Goal: Task Accomplishment & Management: Manage account settings

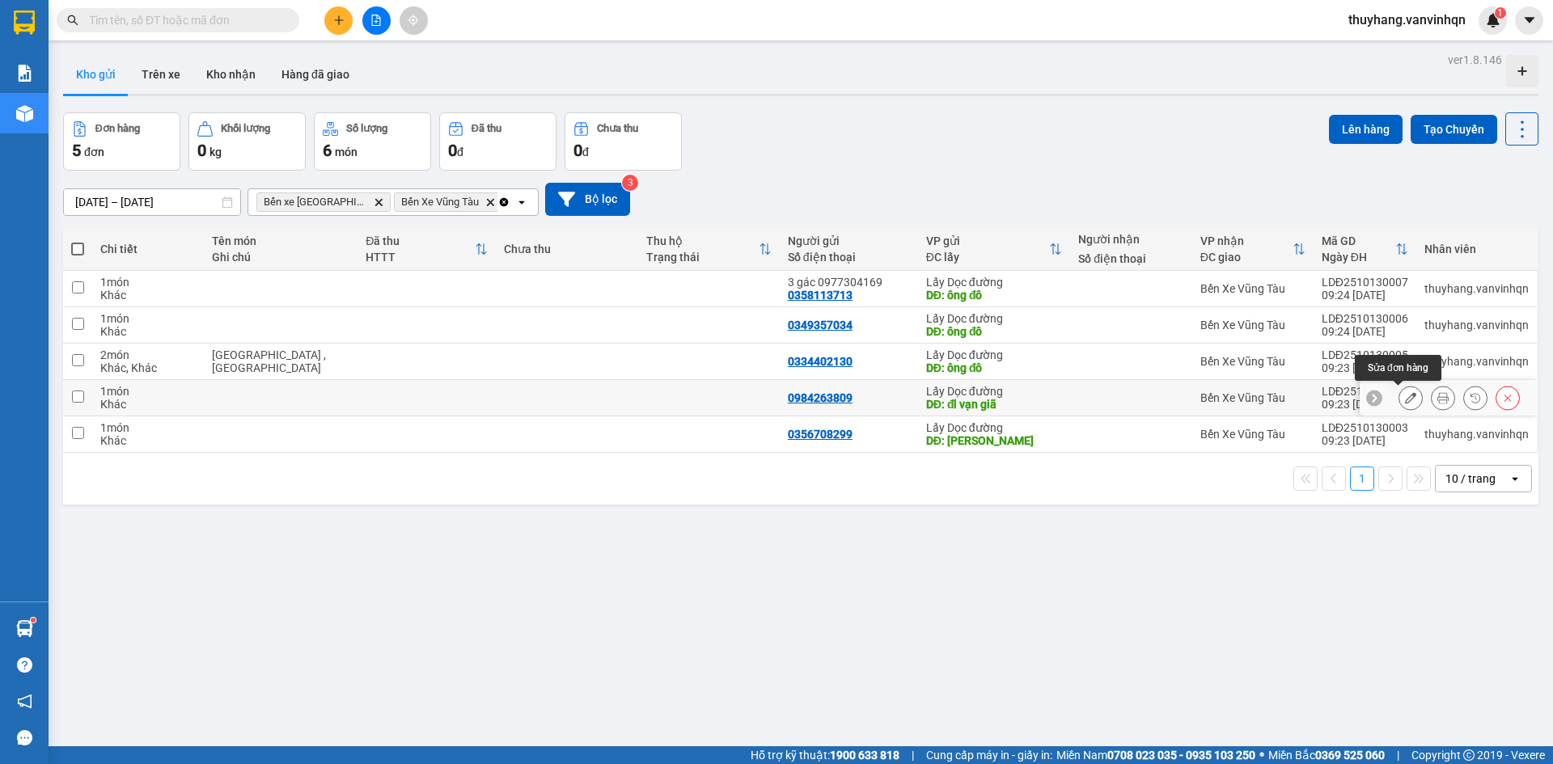
click at [1405, 404] on icon at bounding box center [1410, 397] width 11 height 11
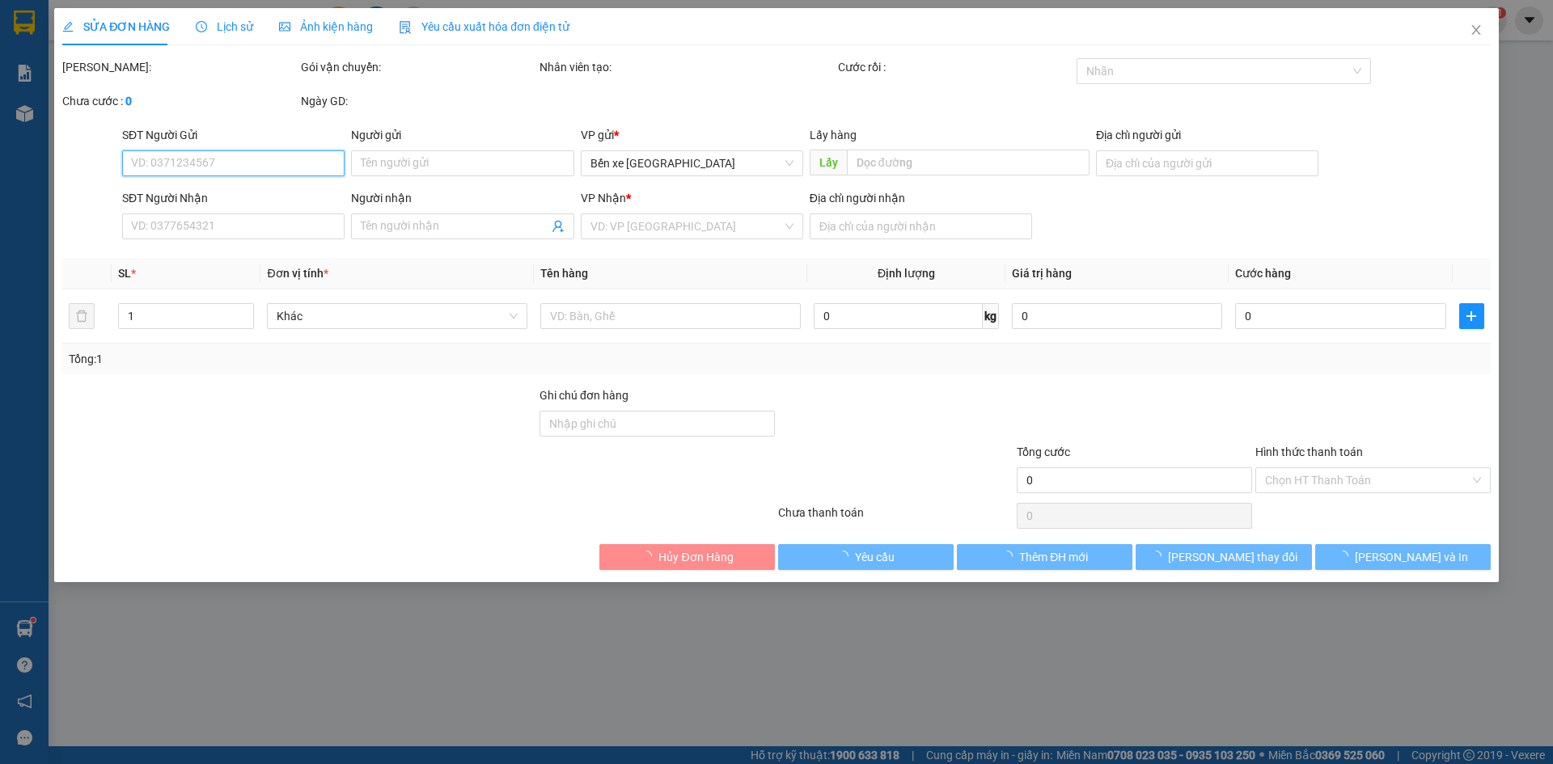
type input "0984263809"
type input "đl vạn giã"
type input "bà rịa"
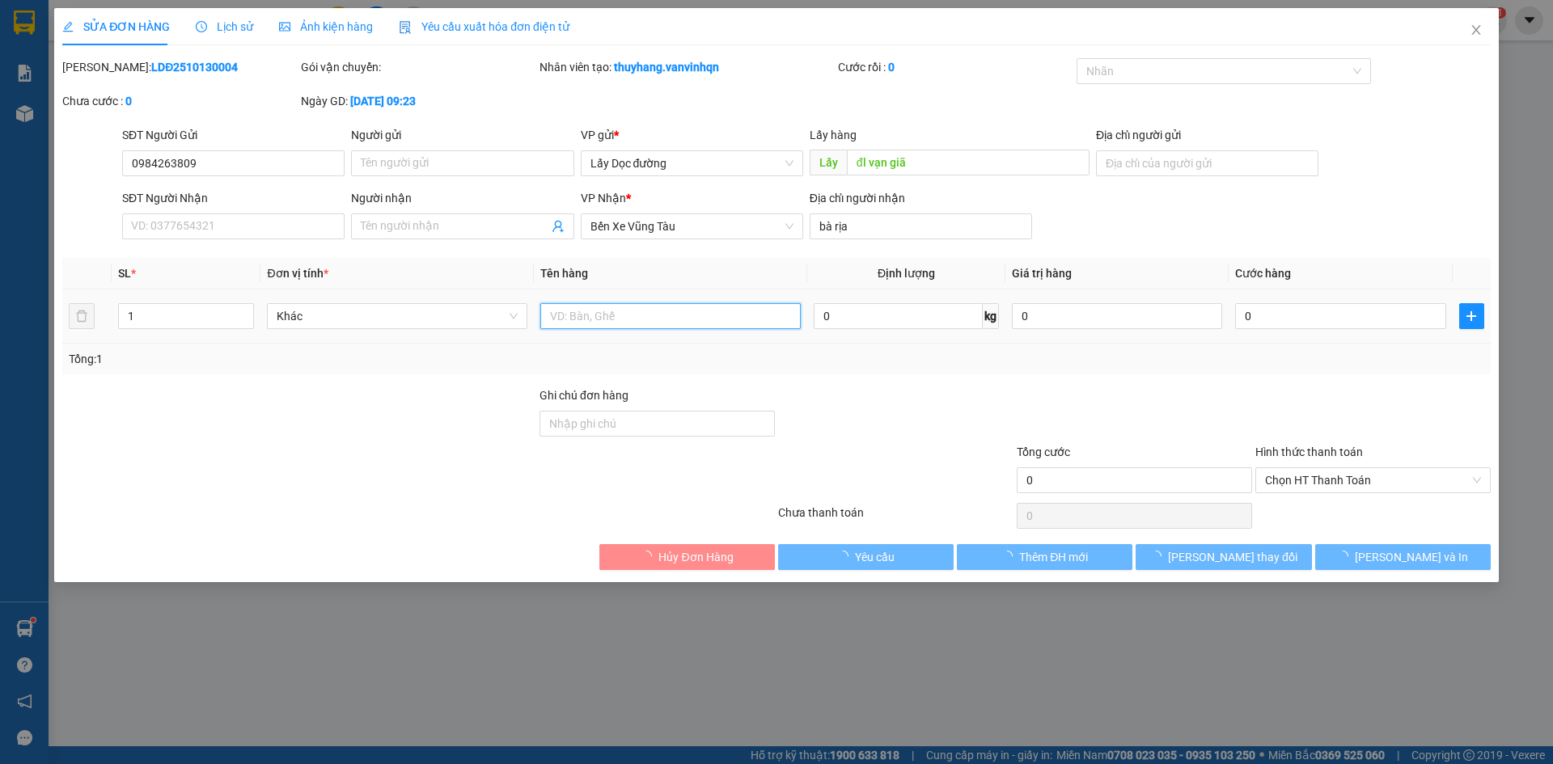
click at [670, 321] on input "text" at bounding box center [670, 316] width 260 height 26
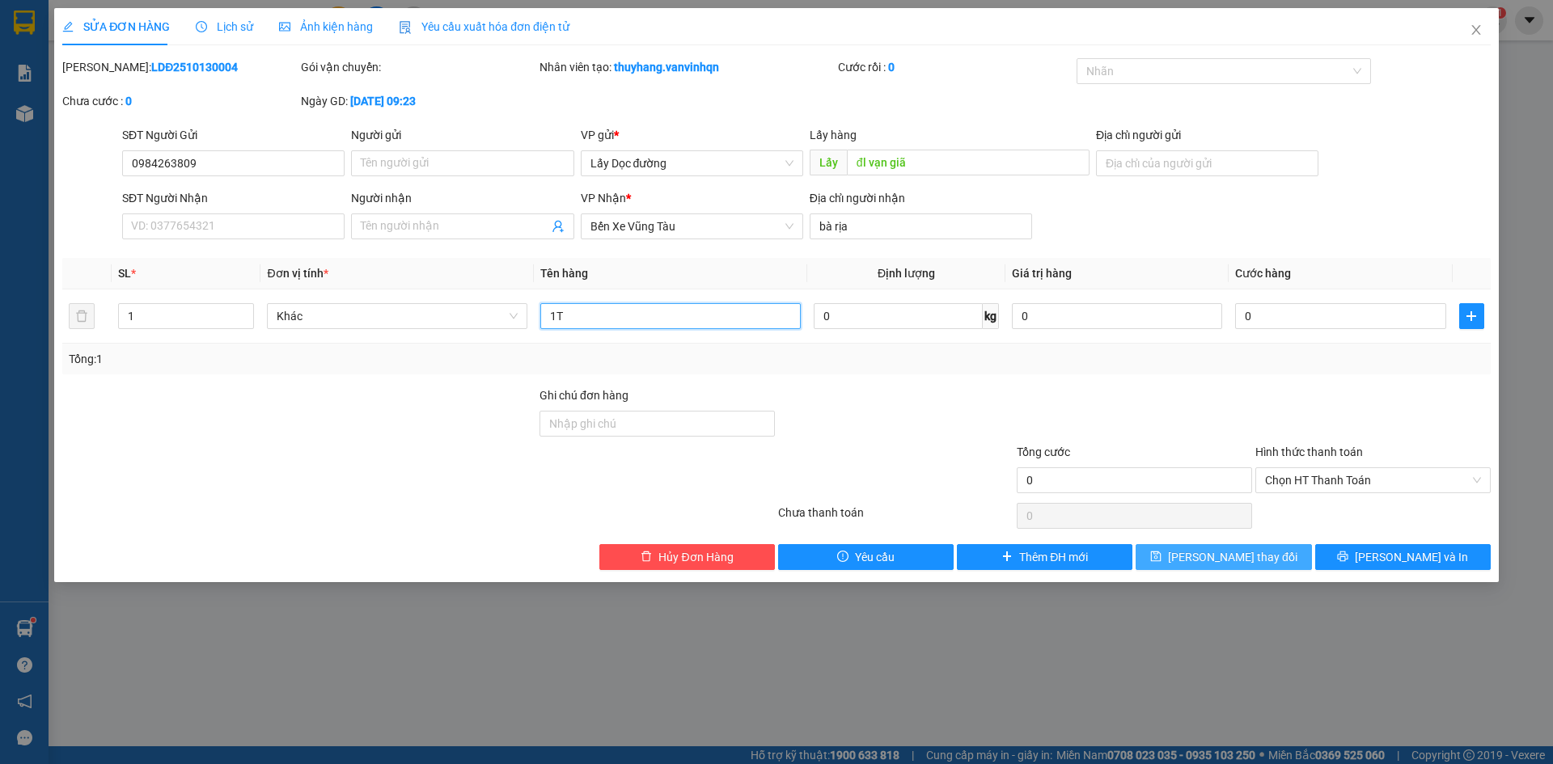
type input "1T"
click at [1171, 564] on button "[PERSON_NAME] thay đổi" at bounding box center [1224, 557] width 176 height 26
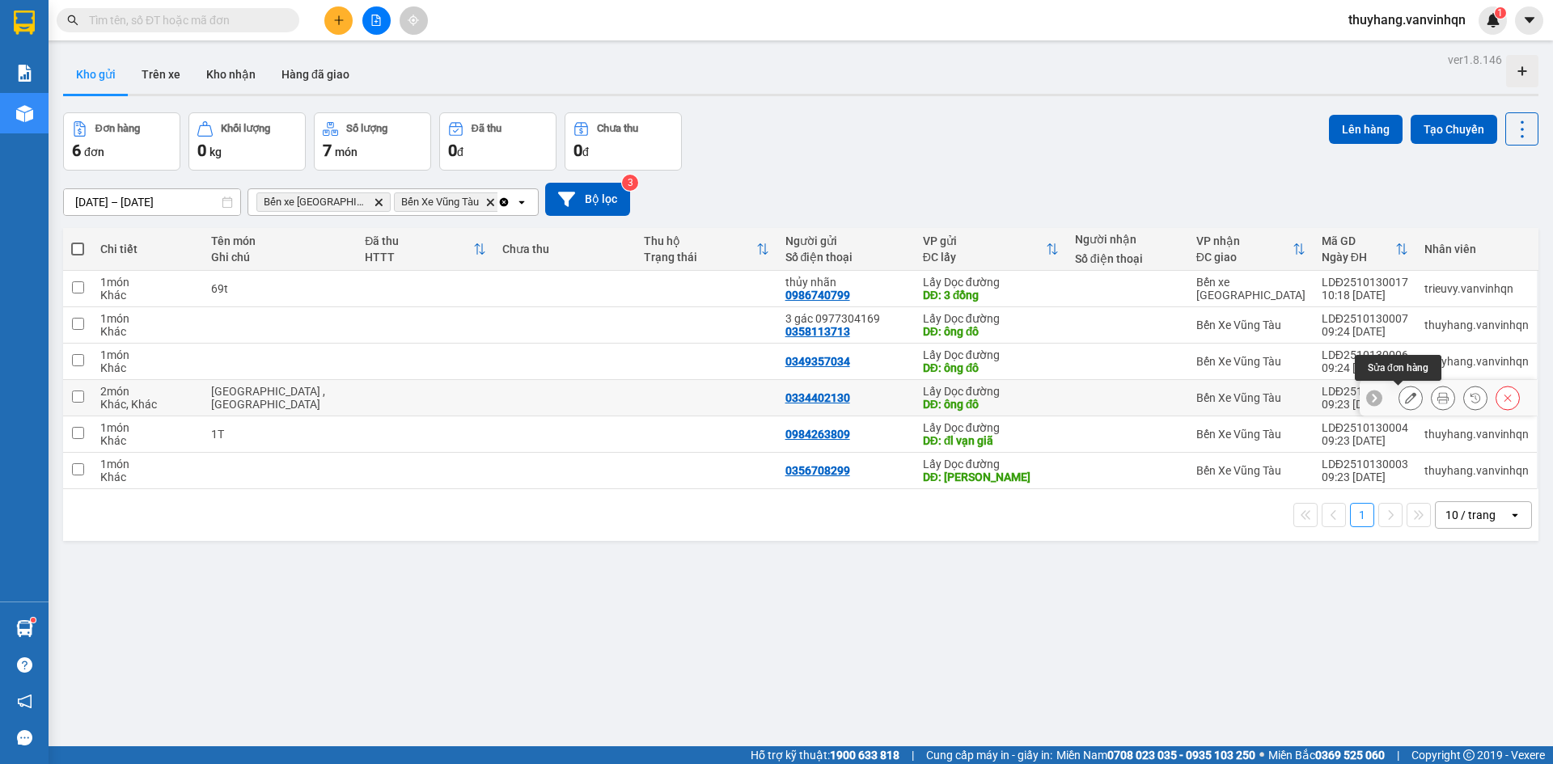
click at [1405, 401] on icon at bounding box center [1410, 397] width 11 height 11
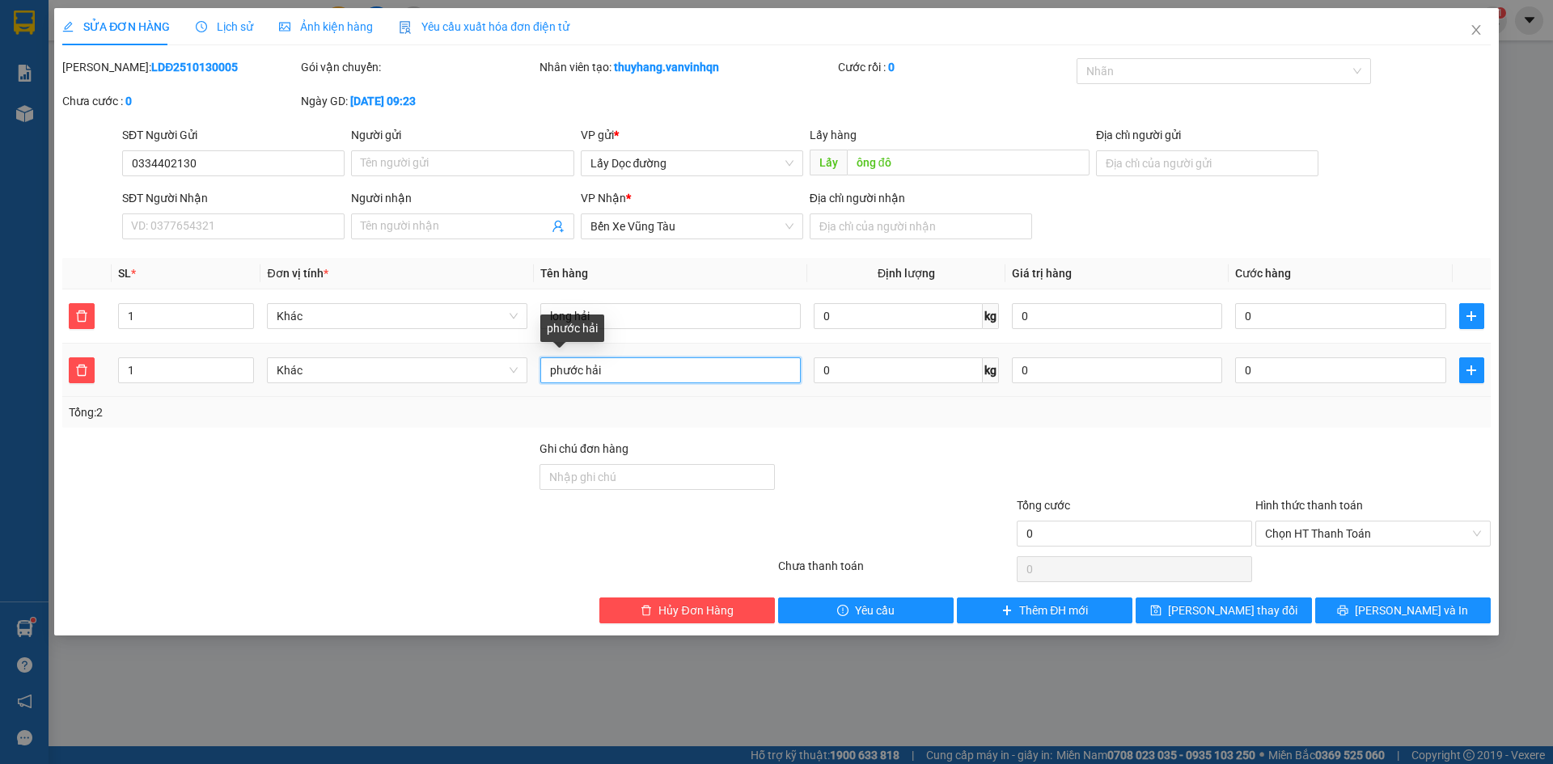
click at [544, 365] on input "phước hải" at bounding box center [670, 371] width 260 height 26
type input "6T phước hải"
click at [667, 325] on input "long hải" at bounding box center [670, 316] width 260 height 26
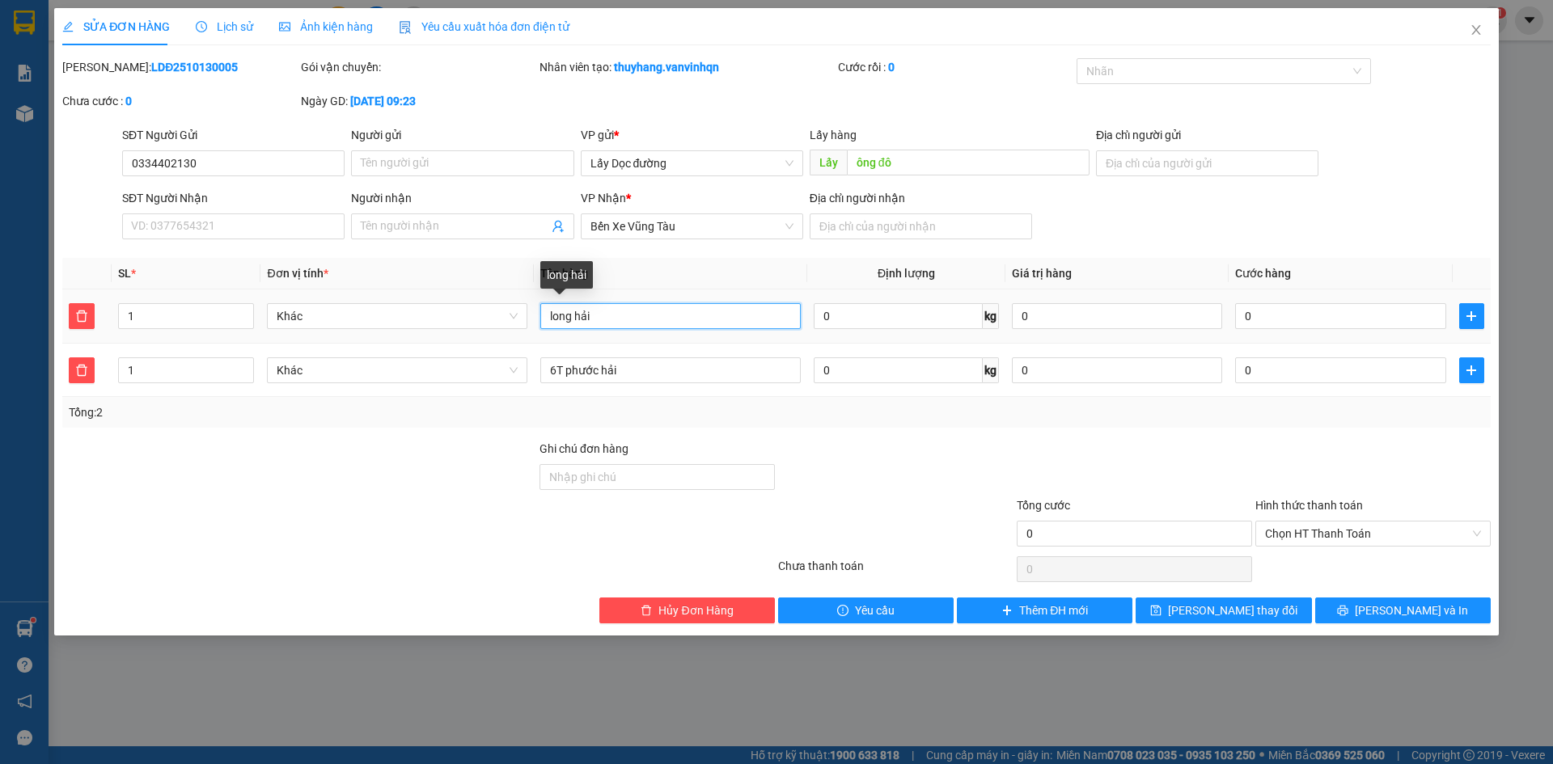
click at [547, 313] on input "long hải" at bounding box center [670, 316] width 260 height 26
type input "1T long hải"
click at [1188, 595] on div "Total Paid Fee 0 Total UnPaid Fee 0 Cash Collection Total Fee Mã ĐH: LDĐ2510130…" at bounding box center [776, 340] width 1429 height 565
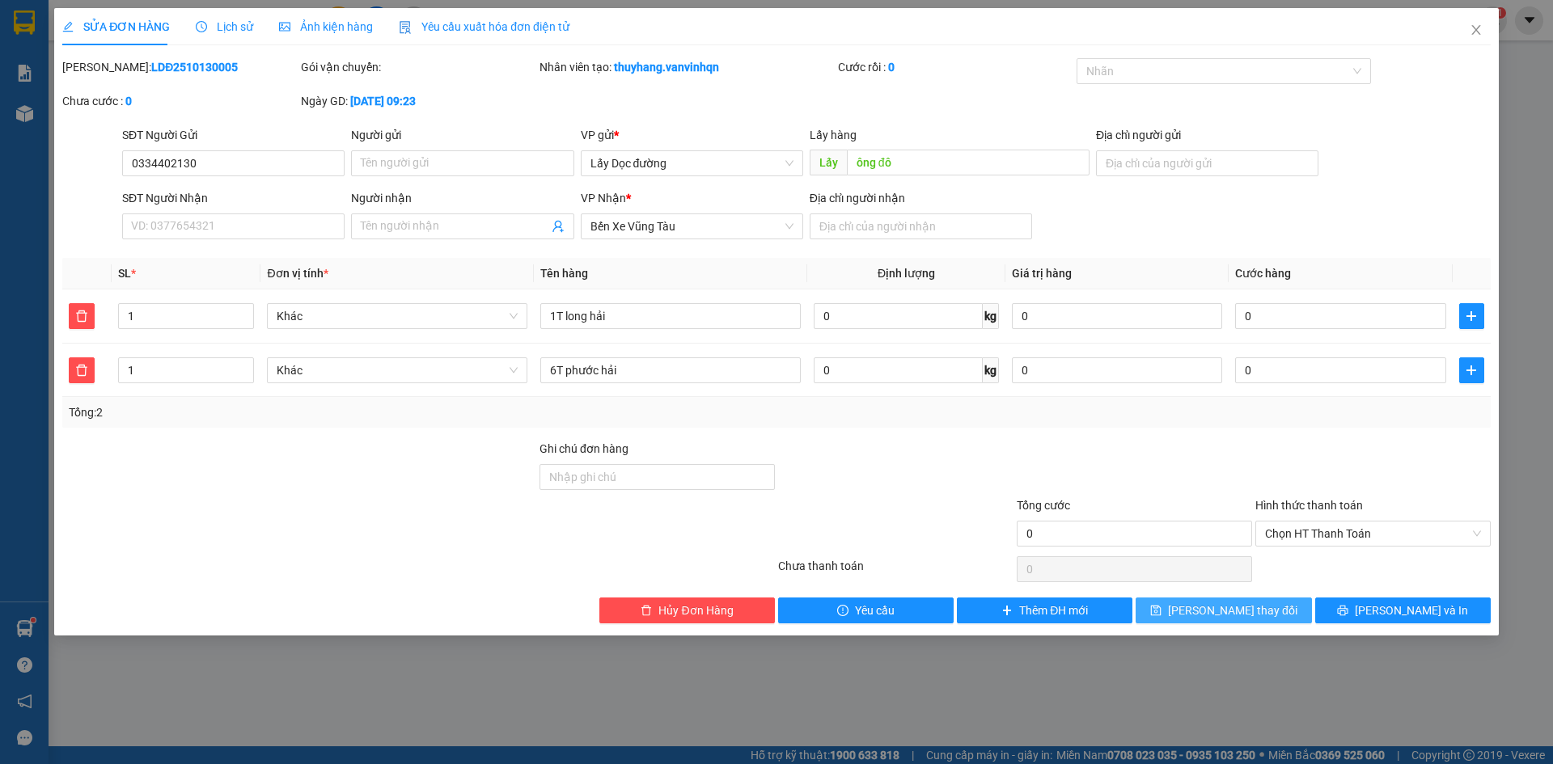
click at [1251, 616] on span "[PERSON_NAME] thay đổi" at bounding box center [1232, 611] width 129 height 18
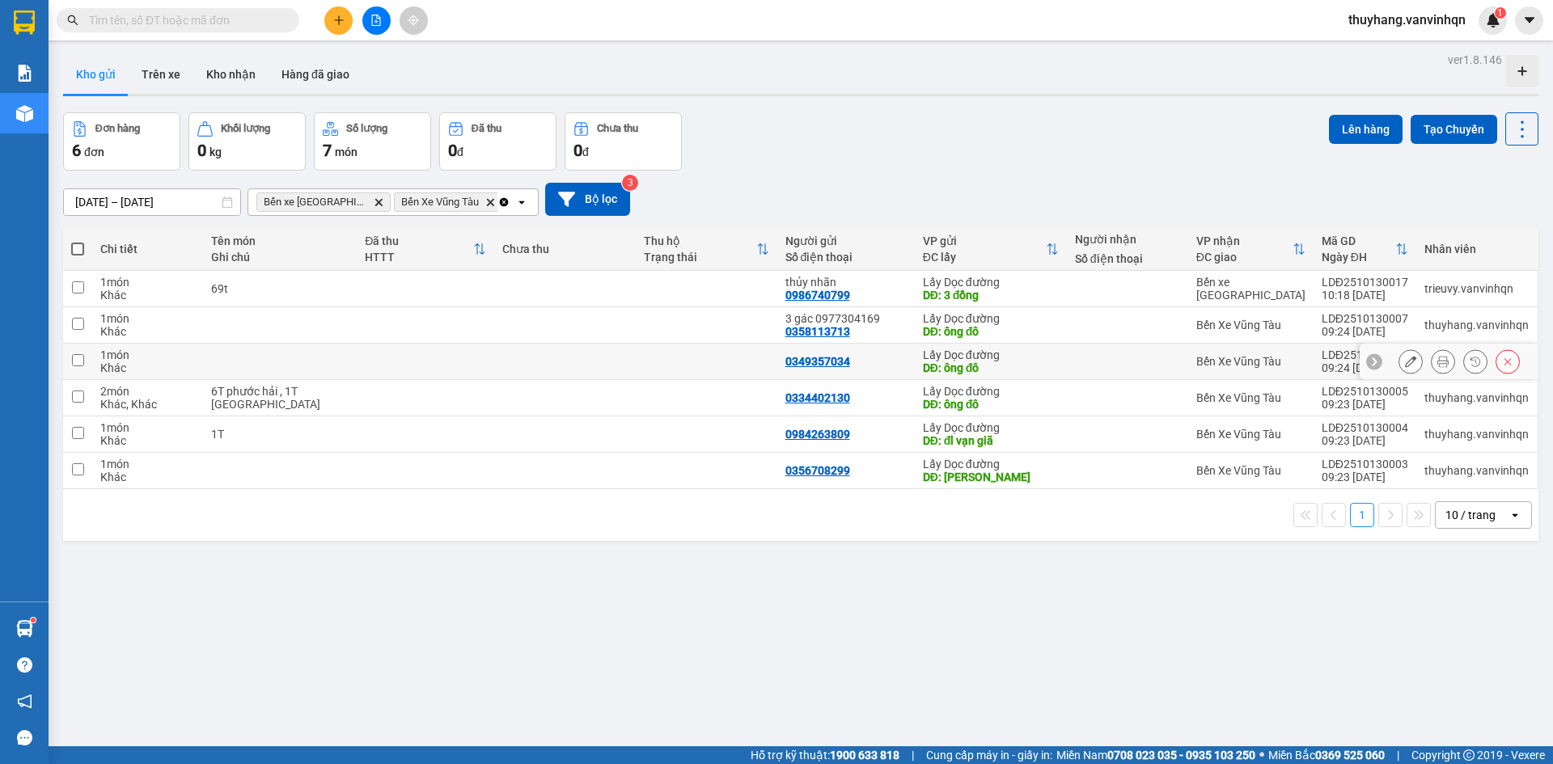
click at [1399, 355] on button at bounding box center [1410, 362] width 23 height 28
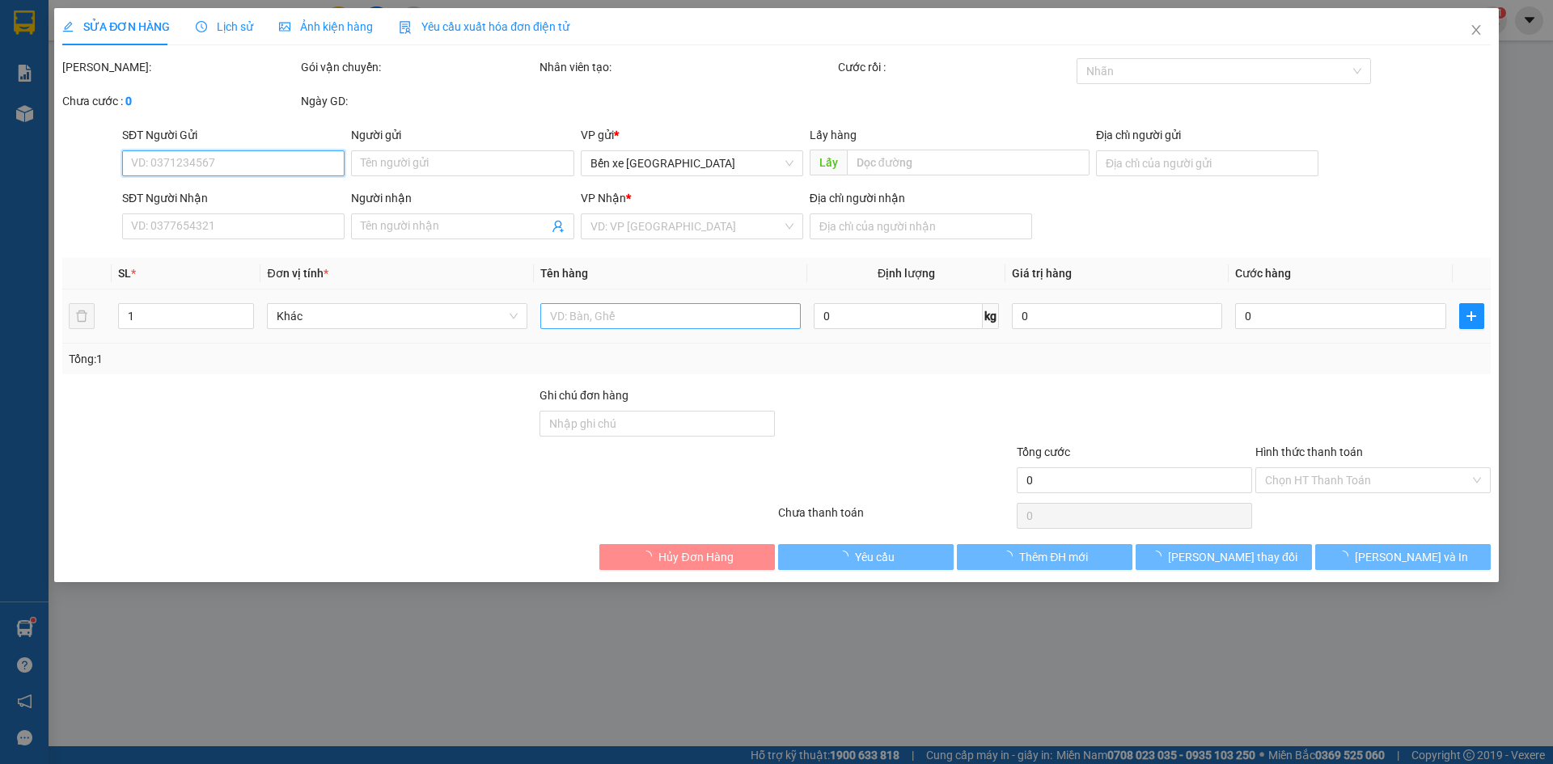
type input "0349357034"
type input "ông đô"
type input "long hải"
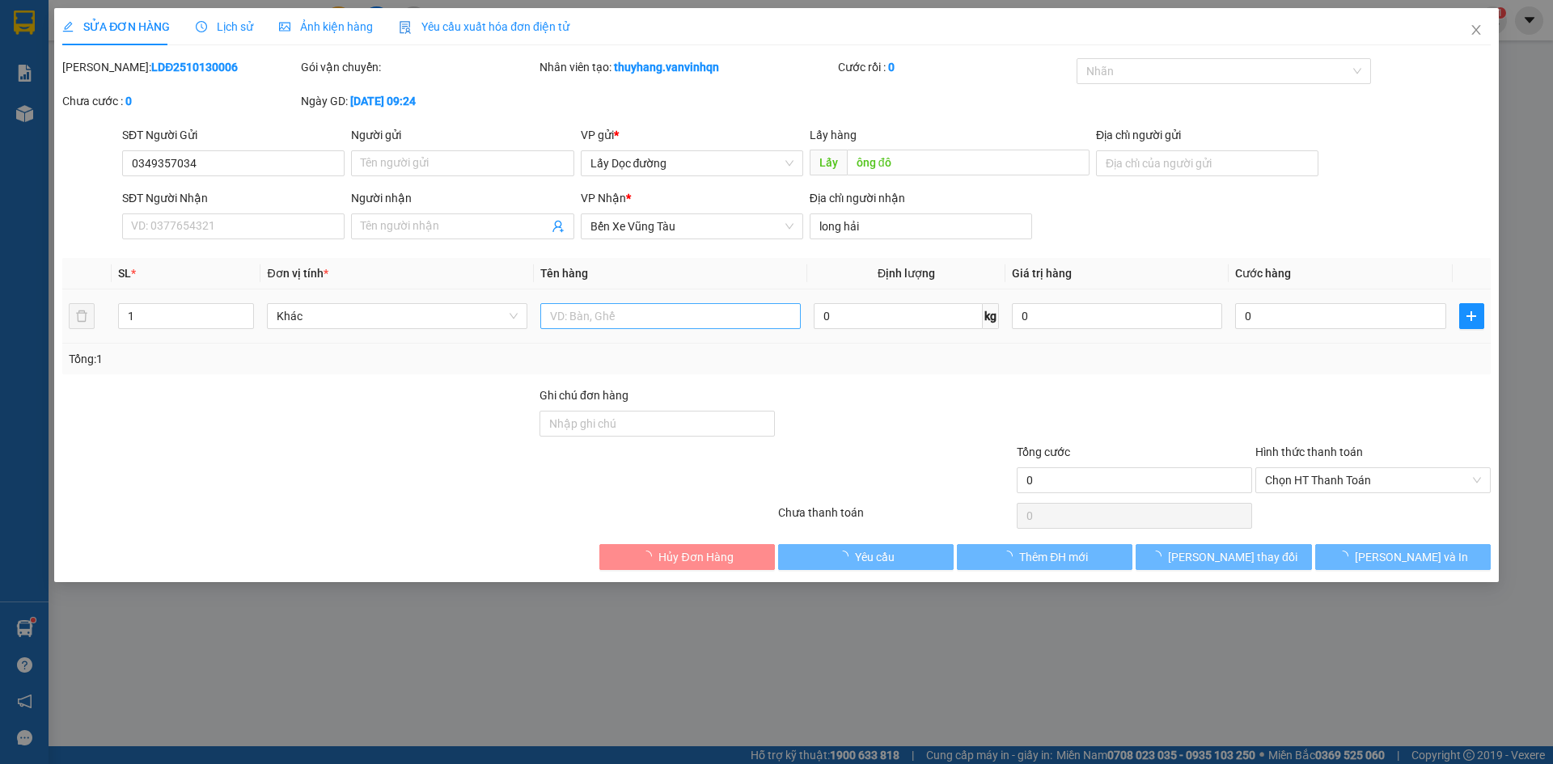
click at [606, 311] on input "text" at bounding box center [670, 316] width 260 height 26
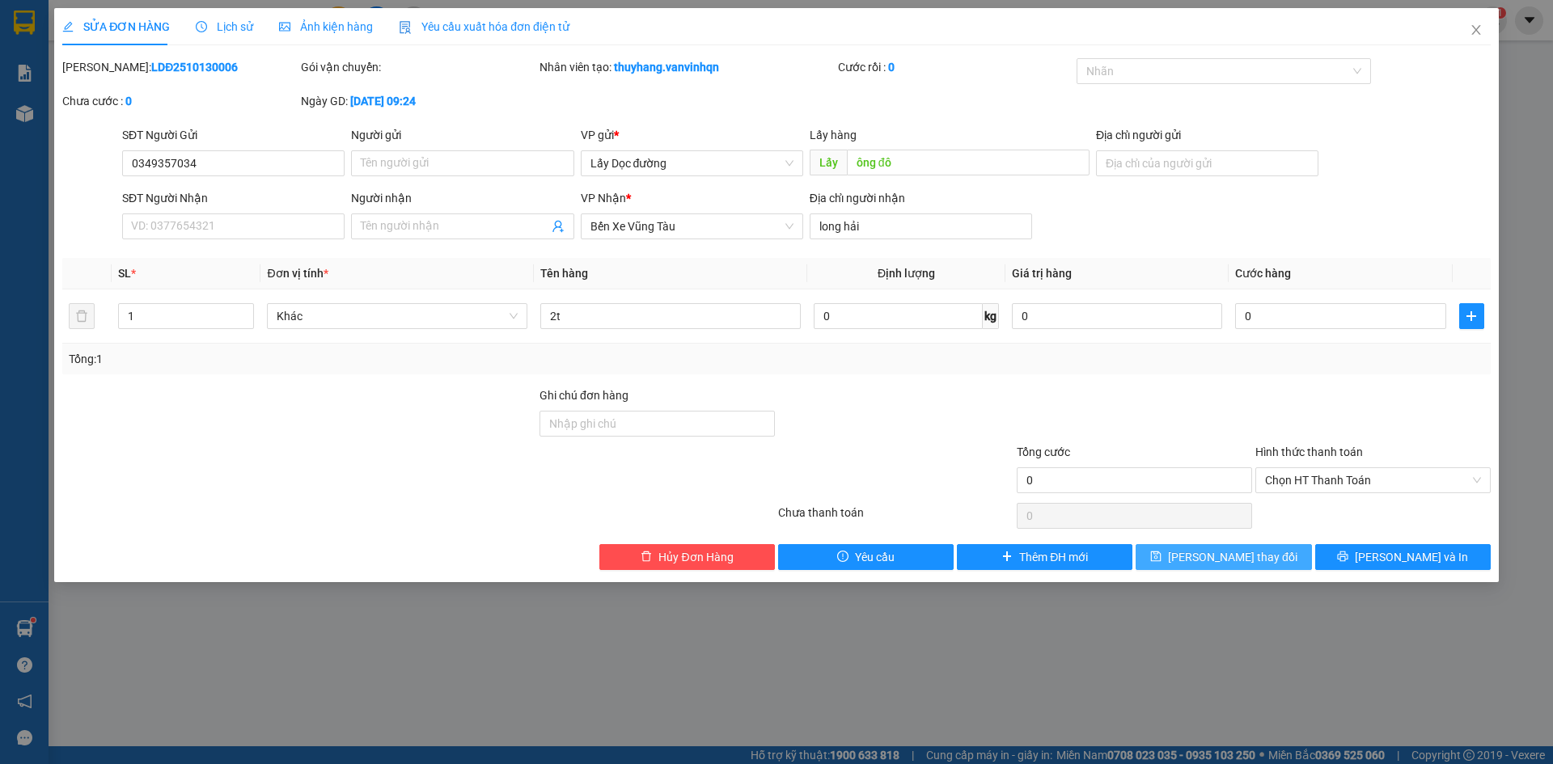
type input "2t"
click at [1170, 561] on button "[PERSON_NAME] thay đổi" at bounding box center [1224, 557] width 176 height 26
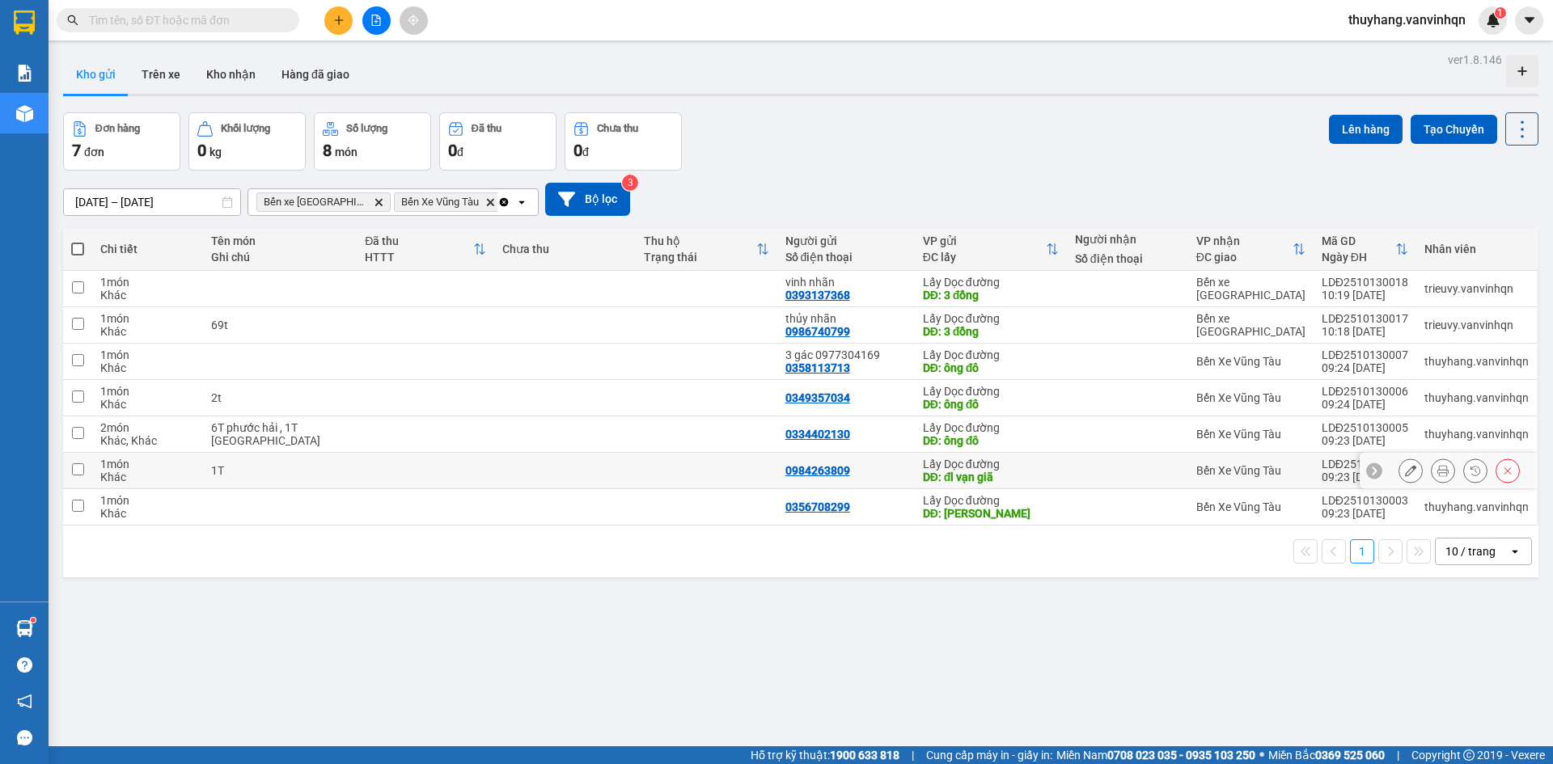
click at [411, 474] on td at bounding box center [426, 471] width 138 height 36
checkbox input "true"
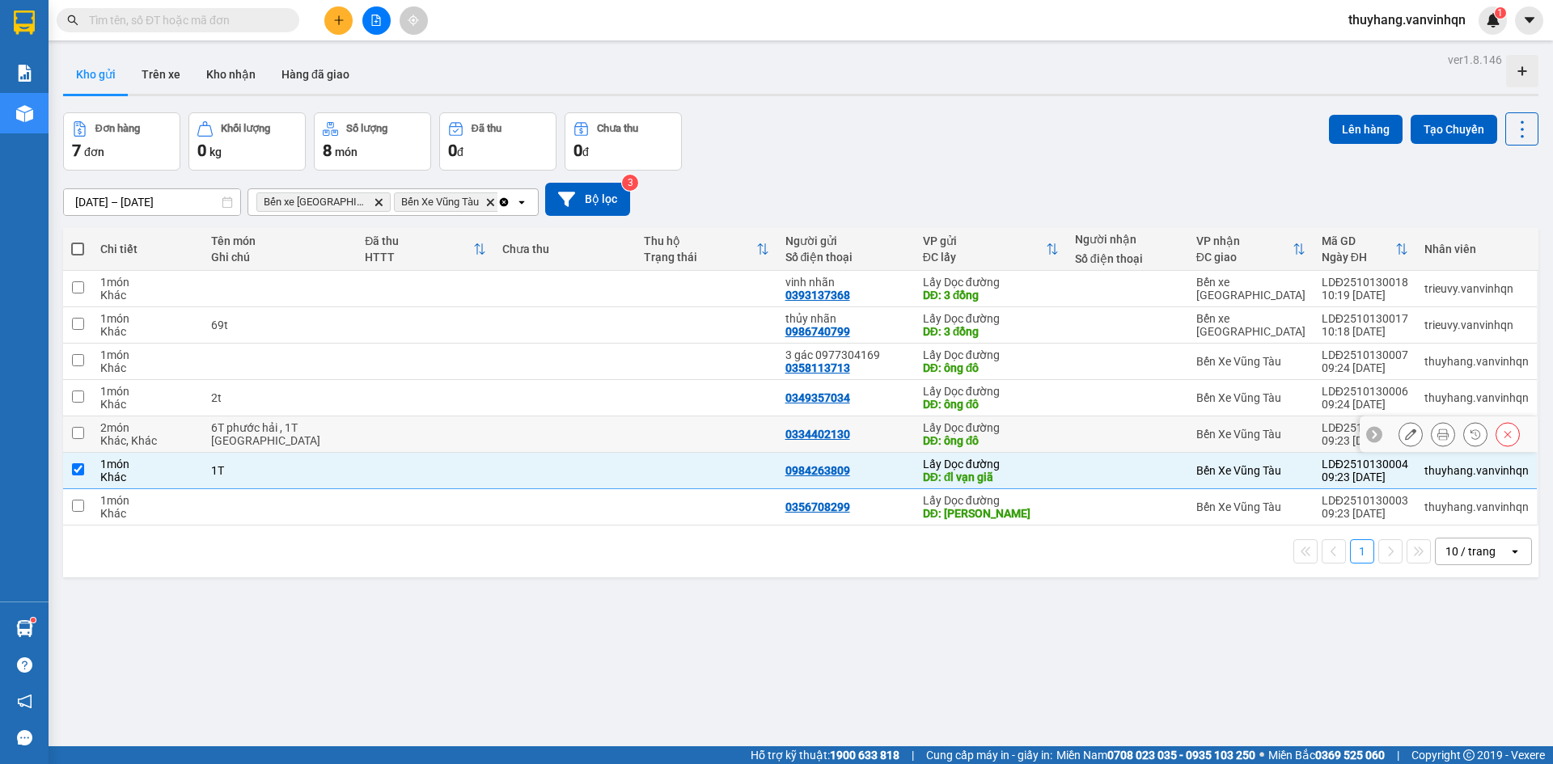
click at [389, 433] on td at bounding box center [426, 435] width 138 height 36
checkbox input "true"
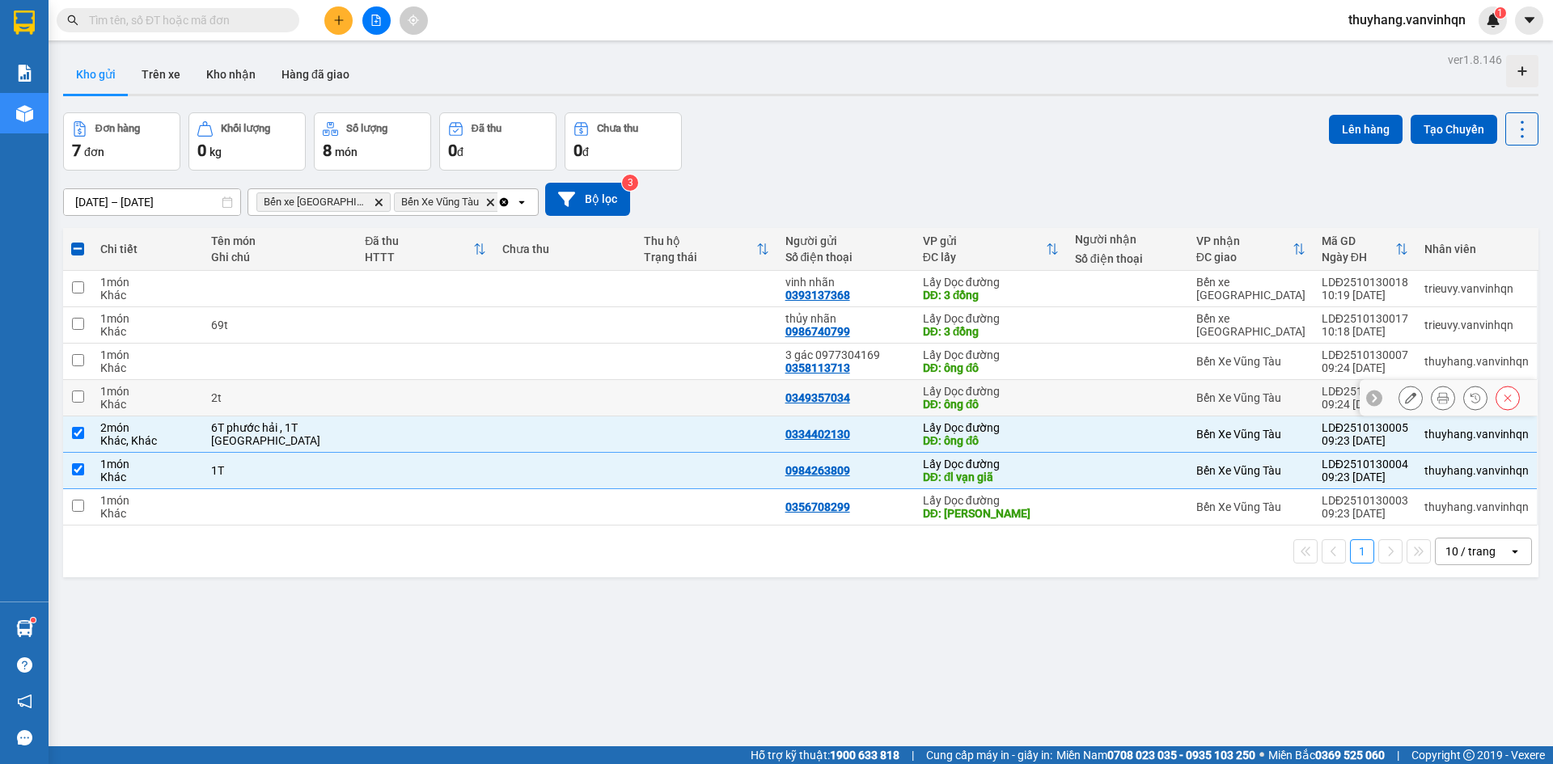
click at [379, 400] on td at bounding box center [426, 398] width 138 height 36
checkbox input "true"
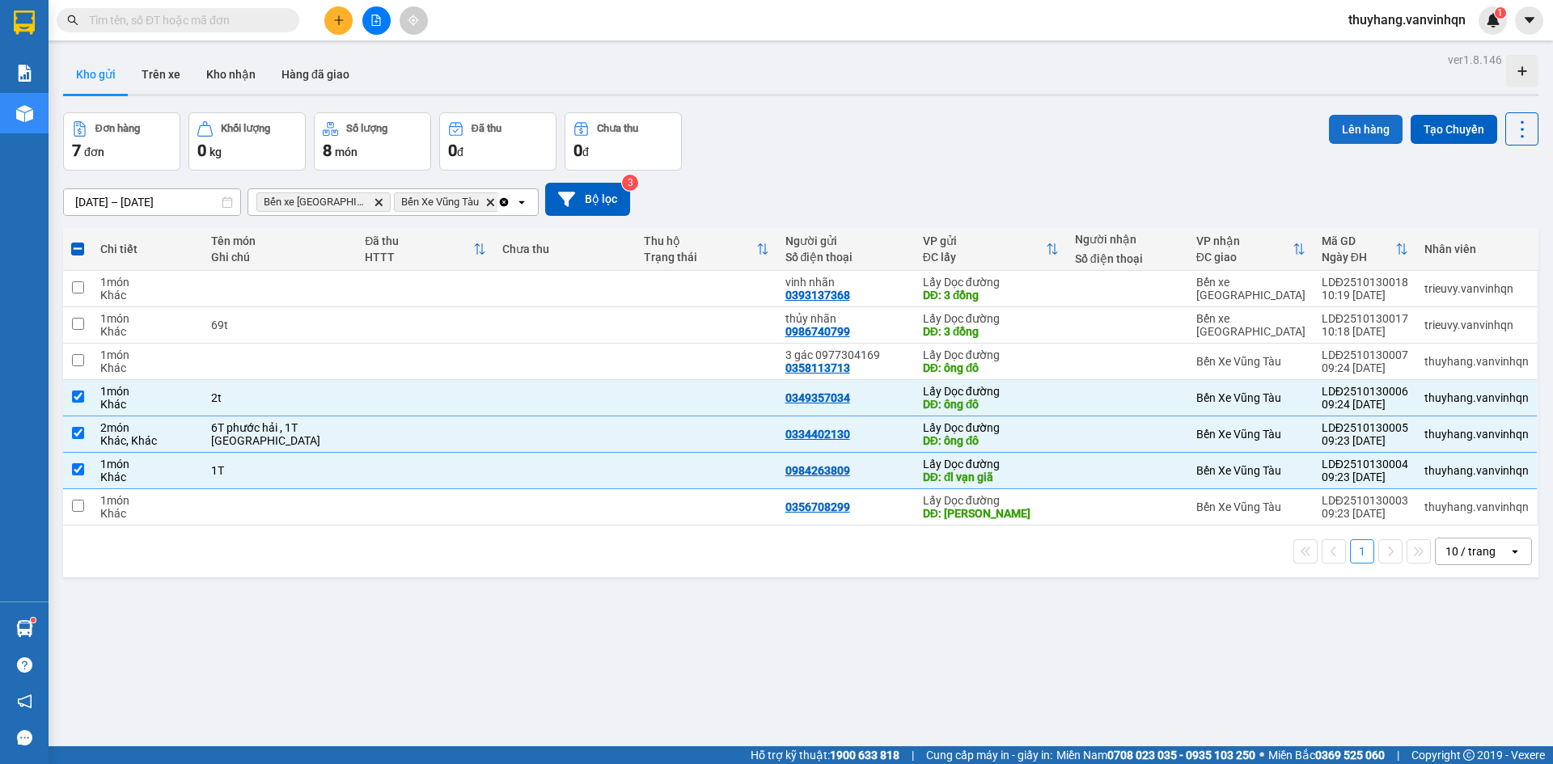
click at [1338, 128] on button "Lên hàng" at bounding box center [1366, 129] width 74 height 29
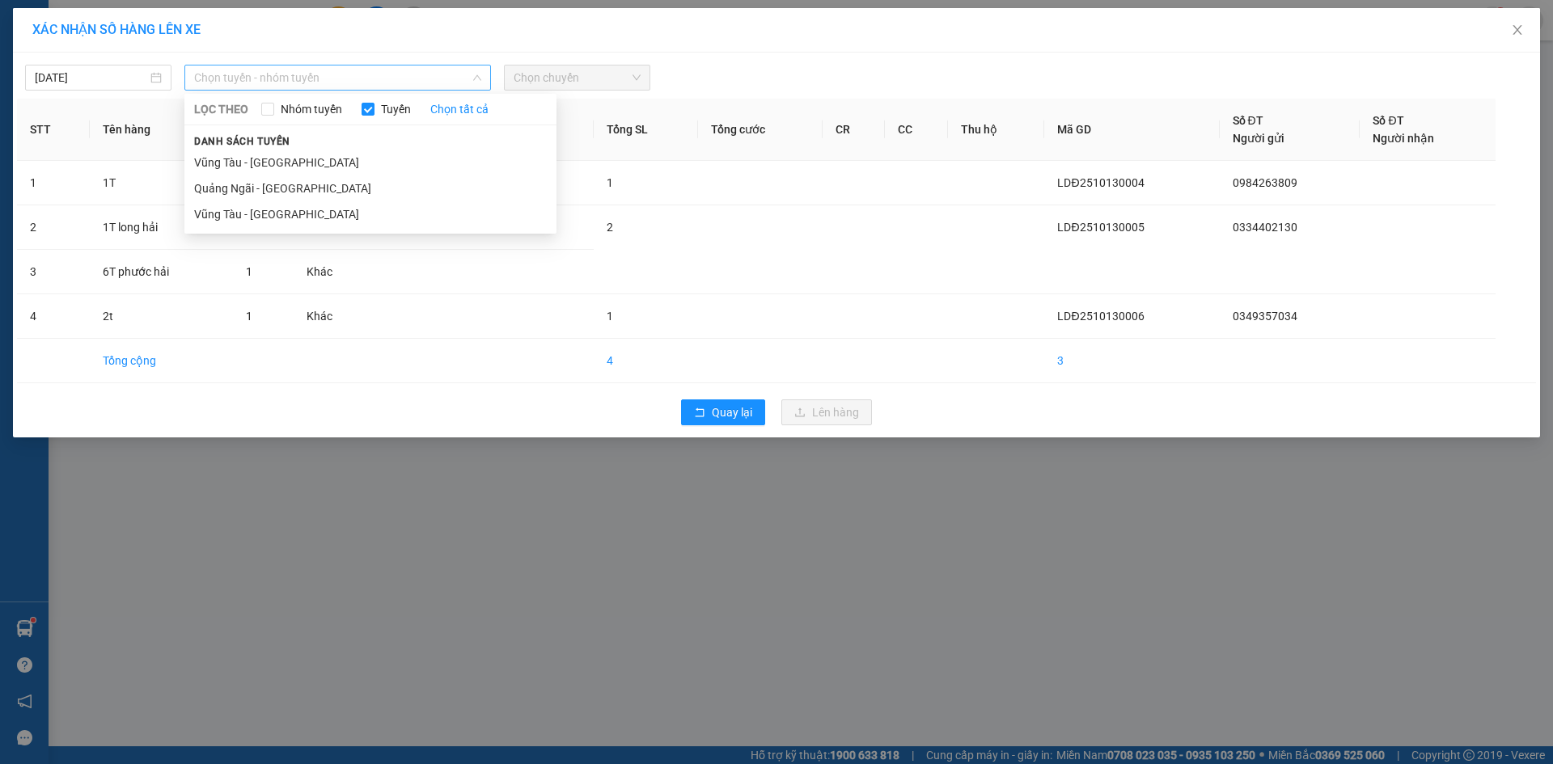
click at [252, 80] on span "Chọn tuyến - nhóm tuyến" at bounding box center [337, 78] width 287 height 24
click at [294, 191] on li "Quảng Ngãi - [GEOGRAPHIC_DATA]" at bounding box center [370, 189] width 372 height 26
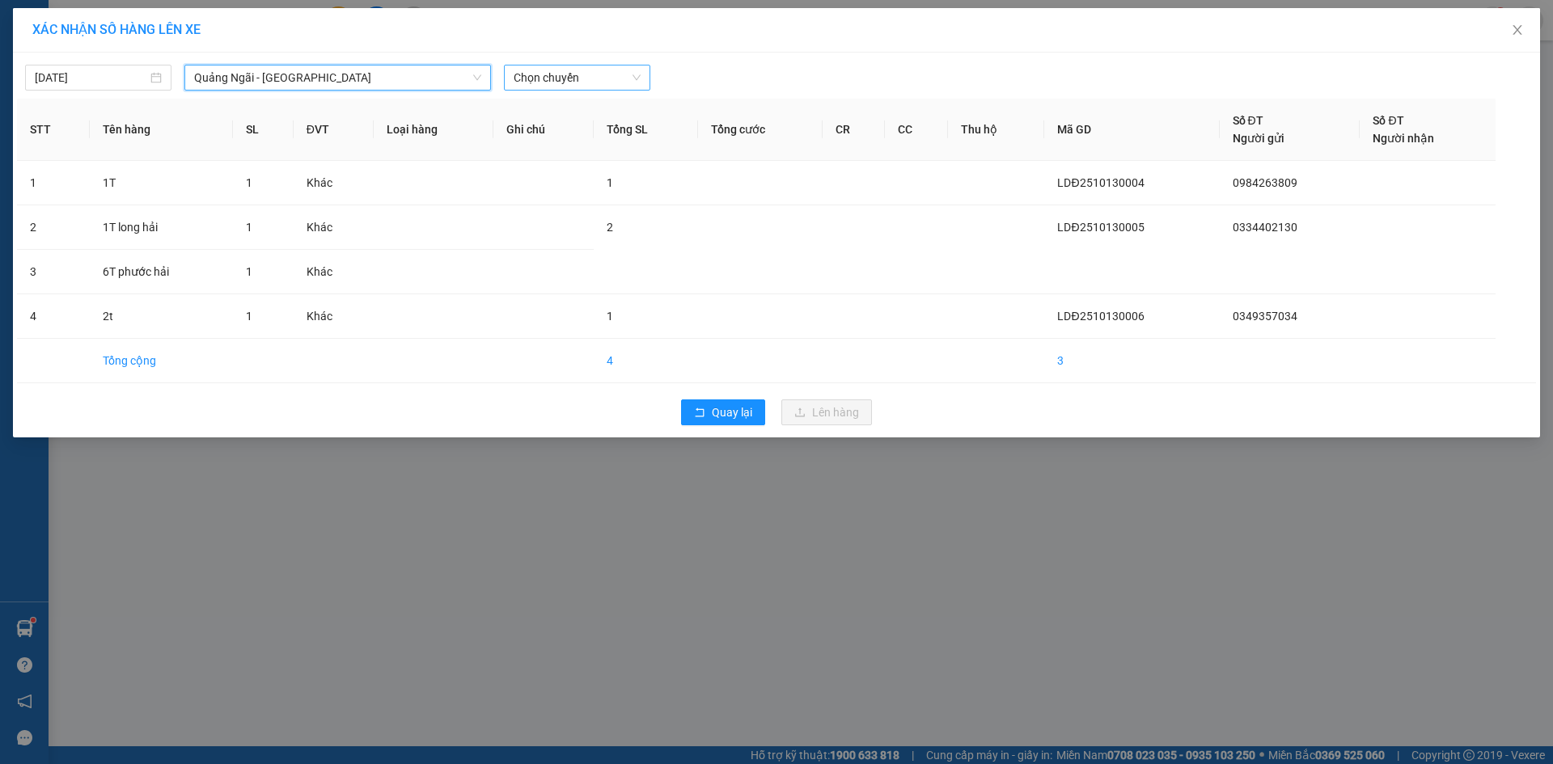
click at [565, 67] on span "Chọn chuyến" at bounding box center [577, 78] width 127 height 24
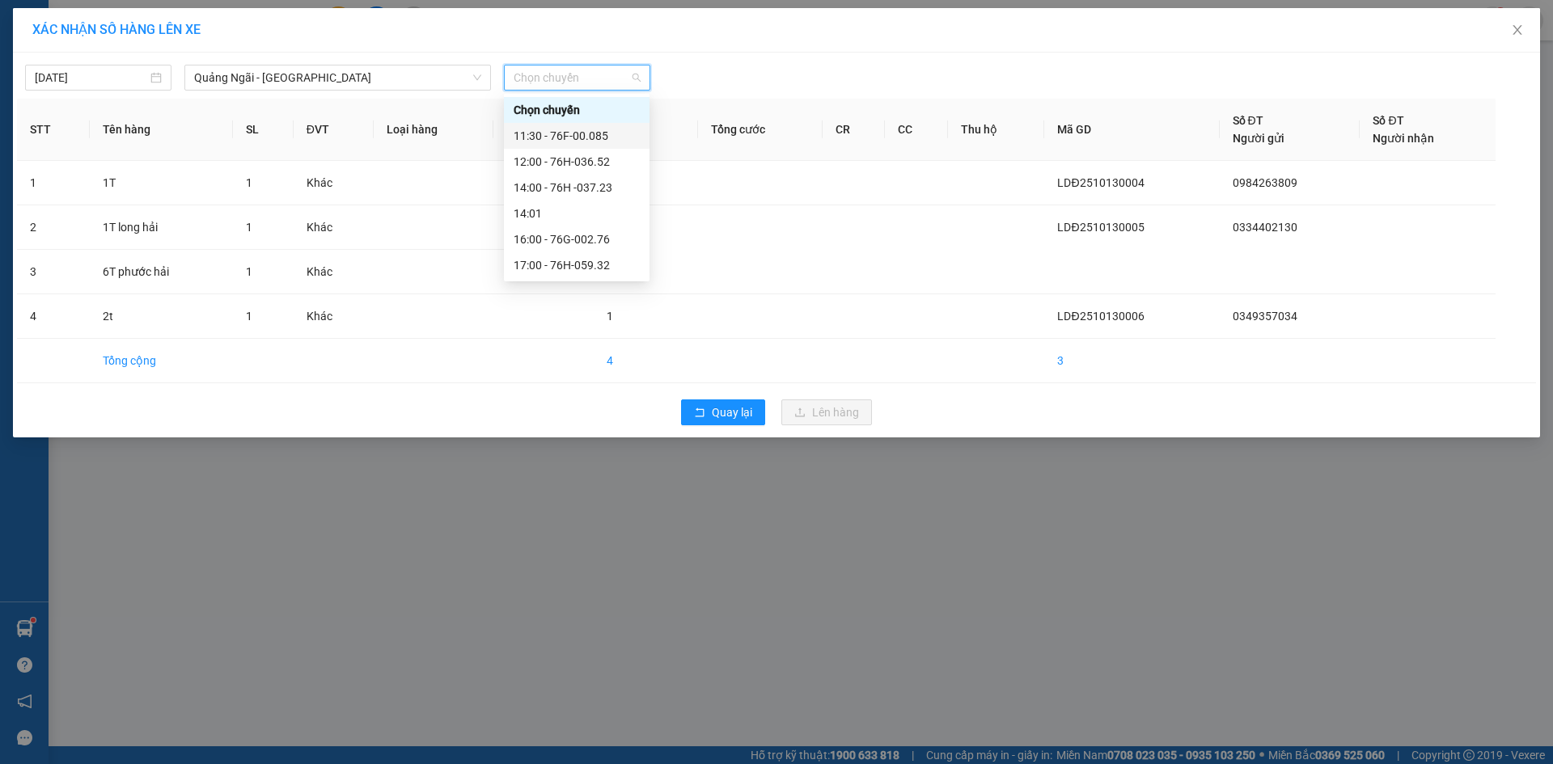
click at [609, 135] on div "11:30 - 76F-00.085" at bounding box center [577, 136] width 126 height 18
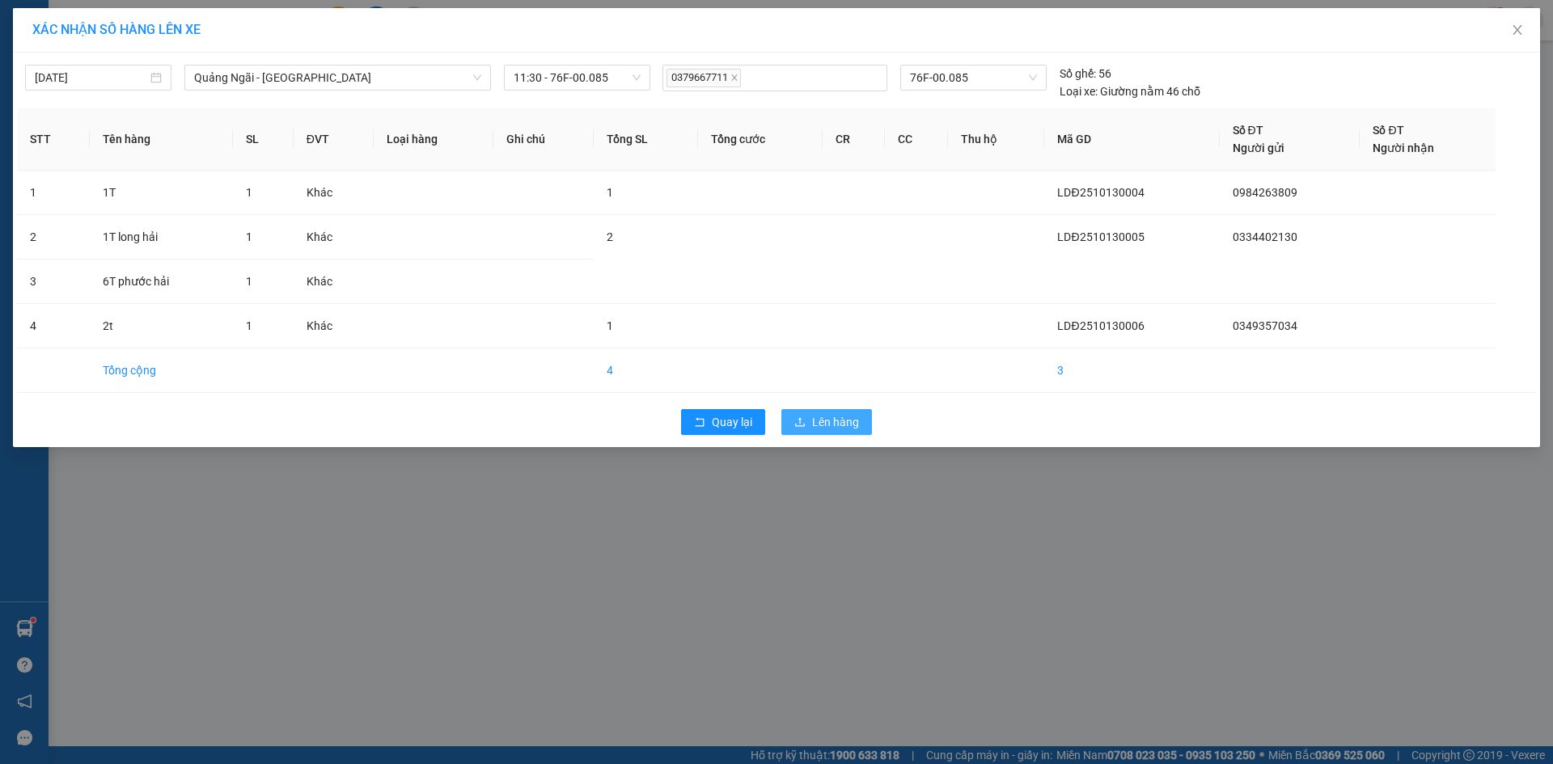
click at [866, 426] on button "Lên hàng" at bounding box center [826, 422] width 91 height 26
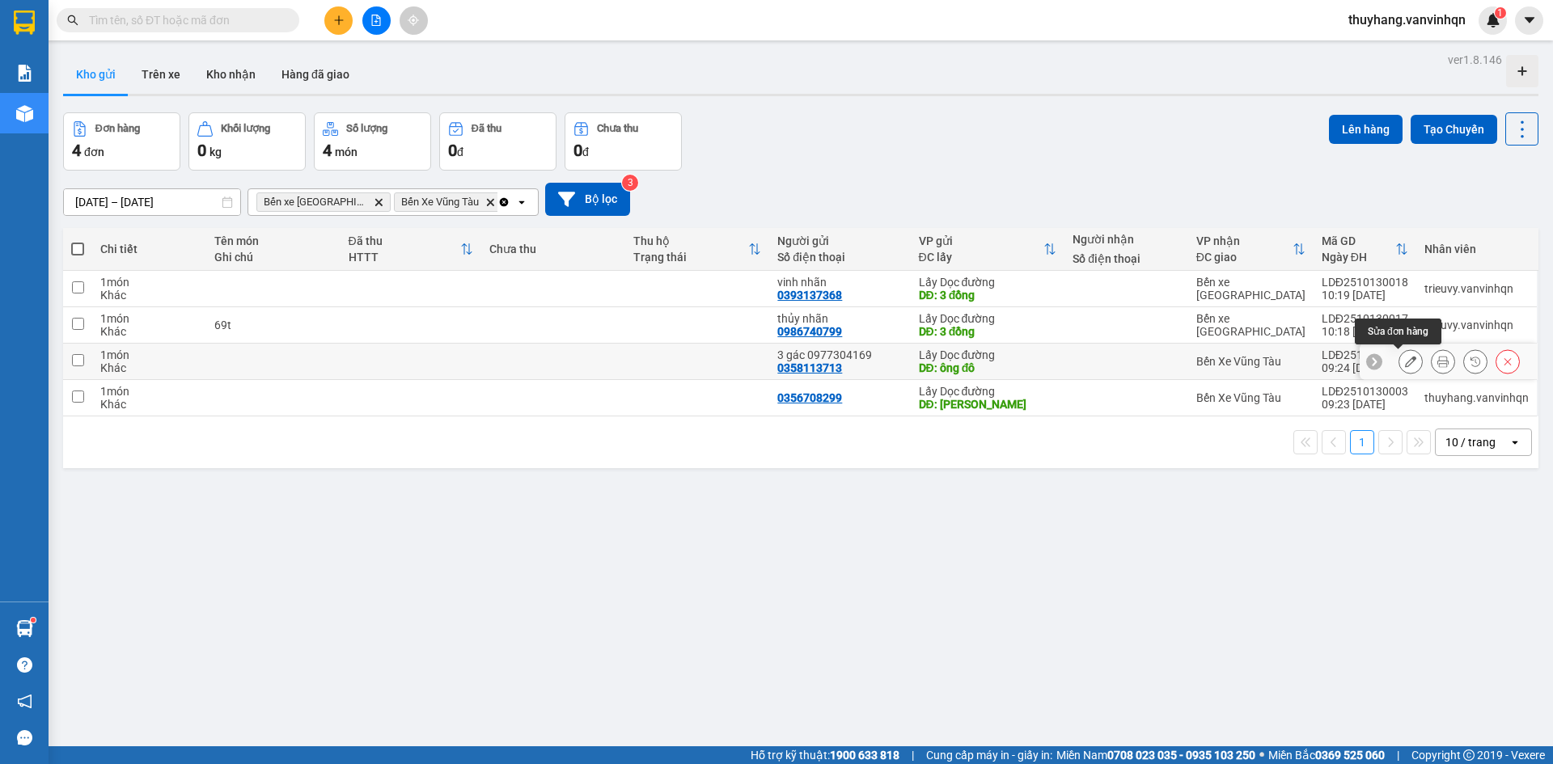
click at [1405, 364] on icon at bounding box center [1410, 361] width 11 height 11
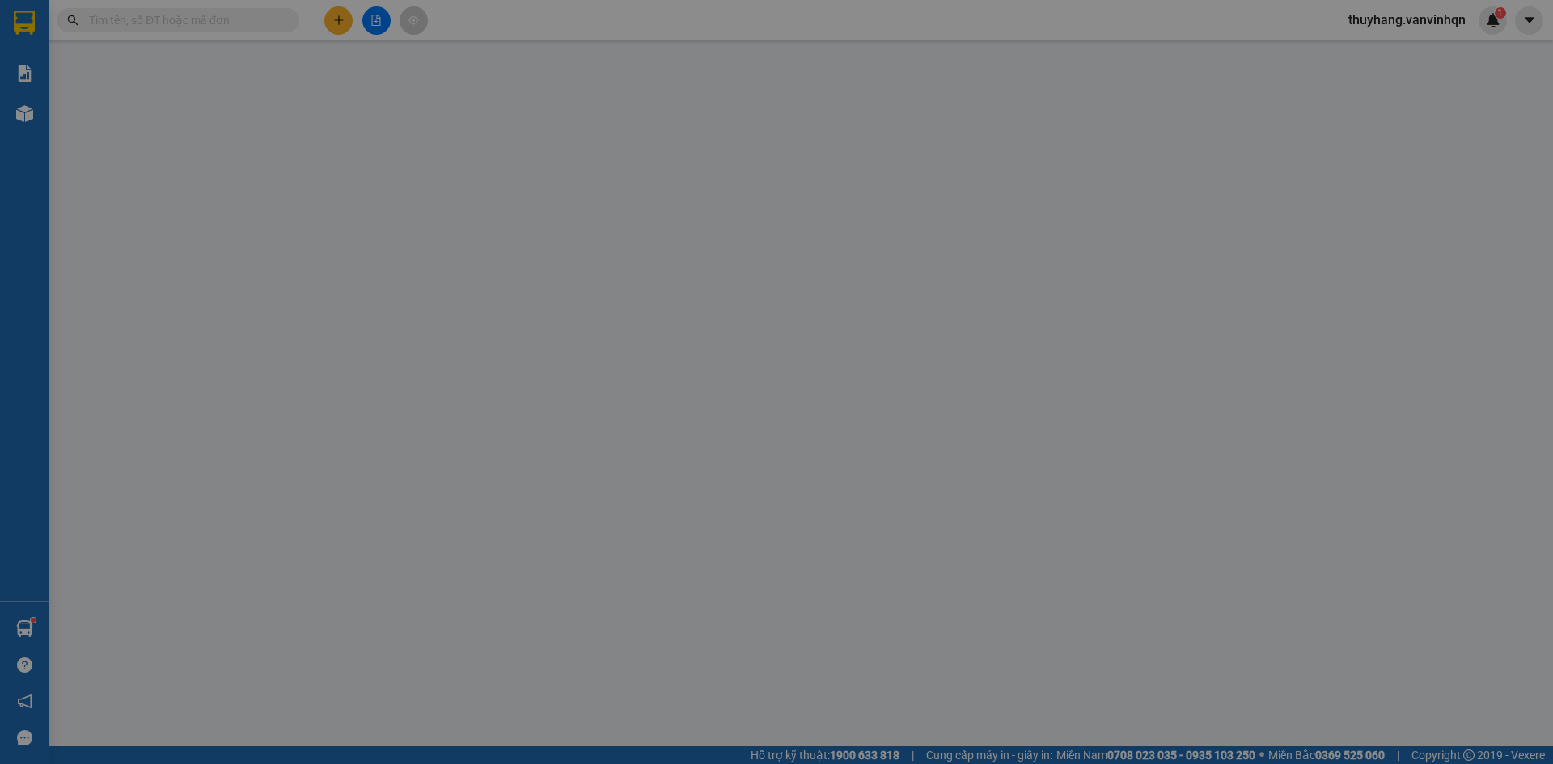
type input "0358113713"
type input "3 gác 0977304169"
type input "ông đô"
type input "long hải"
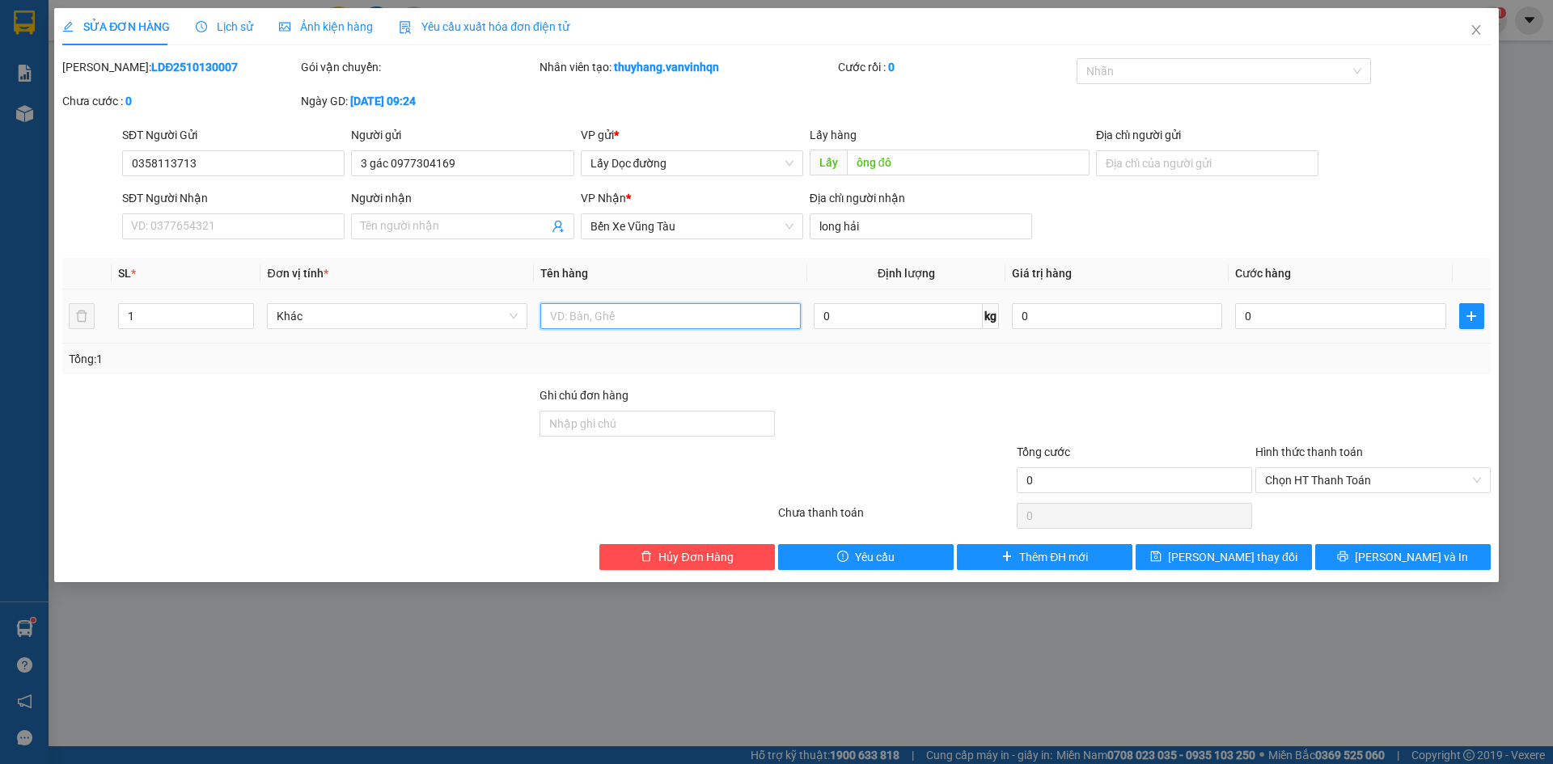
click at [633, 315] on input "text" at bounding box center [670, 316] width 260 height 26
type input "3t"
click at [1227, 565] on span "[PERSON_NAME] thay đổi" at bounding box center [1232, 557] width 129 height 18
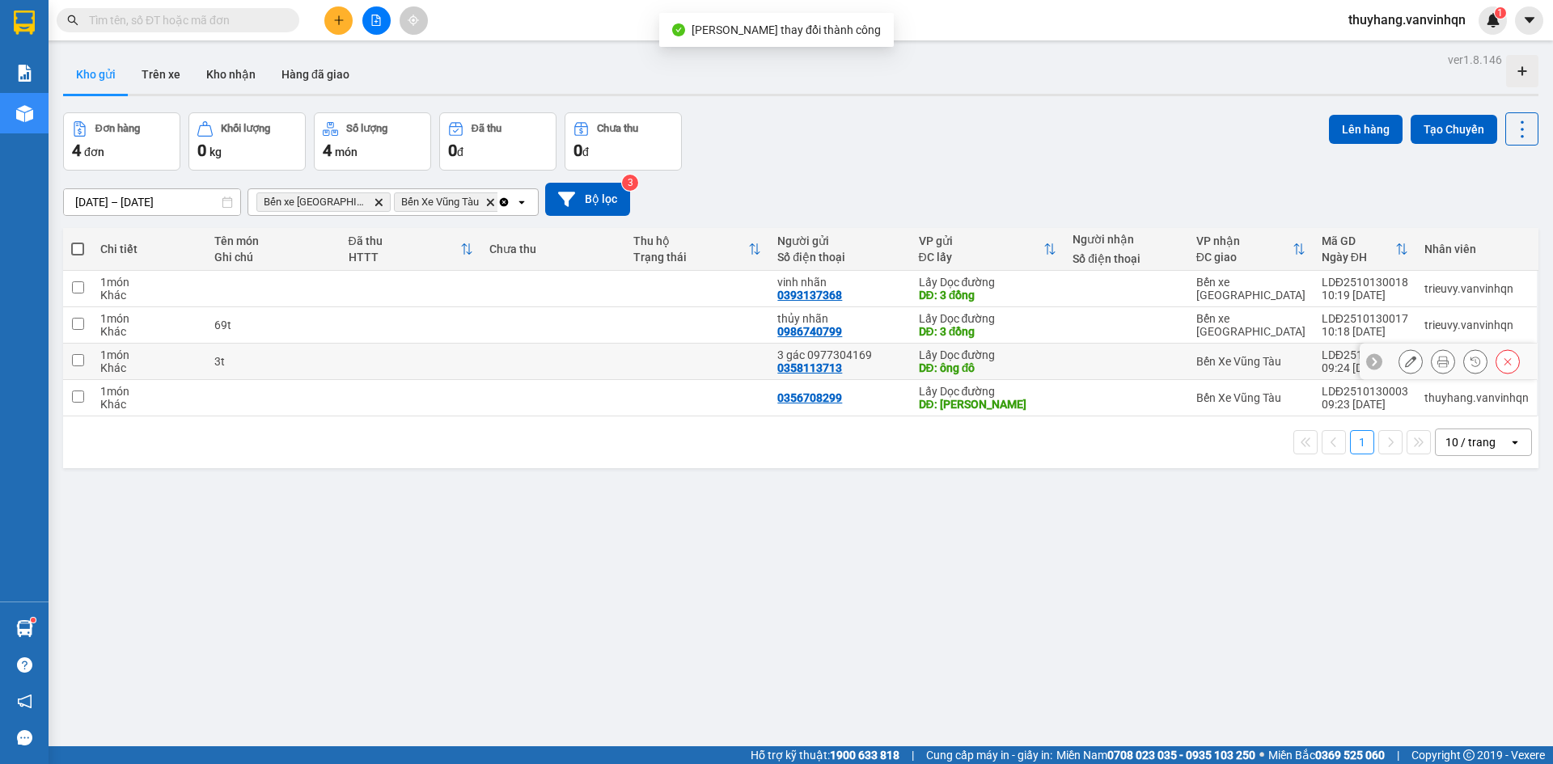
click at [324, 362] on div "3t" at bounding box center [273, 361] width 118 height 13
checkbox input "true"
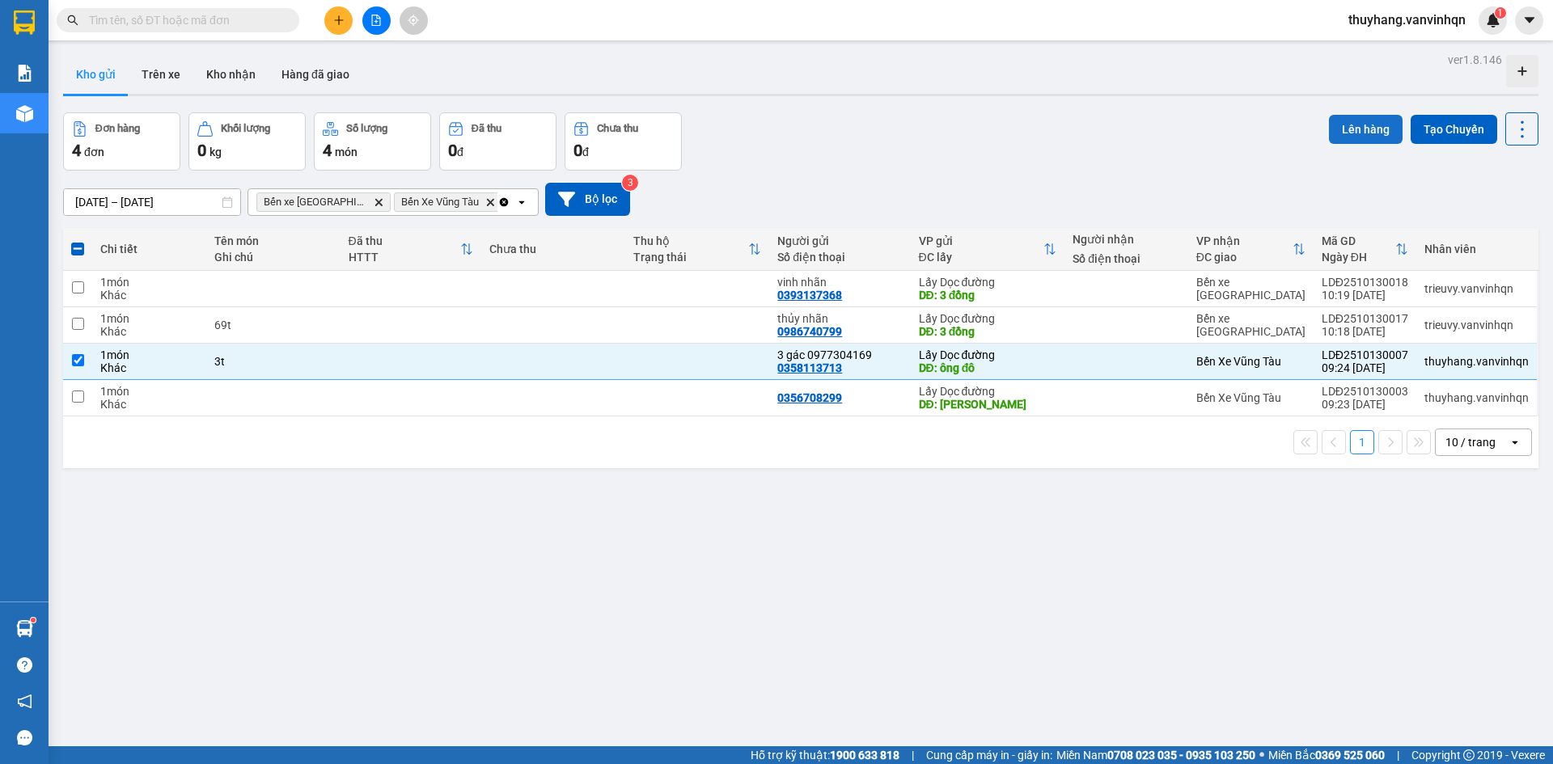
click at [1336, 128] on button "Lên hàng" at bounding box center [1366, 129] width 74 height 29
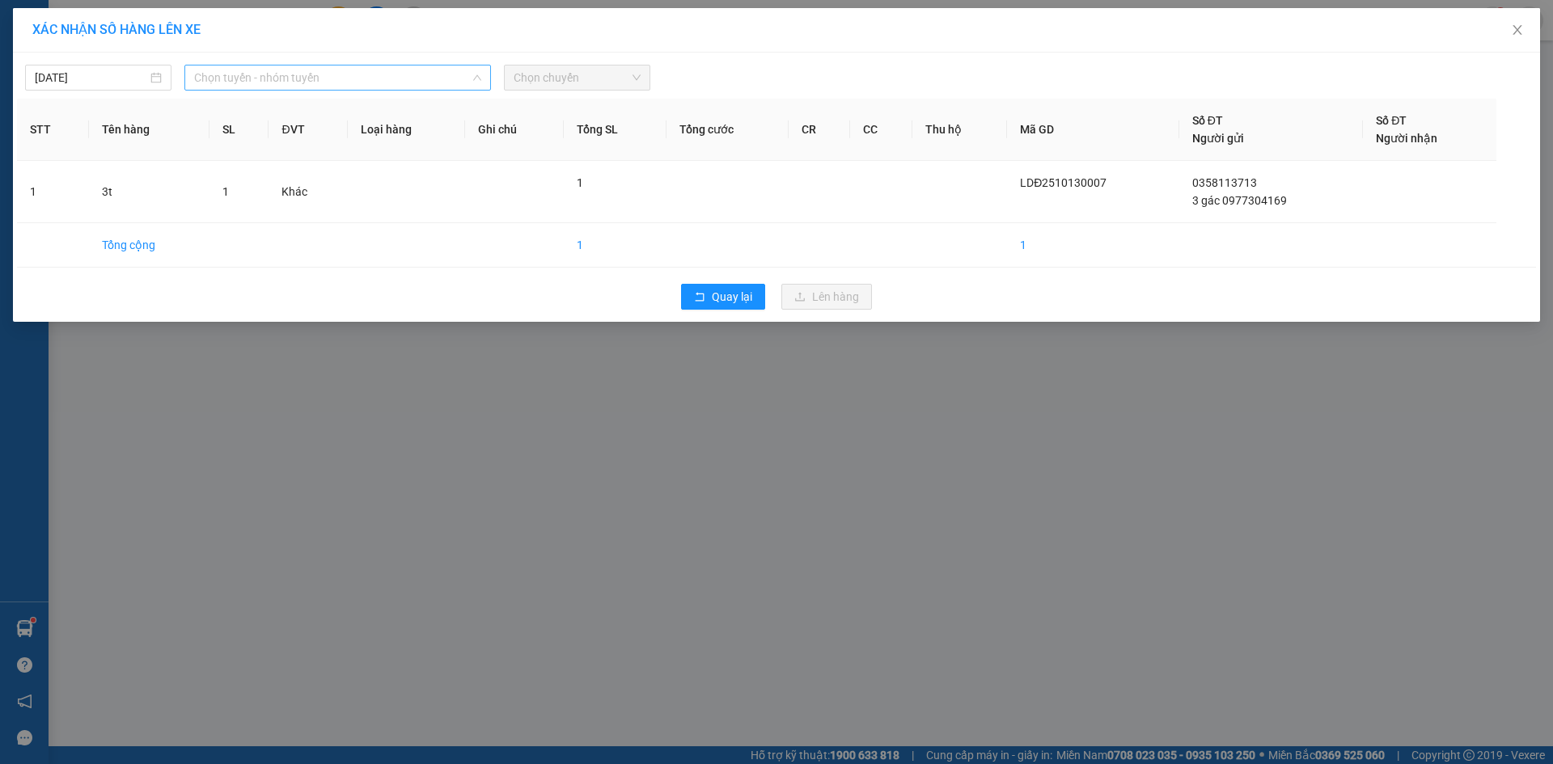
click at [287, 80] on span "Chọn tuyến - nhóm tuyến" at bounding box center [337, 78] width 287 height 24
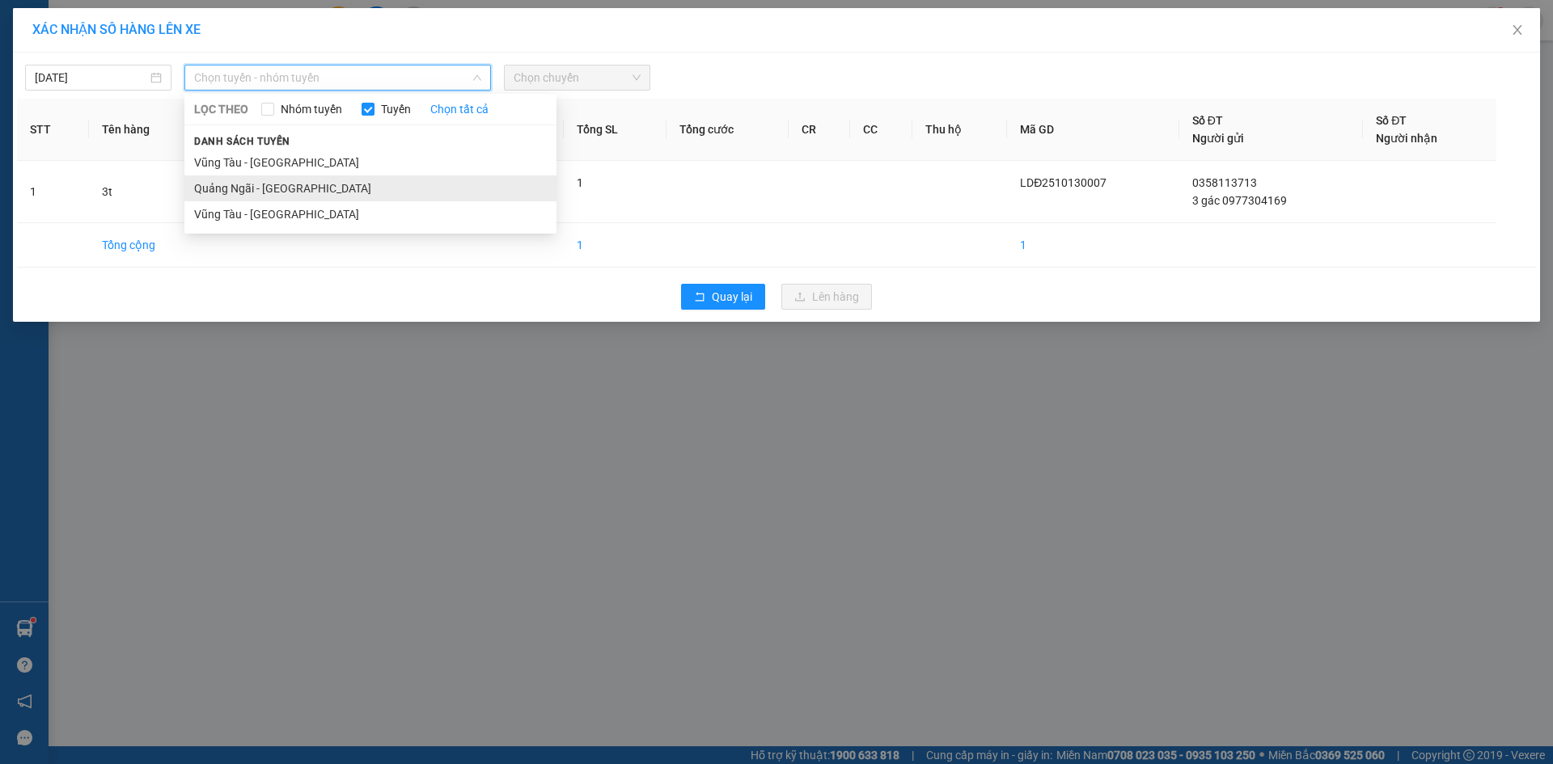
click at [316, 188] on li "Quảng Ngãi - [GEOGRAPHIC_DATA]" at bounding box center [370, 189] width 372 height 26
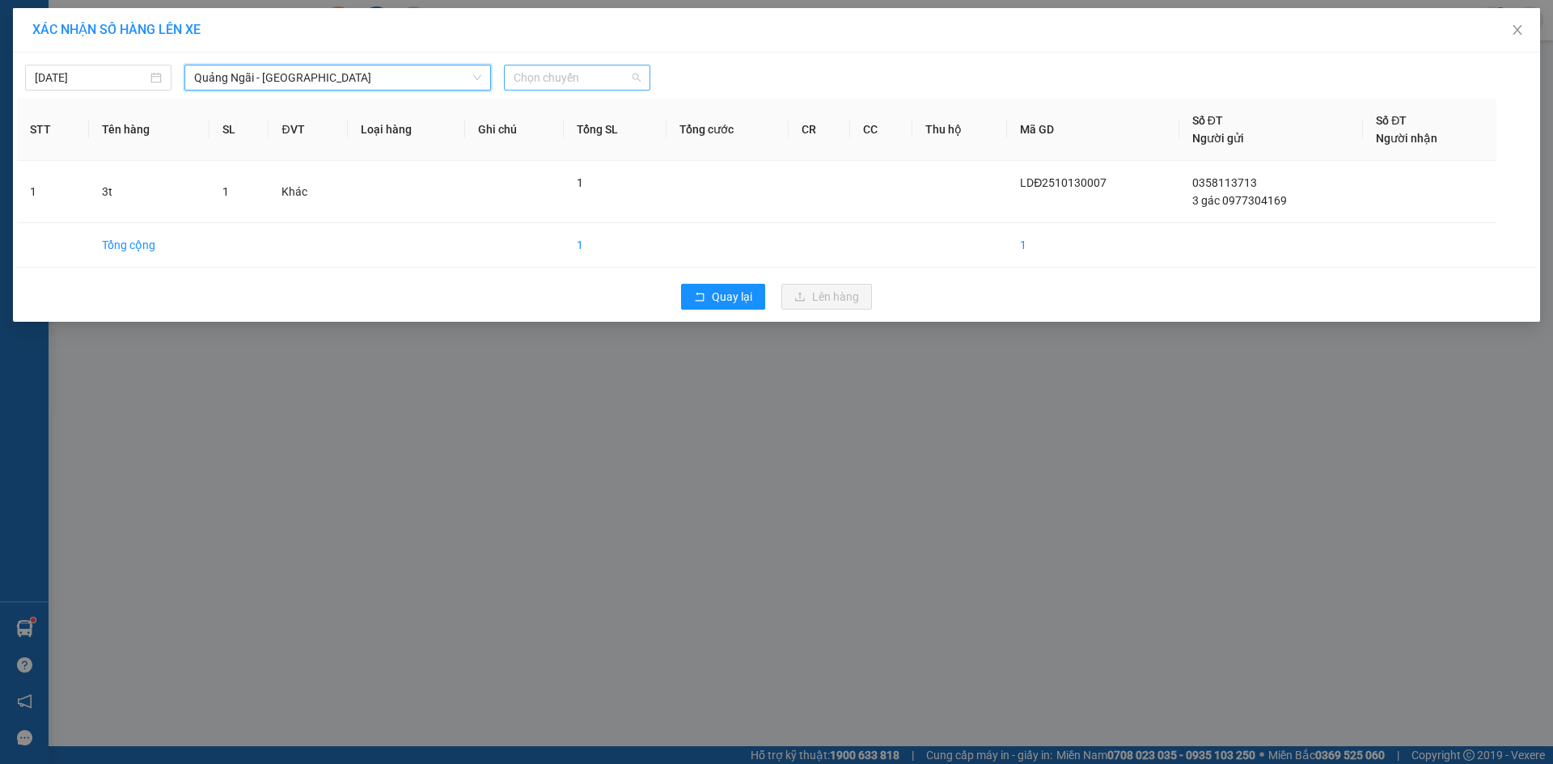
click at [615, 72] on span "Chọn chuyến" at bounding box center [577, 78] width 127 height 24
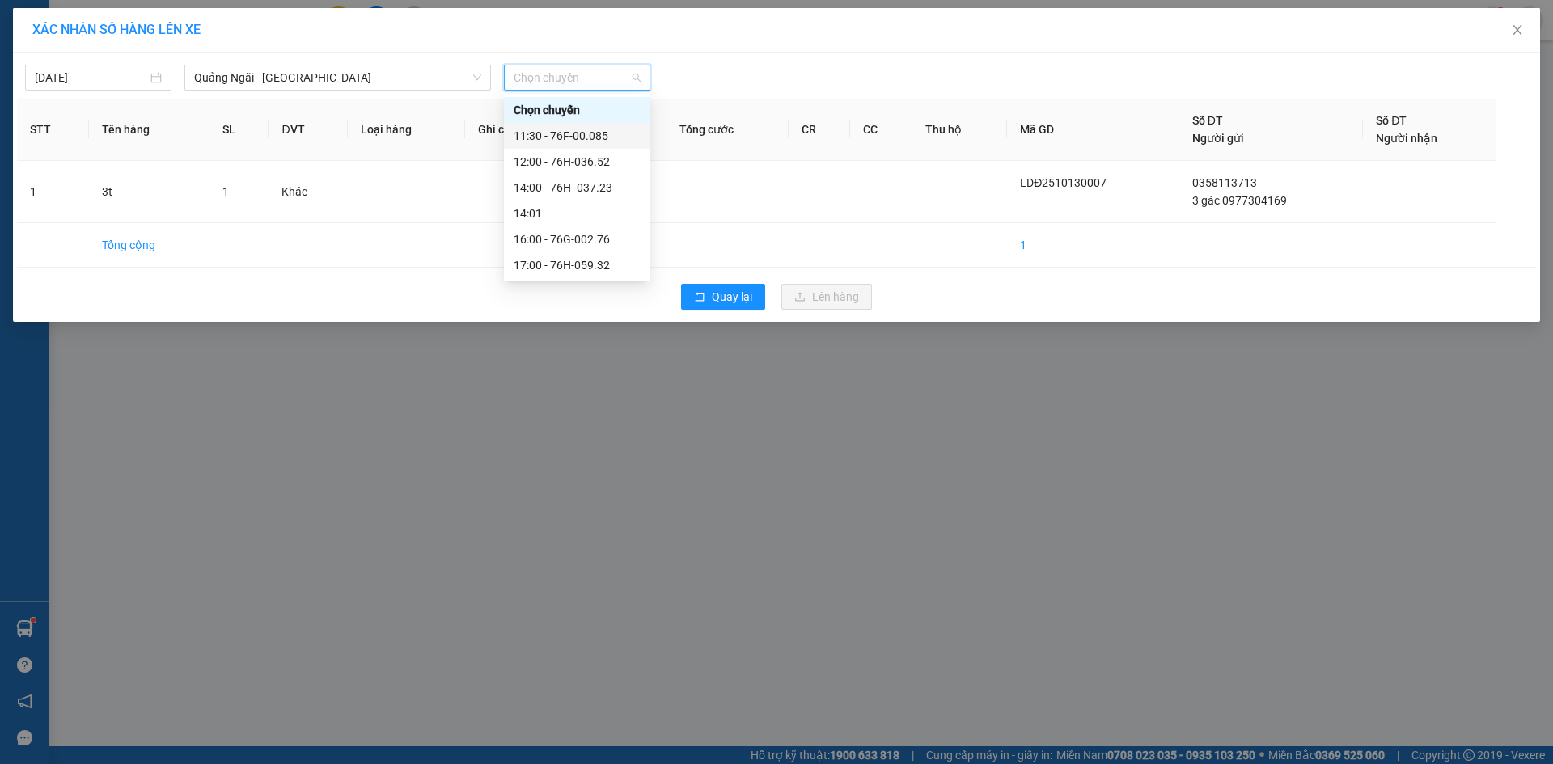
click at [608, 138] on div "11:30 - 76F-00.085" at bounding box center [577, 136] width 126 height 18
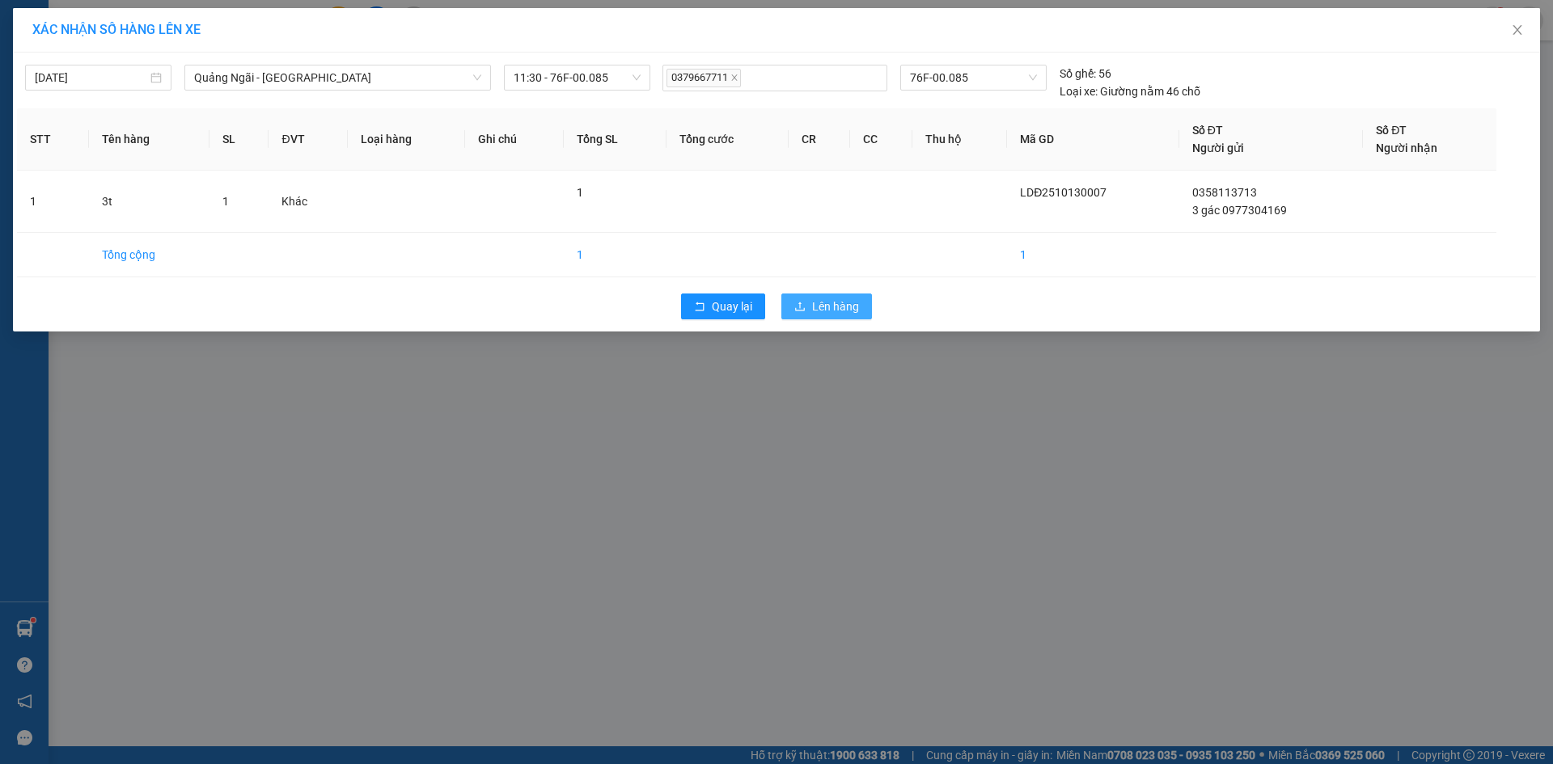
click at [838, 312] on span "Lên hàng" at bounding box center [835, 307] width 47 height 18
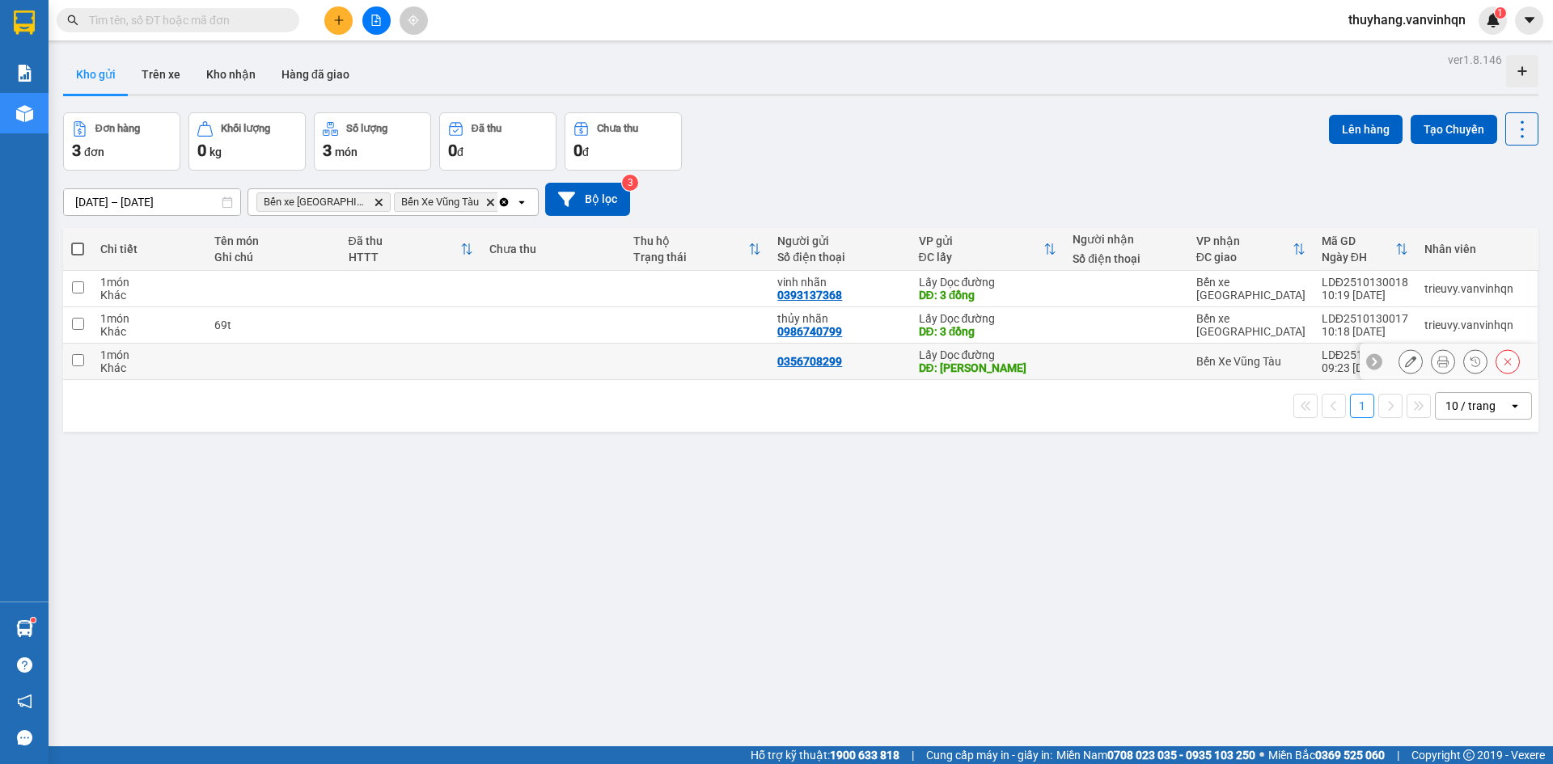
click at [629, 365] on td at bounding box center [697, 362] width 144 height 36
checkbox input "true"
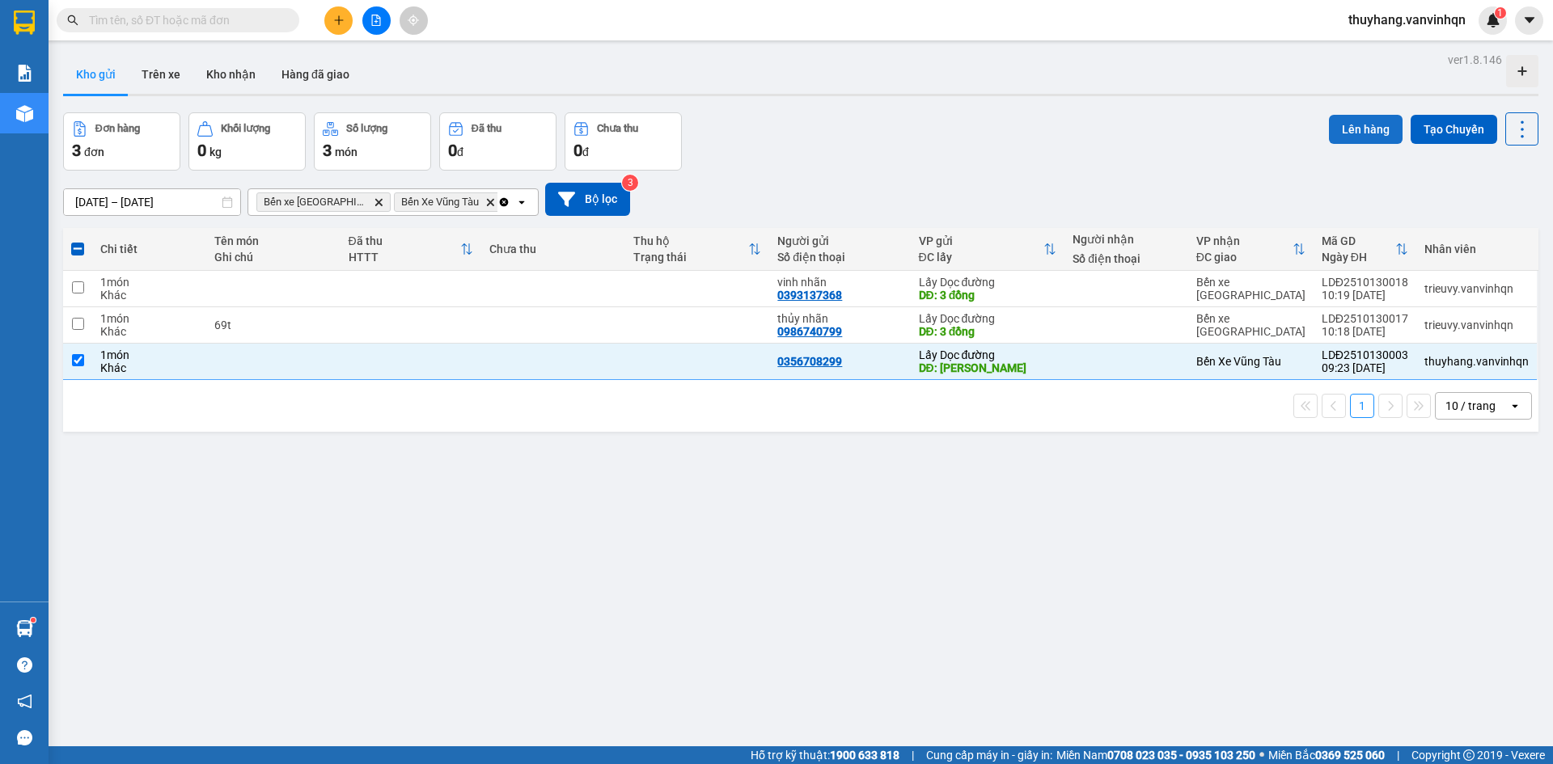
click at [1341, 138] on button "Lên hàng" at bounding box center [1366, 129] width 74 height 29
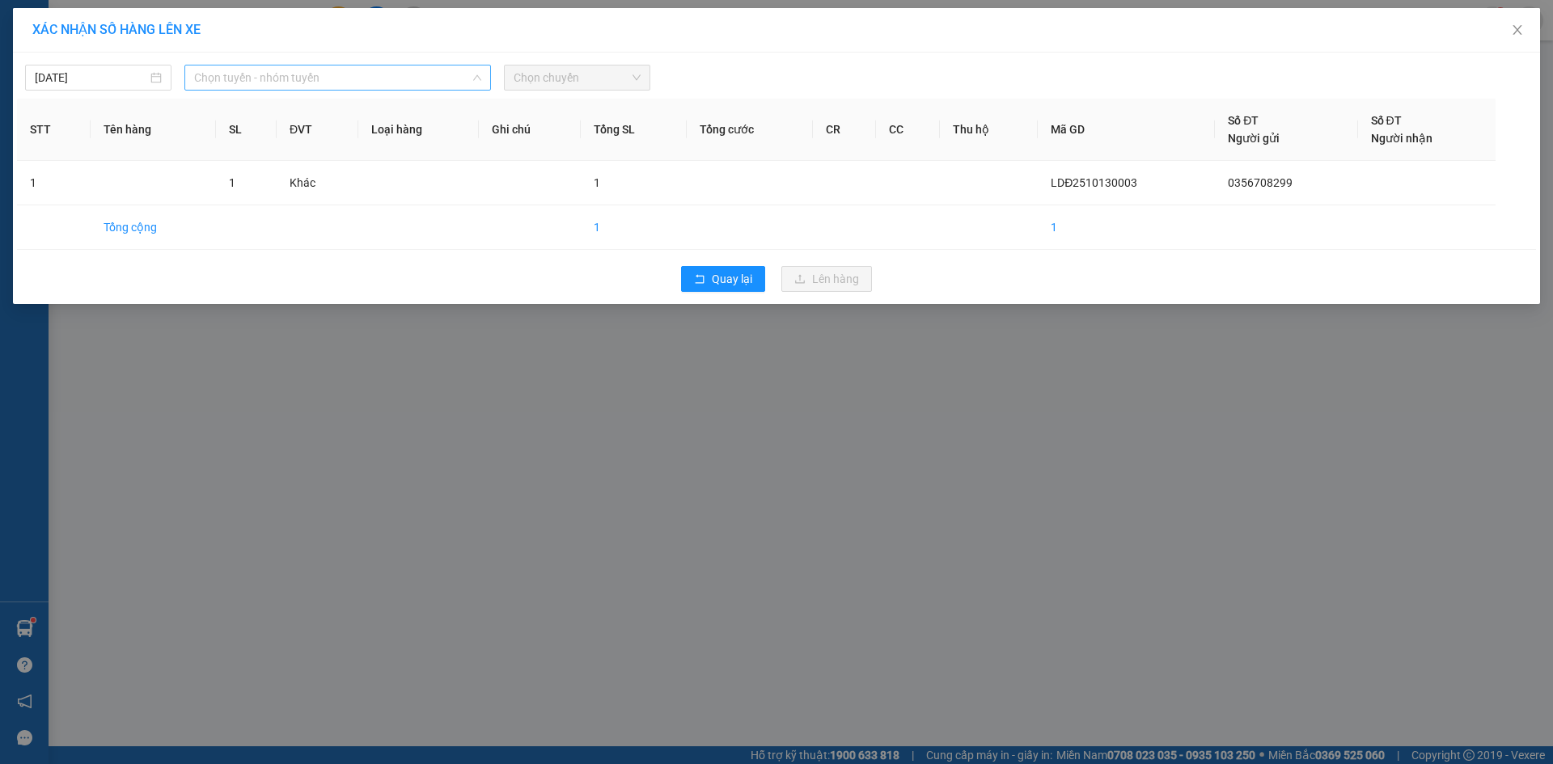
click at [274, 84] on span "Chọn tuyến - nhóm tuyến" at bounding box center [337, 78] width 287 height 24
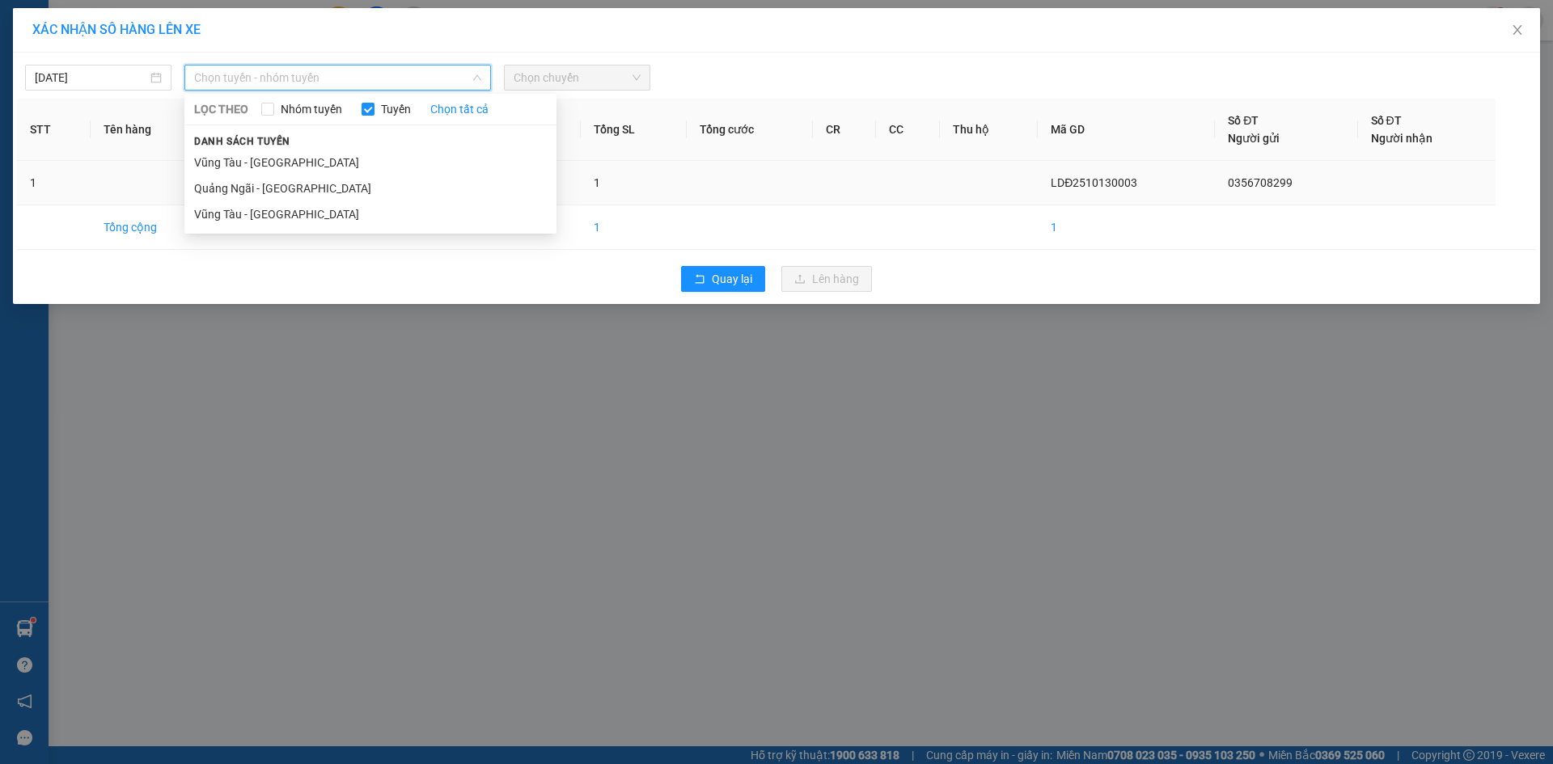
click at [305, 193] on li "Quảng Ngãi - [GEOGRAPHIC_DATA]" at bounding box center [370, 189] width 372 height 26
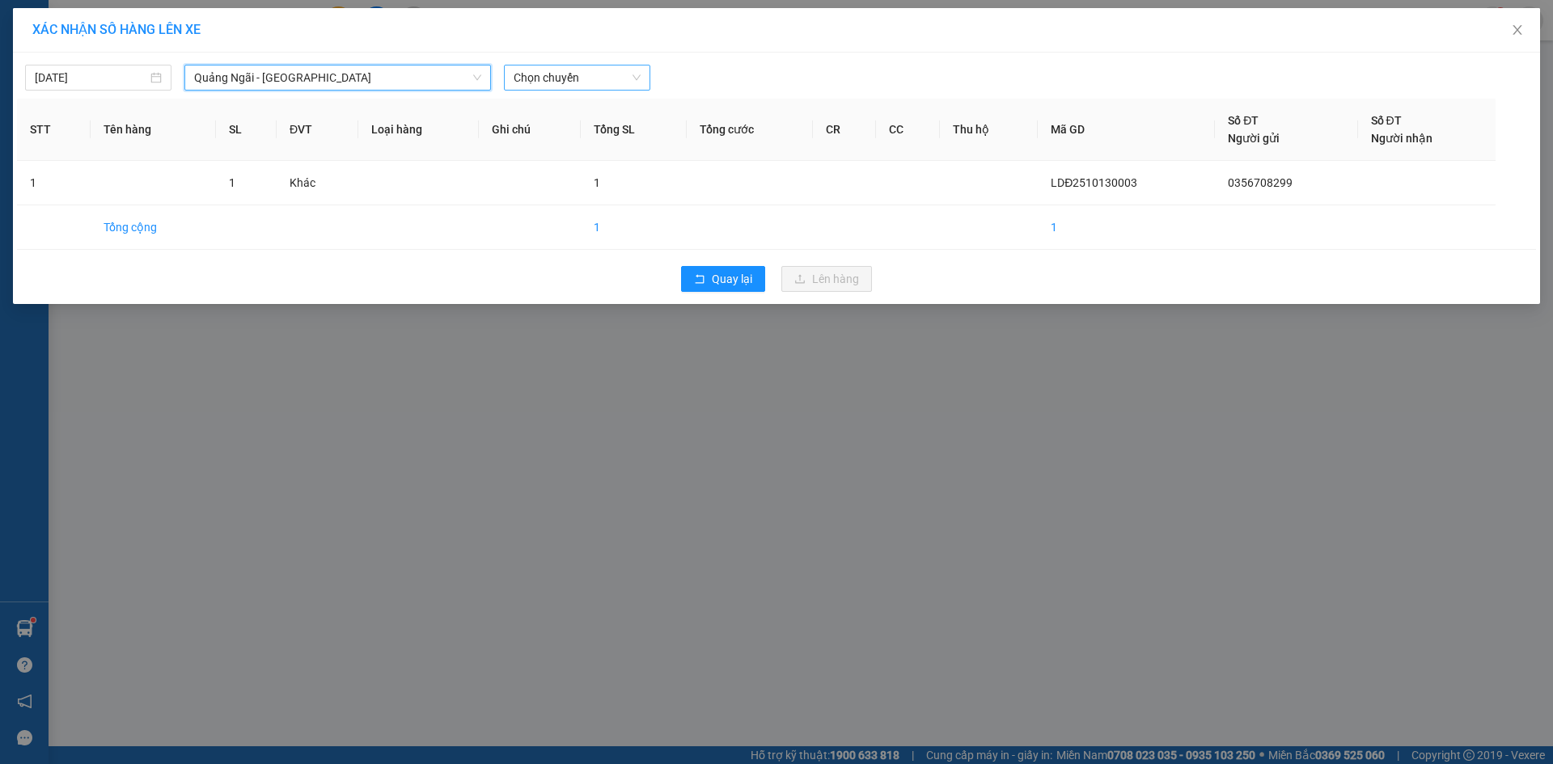
click at [594, 76] on span "Chọn chuyến" at bounding box center [577, 78] width 127 height 24
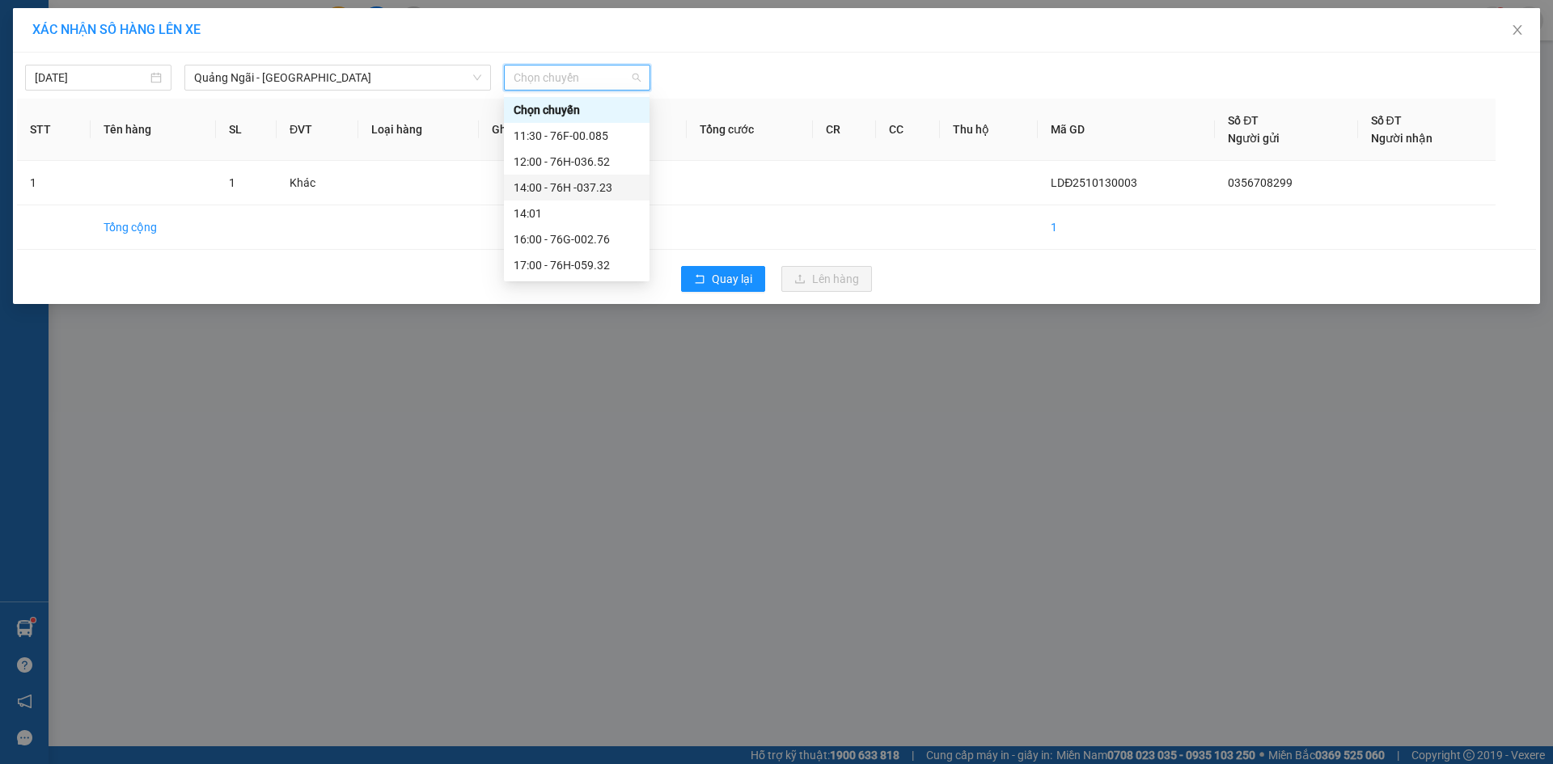
click at [615, 179] on div "14:00 - 76H -037.23" at bounding box center [577, 188] width 126 height 18
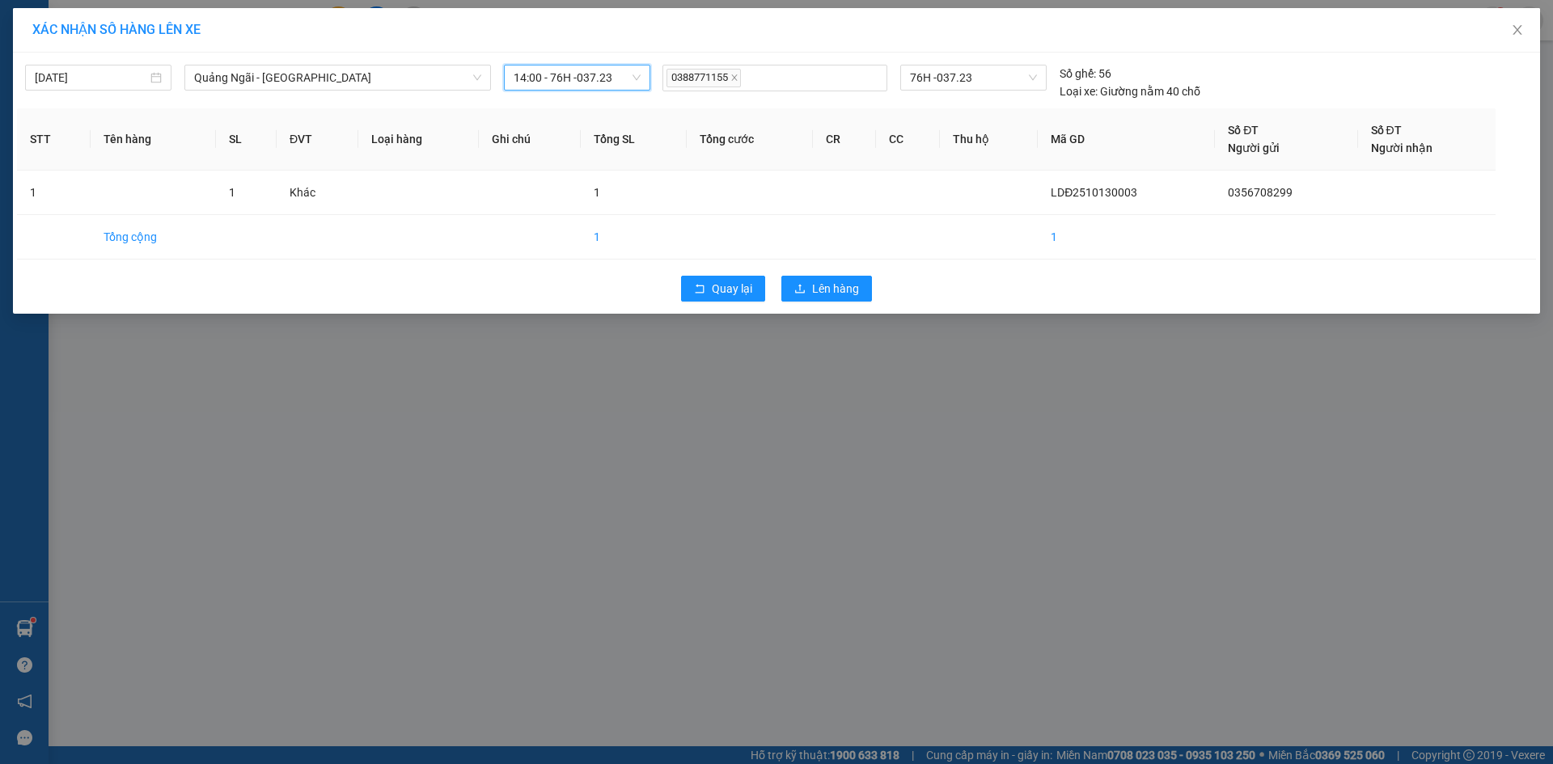
click at [620, 84] on span "14:00 - 76H -037.23" at bounding box center [577, 78] width 127 height 24
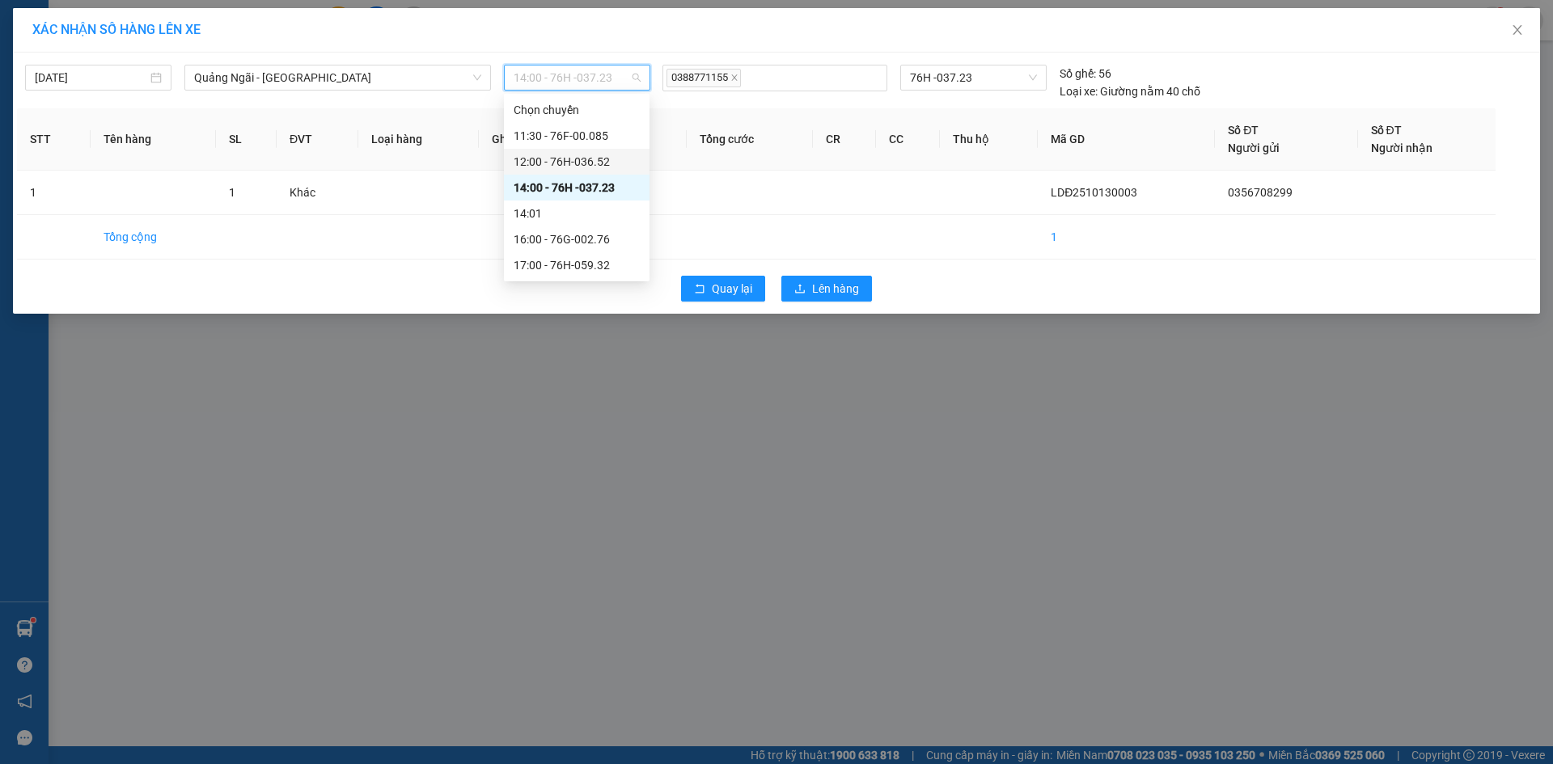
click at [618, 162] on div "12:00 - 76H-036.52" at bounding box center [577, 162] width 126 height 18
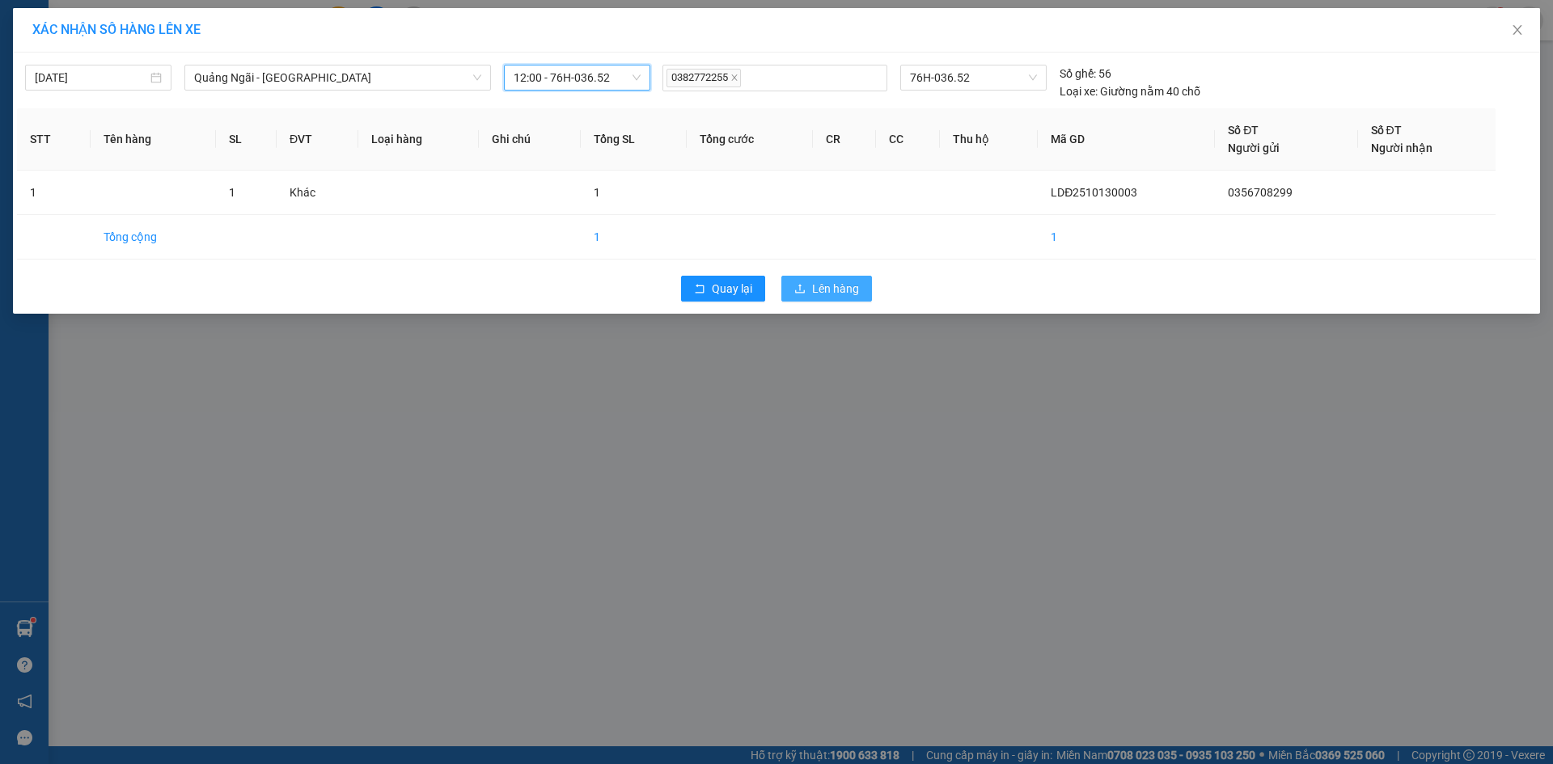
click at [861, 294] on button "Lên hàng" at bounding box center [826, 289] width 91 height 26
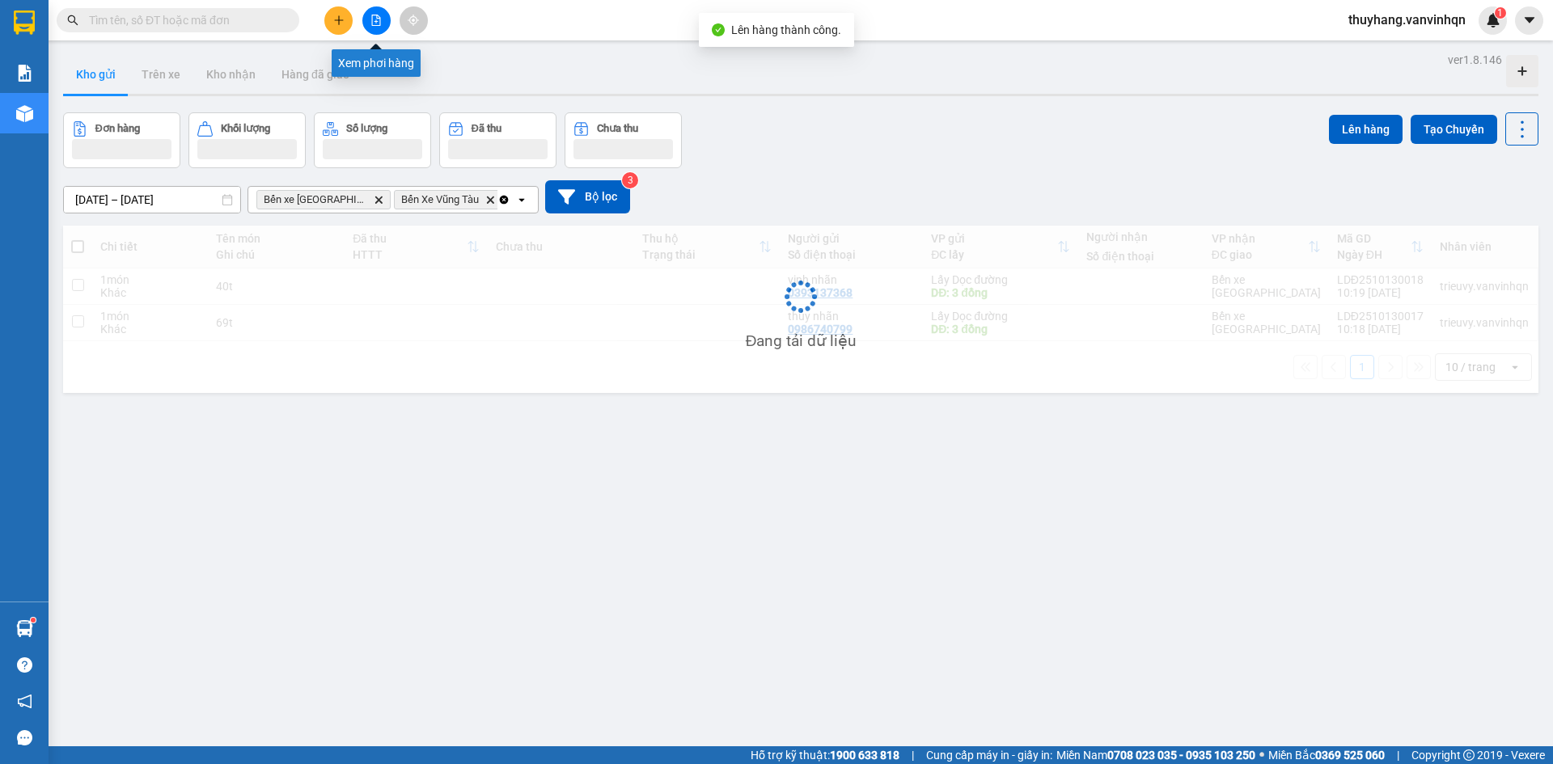
click at [366, 18] on button at bounding box center [376, 20] width 28 height 28
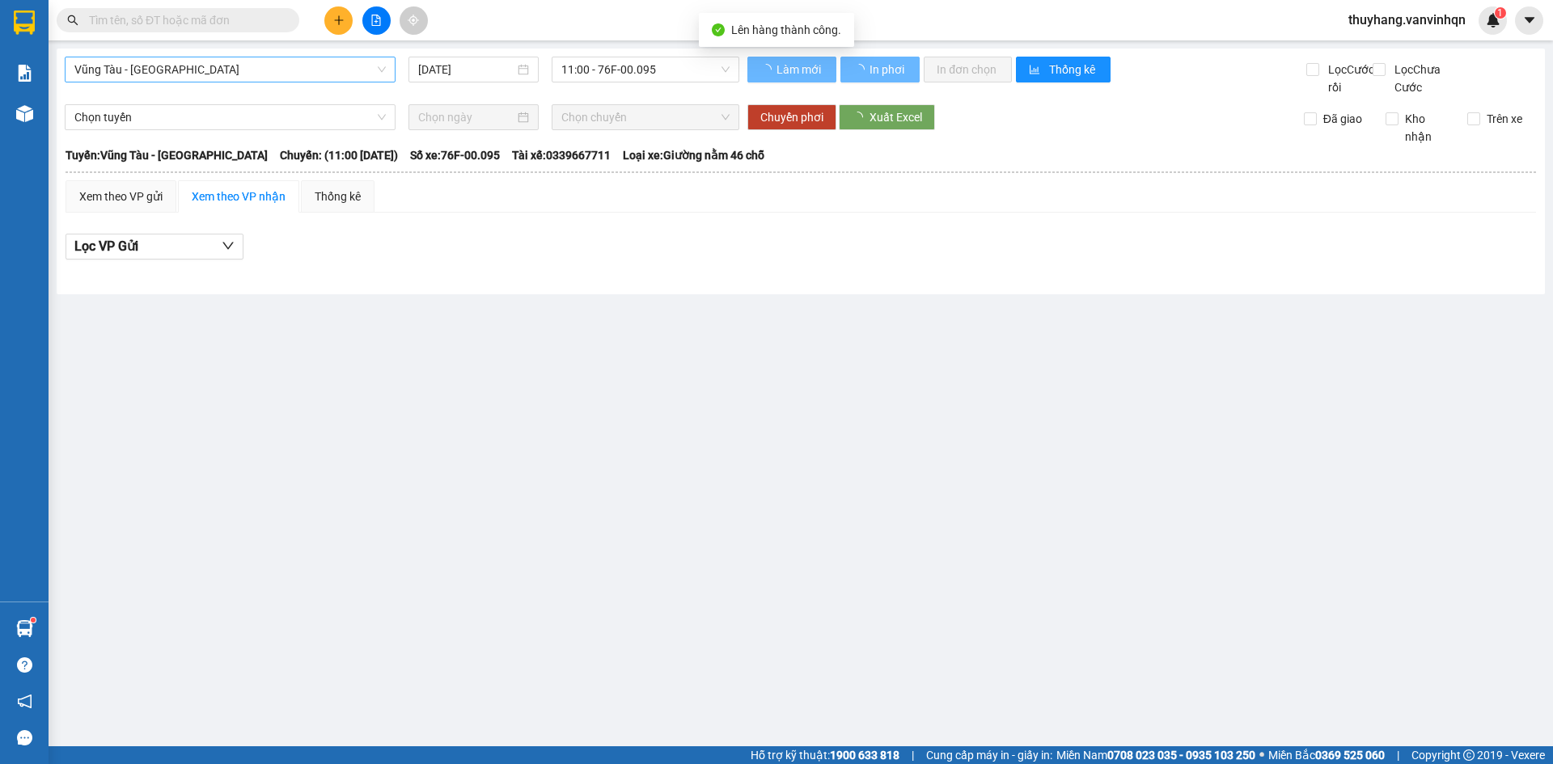
click at [242, 70] on span "Vũng Tàu - [GEOGRAPHIC_DATA]" at bounding box center [229, 69] width 311 height 24
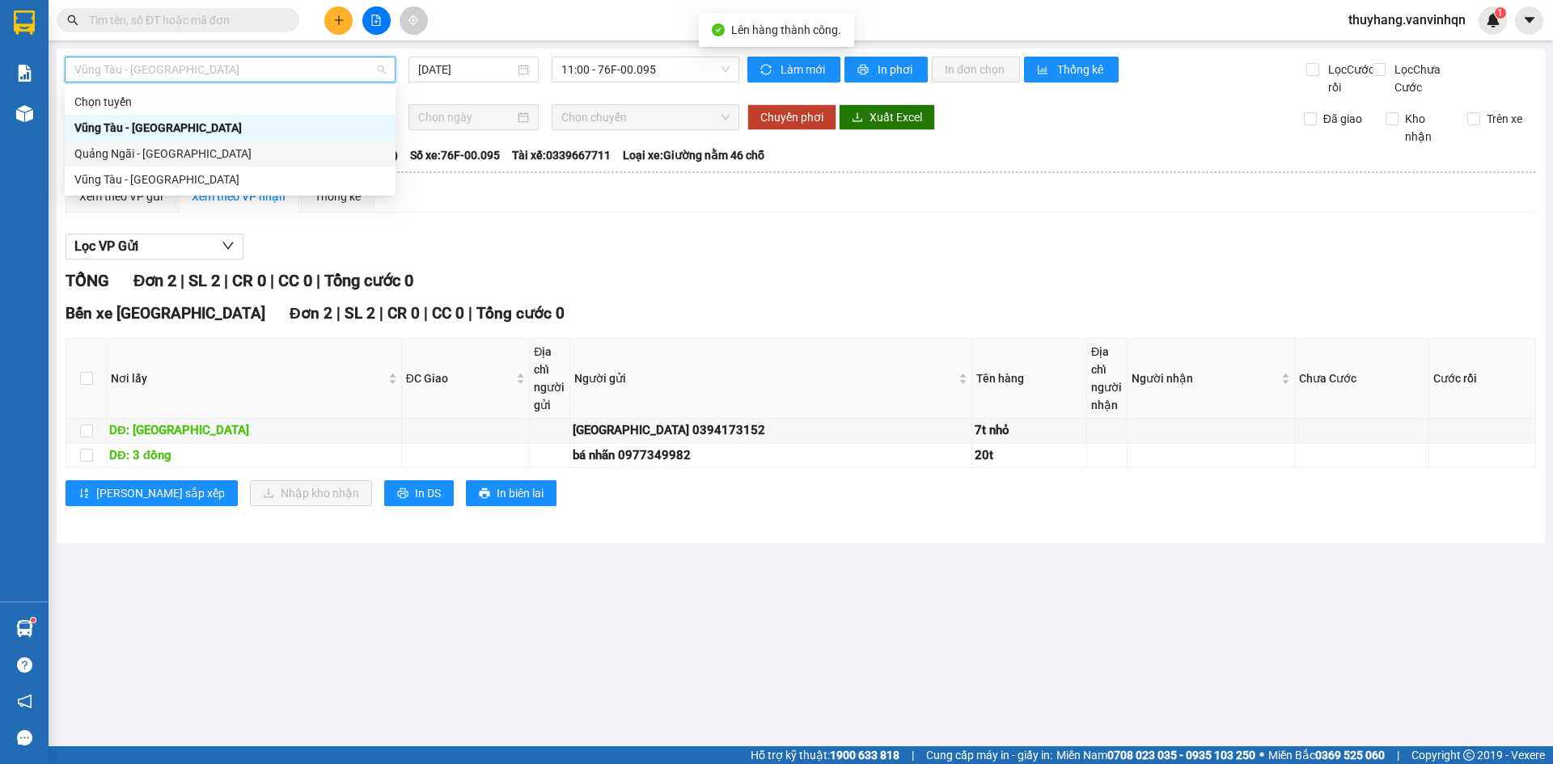
click at [226, 158] on div "Quảng Ngãi - [GEOGRAPHIC_DATA]" at bounding box center [229, 154] width 311 height 18
type input "[DATE]"
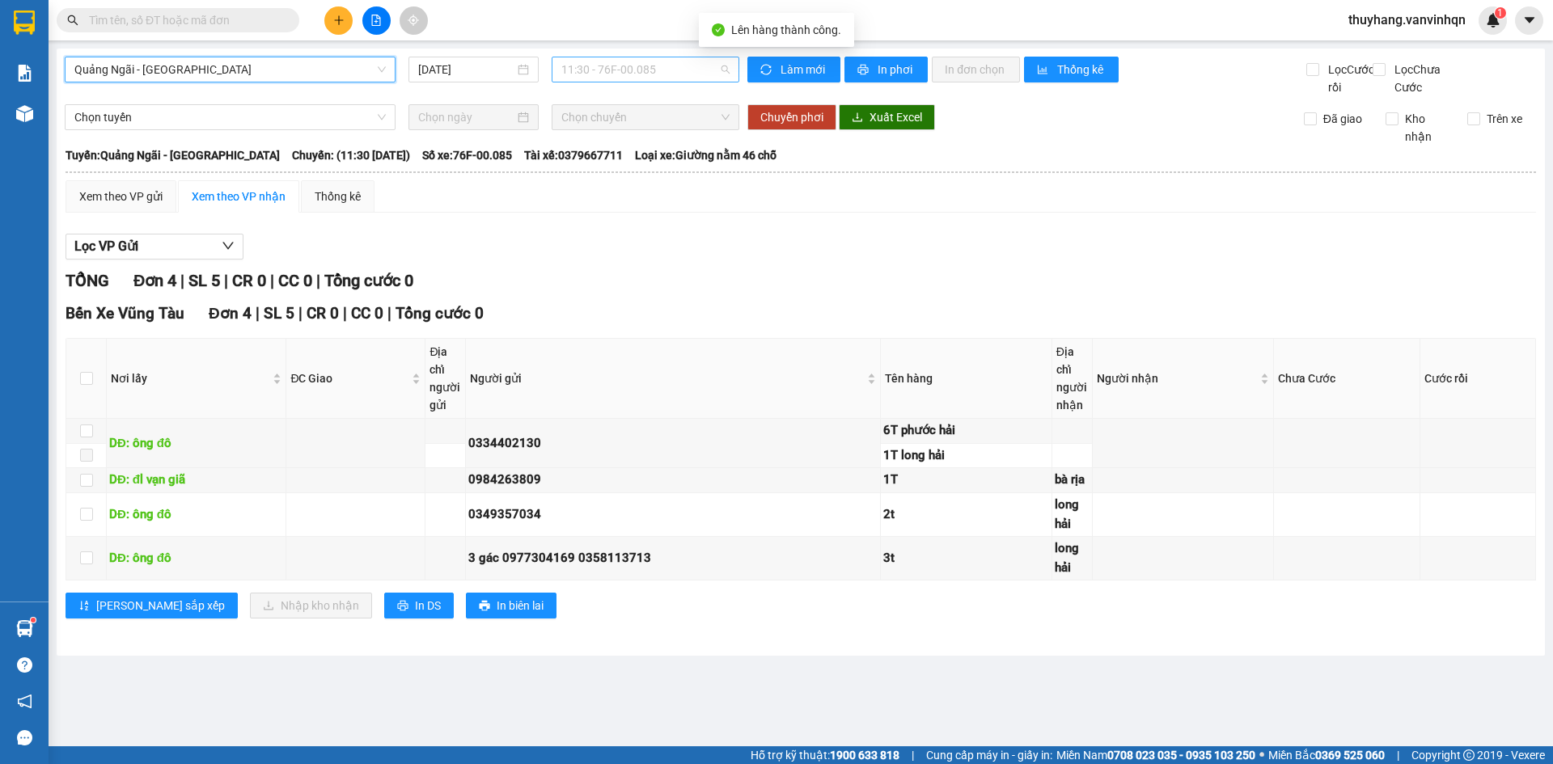
click at [650, 66] on span "11:30 - 76F-00.085" at bounding box center [645, 69] width 168 height 24
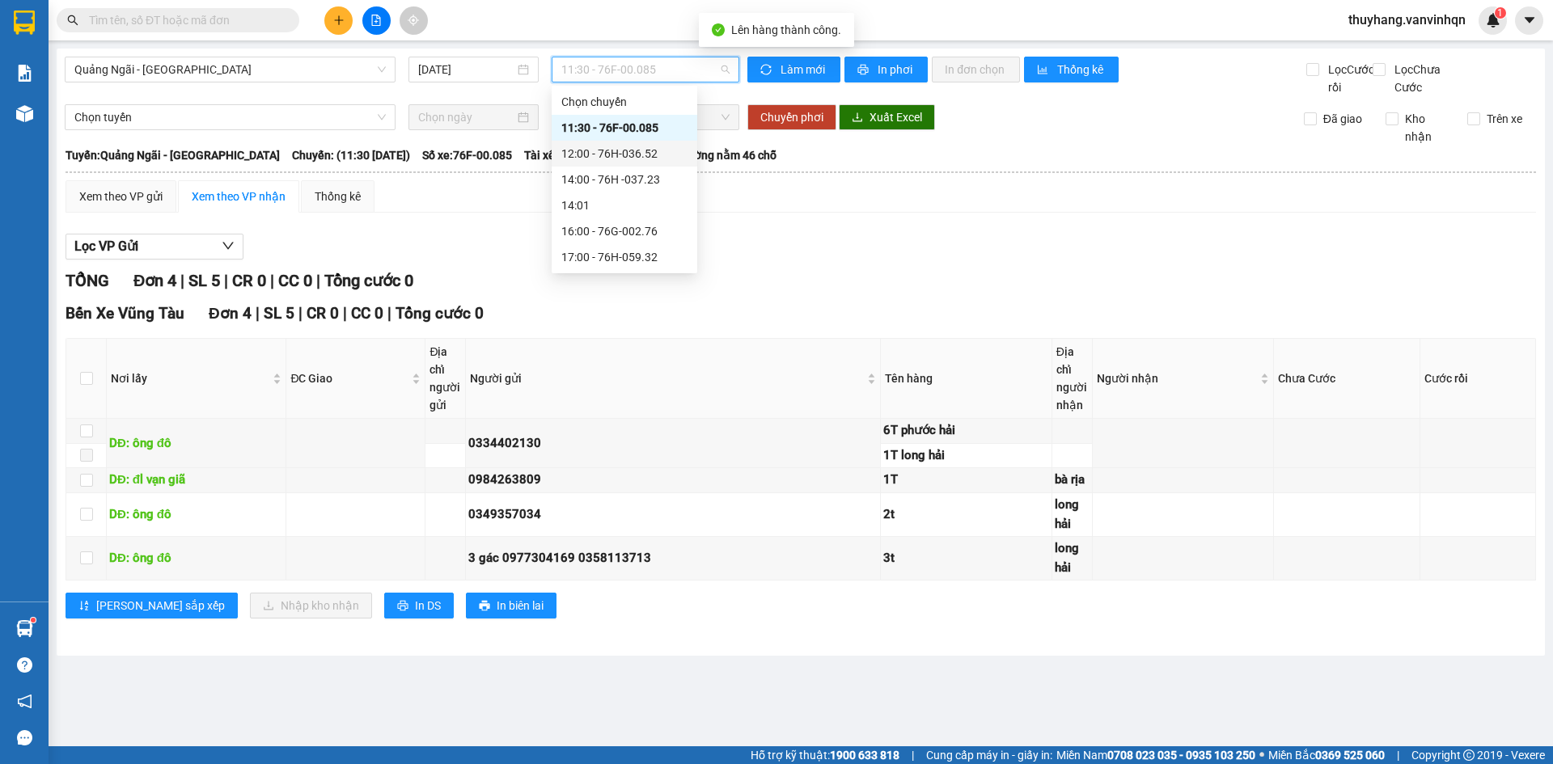
click at [642, 154] on div "12:00 - 76H-036.52" at bounding box center [624, 154] width 126 height 18
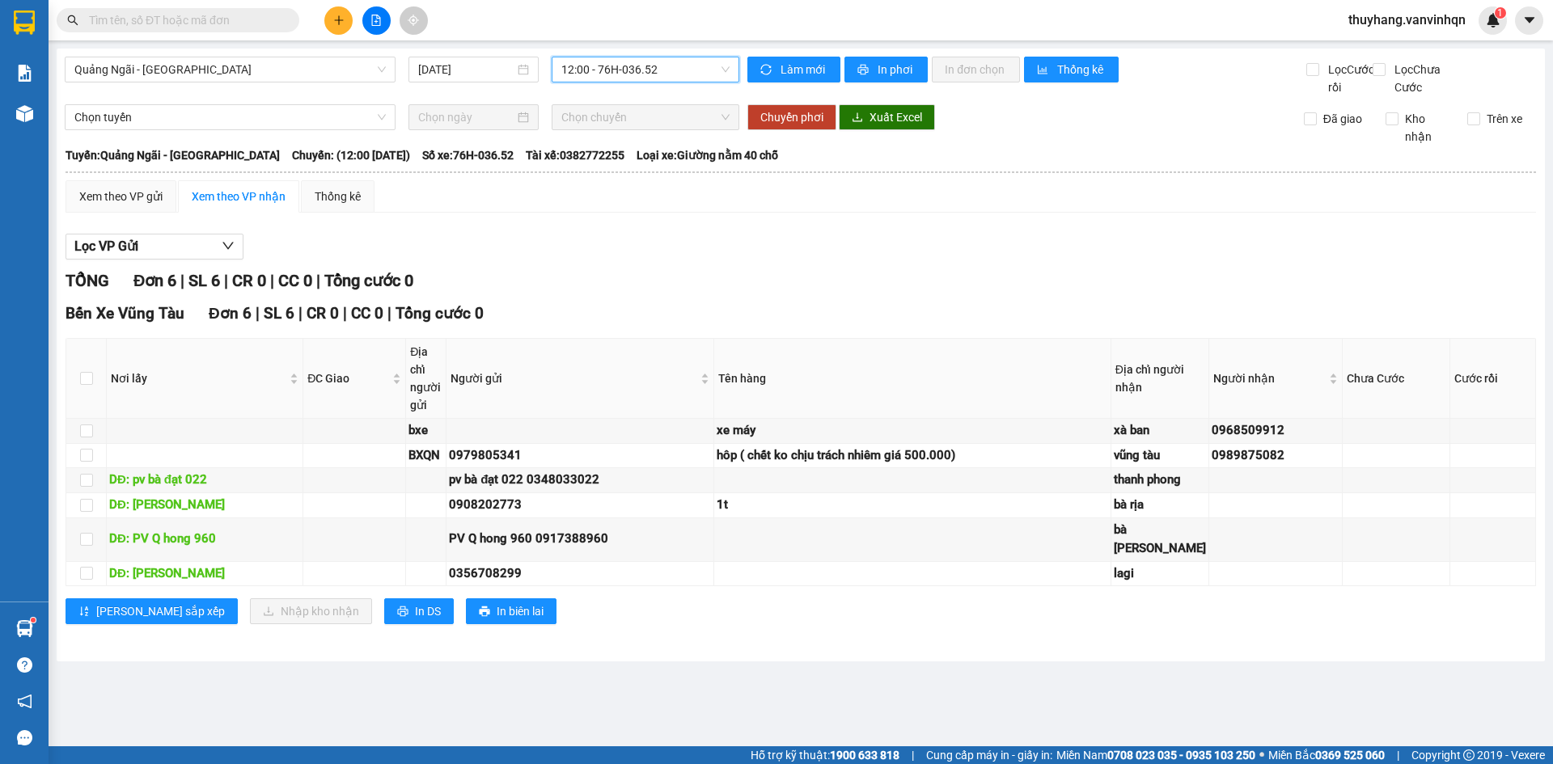
click at [659, 70] on span "12:00 - 76H-036.52" at bounding box center [645, 69] width 168 height 24
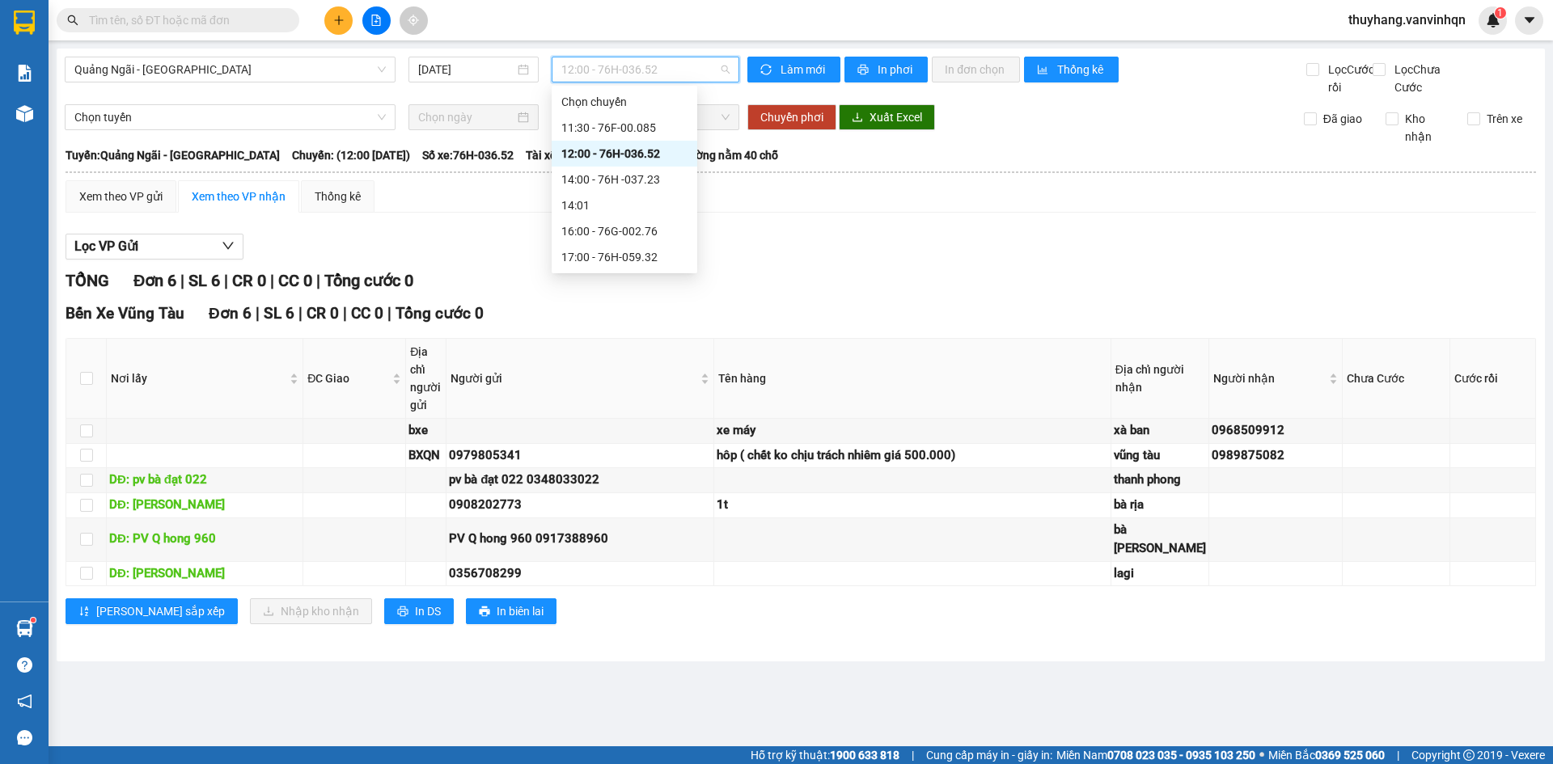
click at [646, 148] on div "12:00 - 76H-036.52" at bounding box center [624, 154] width 126 height 18
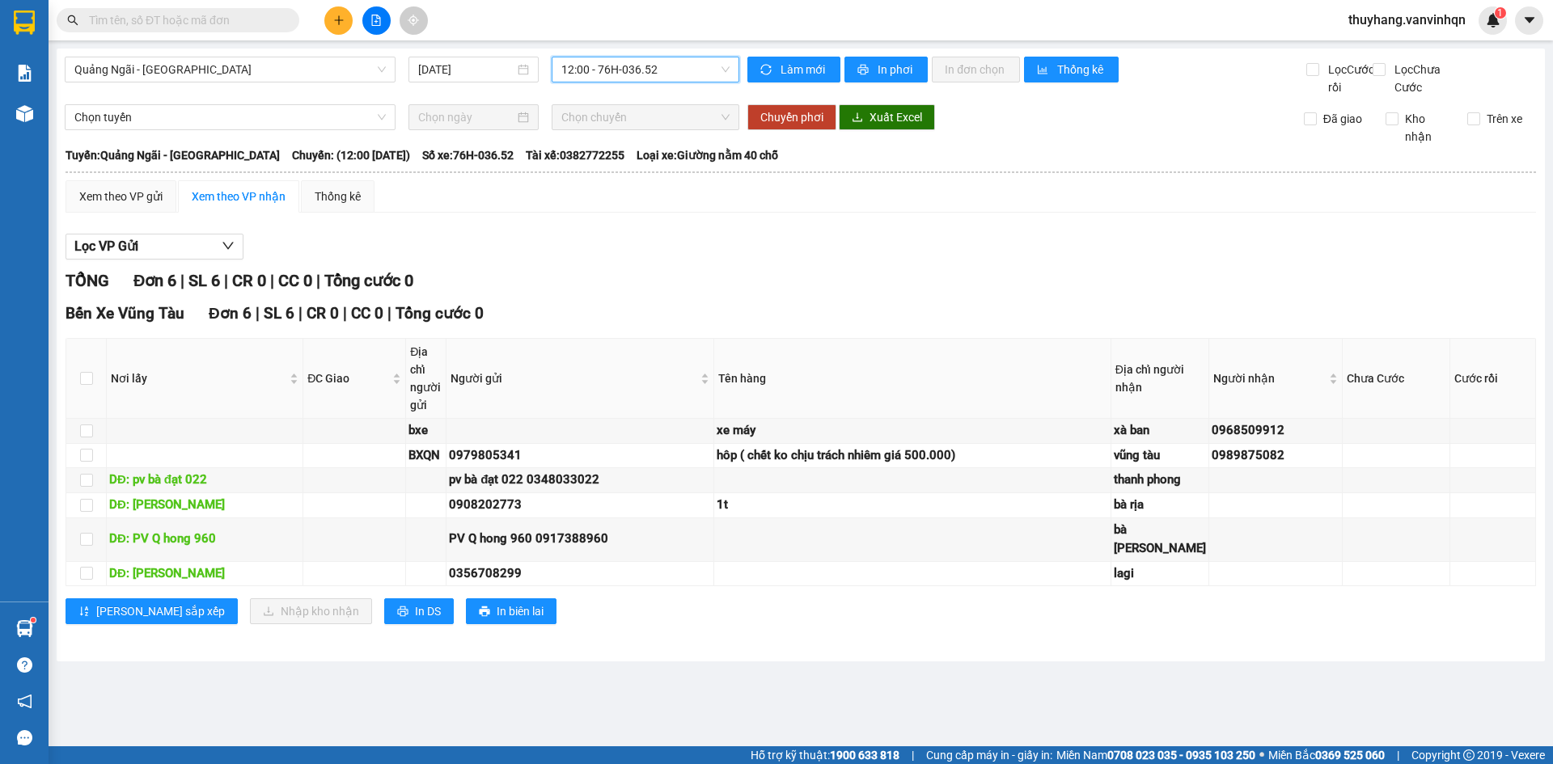
click at [646, 62] on span "12:00 - 76H-036.52" at bounding box center [645, 69] width 168 height 24
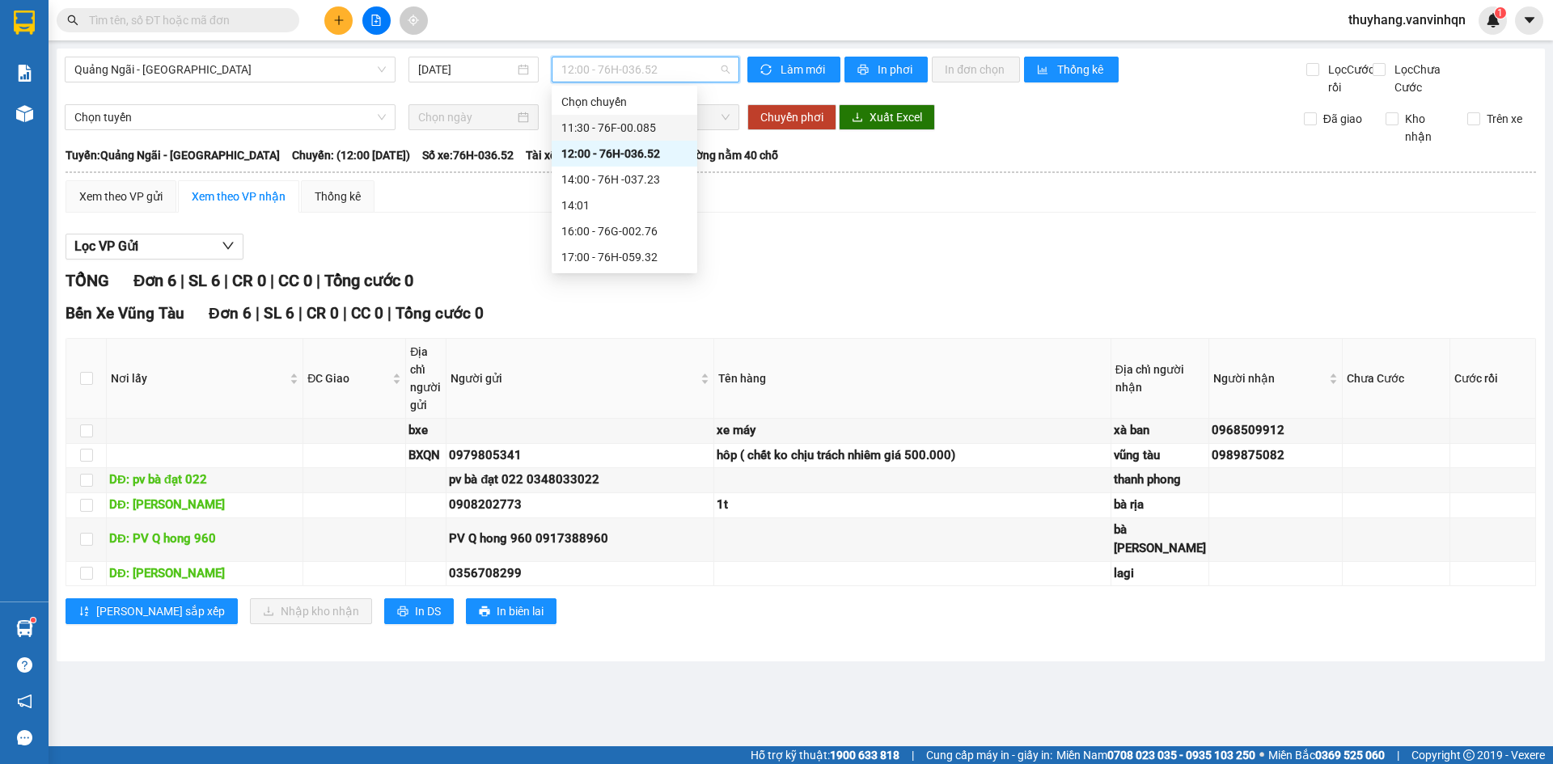
click at [654, 122] on div "11:30 - 76F-00.085" at bounding box center [624, 128] width 126 height 18
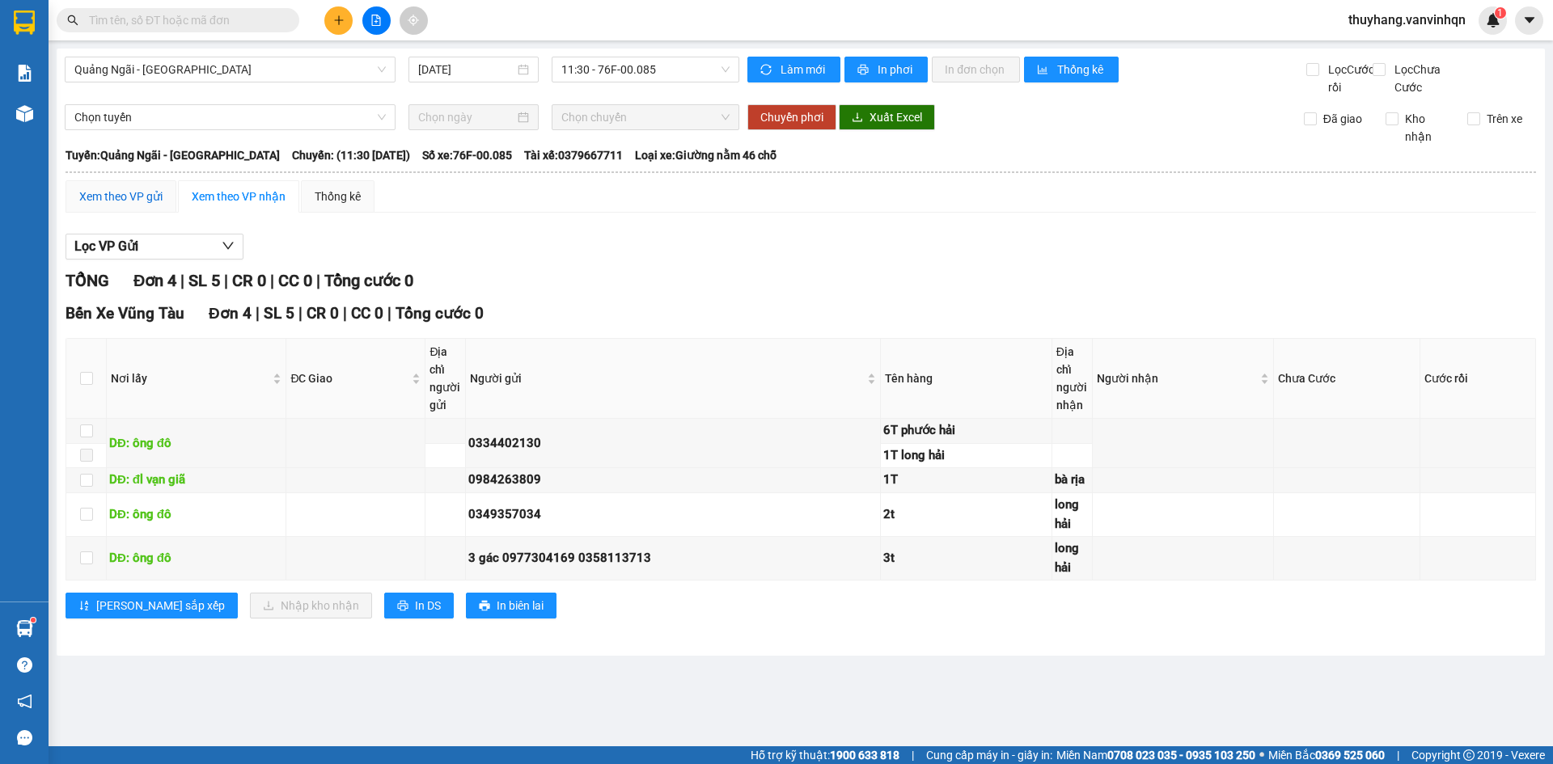
click at [129, 205] on div "Xem theo VP gửi" at bounding box center [120, 197] width 83 height 18
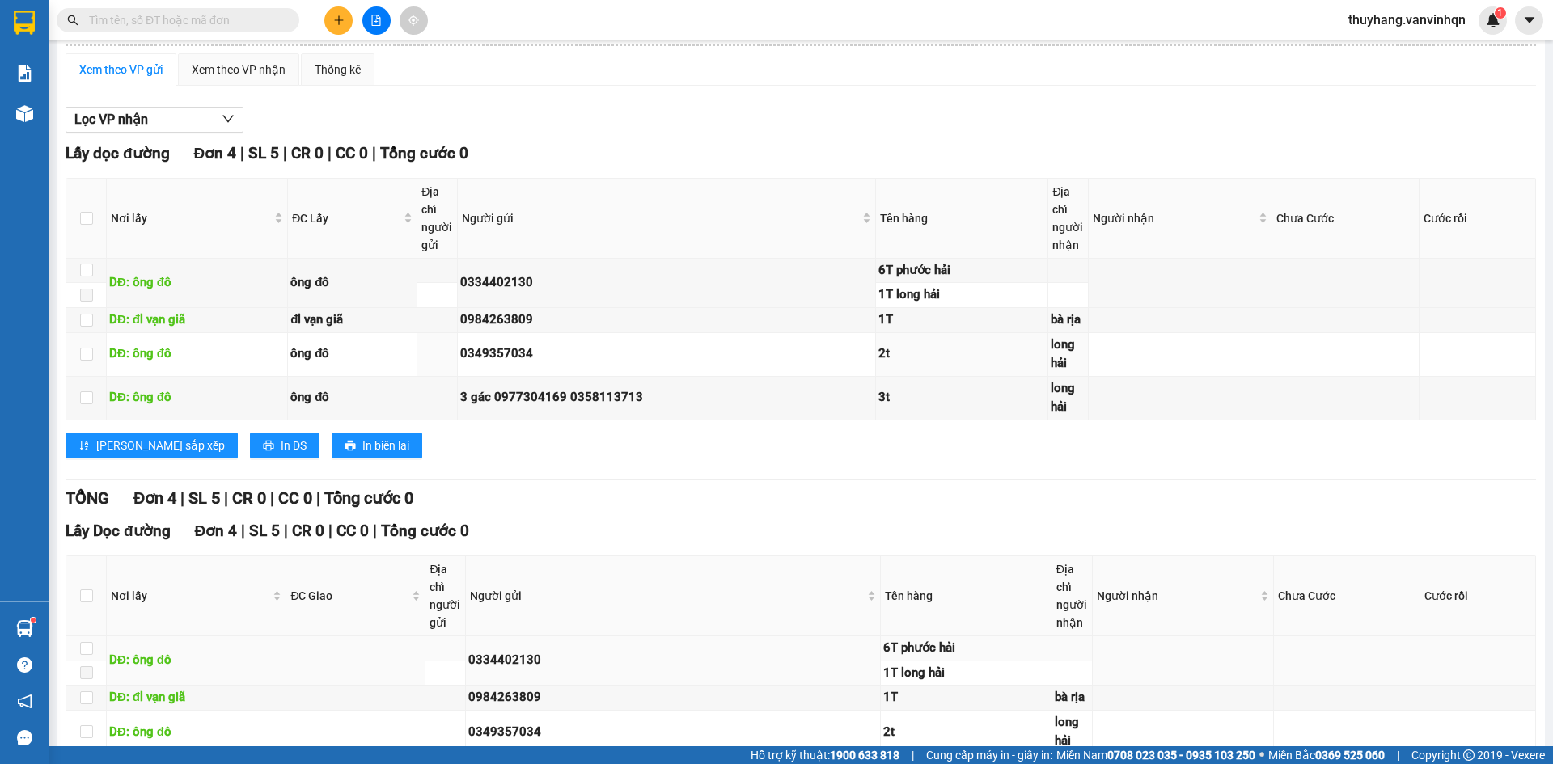
scroll to position [280, 0]
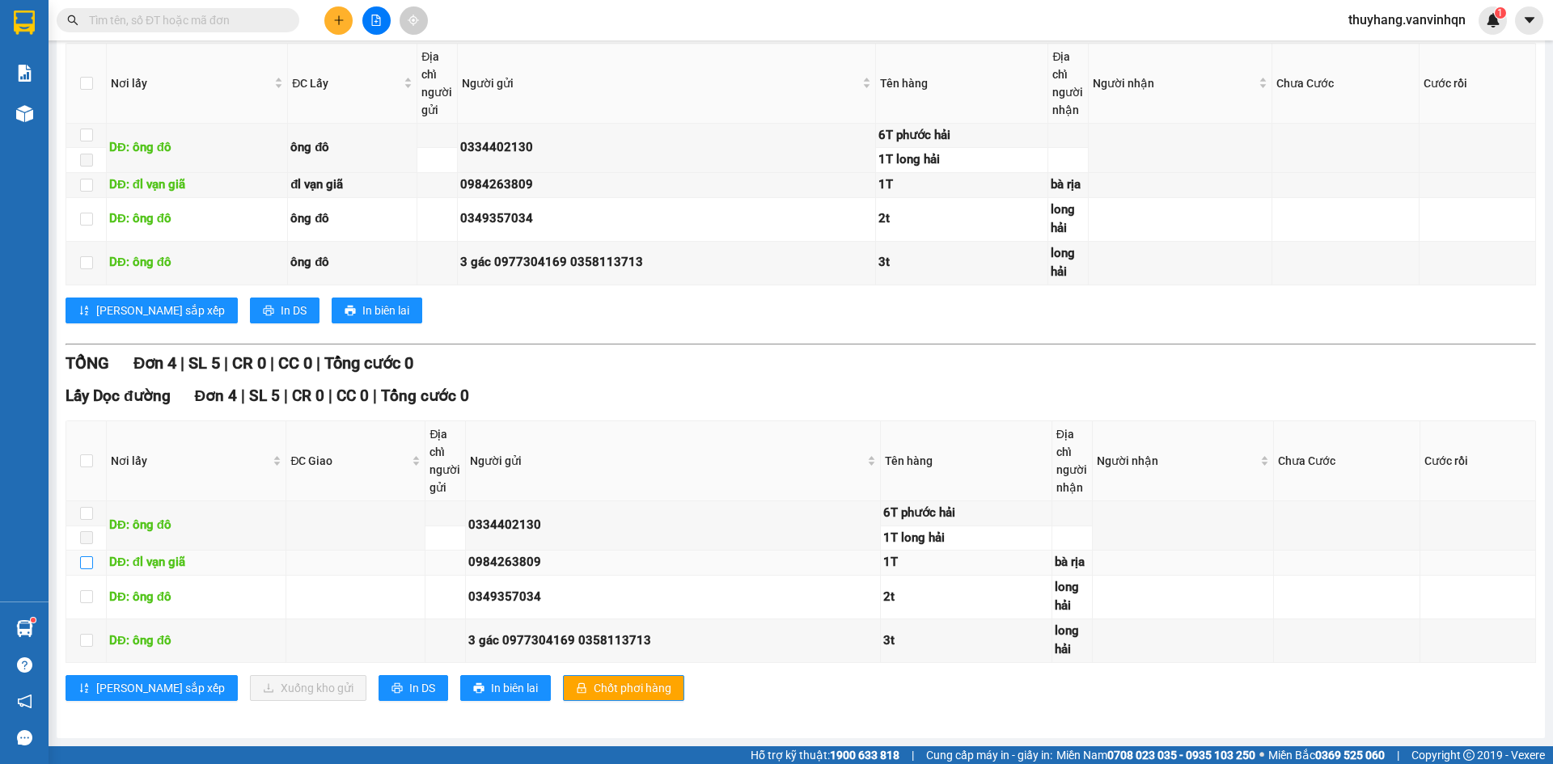
click at [90, 557] on label at bounding box center [86, 563] width 13 height 18
click at [83, 567] on input "checkbox" at bounding box center [86, 563] width 13 height 13
checkbox input "true"
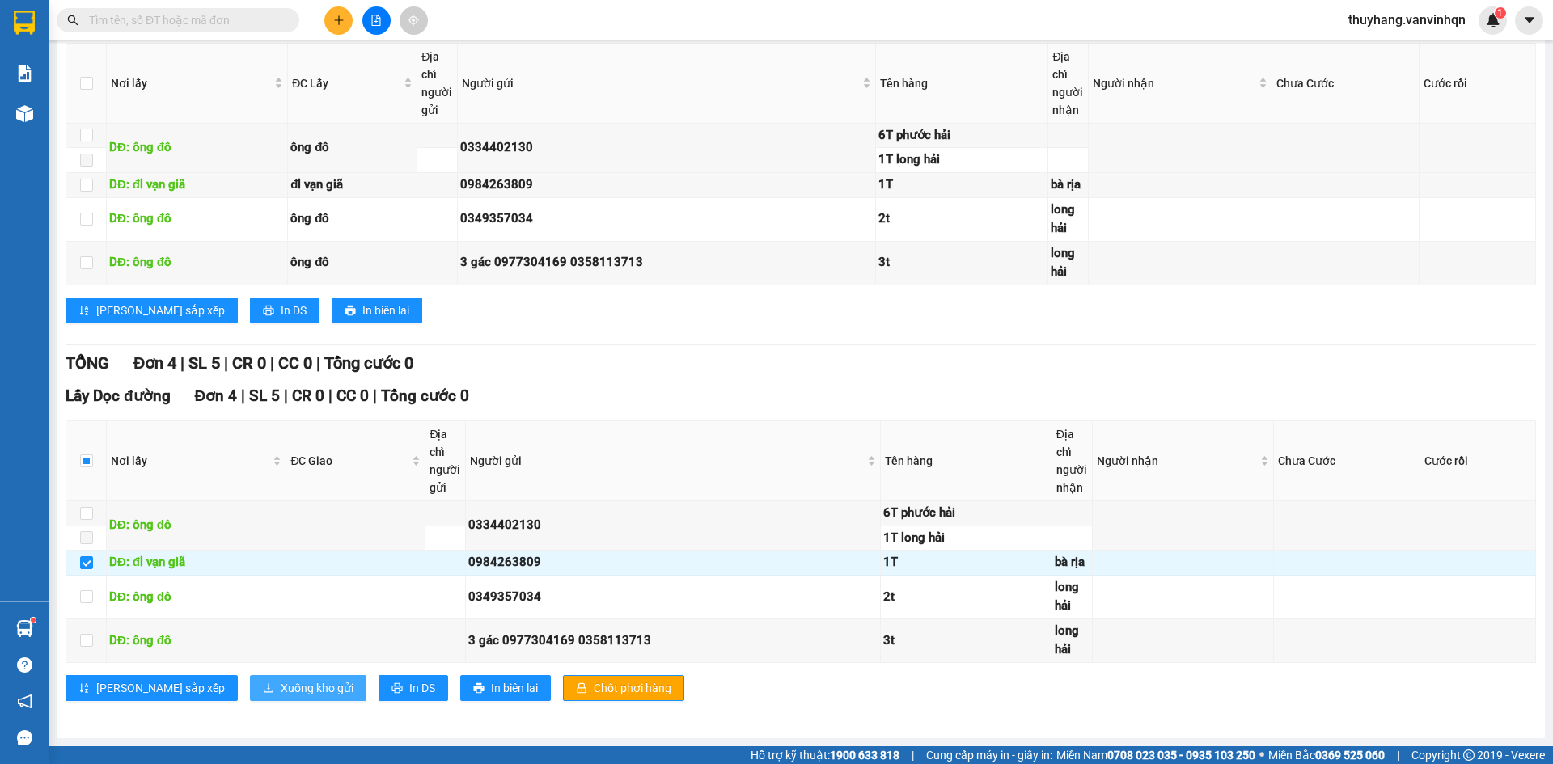
click at [281, 684] on span "Xuống kho gửi" at bounding box center [317, 688] width 73 height 18
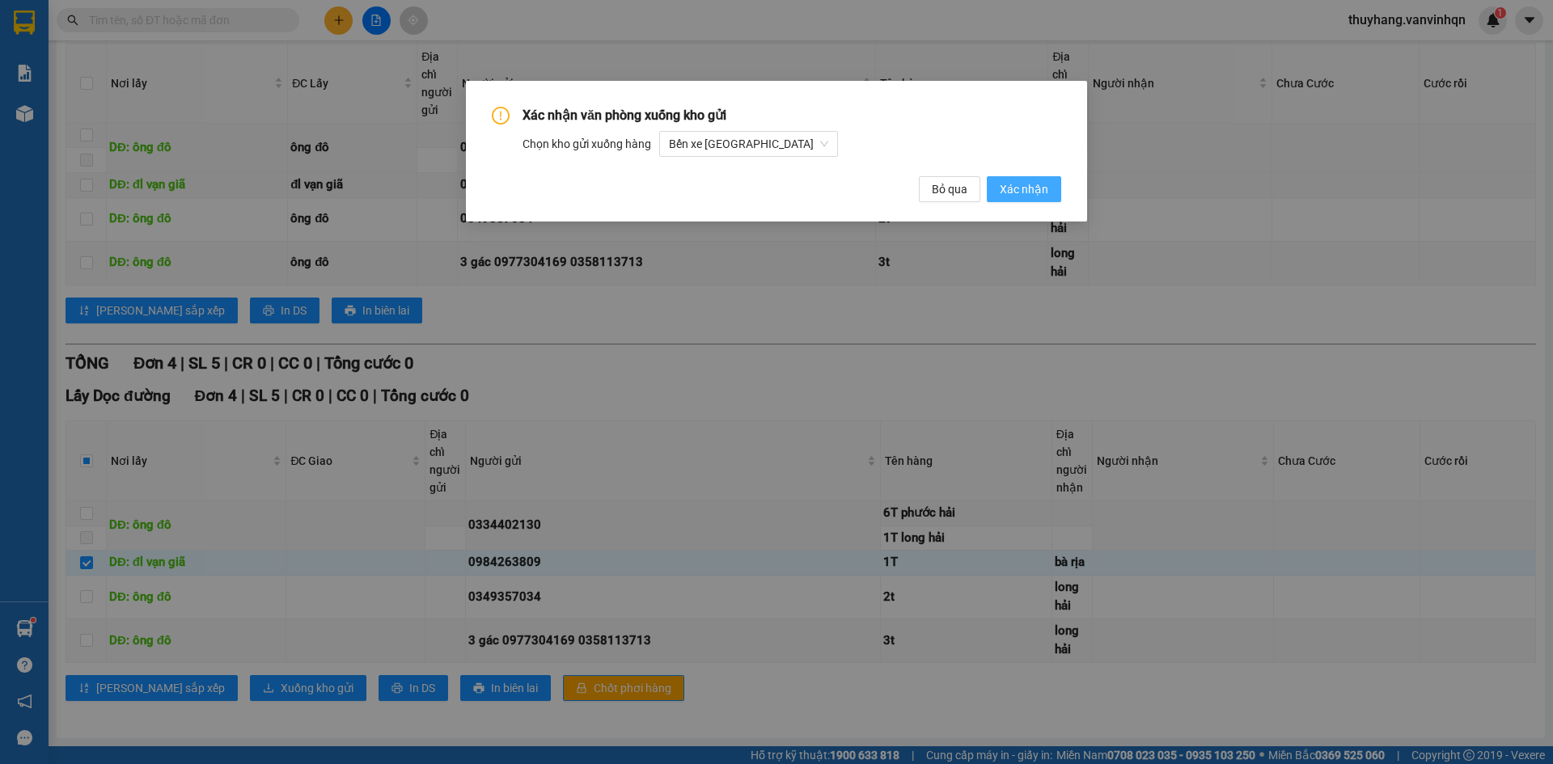
click at [1031, 191] on span "Xác nhận" at bounding box center [1024, 189] width 49 height 18
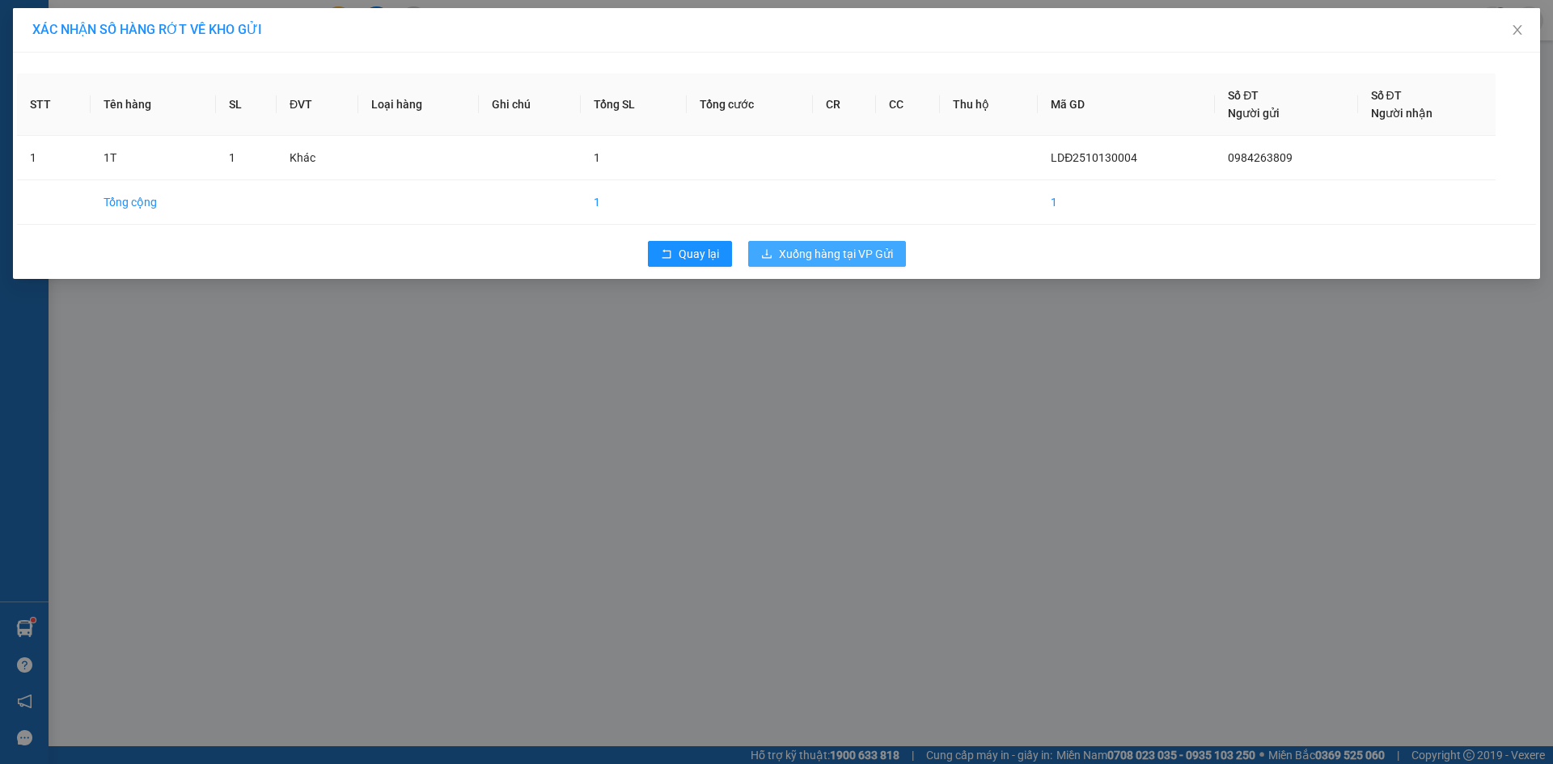
click at [898, 254] on button "Xuống hàng tại VP Gửi" at bounding box center [827, 254] width 158 height 26
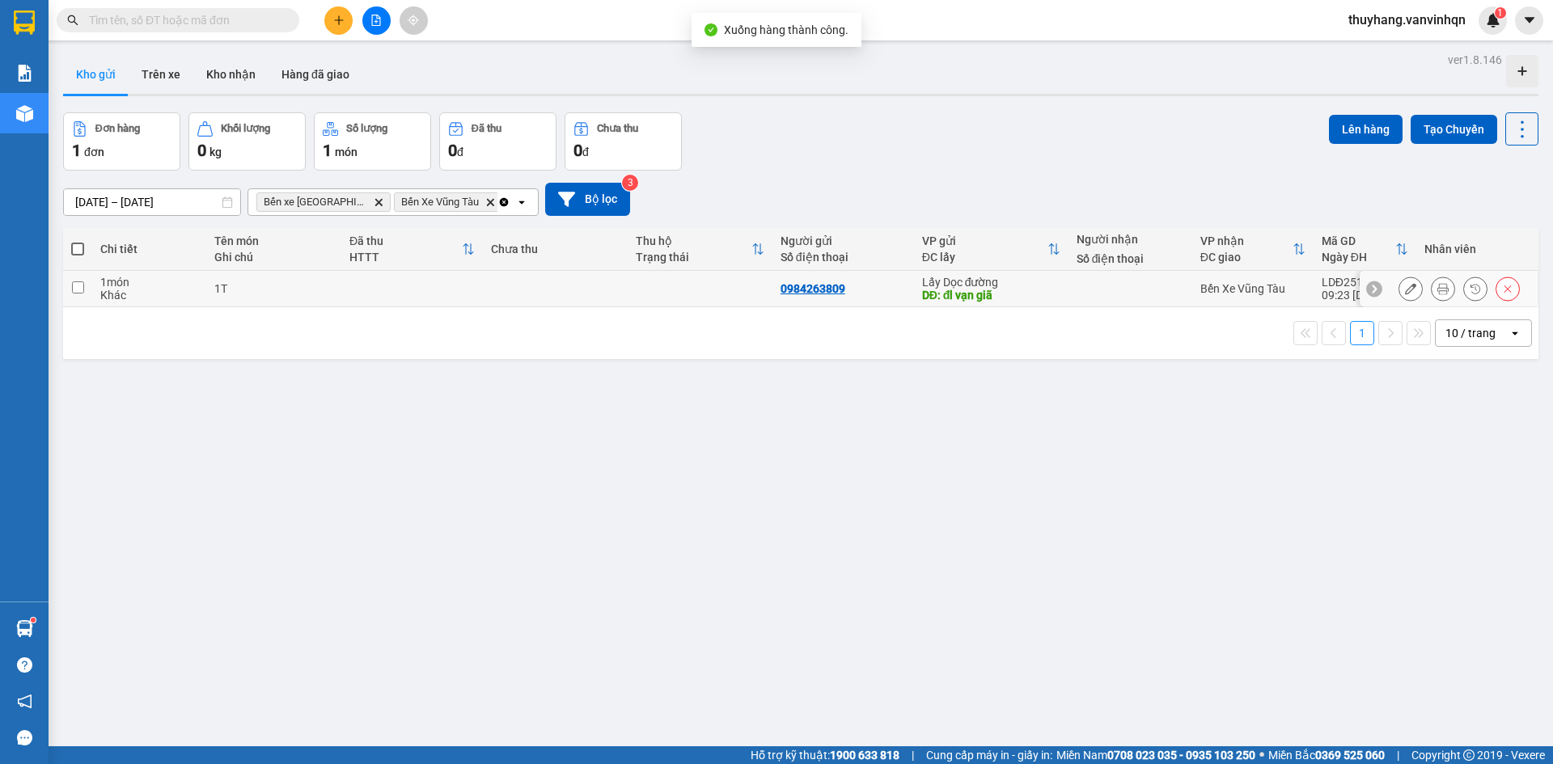
click at [563, 286] on td at bounding box center [555, 289] width 145 height 36
checkbox input "true"
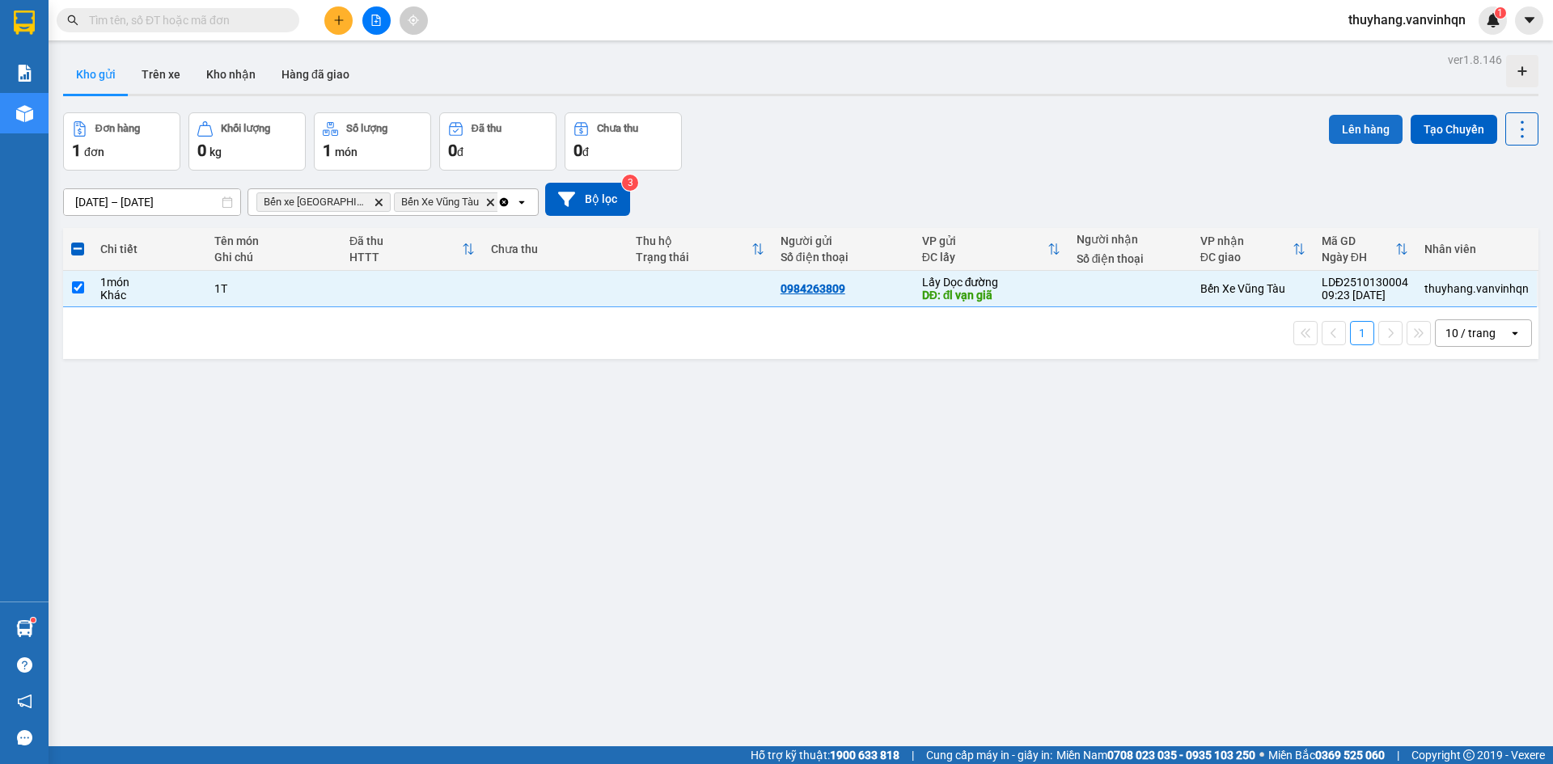
click at [1373, 127] on button "Lên hàng" at bounding box center [1366, 129] width 74 height 29
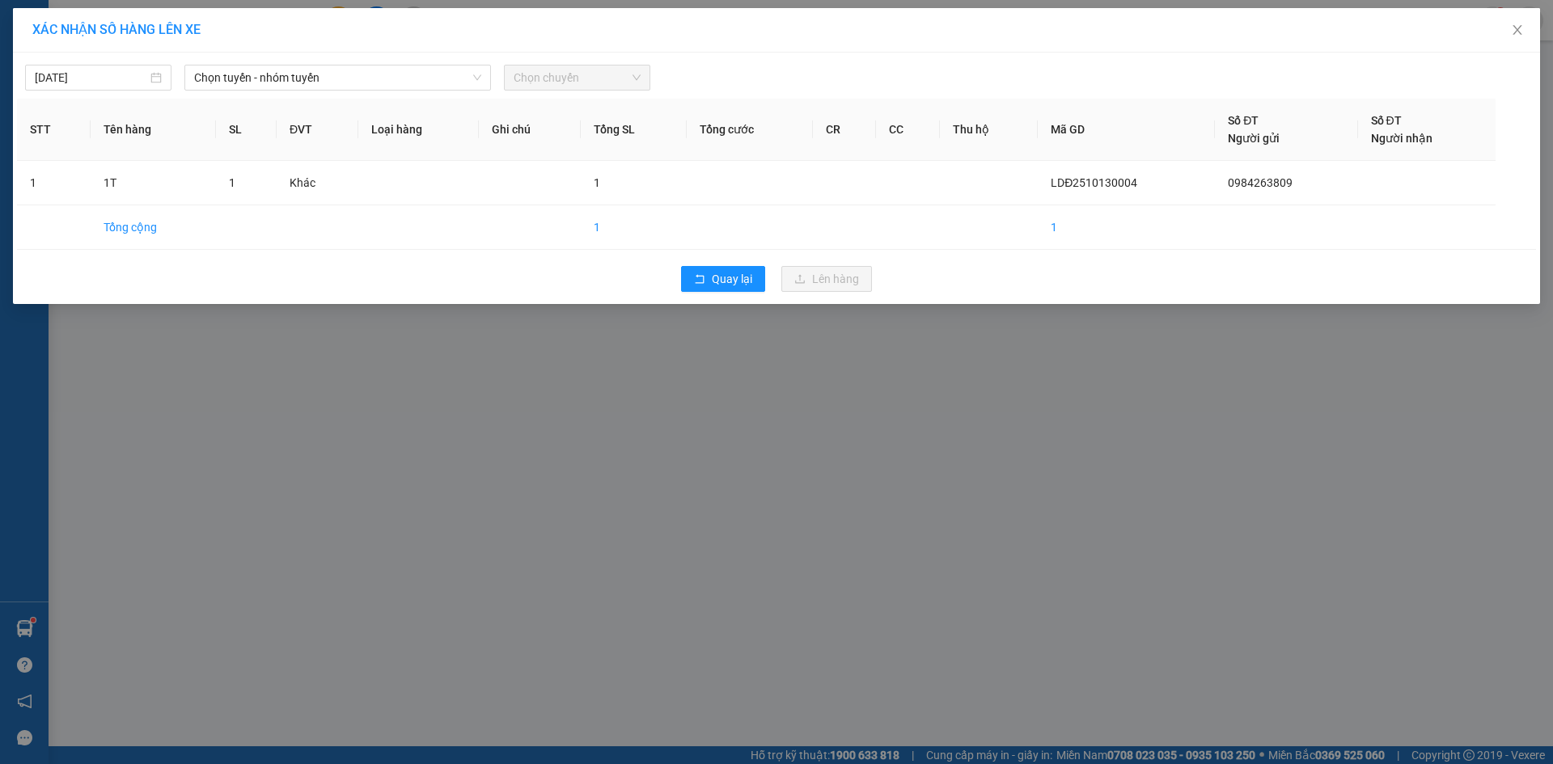
drag, startPoint x: 387, startPoint y: 84, endPoint x: 386, endPoint y: 92, distance: 8.2
click at [387, 85] on span "Chọn tuyến - nhóm tuyến" at bounding box center [337, 78] width 287 height 24
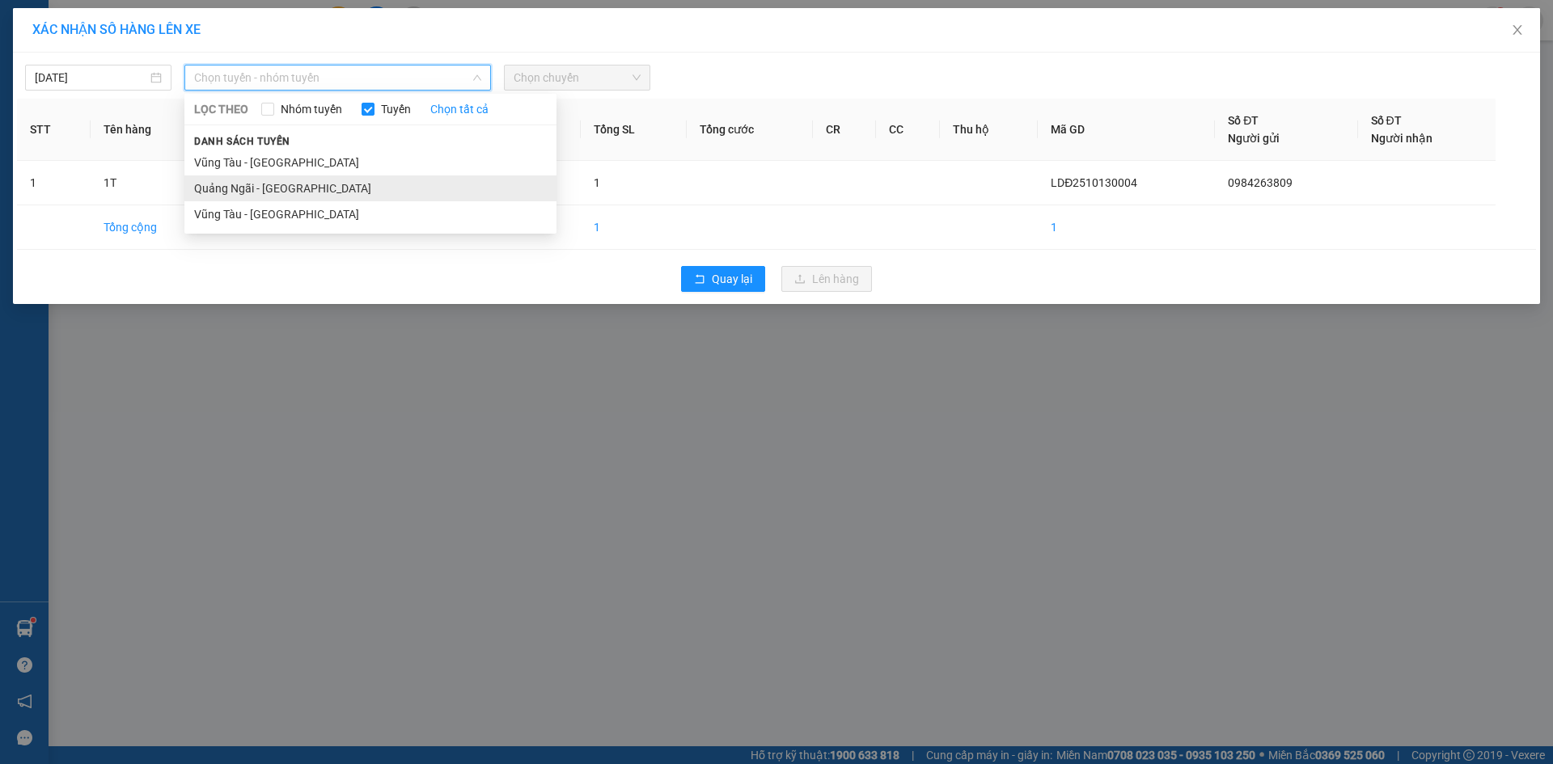
click at [349, 186] on li "Quảng Ngãi - [GEOGRAPHIC_DATA]" at bounding box center [370, 189] width 372 height 26
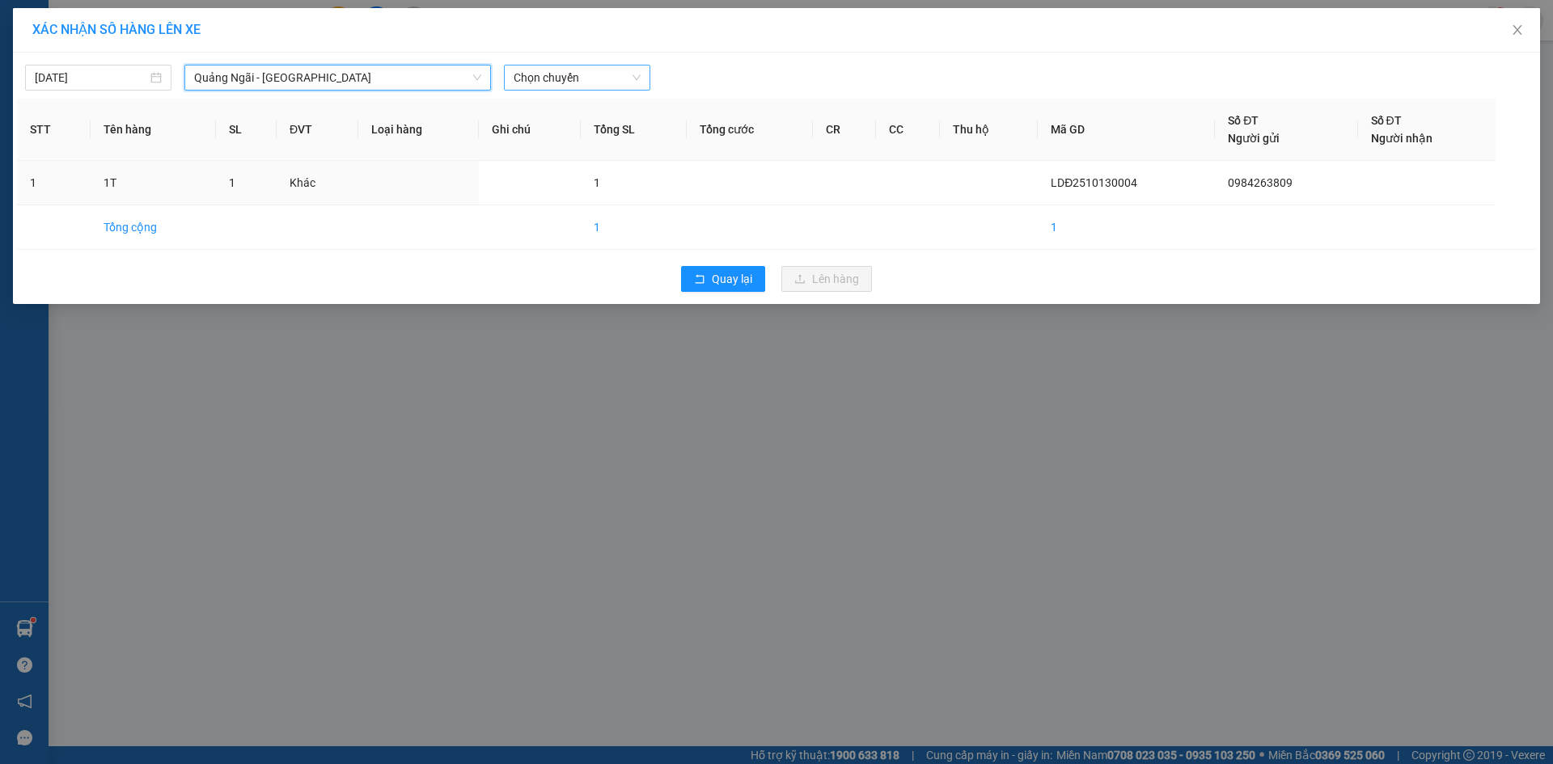
click at [556, 85] on span "Chọn chuyến" at bounding box center [577, 78] width 127 height 24
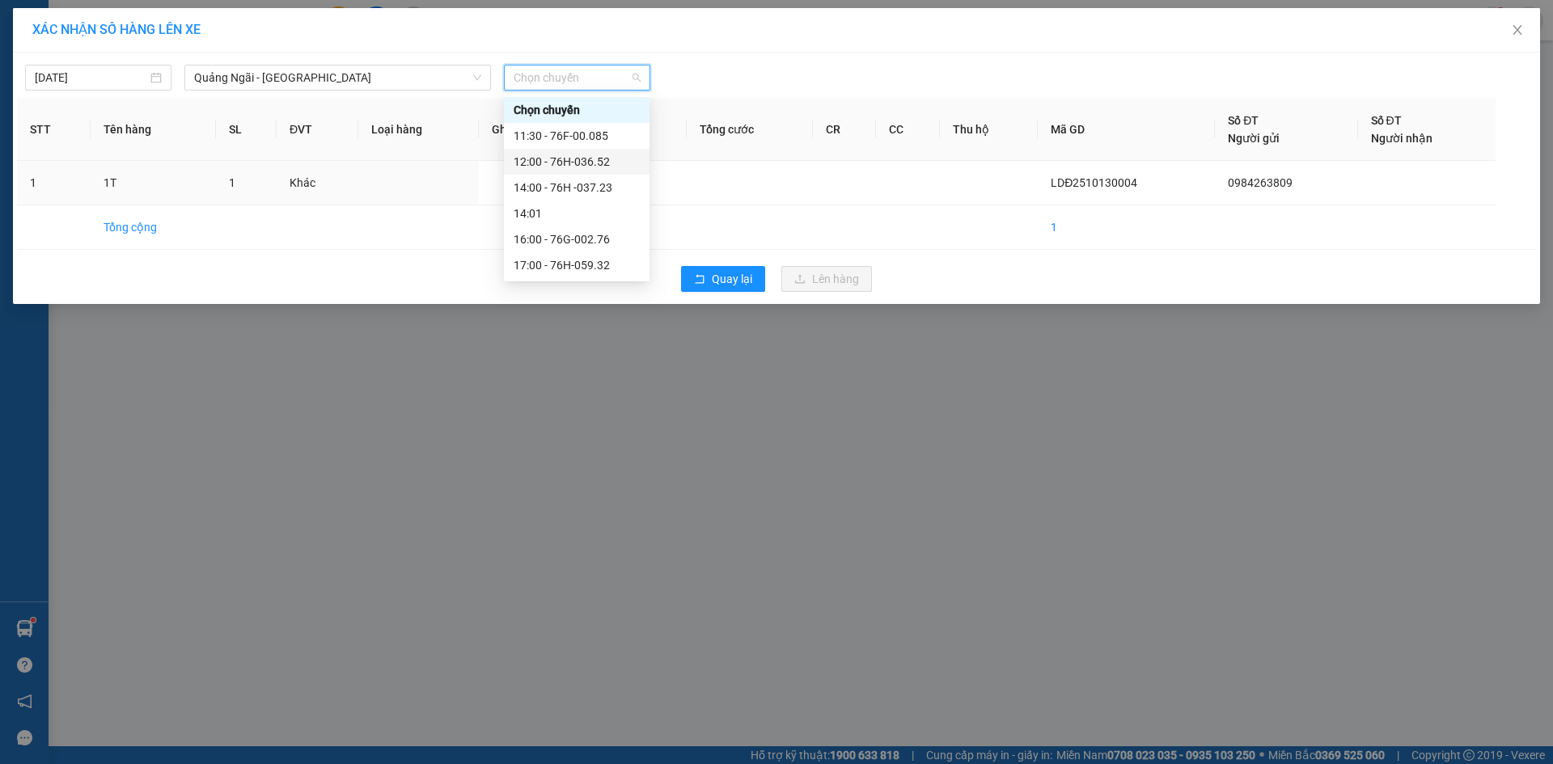
click at [571, 155] on div "12:00 - 76H-036.52" at bounding box center [577, 162] width 126 height 18
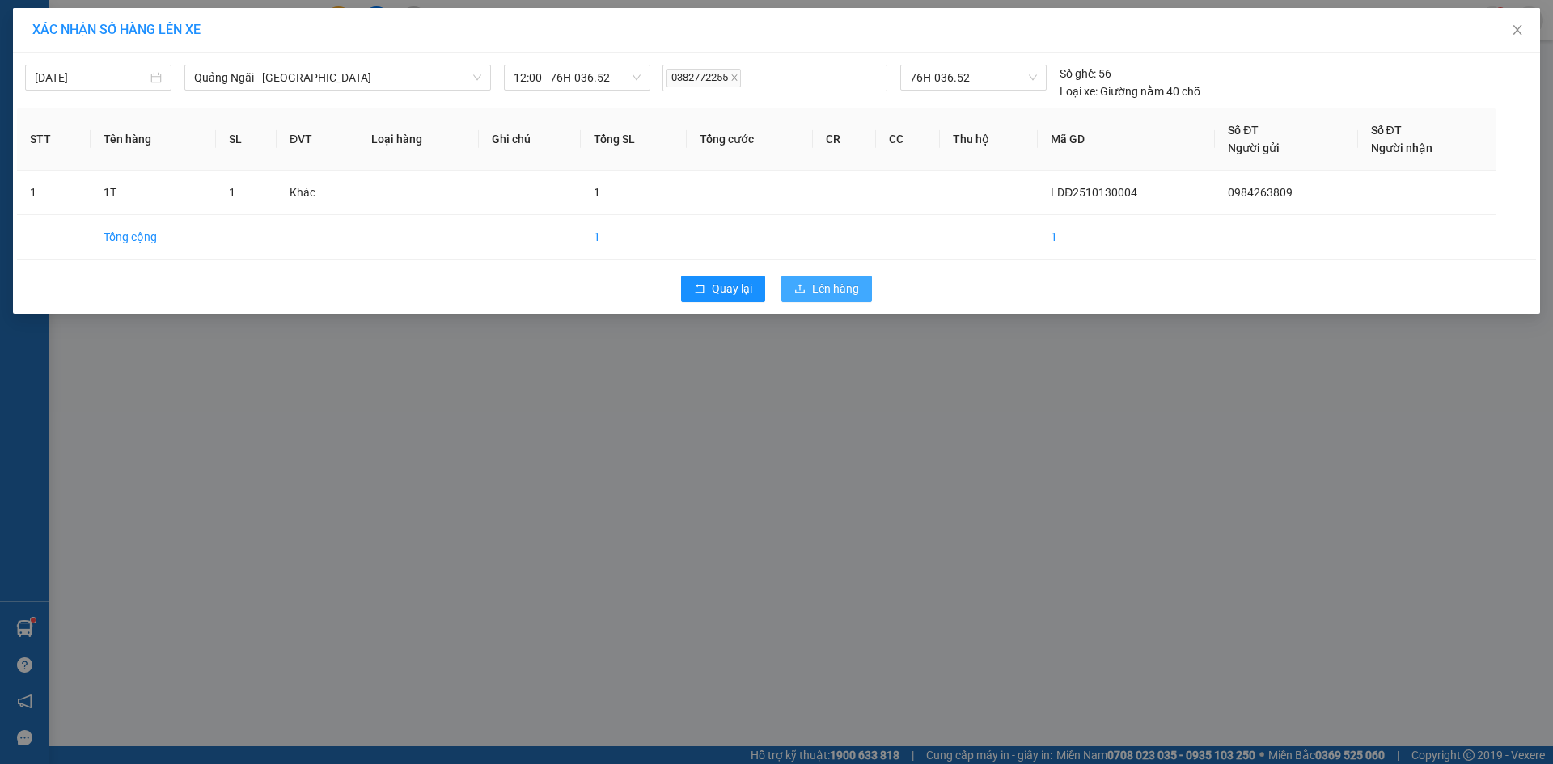
drag, startPoint x: 846, startPoint y: 283, endPoint x: 856, endPoint y: 277, distance: 11.7
click at [846, 284] on span "Lên hàng" at bounding box center [835, 289] width 47 height 18
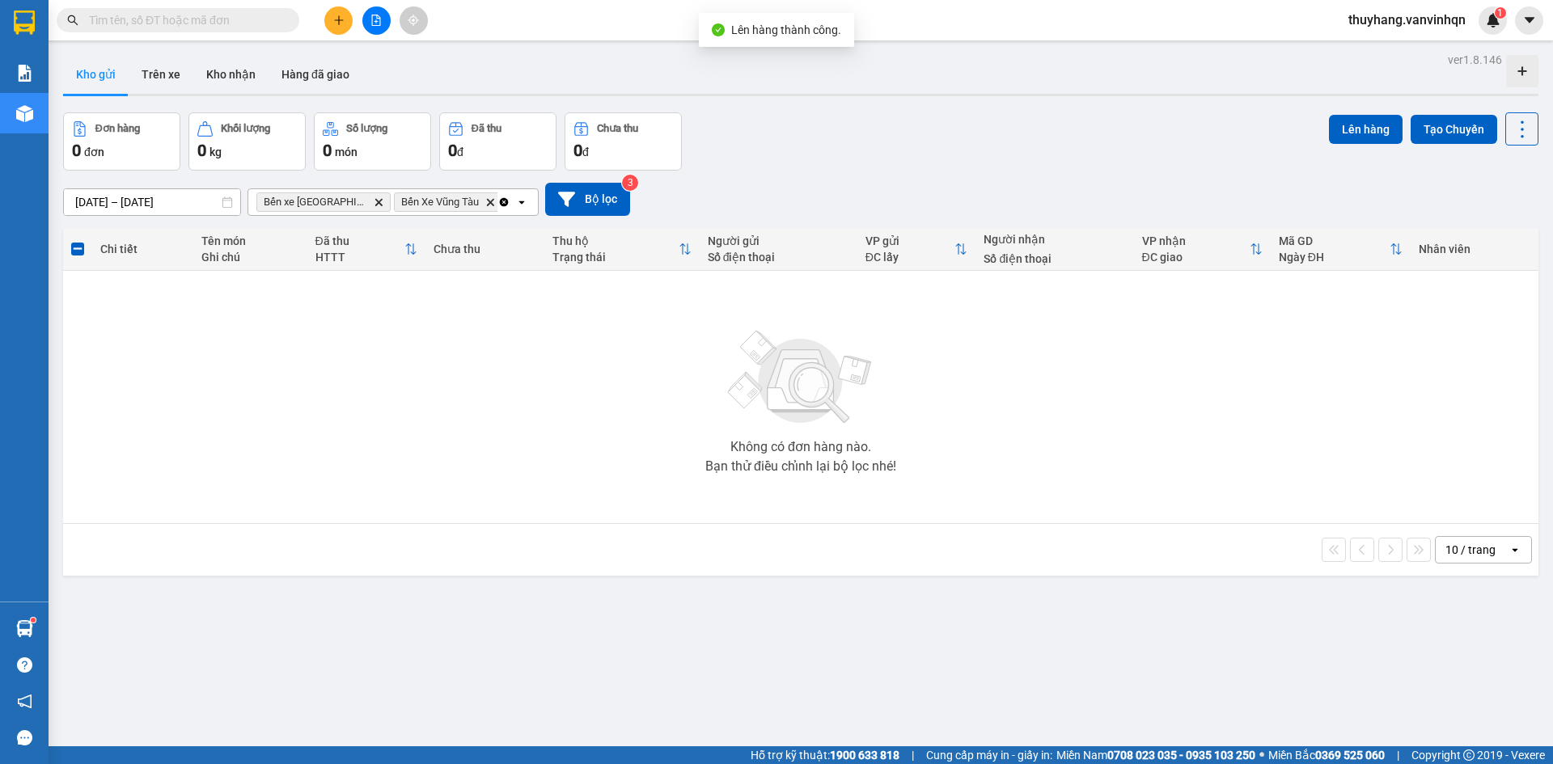
click at [372, 19] on icon "file-add" at bounding box center [376, 20] width 9 height 11
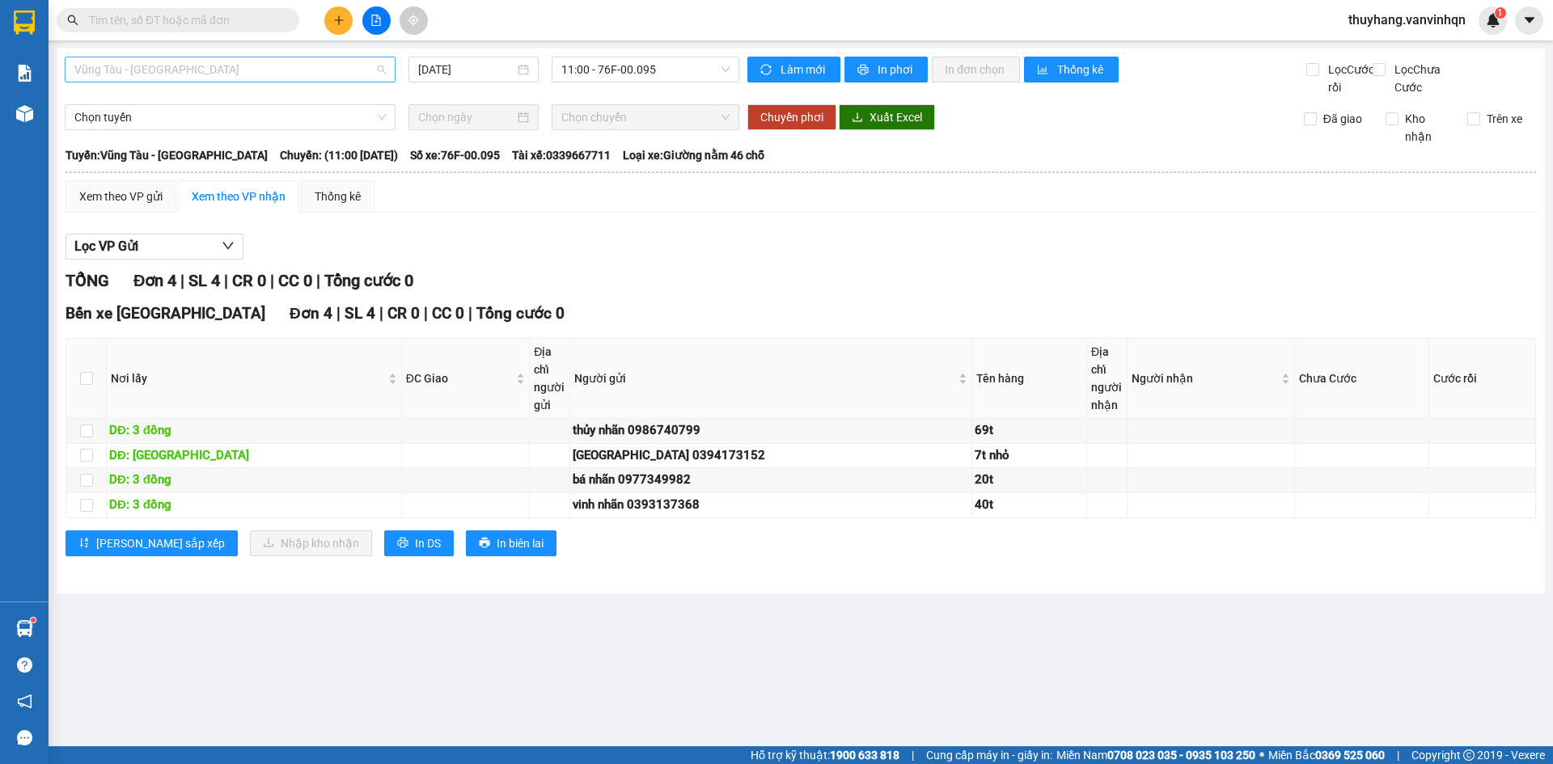
click at [173, 66] on span "Vũng Tàu - [GEOGRAPHIC_DATA]" at bounding box center [229, 69] width 311 height 24
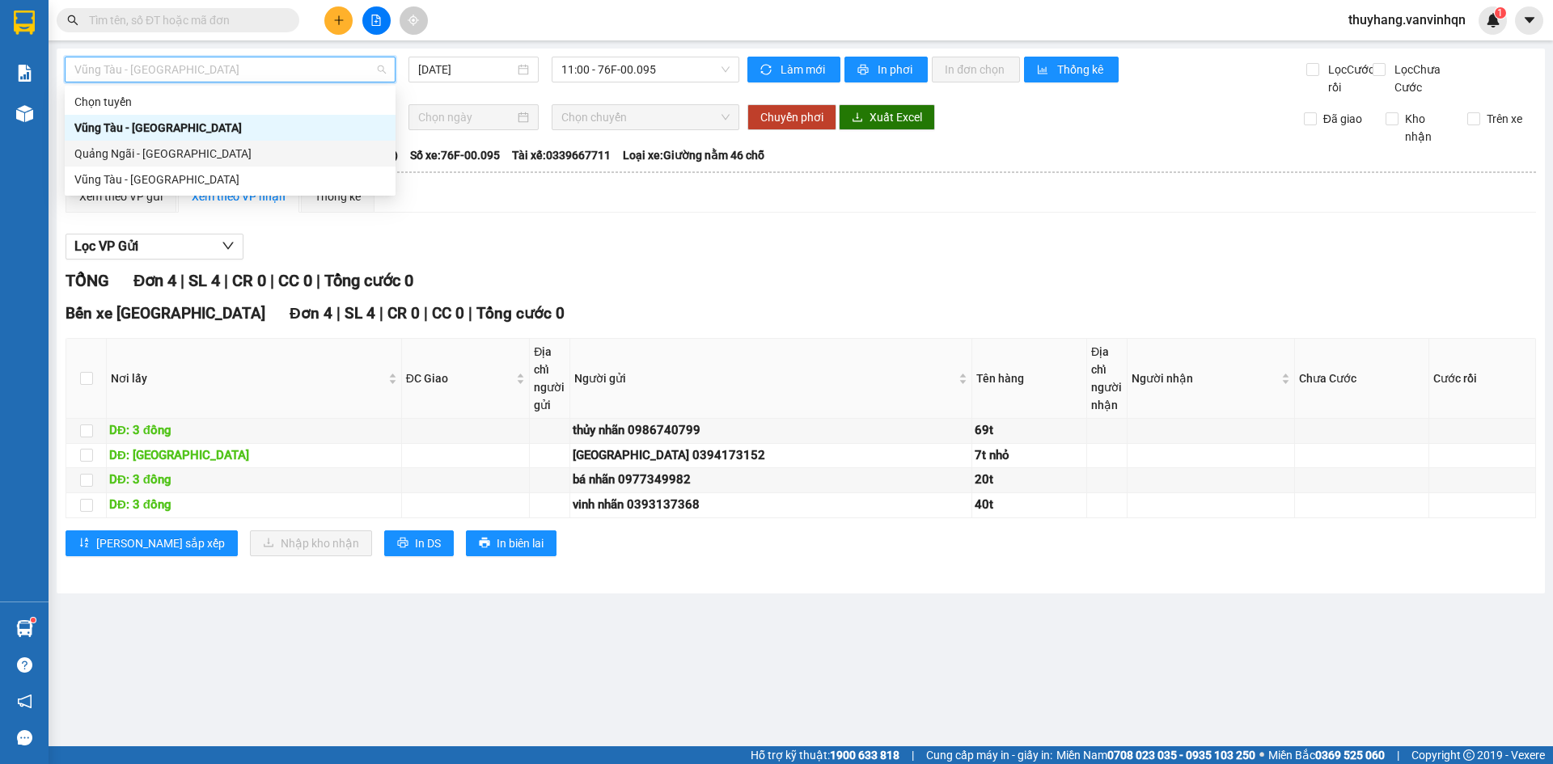
click at [193, 154] on div "Quảng Ngãi - [GEOGRAPHIC_DATA]" at bounding box center [229, 154] width 311 height 18
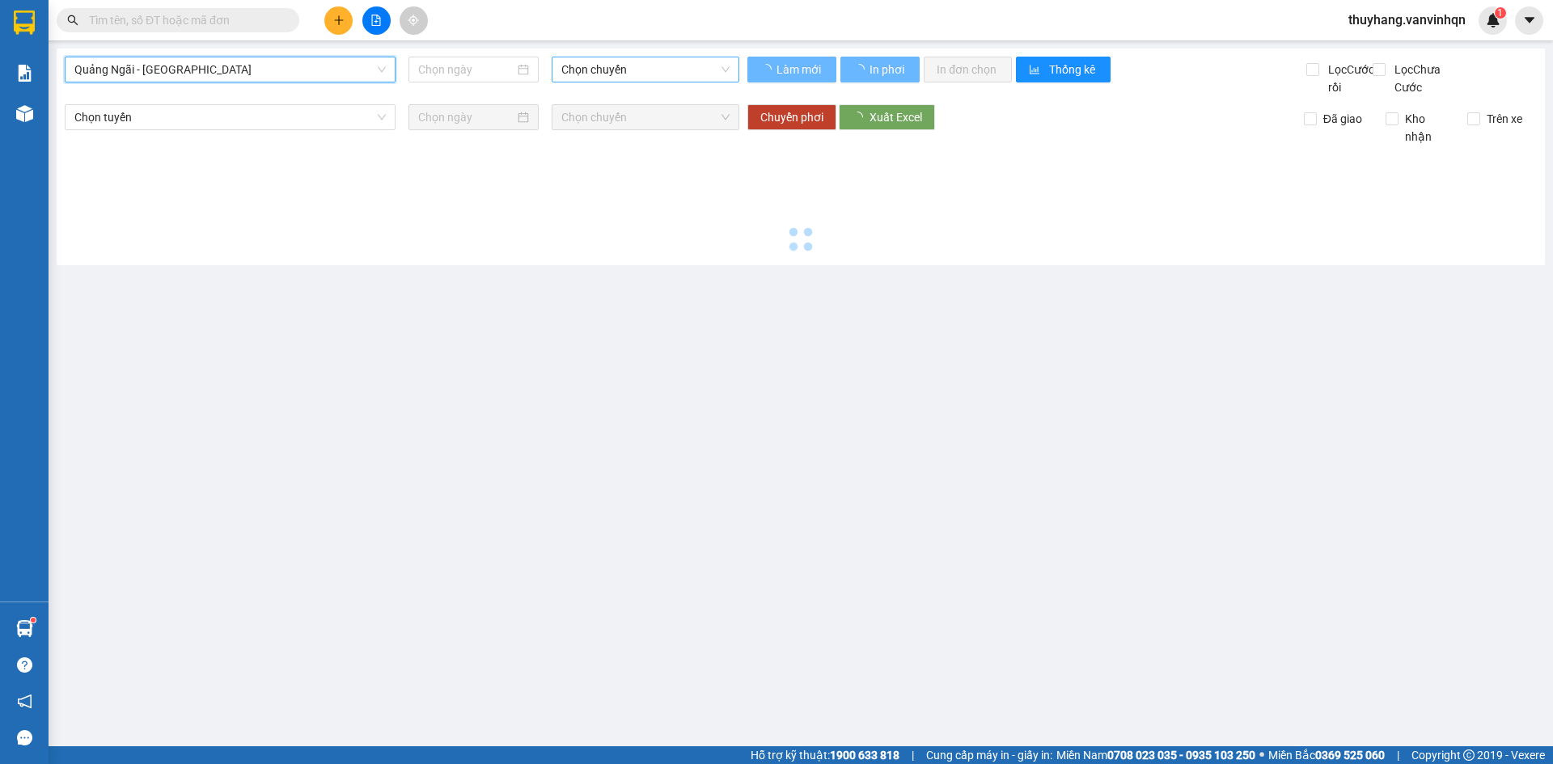
click at [639, 72] on span "Chọn chuyến" at bounding box center [645, 69] width 168 height 24
type input "[DATE]"
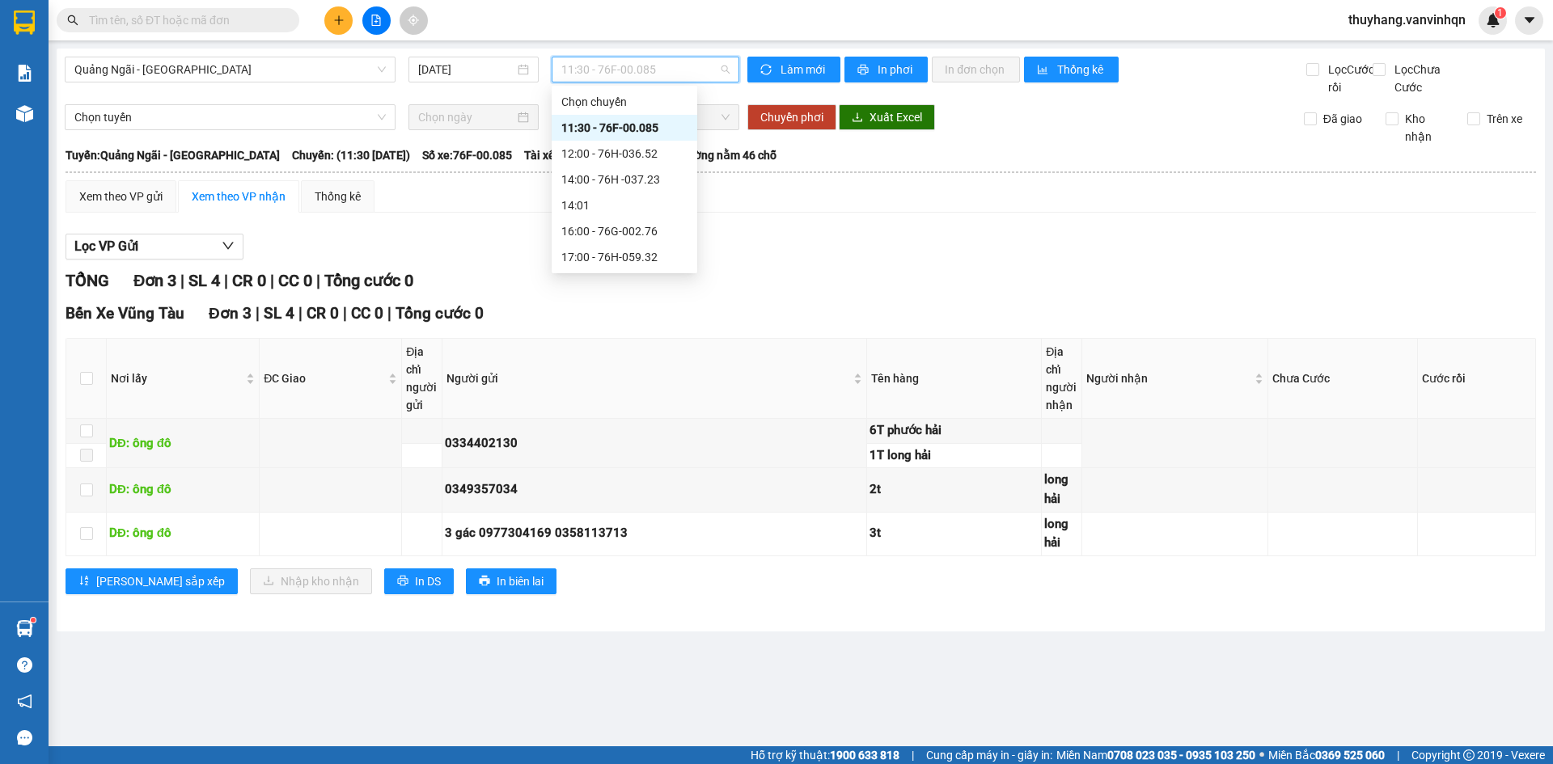
click at [648, 136] on div "11:30 - 76F-00.085" at bounding box center [624, 128] width 126 height 18
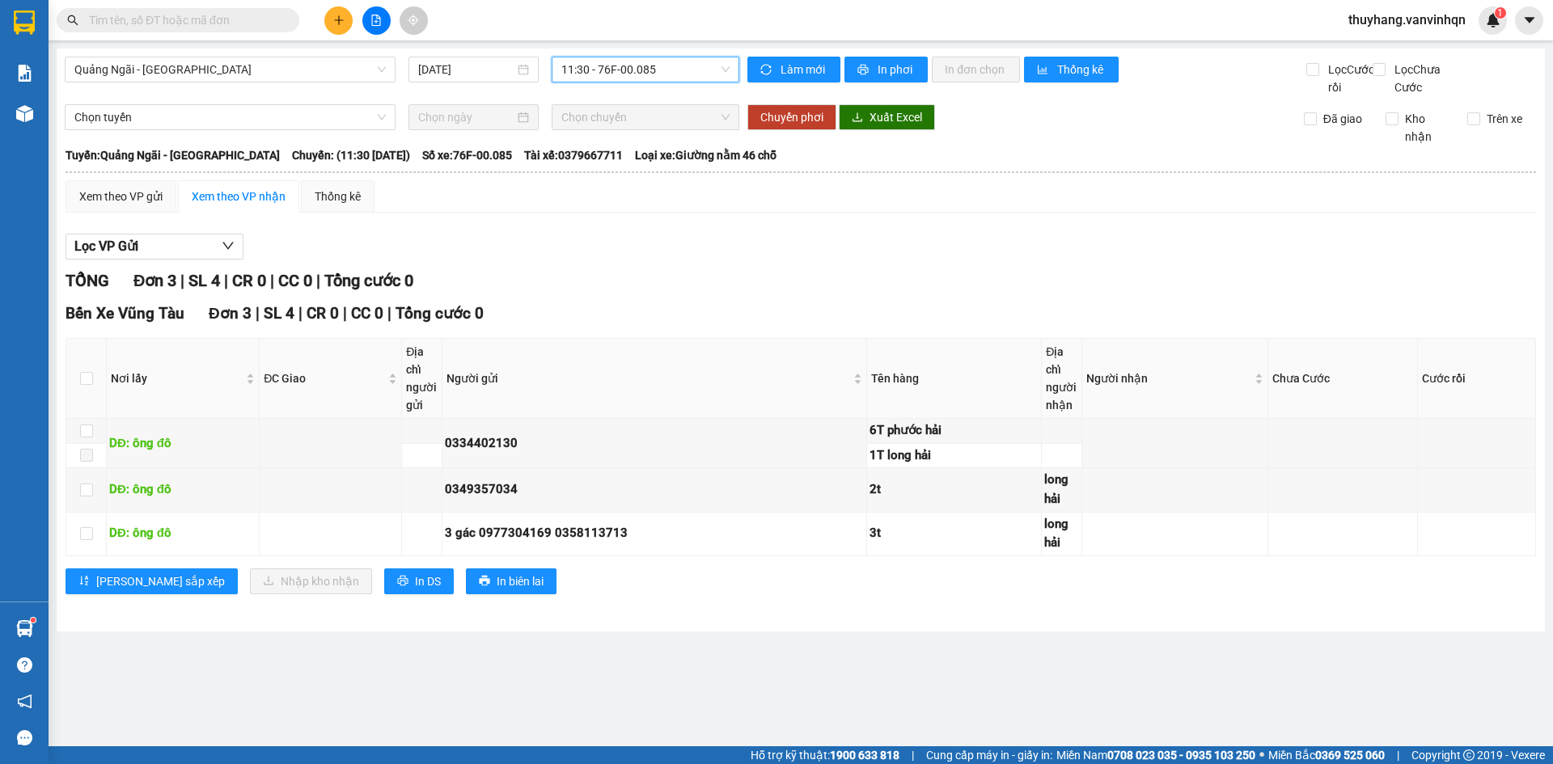
click at [657, 68] on span "11:30 - 76F-00.085" at bounding box center [645, 69] width 168 height 24
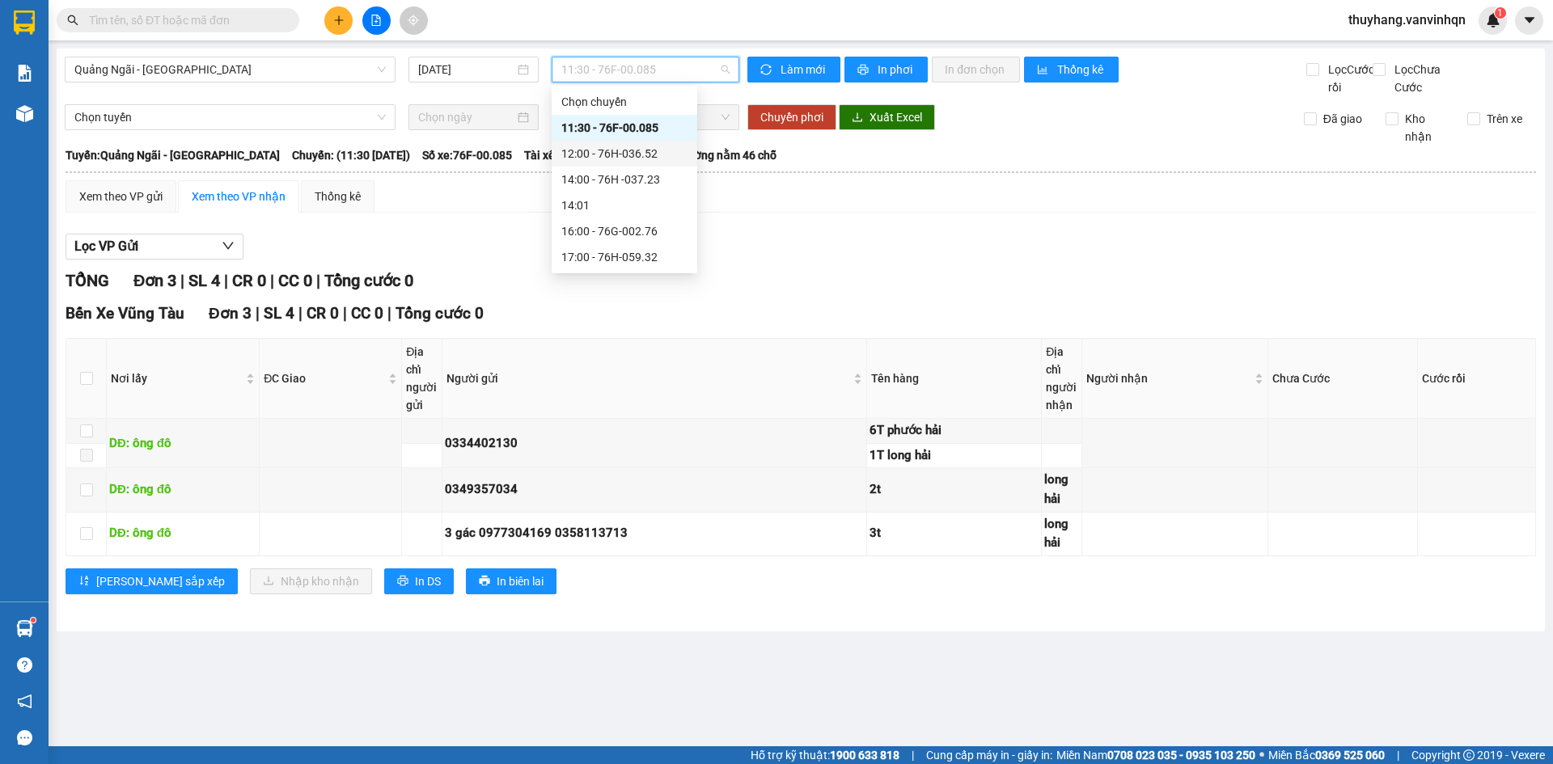
click at [660, 161] on div "12:00 - 76H-036.52" at bounding box center [624, 154] width 126 height 18
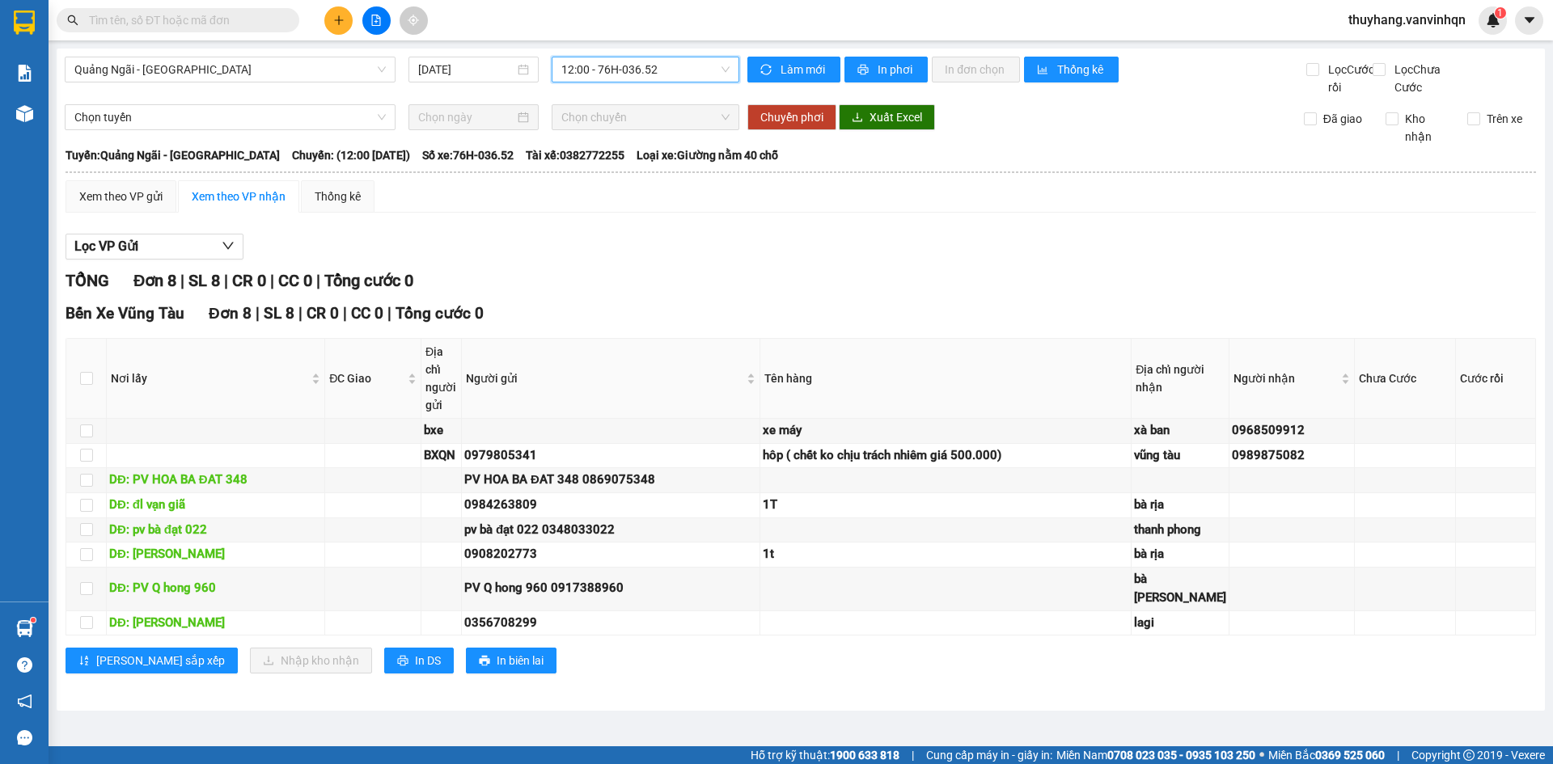
click at [697, 66] on span "12:00 - 76H-036.52" at bounding box center [645, 69] width 168 height 24
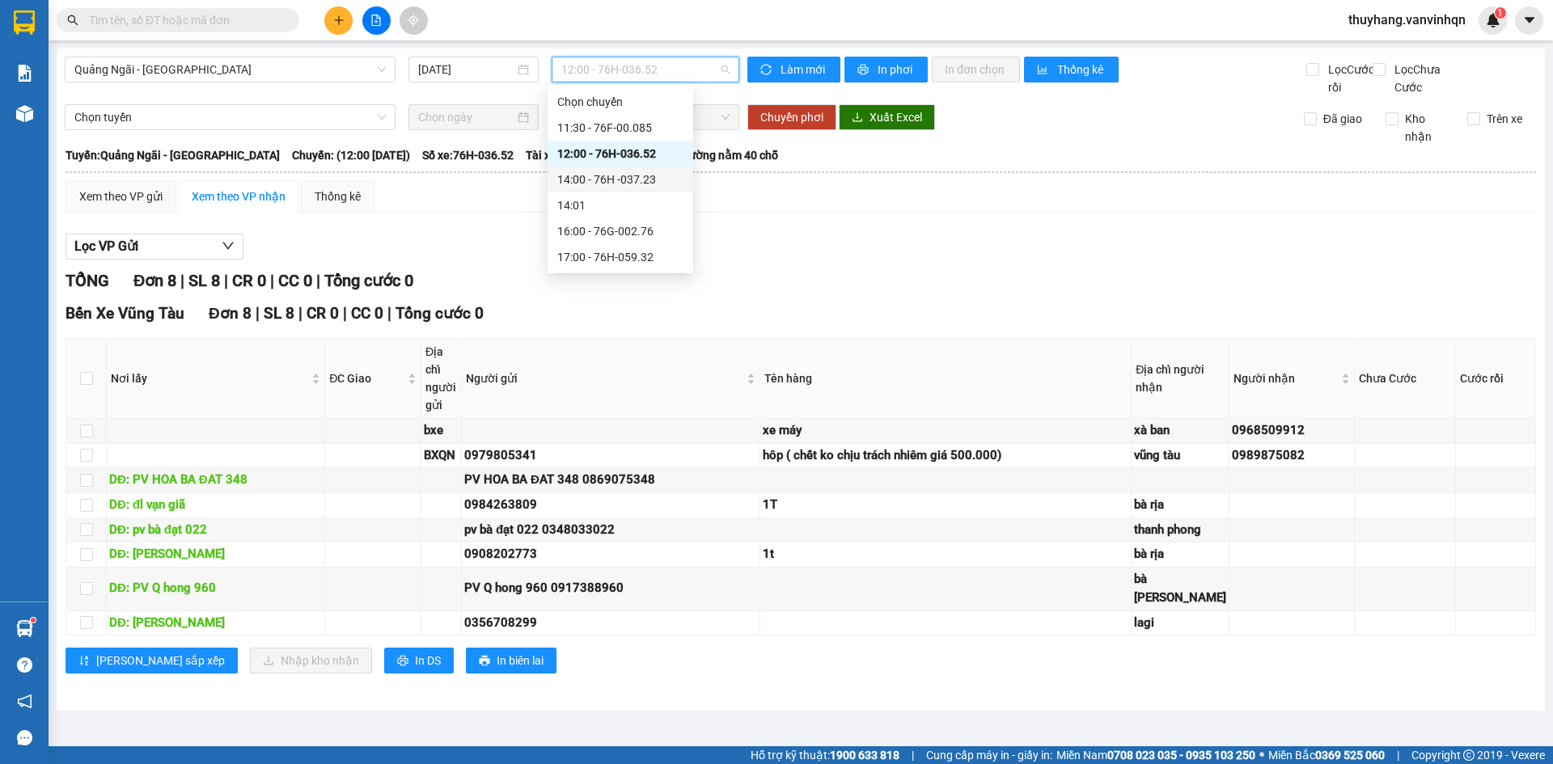
click at [675, 179] on div "14:00 - 76H -037.23" at bounding box center [620, 180] width 126 height 18
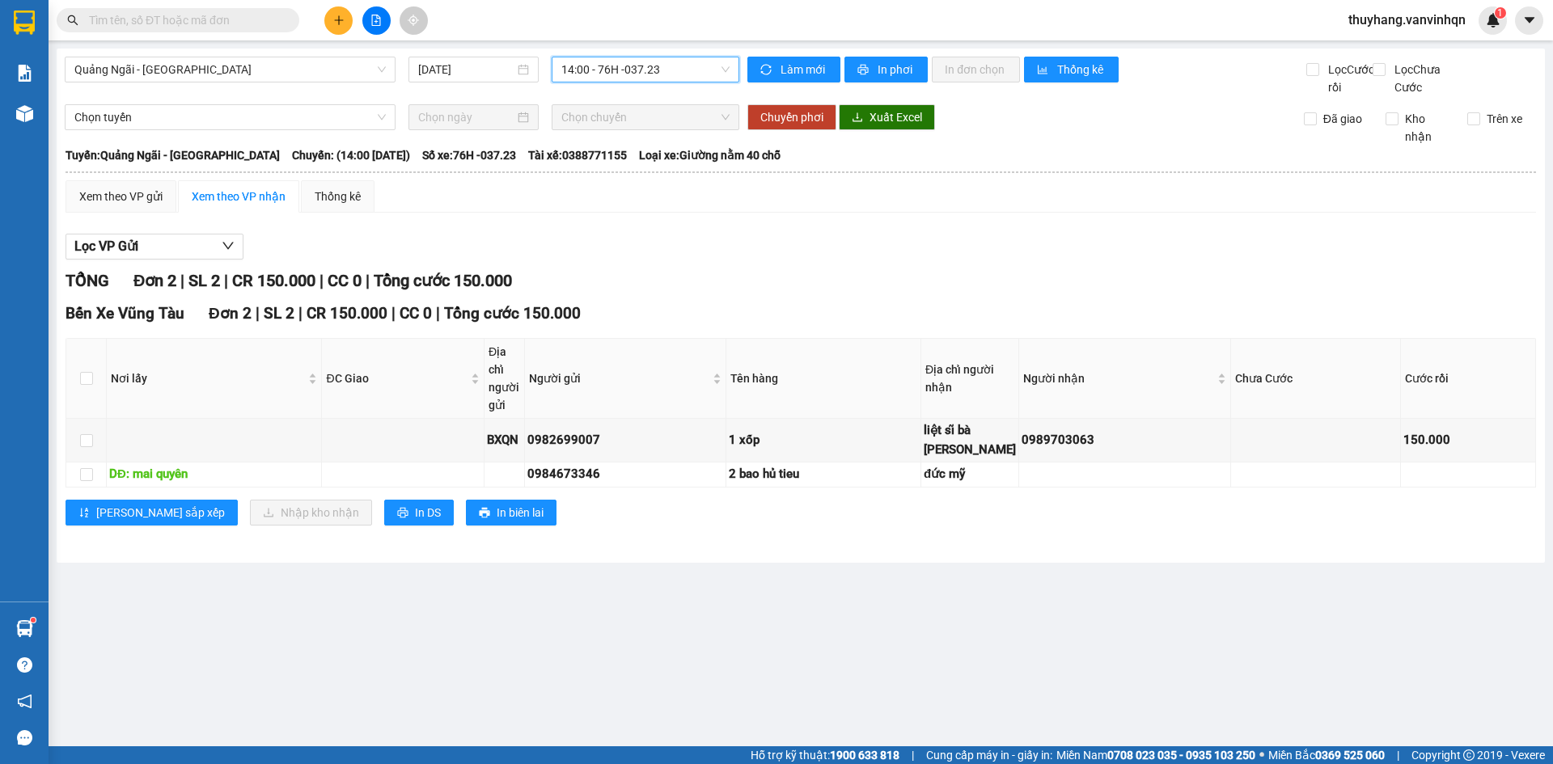
click at [591, 71] on span "14:00 - 76H -037.23" at bounding box center [645, 69] width 168 height 24
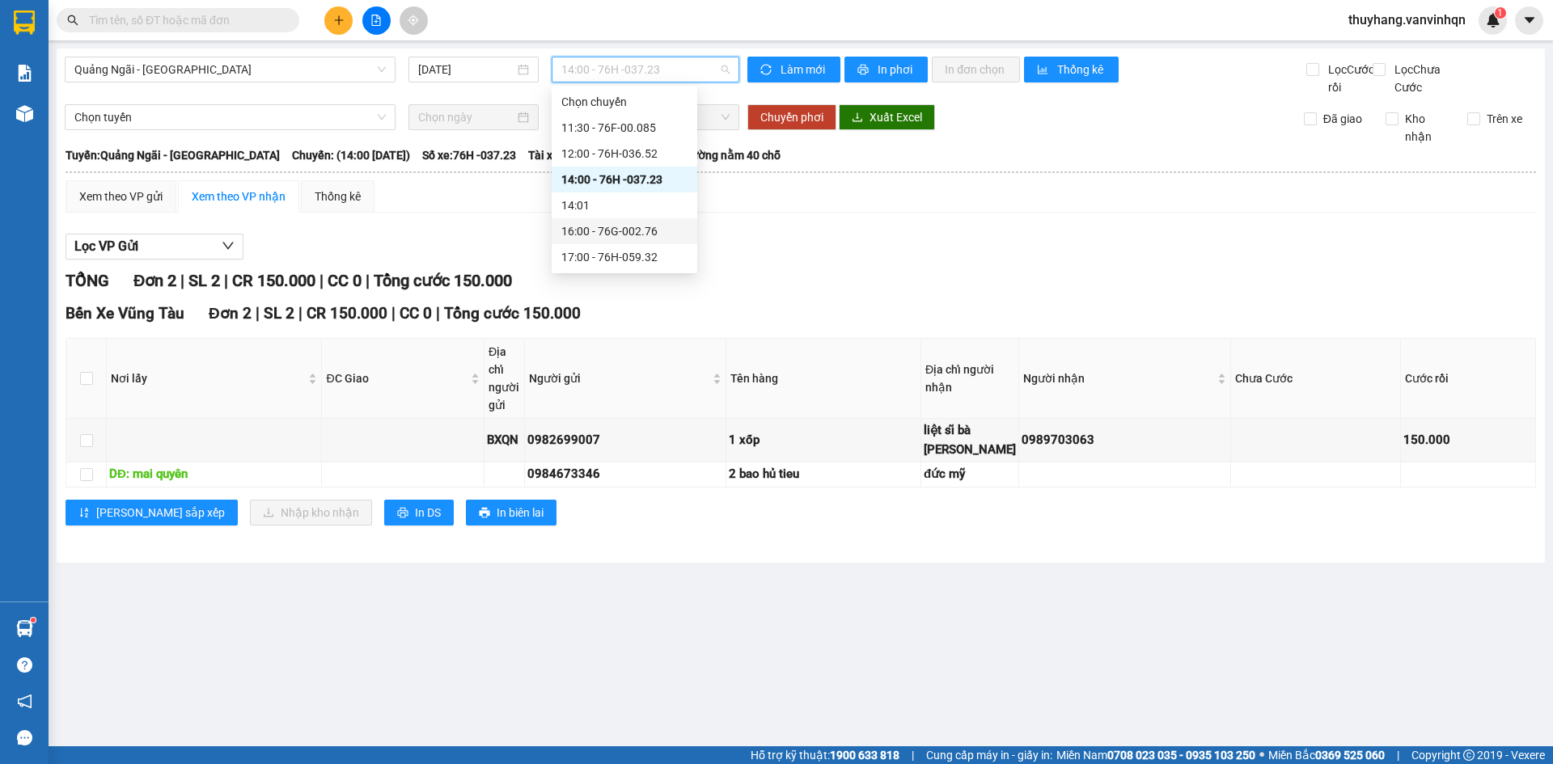
click at [609, 239] on div "16:00 - 76G-002.76" at bounding box center [624, 231] width 126 height 18
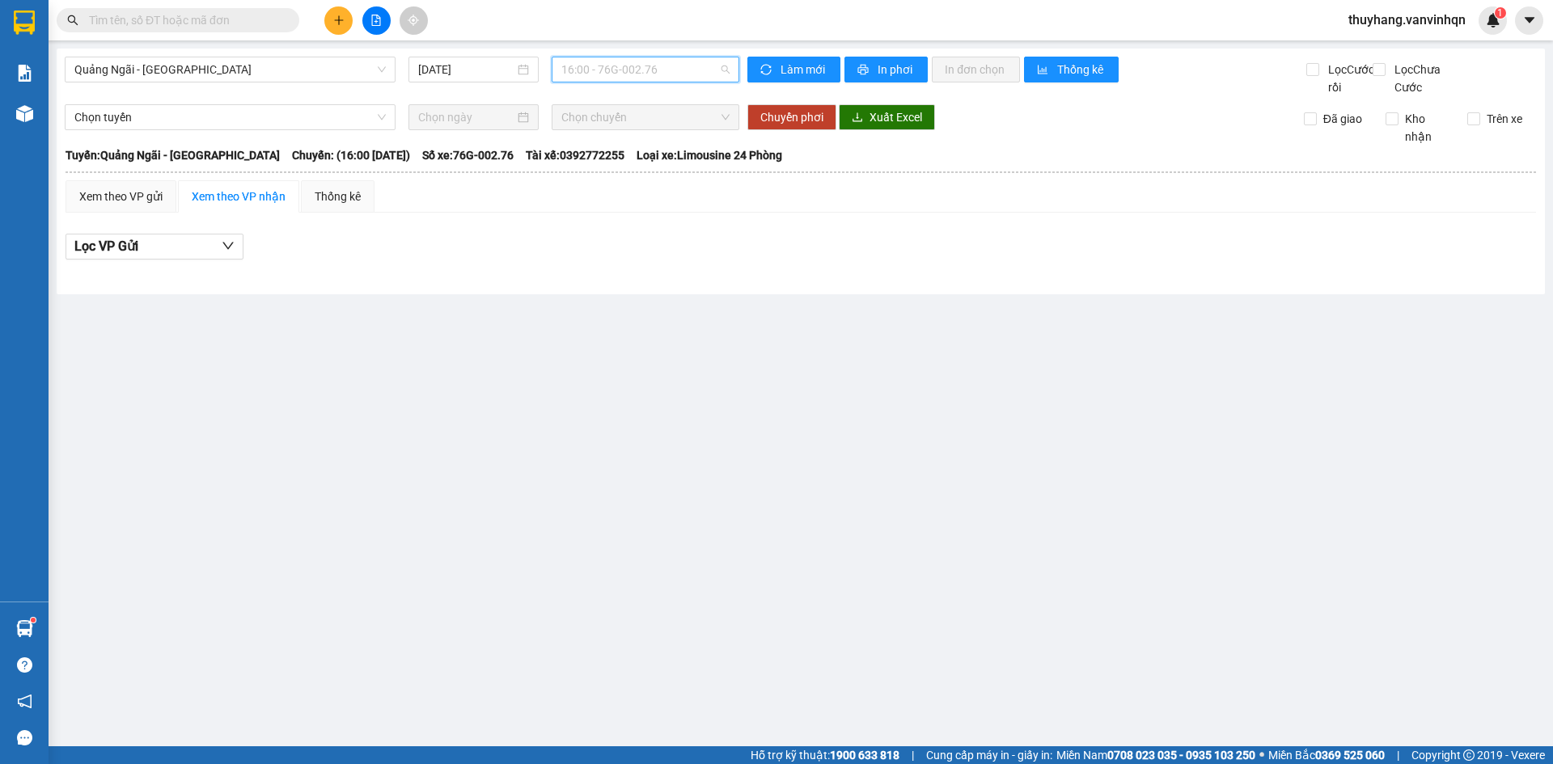
click at [650, 69] on span "16:00 - 76G-002.76" at bounding box center [645, 69] width 168 height 24
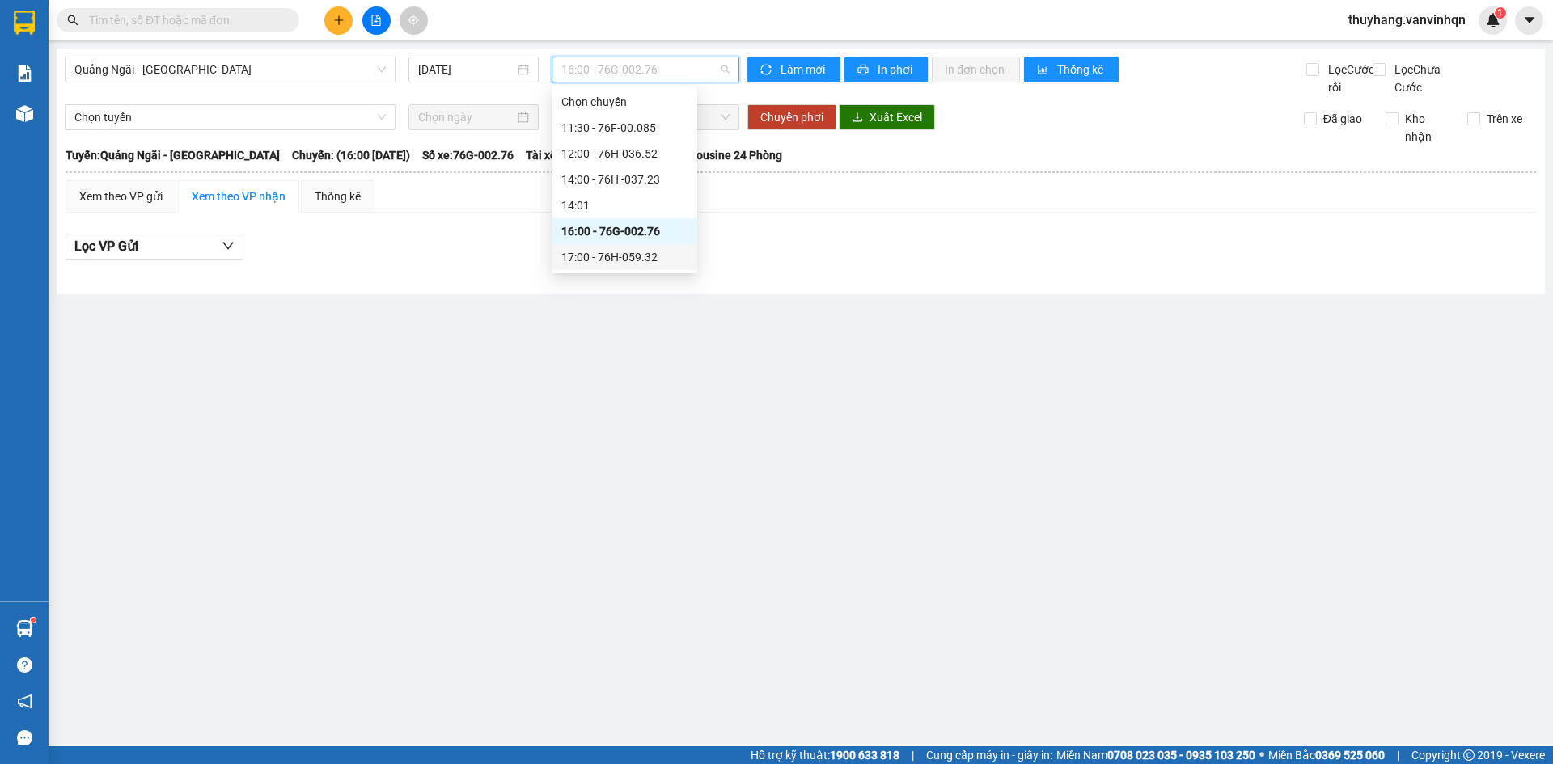
click at [654, 260] on div "17:00 - 76H-059.32" at bounding box center [624, 257] width 126 height 18
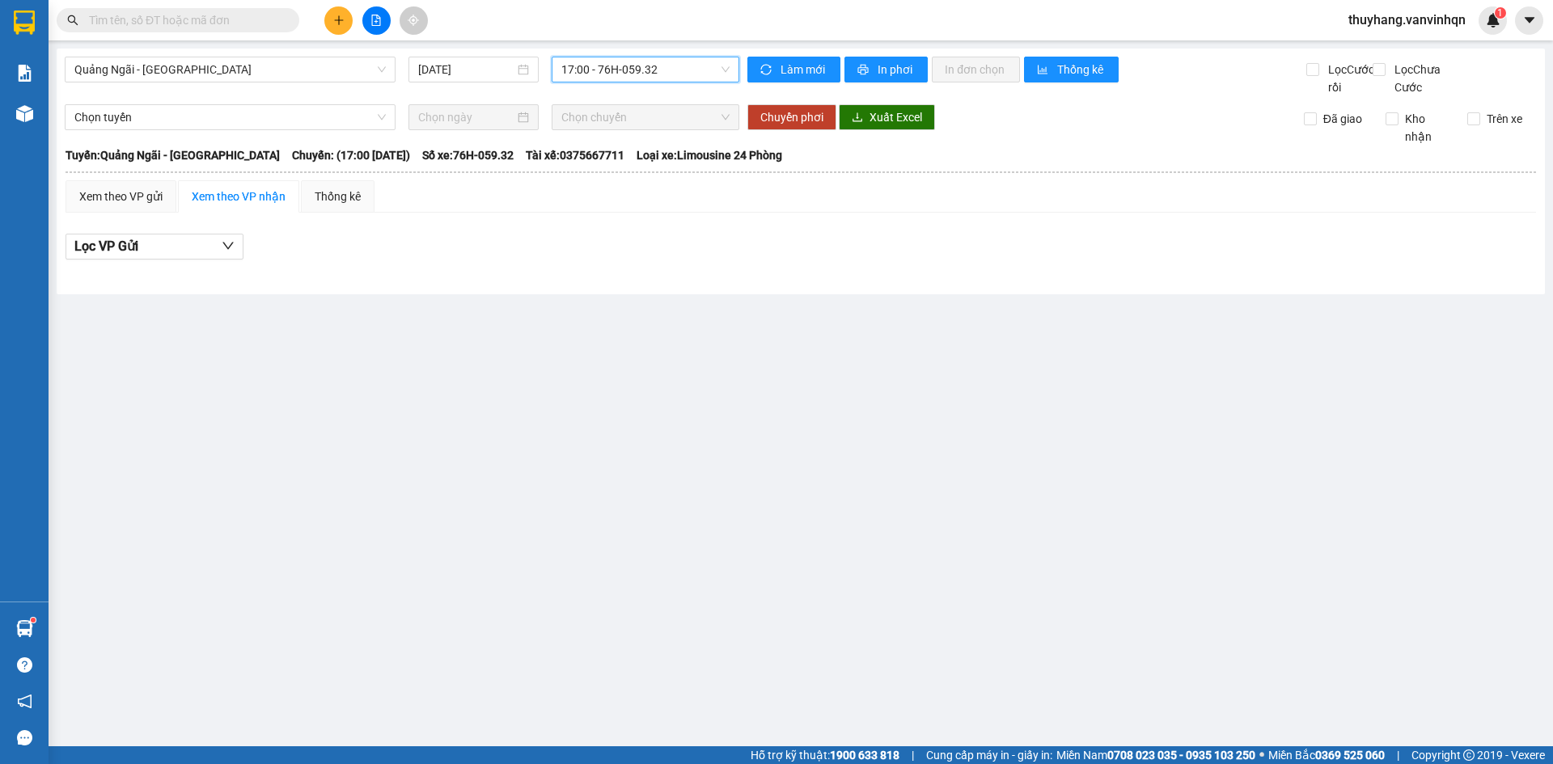
click at [630, 71] on span "17:00 - 76H-059.32" at bounding box center [645, 69] width 168 height 24
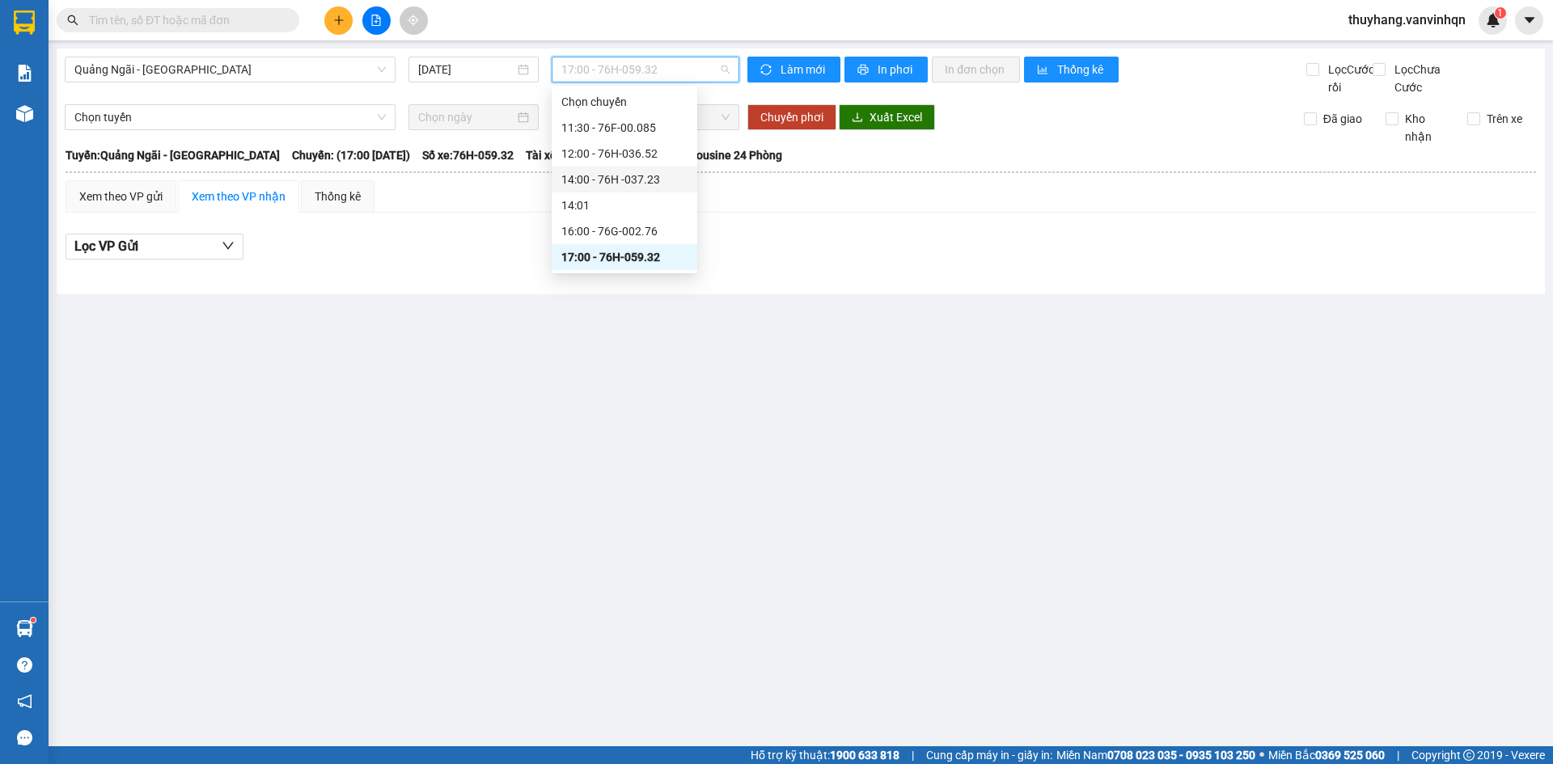
click at [637, 178] on div "14:00 - 76H -037.23" at bounding box center [624, 180] width 126 height 18
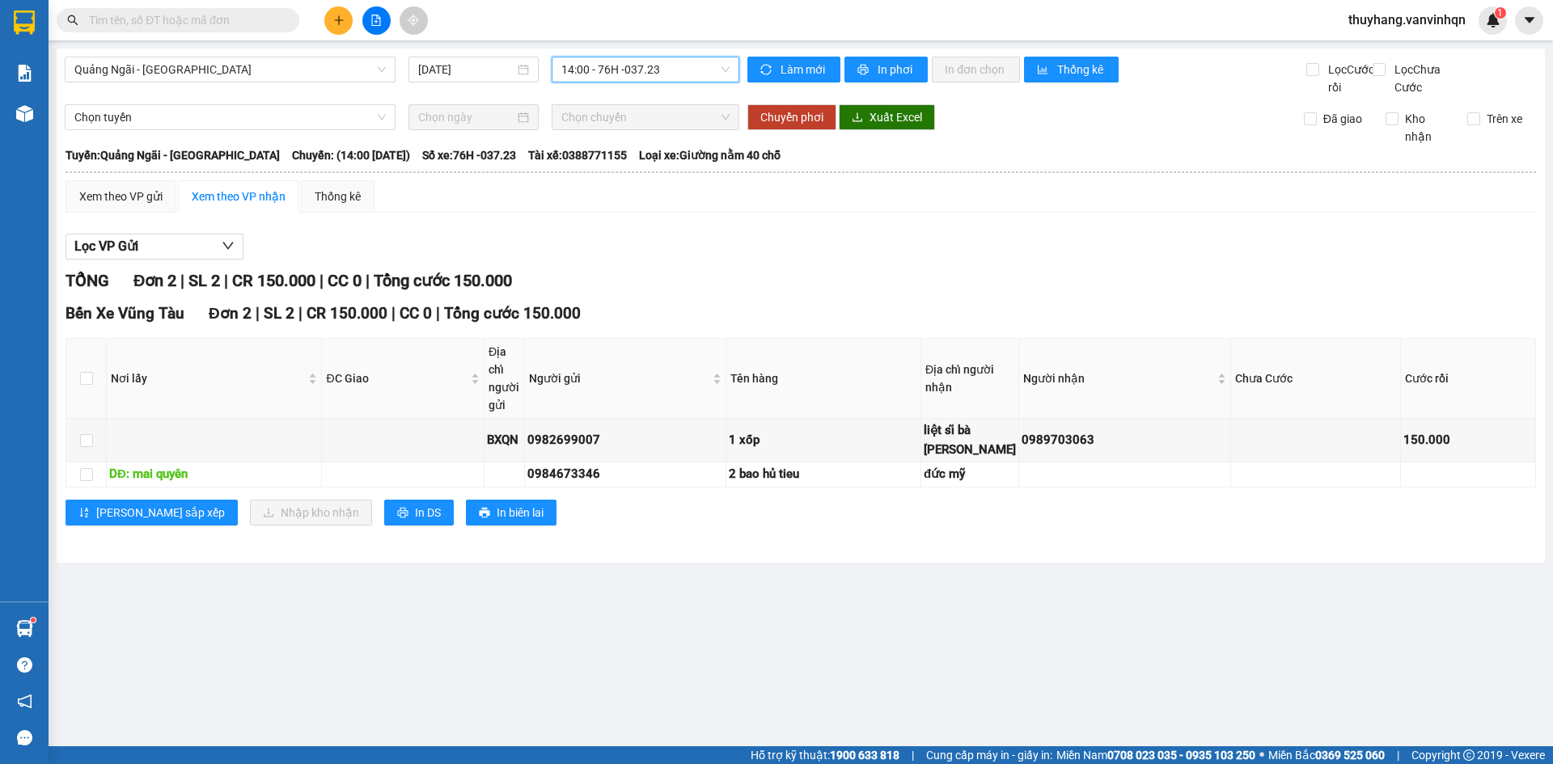
click at [588, 60] on span "14:00 - 76H -037.23" at bounding box center [645, 69] width 168 height 24
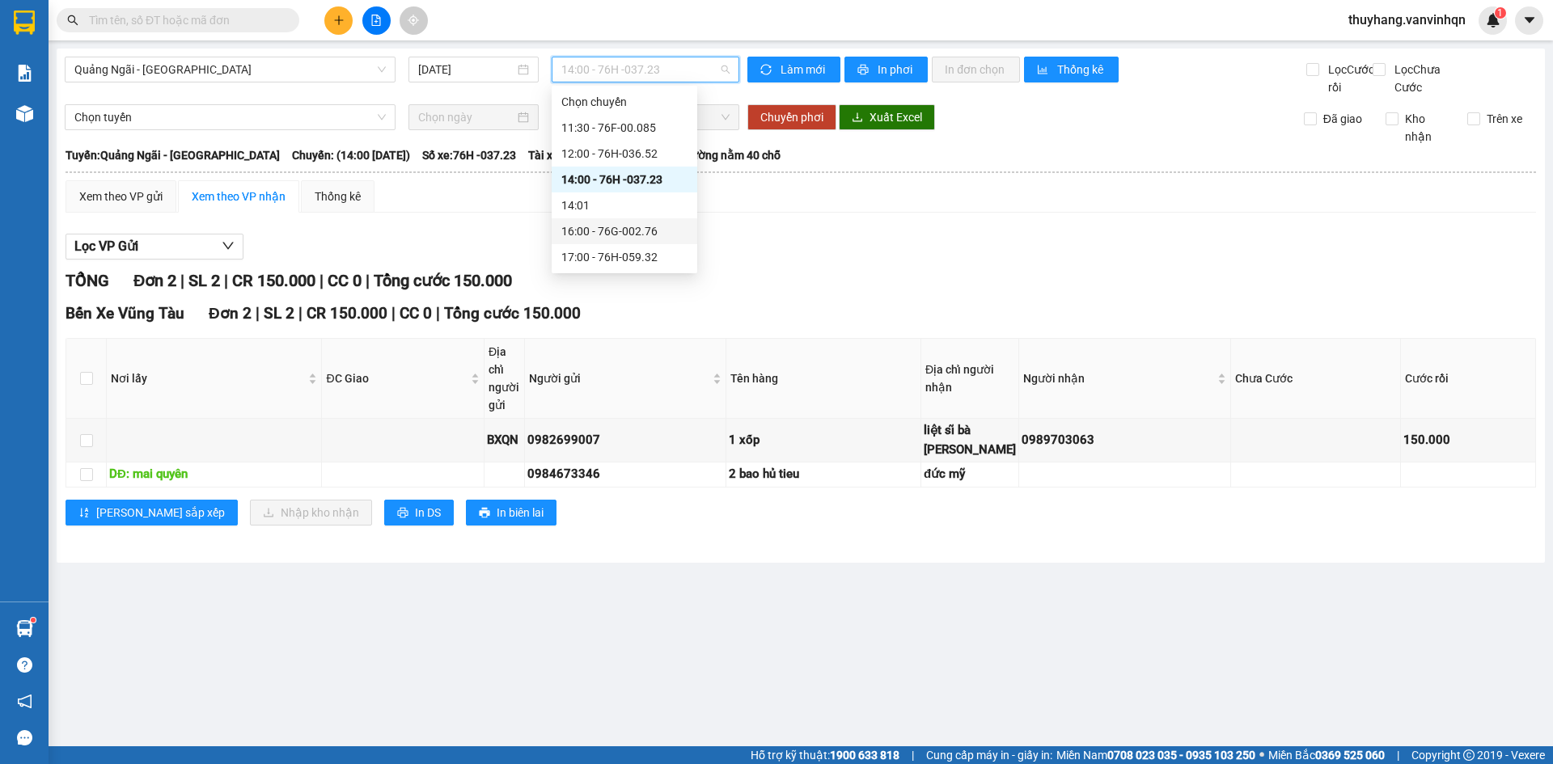
click at [671, 226] on div "16:00 - 76G-002.76" at bounding box center [624, 231] width 126 height 18
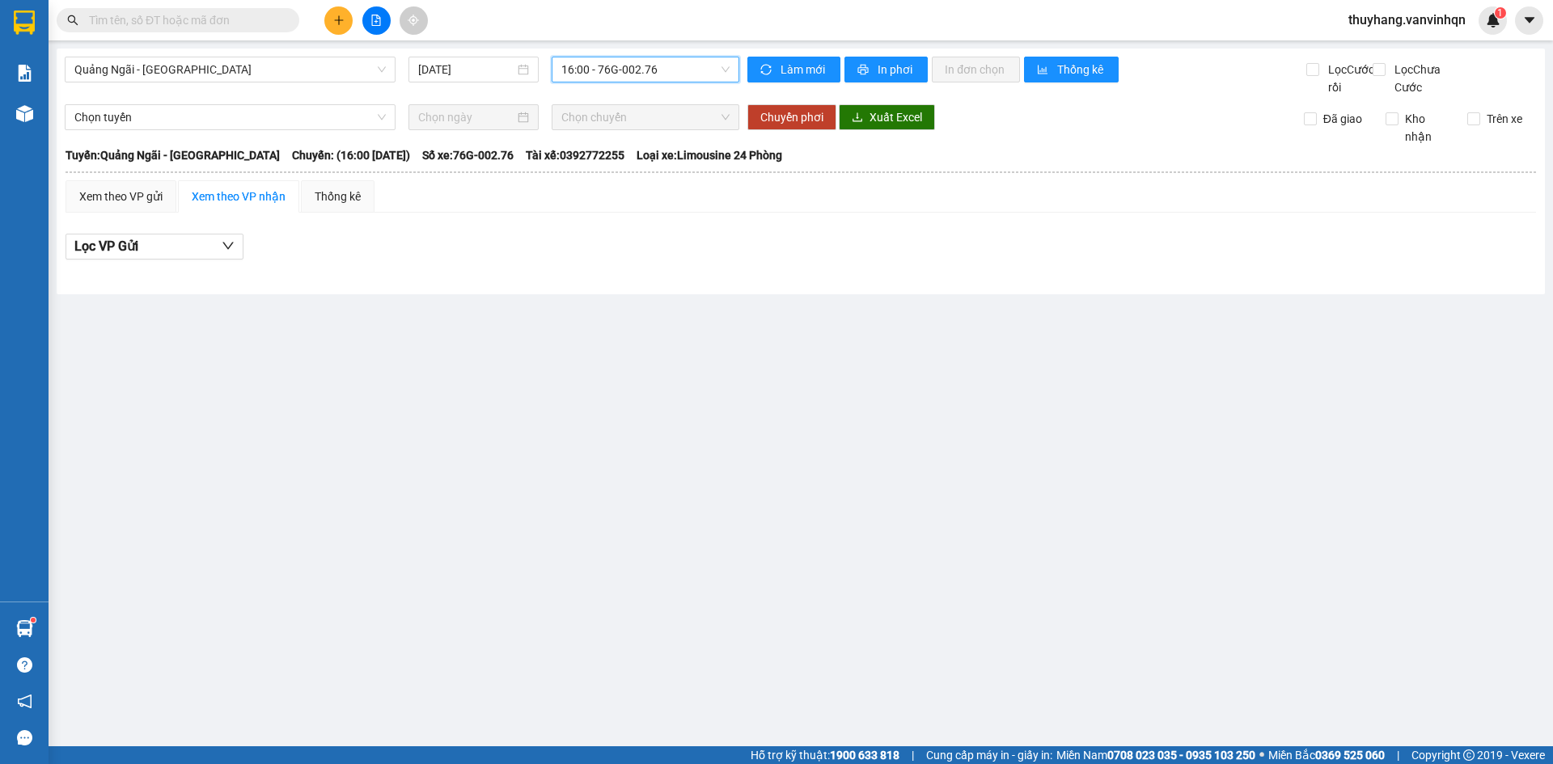
click at [656, 72] on span "16:00 - 76G-002.76" at bounding box center [645, 69] width 168 height 24
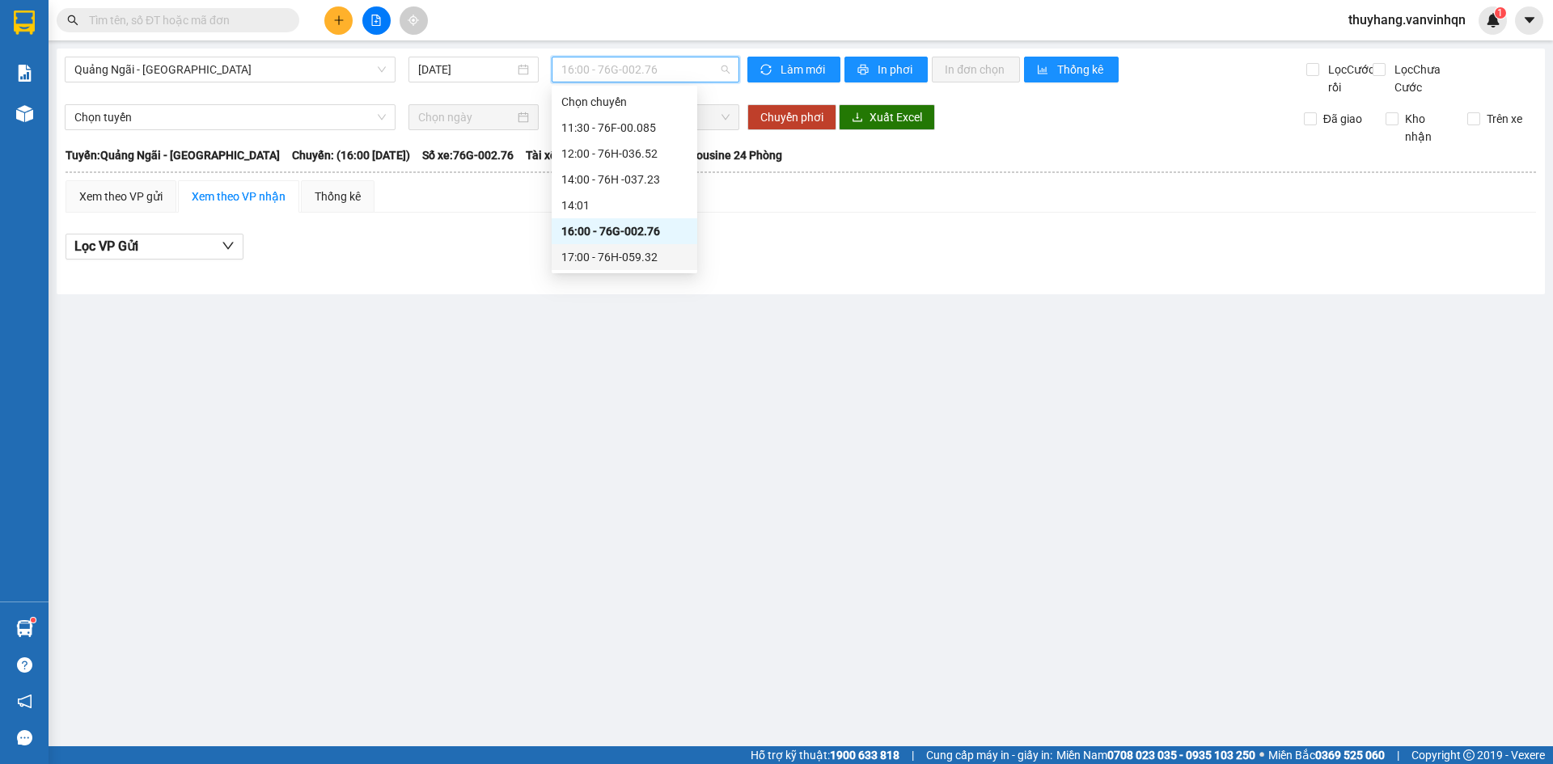
click at [661, 257] on div "17:00 - 76H-059.32" at bounding box center [624, 257] width 126 height 18
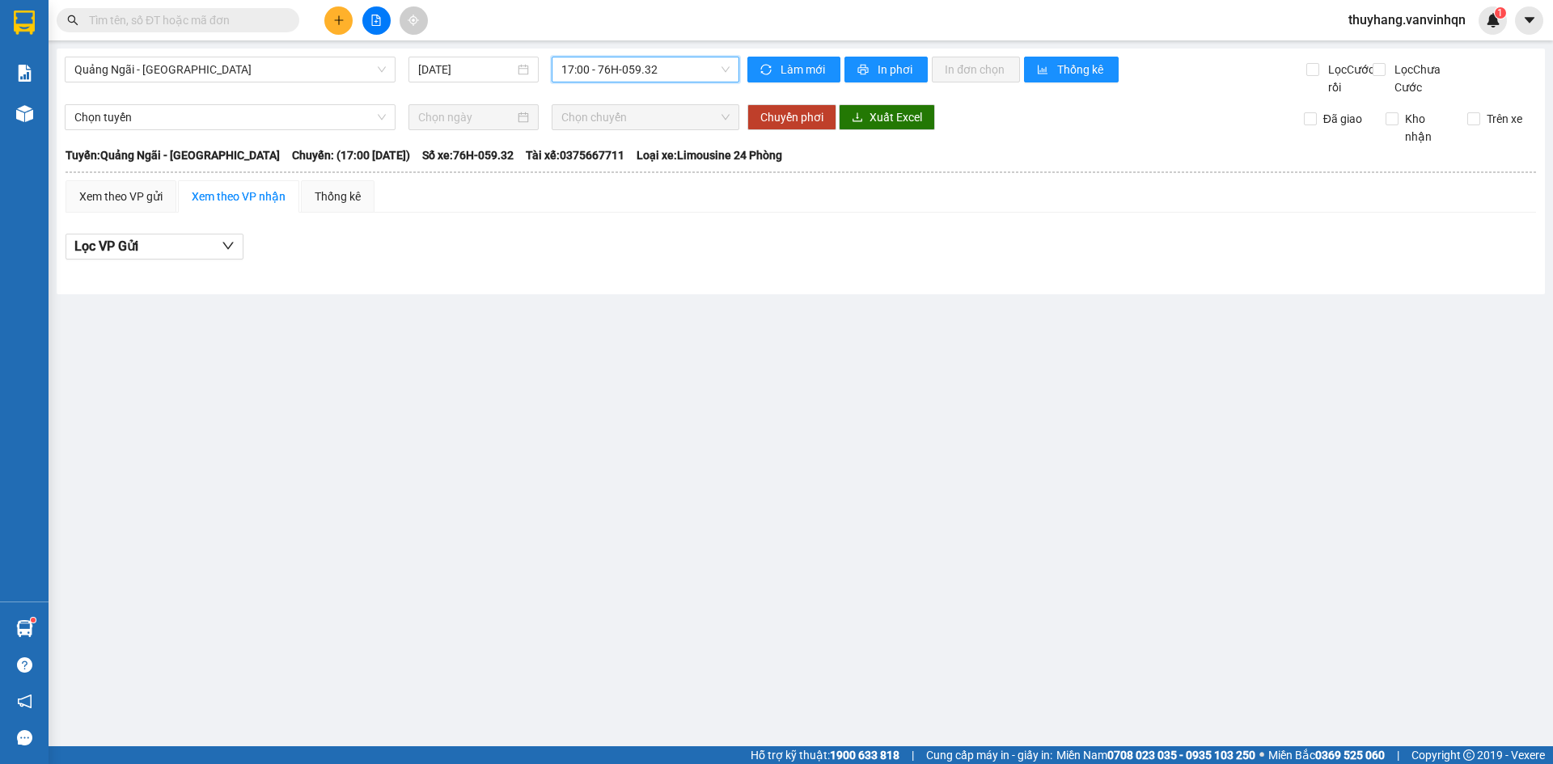
click at [341, 21] on icon "plus" at bounding box center [338, 20] width 11 height 11
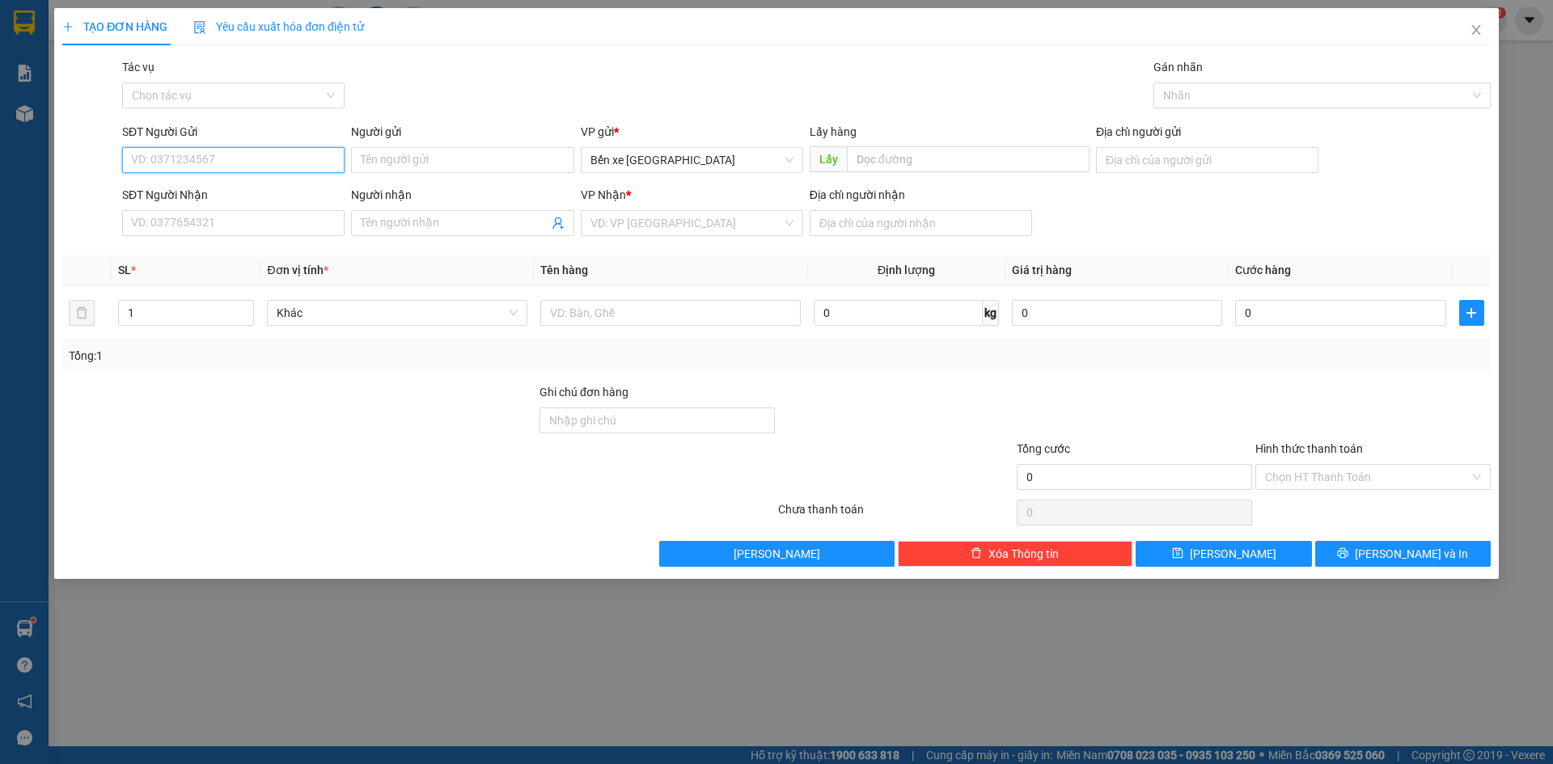
click at [297, 161] on input "SĐT Người Gửi" at bounding box center [233, 160] width 222 height 26
click at [629, 160] on span "Bến xe [GEOGRAPHIC_DATA]" at bounding box center [692, 160] width 203 height 24
type input "0773305809"
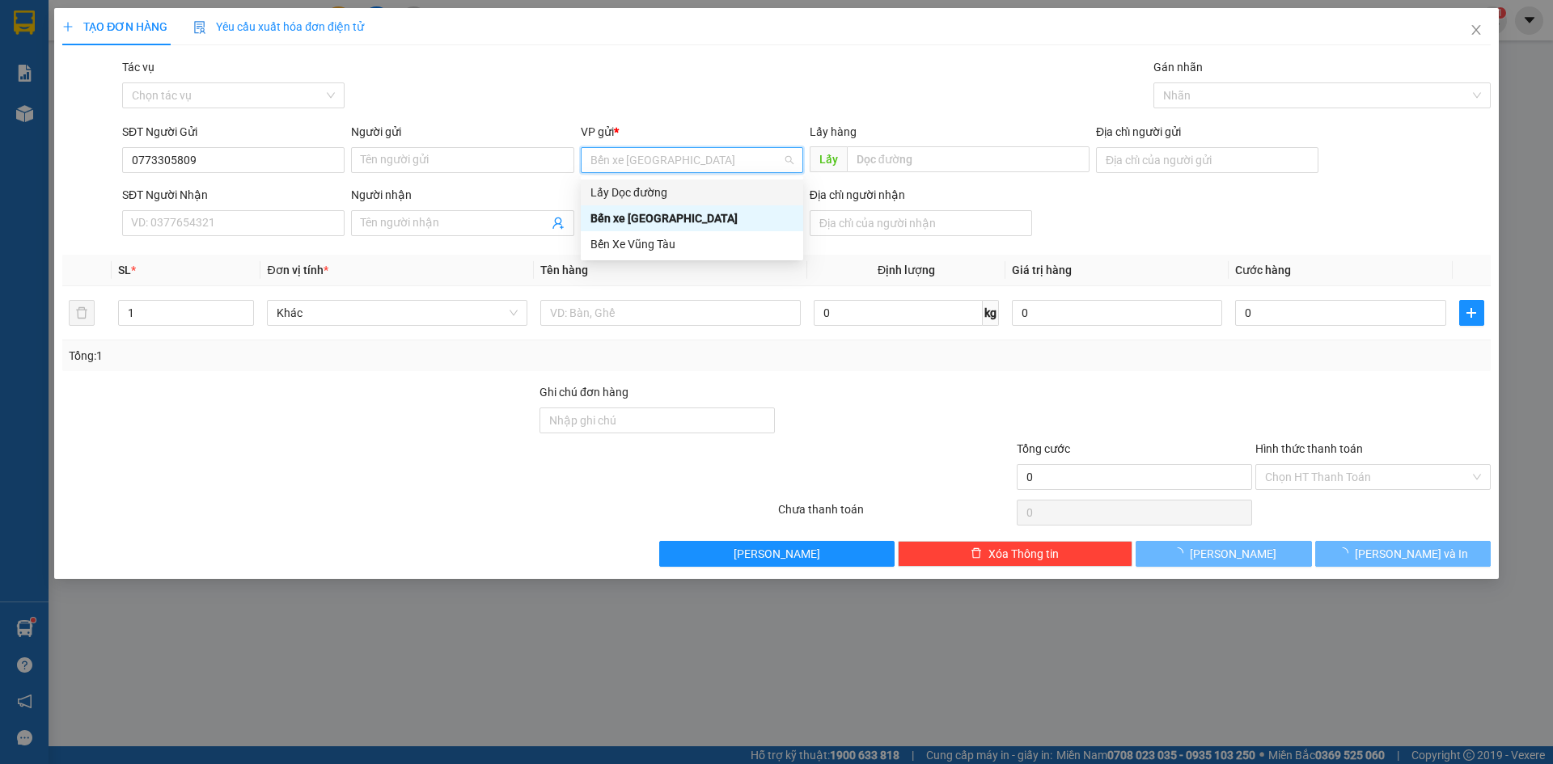
click at [641, 194] on div "Lấy Dọc đường" at bounding box center [692, 193] width 203 height 18
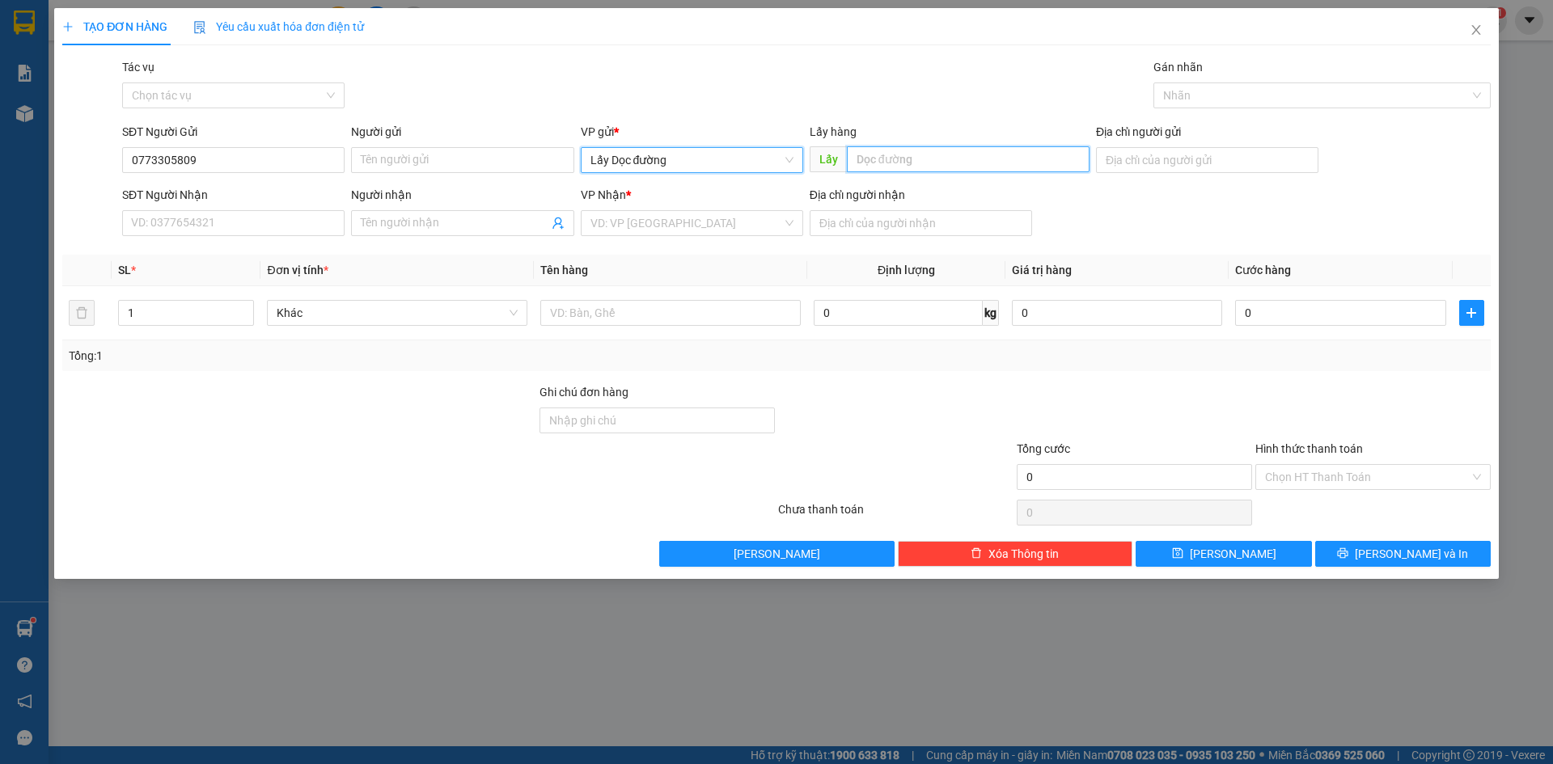
click at [909, 163] on input "text" at bounding box center [968, 159] width 243 height 26
type input "ông đô"
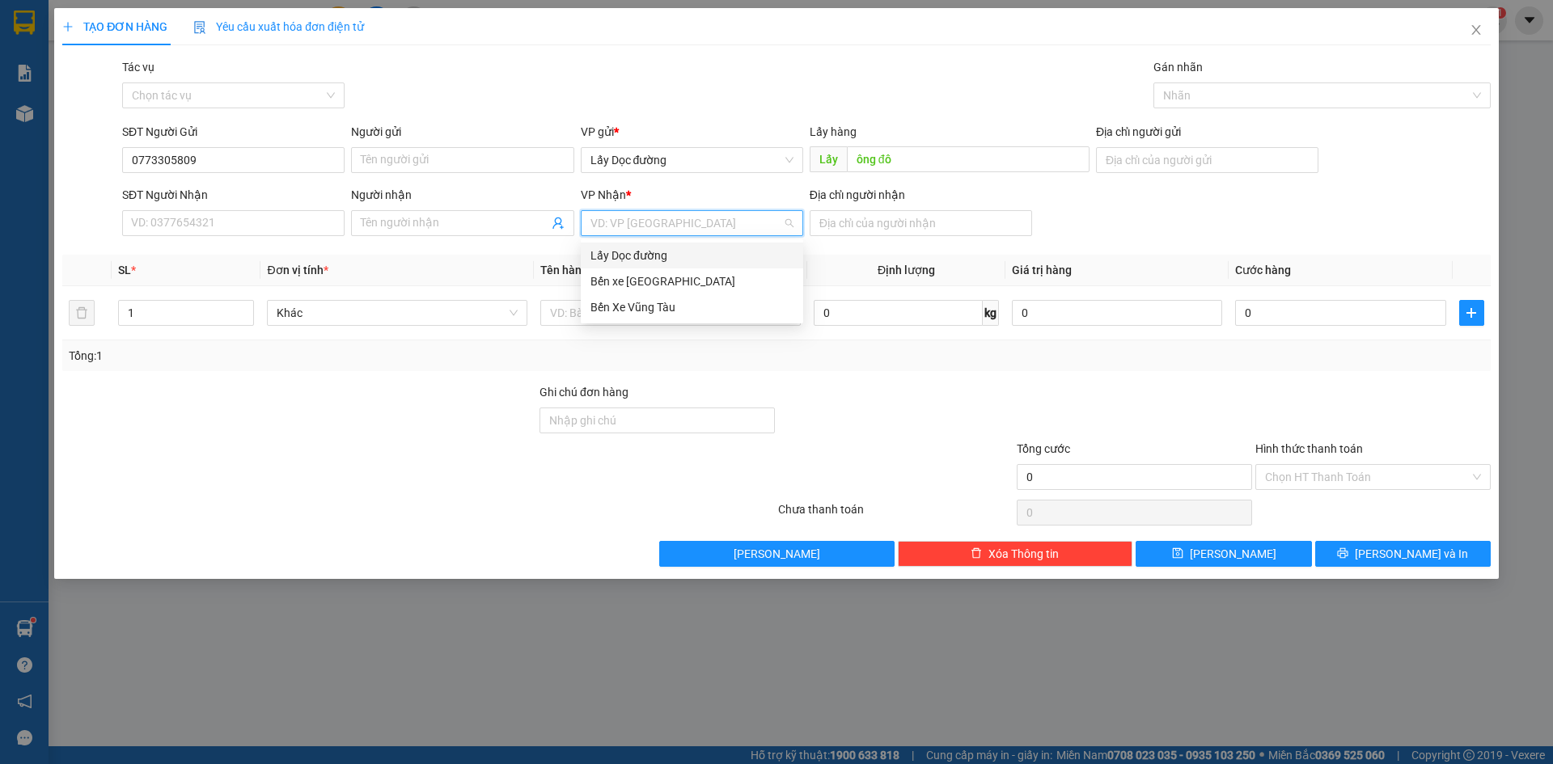
drag, startPoint x: 727, startPoint y: 222, endPoint x: 705, endPoint y: 291, distance: 72.9
click at [726, 222] on input "search" at bounding box center [687, 223] width 192 height 24
click at [699, 312] on div "Bến Xe Vũng Tàu" at bounding box center [692, 307] width 203 height 18
click at [867, 221] on input "Địa chỉ người nhận" at bounding box center [921, 223] width 222 height 26
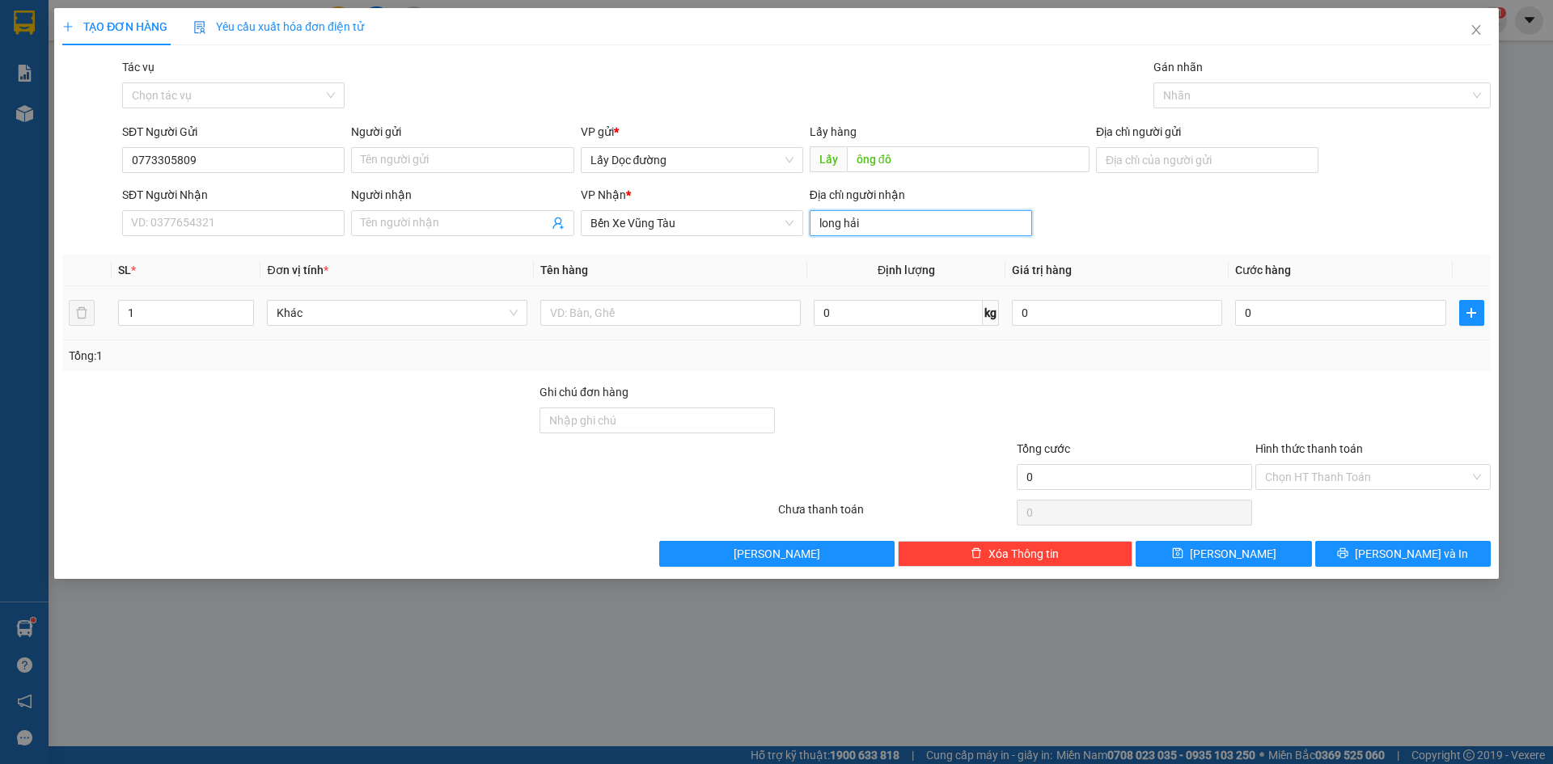
type input "long hải"
drag, startPoint x: 706, startPoint y: 328, endPoint x: 705, endPoint y: 319, distance: 9.8
click at [706, 328] on div at bounding box center [670, 313] width 260 height 32
click at [705, 317] on input "text" at bounding box center [670, 313] width 260 height 26
type input "5T"
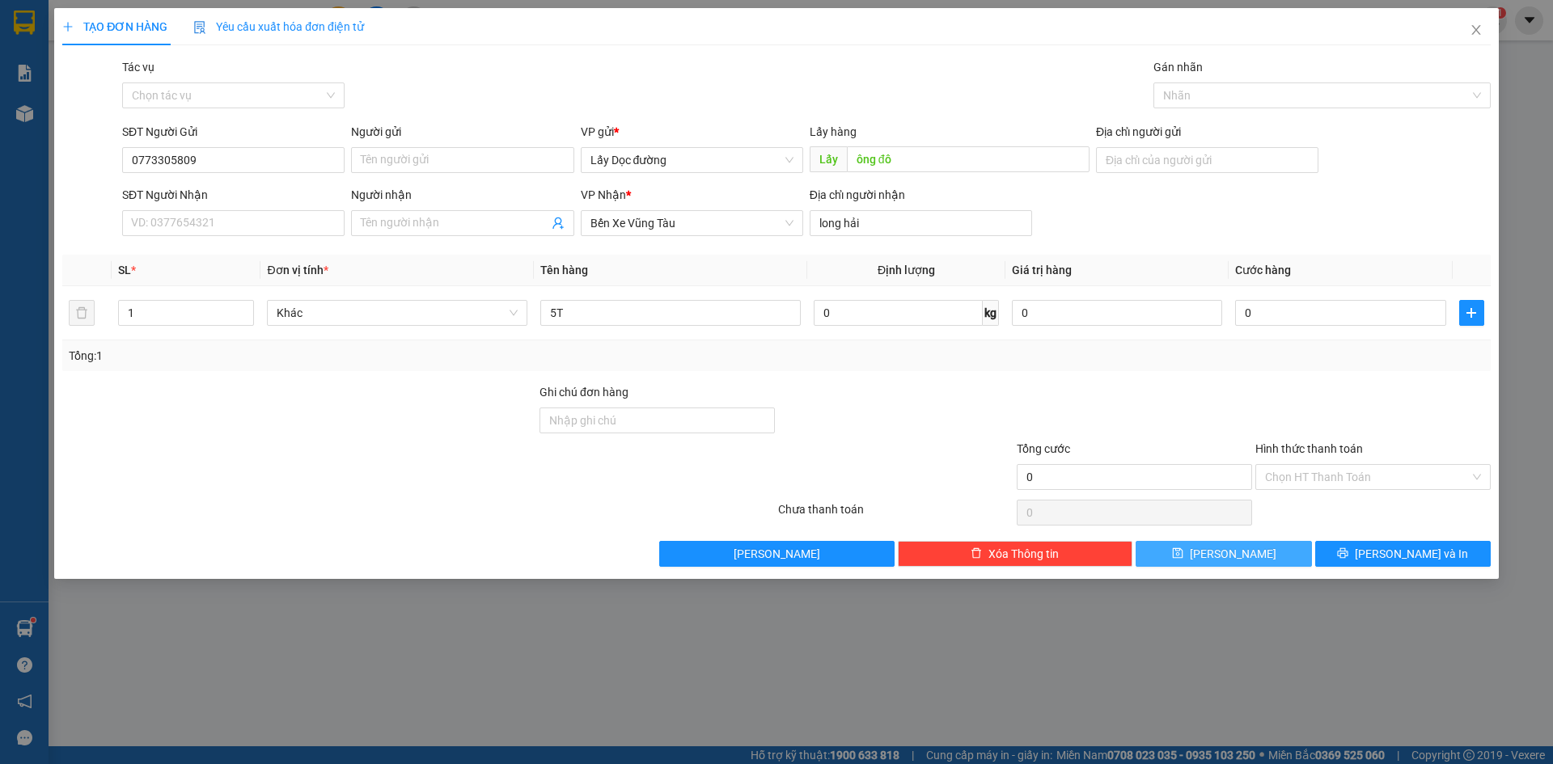
click at [1247, 558] on button "[PERSON_NAME]" at bounding box center [1224, 554] width 176 height 26
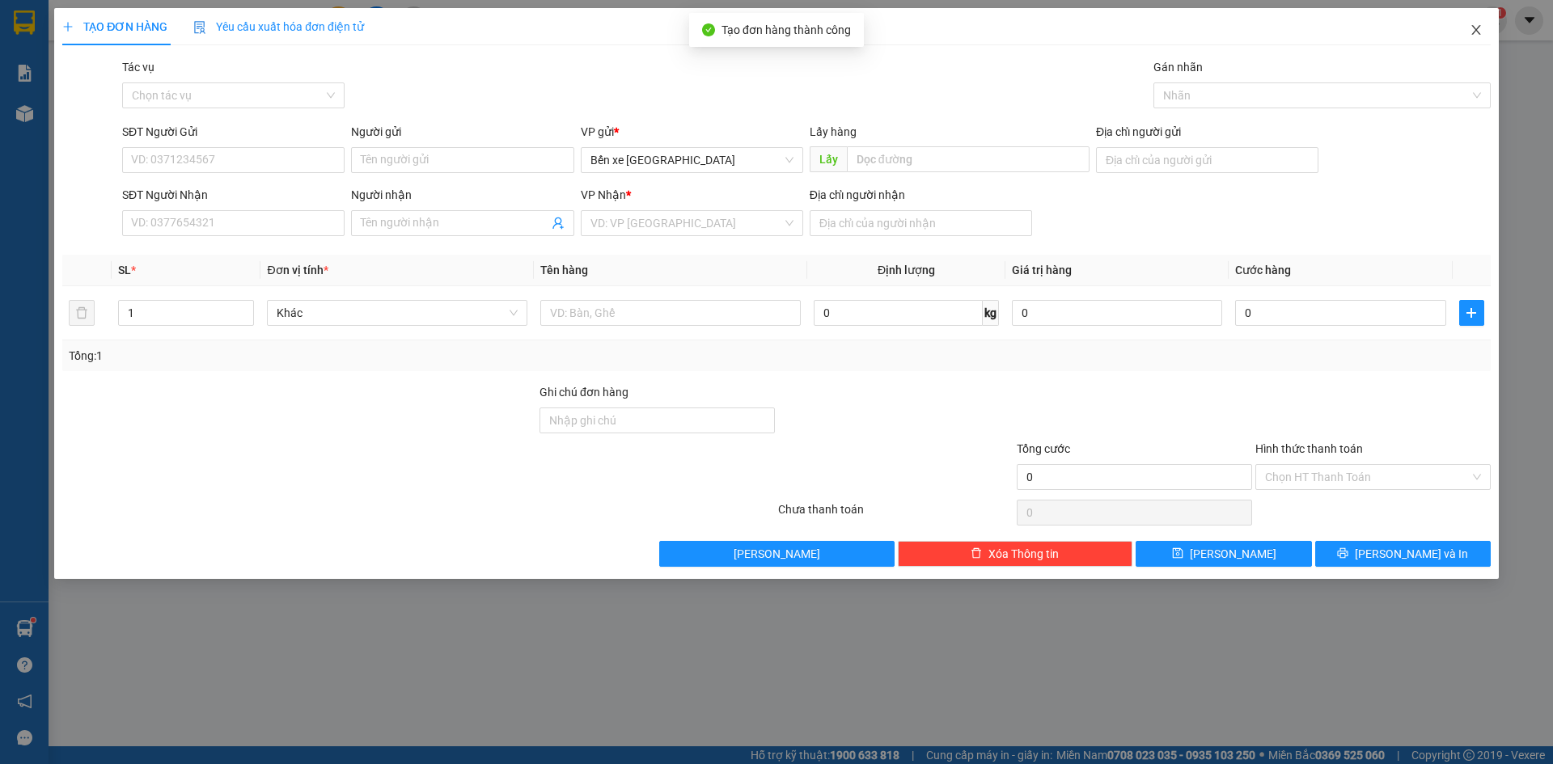
drag, startPoint x: 1476, startPoint y: 30, endPoint x: 1406, endPoint y: 41, distance: 71.3
click at [1474, 30] on icon "close" at bounding box center [1476, 29] width 13 height 13
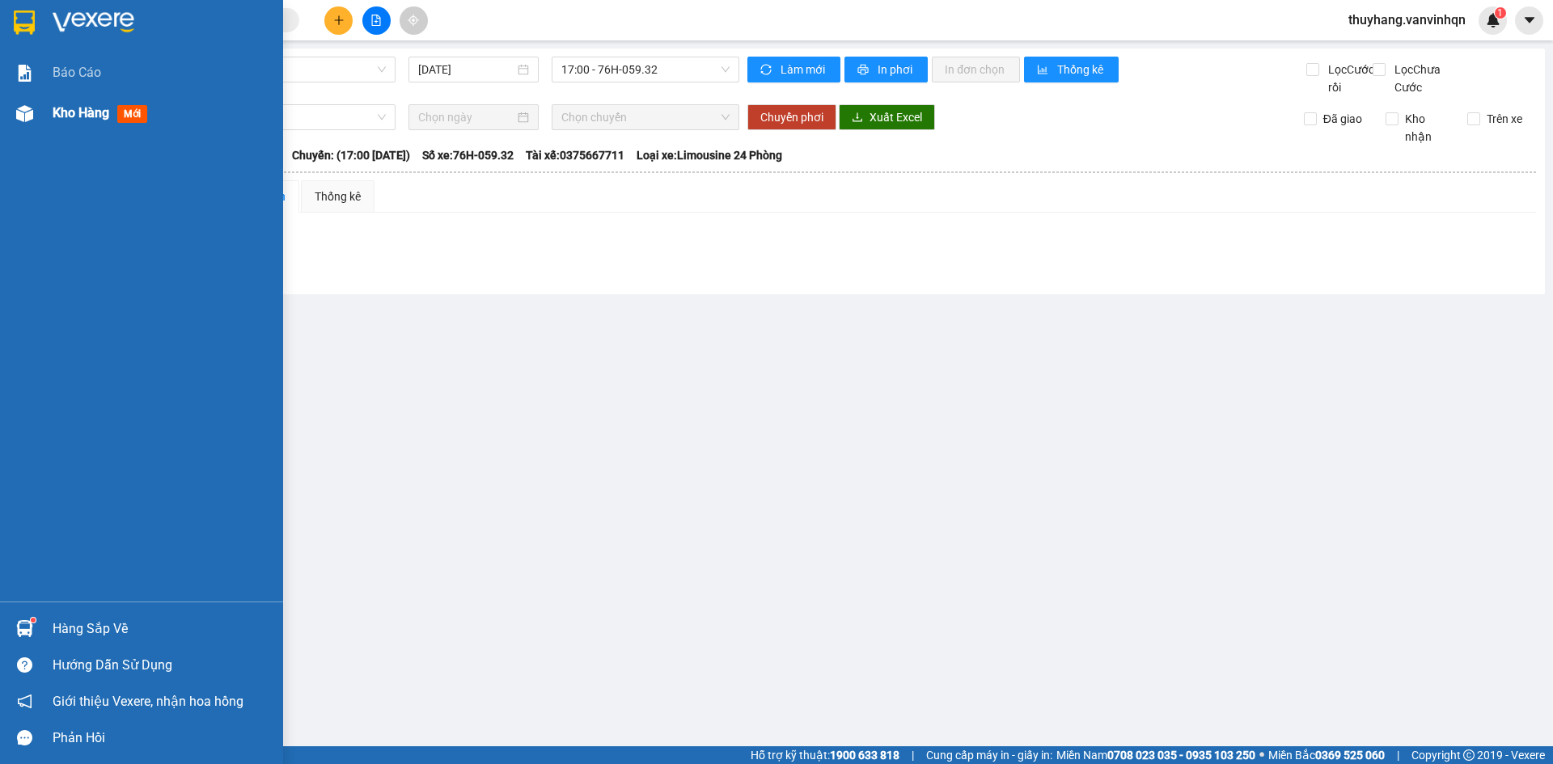
click at [24, 109] on img at bounding box center [24, 113] width 17 height 17
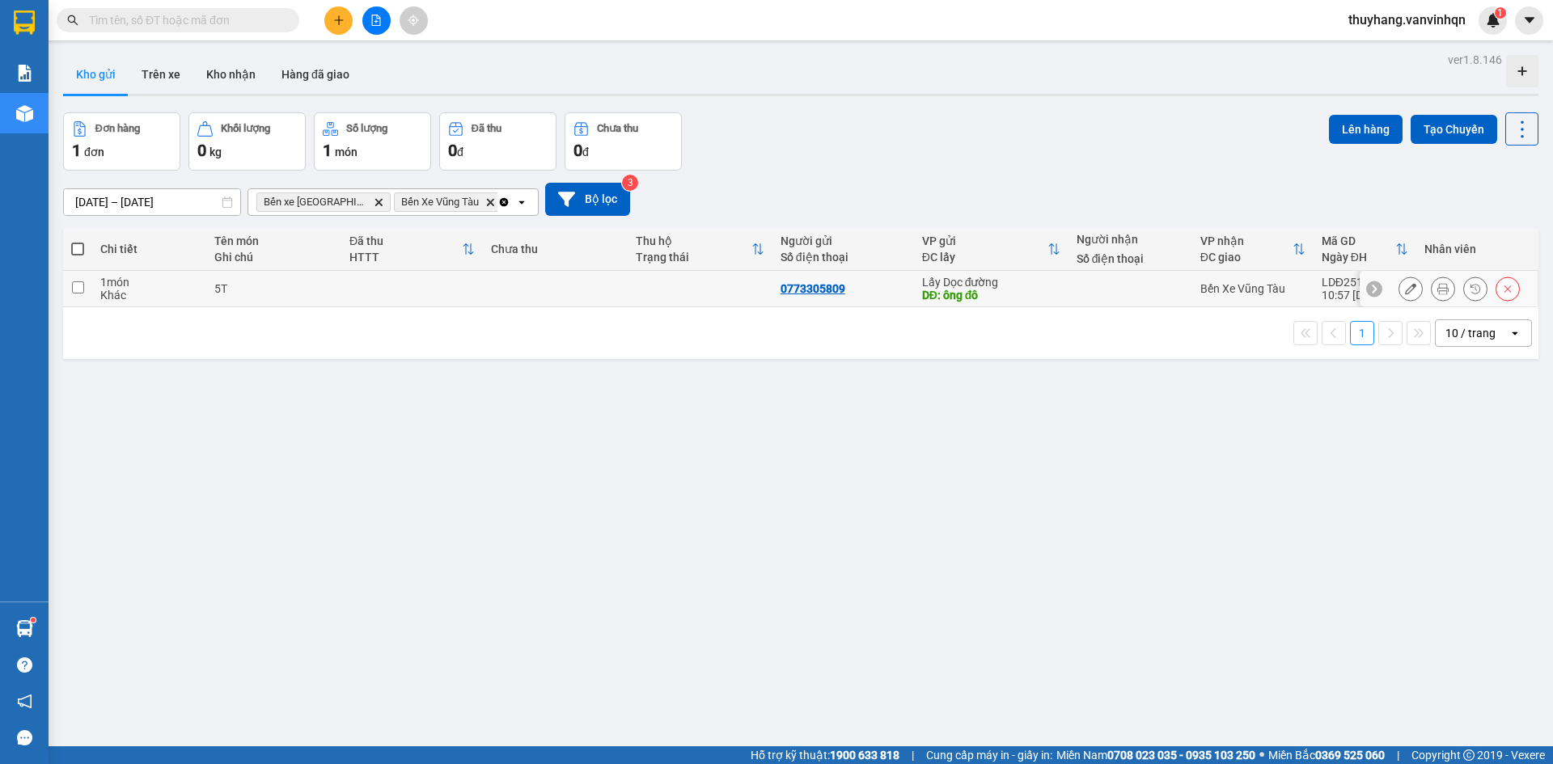
click at [655, 297] on td at bounding box center [700, 289] width 145 height 36
checkbox input "true"
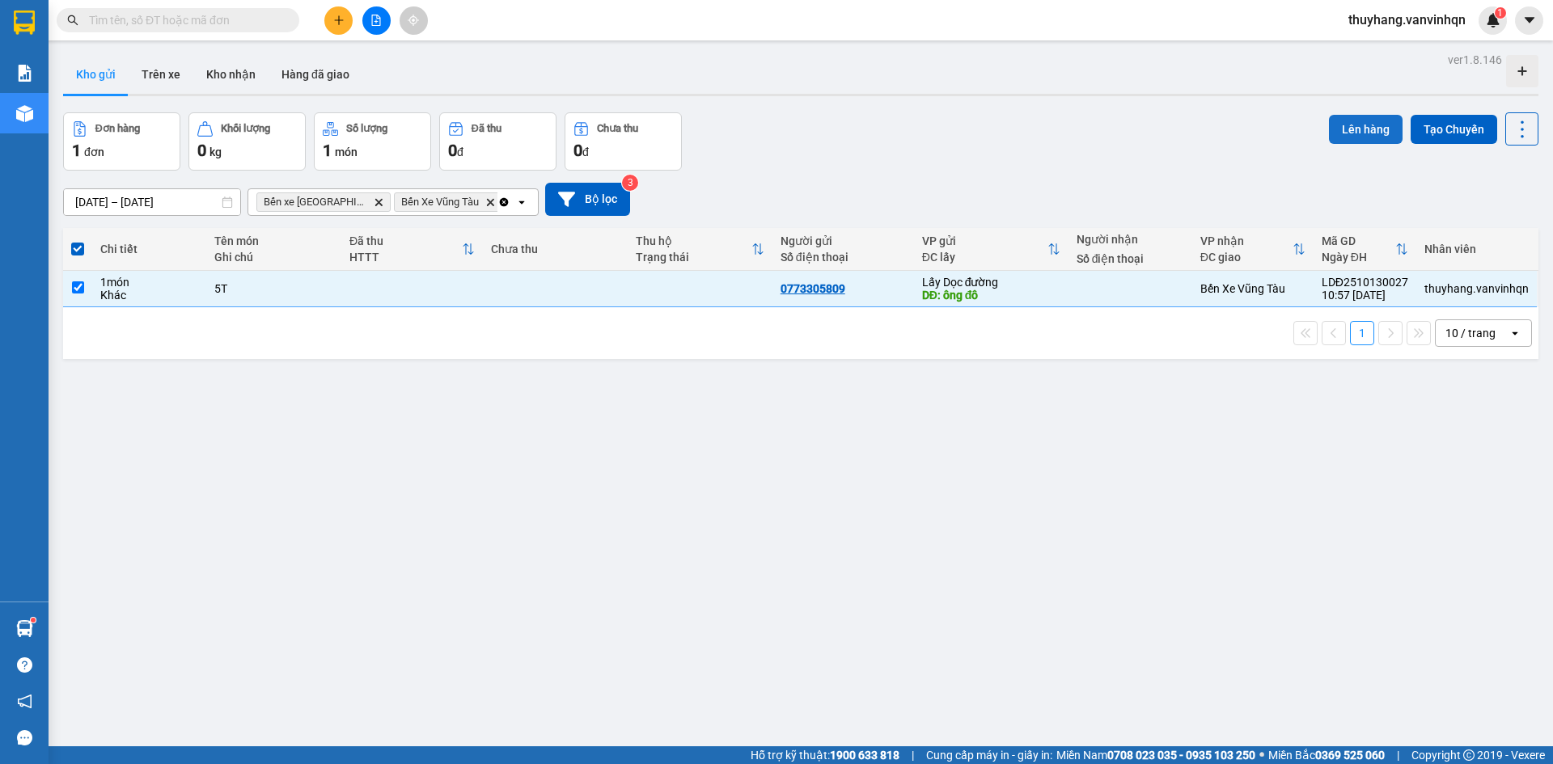
click at [1335, 125] on button "Lên hàng" at bounding box center [1366, 129] width 74 height 29
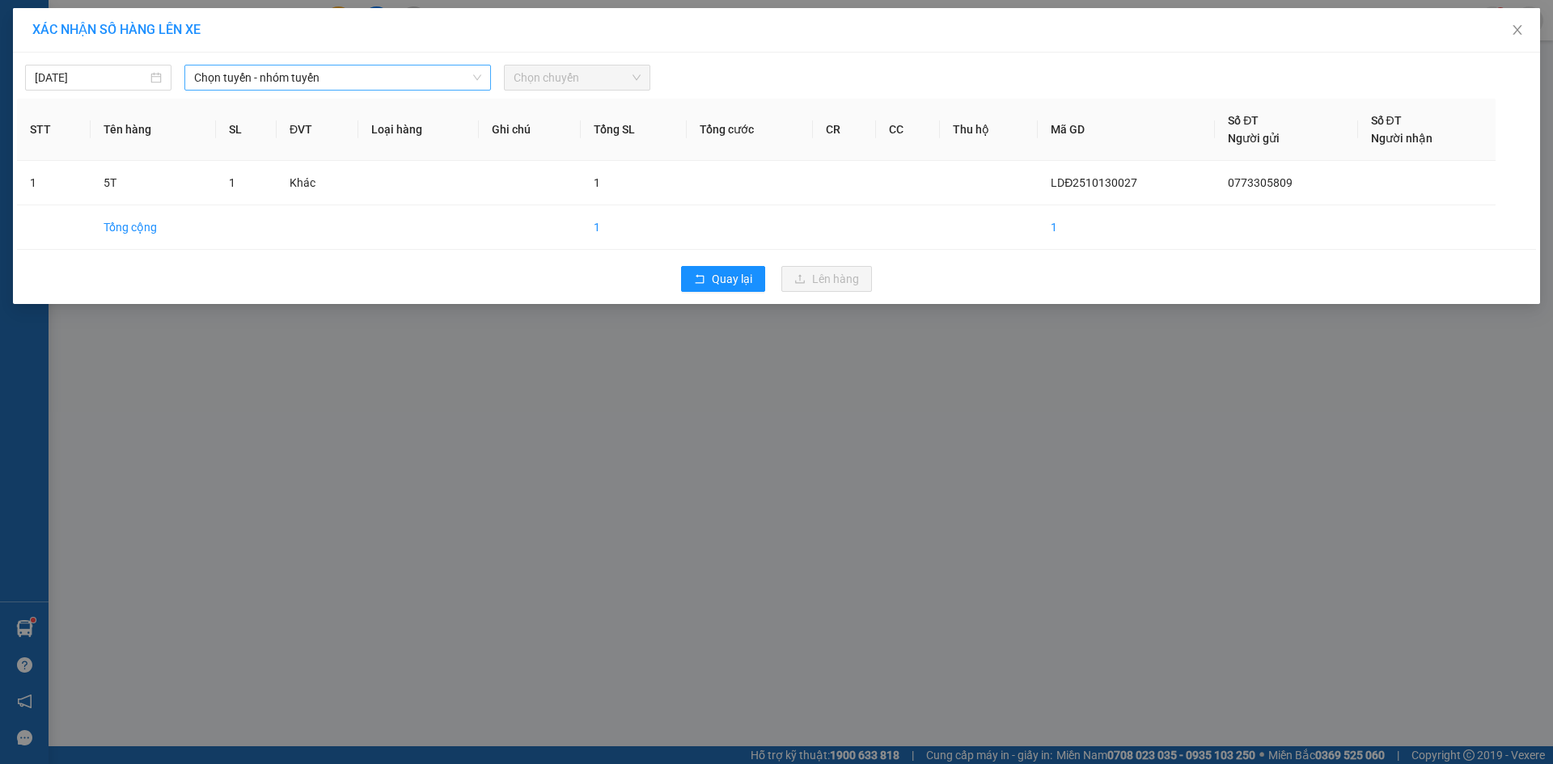
click at [365, 83] on span "Chọn tuyến - nhóm tuyến" at bounding box center [337, 78] width 287 height 24
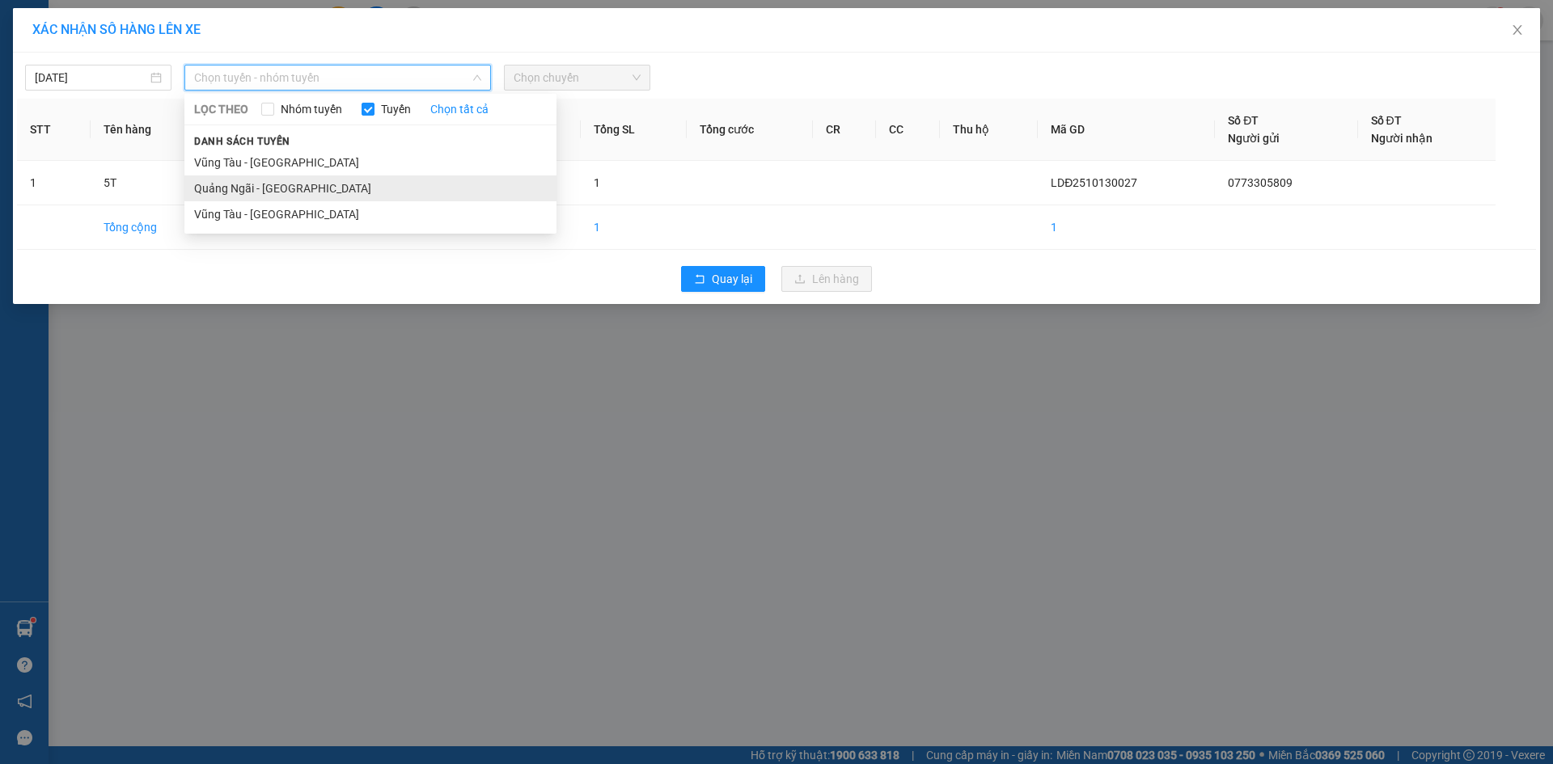
click at [341, 189] on li "Quảng Ngãi - [GEOGRAPHIC_DATA]" at bounding box center [370, 189] width 372 height 26
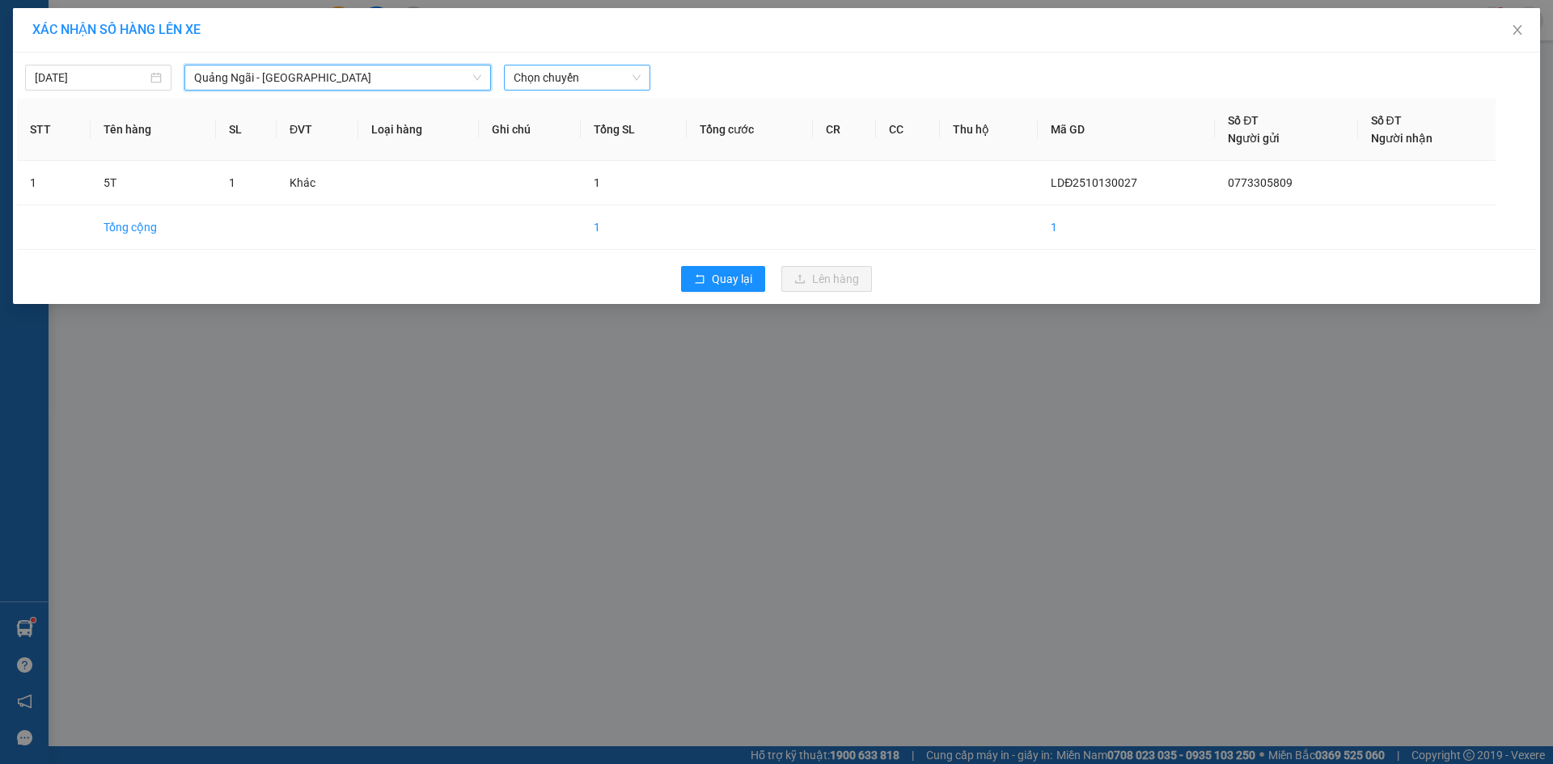
click at [617, 66] on span "Chọn chuyến" at bounding box center [577, 78] width 127 height 24
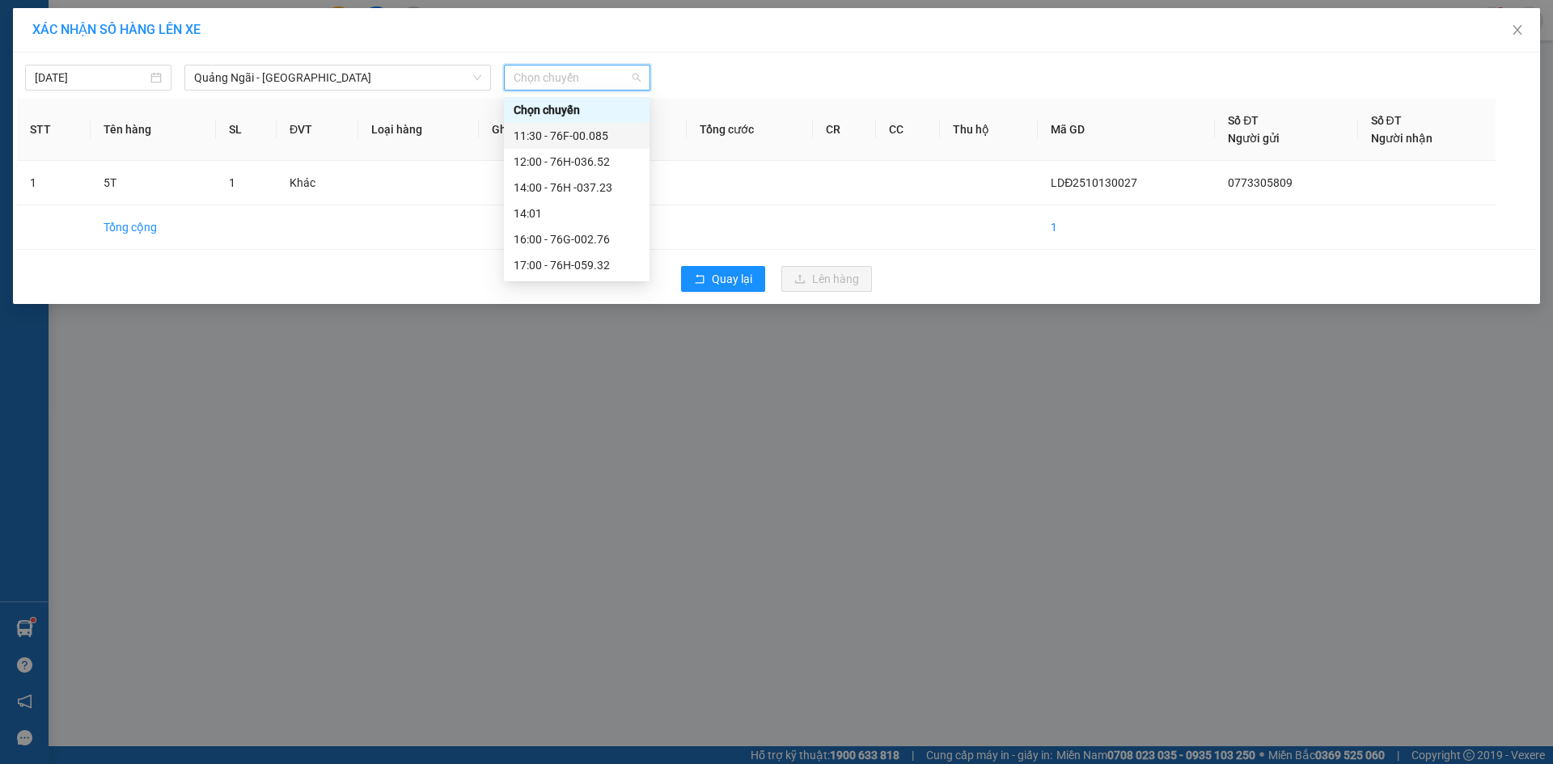
click at [585, 133] on div "11:30 - 76F-00.085" at bounding box center [577, 136] width 126 height 18
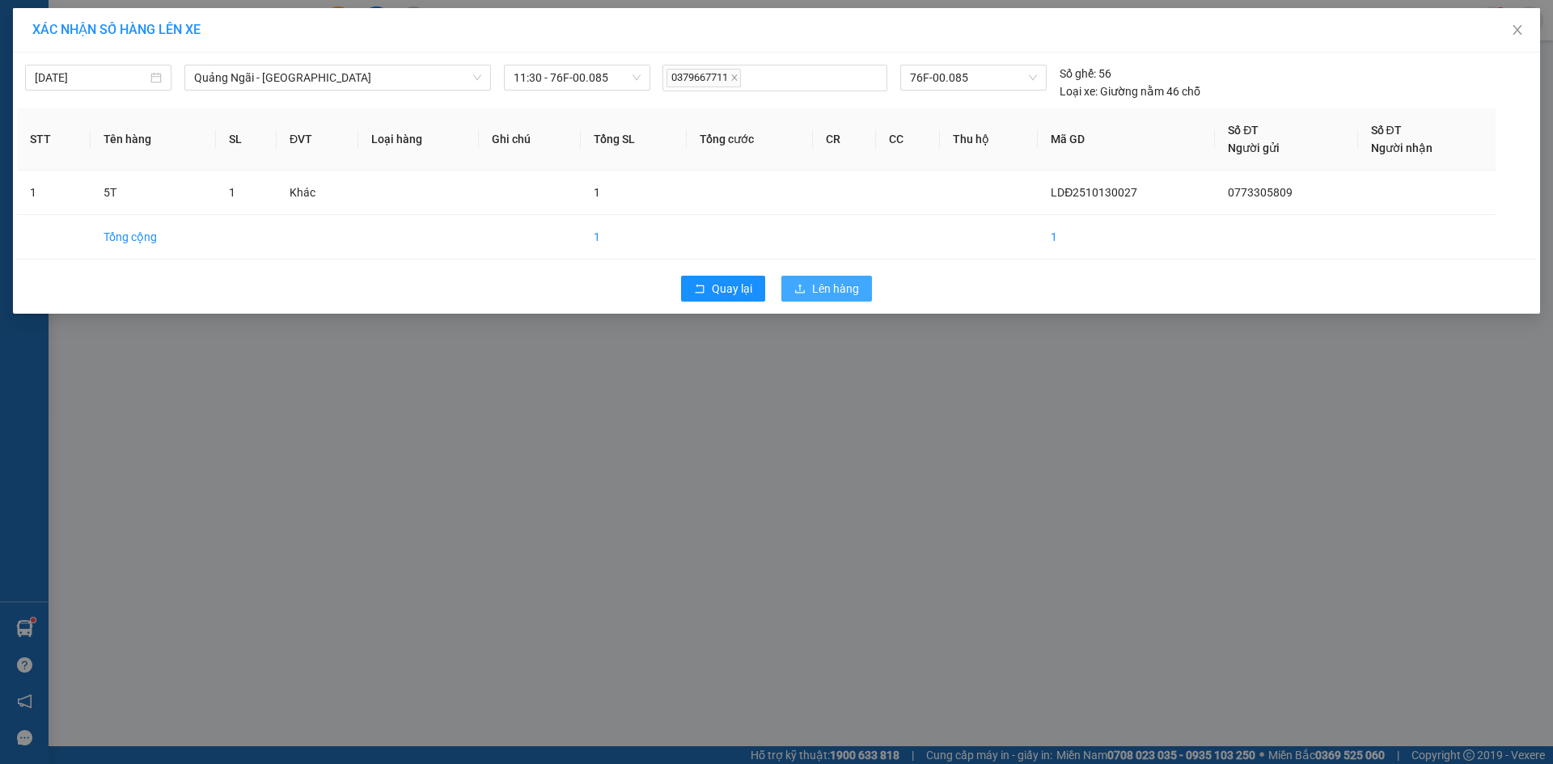
click at [837, 290] on span "Lên hàng" at bounding box center [835, 289] width 47 height 18
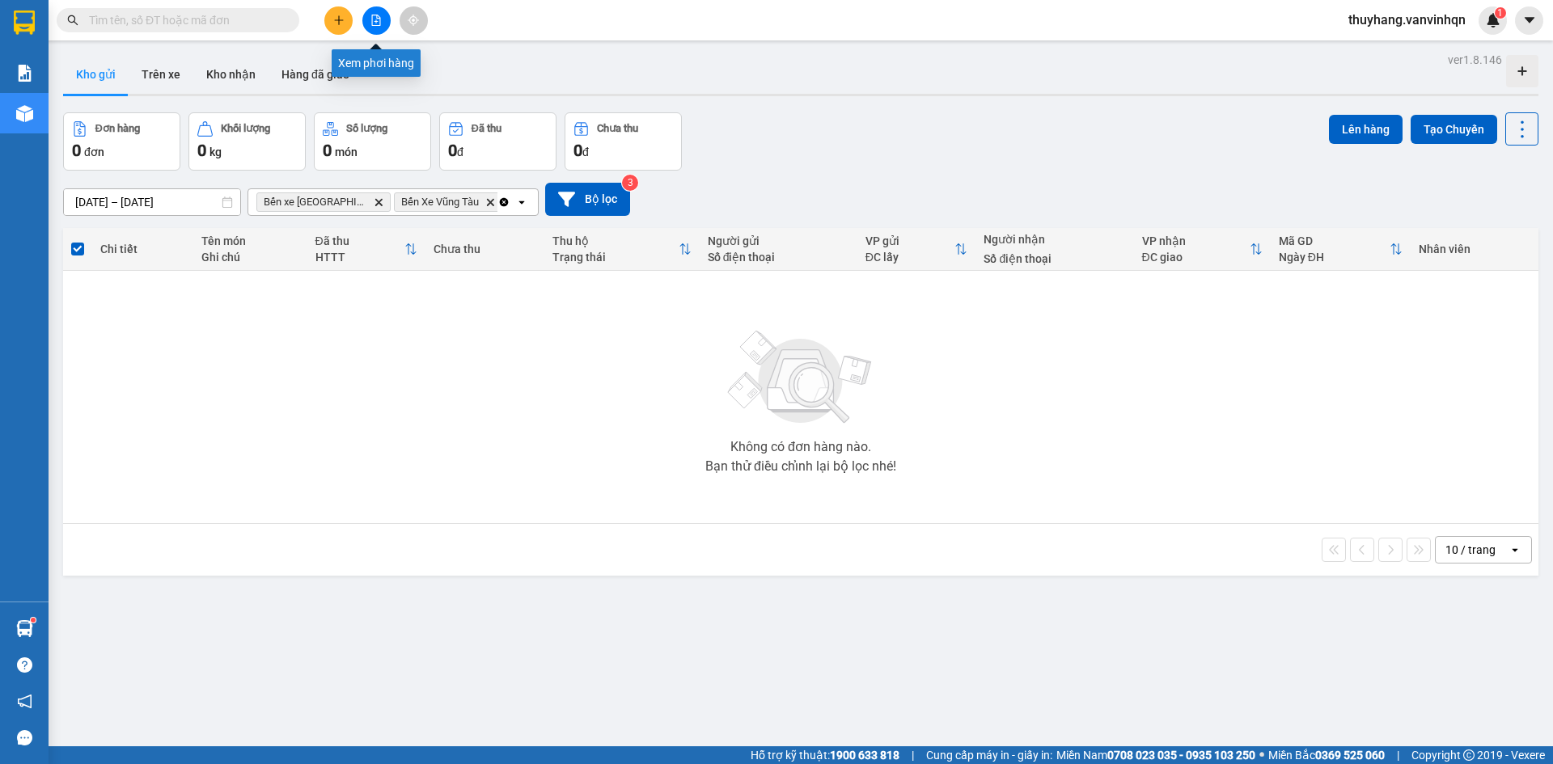
drag, startPoint x: 378, startPoint y: 14, endPoint x: 309, endPoint y: 48, distance: 76.7
click at [379, 14] on button at bounding box center [376, 20] width 28 height 28
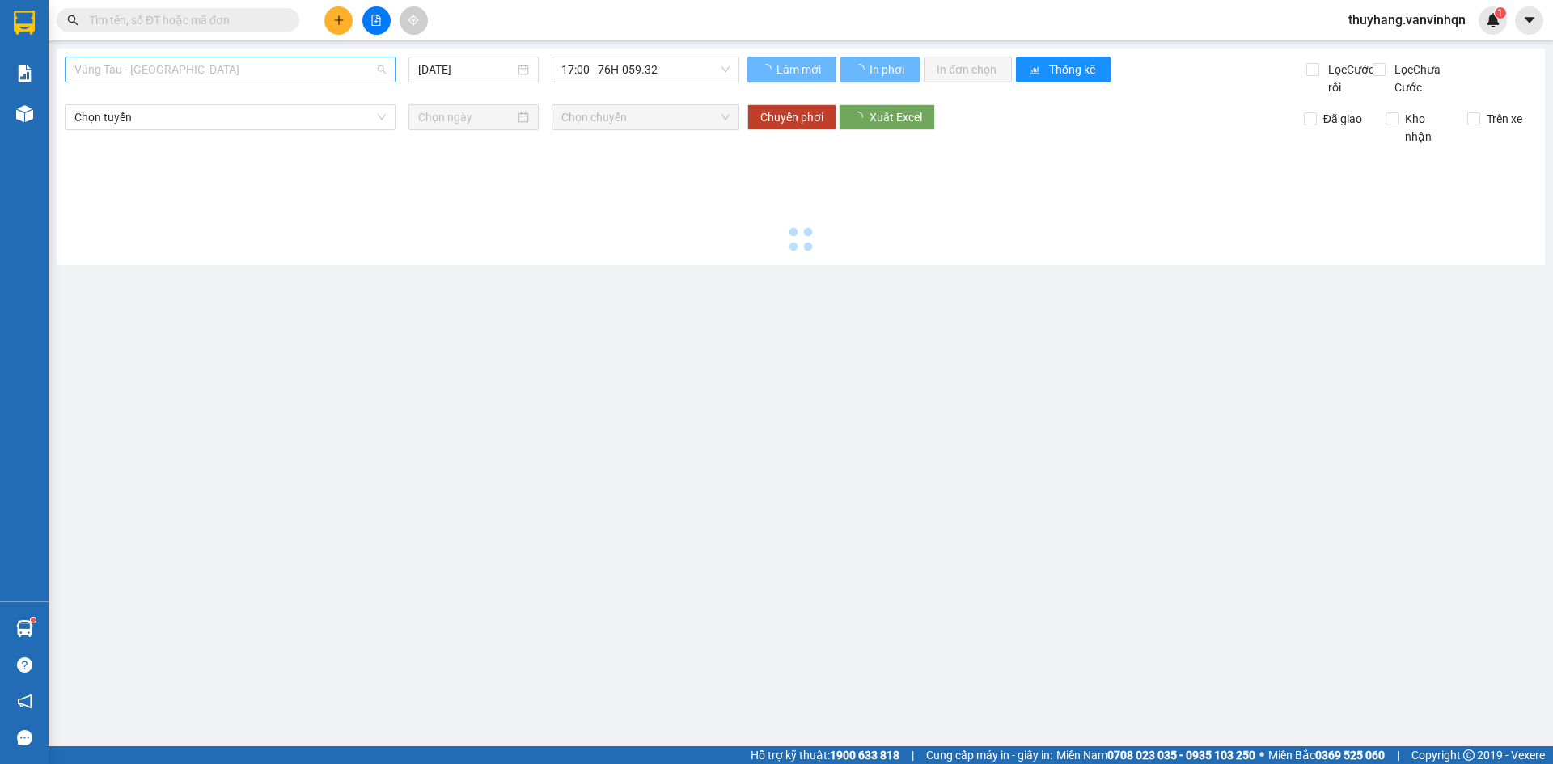
click at [206, 66] on span "Vũng Tàu - [GEOGRAPHIC_DATA]" at bounding box center [229, 69] width 311 height 24
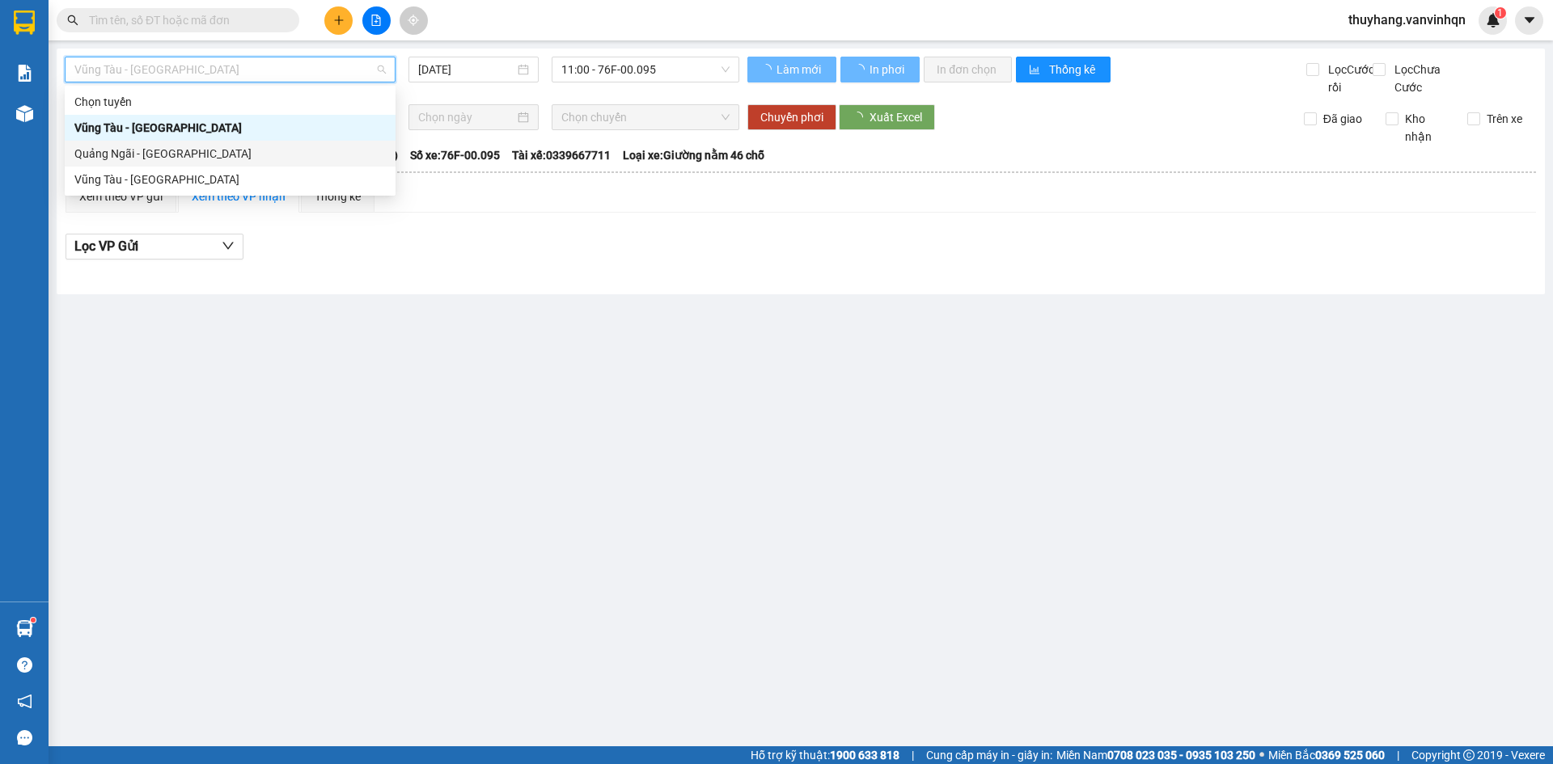
click at [205, 156] on div "Quảng Ngãi - [GEOGRAPHIC_DATA]" at bounding box center [229, 154] width 311 height 18
type input "[DATE]"
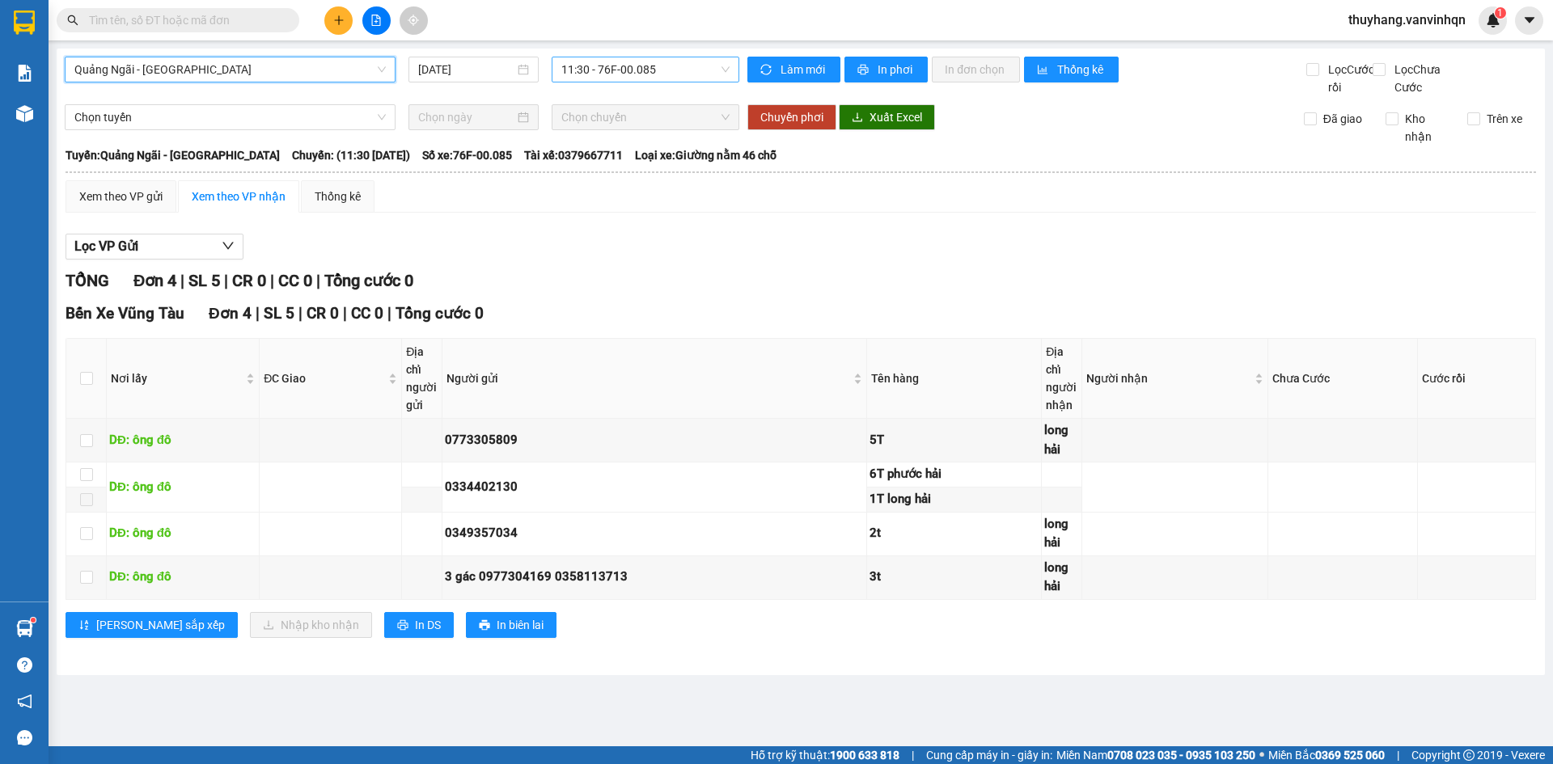
click at [616, 65] on span "11:30 - 76F-00.085" at bounding box center [645, 69] width 168 height 24
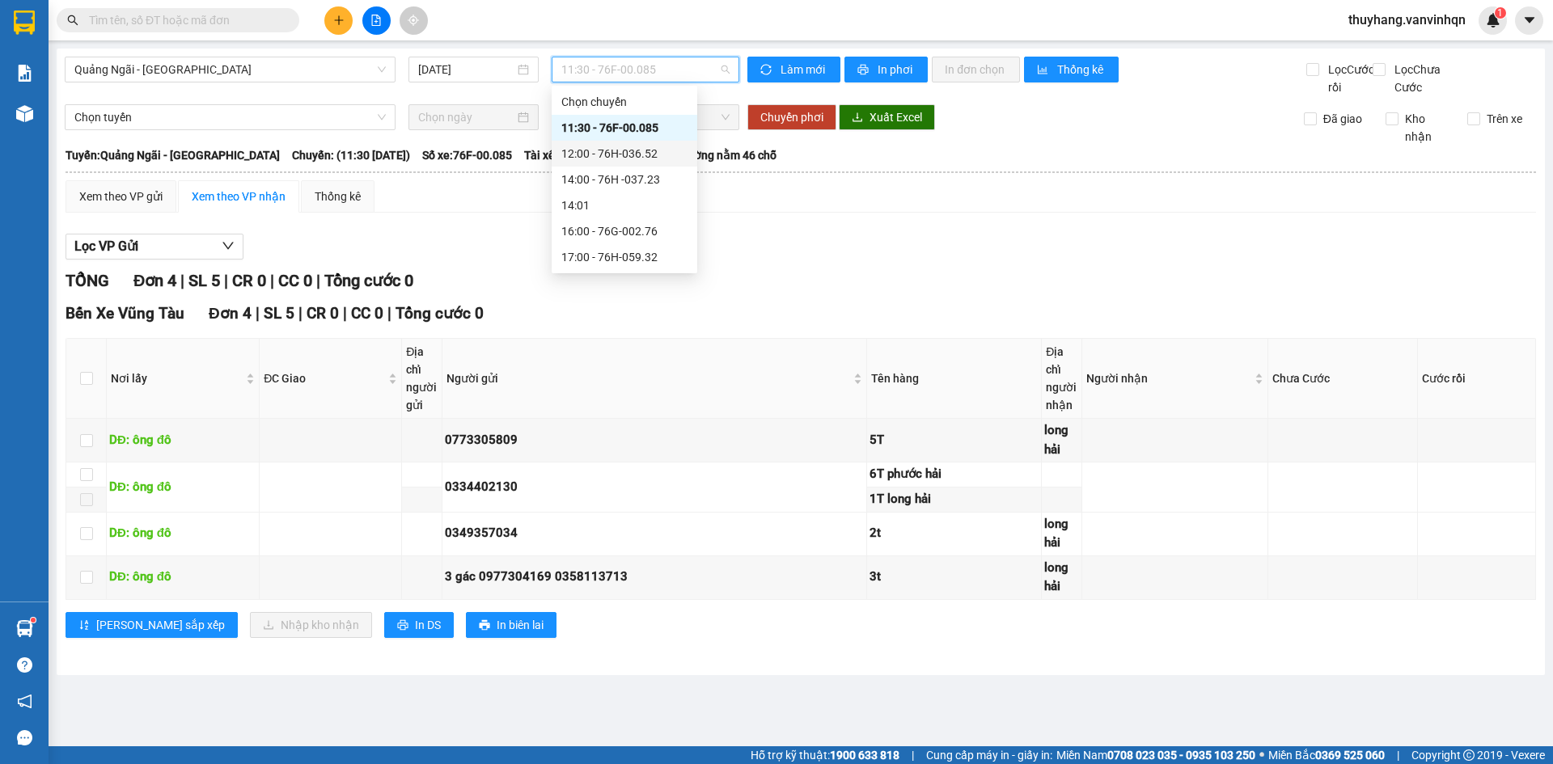
click at [615, 143] on div "12:00 - 76H-036.52" at bounding box center [625, 154] width 146 height 26
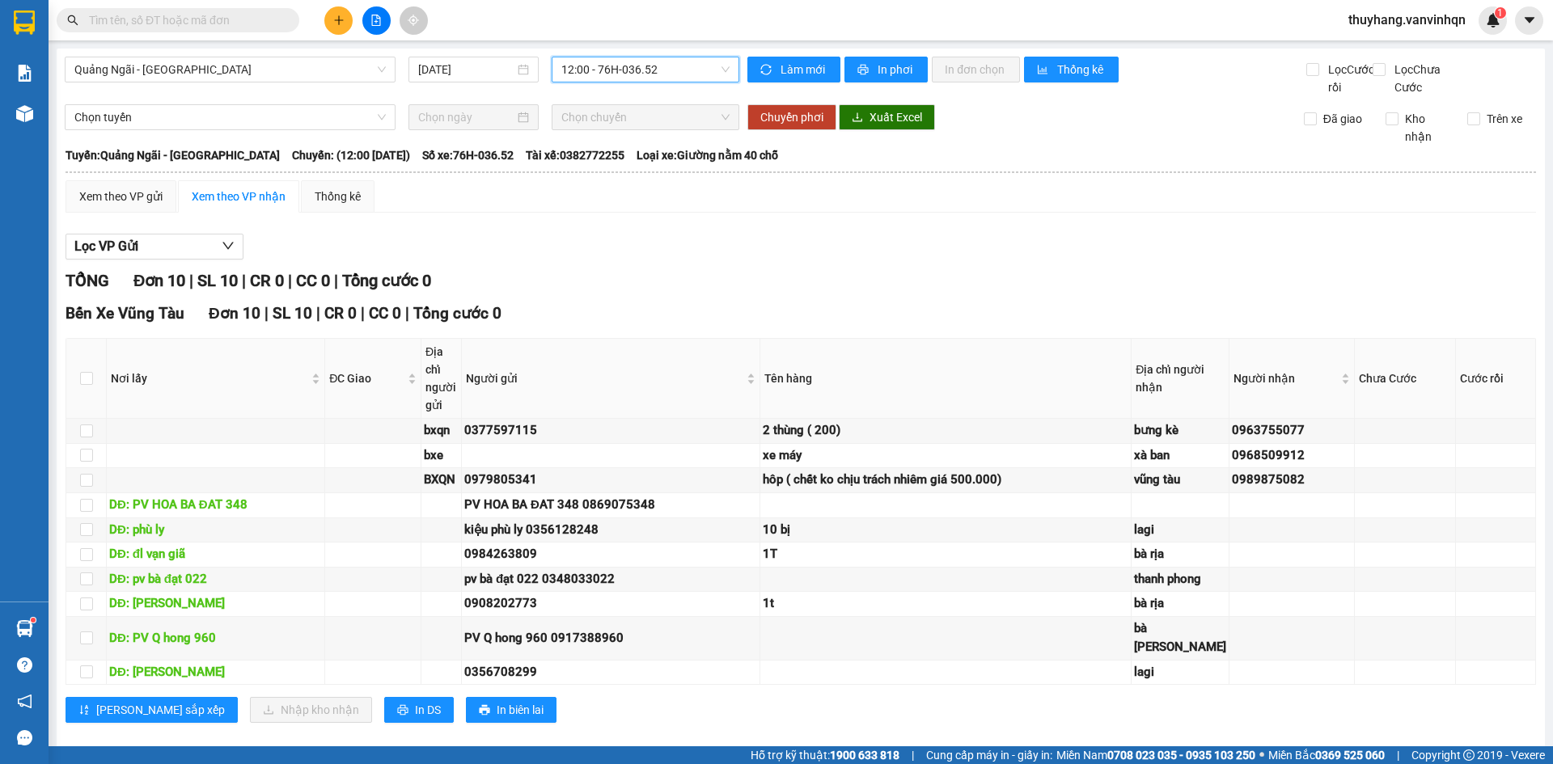
click at [713, 60] on span "12:00 - 76H-036.52" at bounding box center [645, 69] width 168 height 24
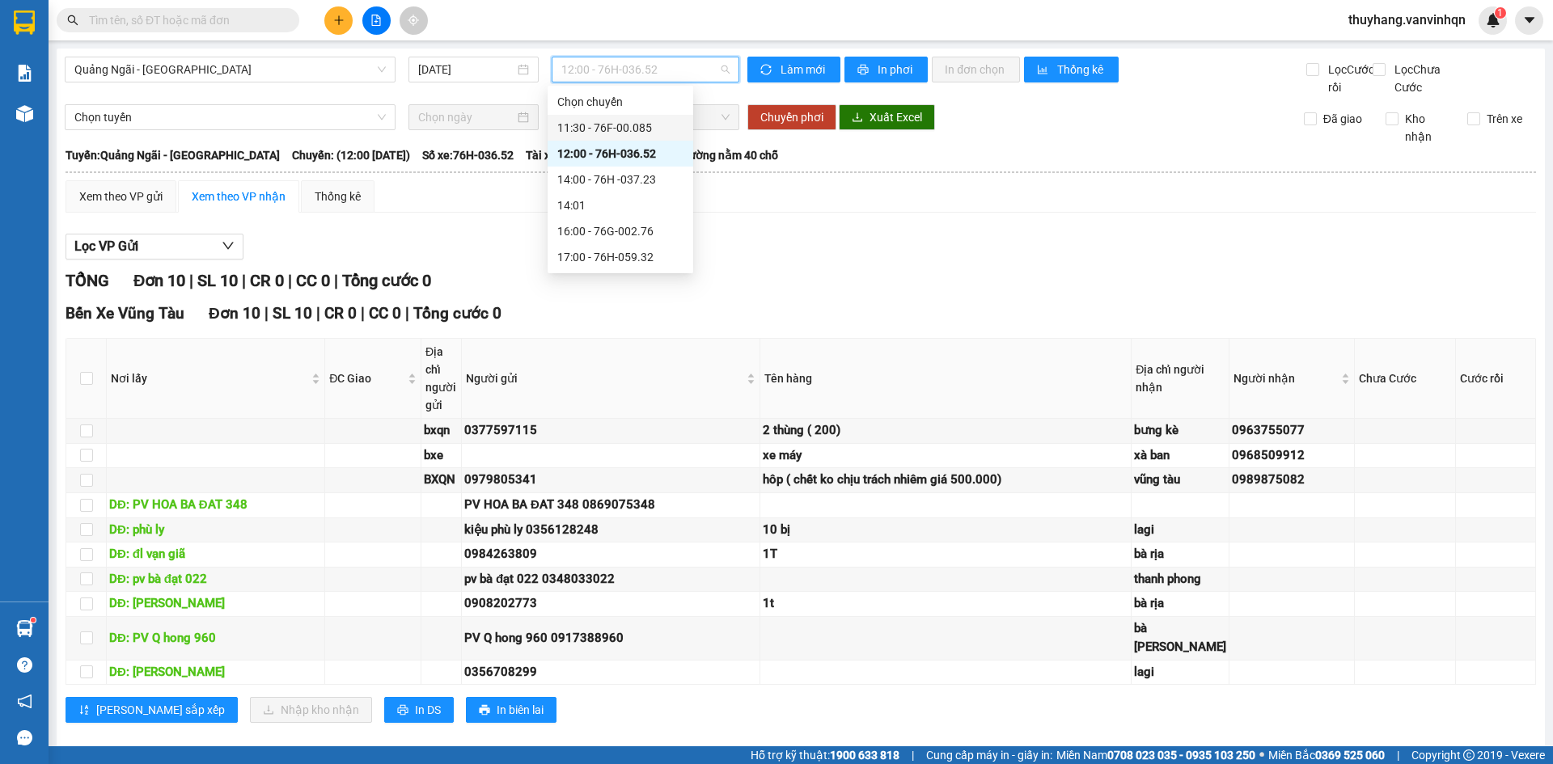
click at [675, 123] on div "11:30 - 76F-00.085" at bounding box center [620, 128] width 126 height 18
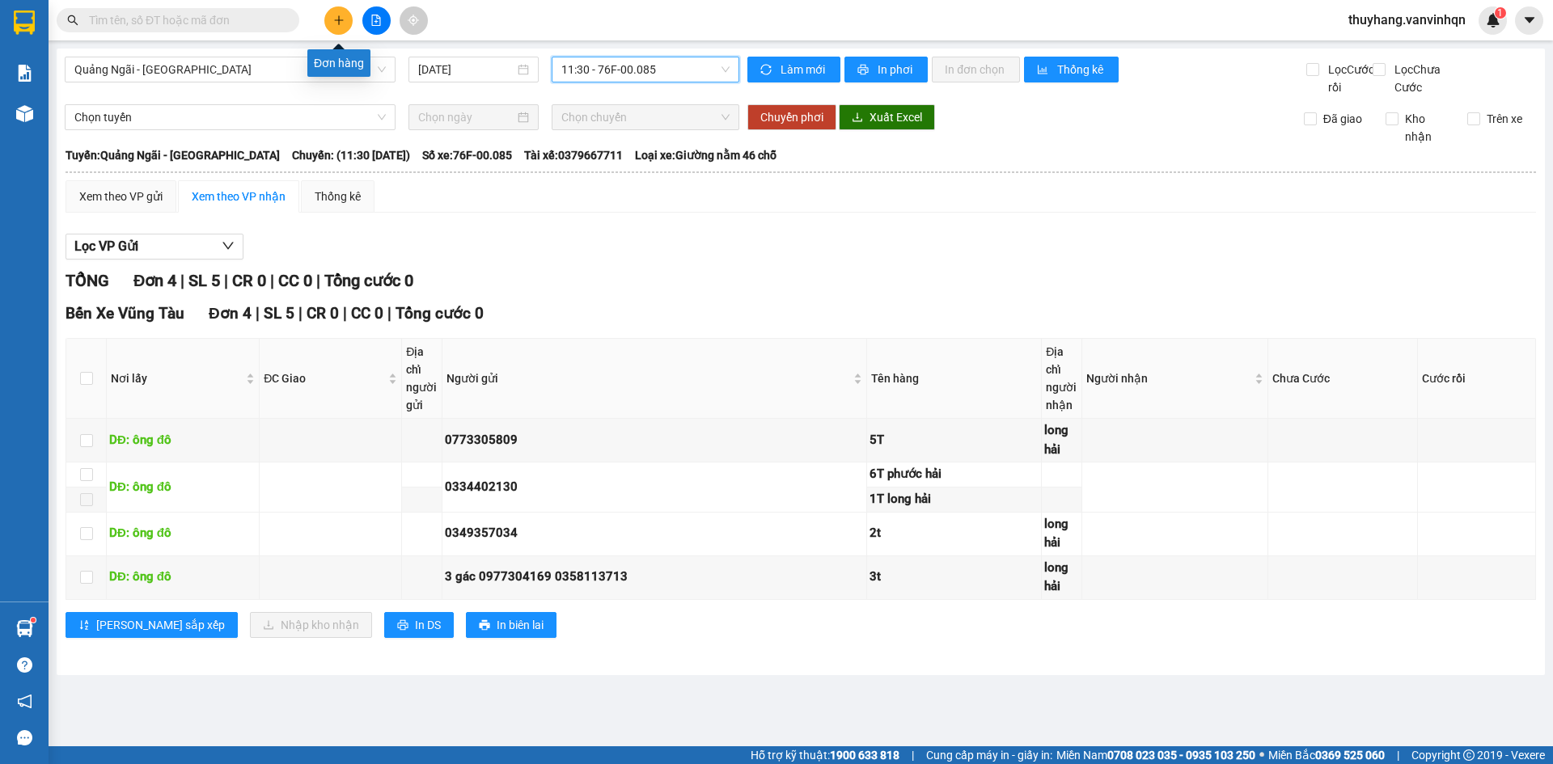
click at [350, 22] on button at bounding box center [338, 20] width 28 height 28
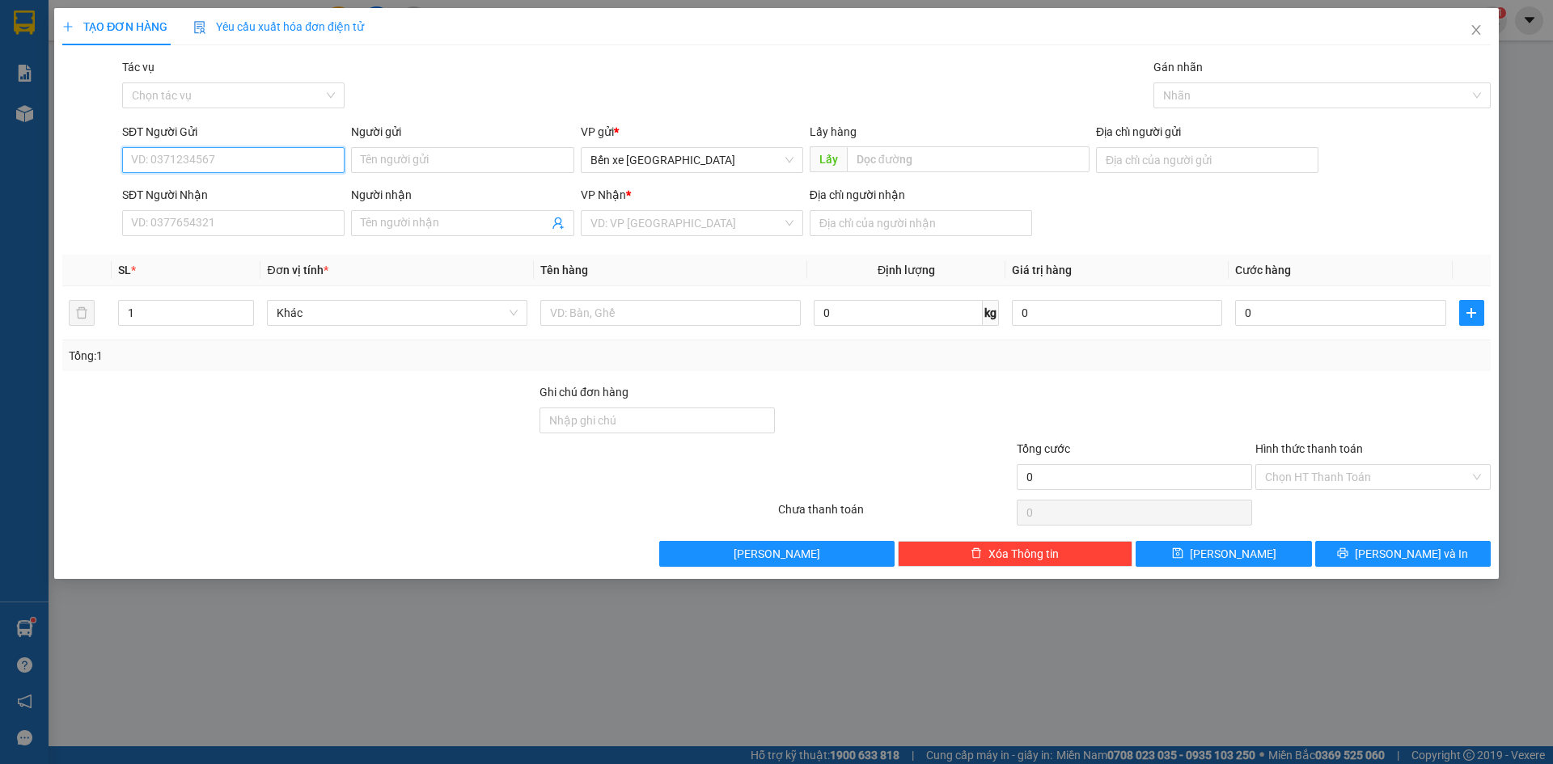
click at [292, 163] on input "SĐT Người Gửi" at bounding box center [233, 160] width 222 height 26
type input "0369727950"
click at [457, 150] on input "Người gửi" at bounding box center [462, 160] width 222 height 26
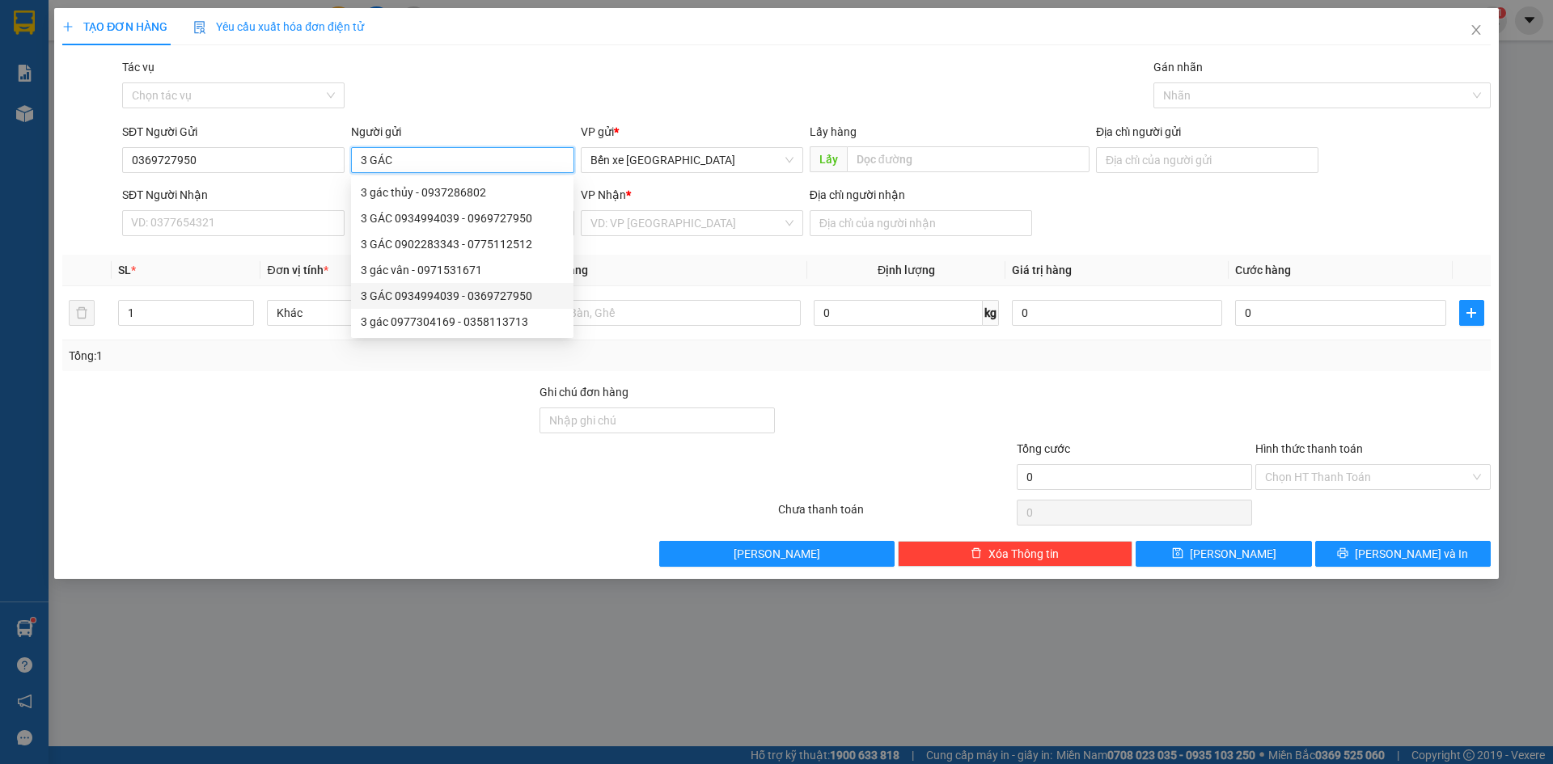
click at [514, 301] on div "3 GÁC 0934994039 - 0369727950" at bounding box center [462, 296] width 203 height 18
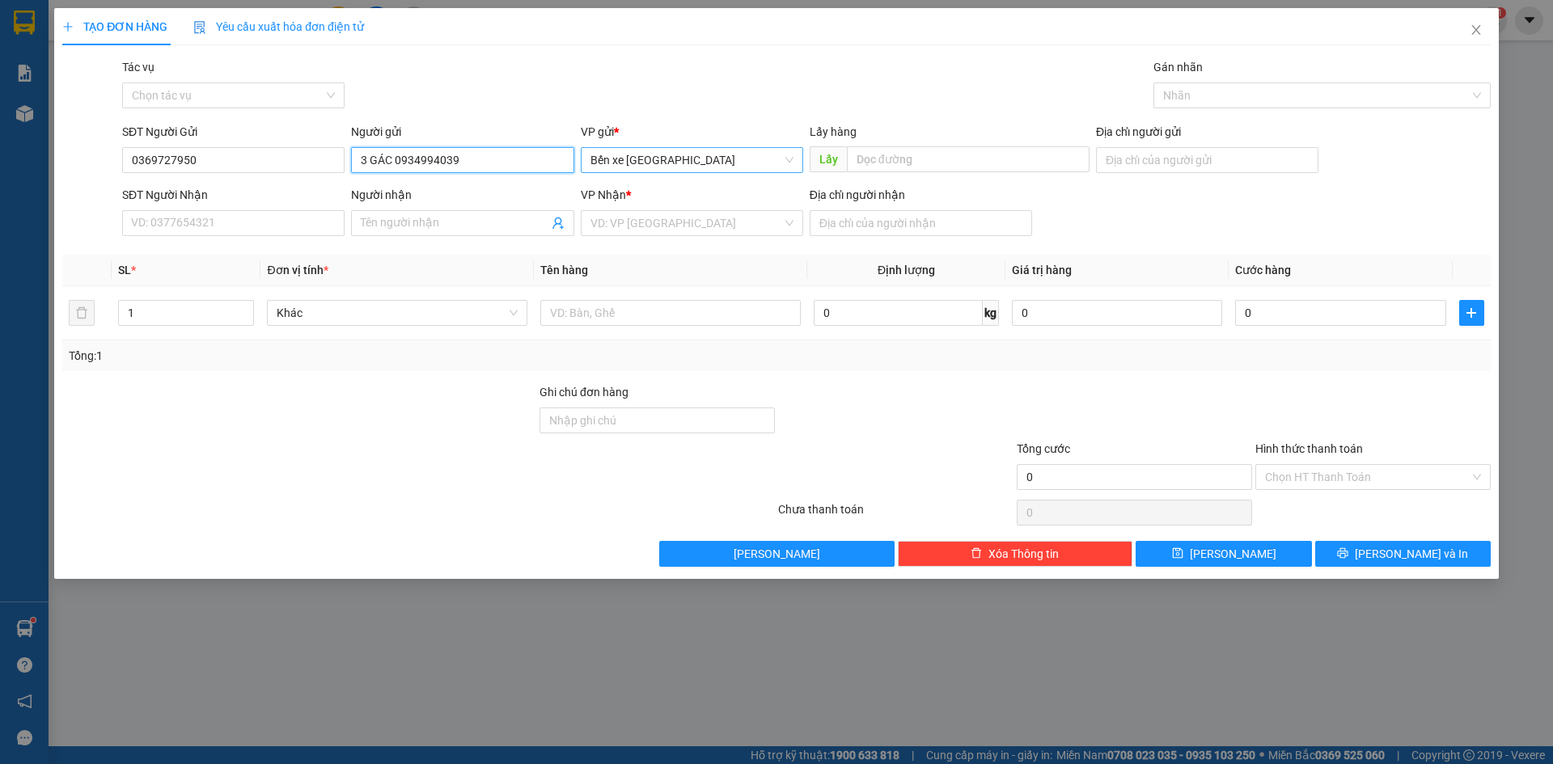
click at [644, 152] on span "Bến xe [GEOGRAPHIC_DATA]" at bounding box center [692, 160] width 203 height 24
type input "3 GÁC 0934994039"
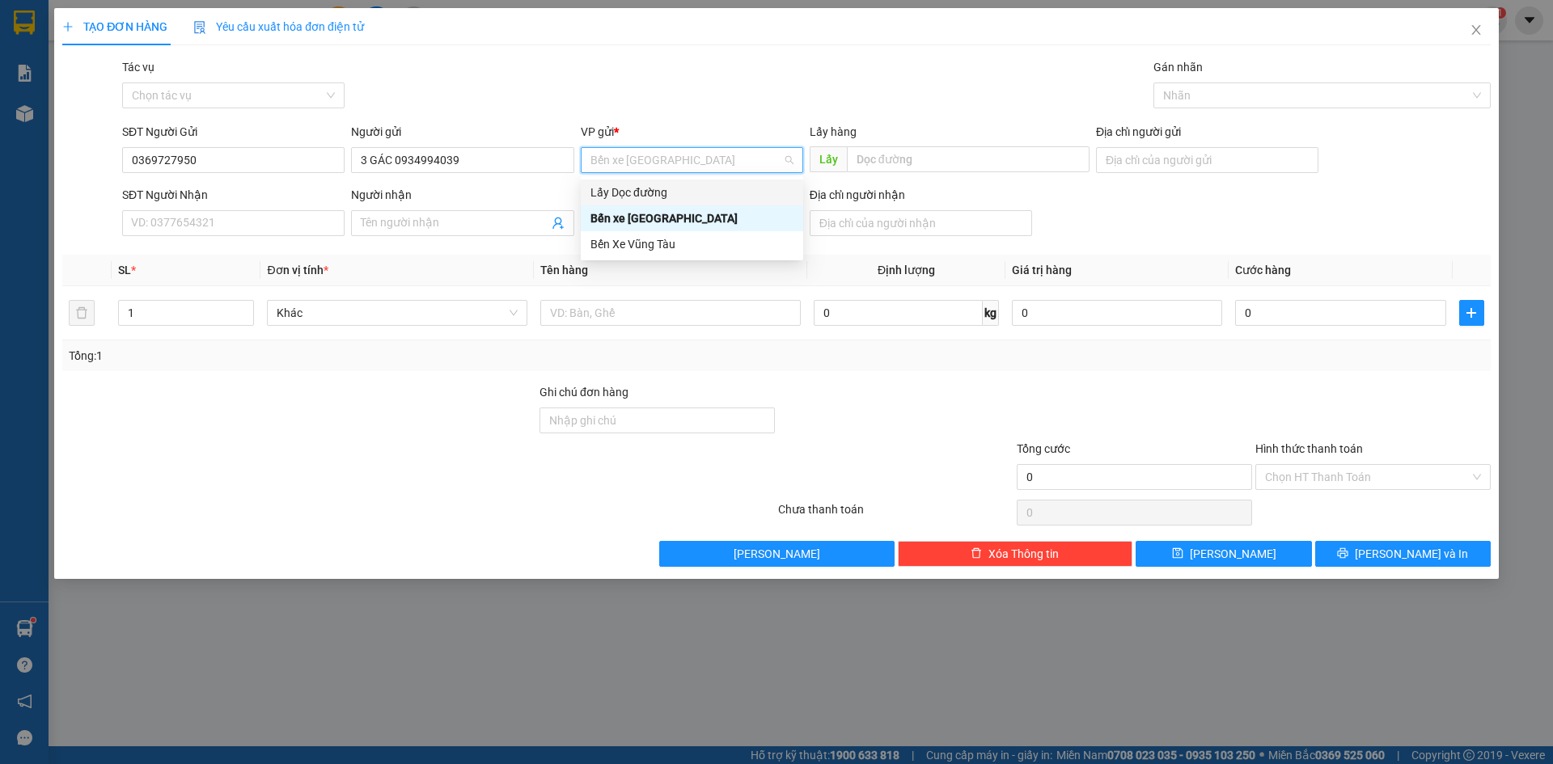
click at [654, 192] on div "Lấy Dọc đường" at bounding box center [692, 193] width 203 height 18
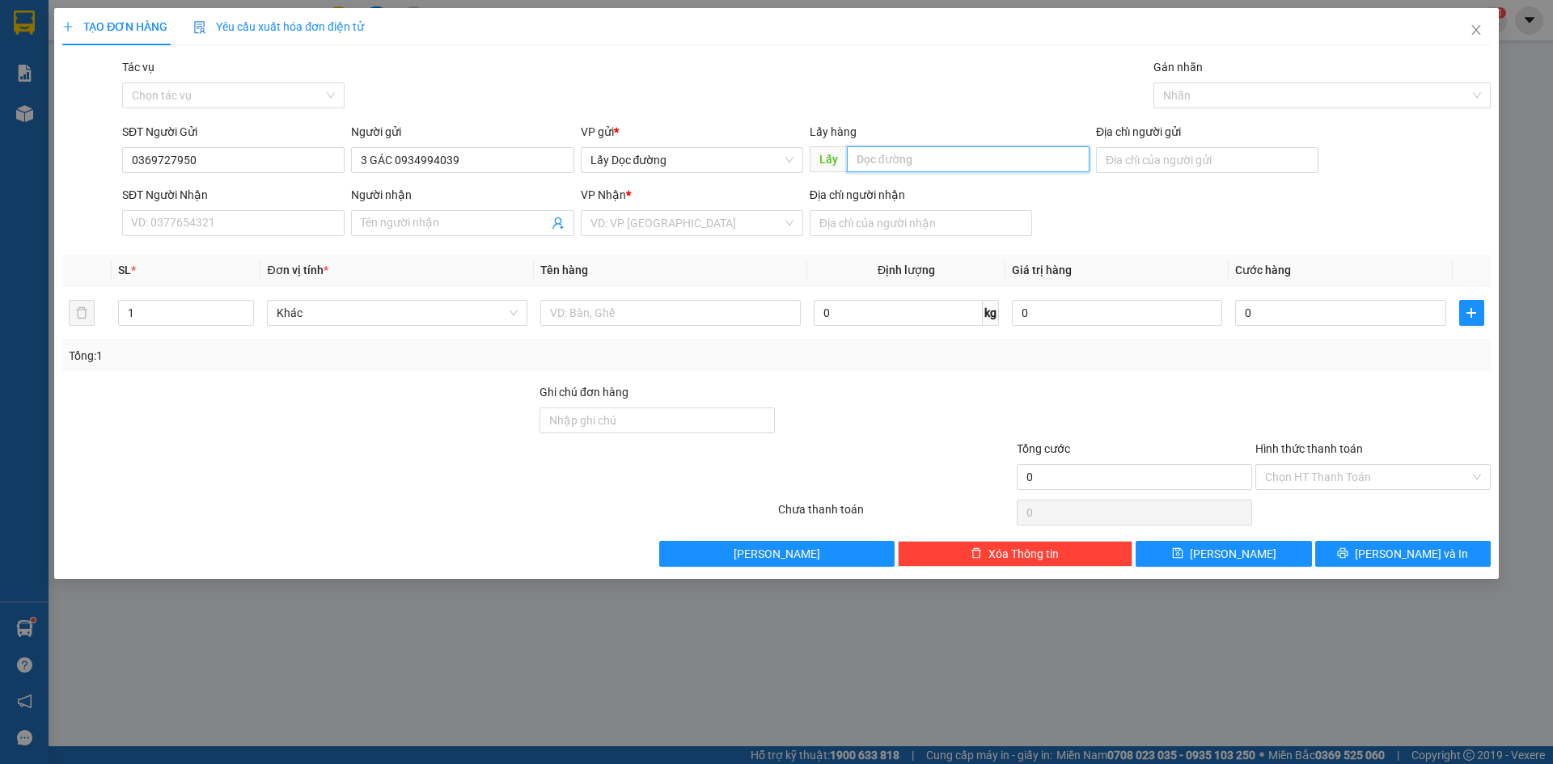
click at [1009, 168] on input "text" at bounding box center [968, 159] width 243 height 26
type input "ÔNG ĐÔ"
click at [732, 221] on input "search" at bounding box center [687, 223] width 192 height 24
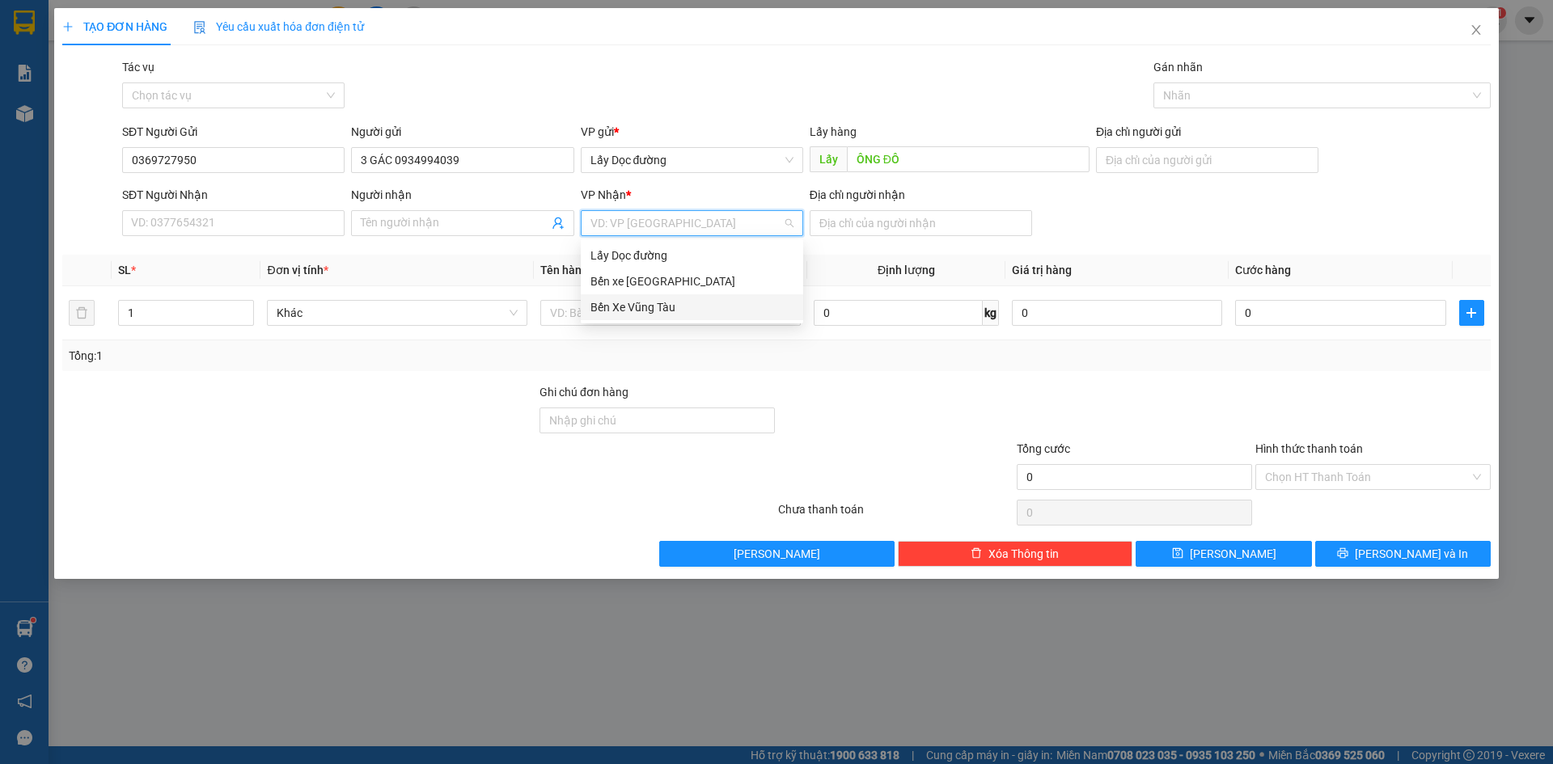
click at [700, 301] on div "Bến Xe Vũng Tàu" at bounding box center [692, 307] width 203 height 18
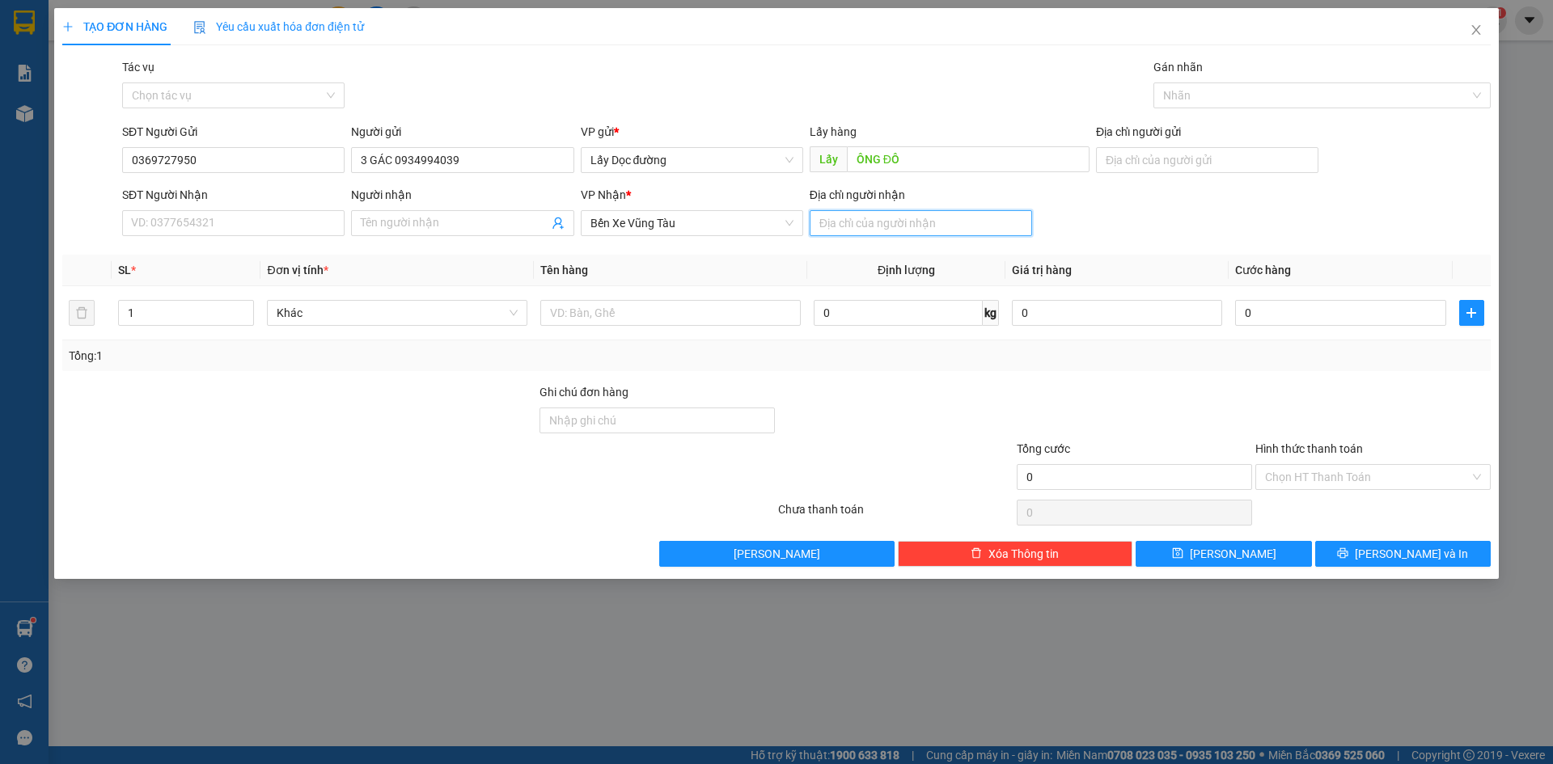
click at [971, 222] on input "Địa chỉ người nhận" at bounding box center [921, 223] width 222 height 26
click at [692, 314] on input "text" at bounding box center [670, 313] width 260 height 26
type input "phước hải"
click at [718, 313] on input "text" at bounding box center [670, 313] width 260 height 26
type input "1T"
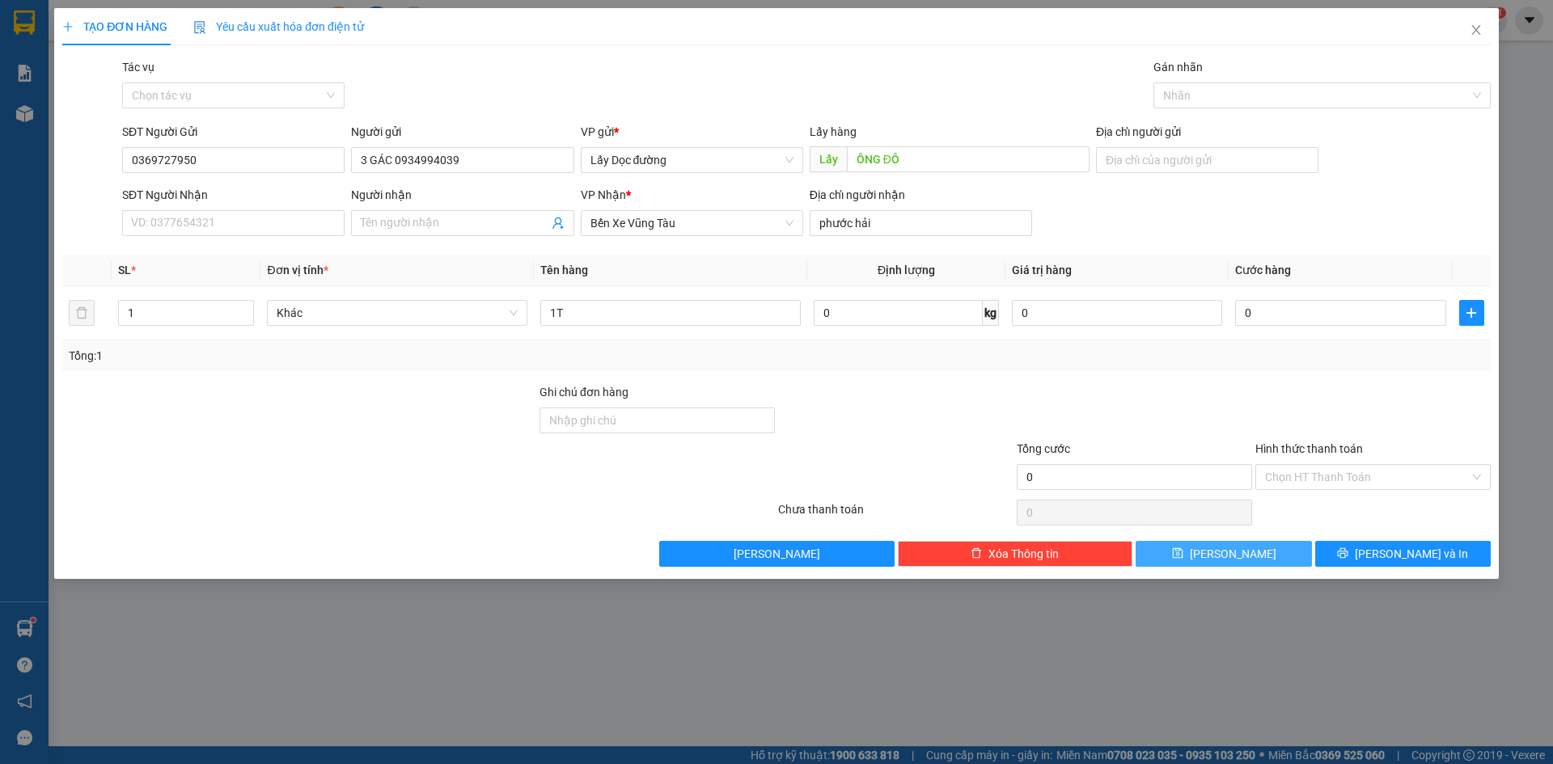
click at [1187, 546] on button "[PERSON_NAME]" at bounding box center [1224, 554] width 176 height 26
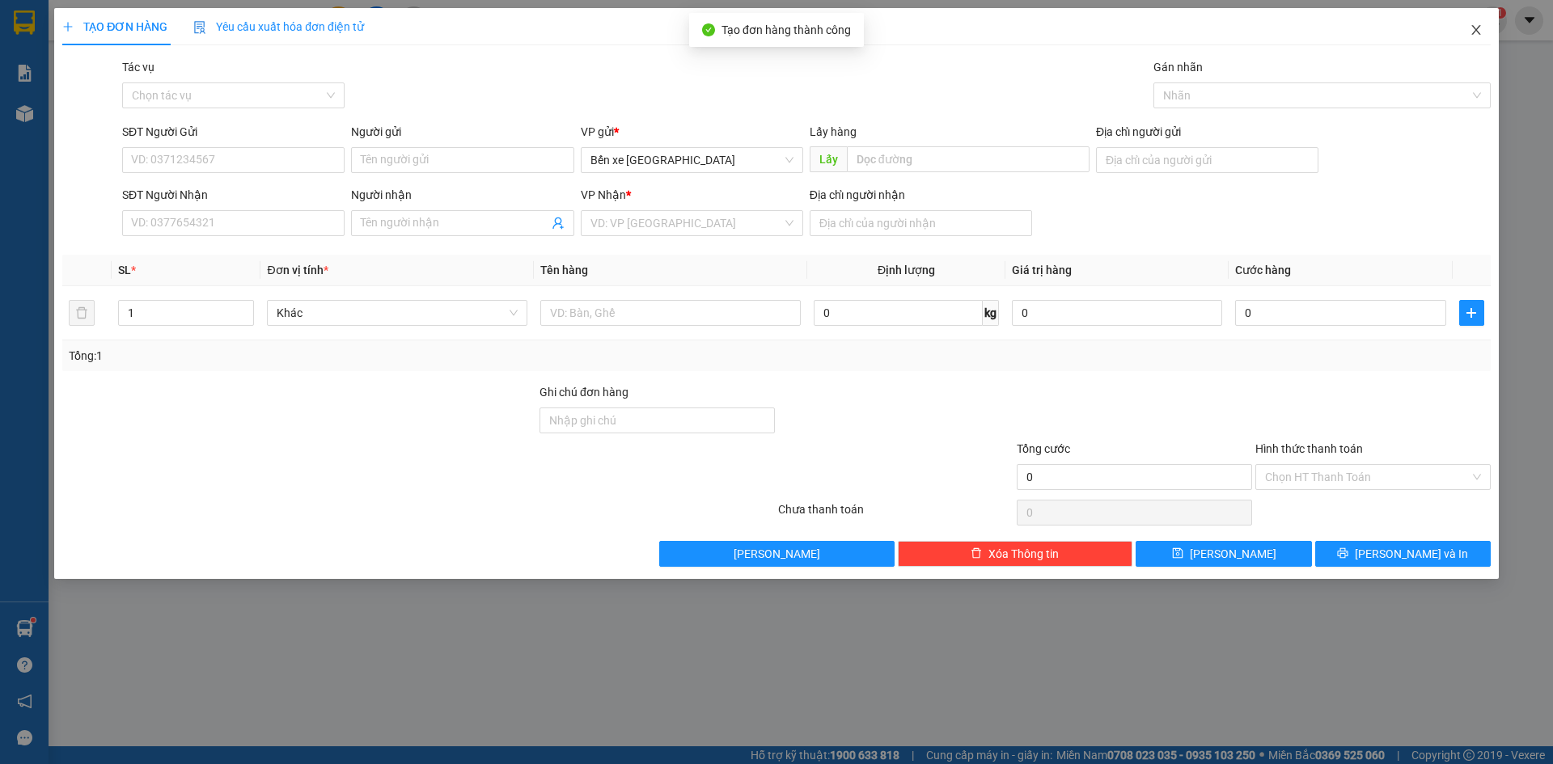
click at [1475, 32] on icon "close" at bounding box center [1475, 30] width 9 height 10
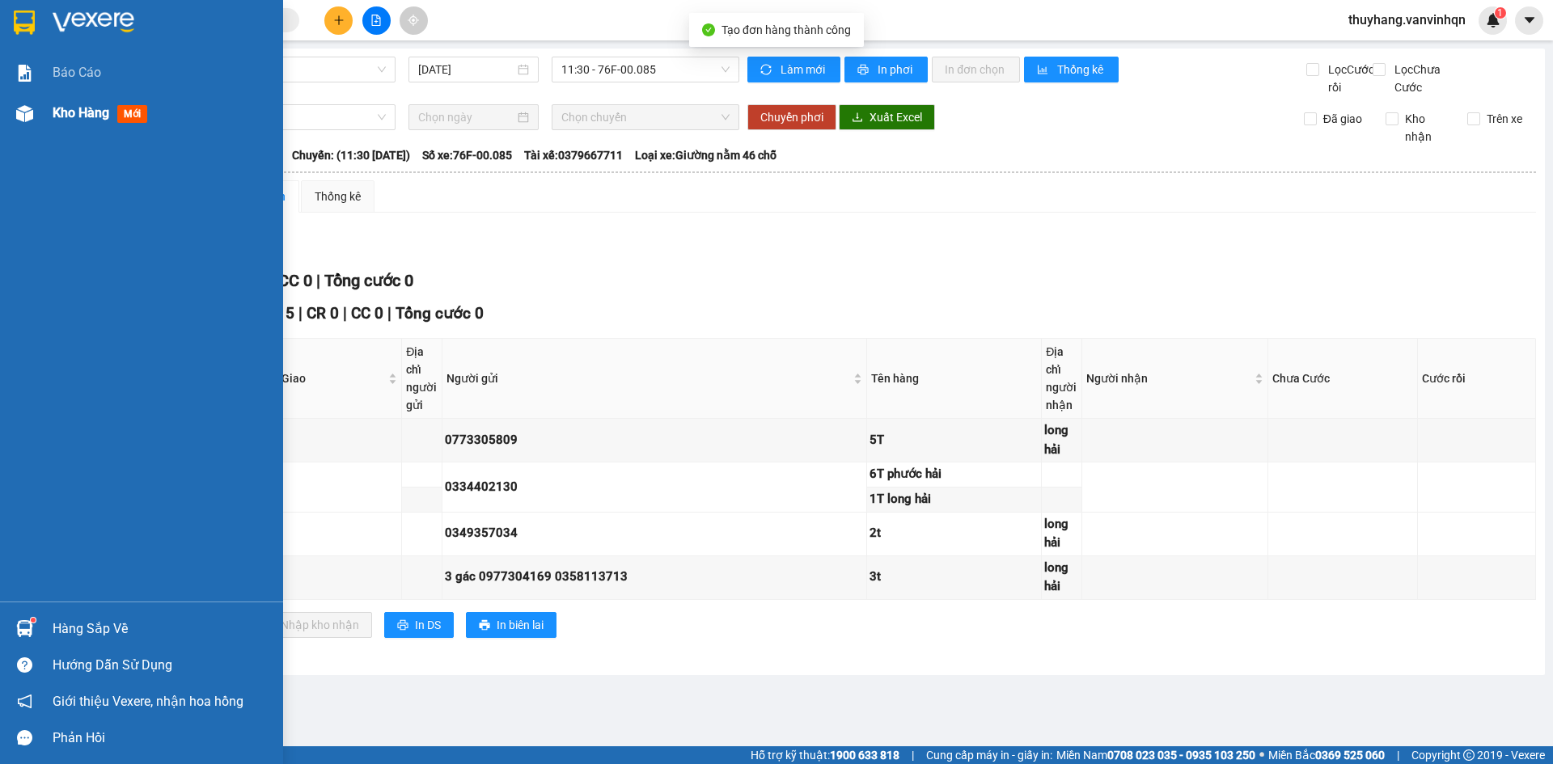
click at [32, 112] on img at bounding box center [24, 113] width 17 height 17
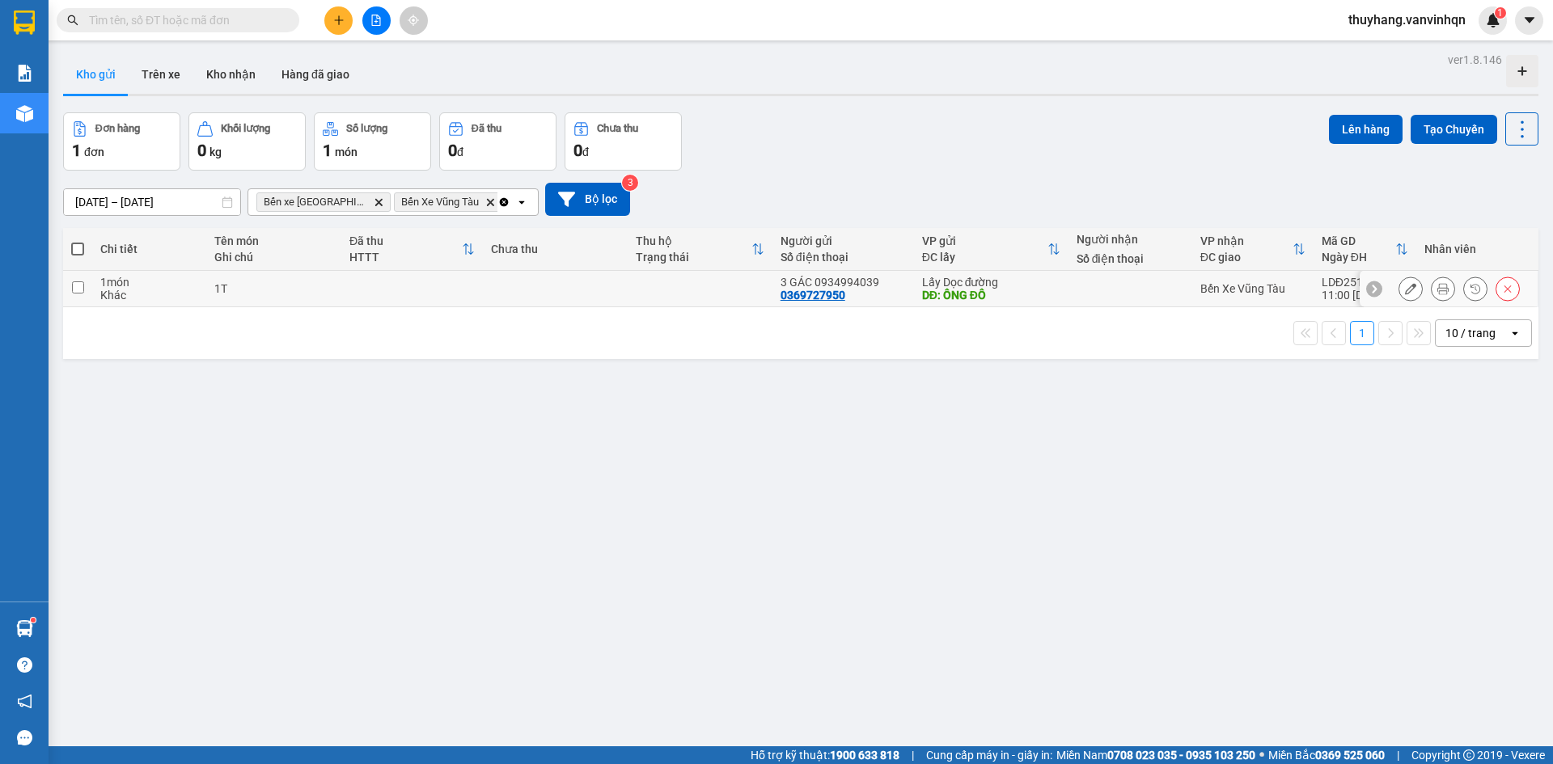
click at [669, 288] on td at bounding box center [700, 289] width 145 height 36
checkbox input "true"
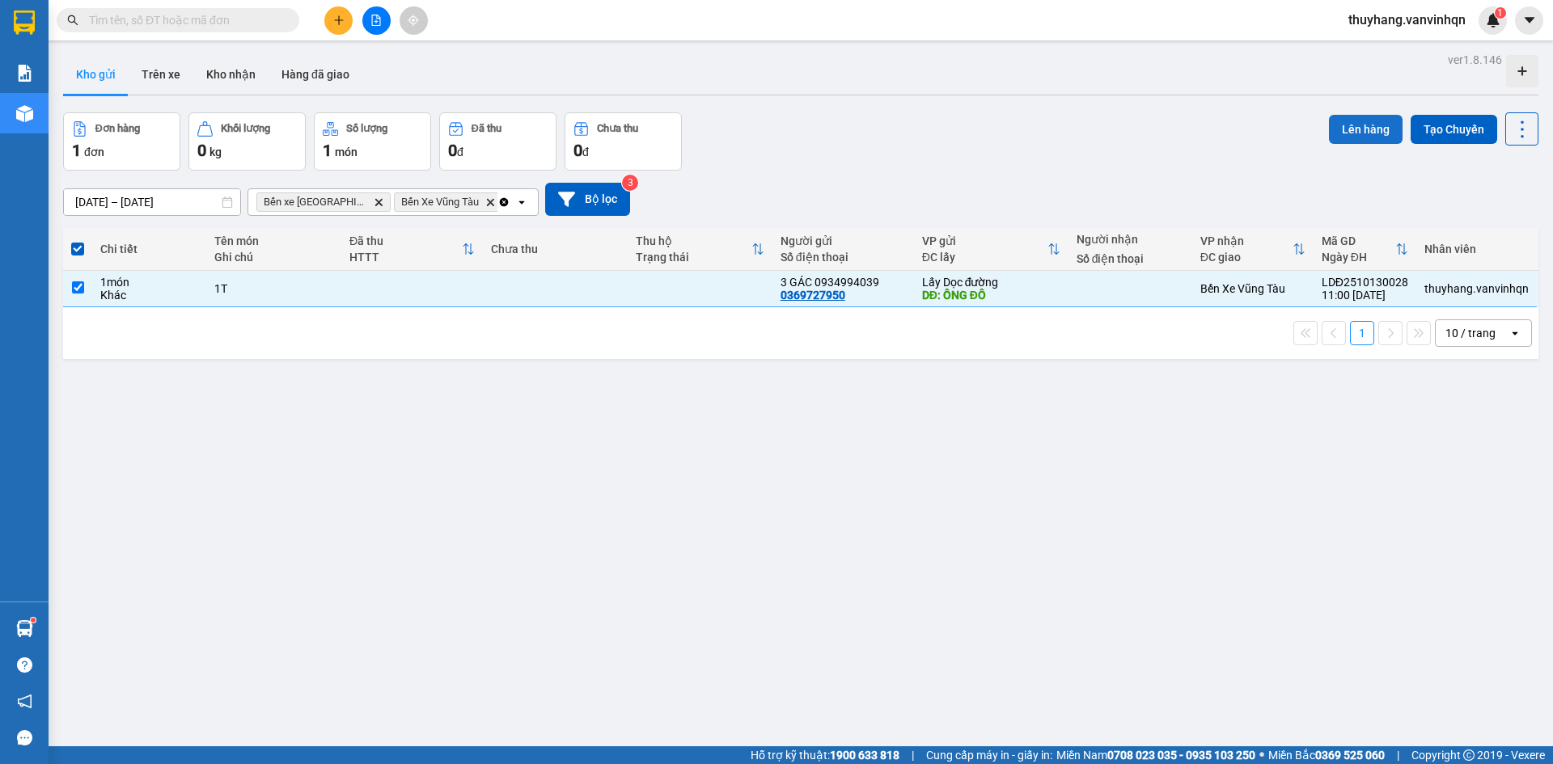
click at [1353, 125] on button "Lên hàng" at bounding box center [1366, 129] width 74 height 29
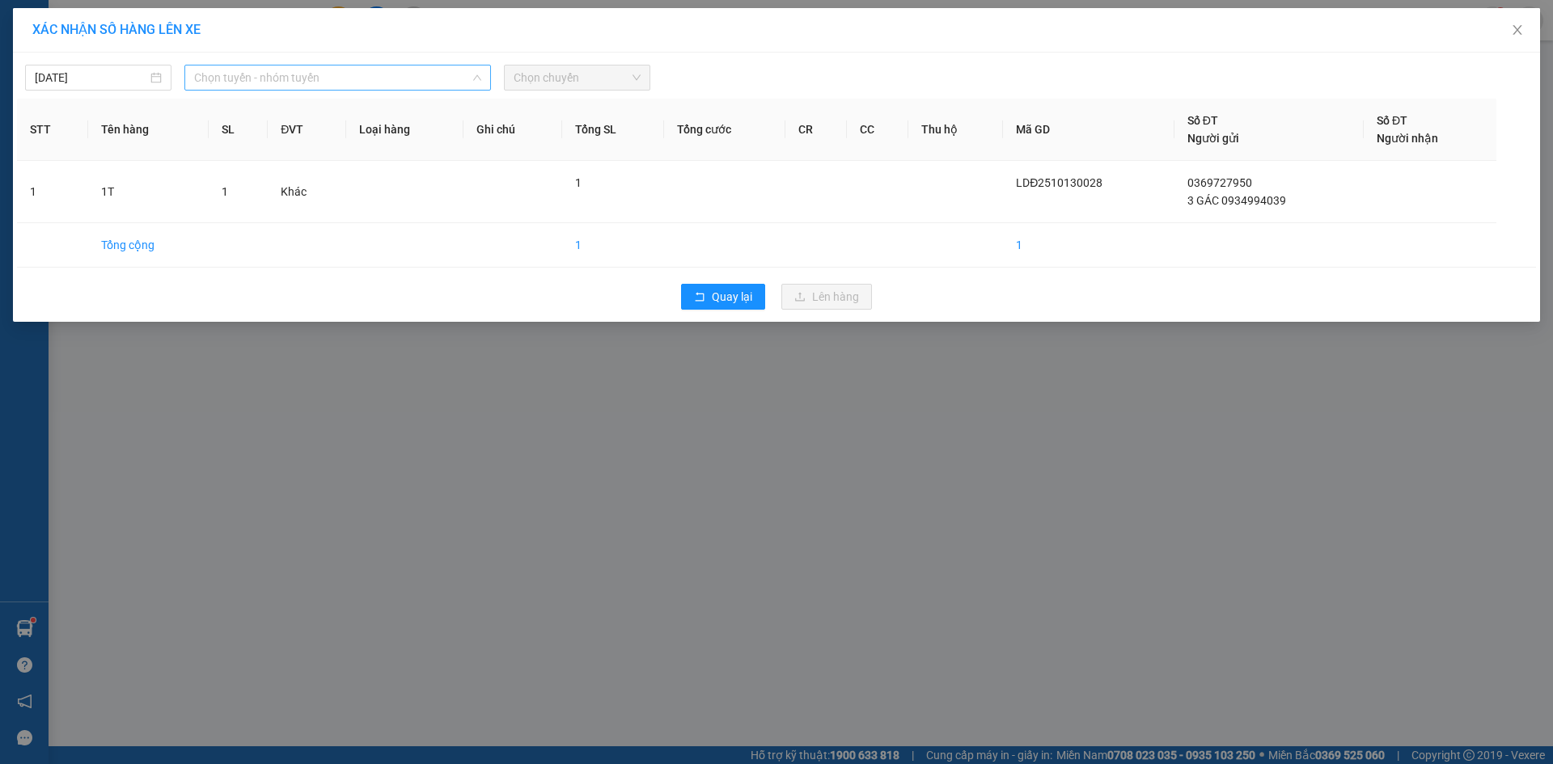
click at [351, 78] on span "Chọn tuyến - nhóm tuyến" at bounding box center [337, 78] width 287 height 24
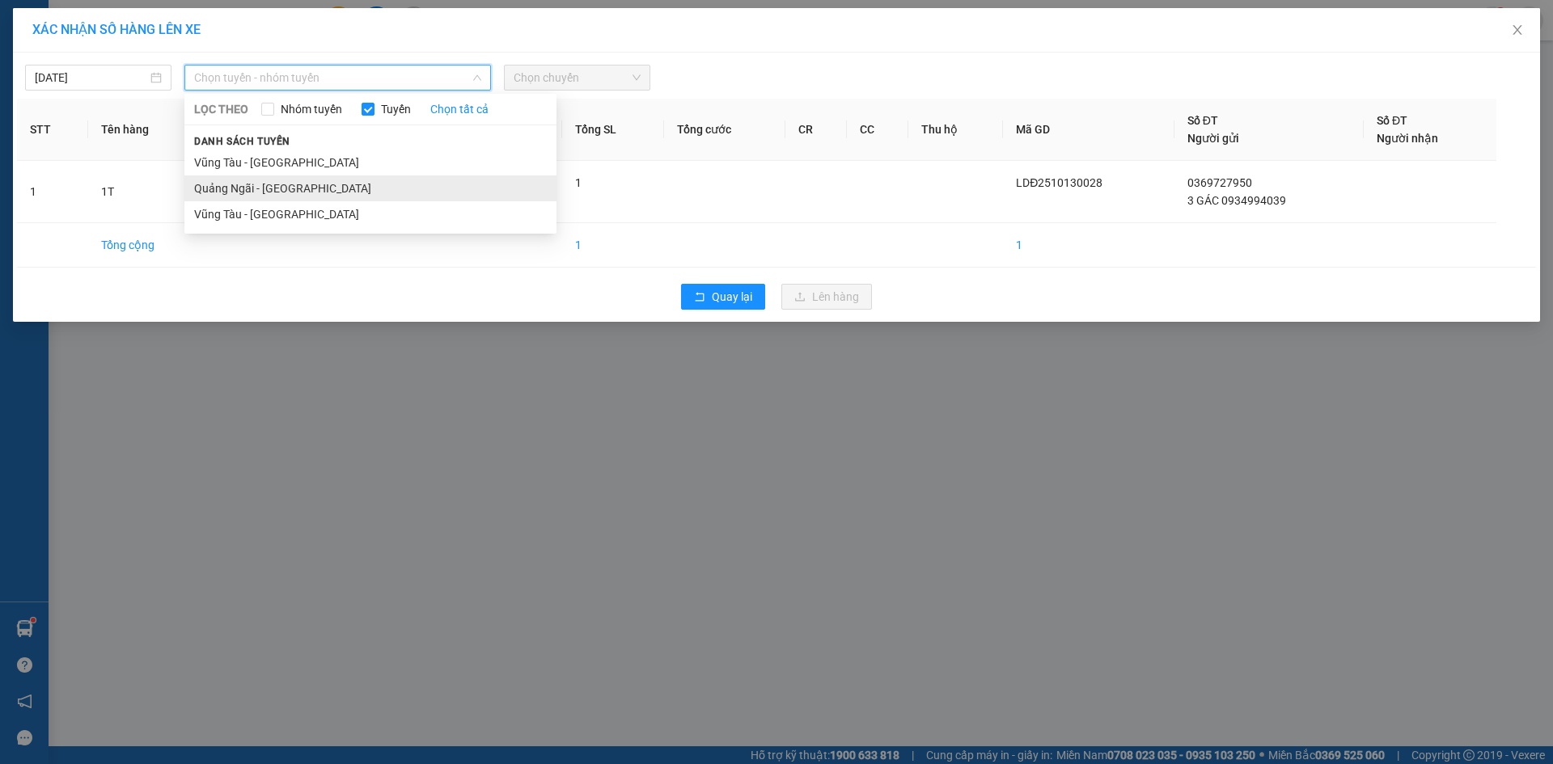
click at [332, 187] on li "Quảng Ngãi - [GEOGRAPHIC_DATA]" at bounding box center [370, 189] width 372 height 26
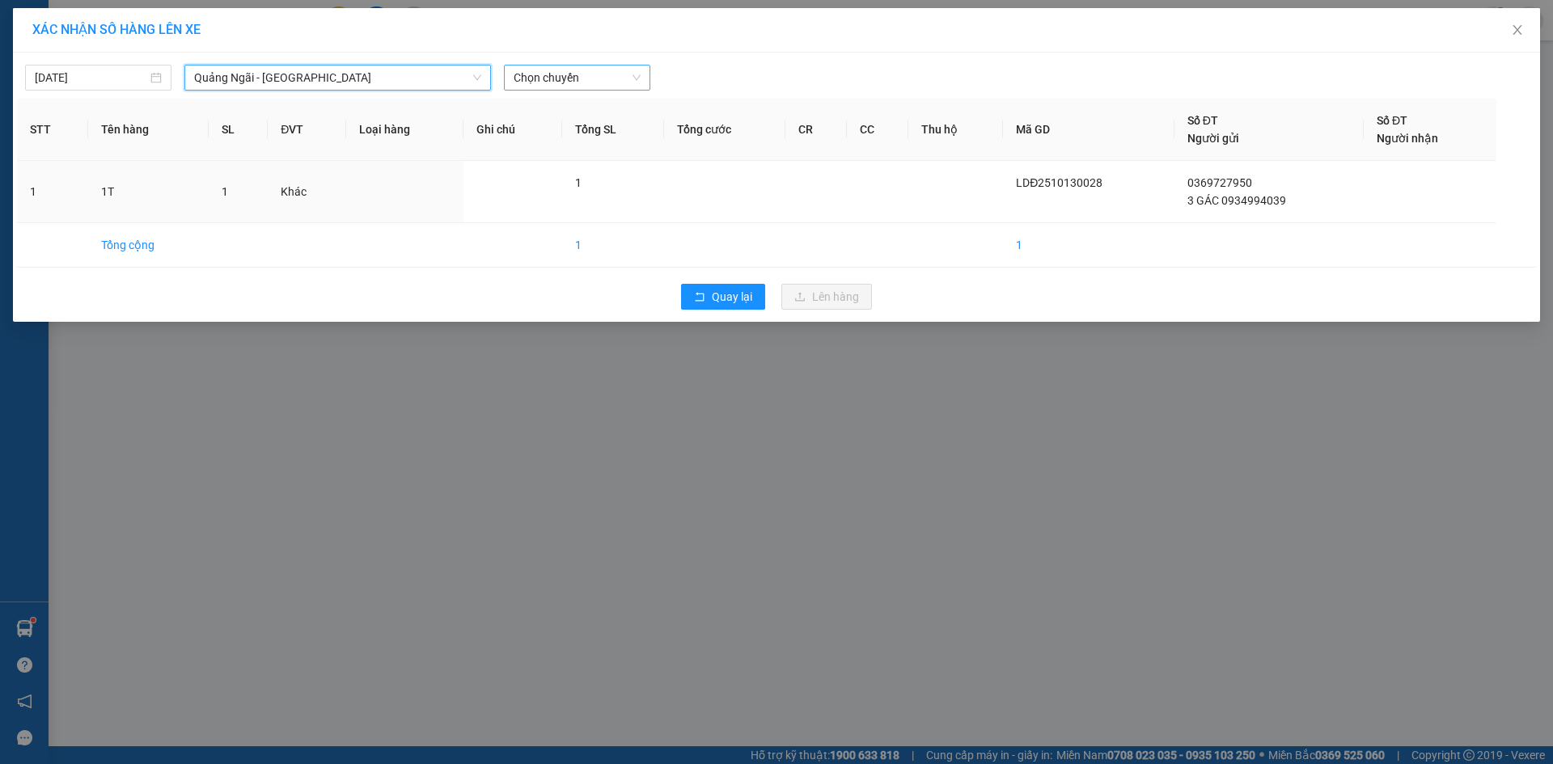
click at [565, 76] on span "Chọn chuyến" at bounding box center [577, 78] width 127 height 24
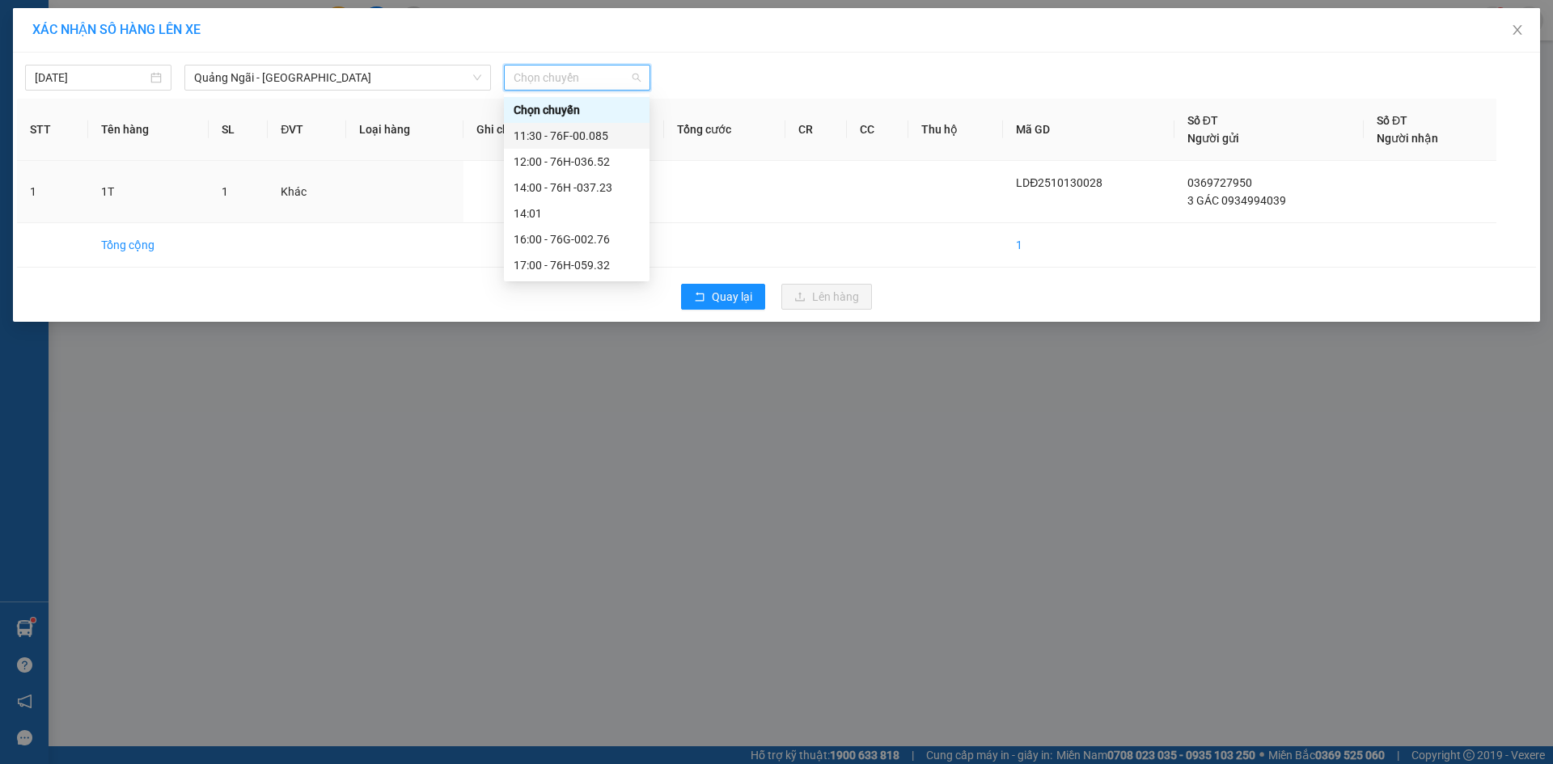
click at [595, 127] on div "11:30 - 76F-00.085" at bounding box center [577, 136] width 126 height 18
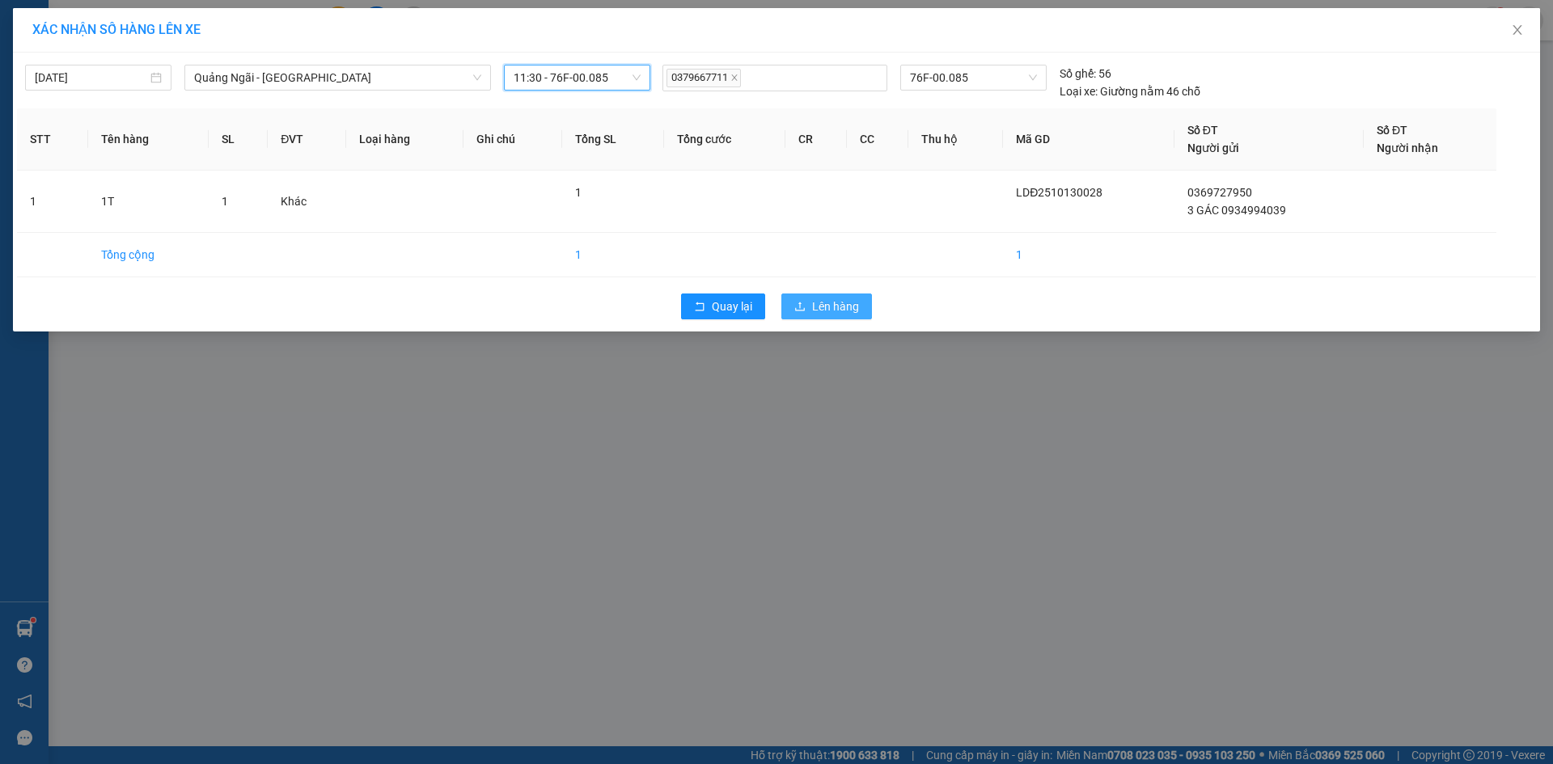
drag, startPoint x: 824, startPoint y: 309, endPoint x: 808, endPoint y: 290, distance: 24.7
click at [825, 311] on span "Lên hàng" at bounding box center [835, 307] width 47 height 18
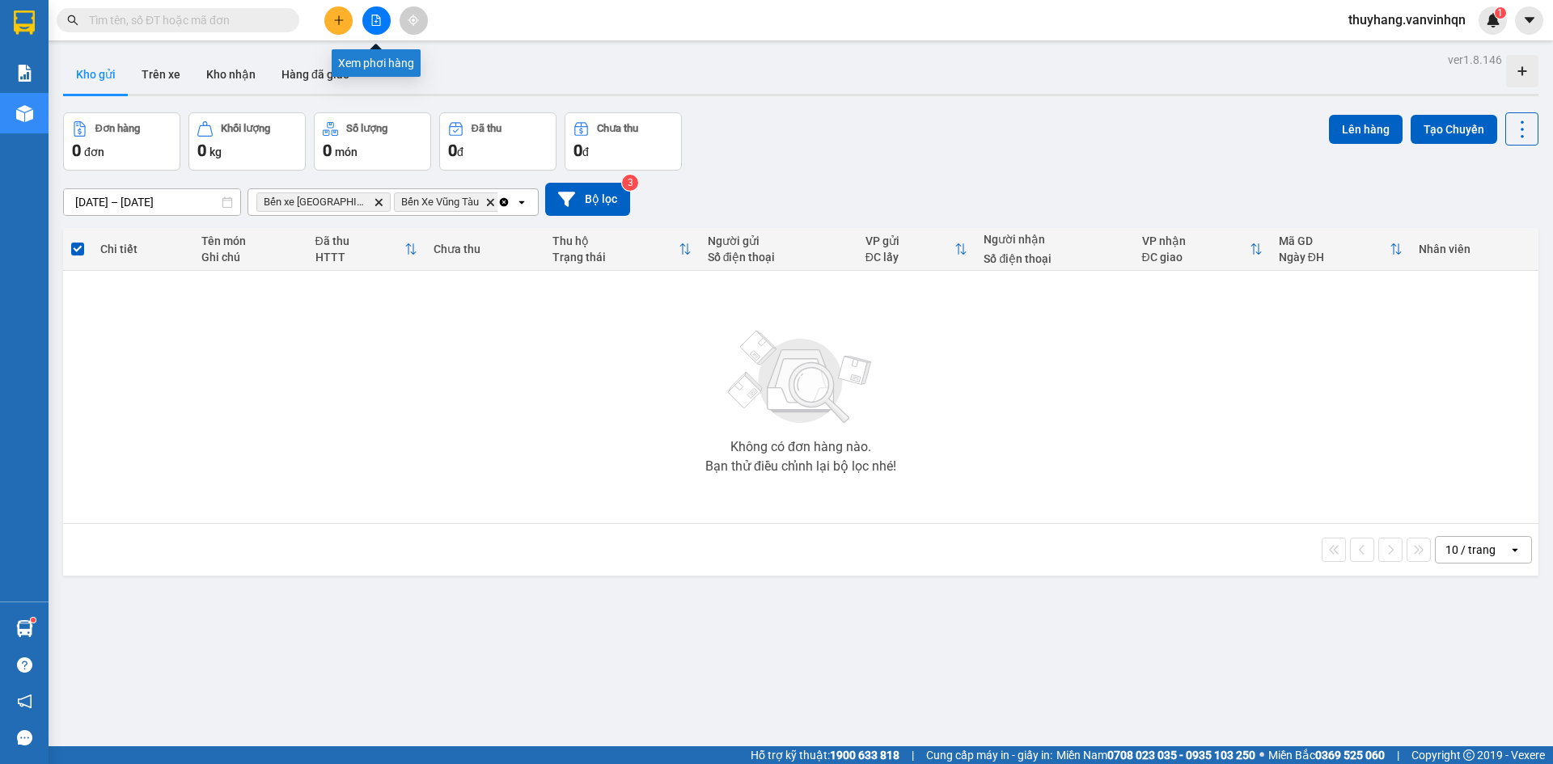
click at [373, 19] on icon "file-add" at bounding box center [375, 20] width 11 height 11
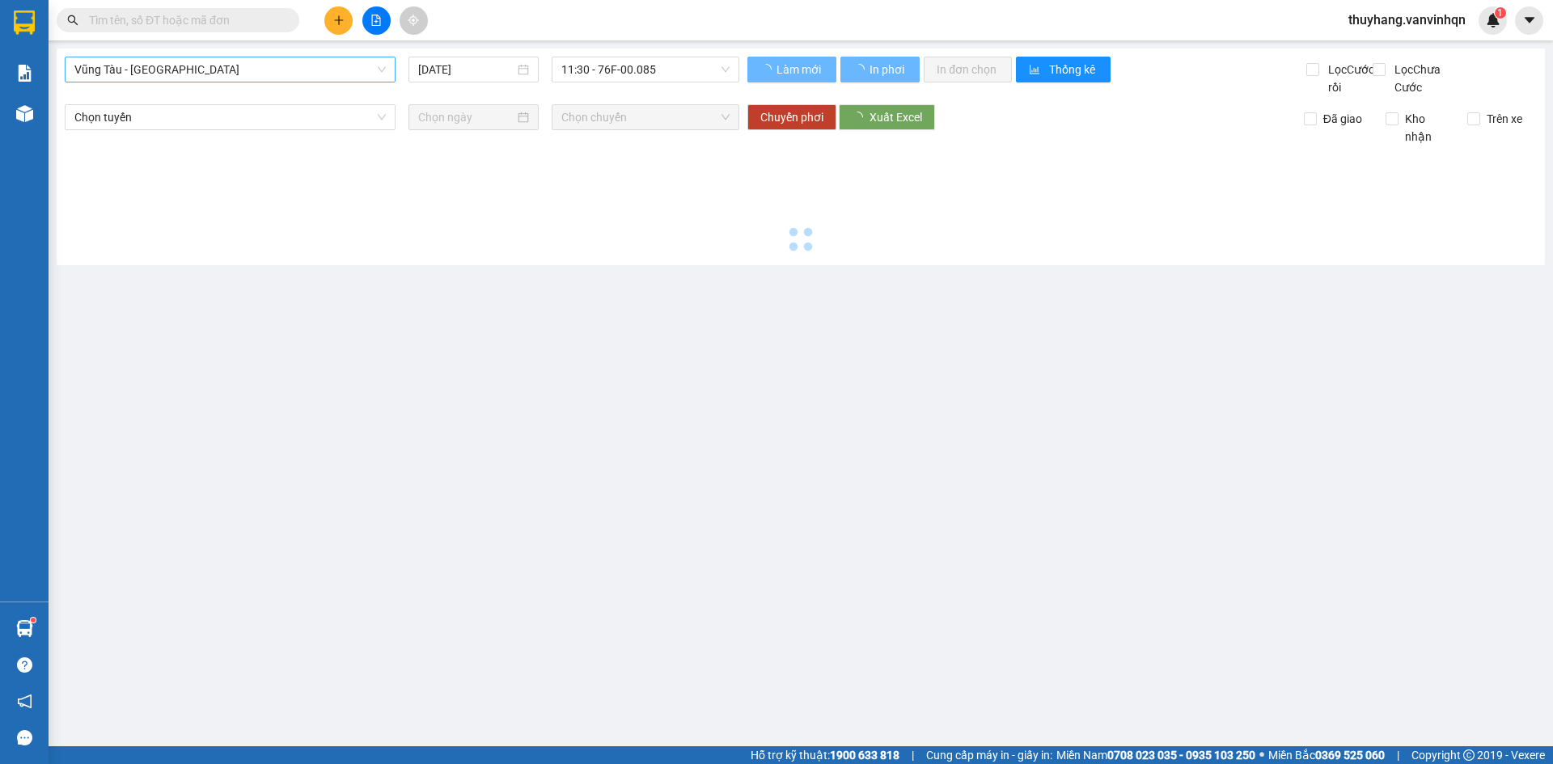
click at [253, 72] on span "Vũng Tàu - [GEOGRAPHIC_DATA]" at bounding box center [229, 69] width 311 height 24
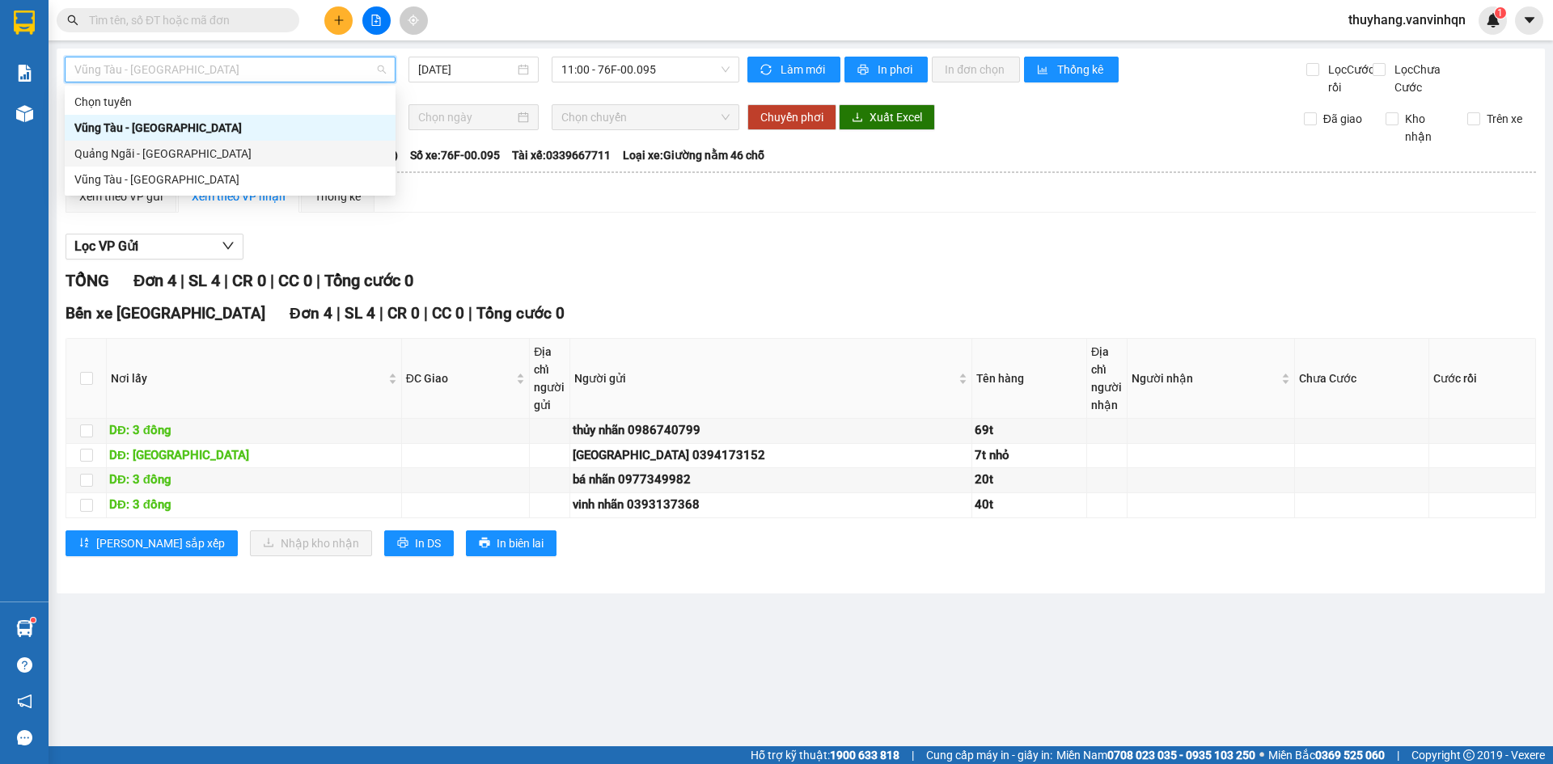
click at [237, 158] on div "Quảng Ngãi - [GEOGRAPHIC_DATA]" at bounding box center [229, 154] width 311 height 18
type input "[DATE]"
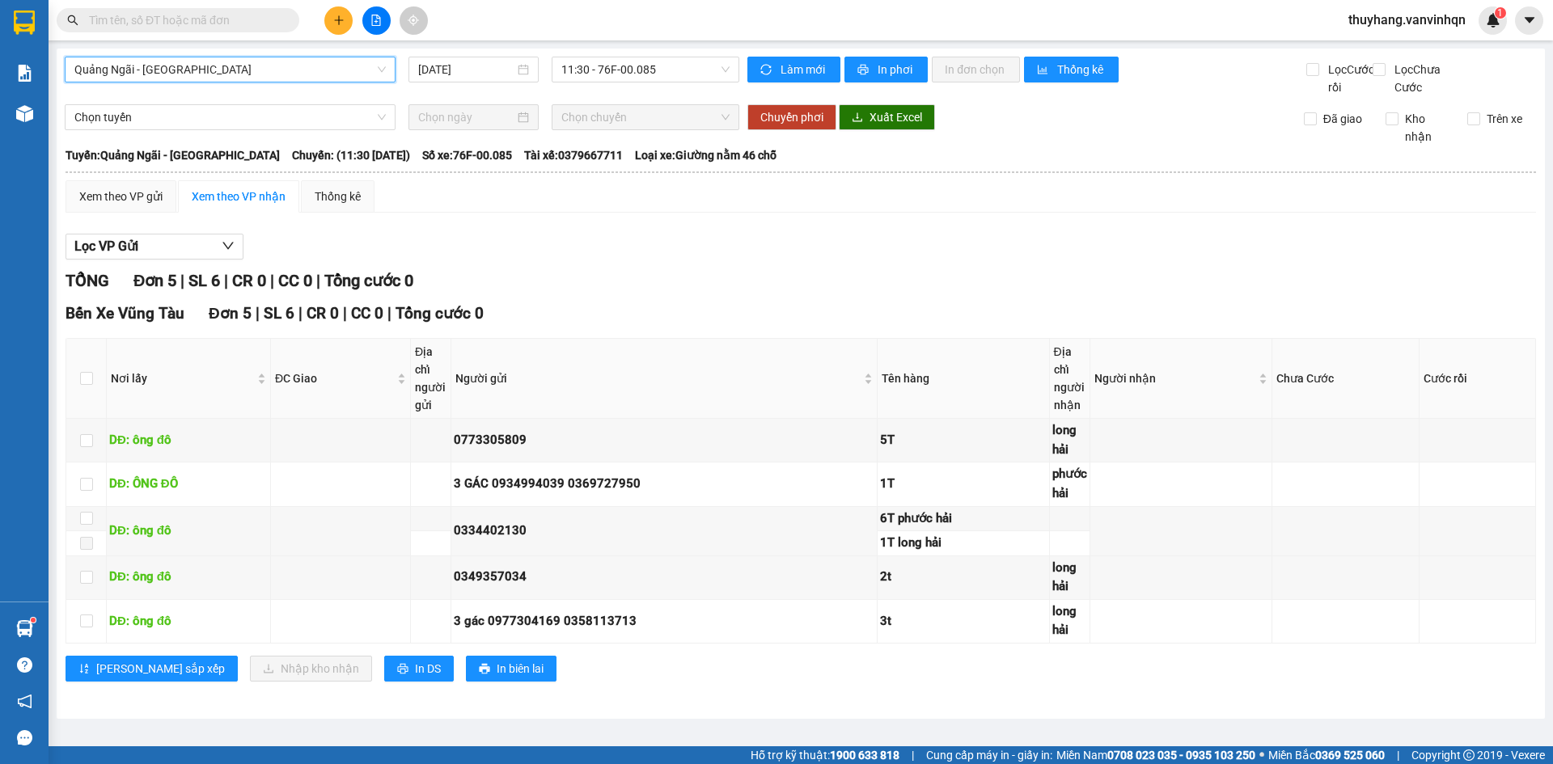
click at [792, 257] on div "Lọc VP Gửi" at bounding box center [801, 247] width 1471 height 27
click at [332, 28] on button at bounding box center [338, 20] width 28 height 28
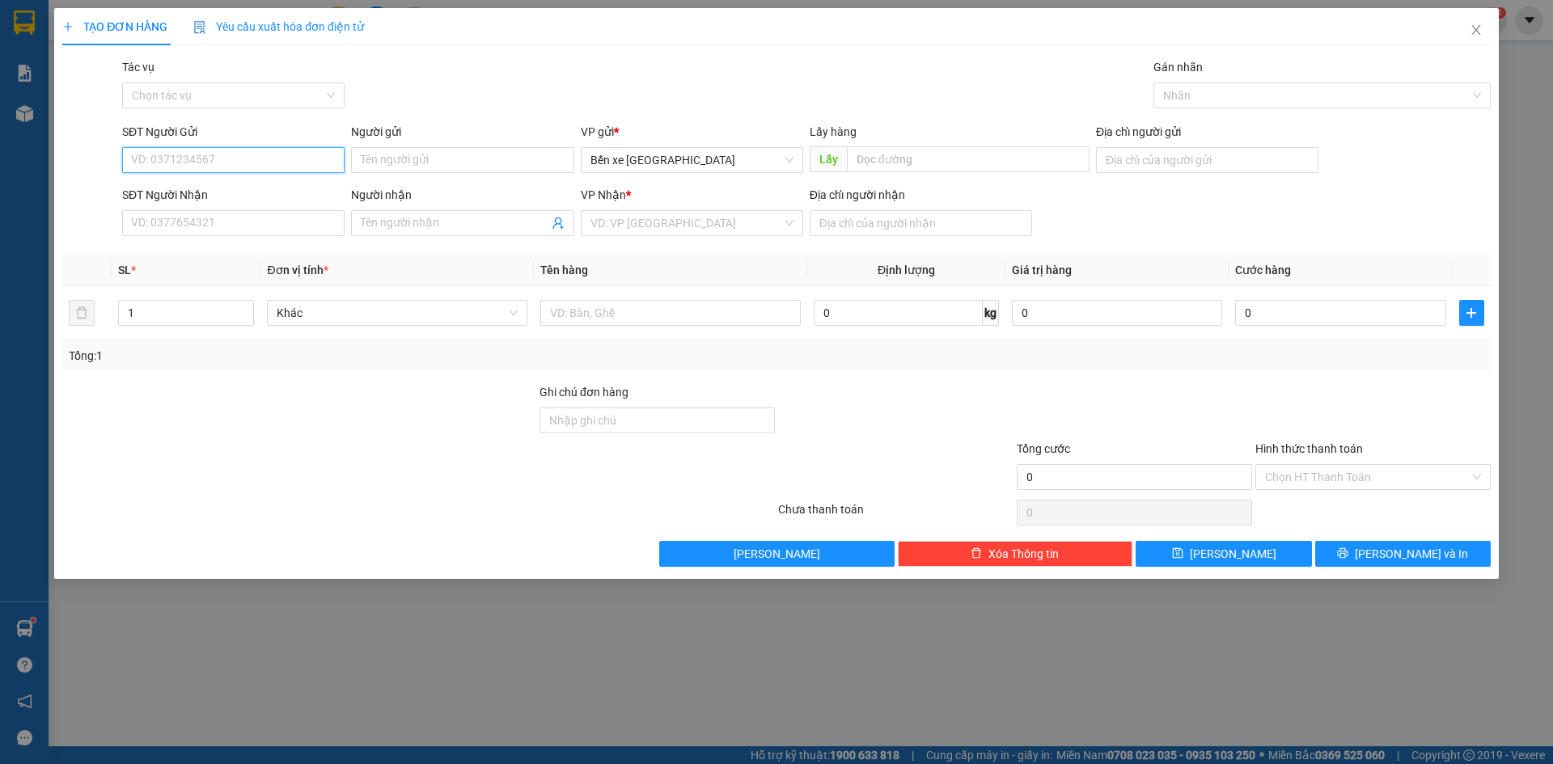
click at [286, 161] on input "SĐT Người Gửi" at bounding box center [233, 160] width 222 height 26
click at [660, 151] on span "Bến xe [GEOGRAPHIC_DATA]" at bounding box center [692, 160] width 203 height 24
type input "0836592829"
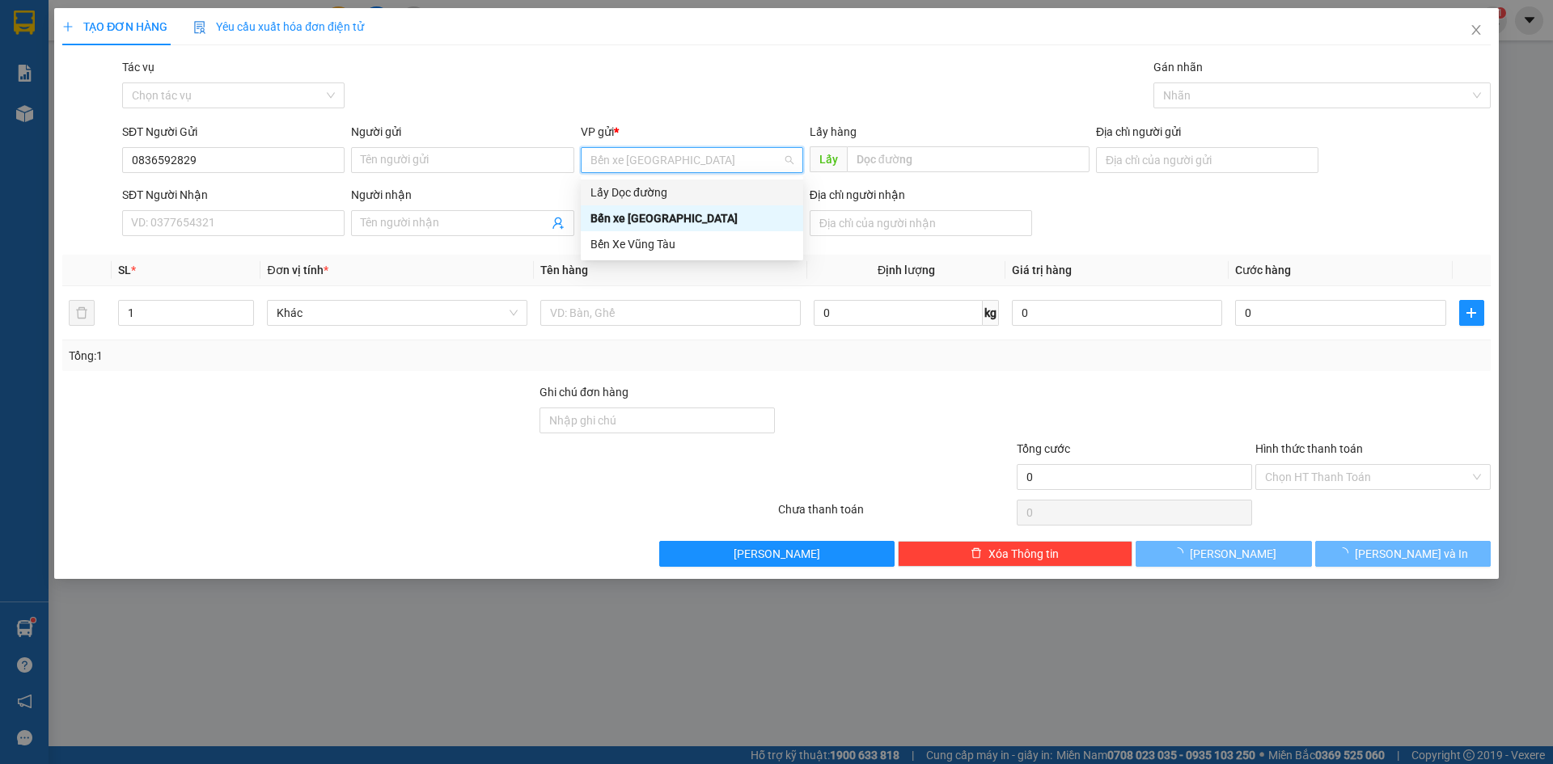
click at [681, 188] on div "Lấy Dọc đường" at bounding box center [692, 193] width 203 height 18
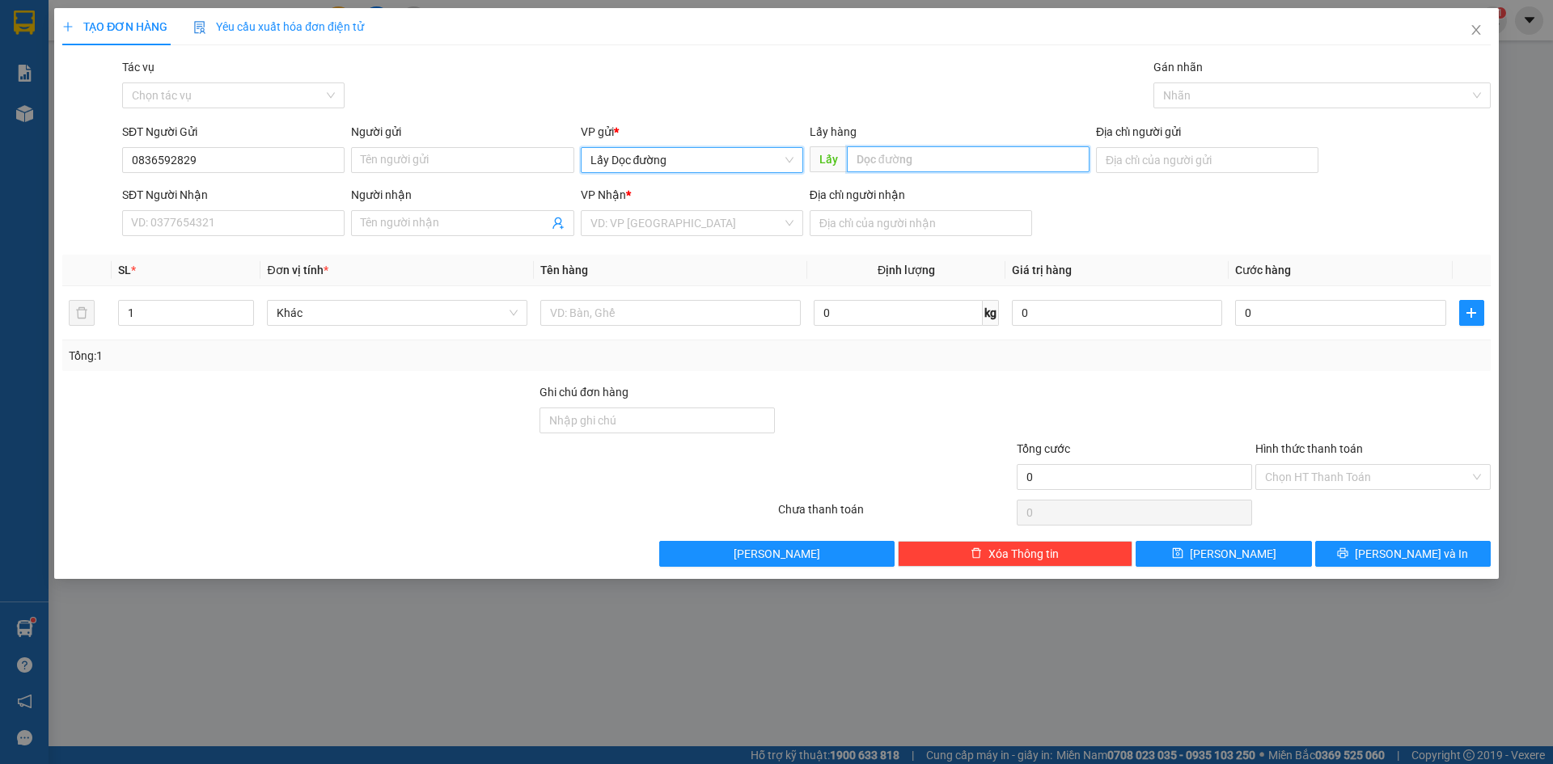
click at [895, 150] on input "text" at bounding box center [968, 159] width 243 height 26
type input "phù mỹ"
click at [740, 220] on input "search" at bounding box center [687, 223] width 192 height 24
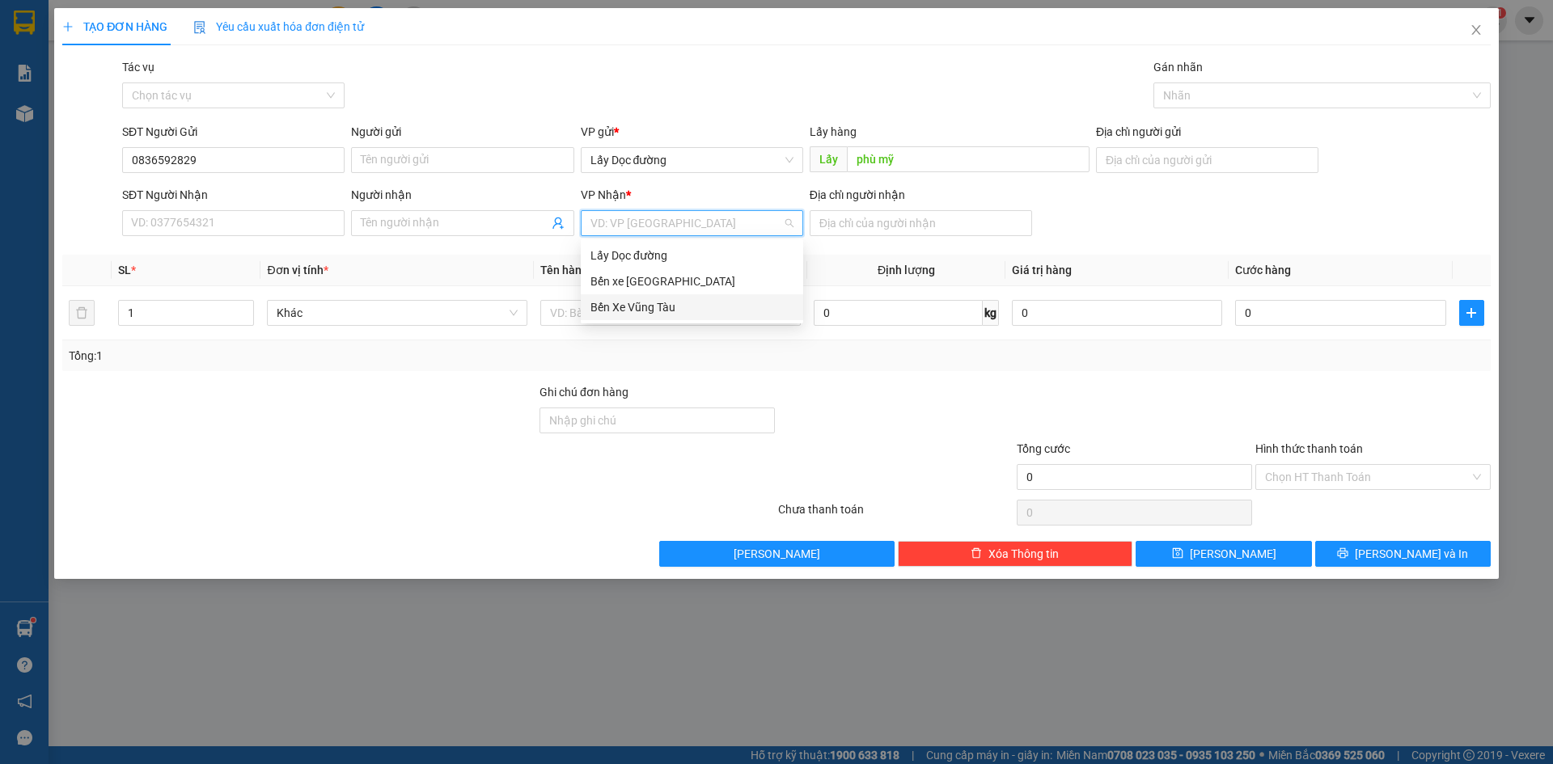
click at [713, 307] on div "Bến Xe Vũng Tàu" at bounding box center [692, 307] width 203 height 18
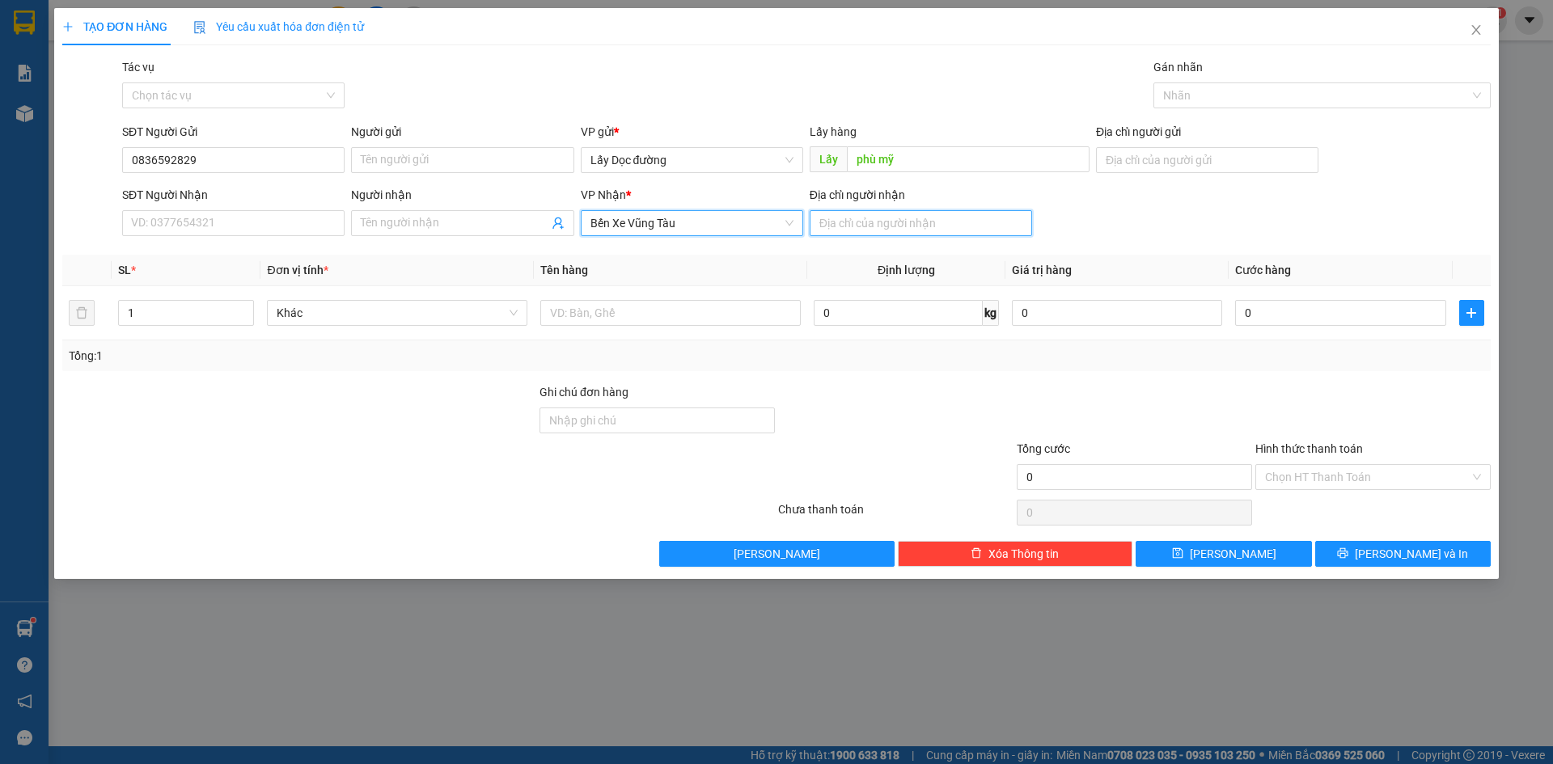
click at [849, 226] on input "Địa chỉ người nhận" at bounding box center [921, 223] width 222 height 26
type input "ngai giao"
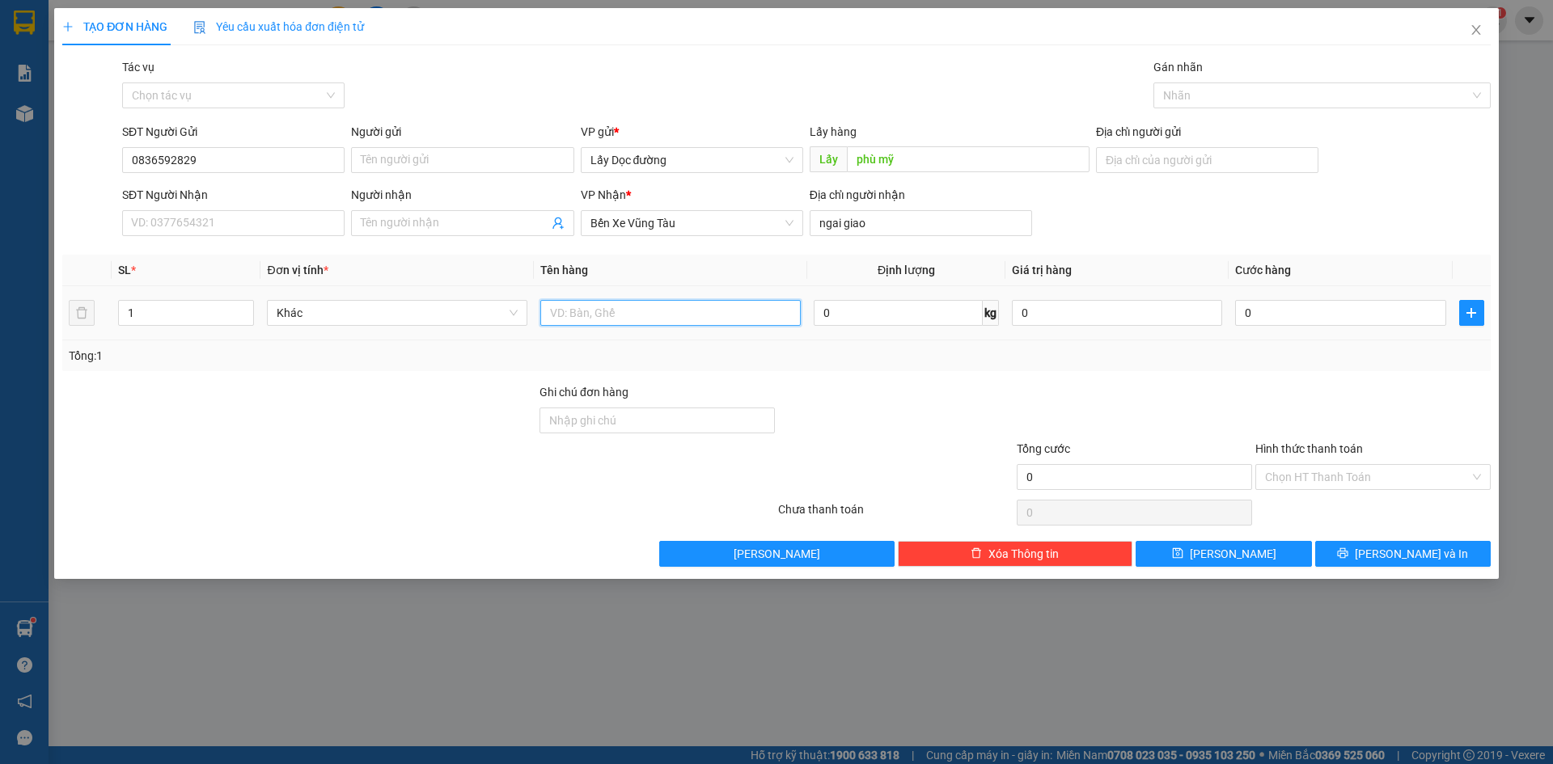
click at [739, 315] on input "text" at bounding box center [670, 313] width 260 height 26
type input "giấy tờ"
click at [1229, 552] on span "[PERSON_NAME]" at bounding box center [1233, 554] width 87 height 18
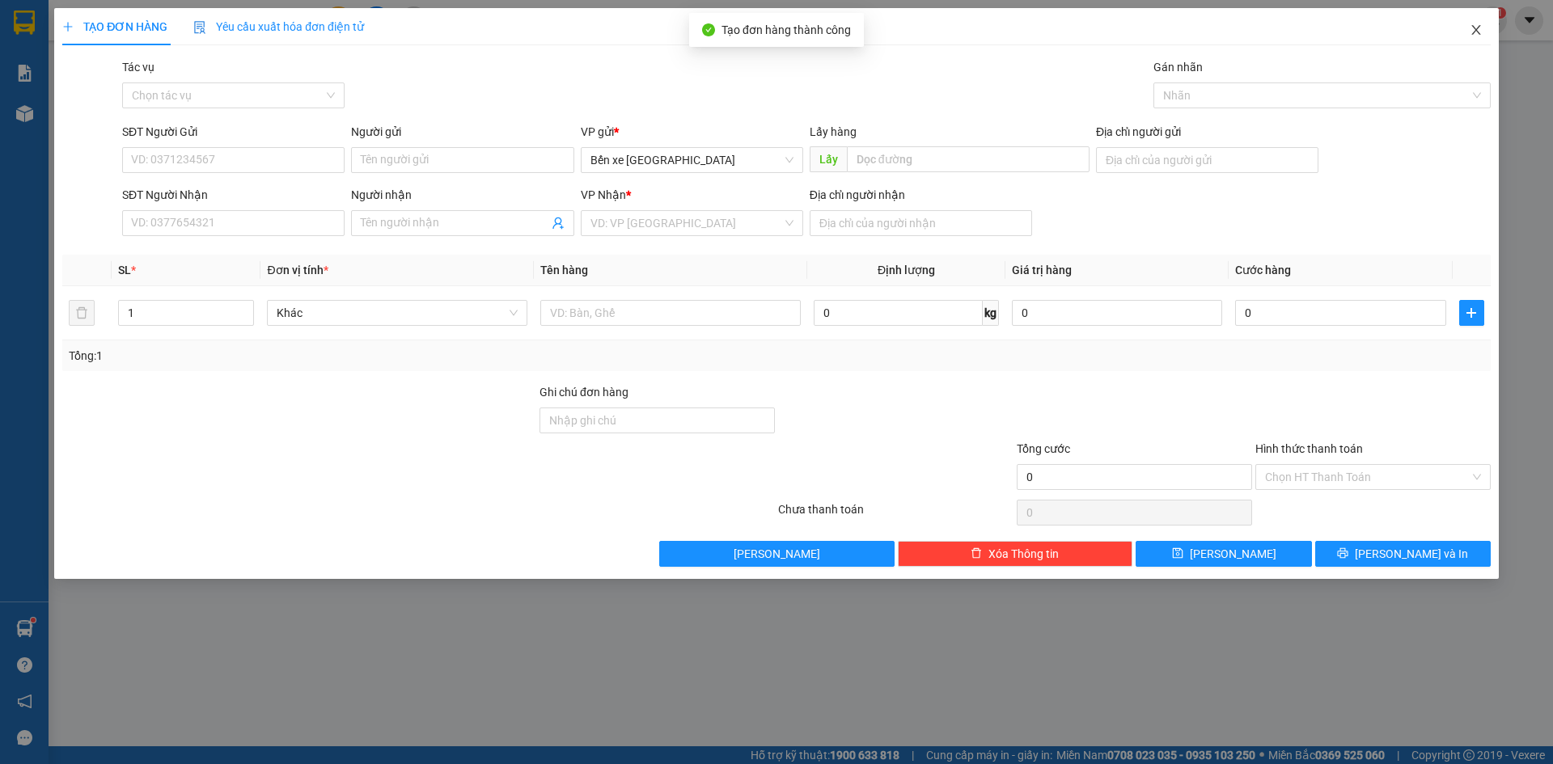
click at [1474, 24] on span "Close" at bounding box center [1476, 30] width 45 height 45
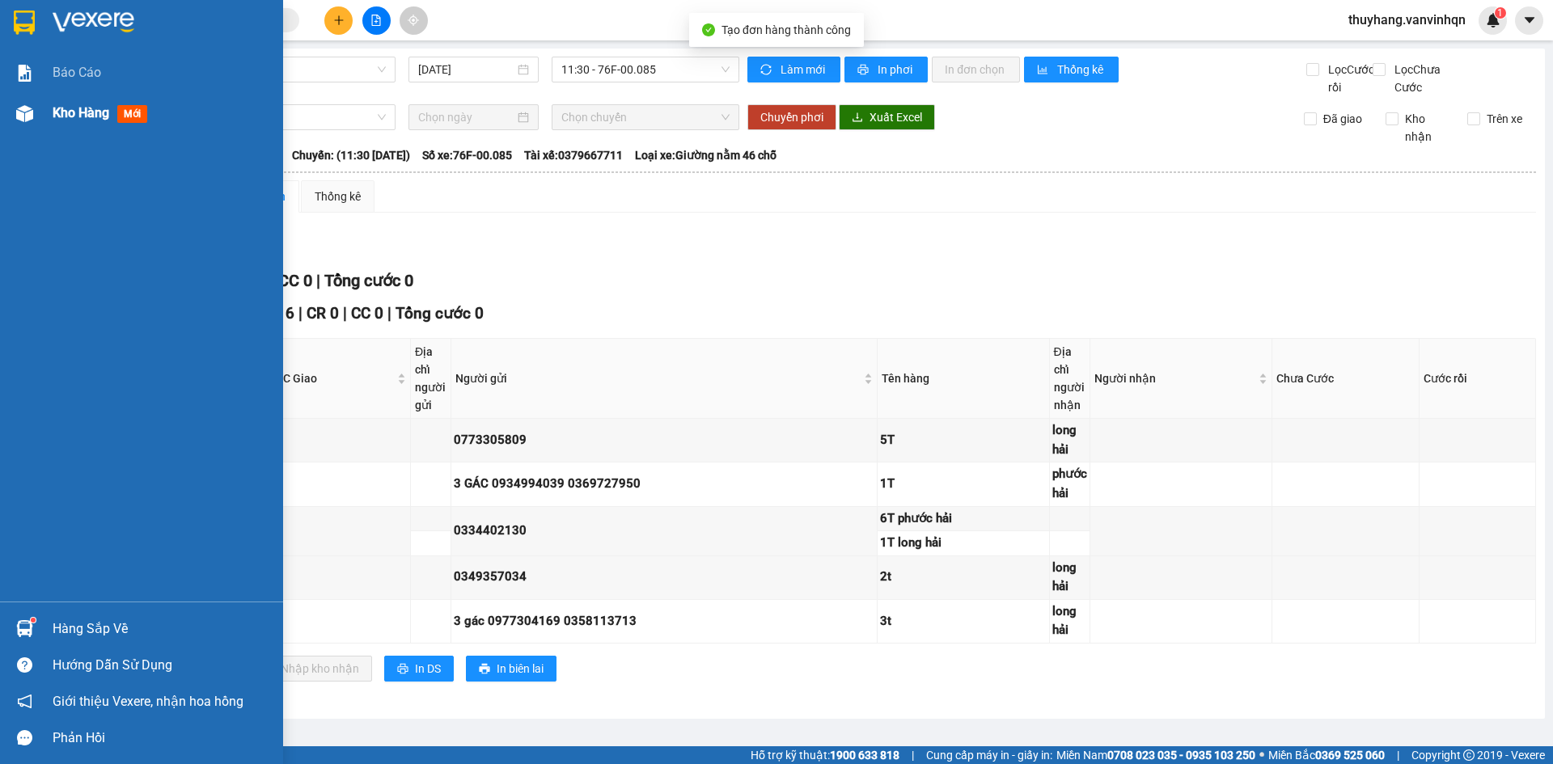
click at [11, 113] on div at bounding box center [25, 113] width 28 height 28
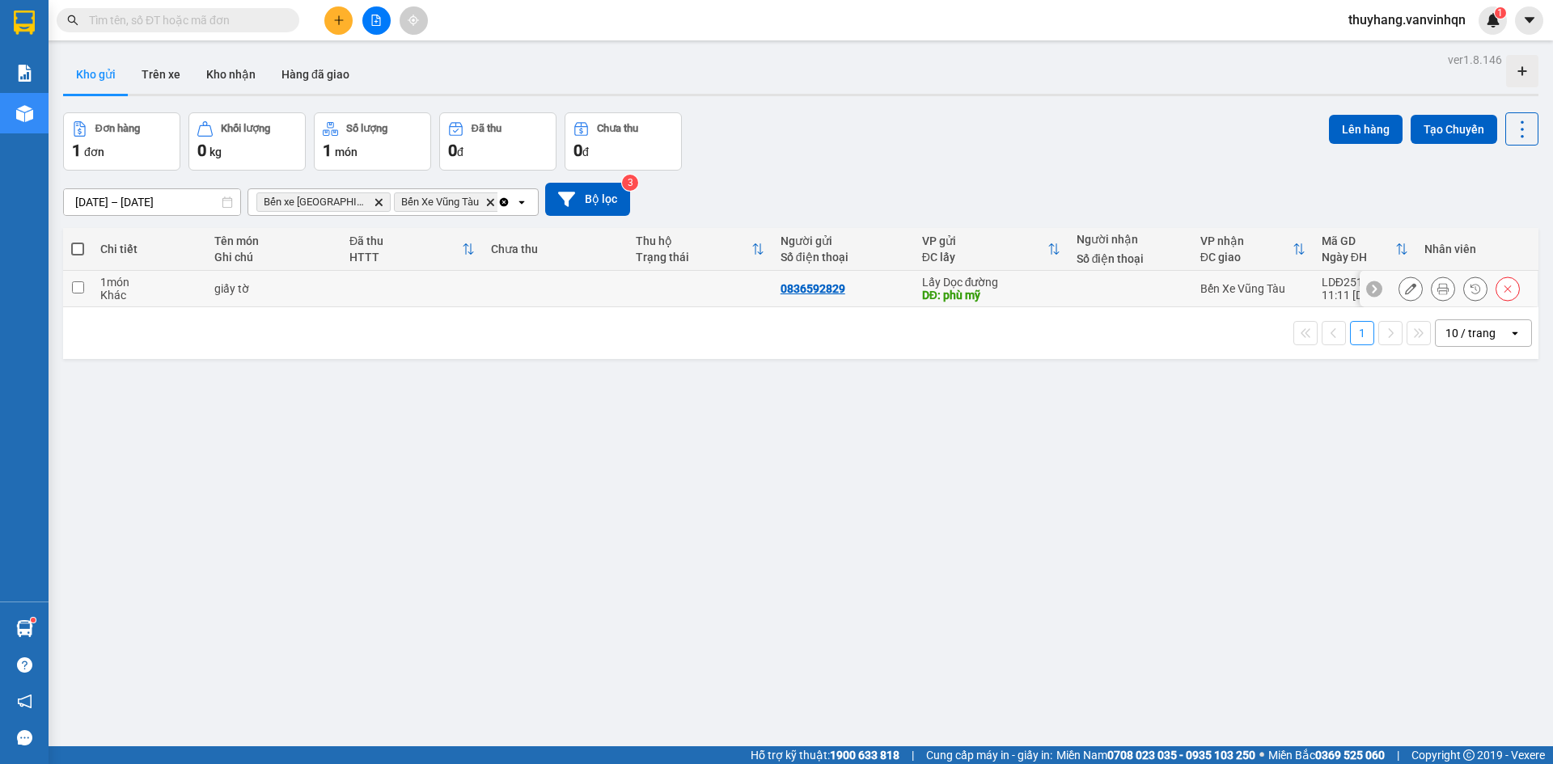
click at [768, 281] on td at bounding box center [700, 289] width 145 height 36
checkbox input "true"
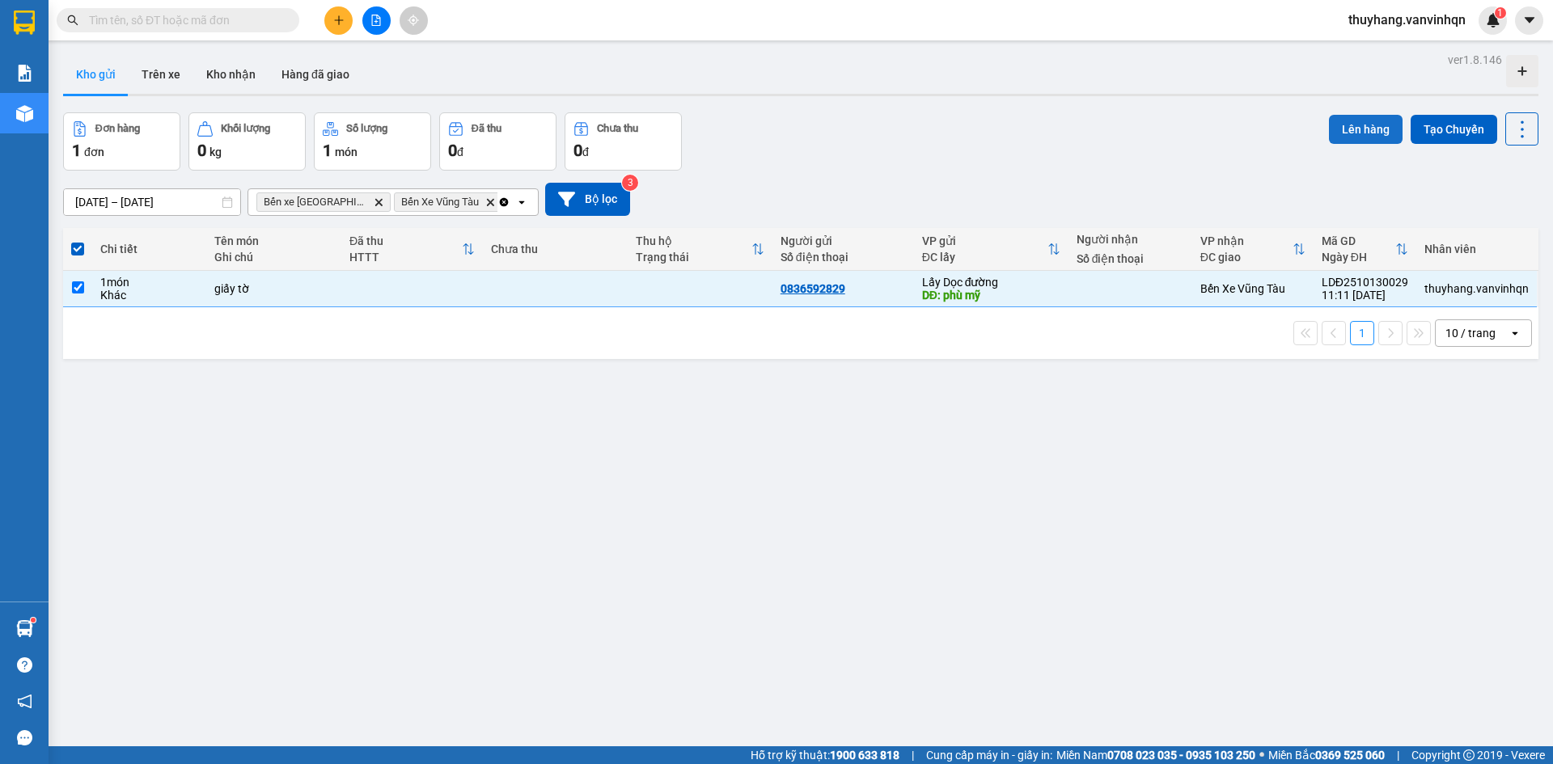
click at [1374, 131] on button "Lên hàng" at bounding box center [1366, 129] width 74 height 29
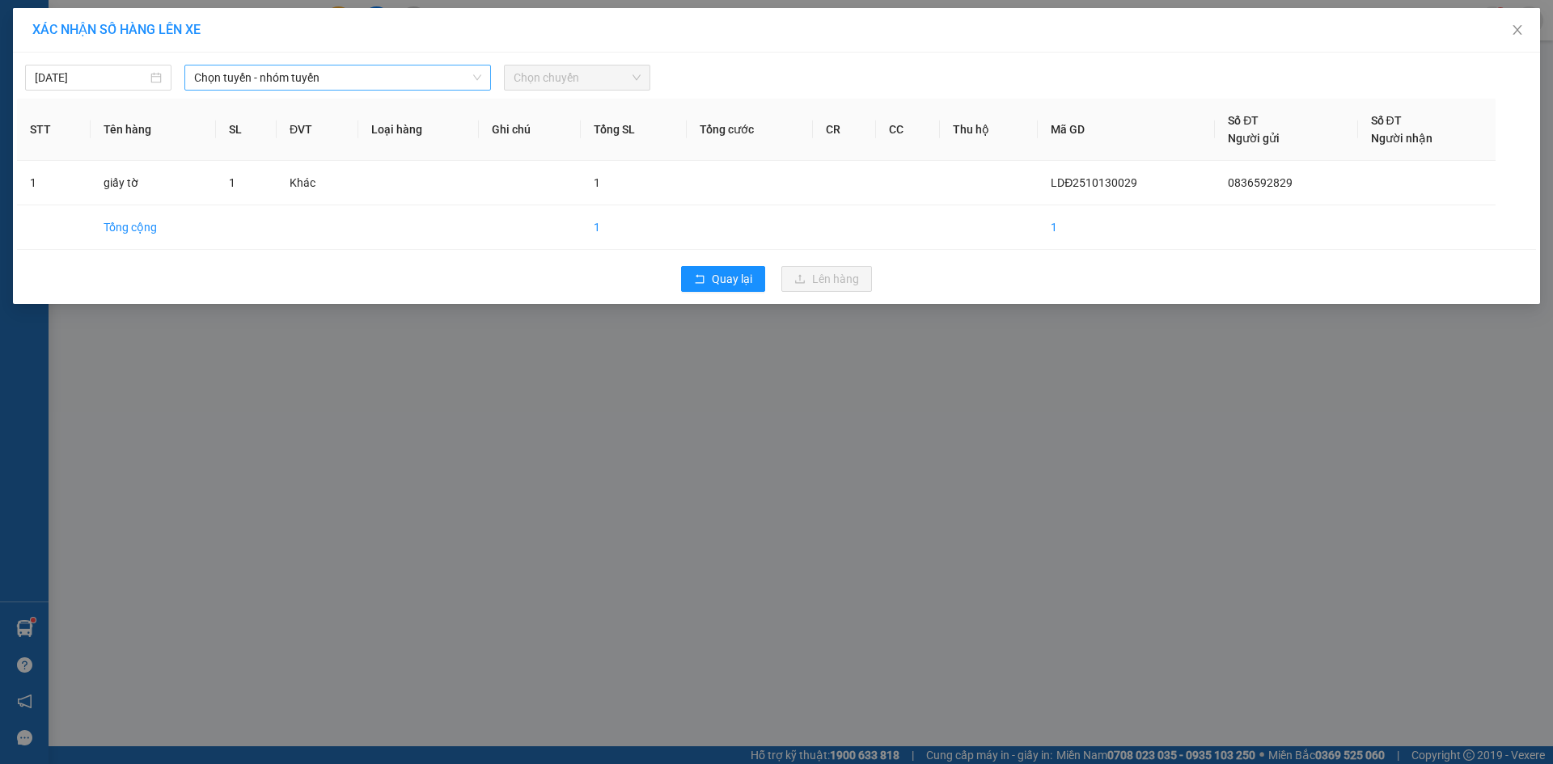
drag, startPoint x: 334, startPoint y: 70, endPoint x: 341, endPoint y: 88, distance: 20.0
click at [334, 70] on span "Chọn tuyến - nhóm tuyến" at bounding box center [337, 78] width 287 height 24
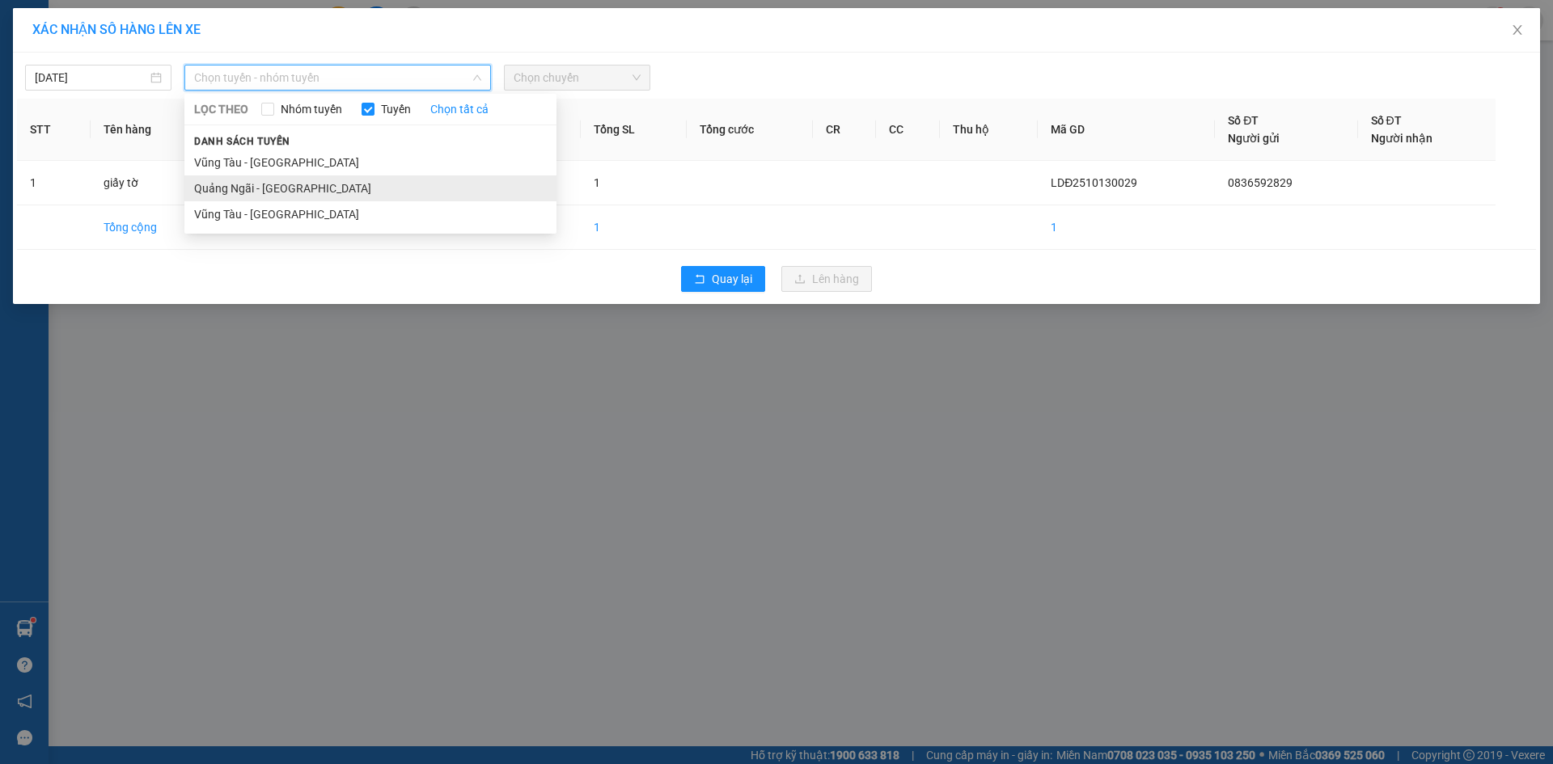
click at [346, 187] on li "Quảng Ngãi - [GEOGRAPHIC_DATA]" at bounding box center [370, 189] width 372 height 26
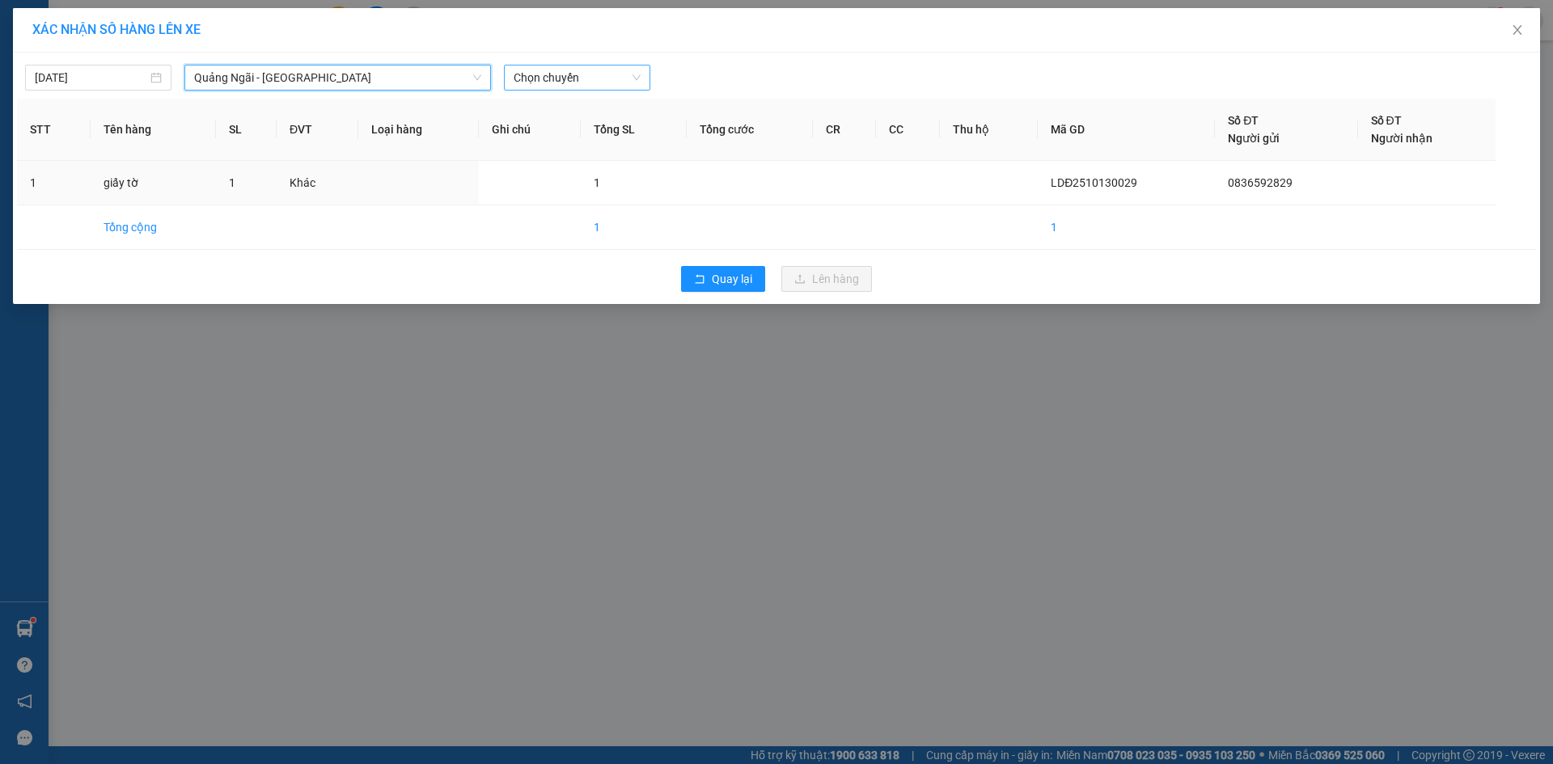
click at [612, 74] on span "Chọn chuyến" at bounding box center [577, 78] width 127 height 24
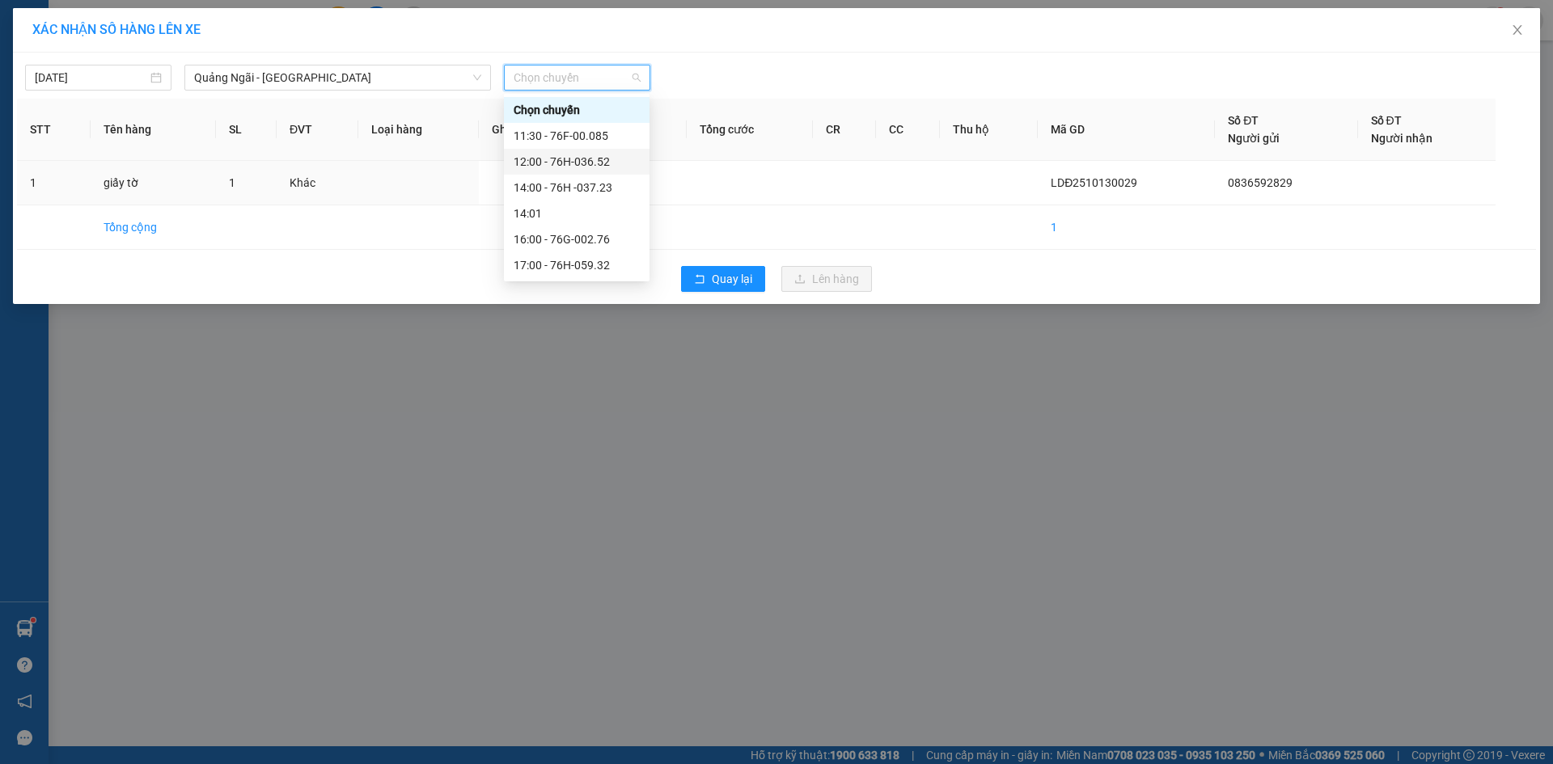
click at [636, 160] on div "12:00 - 76H-036.52" at bounding box center [577, 162] width 126 height 18
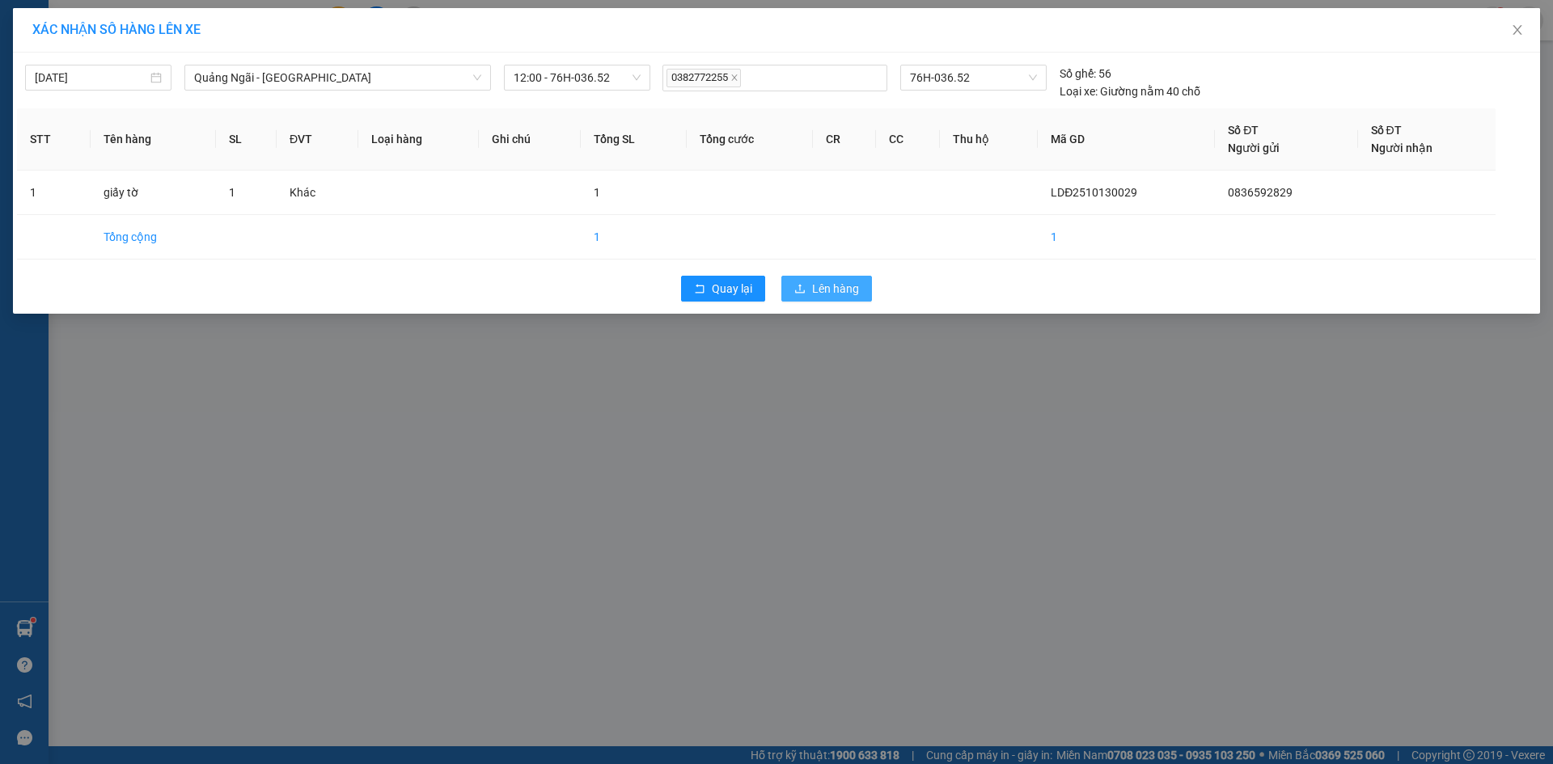
click at [806, 281] on button "Lên hàng" at bounding box center [826, 289] width 91 height 26
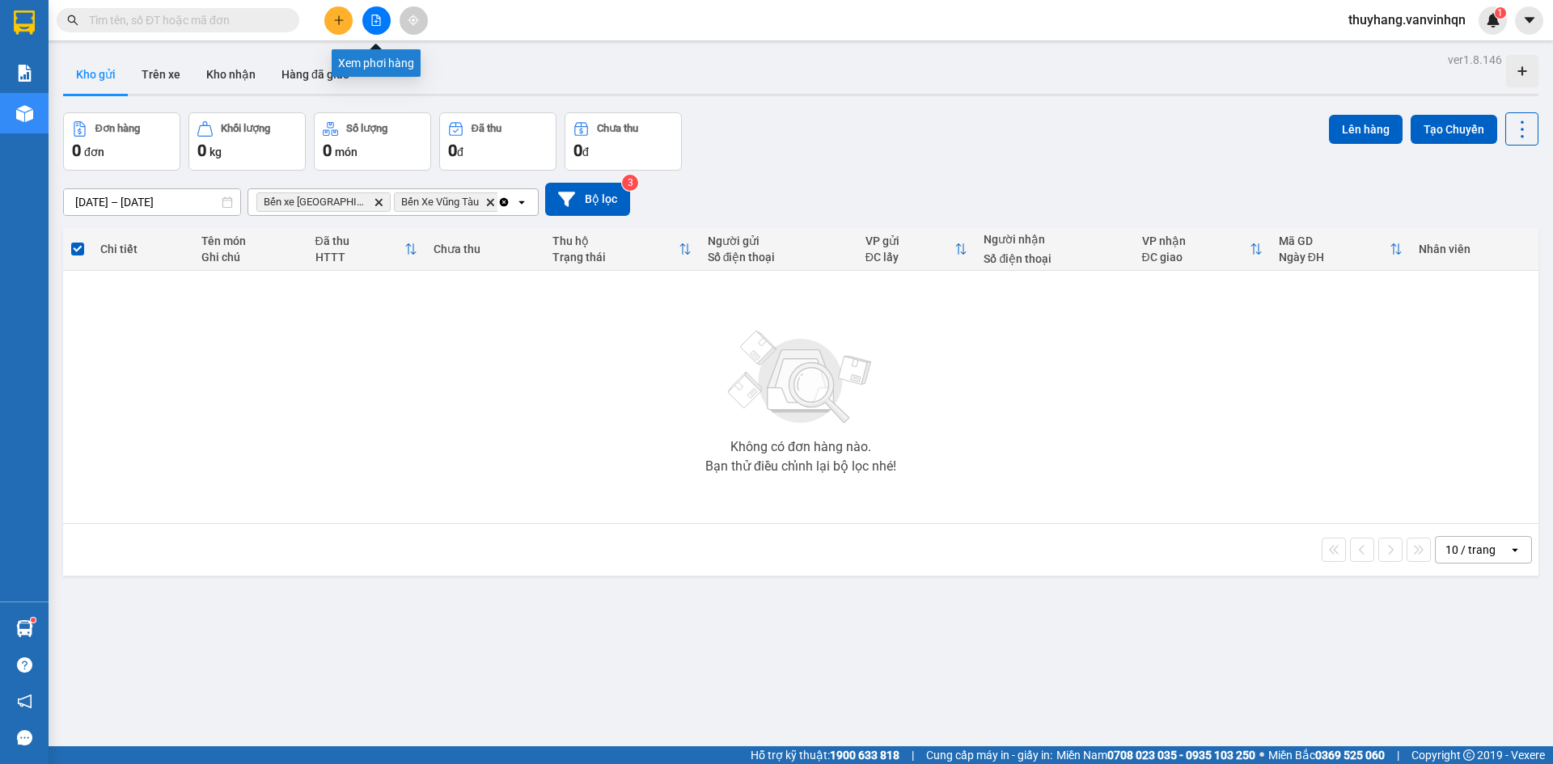
click at [372, 23] on icon "file-add" at bounding box center [376, 20] width 9 height 11
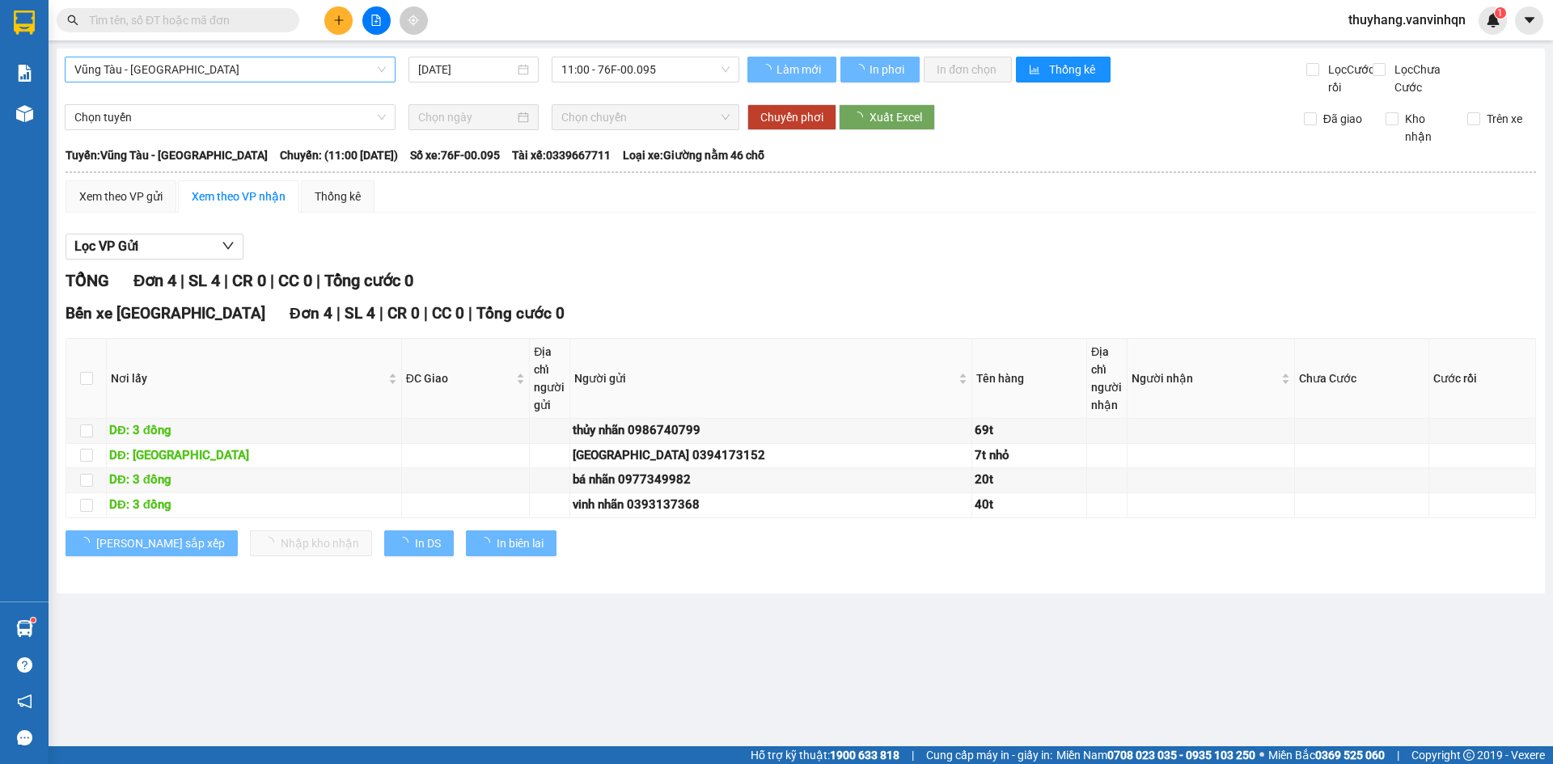
click at [240, 79] on span "Vũng Tàu - [GEOGRAPHIC_DATA]" at bounding box center [229, 69] width 311 height 24
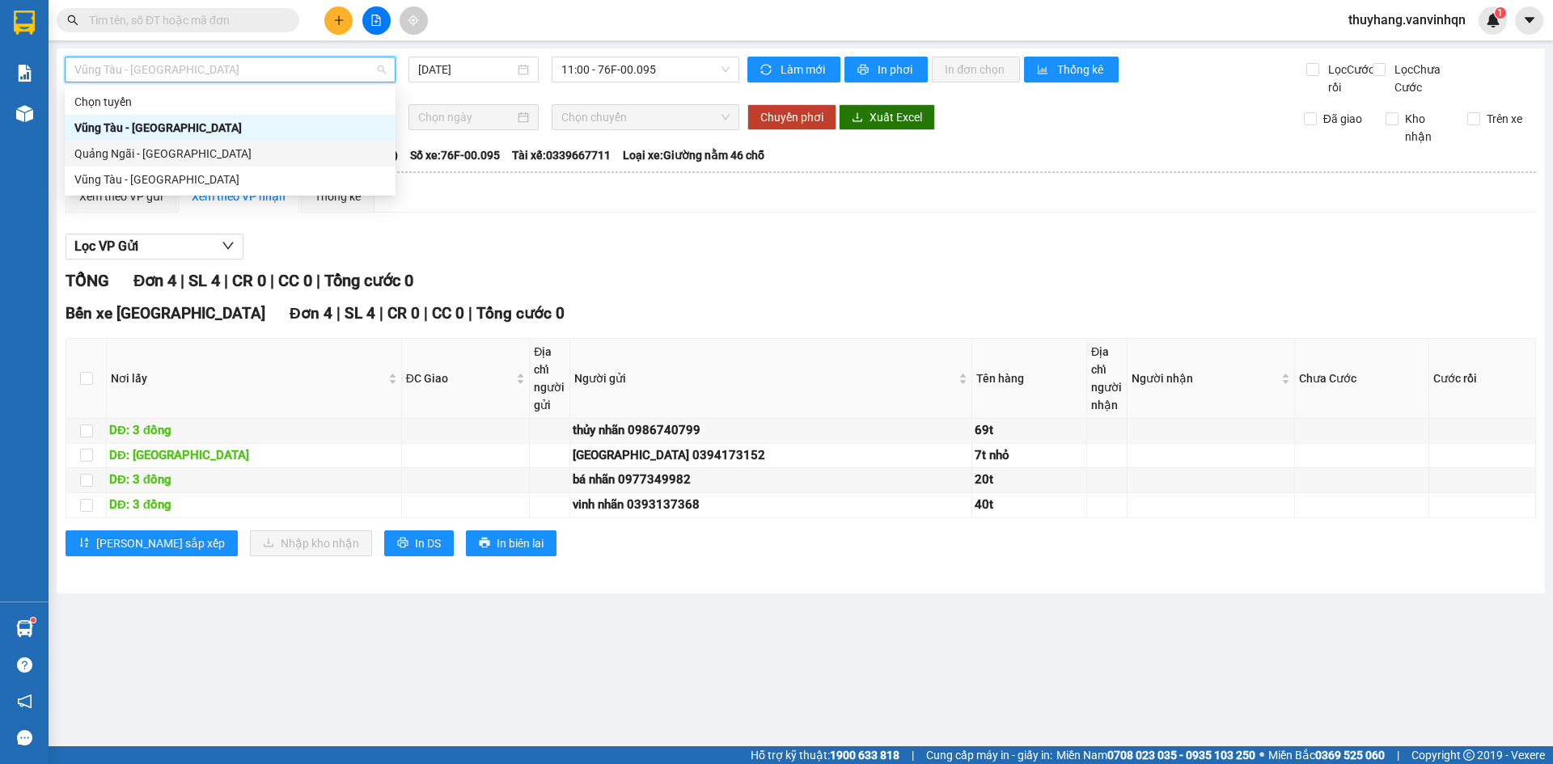
click at [231, 155] on div "Quảng Ngãi - [GEOGRAPHIC_DATA]" at bounding box center [229, 154] width 311 height 18
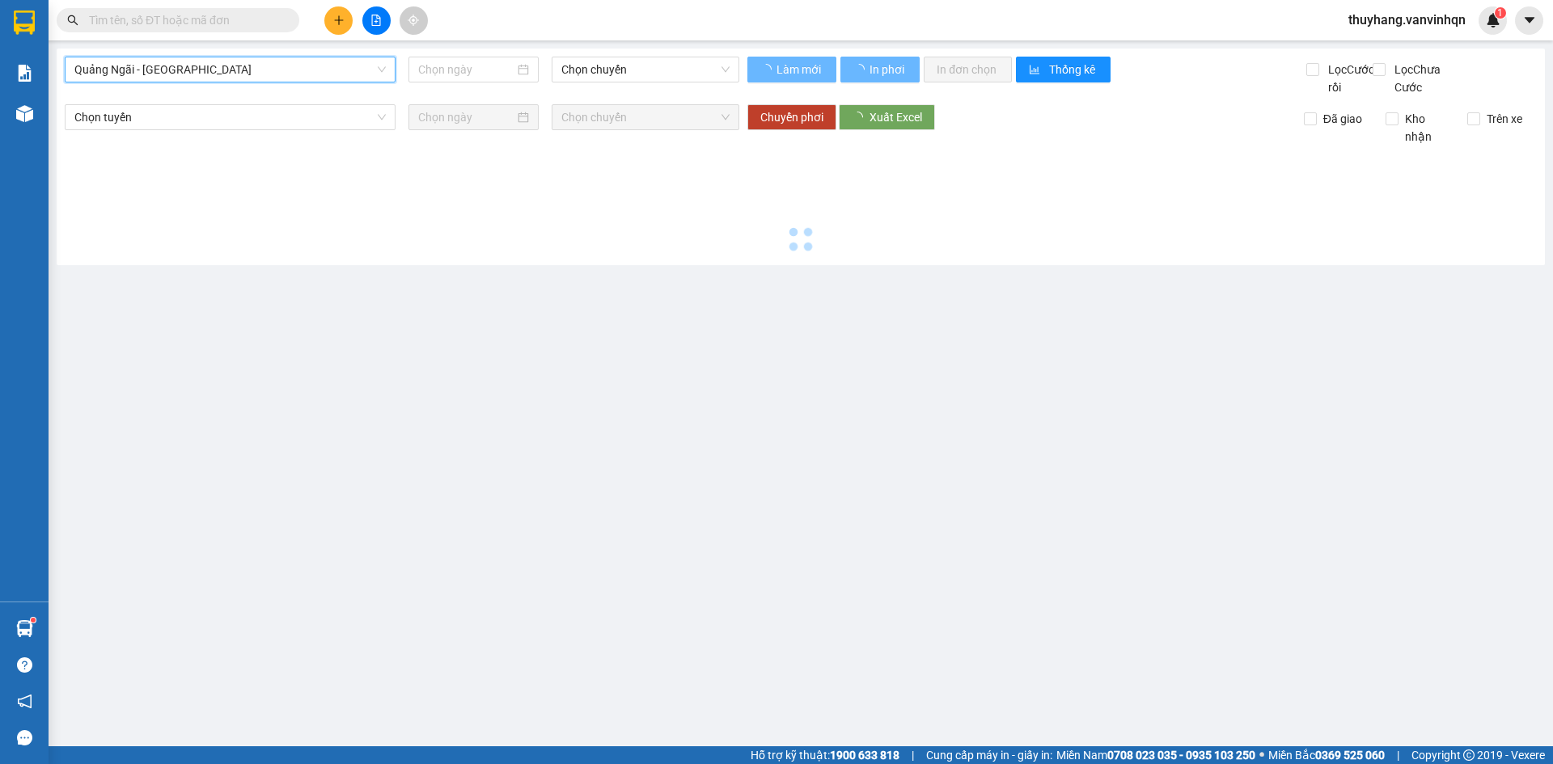
type input "[DATE]"
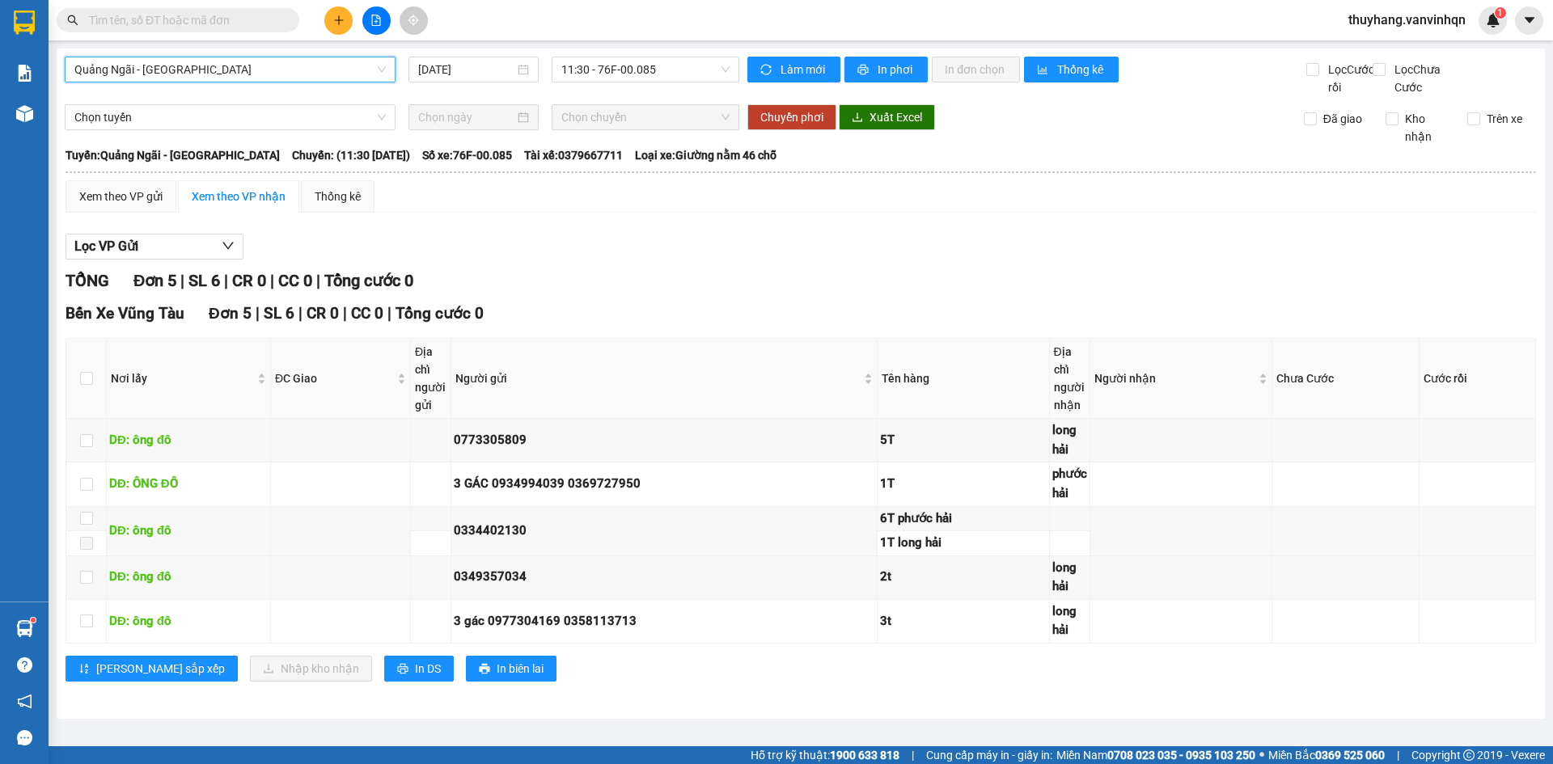
click at [676, 85] on div "[GEOGRAPHIC_DATA] - [GEOGRAPHIC_DATA] [GEOGRAPHIC_DATA] - [GEOGRAPHIC_DATA] [DA…" at bounding box center [402, 77] width 675 height 40
click at [656, 61] on span "11:30 - 76F-00.085" at bounding box center [645, 69] width 168 height 24
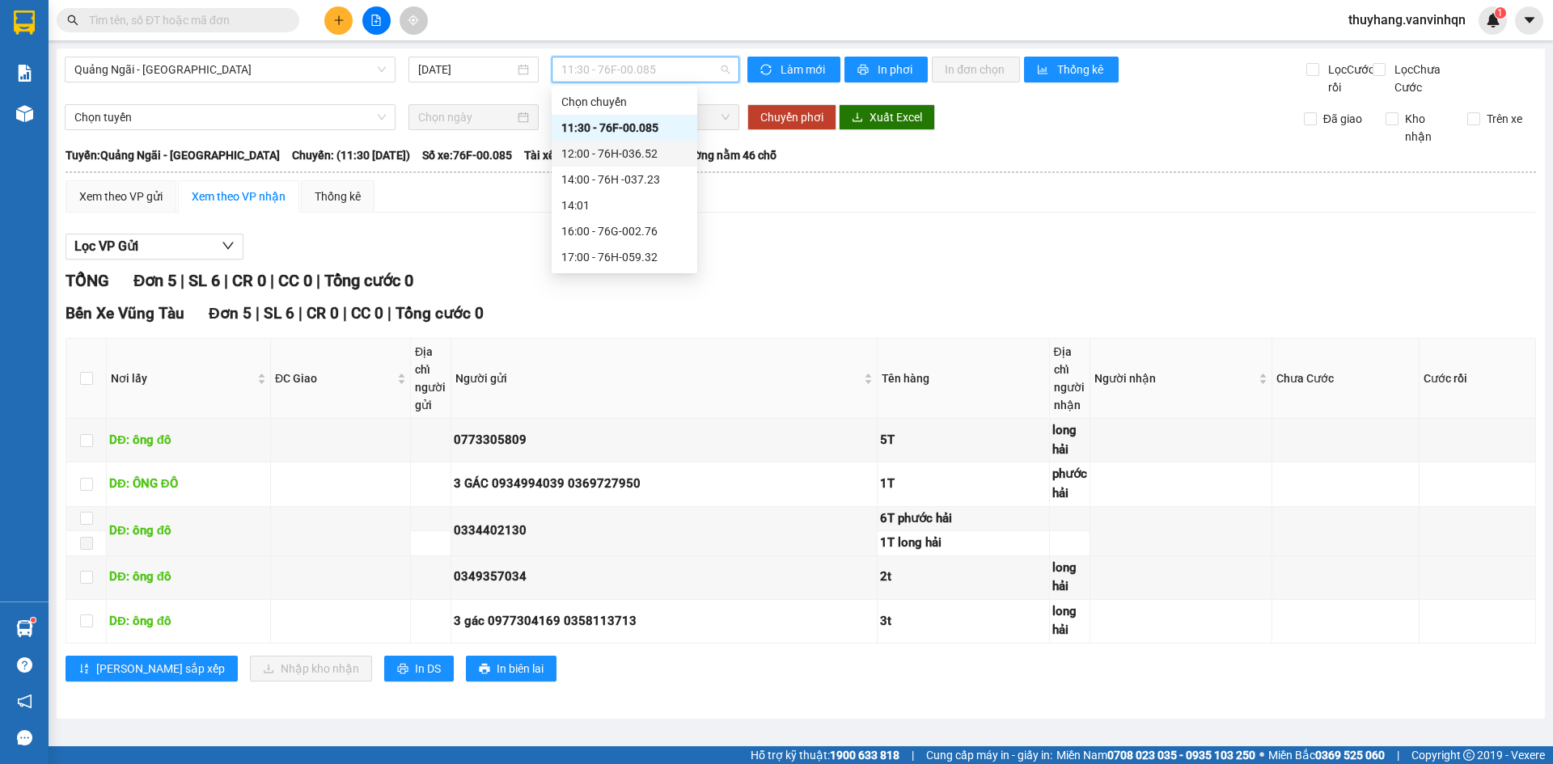
click at [662, 150] on div "12:00 - 76H-036.52" at bounding box center [624, 154] width 126 height 18
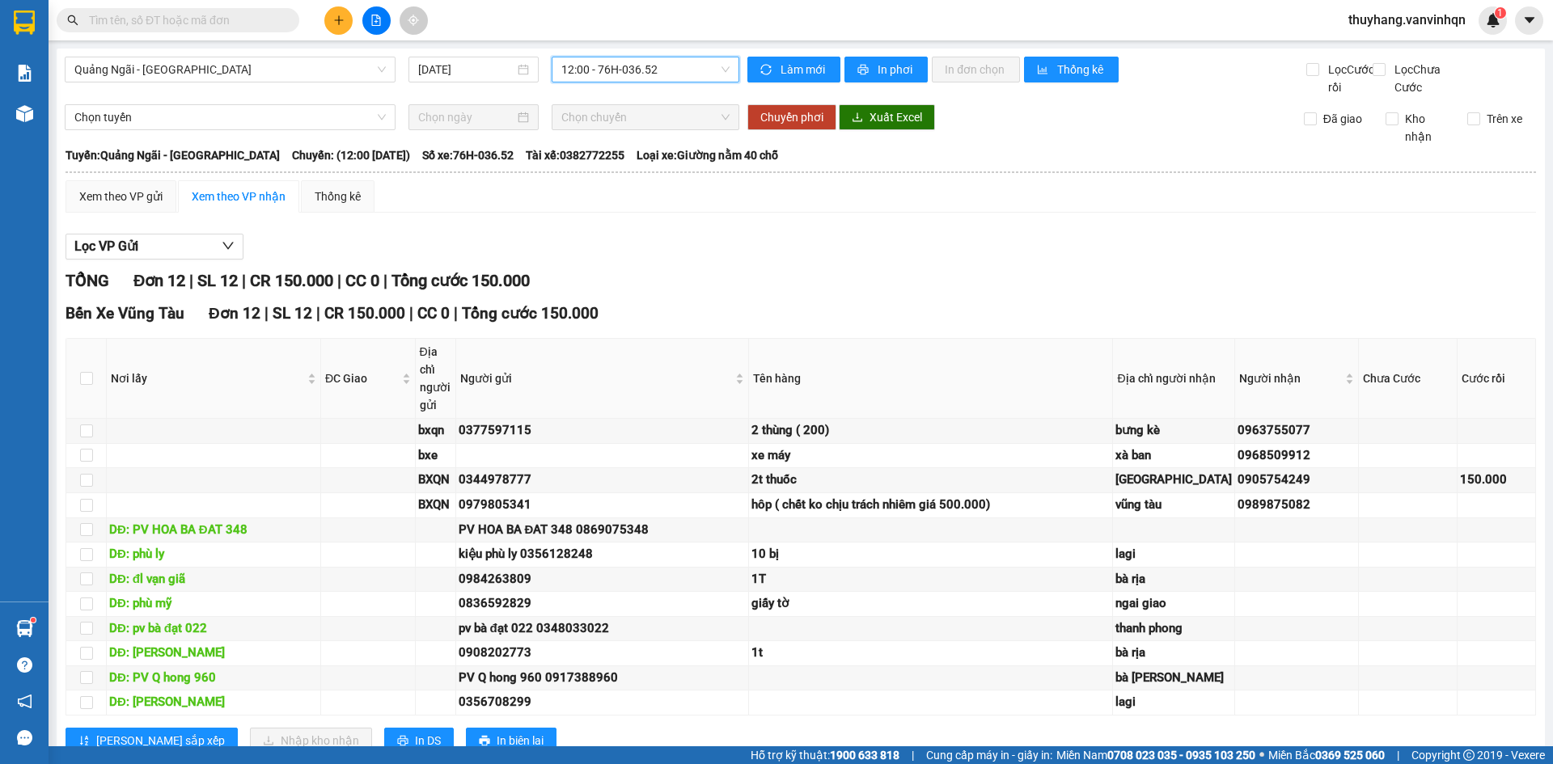
click at [670, 60] on span "12:00 - 76H-036.52" at bounding box center [645, 69] width 168 height 24
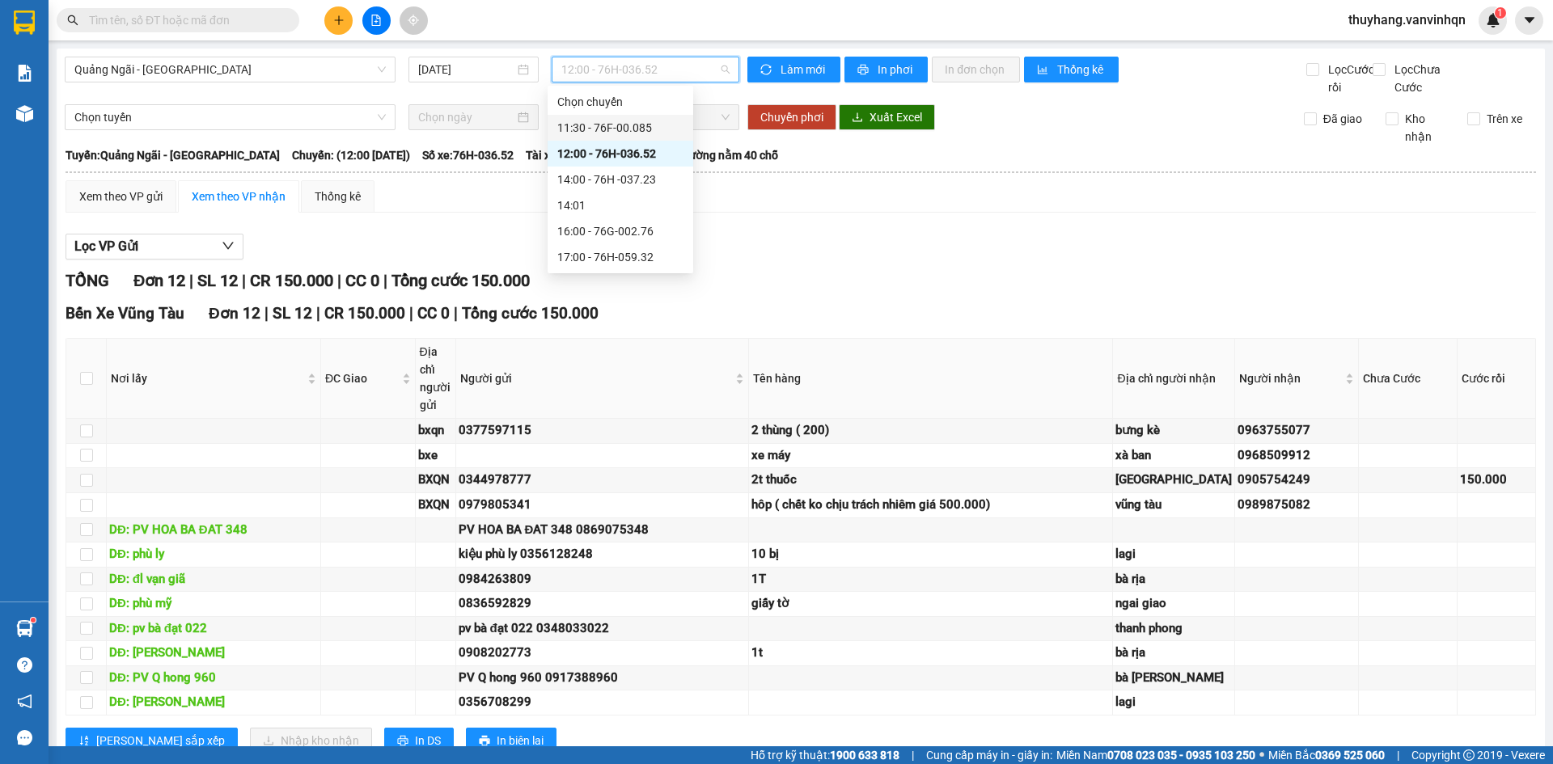
click at [628, 128] on div "11:30 - 76F-00.085" at bounding box center [620, 128] width 126 height 18
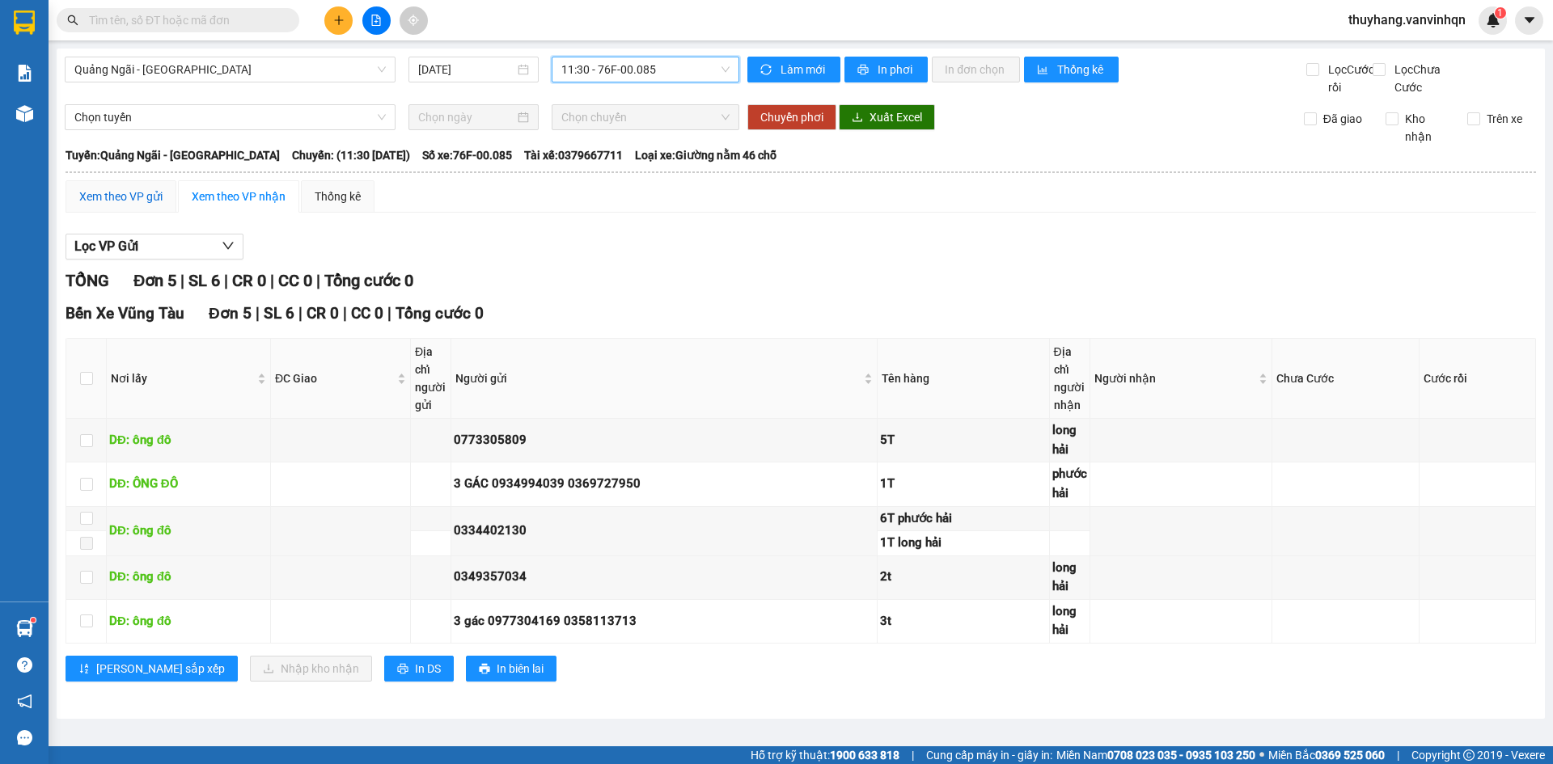
click at [133, 205] on div "Xem theo VP gửi" at bounding box center [120, 197] width 83 height 18
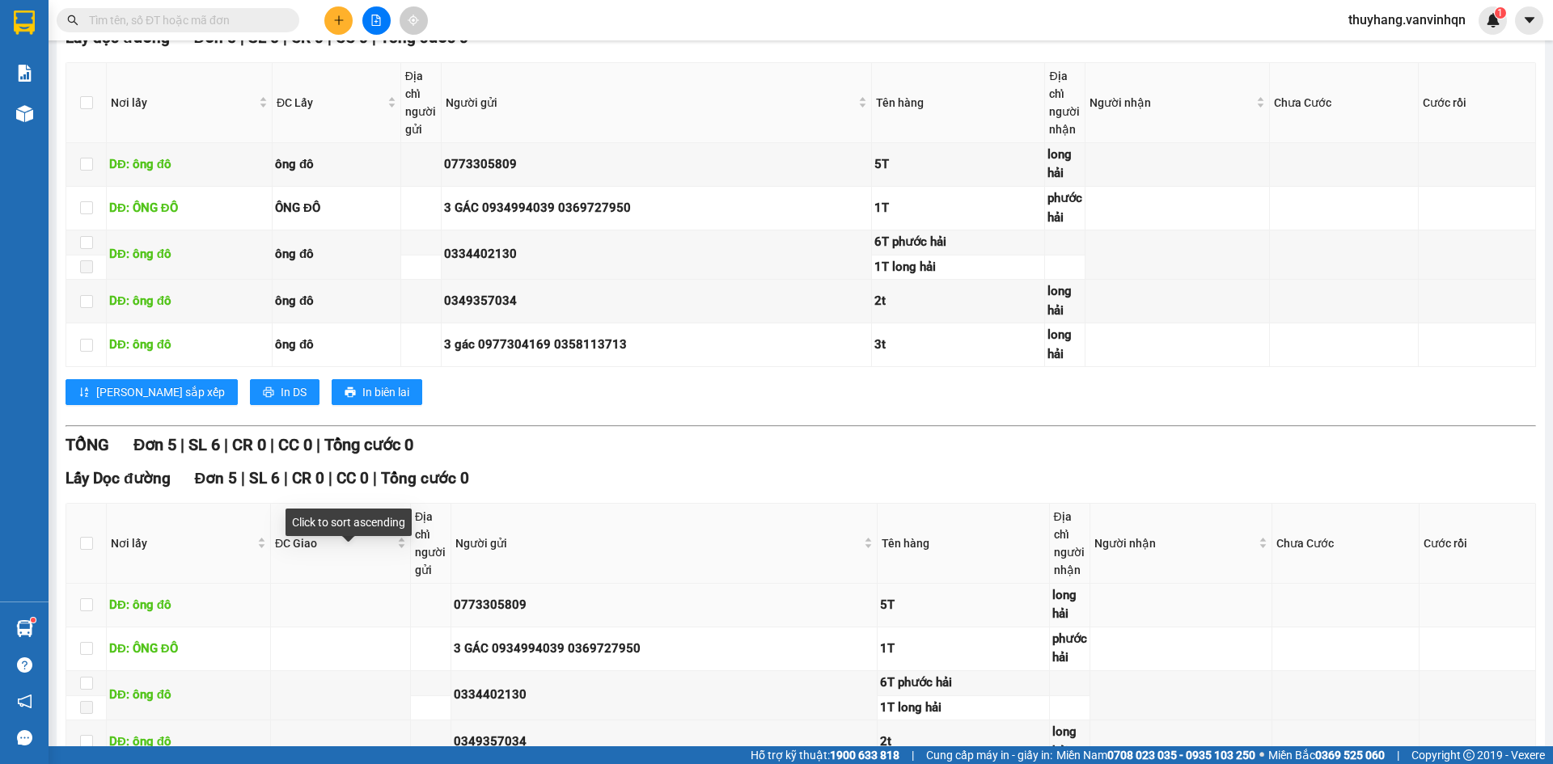
scroll to position [405, 0]
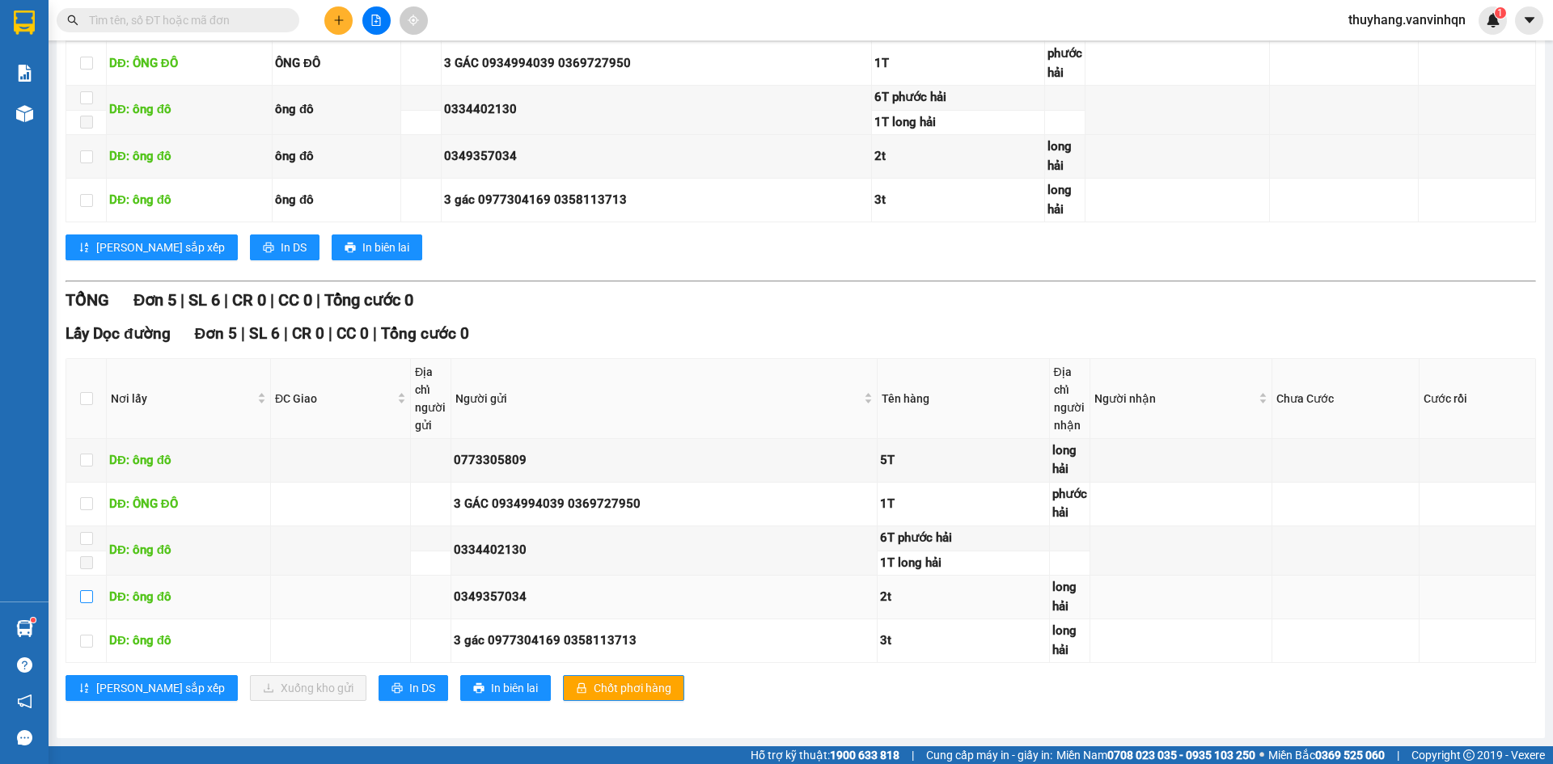
click at [83, 597] on input "checkbox" at bounding box center [86, 597] width 13 height 13
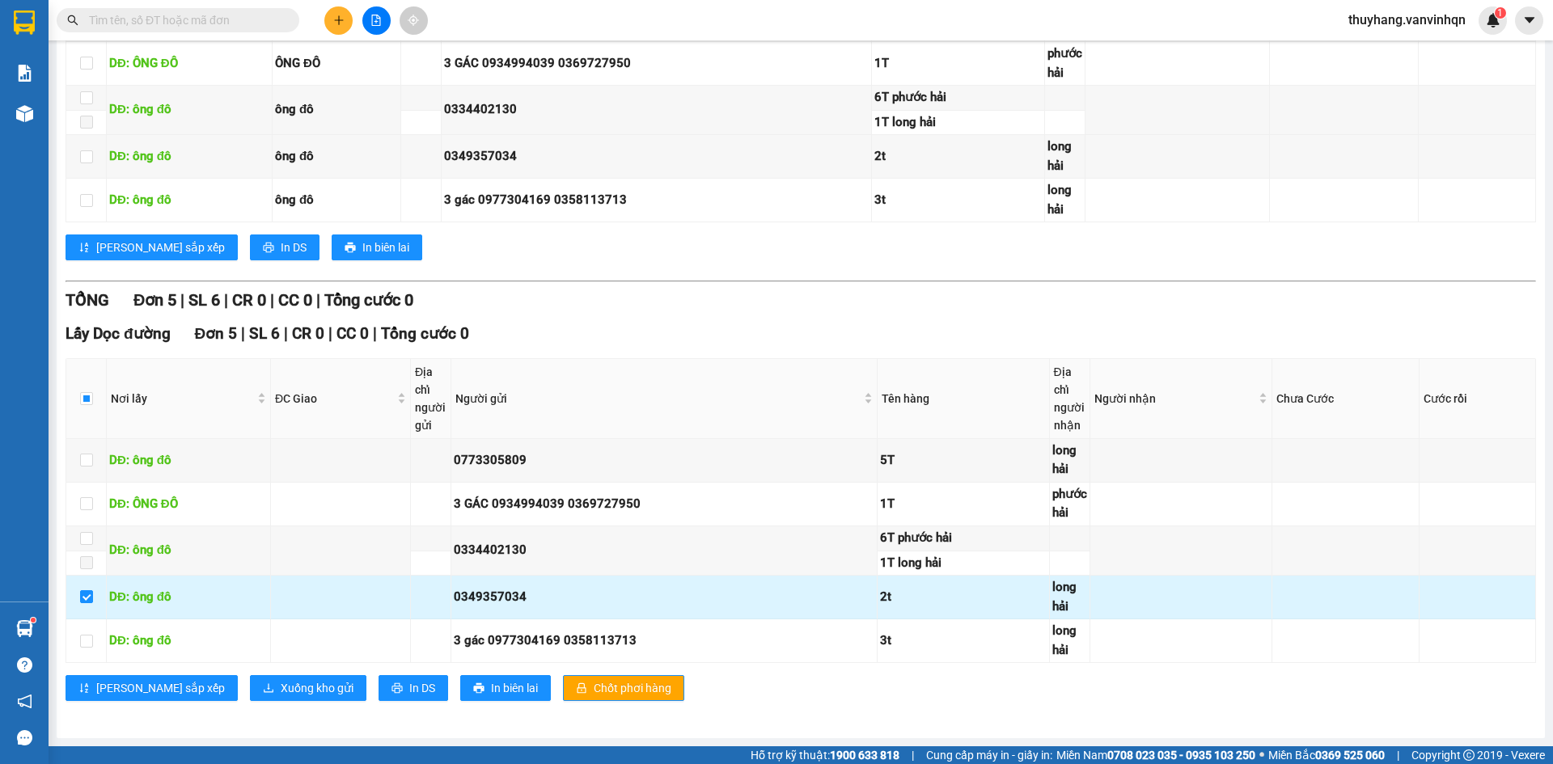
click at [104, 597] on td at bounding box center [86, 598] width 40 height 44
click at [93, 577] on td at bounding box center [86, 598] width 40 height 44
click at [96, 591] on td at bounding box center [86, 598] width 40 height 44
click at [140, 605] on div "DĐ: ông đô" at bounding box center [188, 597] width 159 height 19
click at [83, 598] on input "checkbox" at bounding box center [86, 597] width 13 height 13
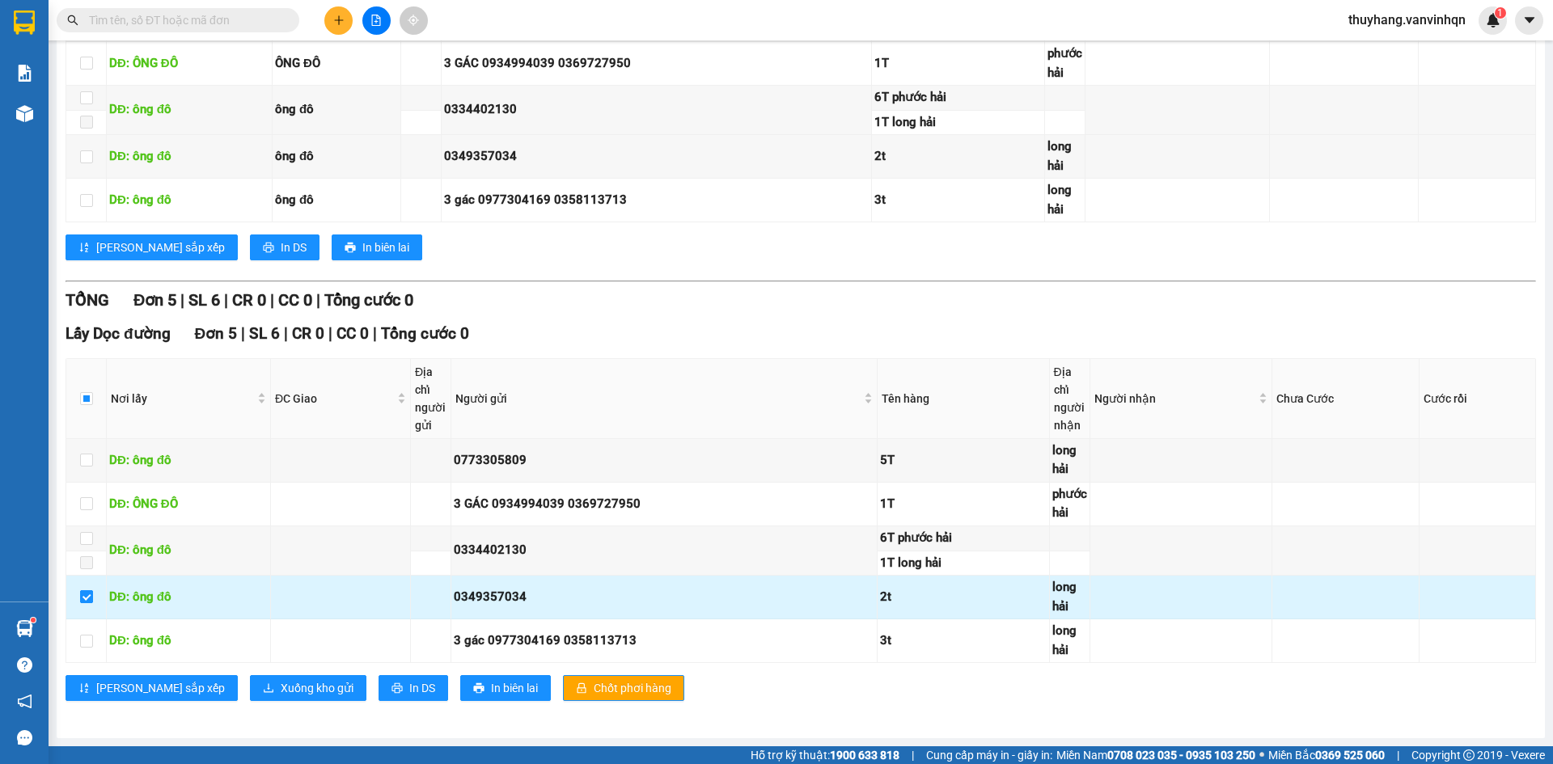
checkbox input "false"
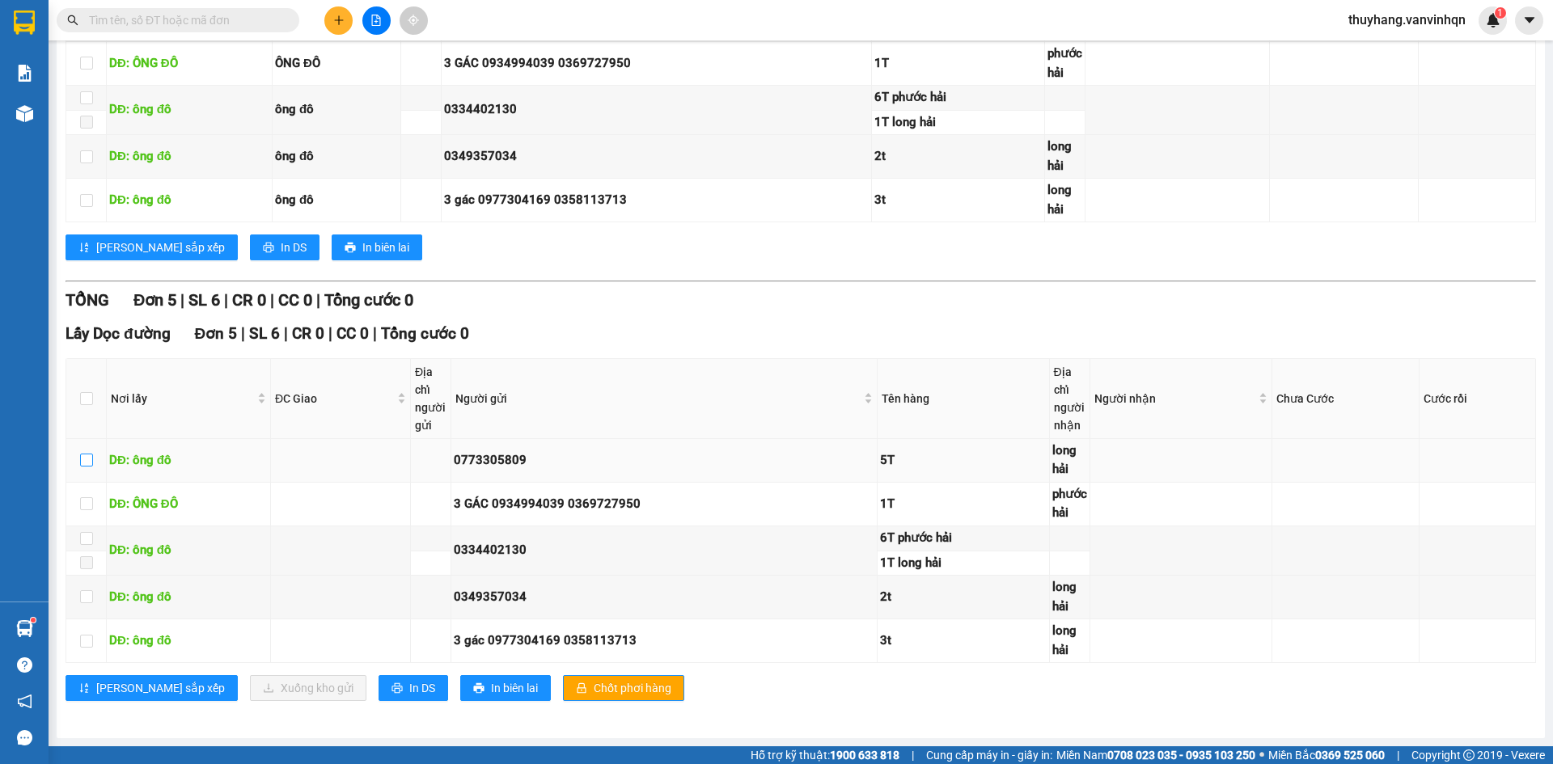
click at [88, 458] on input "checkbox" at bounding box center [86, 460] width 13 height 13
checkbox input "true"
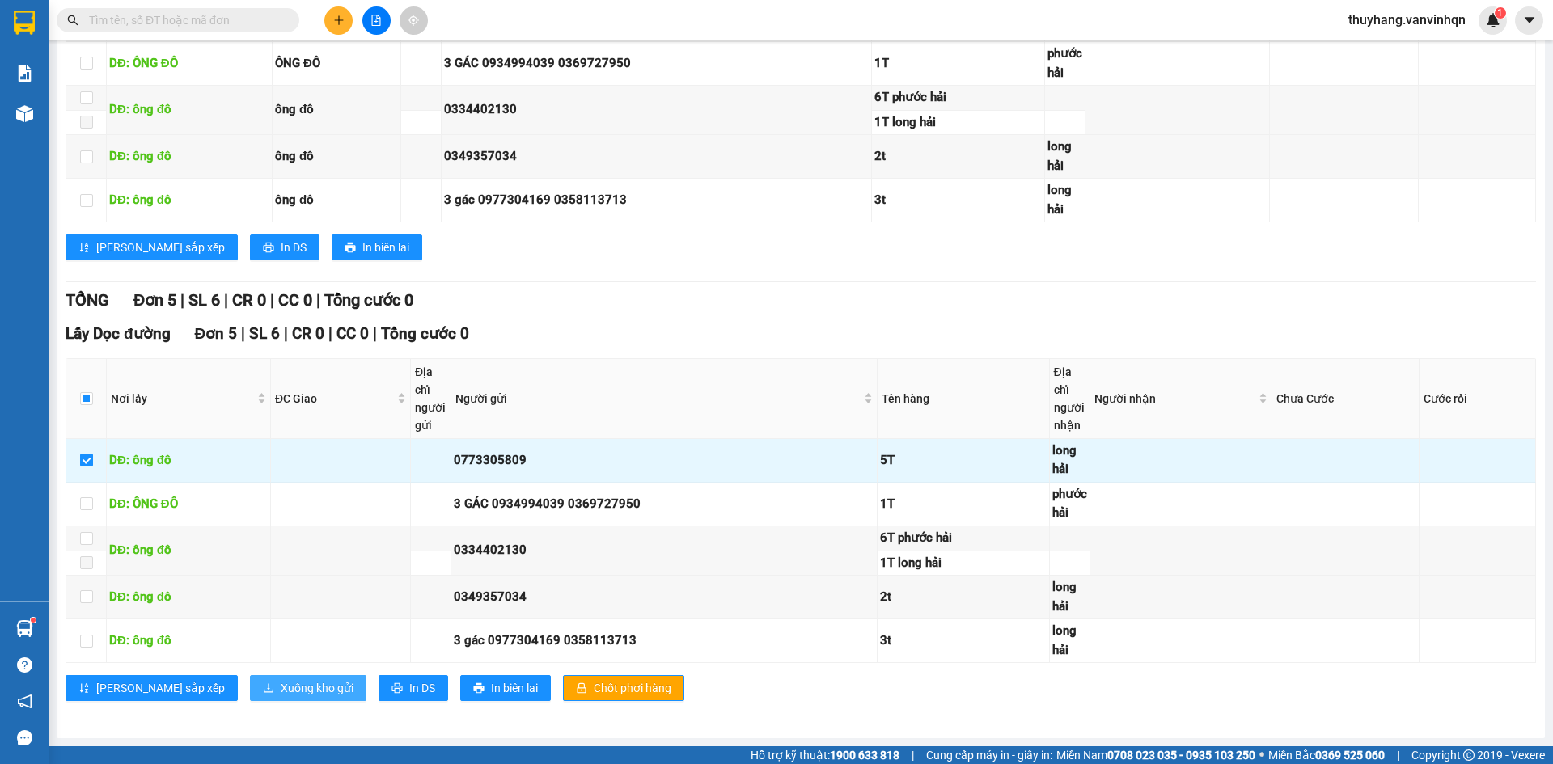
click at [281, 683] on span "Xuống kho gửi" at bounding box center [317, 688] width 73 height 18
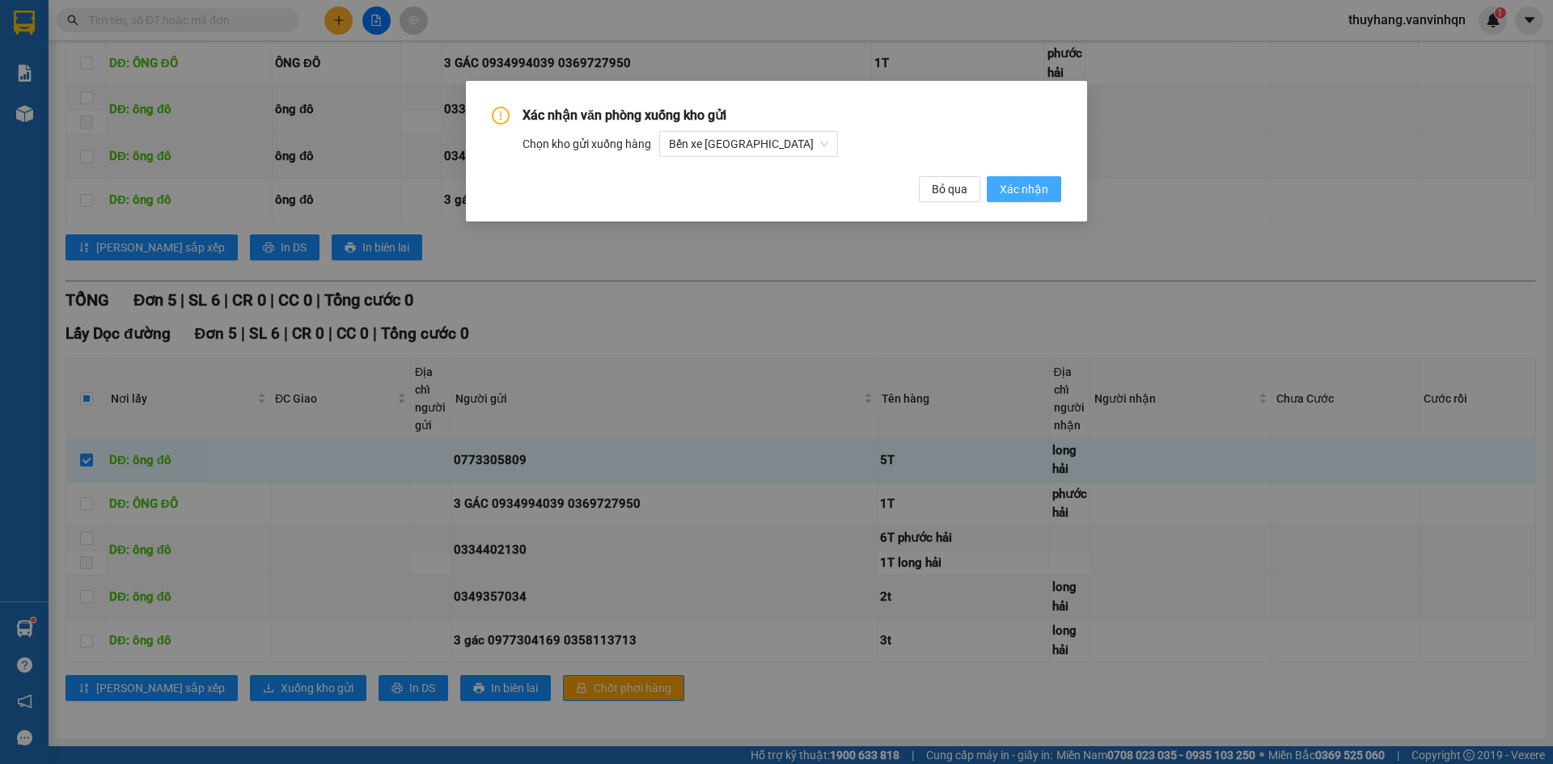
click at [1012, 188] on span "Xác nhận" at bounding box center [1024, 189] width 49 height 18
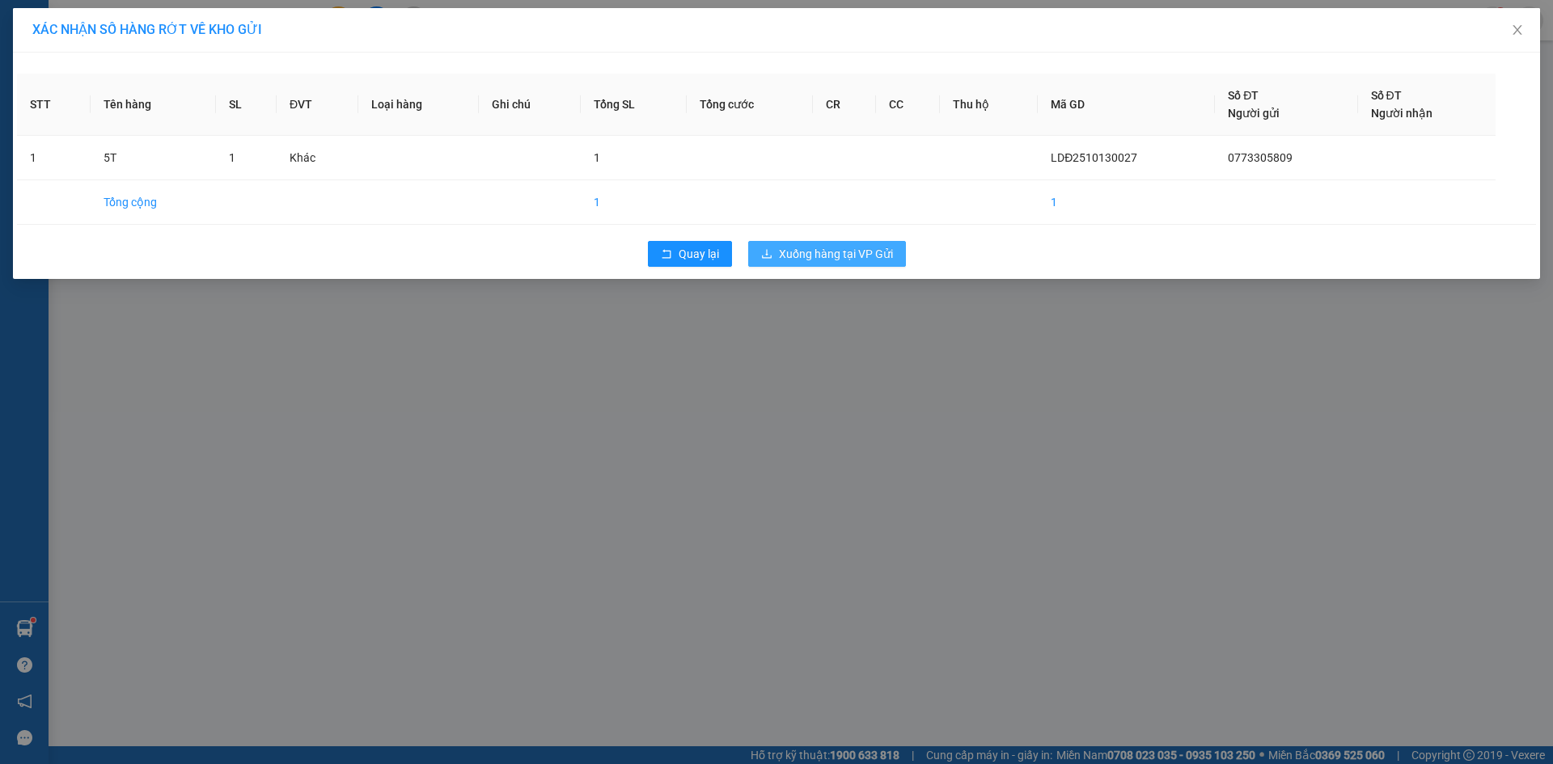
click at [840, 242] on div "Quay lại Xuống hàng tại VP Gửi" at bounding box center [776, 254] width 1519 height 42
click at [840, 252] on span "Xuống hàng tại VP Gửi" at bounding box center [836, 254] width 114 height 18
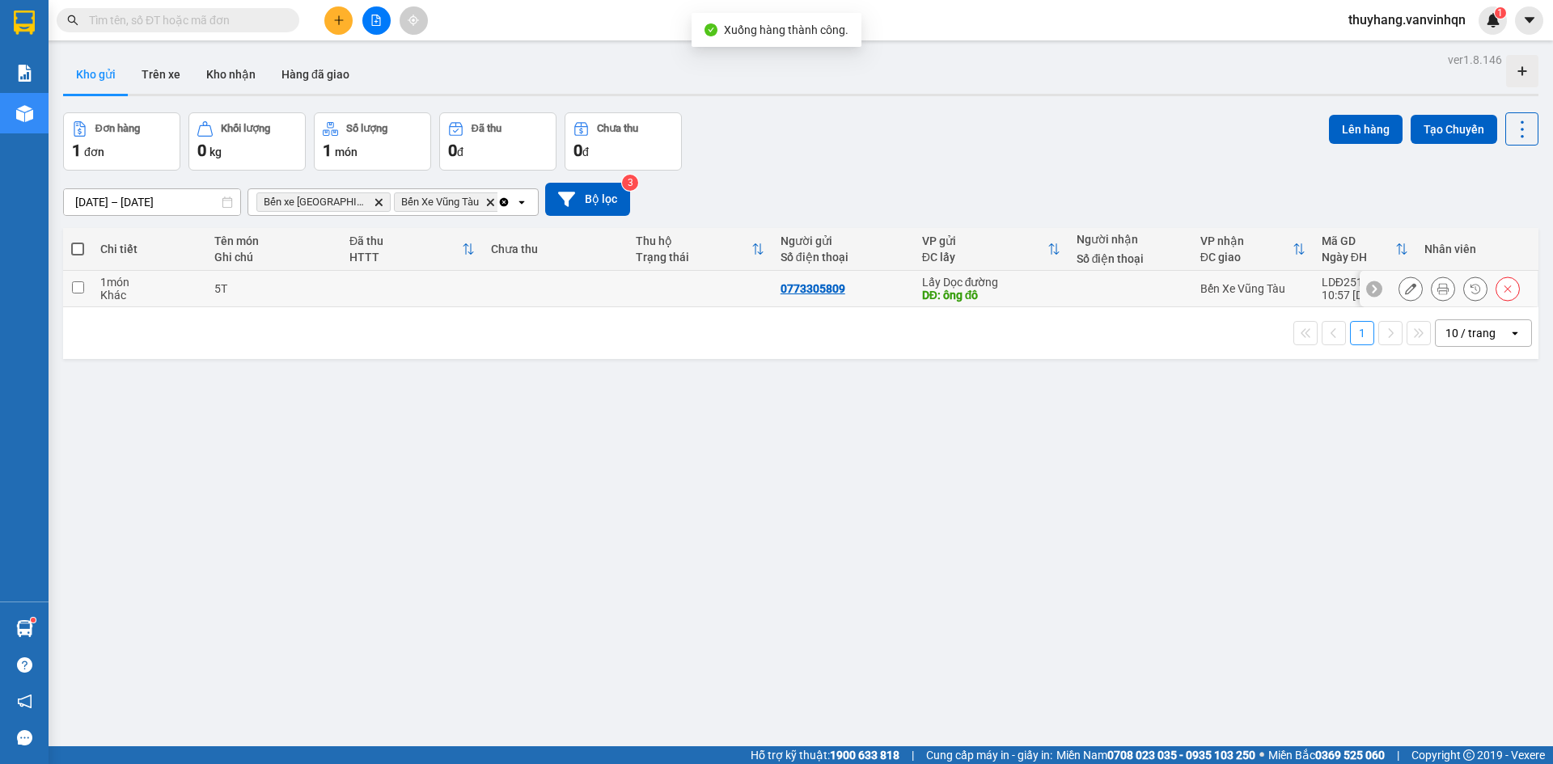
click at [1405, 289] on icon at bounding box center [1410, 288] width 11 height 11
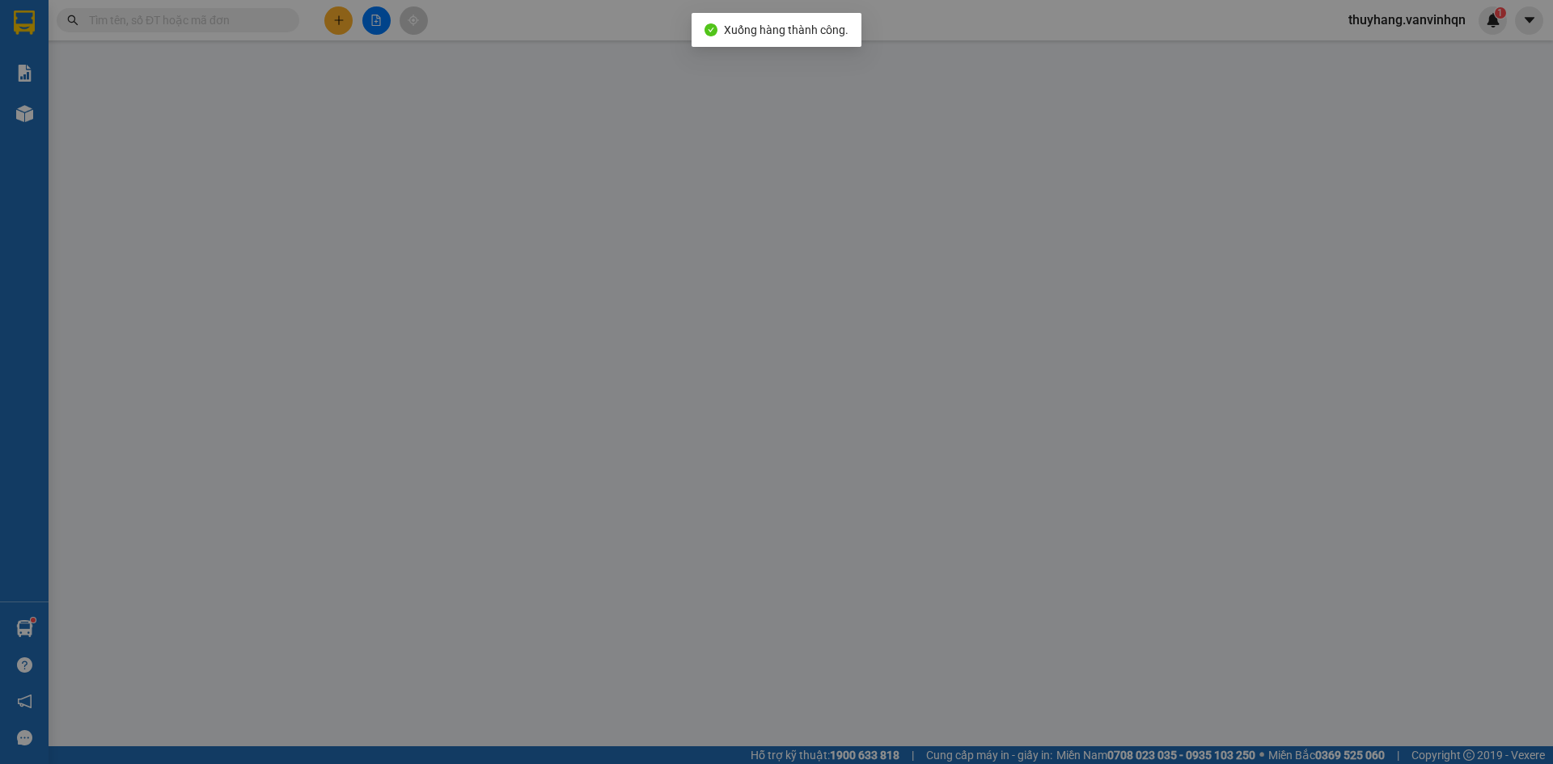
type input "0773305809"
type input "ông đô"
type input "long hải"
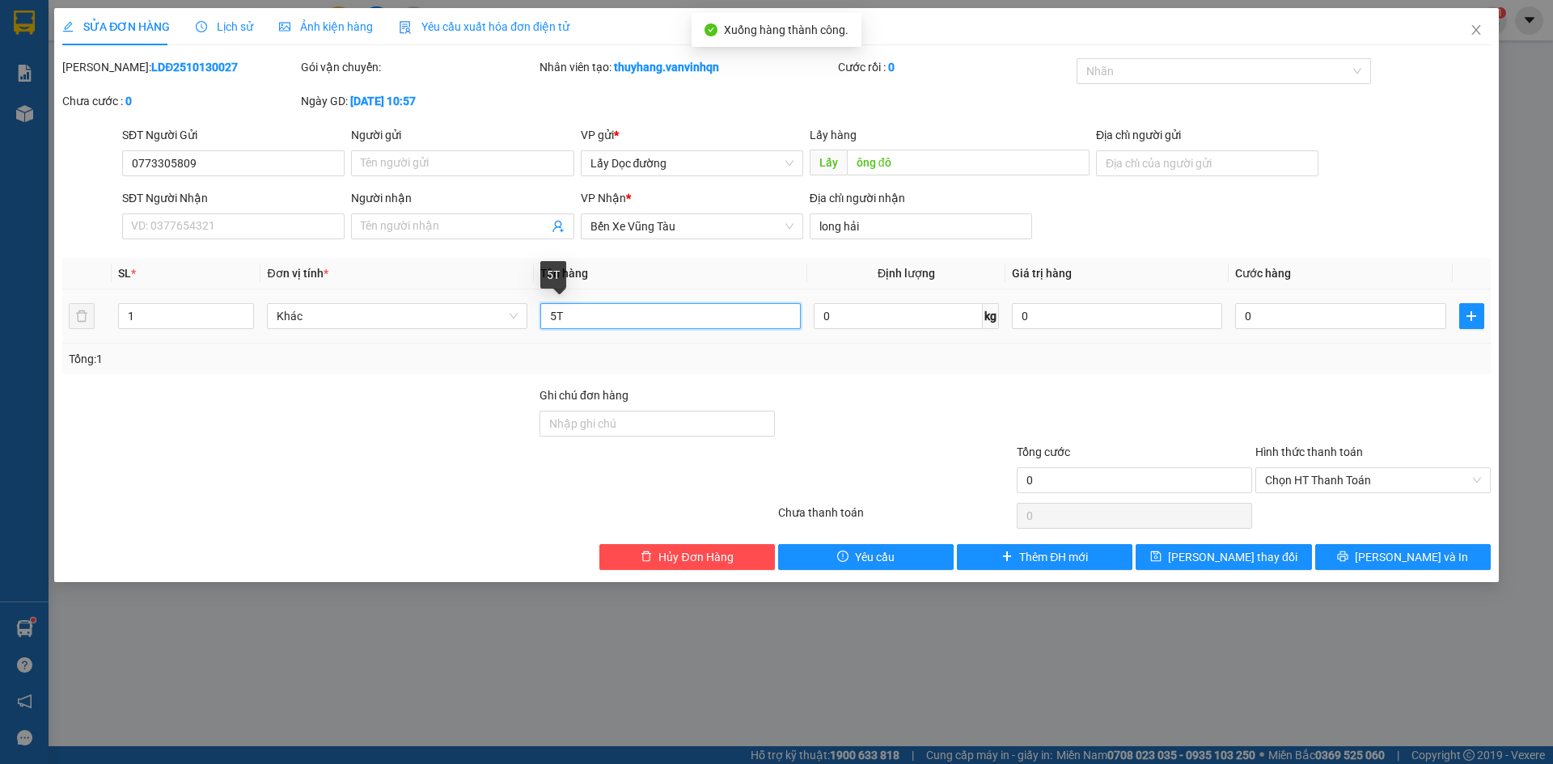
click at [735, 315] on input "5T" at bounding box center [670, 316] width 260 height 26
click at [1475, 314] on icon "plus" at bounding box center [1471, 316] width 13 height 13
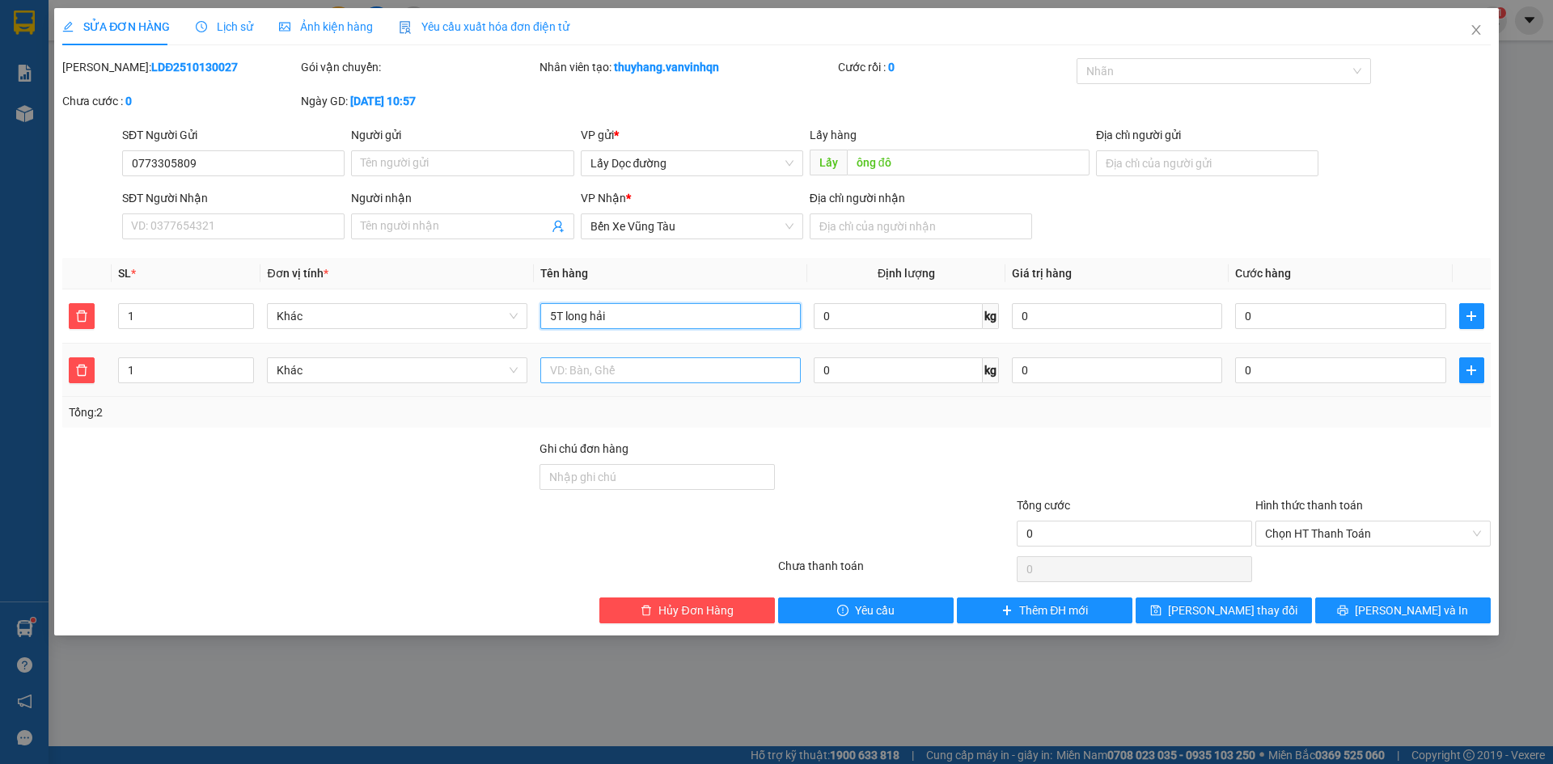
type input "5T long hải"
click at [708, 364] on input "text" at bounding box center [670, 371] width 260 height 26
type input "1t bình châu"
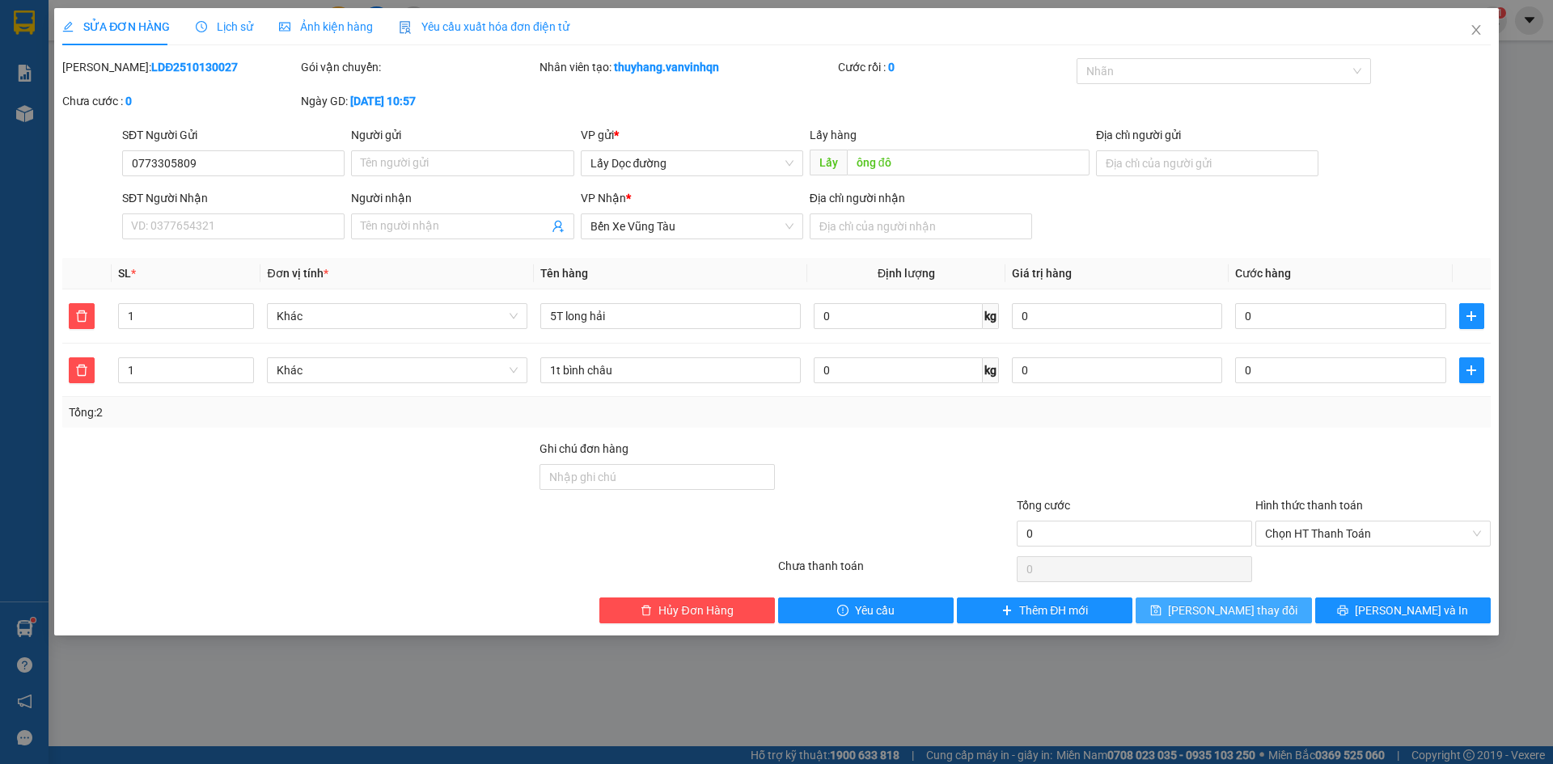
click at [1285, 603] on button "[PERSON_NAME] thay đổi" at bounding box center [1224, 611] width 176 height 26
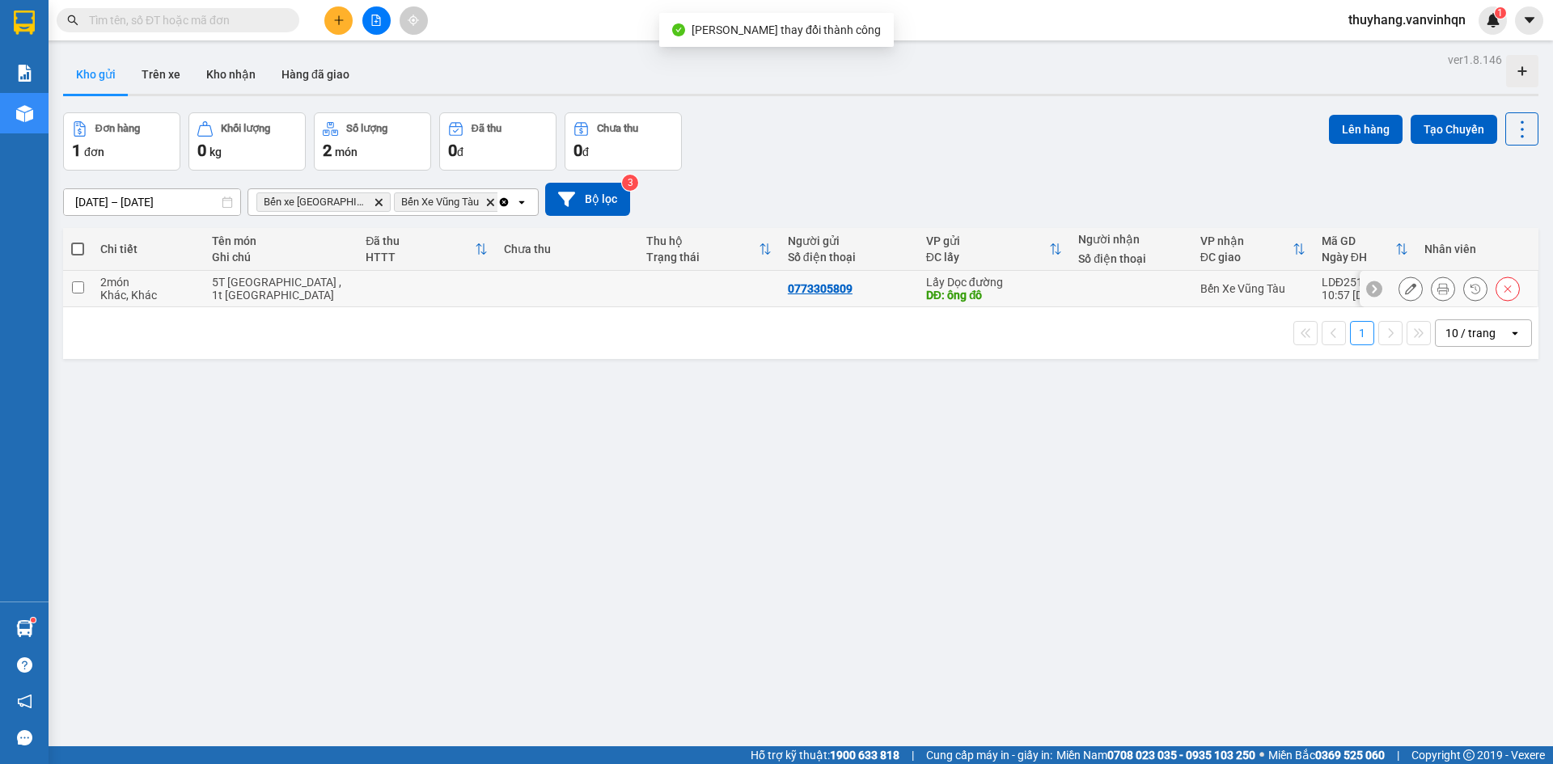
click at [421, 303] on td at bounding box center [427, 289] width 138 height 36
checkbox input "true"
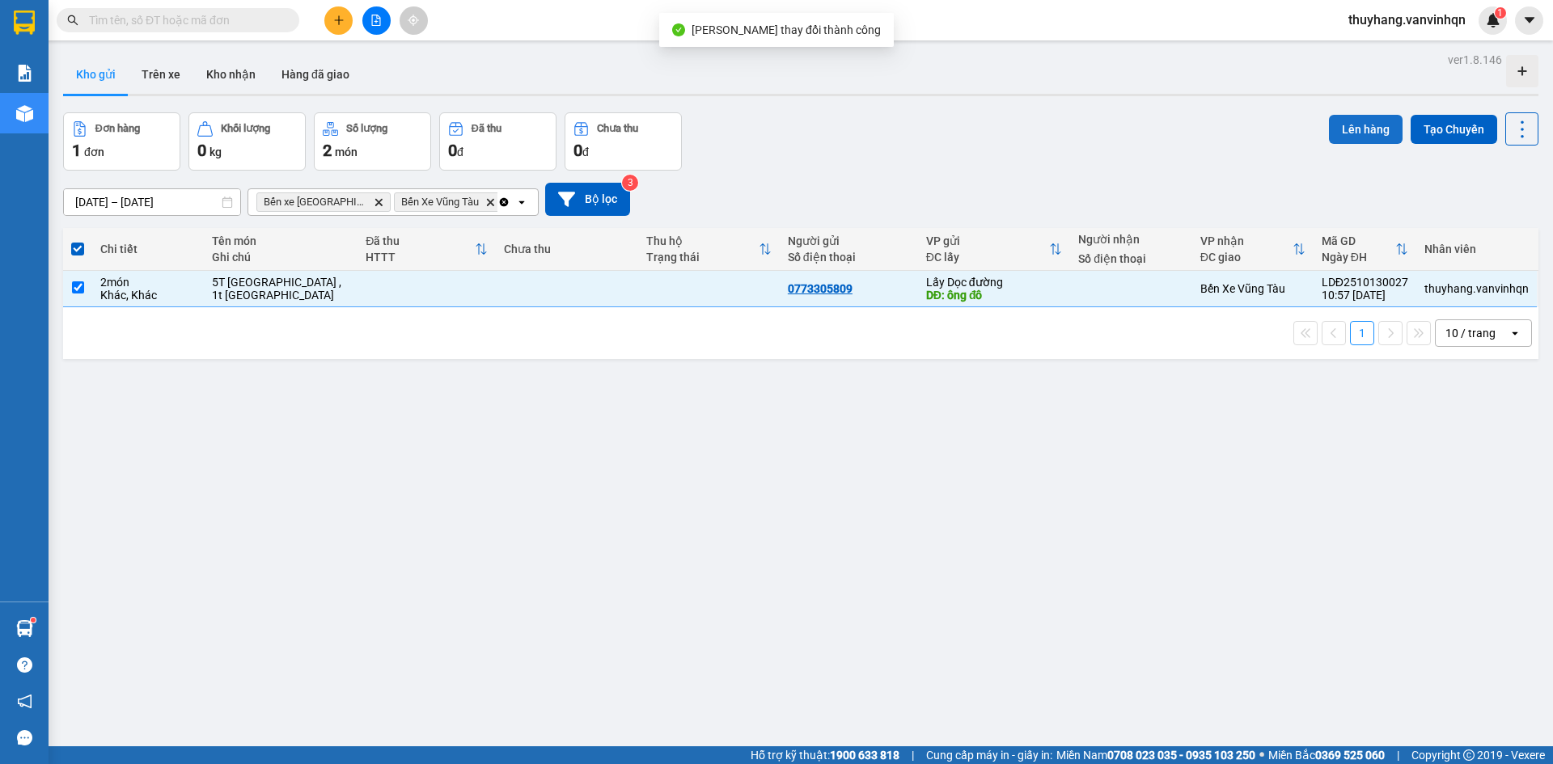
click at [1329, 125] on button "Lên hàng" at bounding box center [1366, 129] width 74 height 29
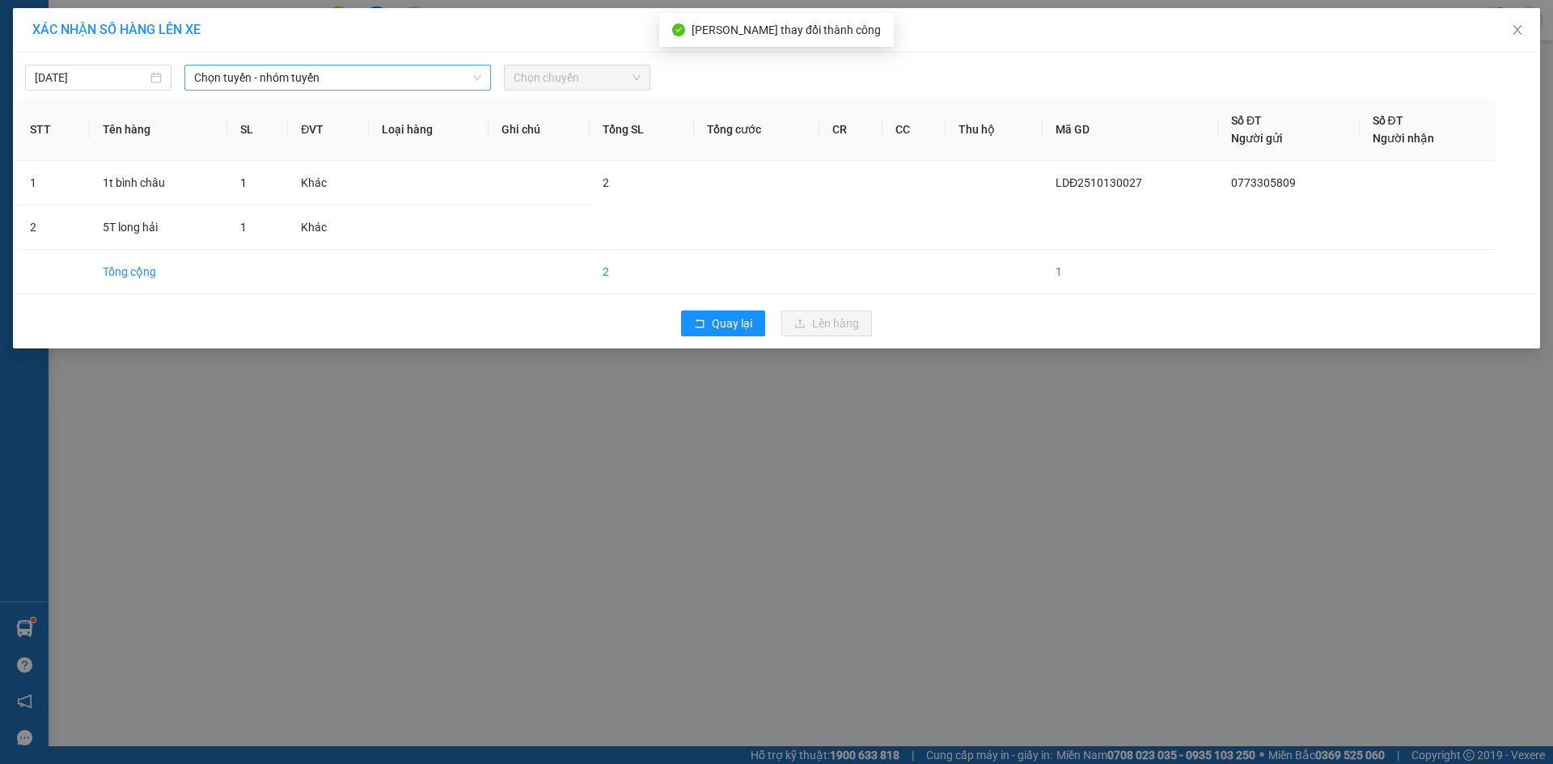
click at [403, 79] on span "Chọn tuyến - nhóm tuyến" at bounding box center [337, 78] width 287 height 24
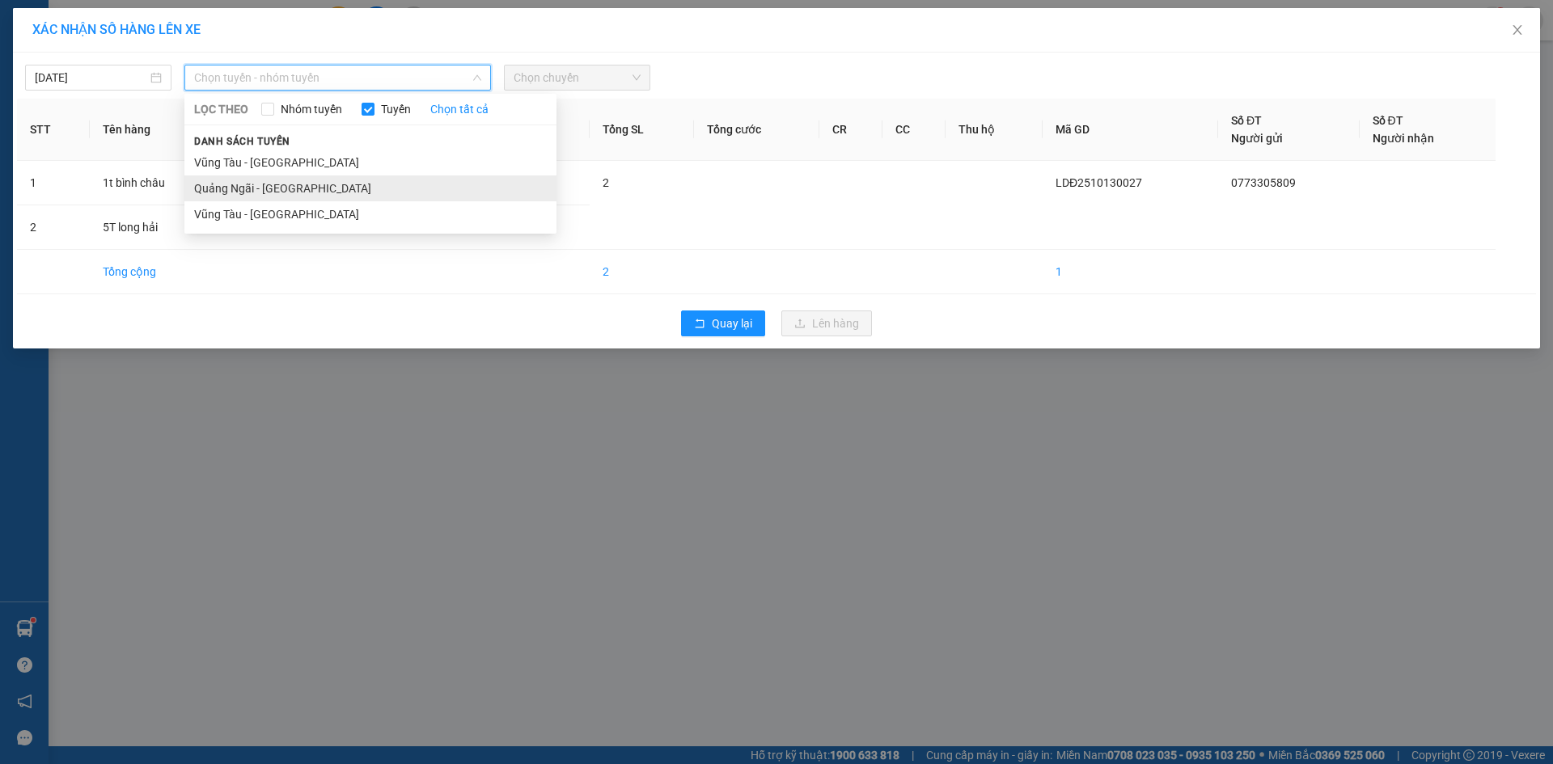
click at [386, 184] on li "Quảng Ngãi - [GEOGRAPHIC_DATA]" at bounding box center [370, 189] width 372 height 26
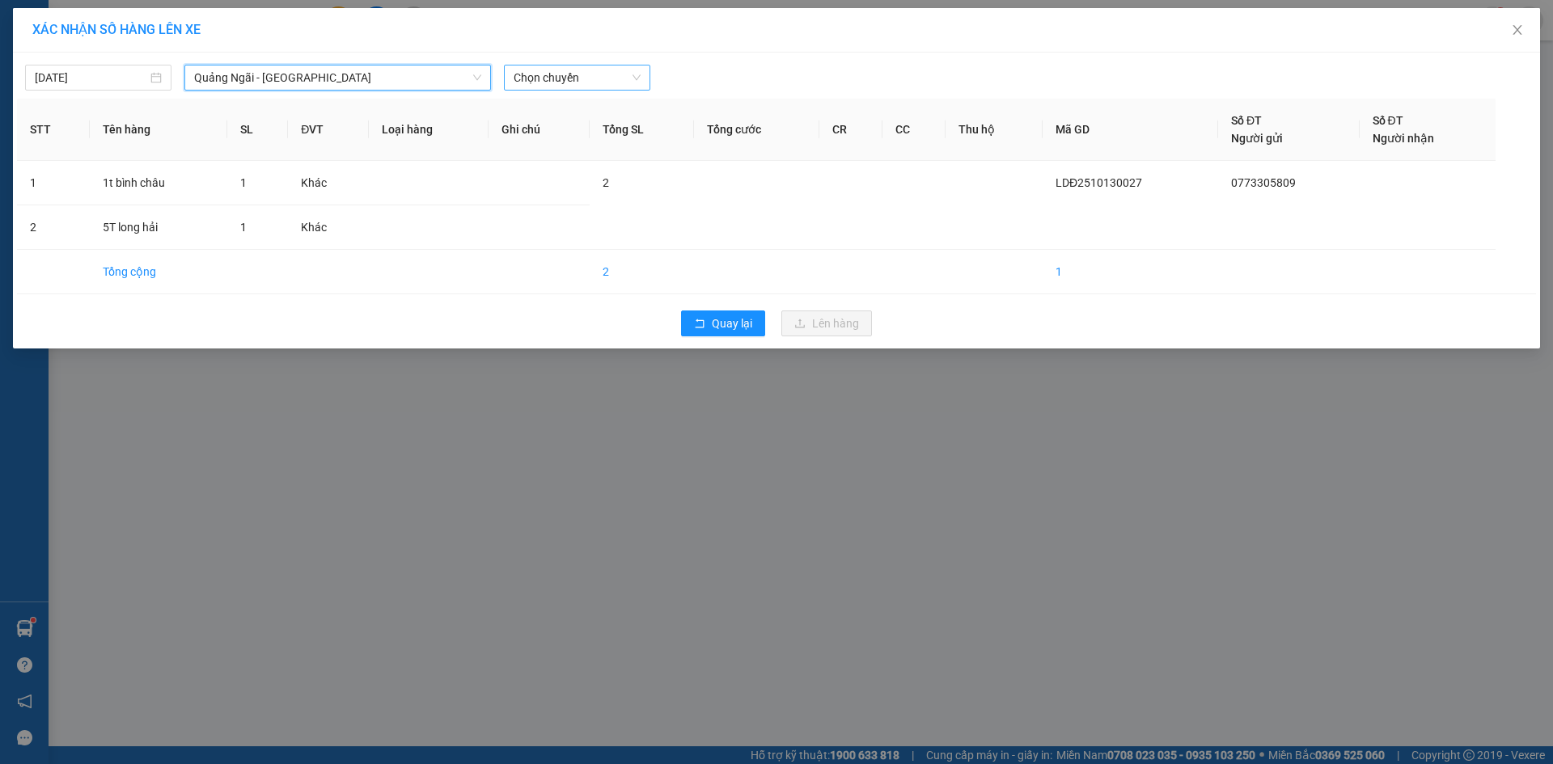
click at [589, 70] on span "Chọn chuyến" at bounding box center [577, 78] width 127 height 24
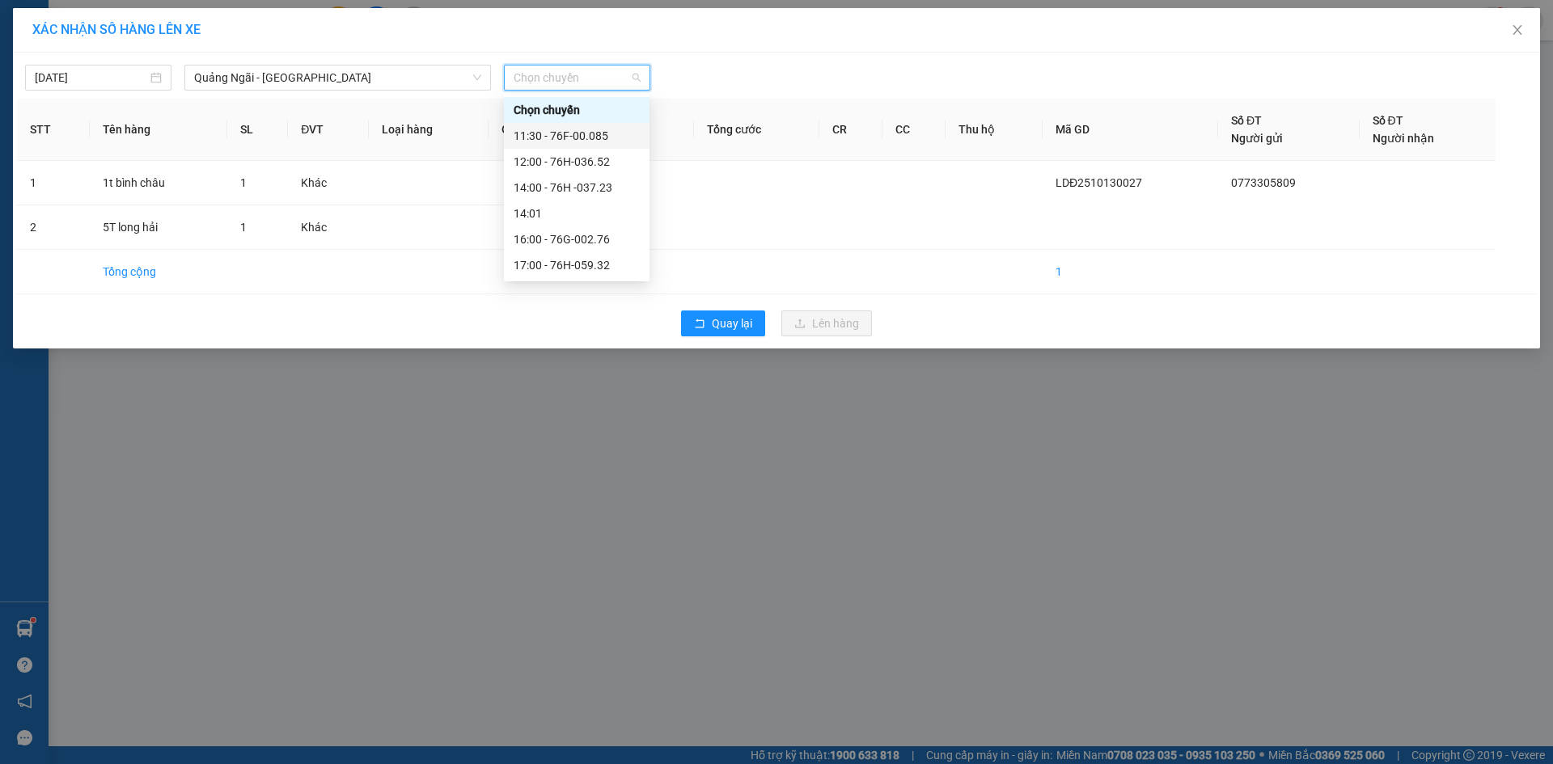
click at [614, 133] on div "11:30 - 76F-00.085" at bounding box center [577, 136] width 126 height 18
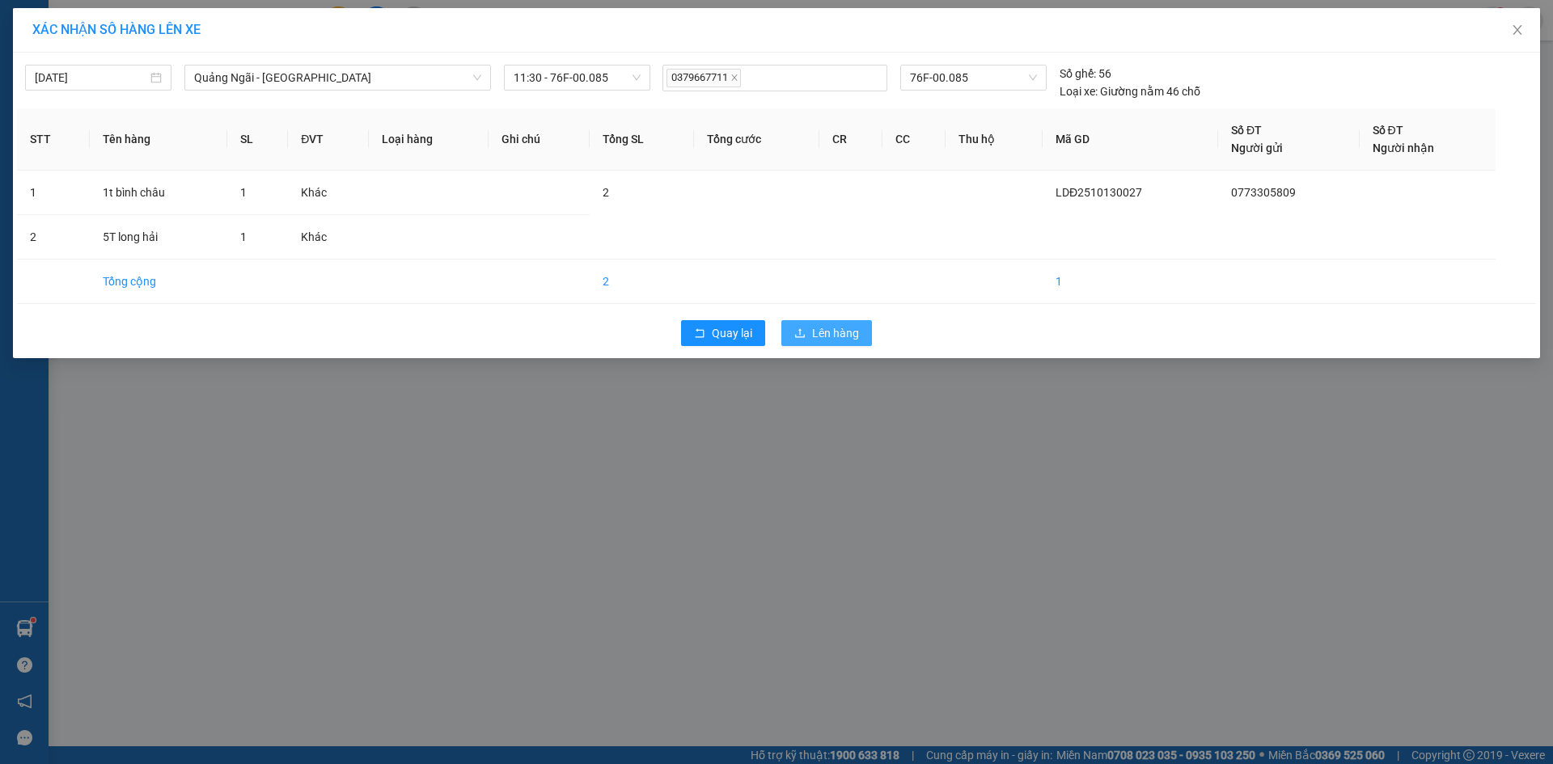
click at [847, 336] on span "Lên hàng" at bounding box center [835, 333] width 47 height 18
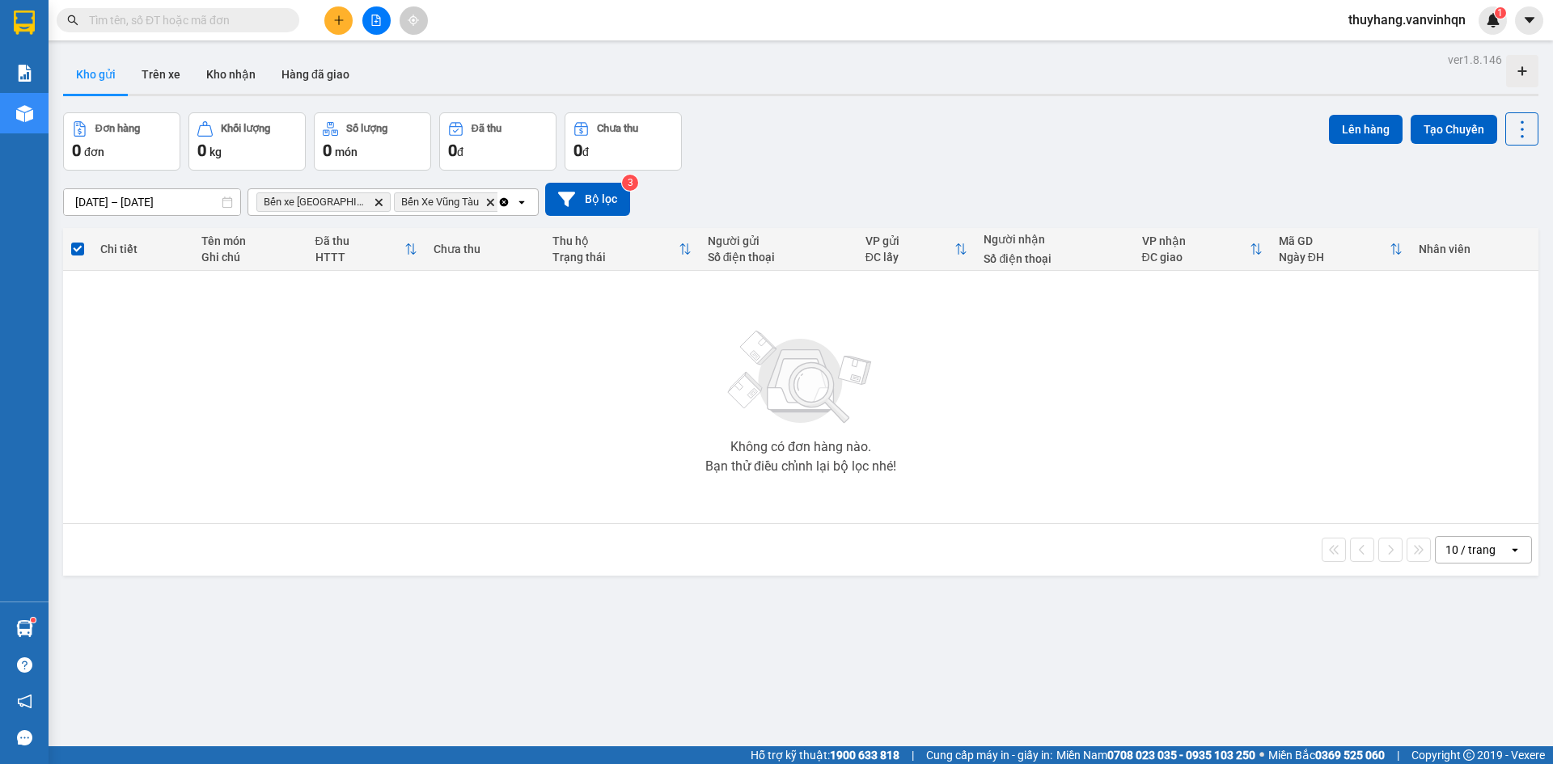
click at [837, 147] on div "Đơn hàng 0 đơn Khối lượng 0 kg Số lượng 0 món Đã thu 0 đ Chưa thu 0 đ Lên hàng …" at bounding box center [800, 141] width 1475 height 58
click at [340, 23] on icon "plus" at bounding box center [338, 20] width 11 height 11
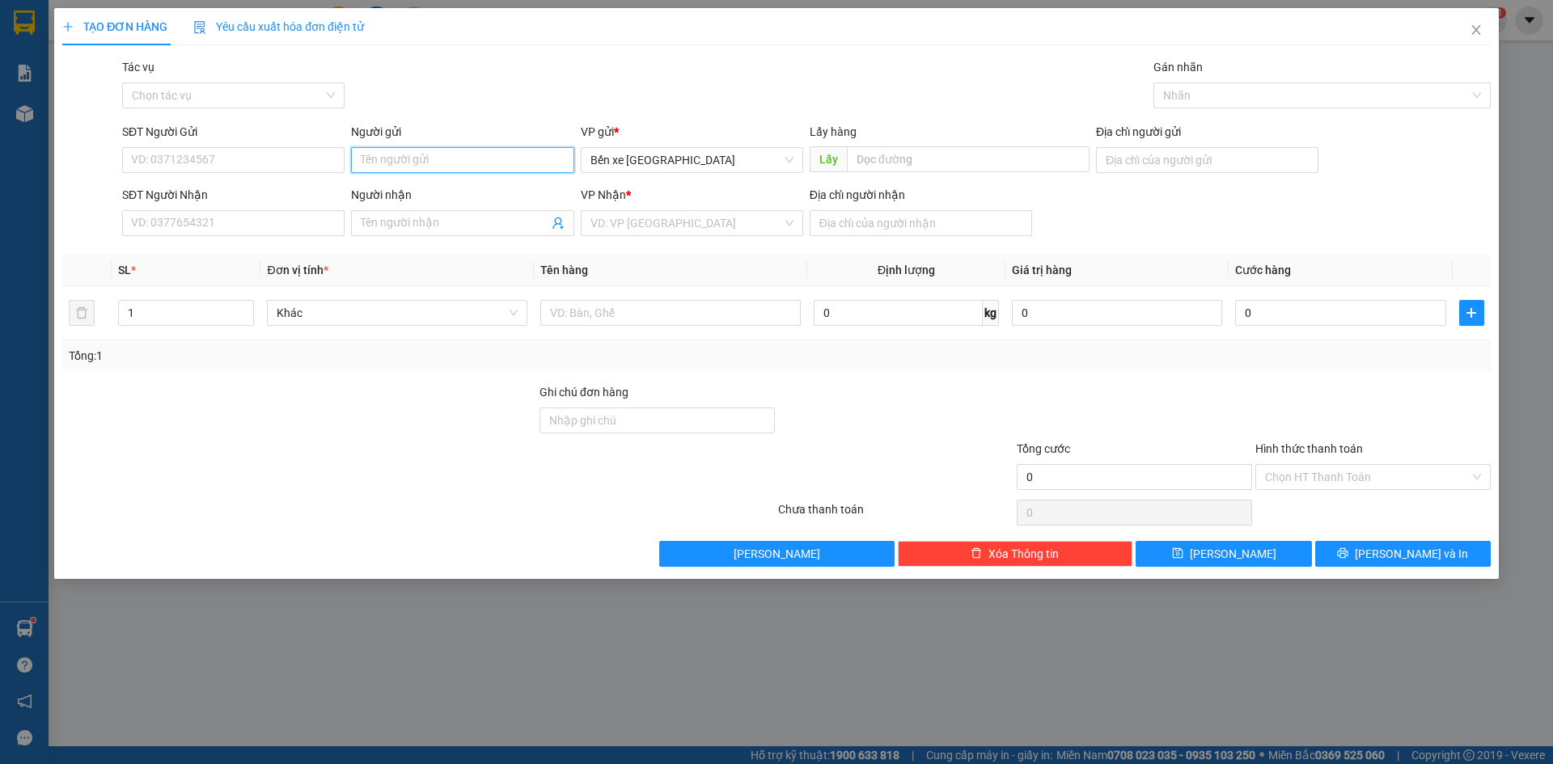
click at [388, 161] on input "Người gửi" at bounding box center [462, 160] width 222 height 26
type input "xe [PERSON_NAME]"
click at [241, 160] on input "SĐT Người Gửi" at bounding box center [233, 160] width 222 height 26
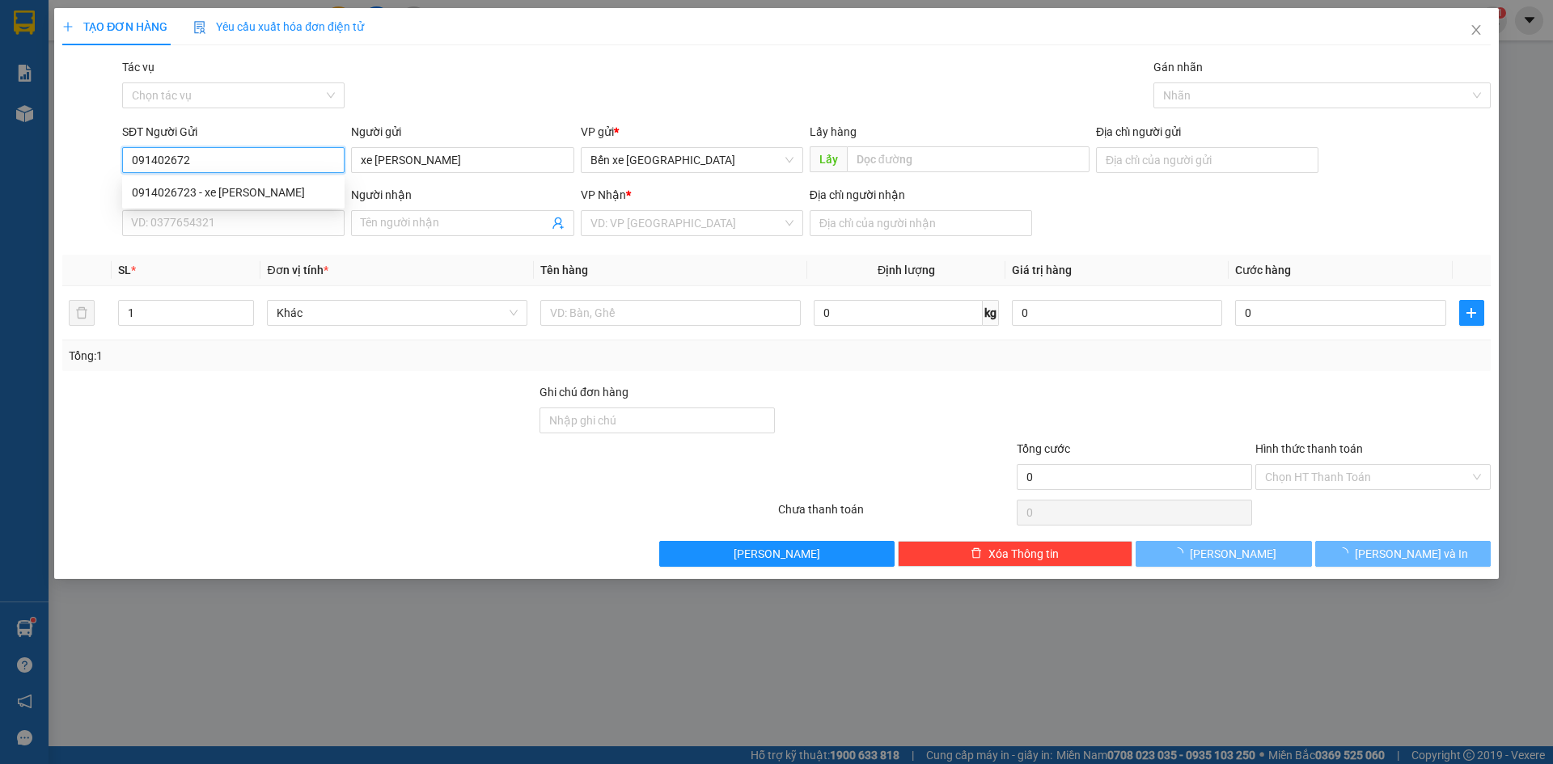
type input "0914026723"
click at [271, 190] on div "0914026723 - xe [PERSON_NAME]" at bounding box center [233, 193] width 203 height 18
type input "xe [PERSON_NAME]"
type input "BXQN"
type input "0909377417"
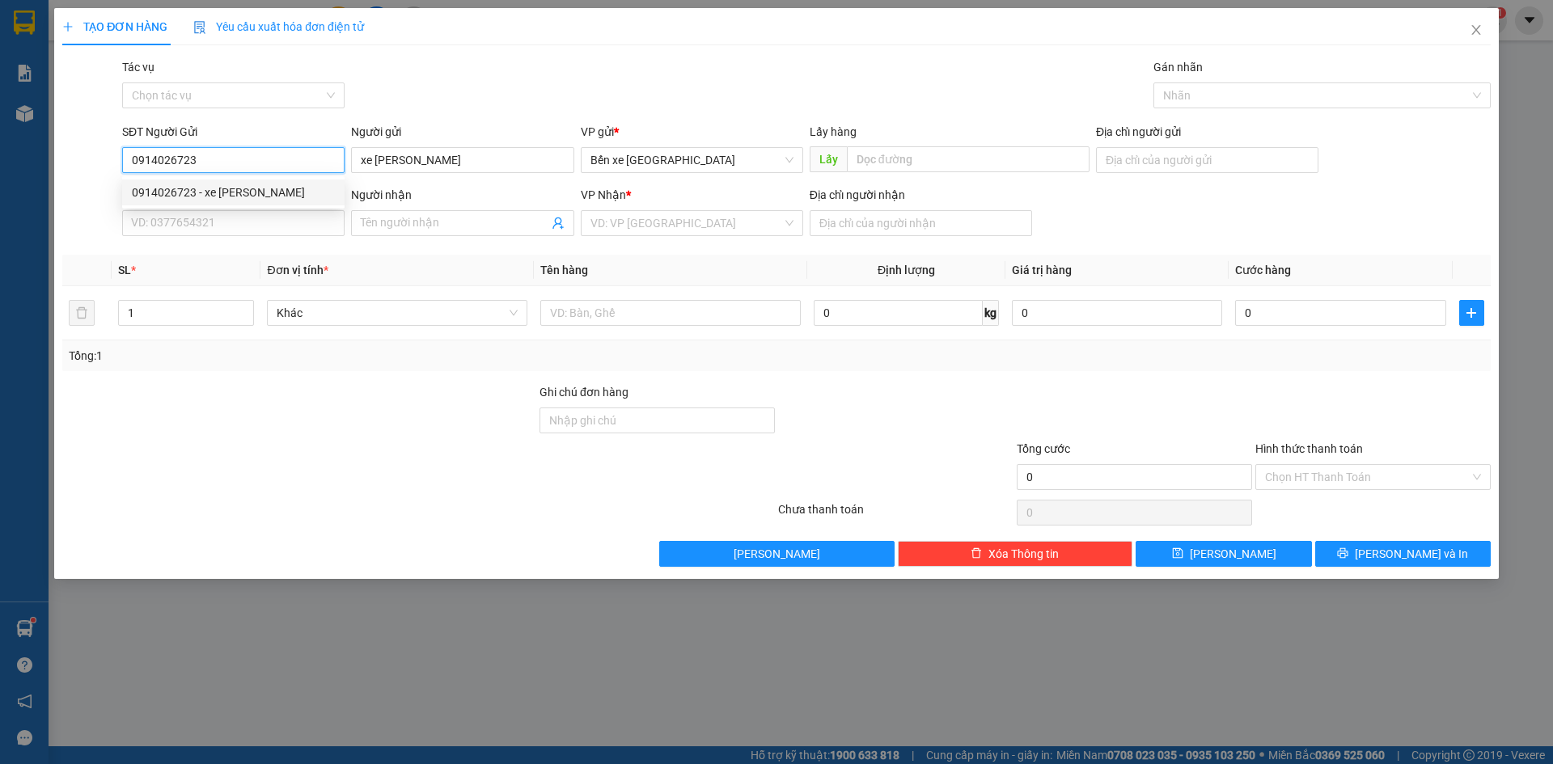
type input "phuoc thái"
type input "1.800.000"
type input "0914026723"
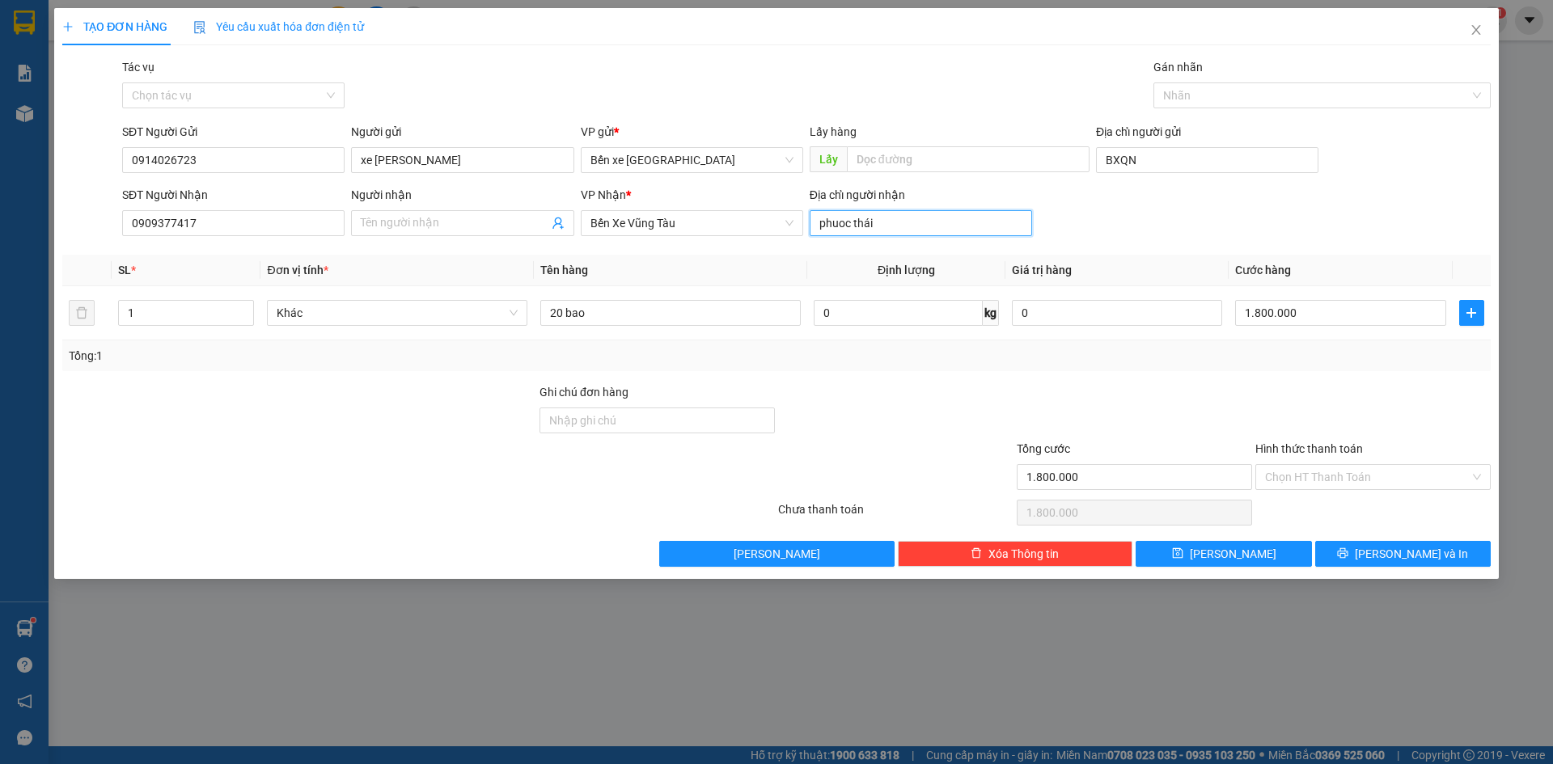
click at [882, 222] on input "phuoc thái" at bounding box center [921, 223] width 222 height 26
click at [700, 302] on input "20 bao" at bounding box center [670, 313] width 260 height 26
click at [563, 302] on input "20 bao" at bounding box center [670, 313] width 260 height 26
type input "13 bao"
drag, startPoint x: 205, startPoint y: 220, endPoint x: 0, endPoint y: 235, distance: 206.0
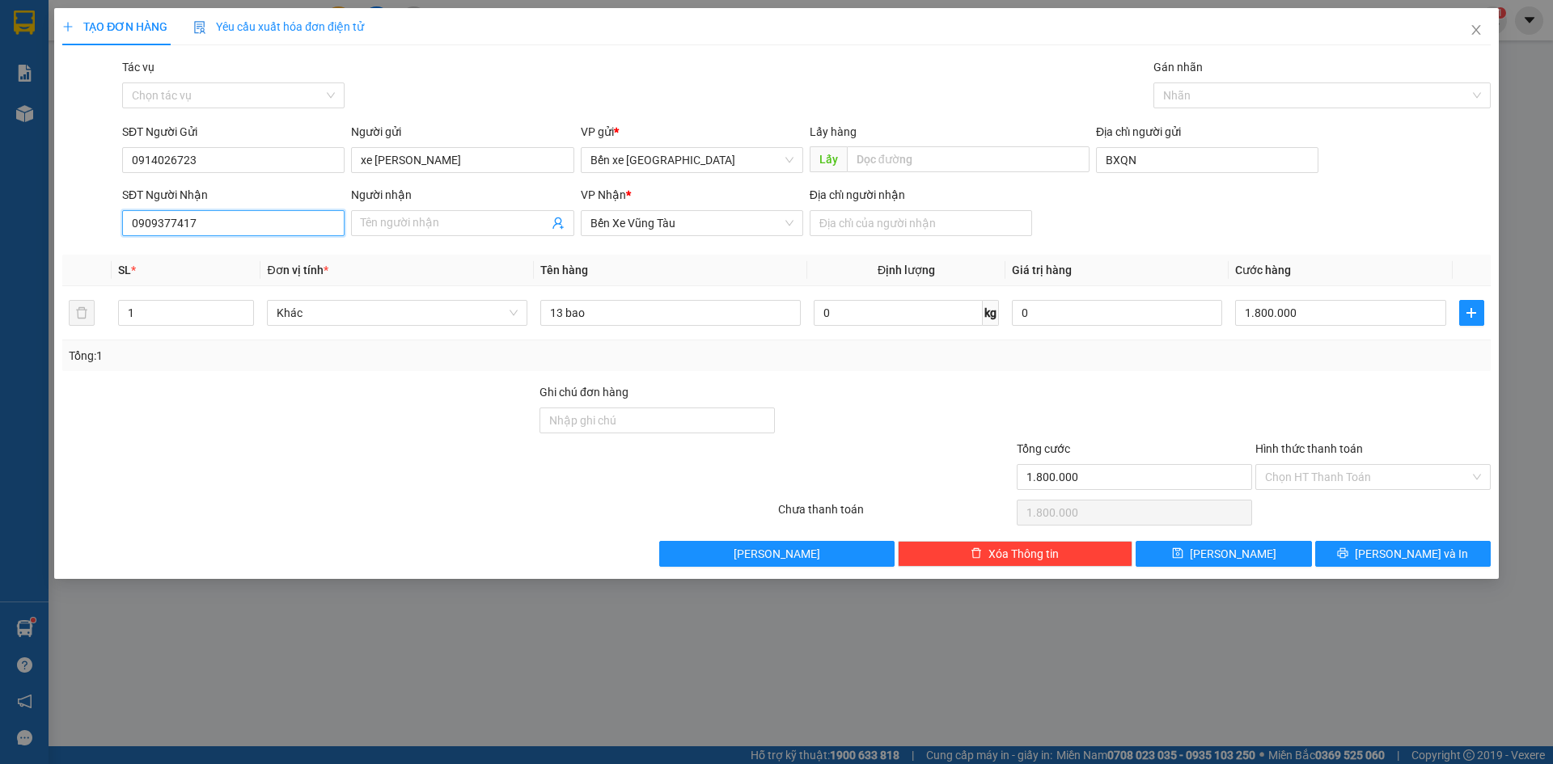
click at [0, 235] on div "TẠO ĐƠN HÀNG Yêu cầu xuất hóa đơn điện tử Transit Pickup Surcharge Ids Transit …" at bounding box center [776, 382] width 1553 height 764
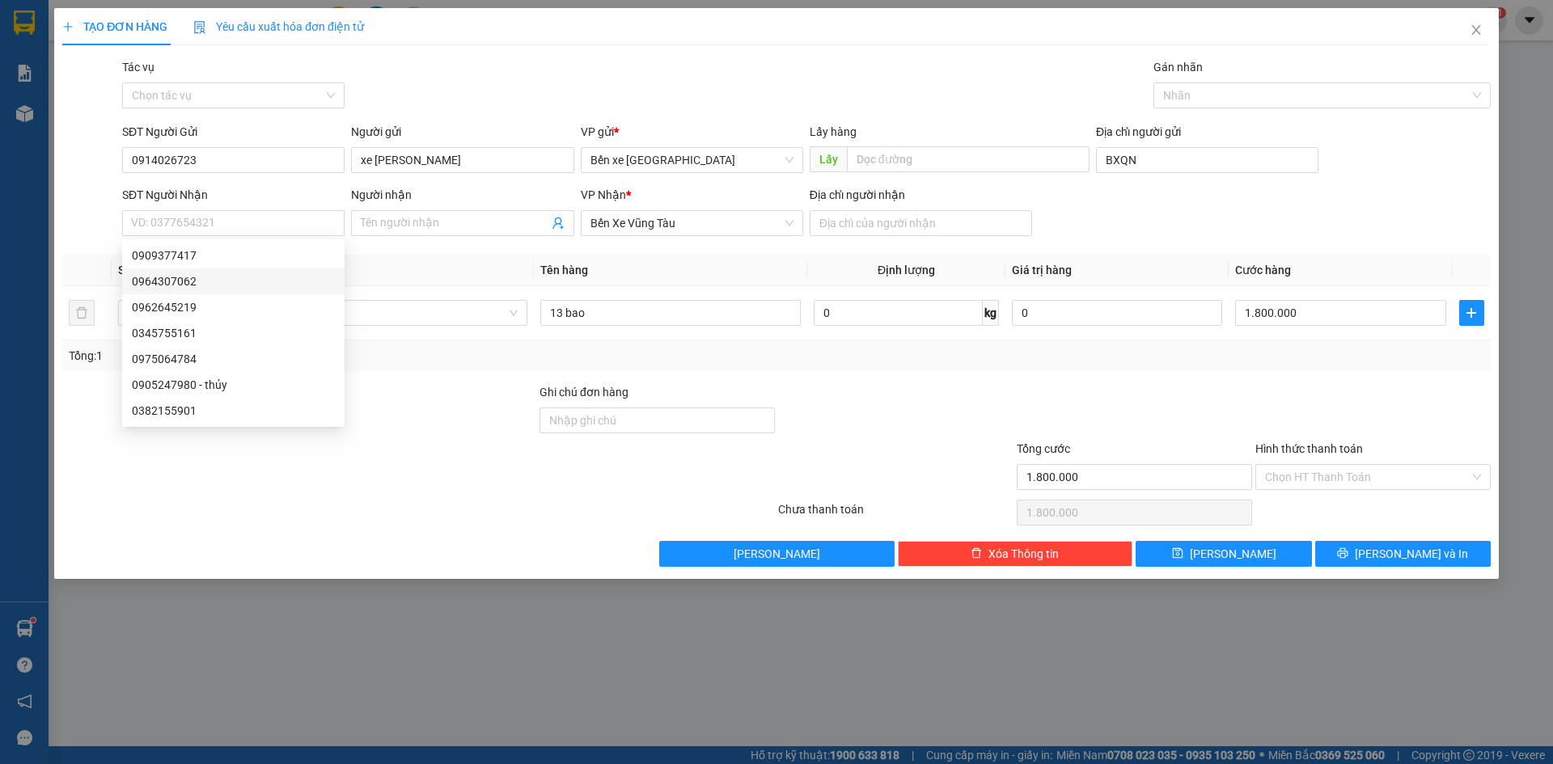
click at [1115, 207] on div "SĐT Người Nhận VD: 0377654321 Người nhận Tên người nhận VP Nhận * Bến Xe Vũng T…" at bounding box center [806, 214] width 1375 height 57
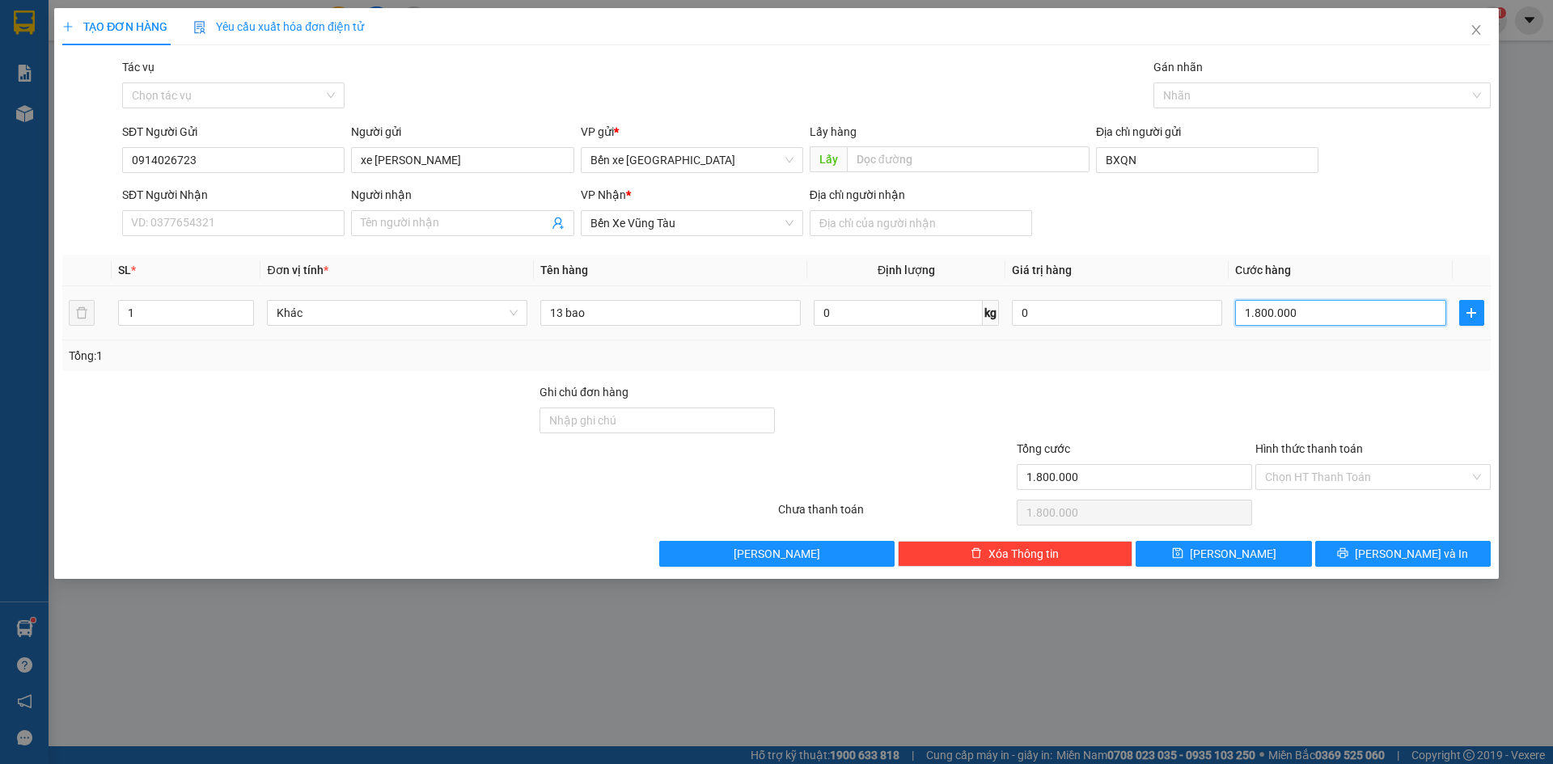
click at [1297, 311] on input "1.800.000" at bounding box center [1340, 313] width 210 height 26
type input "0"
click at [666, 319] on input "13 bao" at bounding box center [670, 313] width 260 height 26
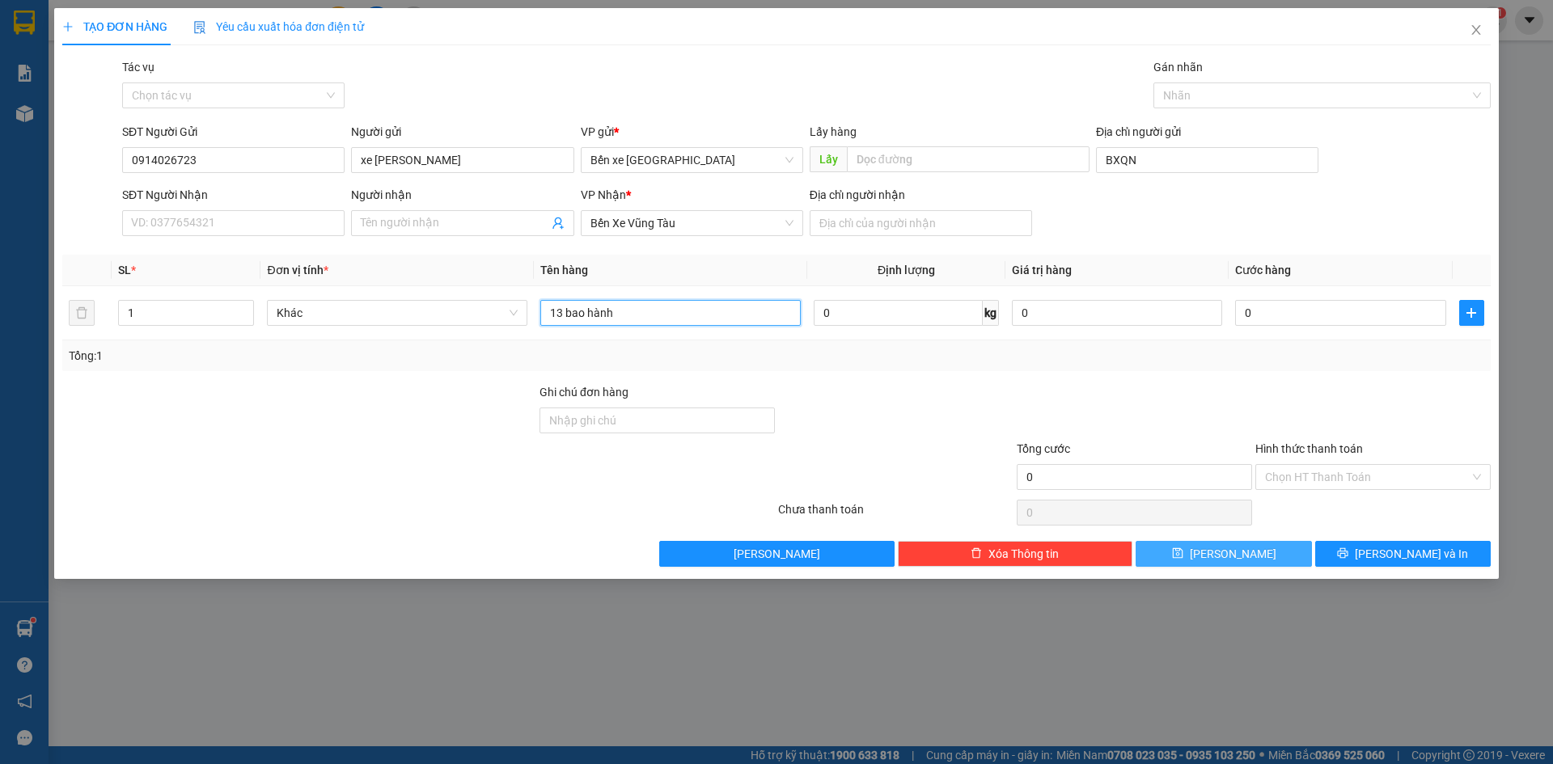
type input "13 bao hành"
drag, startPoint x: 1162, startPoint y: 548, endPoint x: 1414, endPoint y: 271, distance: 374.5
click at [1161, 548] on button "[PERSON_NAME]" at bounding box center [1224, 554] width 176 height 26
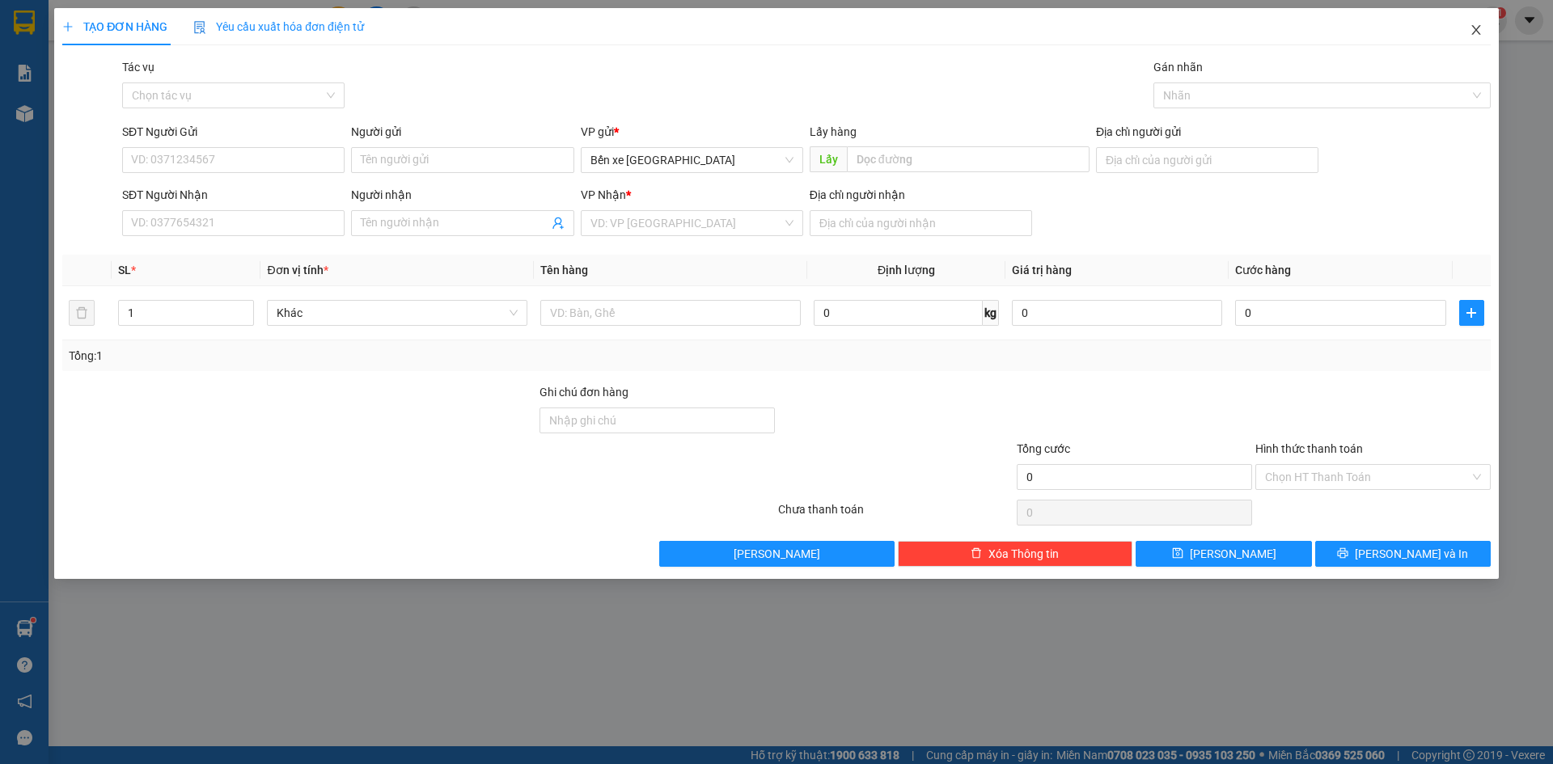
click at [1476, 36] on icon "close" at bounding box center [1476, 29] width 13 height 13
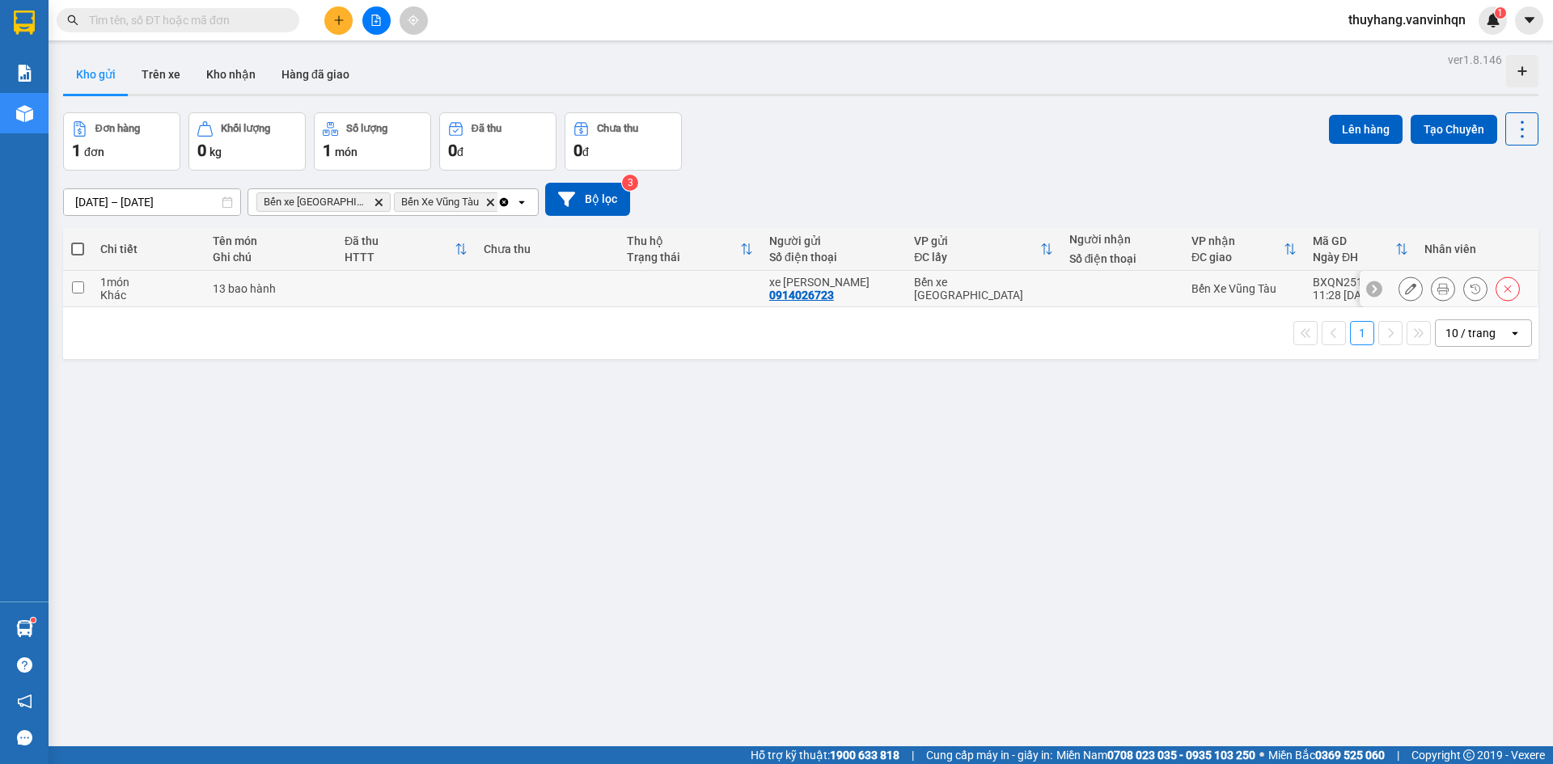
click at [1405, 291] on icon at bounding box center [1410, 288] width 11 height 11
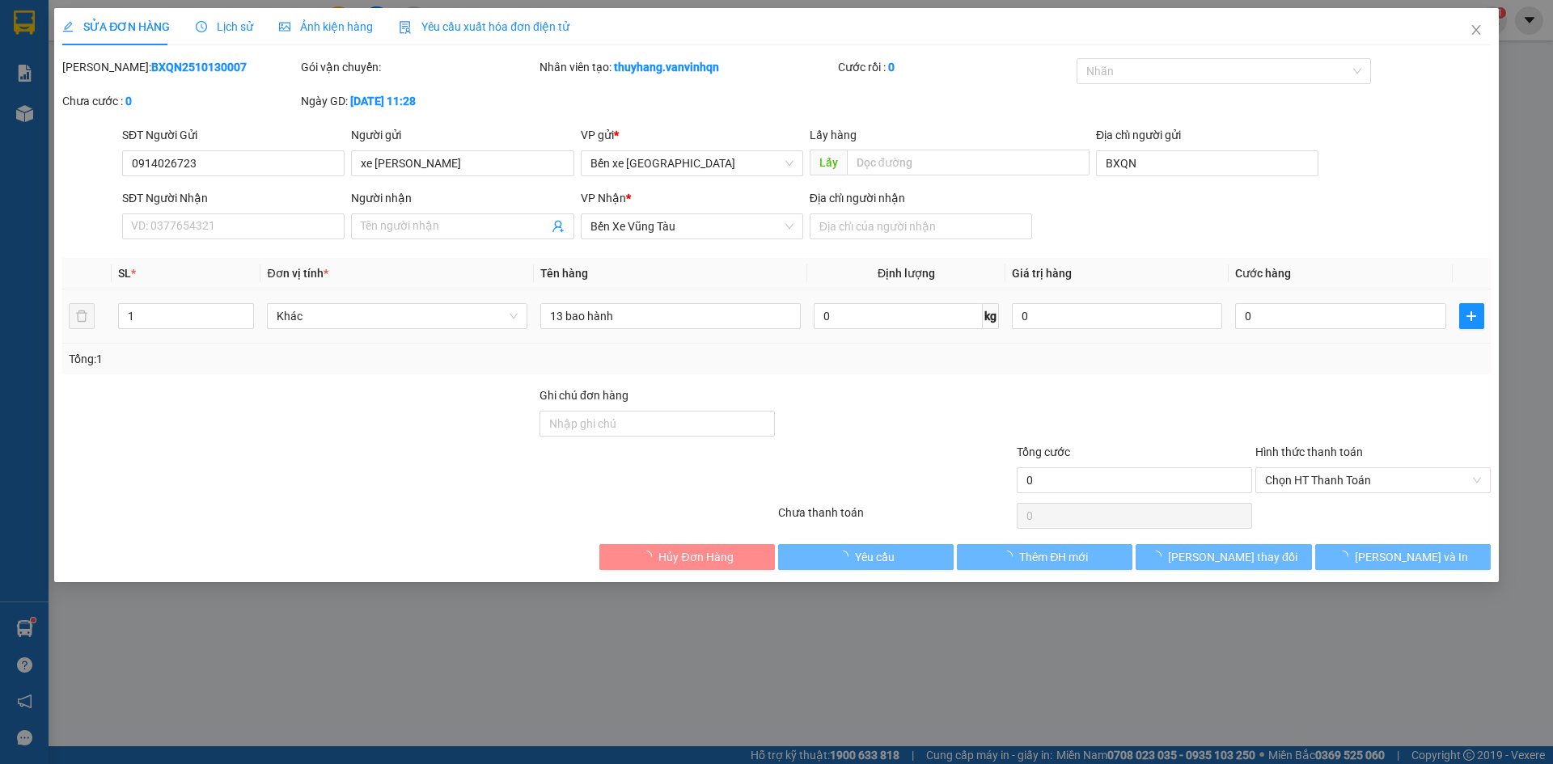
type input "0914026723"
type input "xe [PERSON_NAME]"
type input "BXQN"
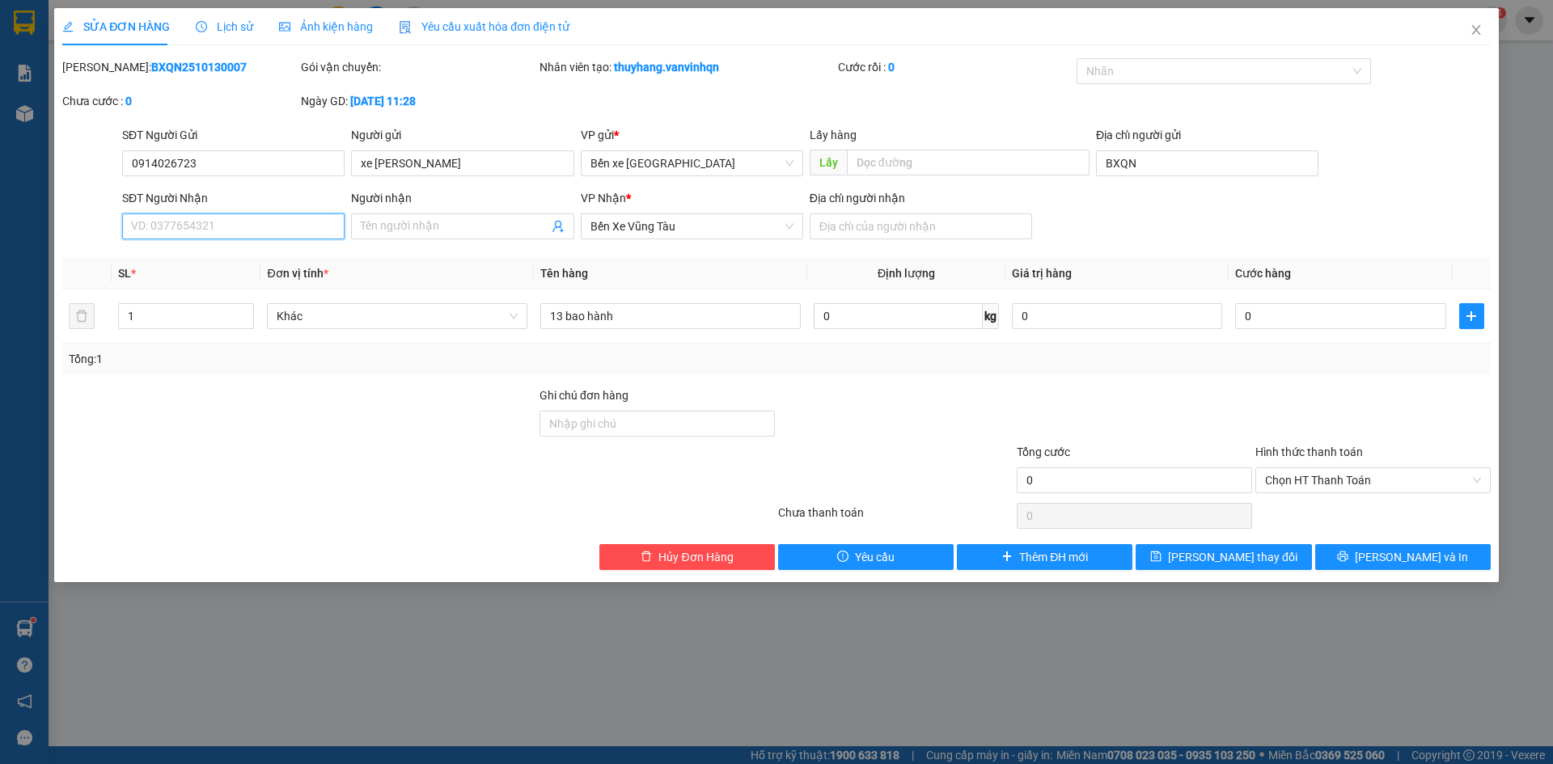
click at [274, 223] on input "SĐT Người Nhận" at bounding box center [233, 227] width 222 height 26
click at [290, 229] on input "0964307062" at bounding box center [233, 227] width 222 height 26
type input "0964307062"
click at [1179, 550] on button "[PERSON_NAME] thay đổi" at bounding box center [1224, 557] width 176 height 26
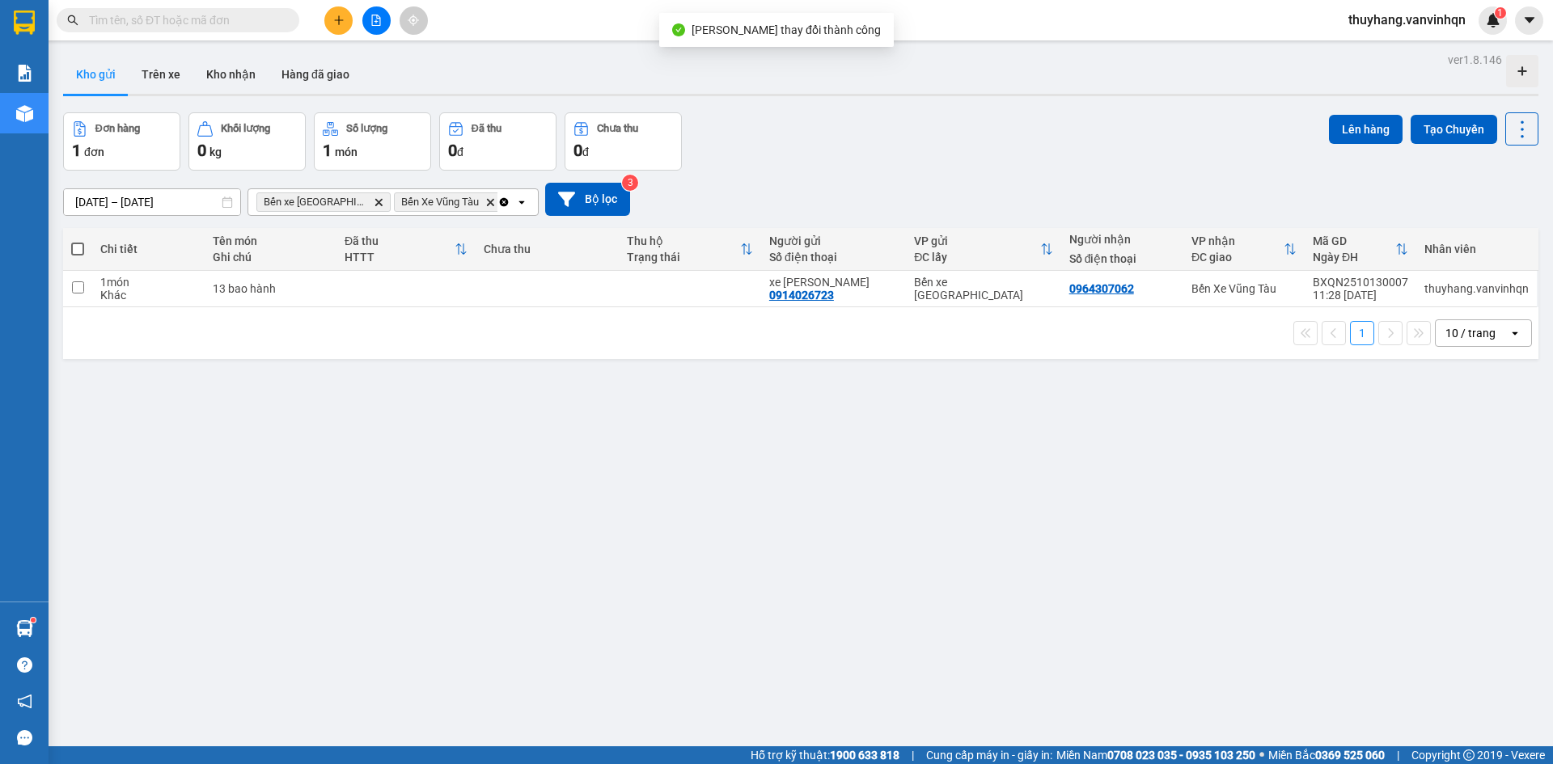
click at [222, 19] on input "text" at bounding box center [184, 20] width 191 height 18
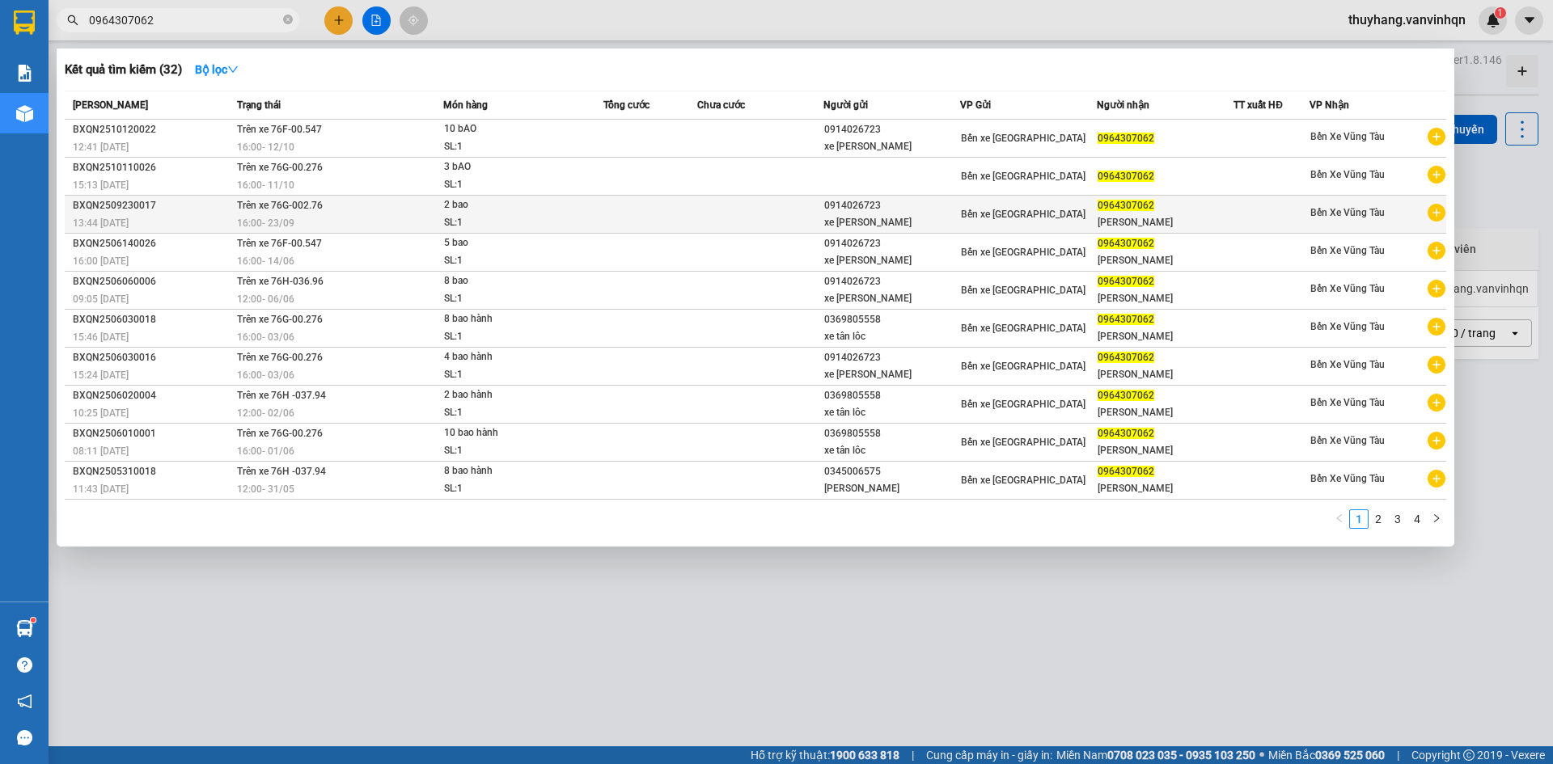
type input "0964307062"
click at [598, 214] on span "2 bao SL: 1" at bounding box center [523, 214] width 159 height 35
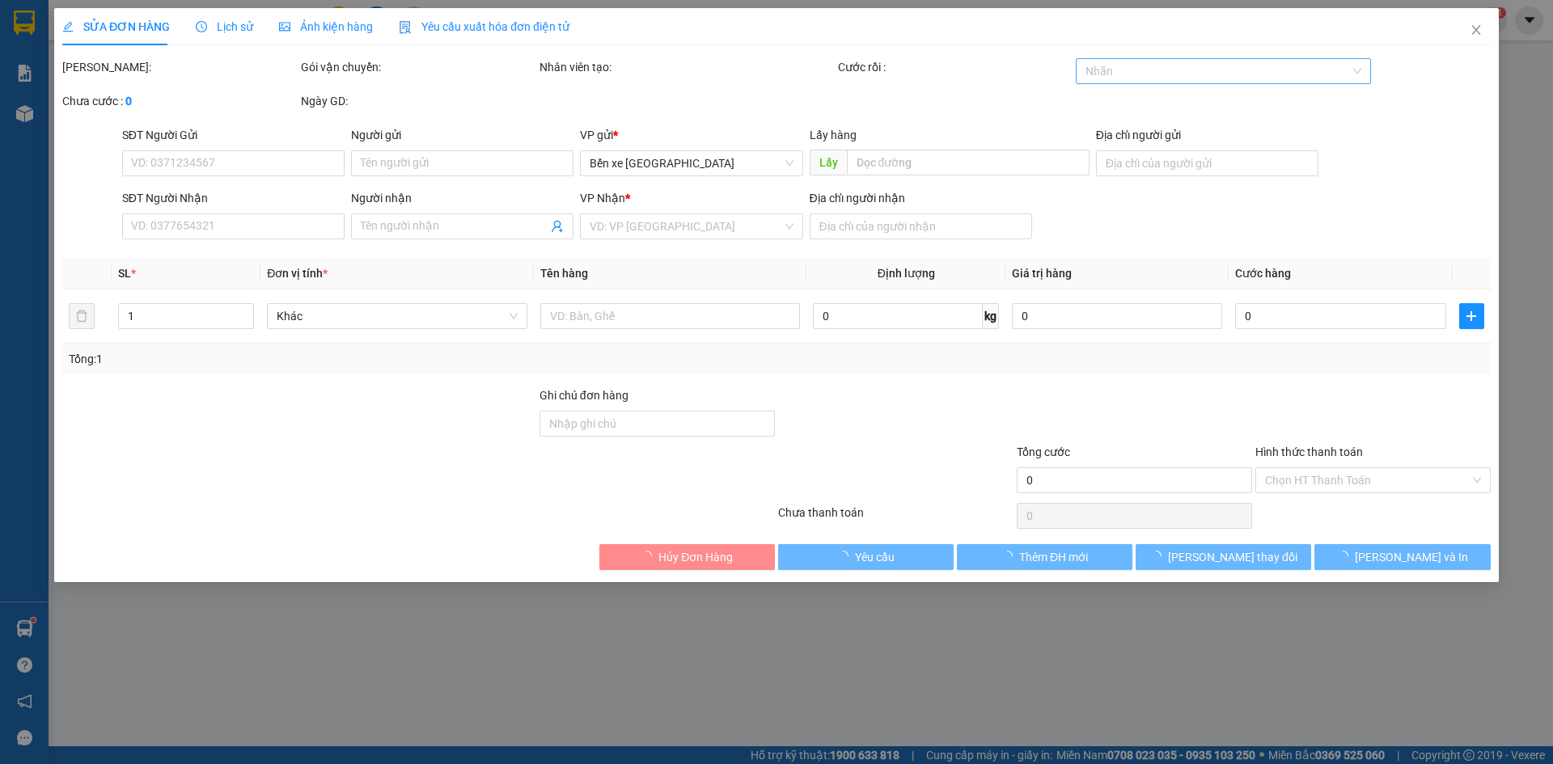
type input "0914026723"
type input "xe [PERSON_NAME]"
type input "BXQN"
type input "0964307062"
type input "[PERSON_NAME]"
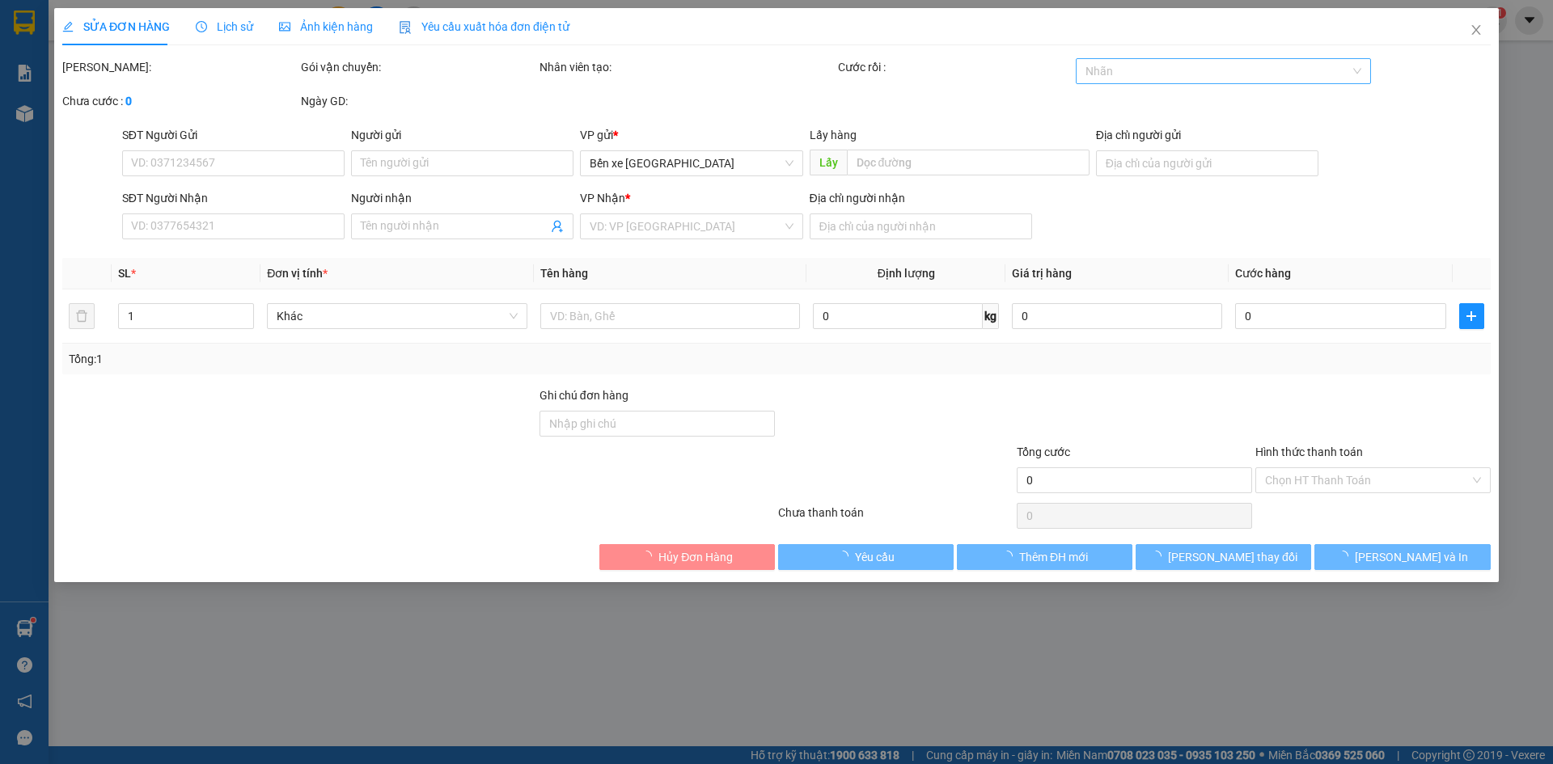
type input "[PERSON_NAME]"
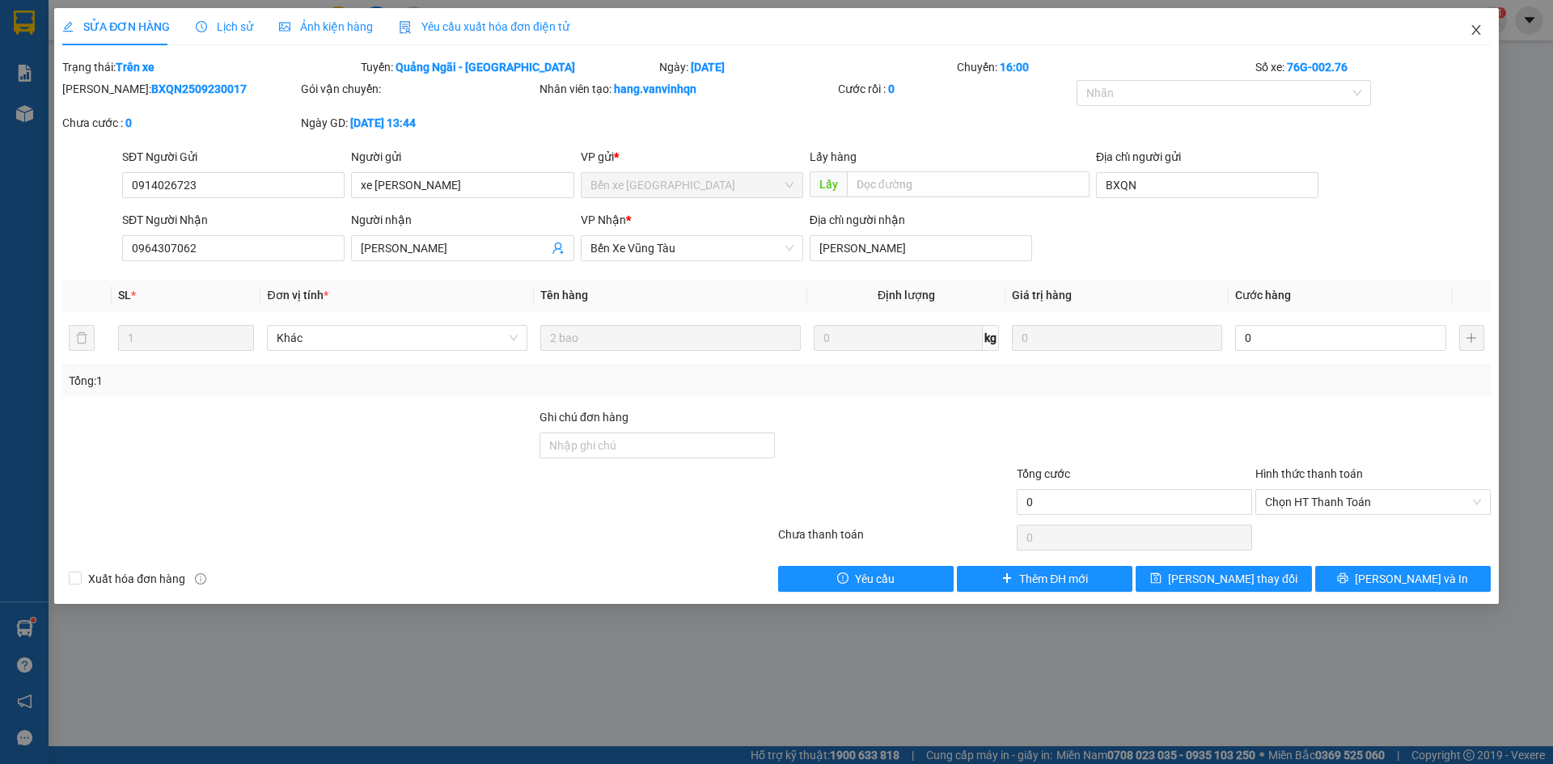
click at [1475, 28] on icon "close" at bounding box center [1476, 29] width 13 height 13
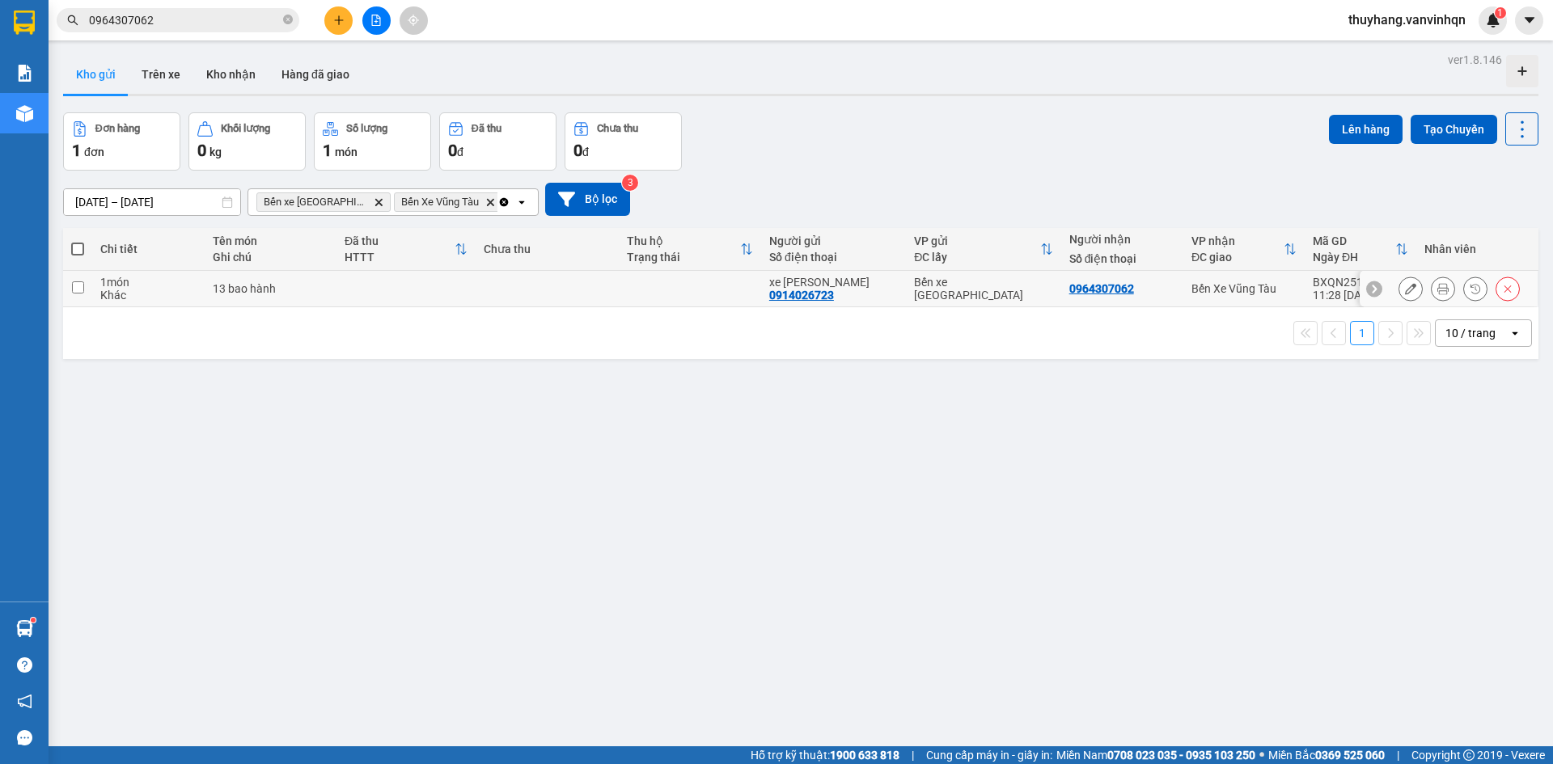
click at [1405, 294] on icon at bounding box center [1410, 288] width 11 height 11
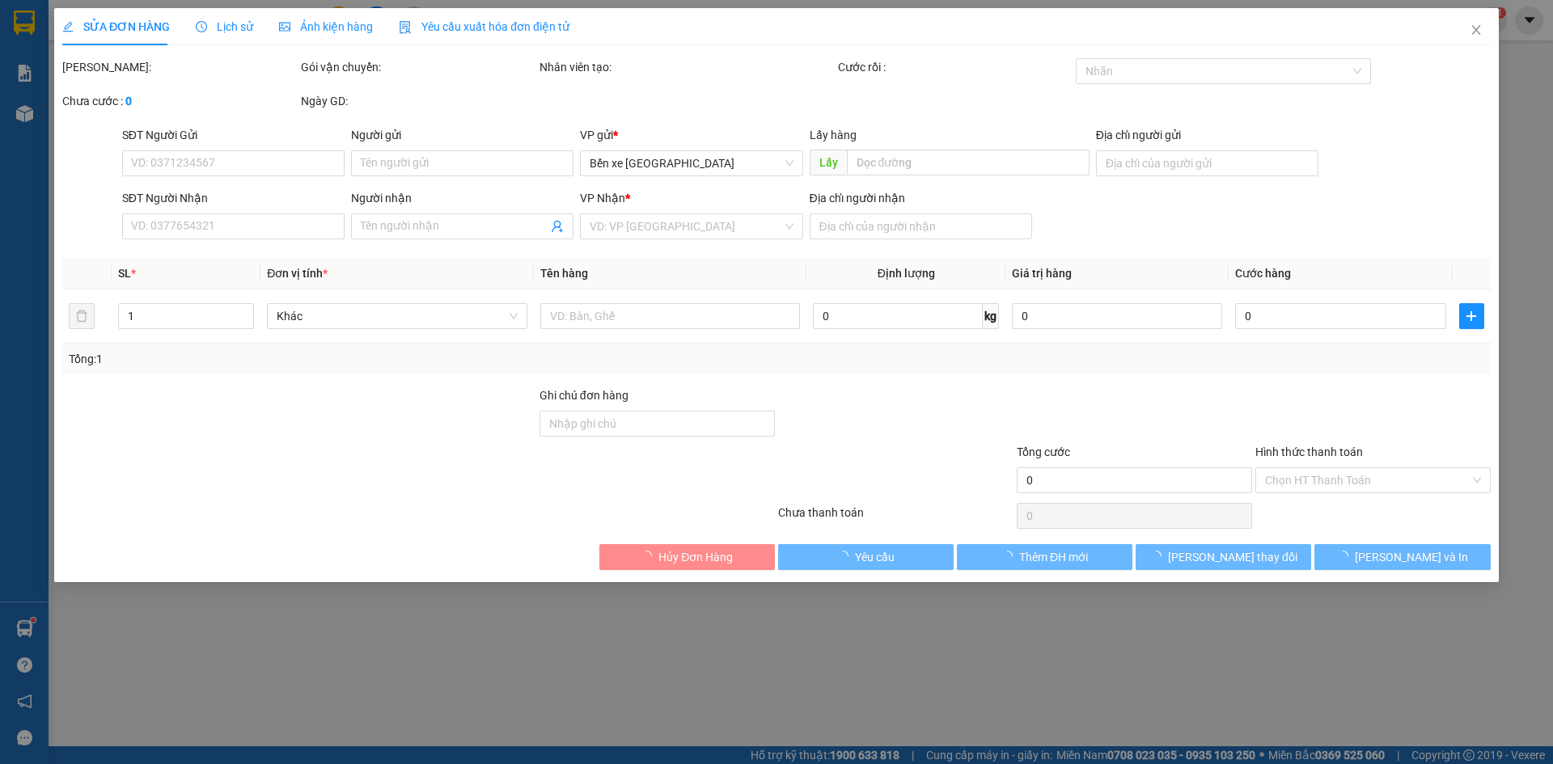
type input "0914026723"
type input "xe [PERSON_NAME]"
type input "BXQN"
type input "0964307062"
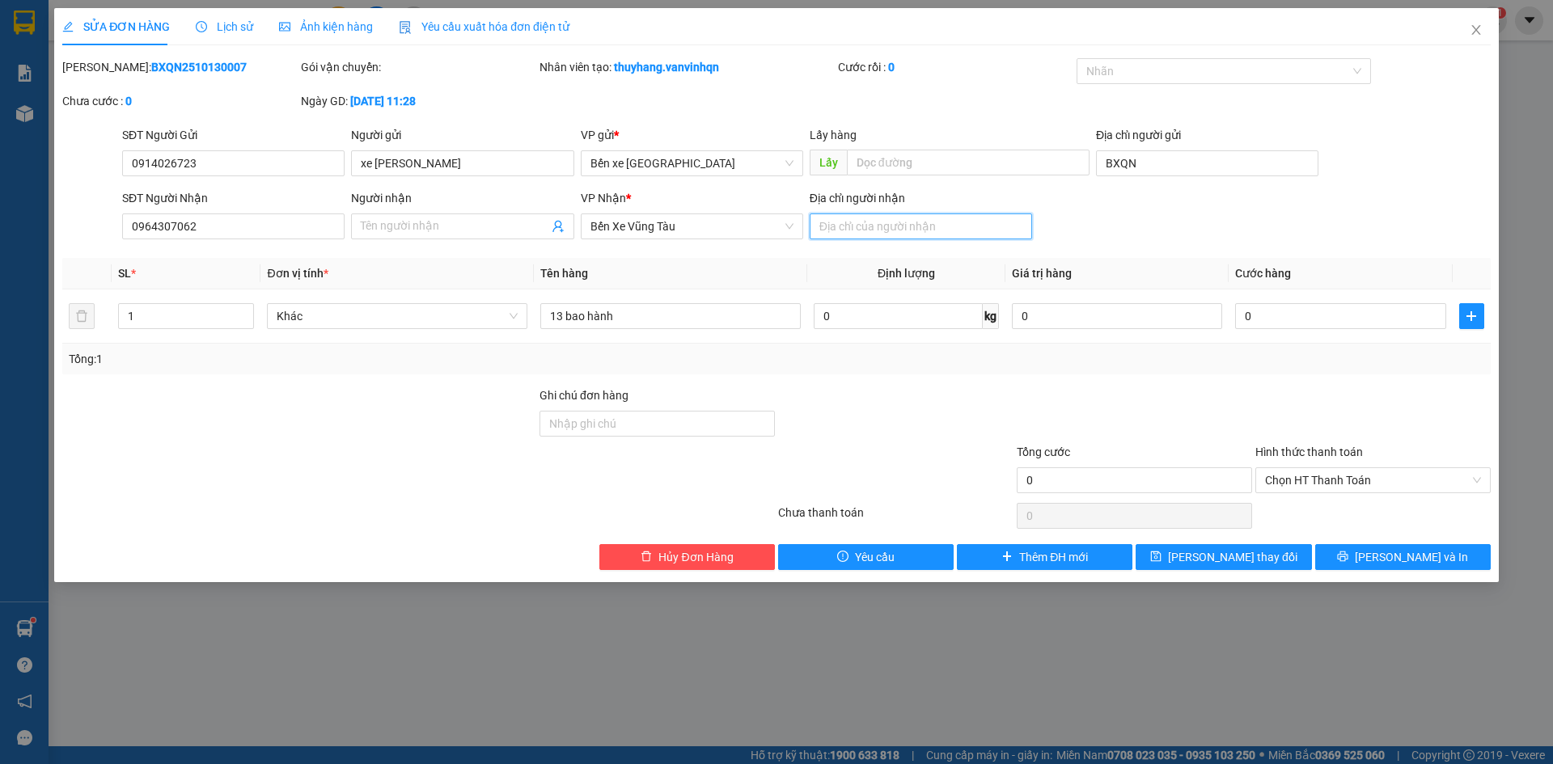
click at [950, 232] on input "Địa chỉ người nhận" at bounding box center [921, 227] width 222 height 26
type input "[PERSON_NAME]"
click at [1234, 559] on span "[PERSON_NAME] thay đổi" at bounding box center [1232, 557] width 129 height 18
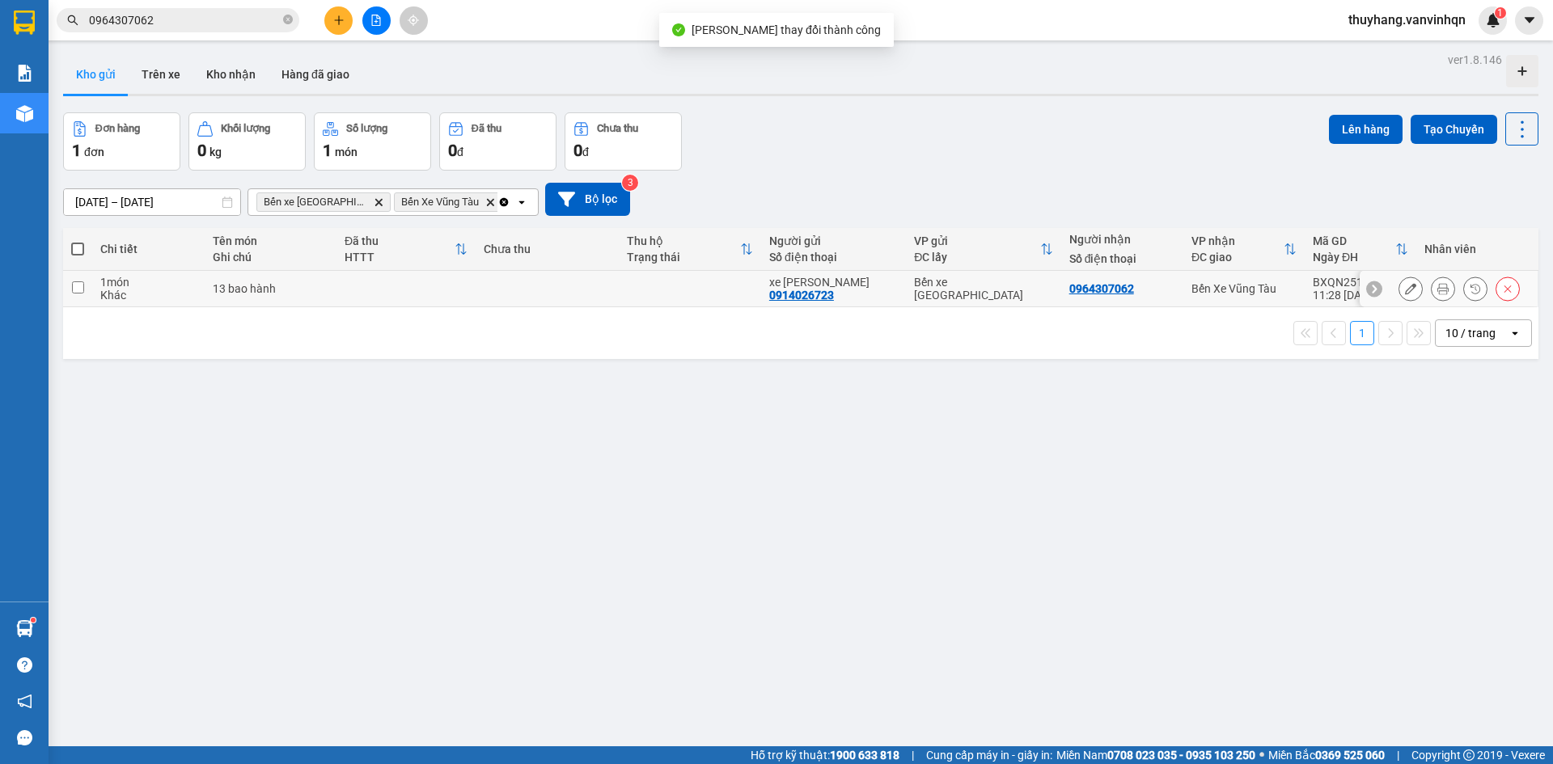
click at [488, 284] on td at bounding box center [547, 289] width 142 height 36
checkbox input "true"
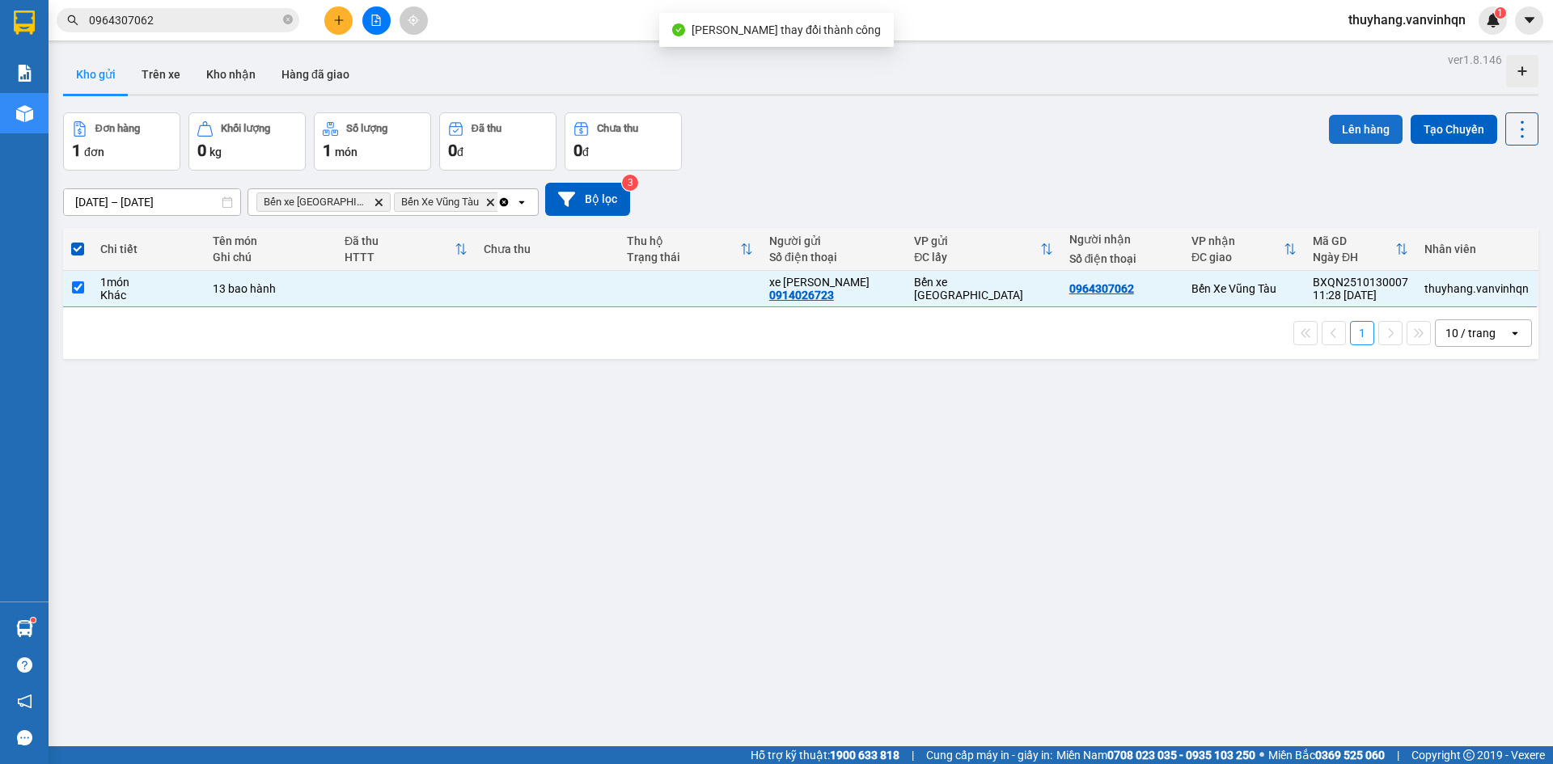
drag, startPoint x: 1355, startPoint y: 126, endPoint x: 1347, endPoint y: 128, distance: 8.2
click at [1347, 128] on button "Lên hàng" at bounding box center [1366, 129] width 74 height 29
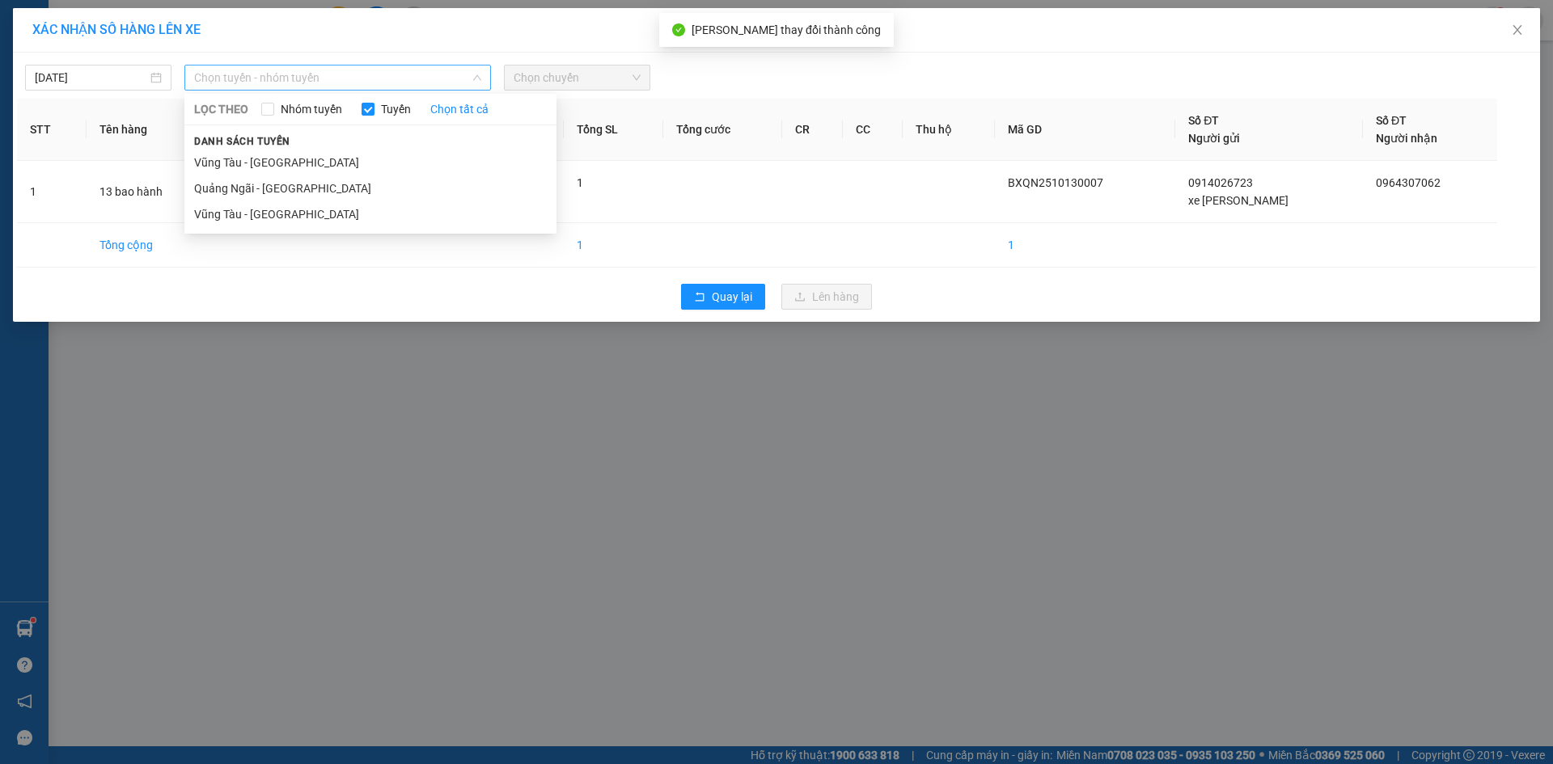
click at [249, 78] on span "Chọn tuyến - nhóm tuyến" at bounding box center [337, 78] width 287 height 24
click at [304, 196] on li "Quảng Ngãi - [GEOGRAPHIC_DATA]" at bounding box center [370, 189] width 372 height 26
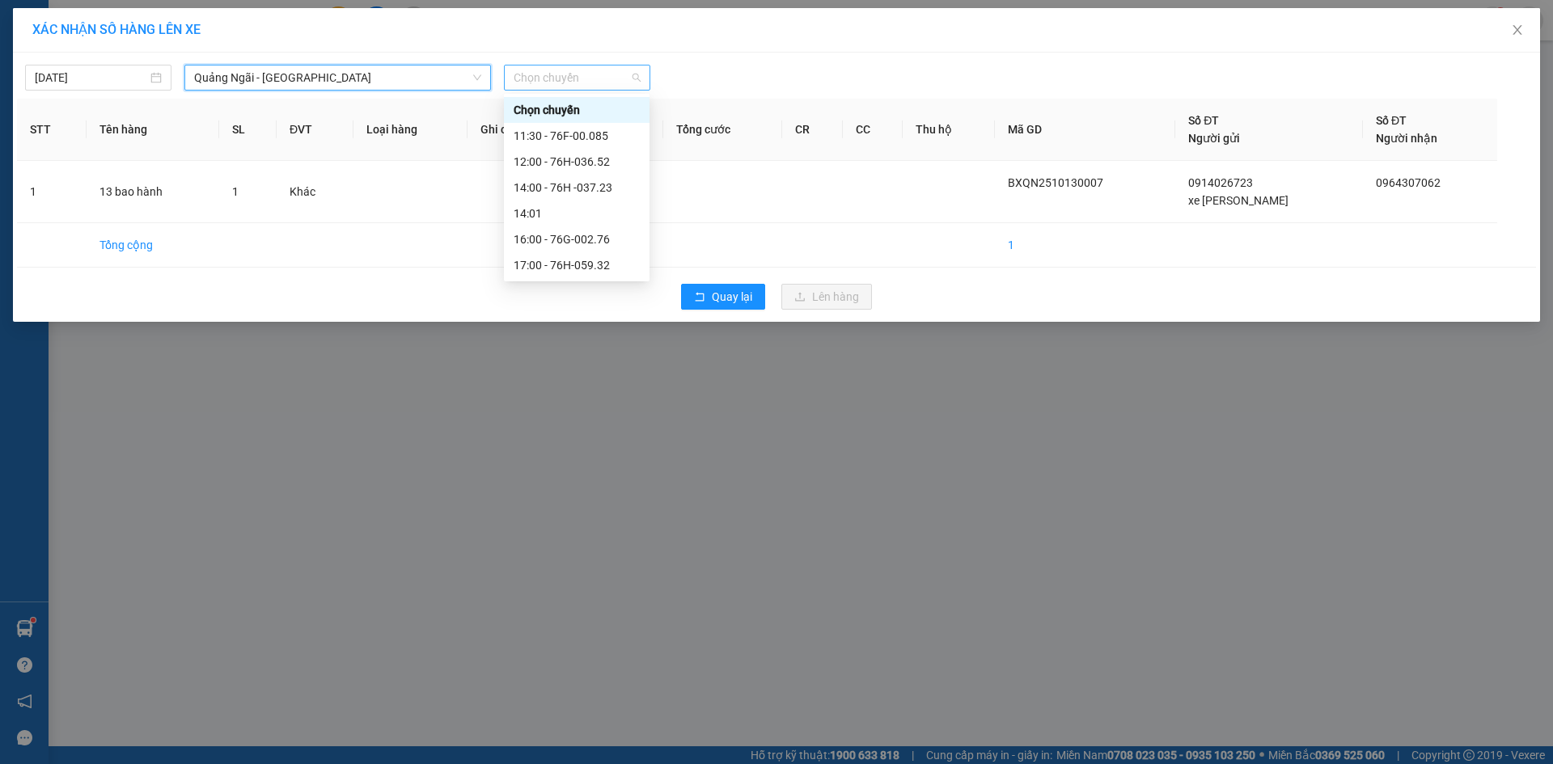
click at [626, 83] on span "Chọn chuyến" at bounding box center [577, 78] width 127 height 24
click at [610, 239] on div "16:00 - 76G-002.76" at bounding box center [577, 240] width 126 height 18
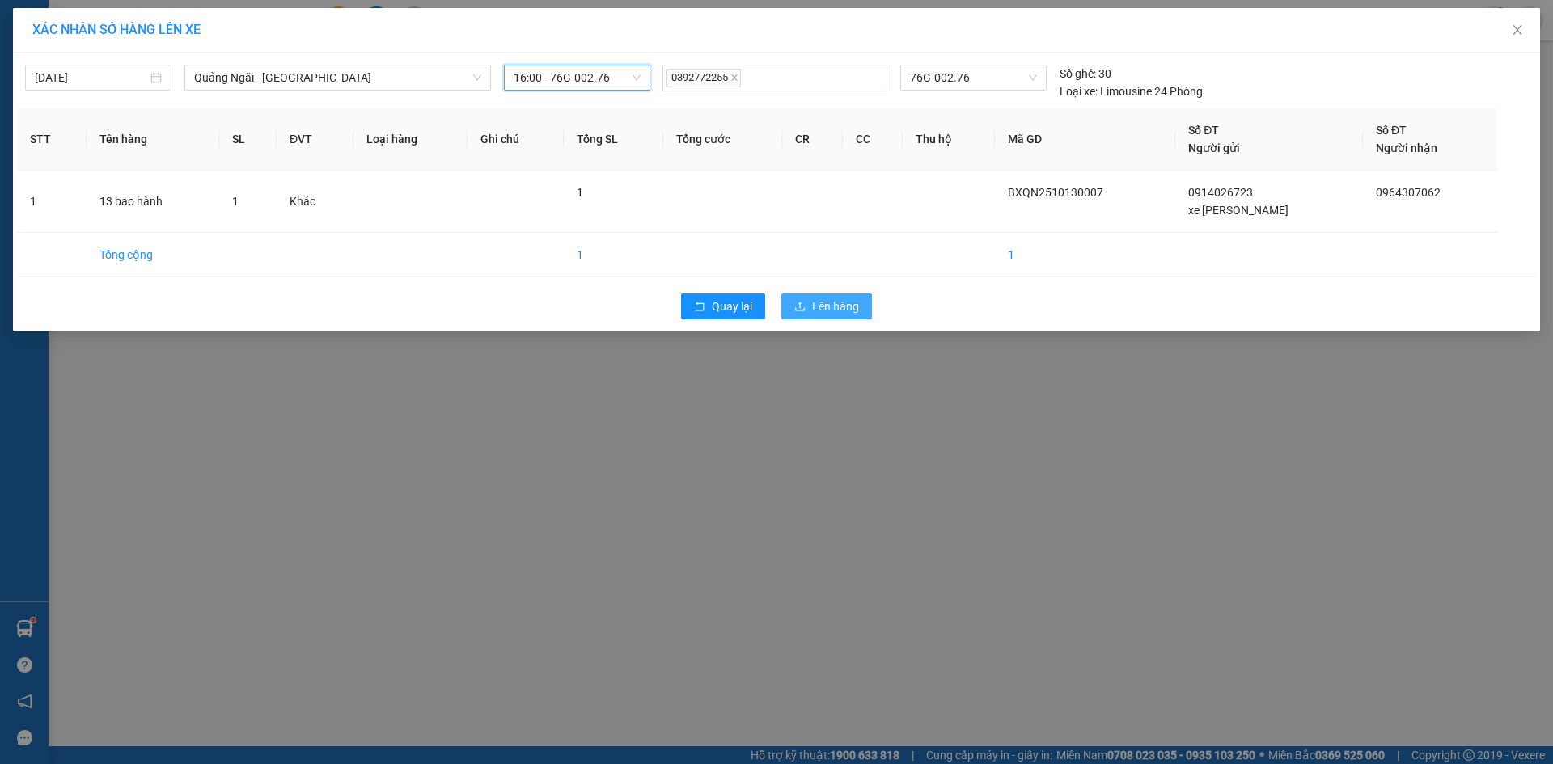
click at [871, 307] on button "Lên hàng" at bounding box center [826, 307] width 91 height 26
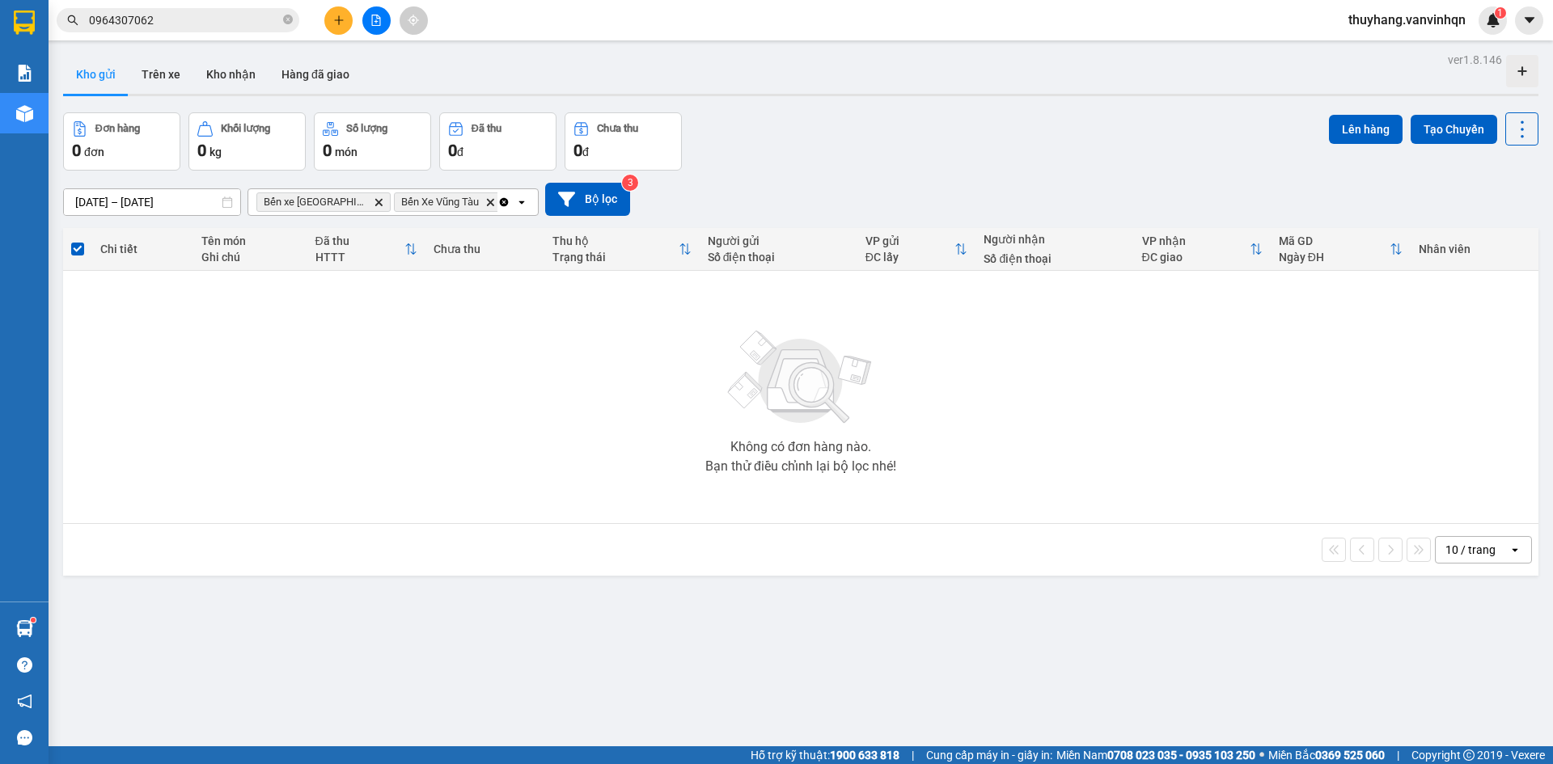
click at [381, 20] on icon "file-add" at bounding box center [375, 20] width 11 height 11
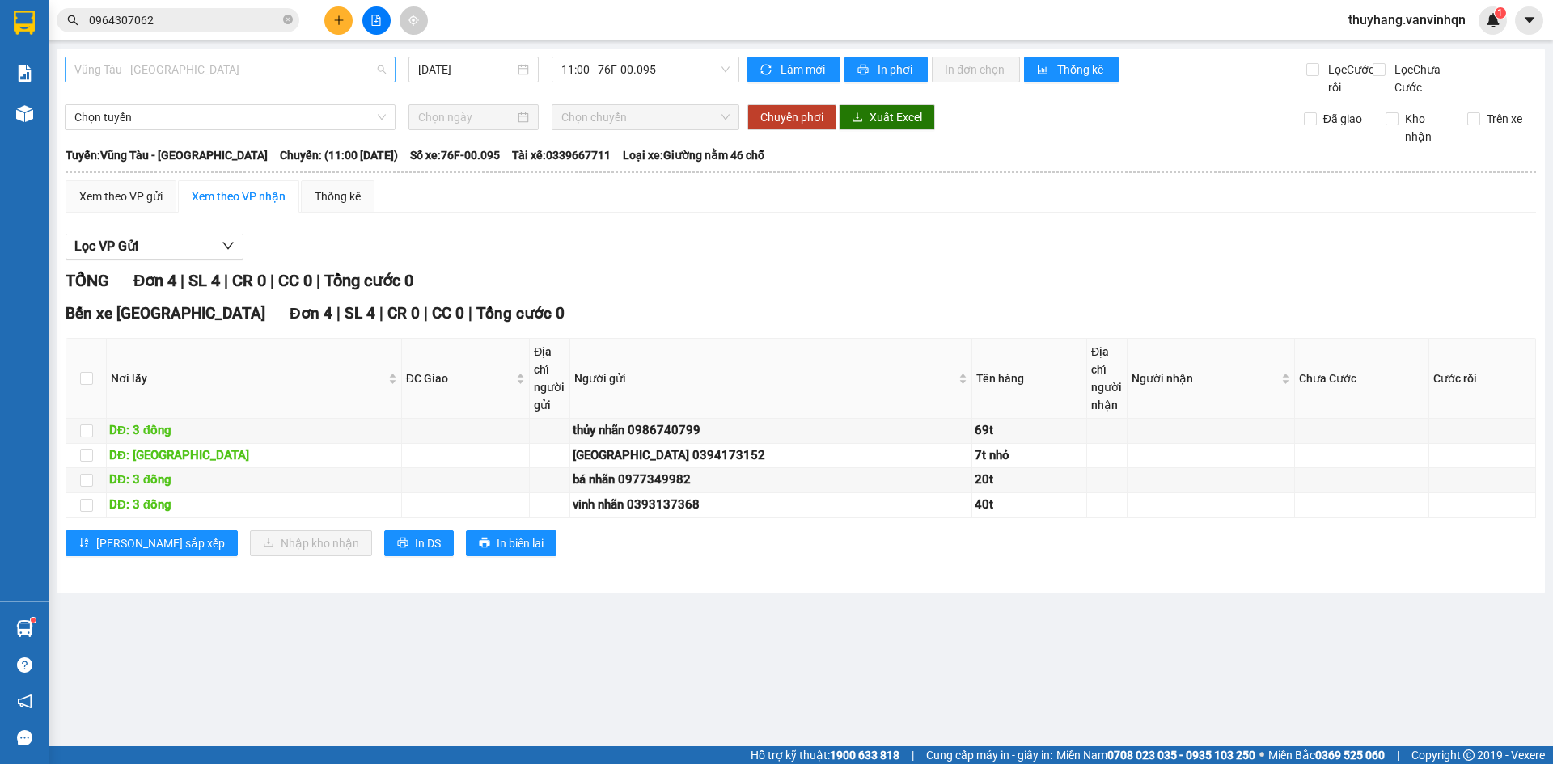
click at [195, 74] on span "Vũng Tàu - [GEOGRAPHIC_DATA]" at bounding box center [229, 69] width 311 height 24
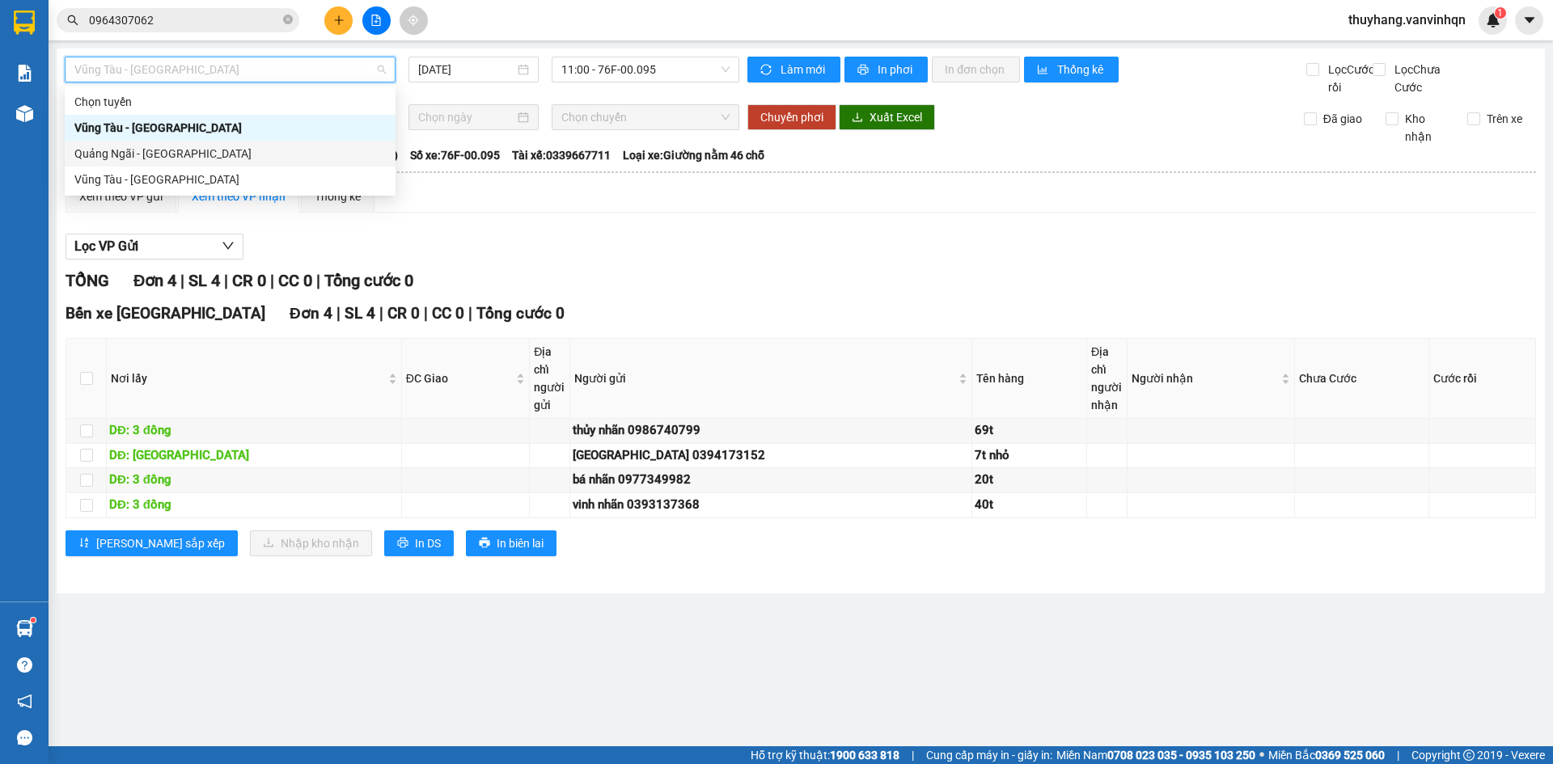
click at [188, 157] on div "Quảng Ngãi - [GEOGRAPHIC_DATA]" at bounding box center [229, 154] width 311 height 18
type input "[DATE]"
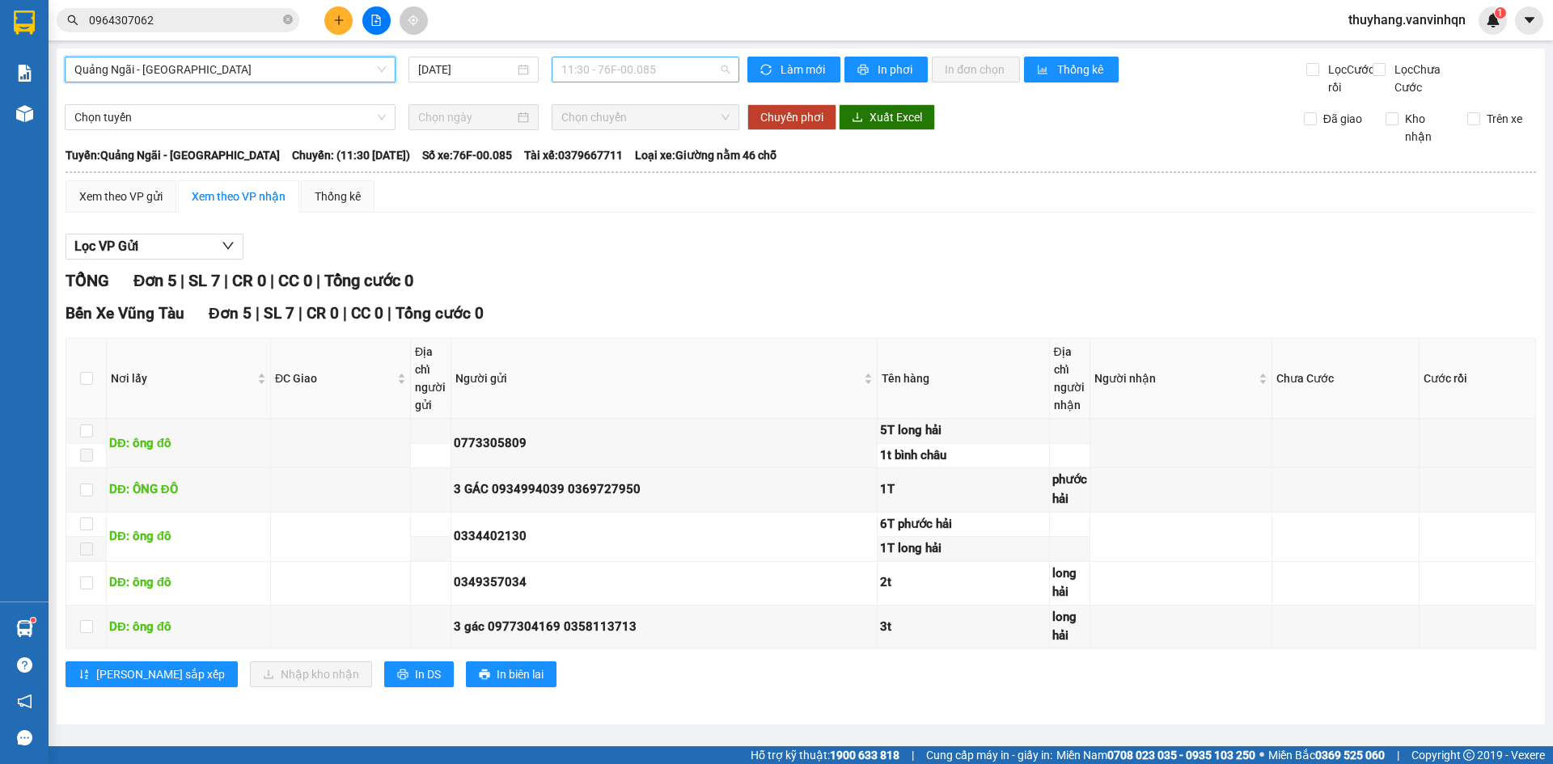
click at [592, 74] on span "11:30 - 76F-00.085" at bounding box center [645, 69] width 168 height 24
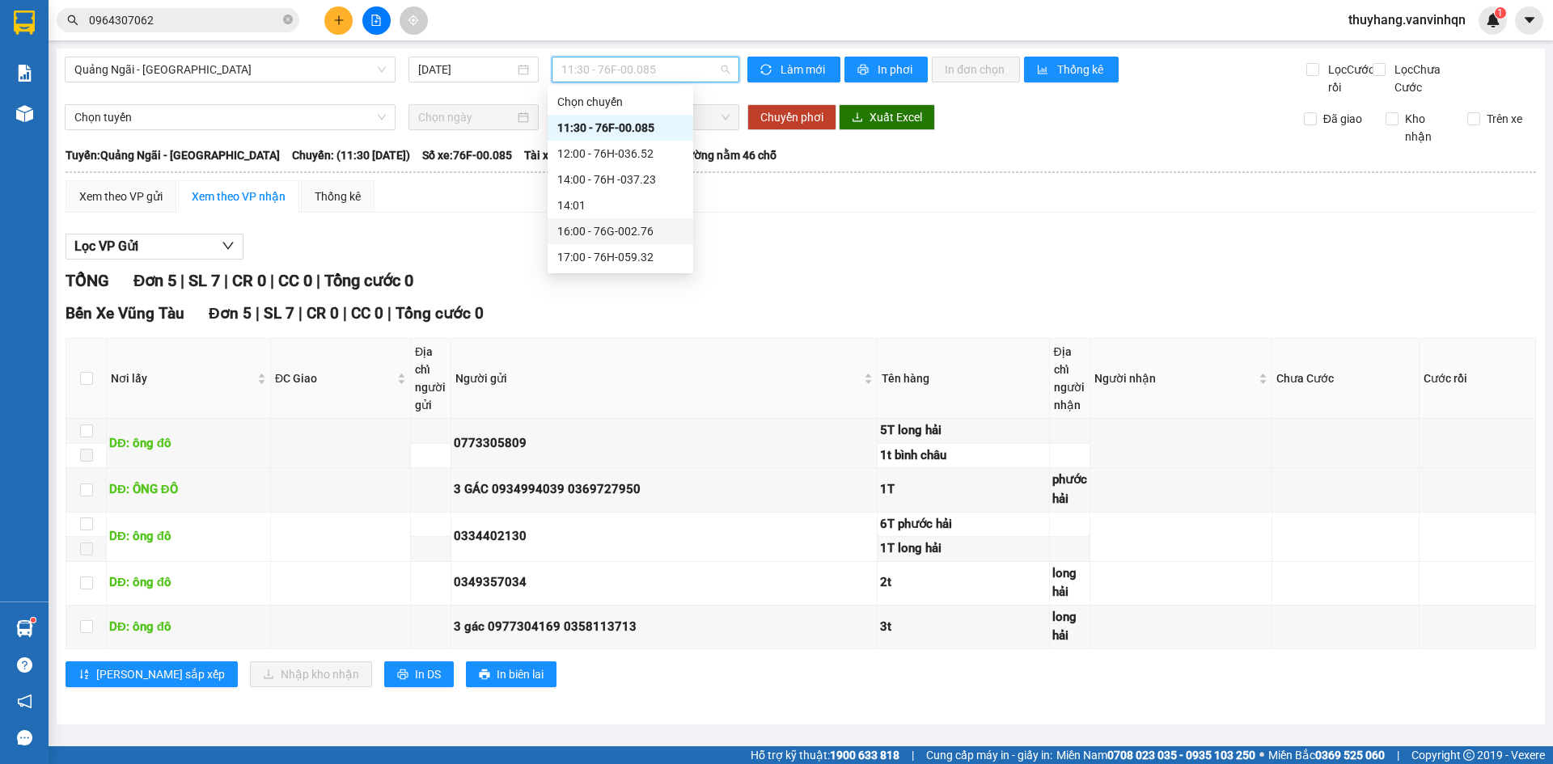
click at [665, 229] on div "16:00 - 76G-002.76" at bounding box center [620, 231] width 126 height 18
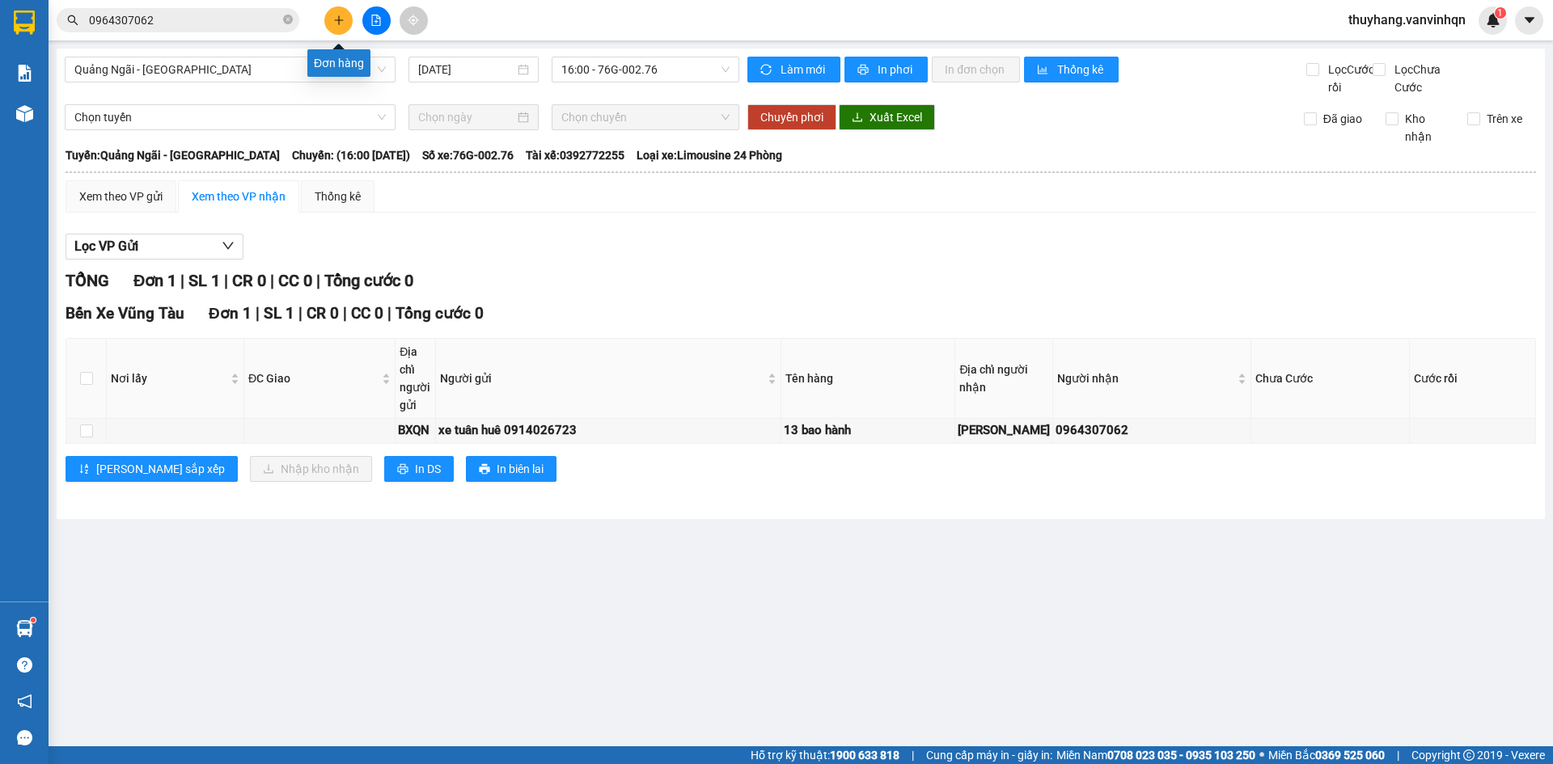
click at [338, 19] on icon "plus" at bounding box center [338, 20] width 11 height 11
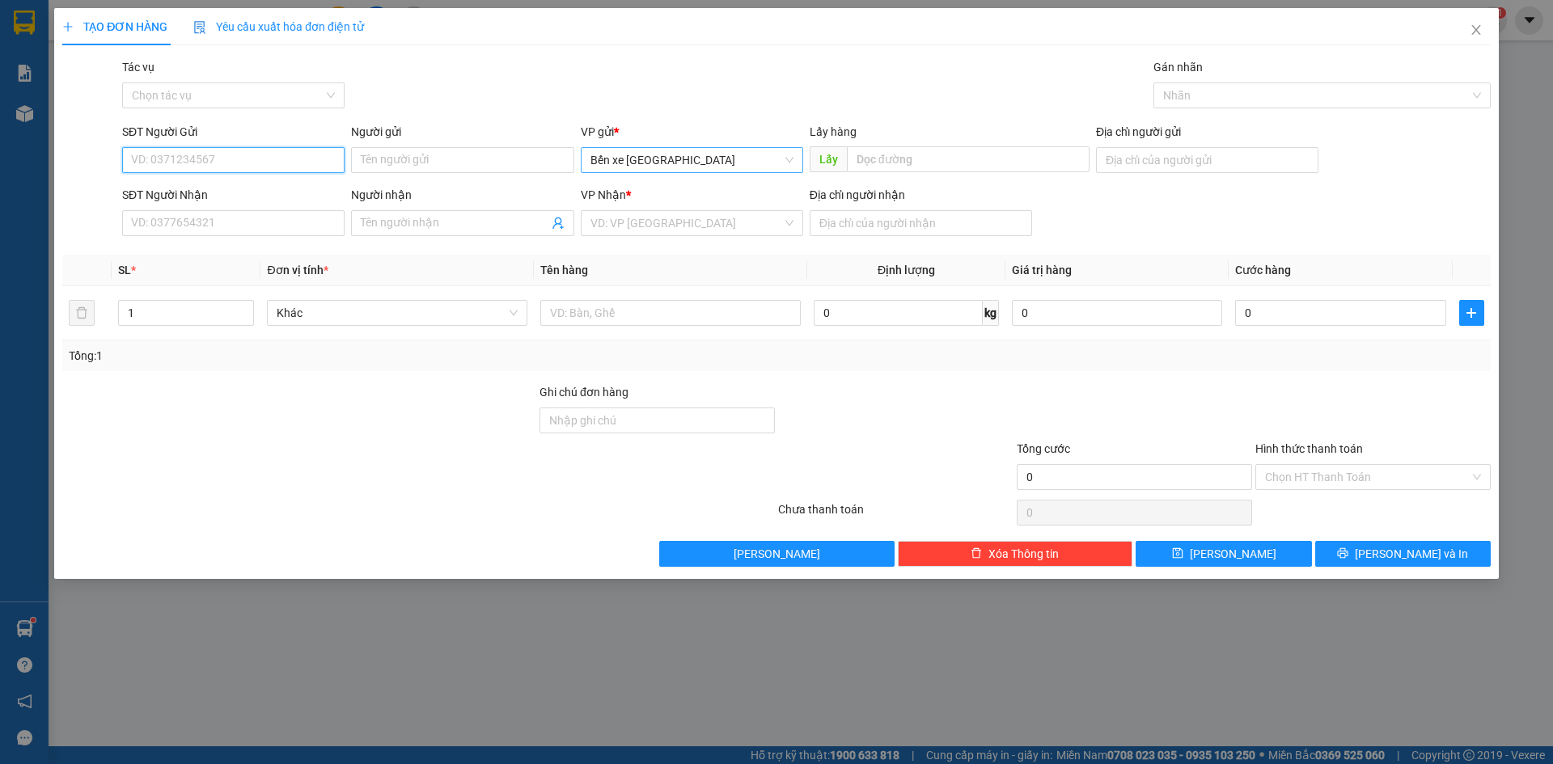
click at [637, 155] on span "Bến xe [GEOGRAPHIC_DATA]" at bounding box center [692, 160] width 203 height 24
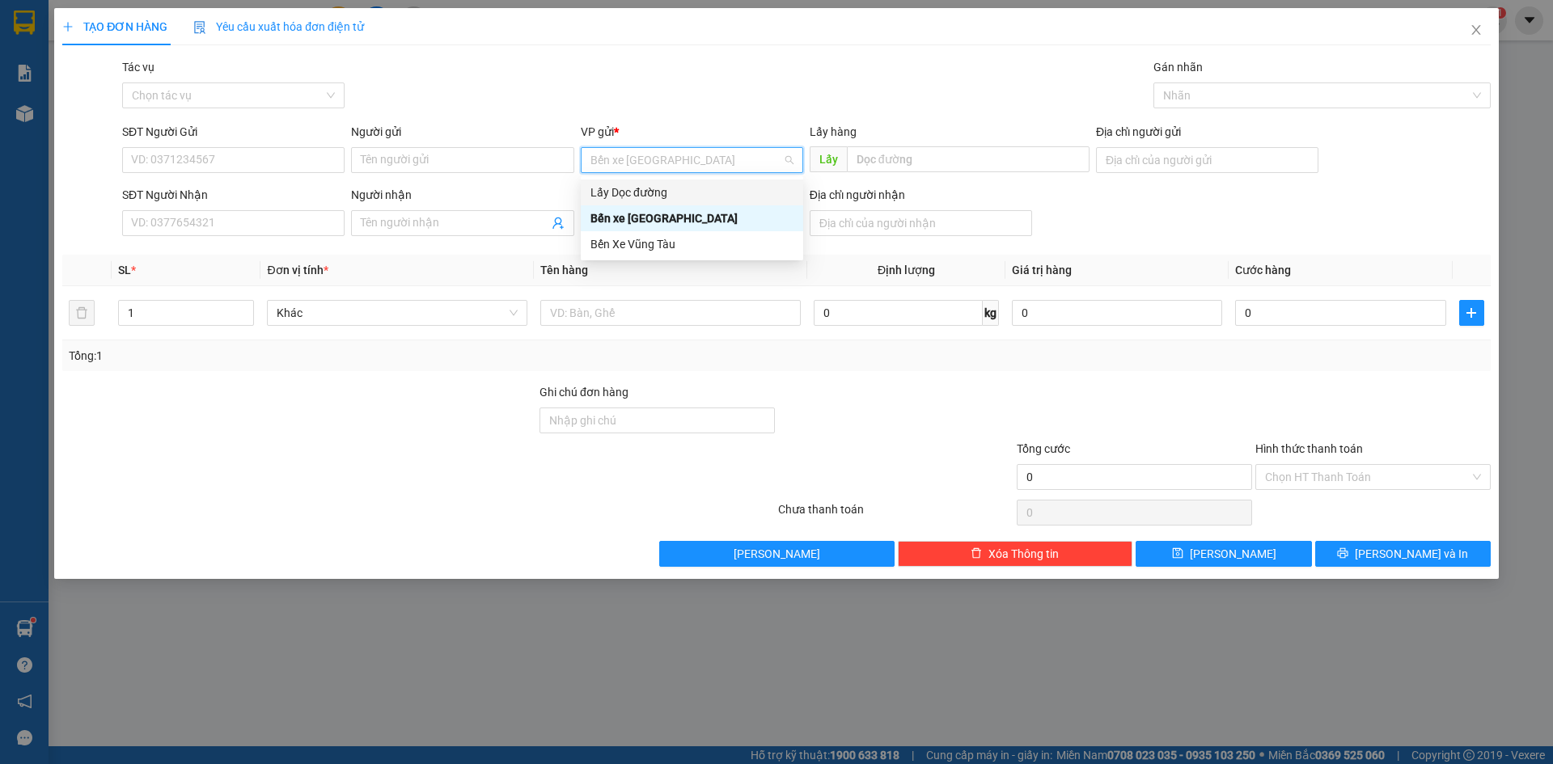
click at [652, 192] on div "Lấy Dọc đường" at bounding box center [692, 193] width 203 height 18
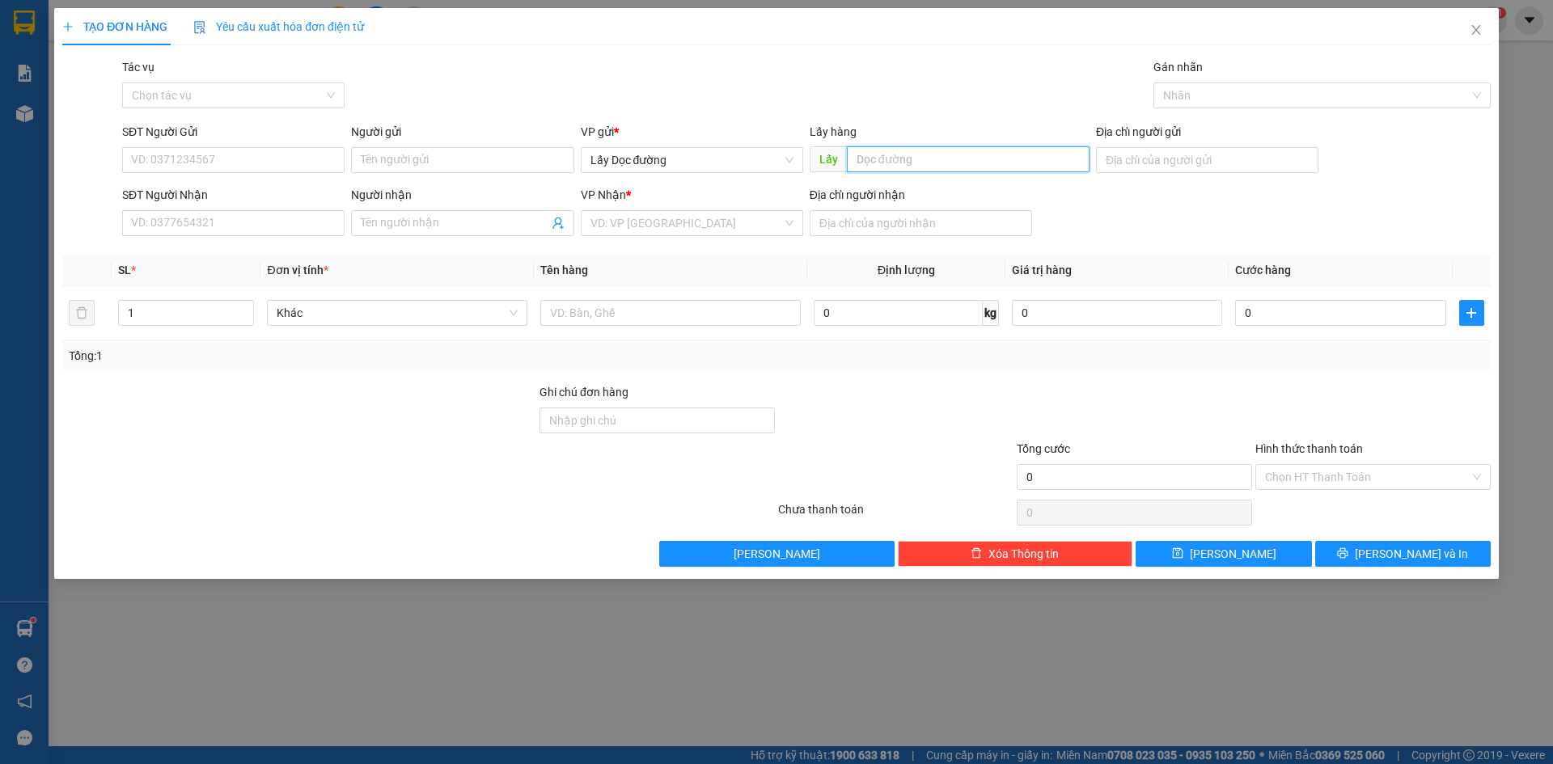
click at [898, 155] on input "text" at bounding box center [968, 159] width 243 height 26
type input "pv thạch"
click at [264, 167] on input "SĐT Người Gửi" at bounding box center [233, 160] width 222 height 26
type input "0826871335"
click at [697, 219] on input "search" at bounding box center [687, 223] width 192 height 24
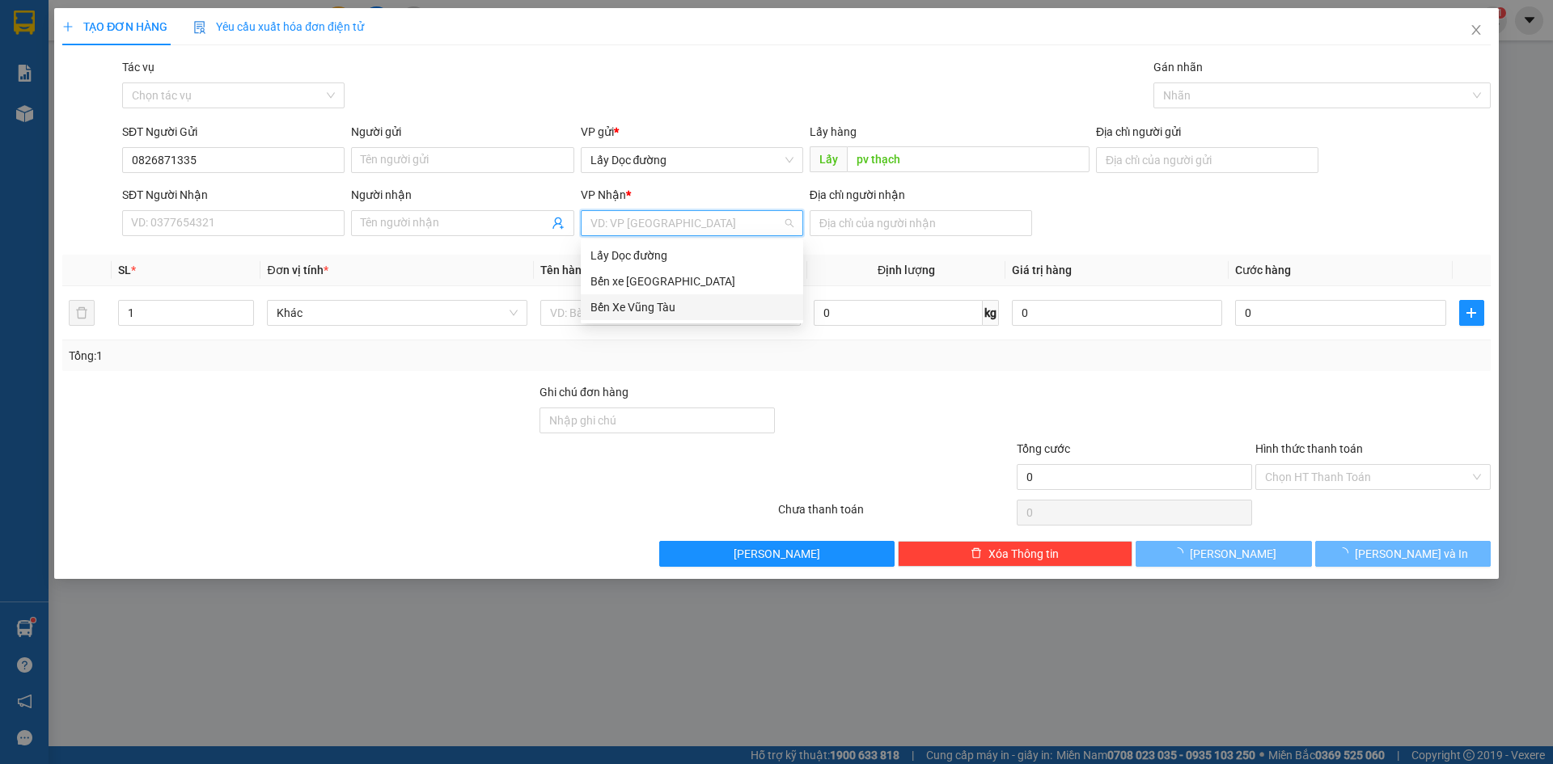
click at [696, 304] on div "Bến Xe Vũng Tàu" at bounding box center [692, 307] width 203 height 18
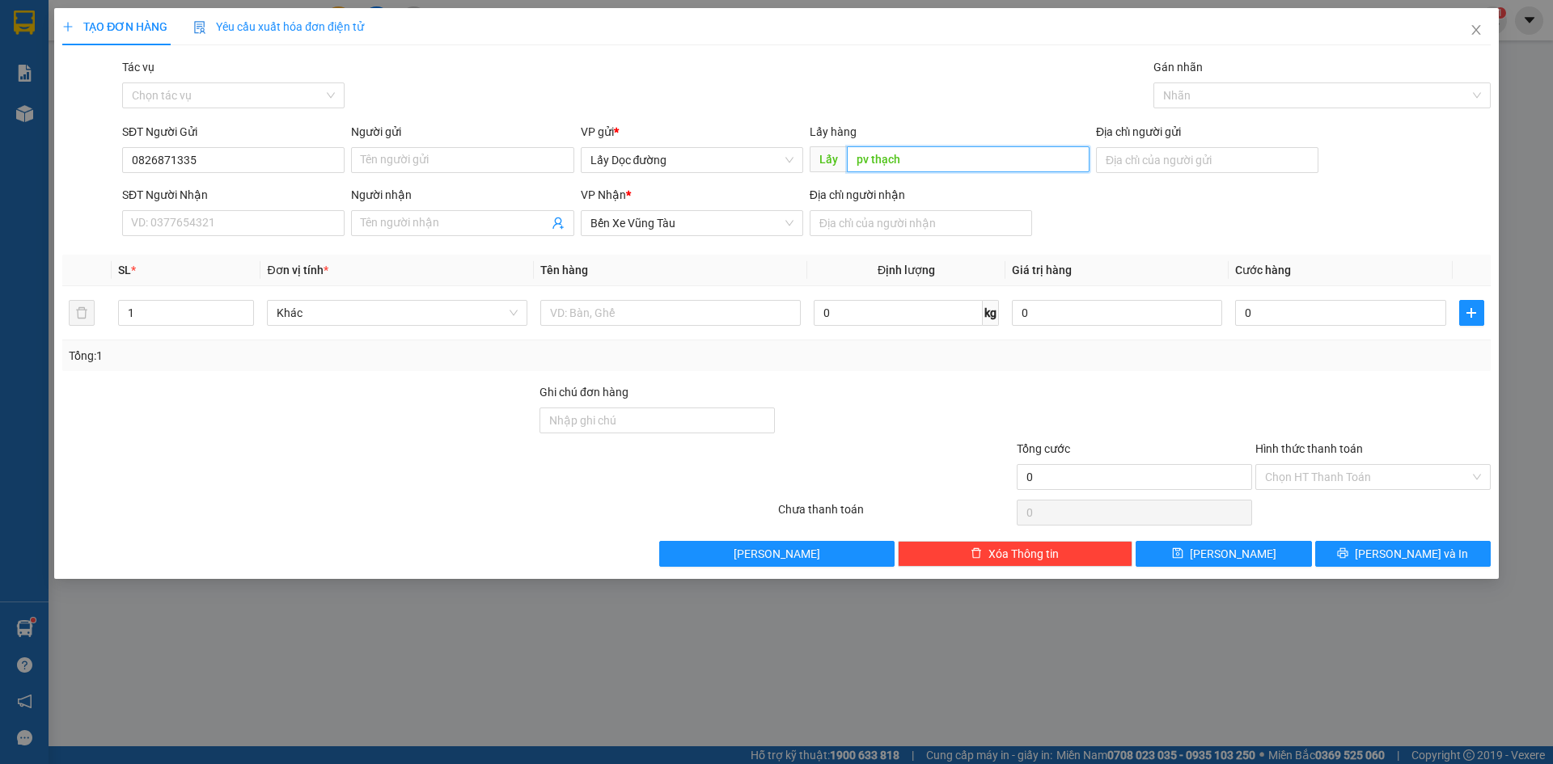
click at [931, 157] on input "pv thạch" at bounding box center [968, 159] width 243 height 26
click at [925, 161] on input "pv thạch" at bounding box center [968, 159] width 243 height 26
type input "pv thạch trụ 335"
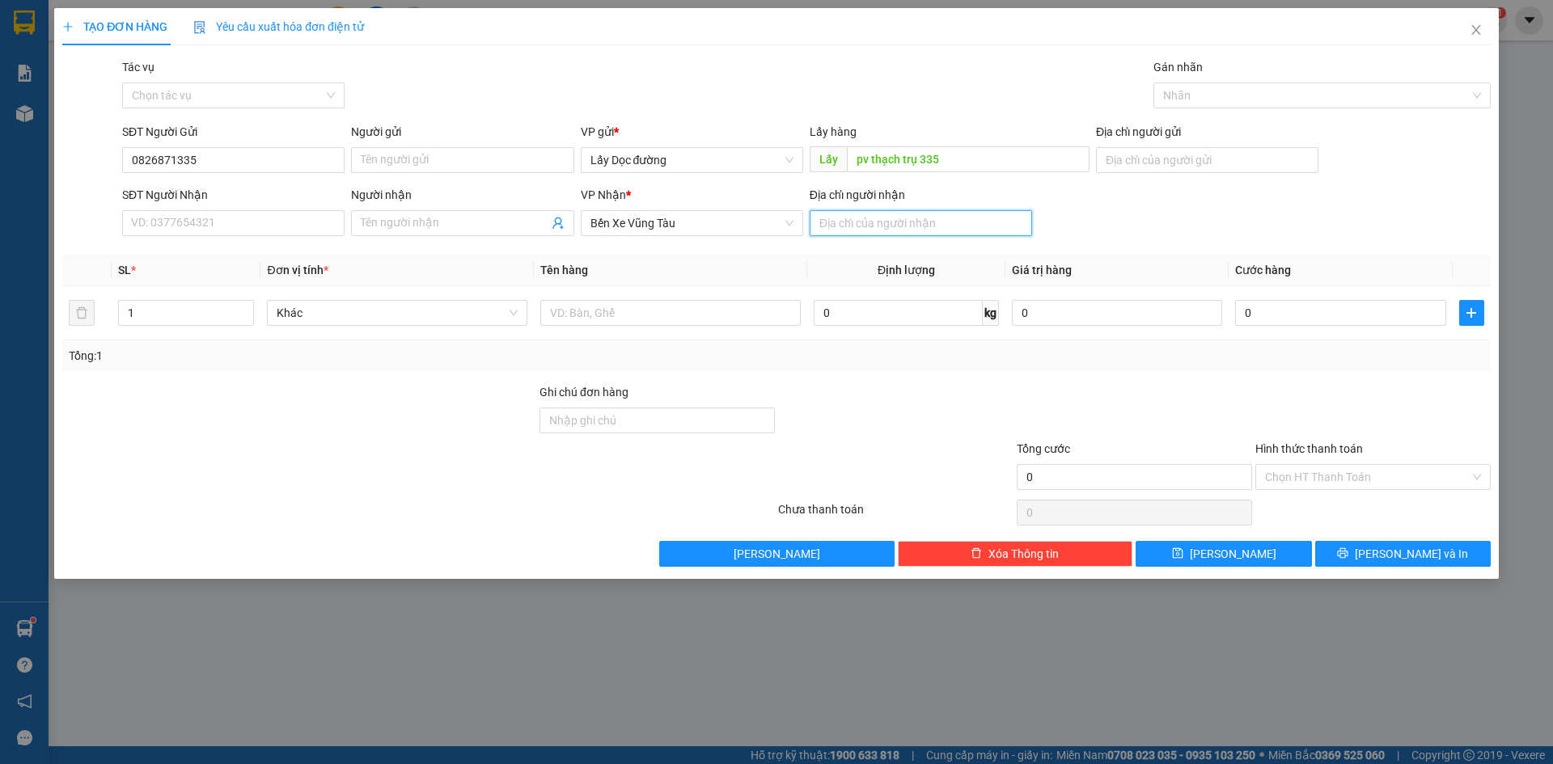
click at [920, 220] on input "Địa chỉ người nhận" at bounding box center [921, 223] width 222 height 26
click at [920, 235] on input "Địa chỉ người nhận" at bounding box center [921, 223] width 222 height 26
type input "vũng tàu"
click at [762, 319] on input "text" at bounding box center [670, 313] width 260 height 26
type input "1T"
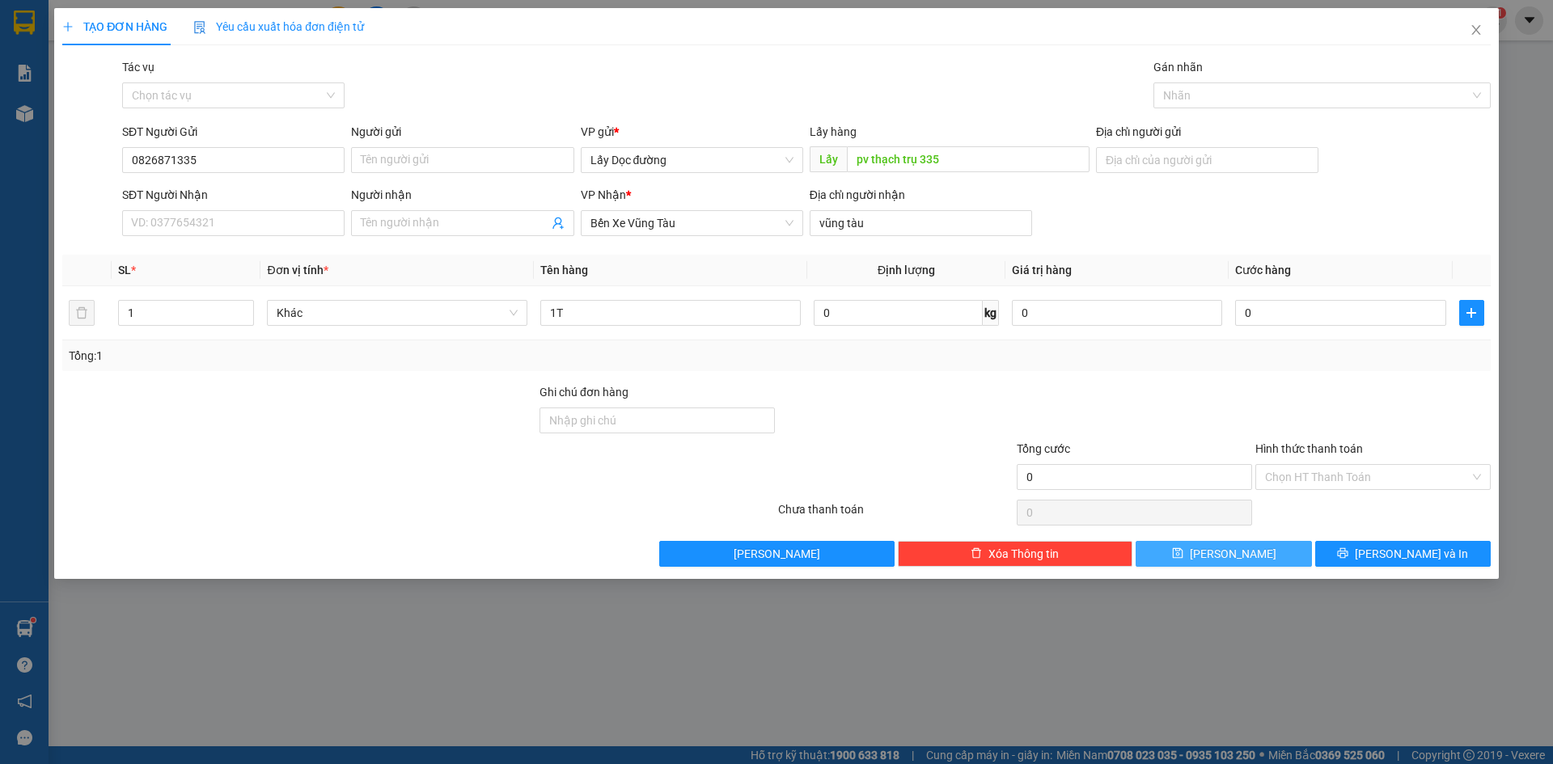
click at [1162, 543] on button "[PERSON_NAME]" at bounding box center [1224, 554] width 176 height 26
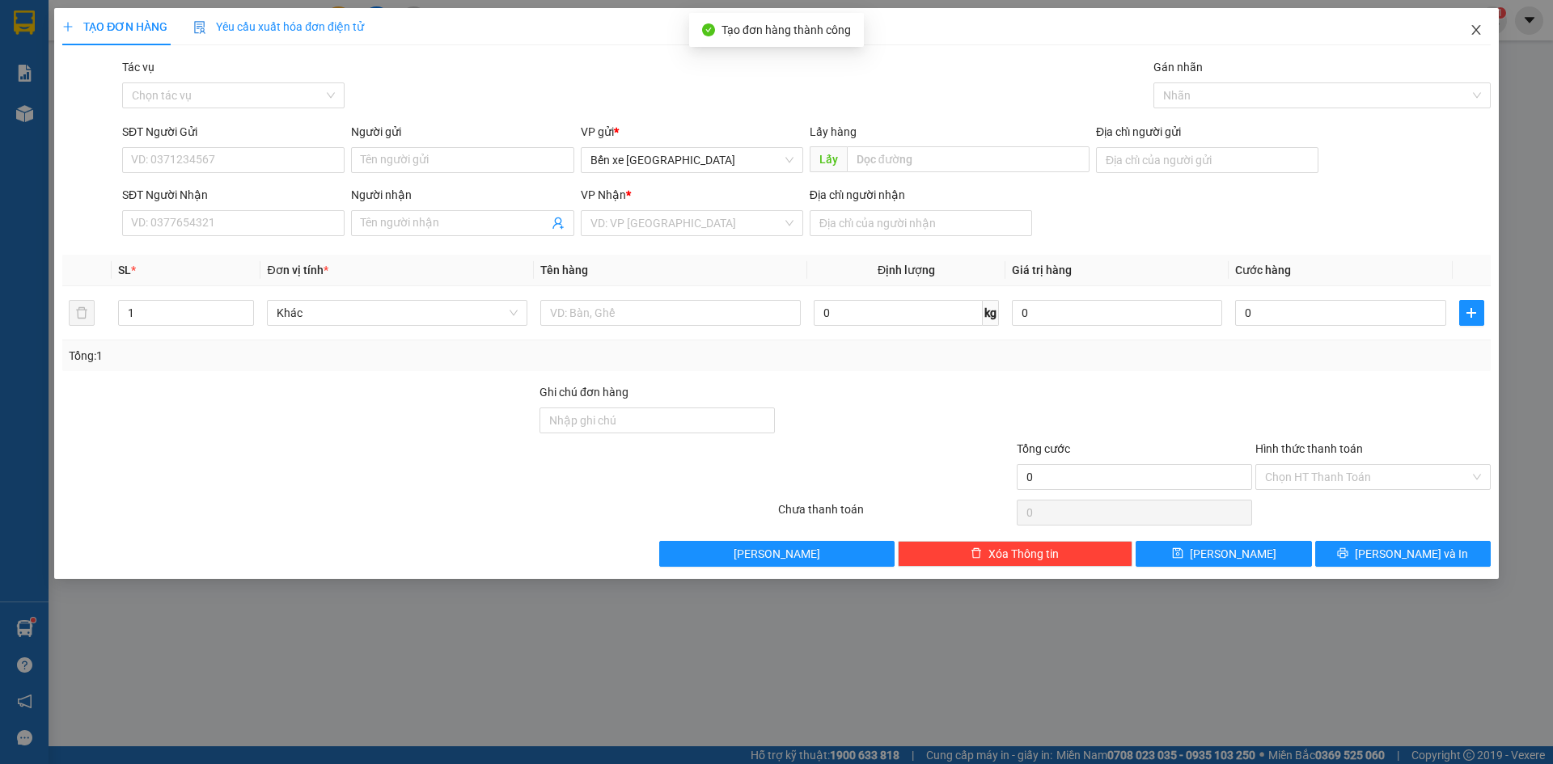
click at [1497, 35] on span "Close" at bounding box center [1476, 30] width 45 height 45
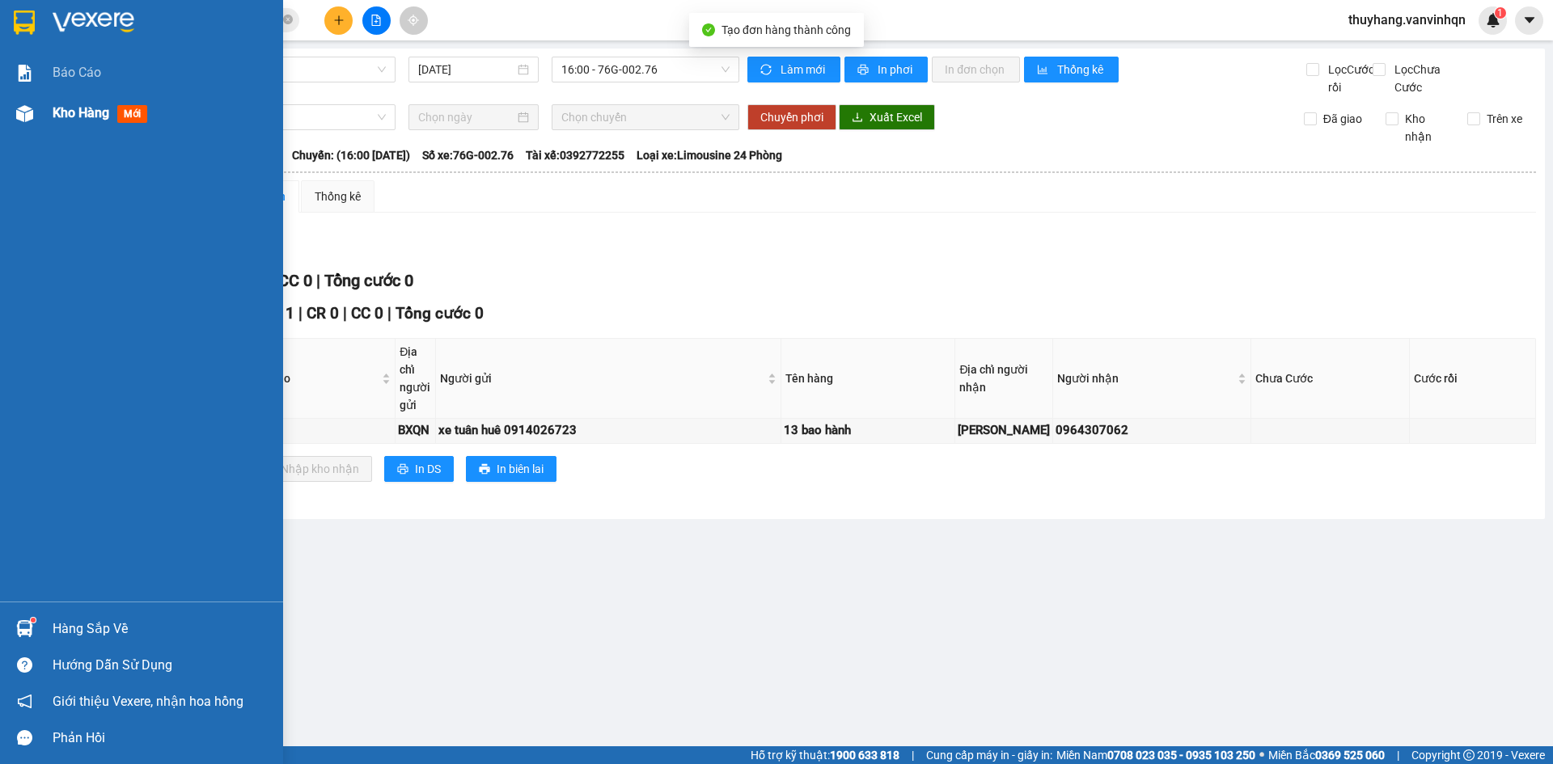
click at [49, 112] on div "Kho hàng mới" at bounding box center [141, 113] width 283 height 40
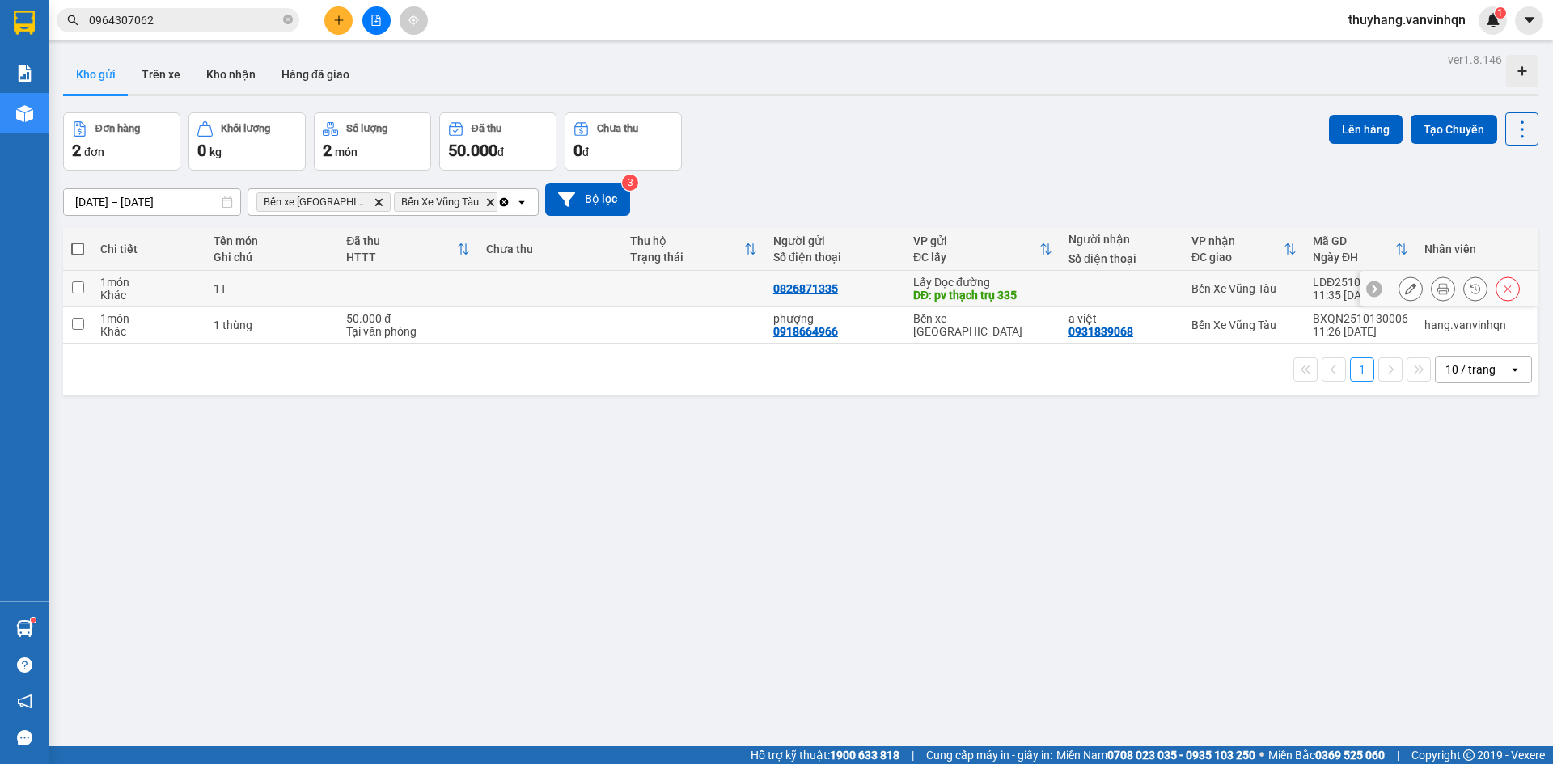
click at [645, 282] on td at bounding box center [693, 289] width 143 height 36
checkbox input "true"
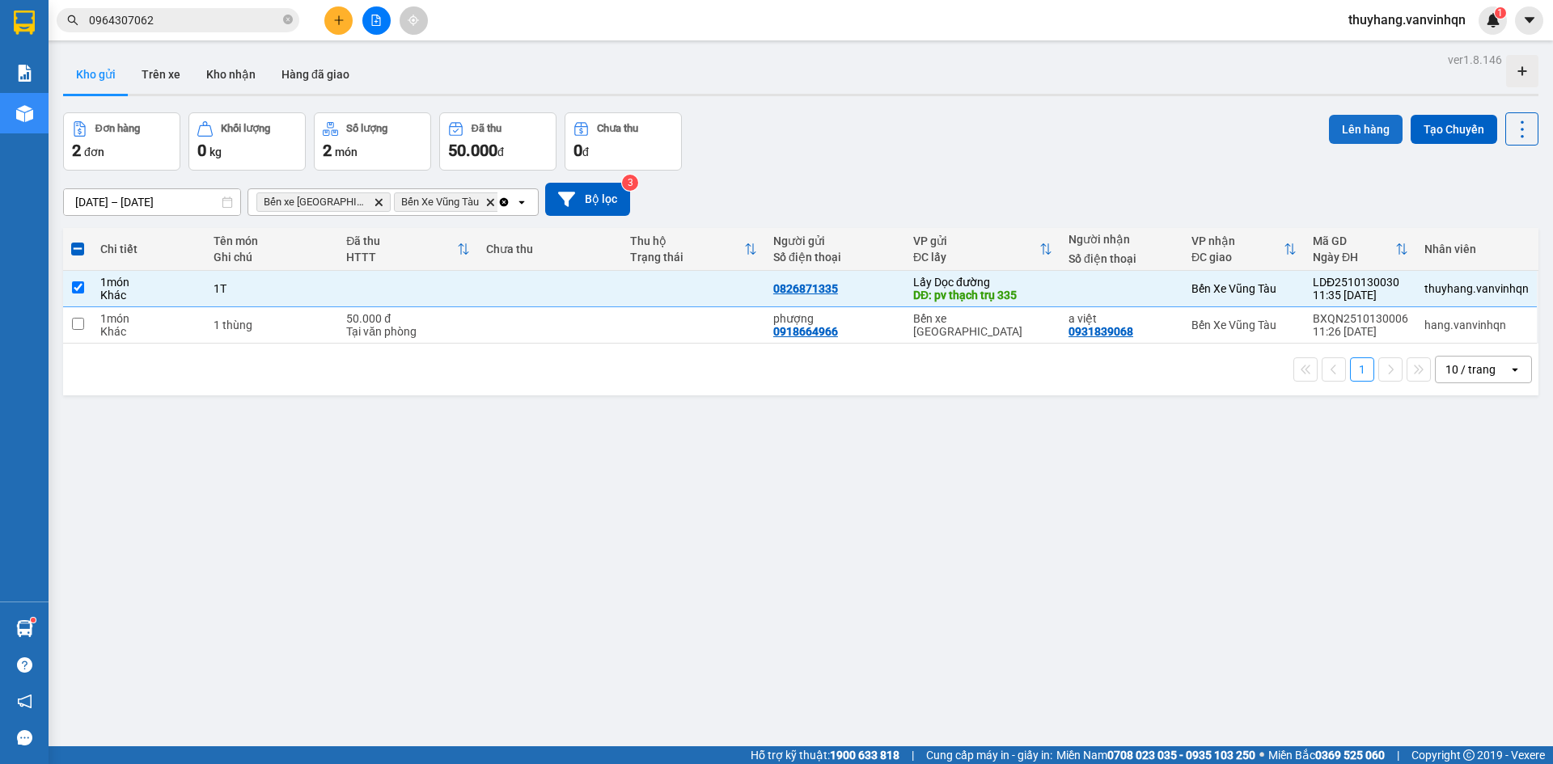
click at [1345, 129] on button "Lên hàng" at bounding box center [1366, 129] width 74 height 29
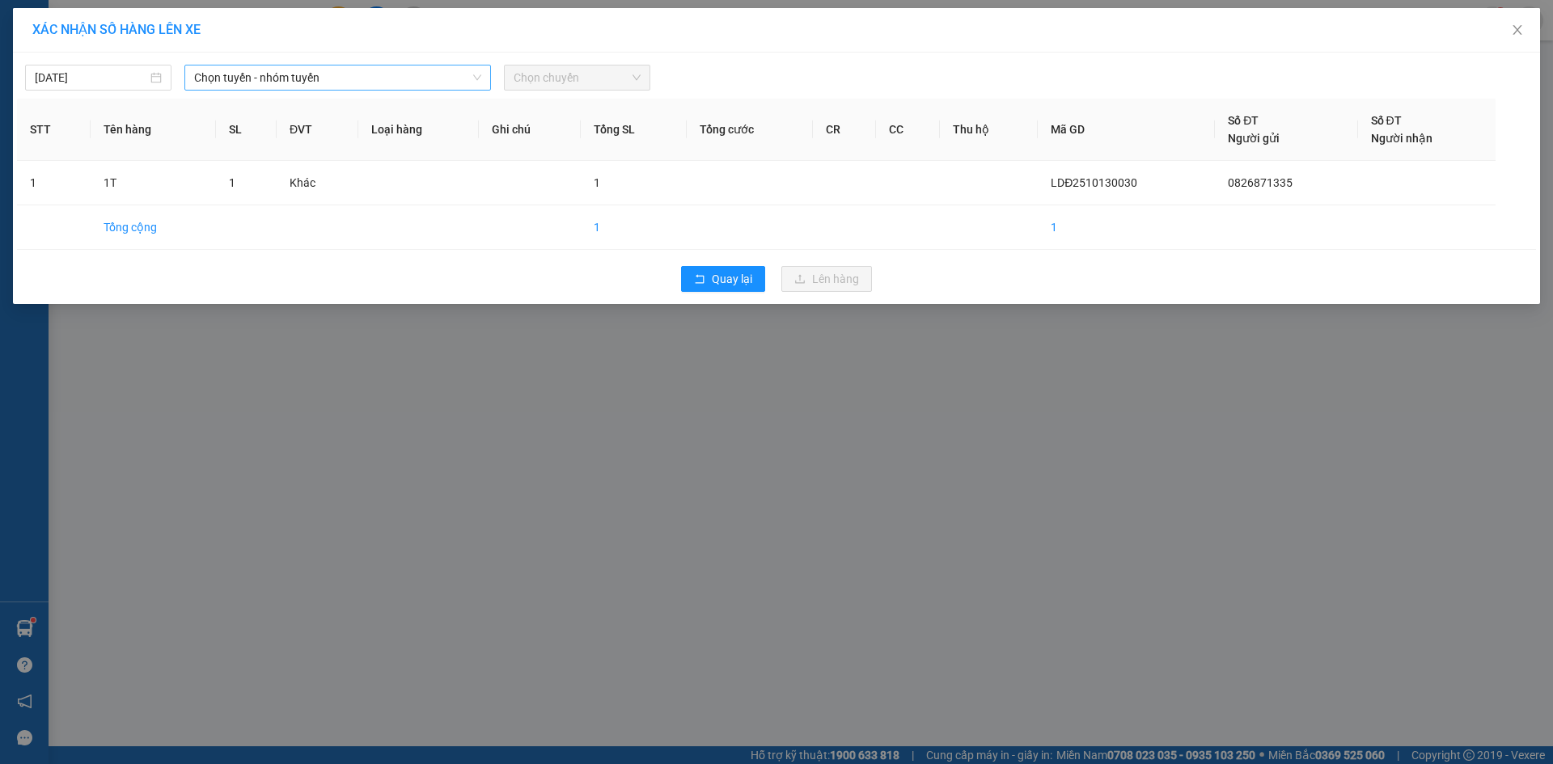
click at [434, 69] on span "Chọn tuyến - nhóm tuyến" at bounding box center [337, 78] width 287 height 24
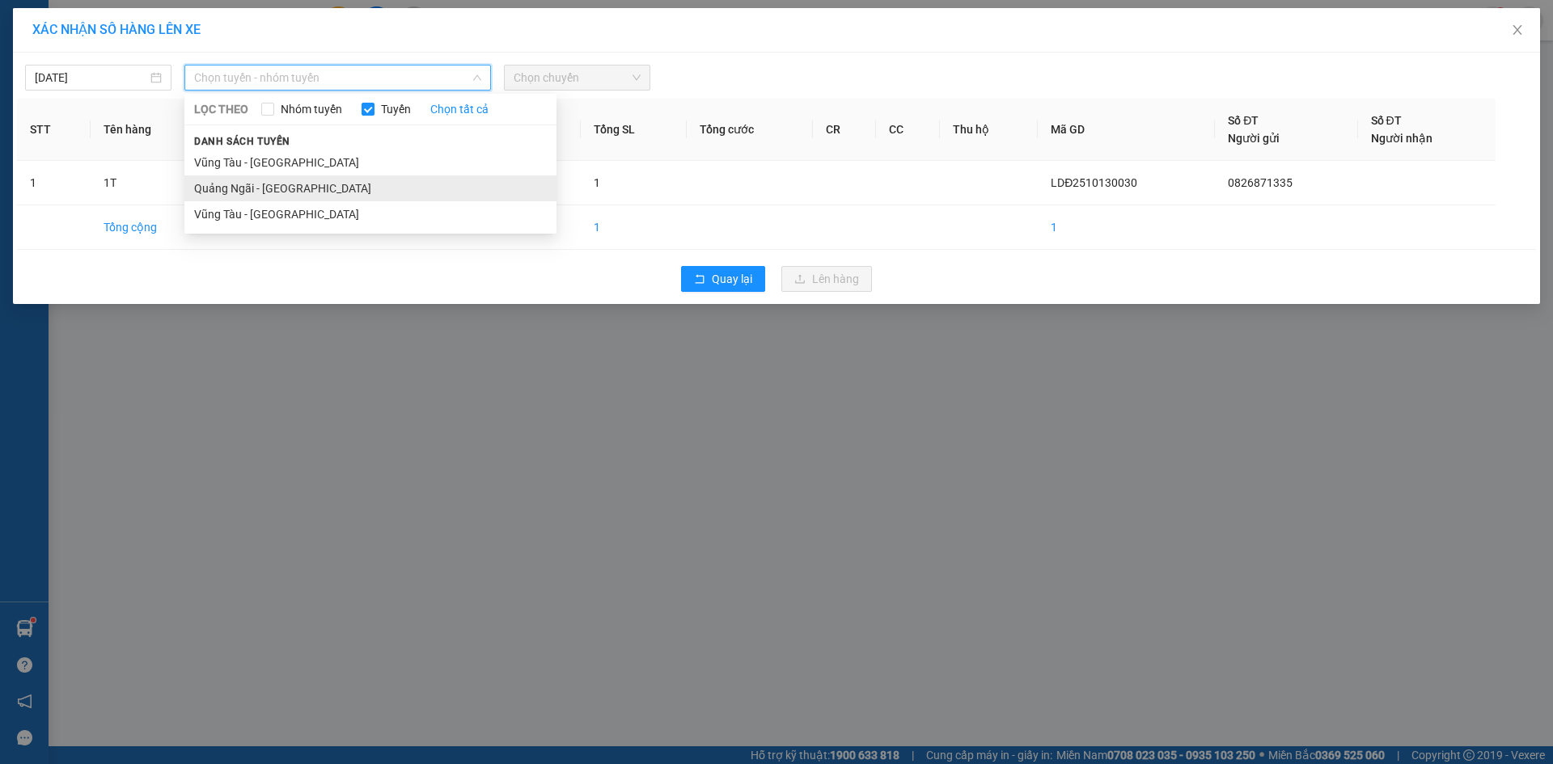
click at [393, 193] on li "Quảng Ngãi - [GEOGRAPHIC_DATA]" at bounding box center [370, 189] width 372 height 26
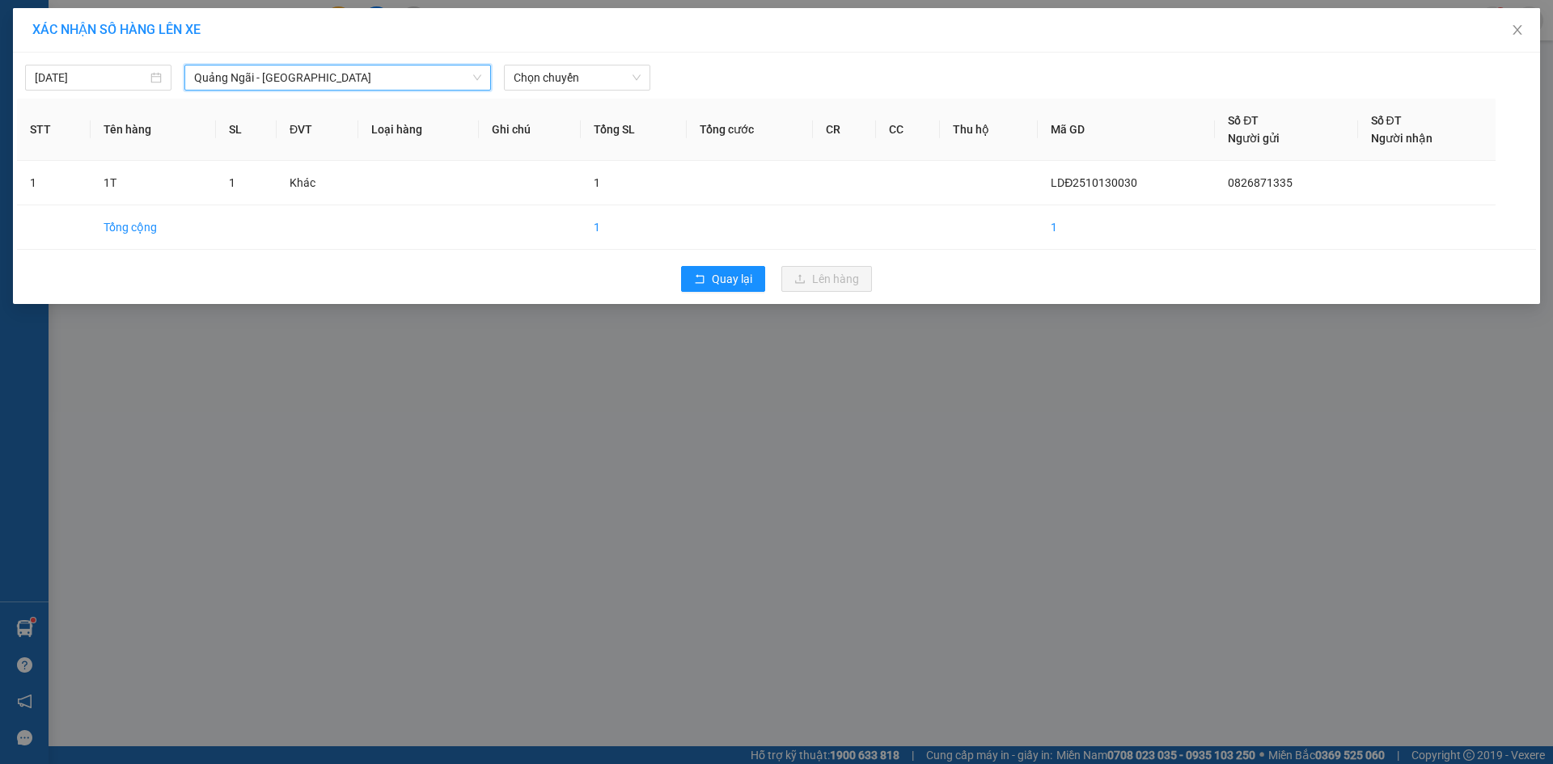
click at [652, 76] on div "Chọn chuyến" at bounding box center [576, 78] width 159 height 26
click at [593, 82] on span "Chọn chuyến" at bounding box center [577, 78] width 127 height 24
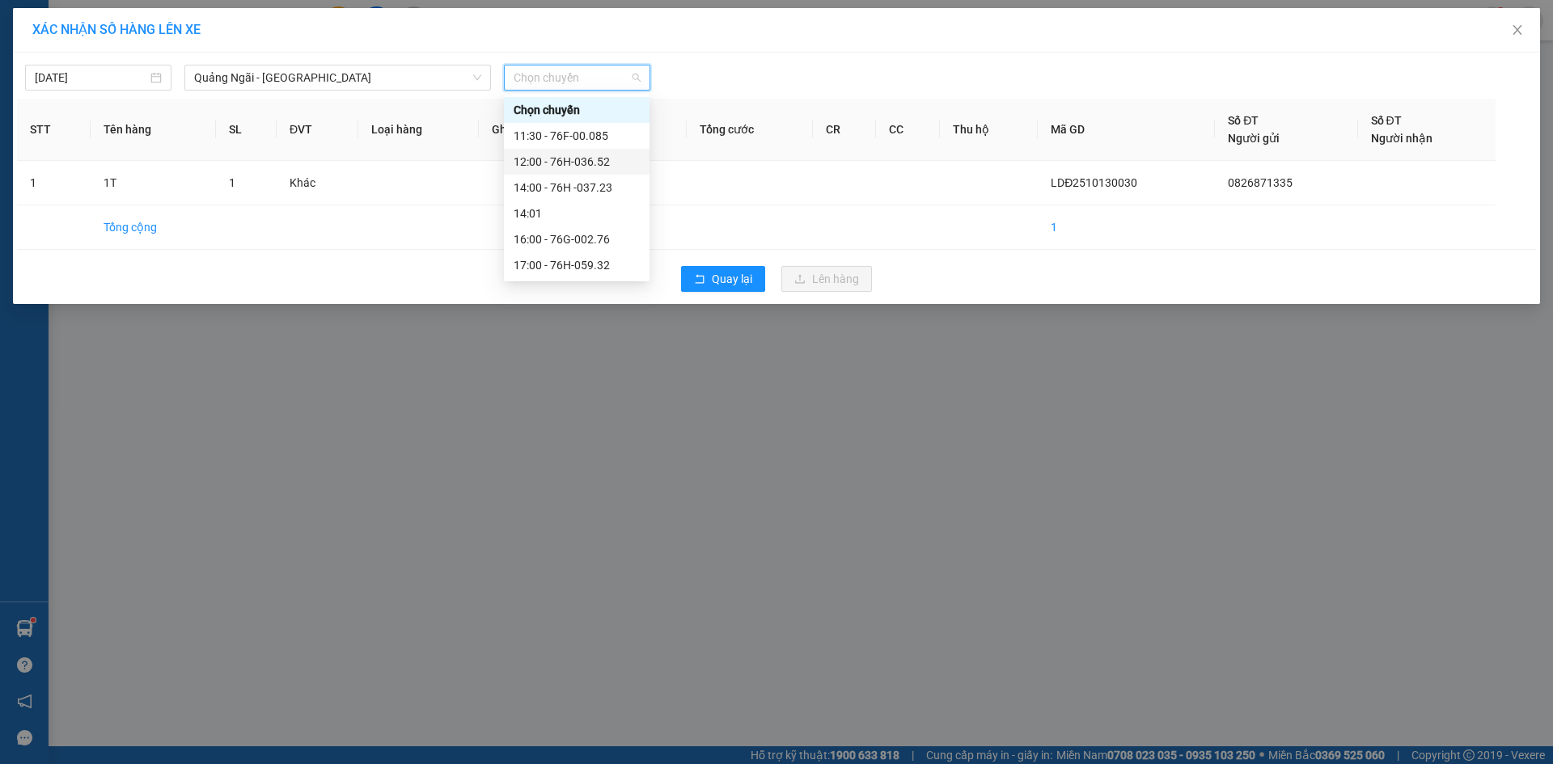
click at [589, 158] on div "12:00 - 76H-036.52" at bounding box center [577, 162] width 126 height 18
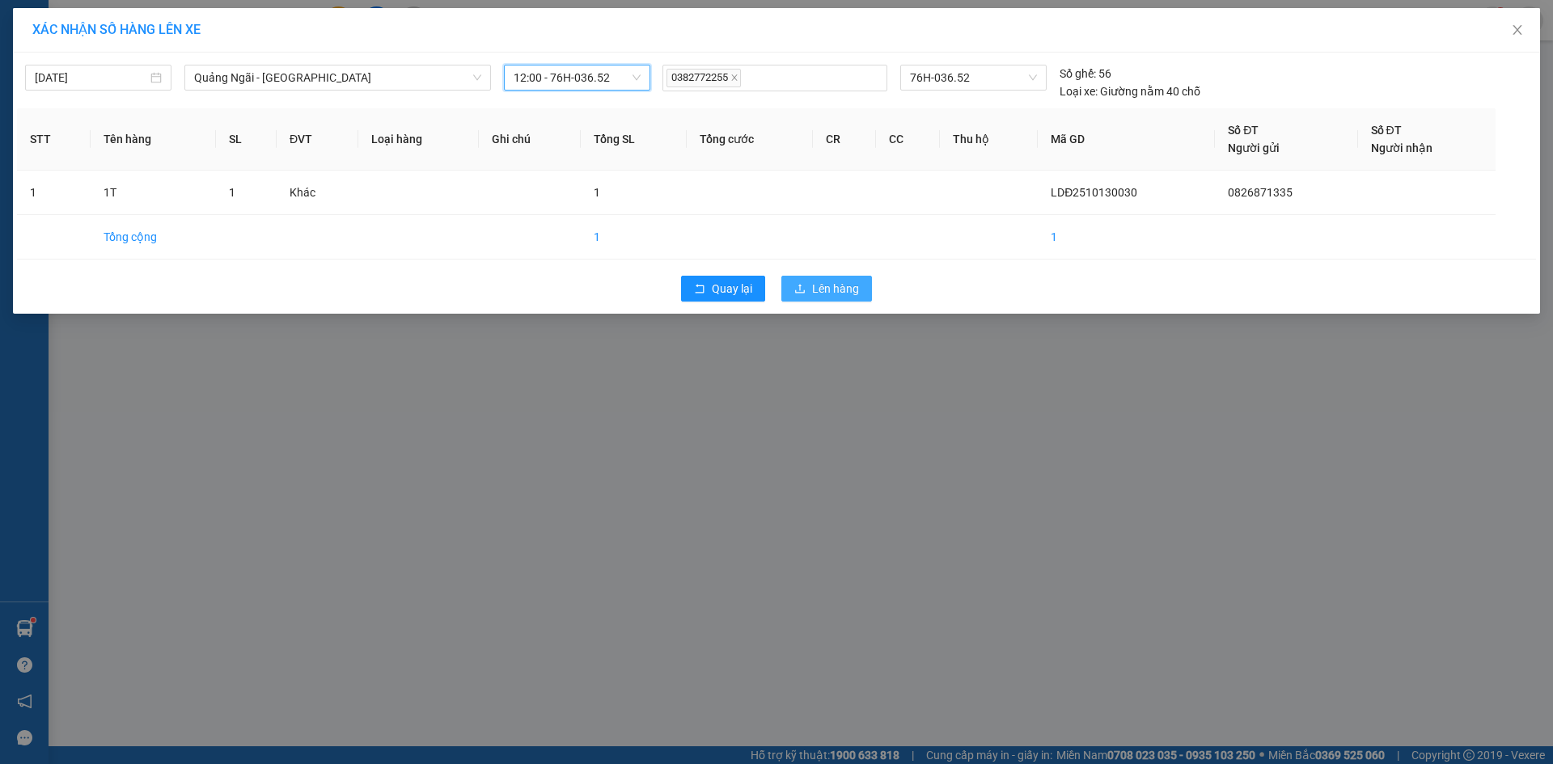
click at [835, 282] on span "Lên hàng" at bounding box center [835, 289] width 47 height 18
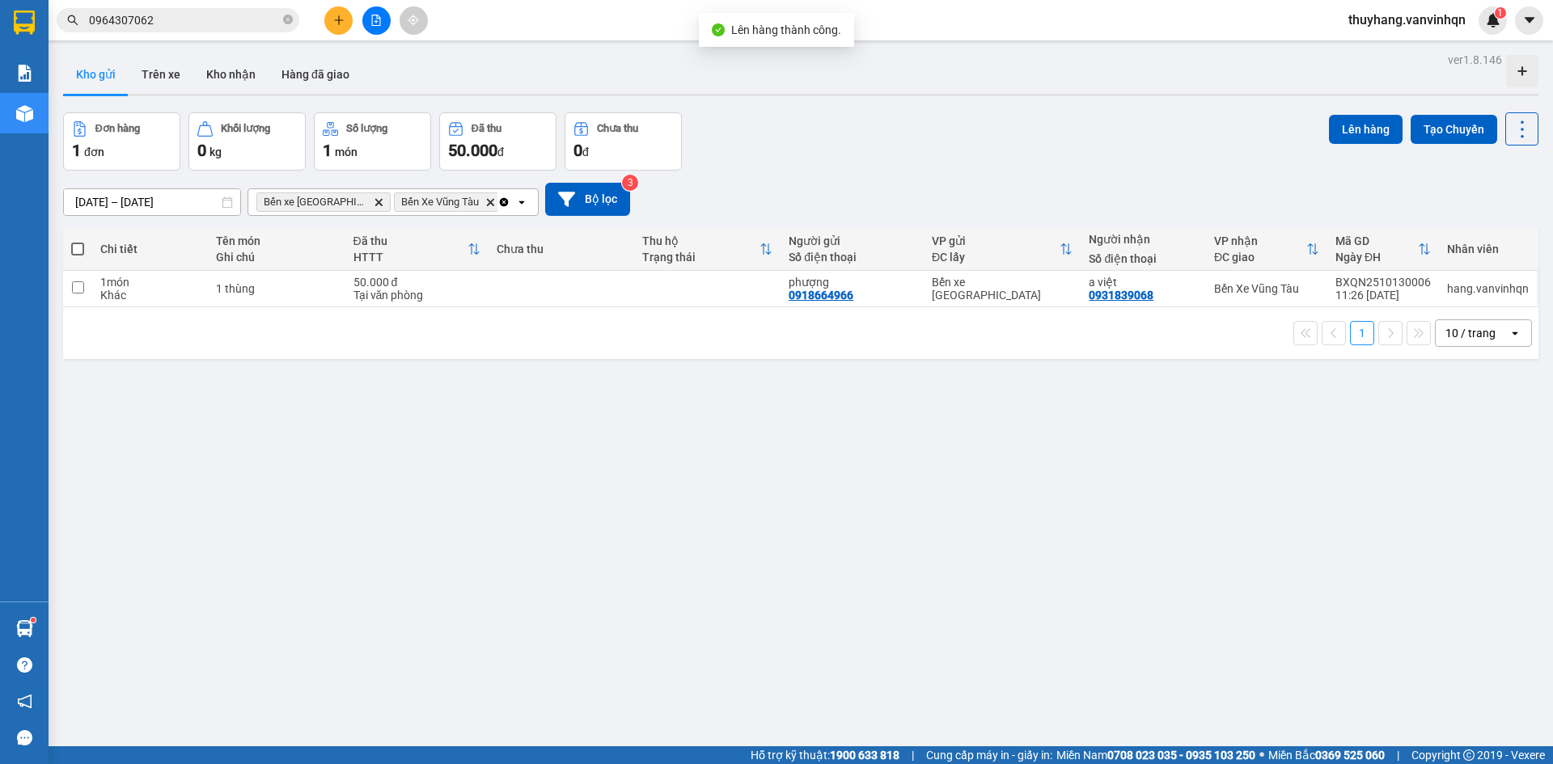
click at [379, 29] on button at bounding box center [376, 20] width 28 height 28
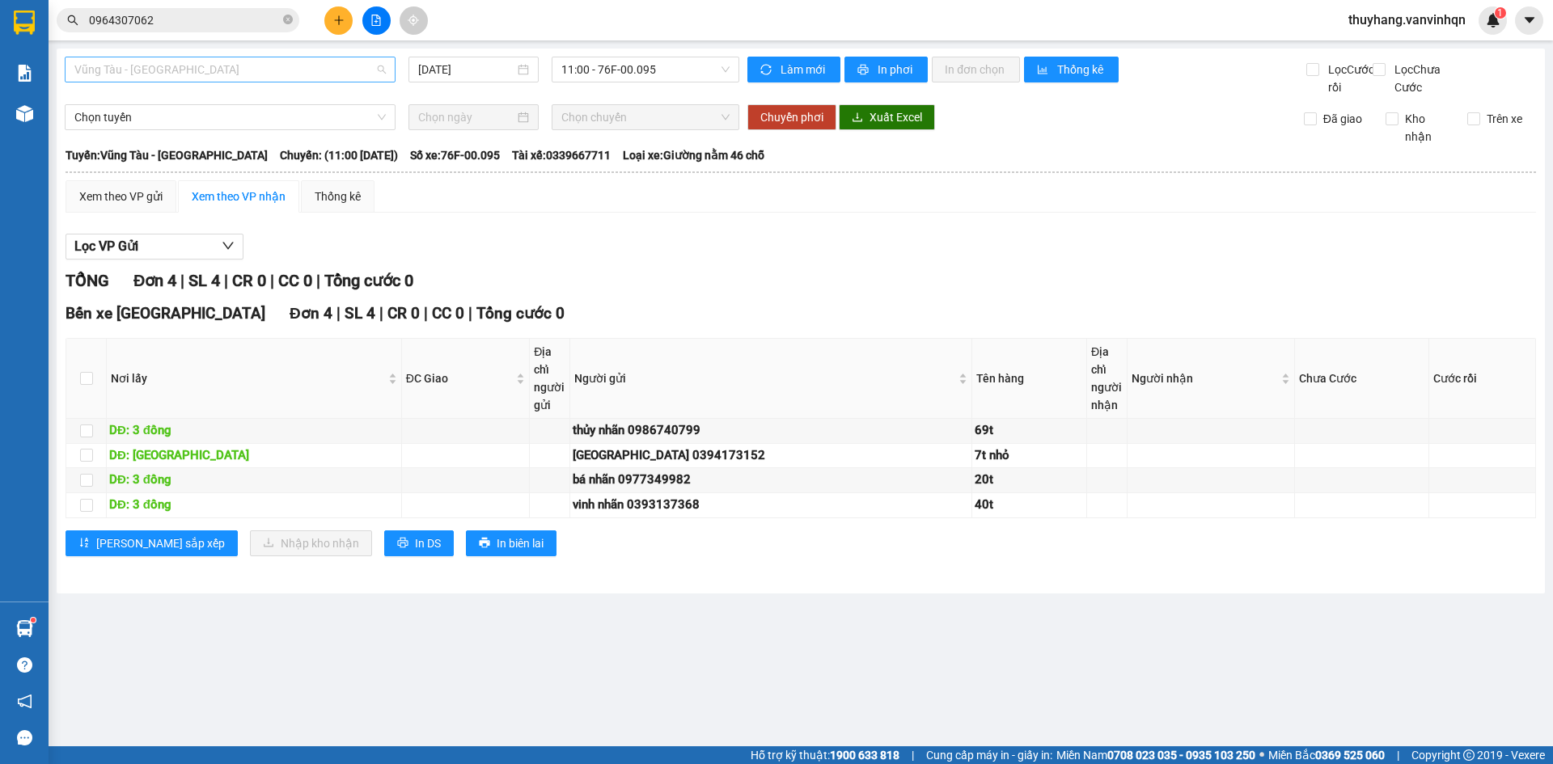
click at [239, 73] on span "Vũng Tàu - [GEOGRAPHIC_DATA]" at bounding box center [229, 69] width 311 height 24
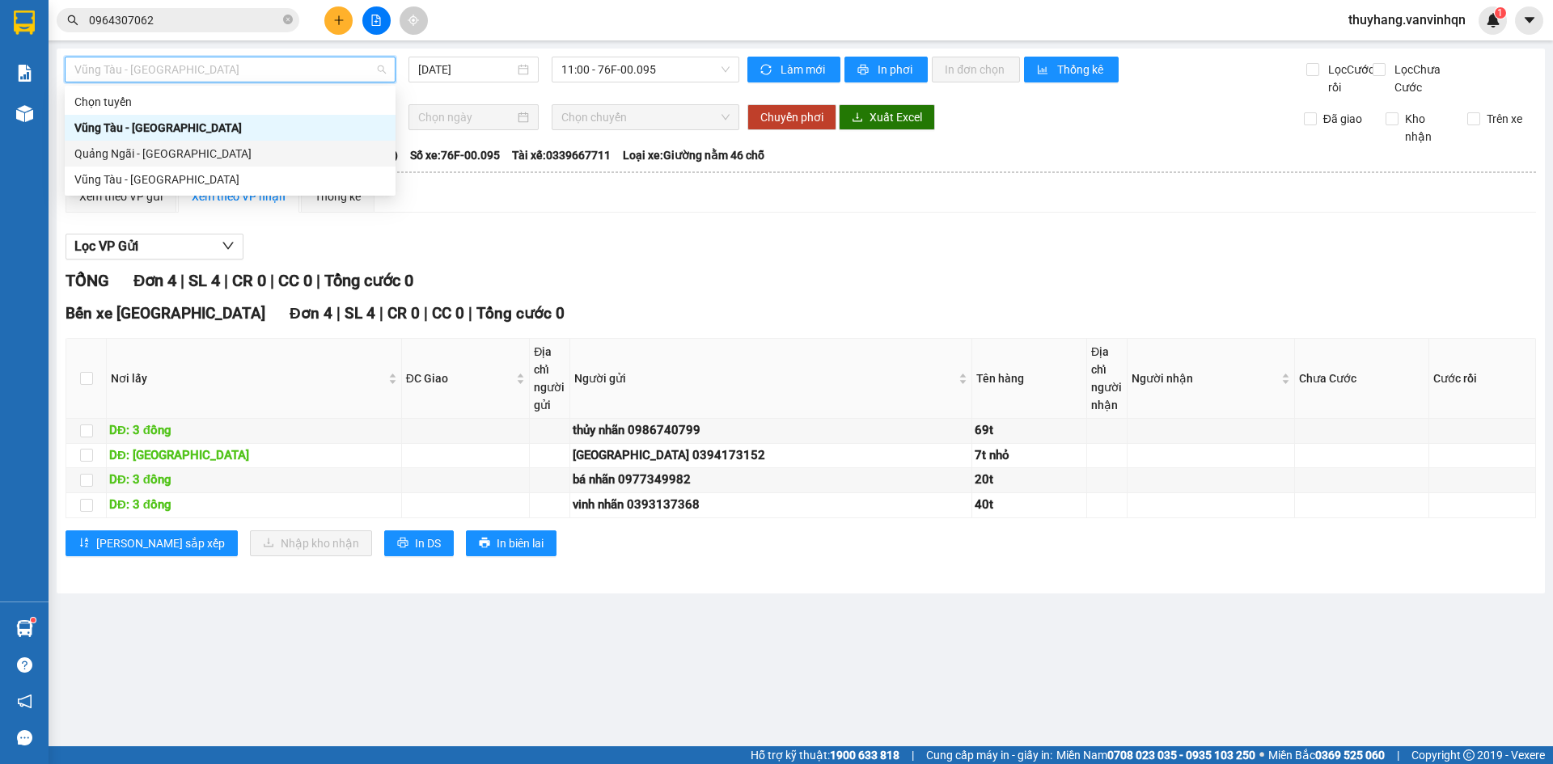
click at [235, 158] on div "Quảng Ngãi - [GEOGRAPHIC_DATA]" at bounding box center [229, 154] width 311 height 18
type input "[DATE]"
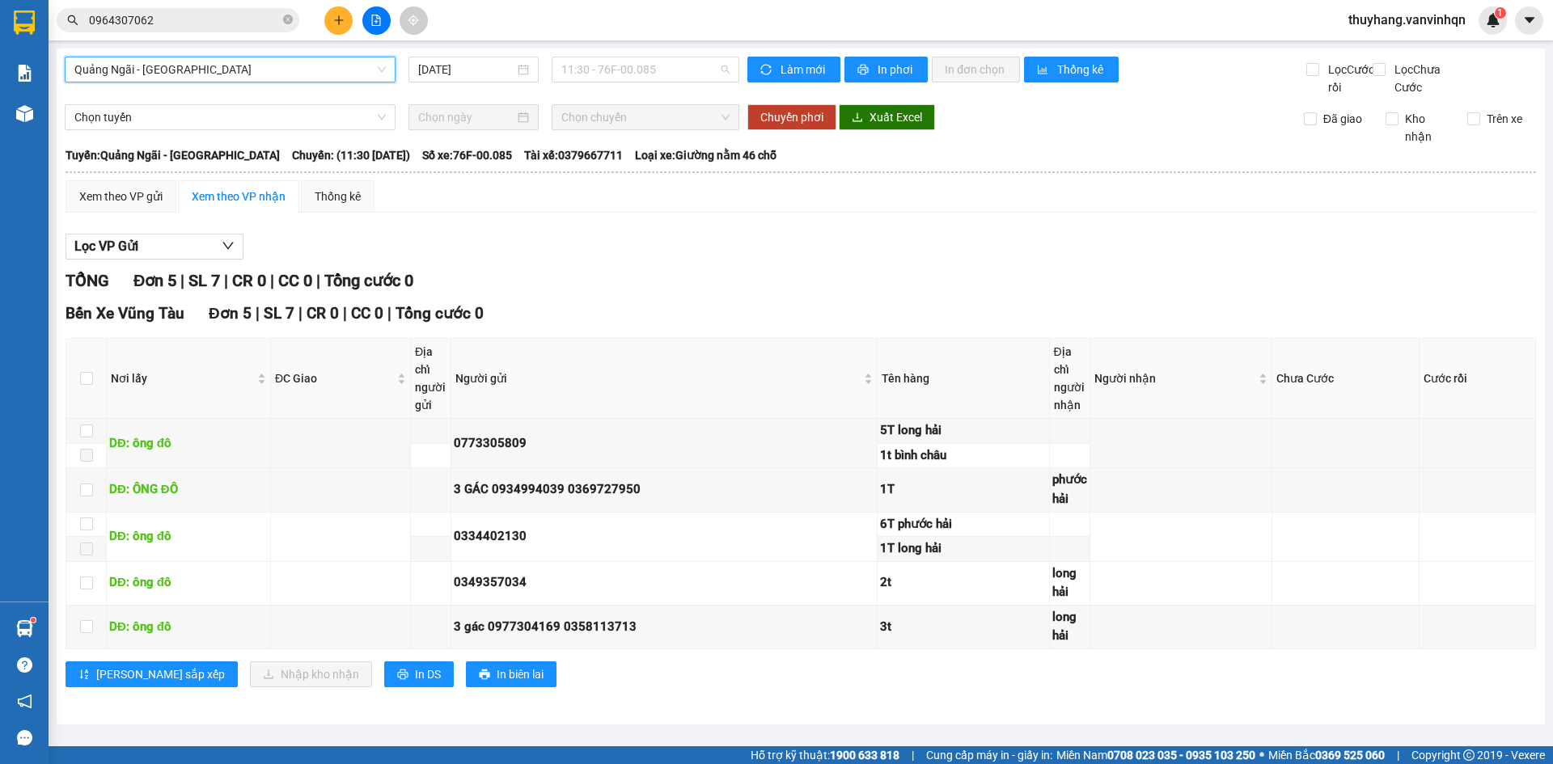
drag, startPoint x: 589, startPoint y: 64, endPoint x: 700, endPoint y: 123, distance: 125.6
click at [590, 64] on span "11:30 - 76F-00.085" at bounding box center [645, 69] width 168 height 24
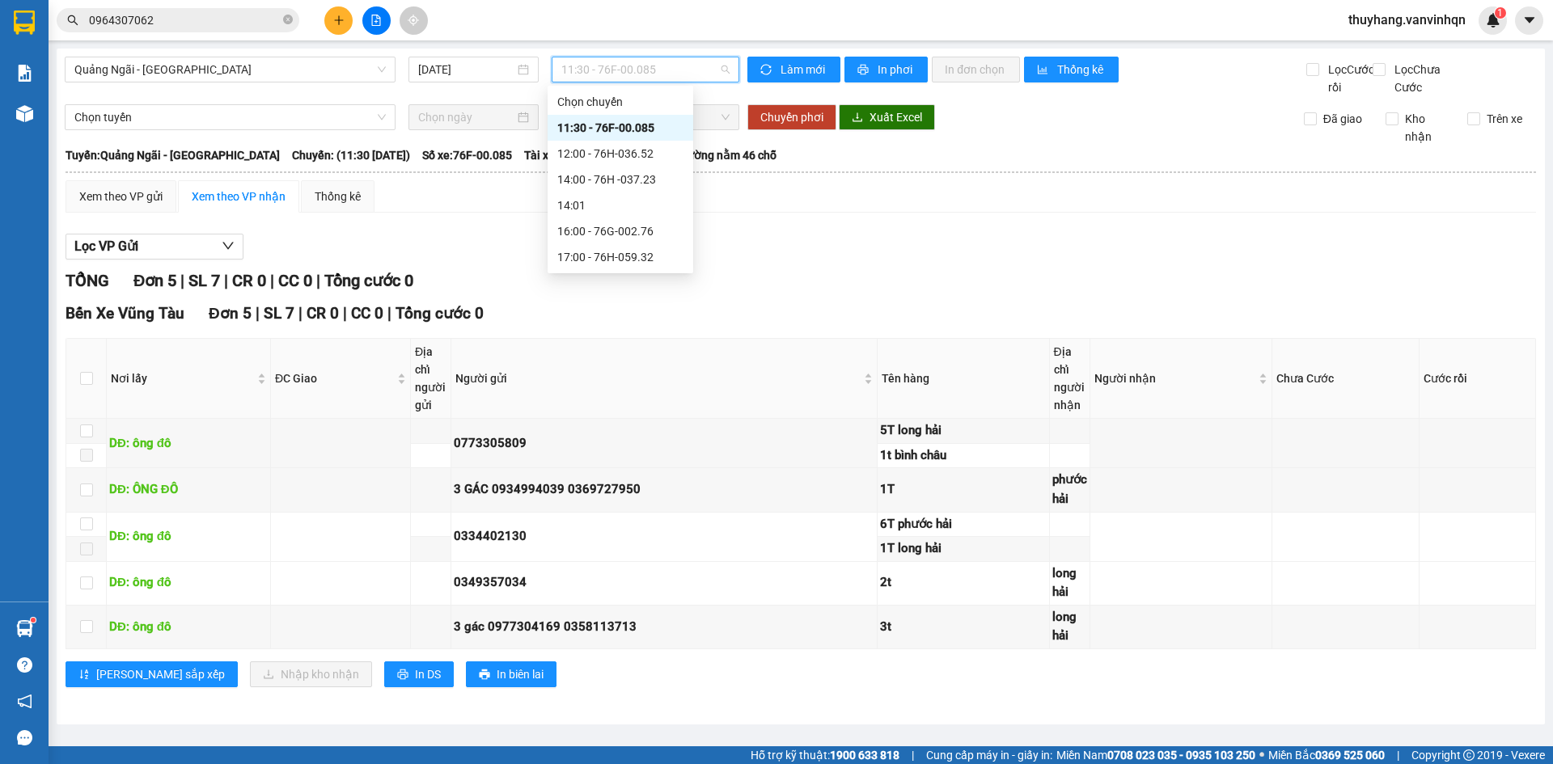
click at [650, 155] on div "12:00 - 76H-036.52" at bounding box center [620, 154] width 126 height 18
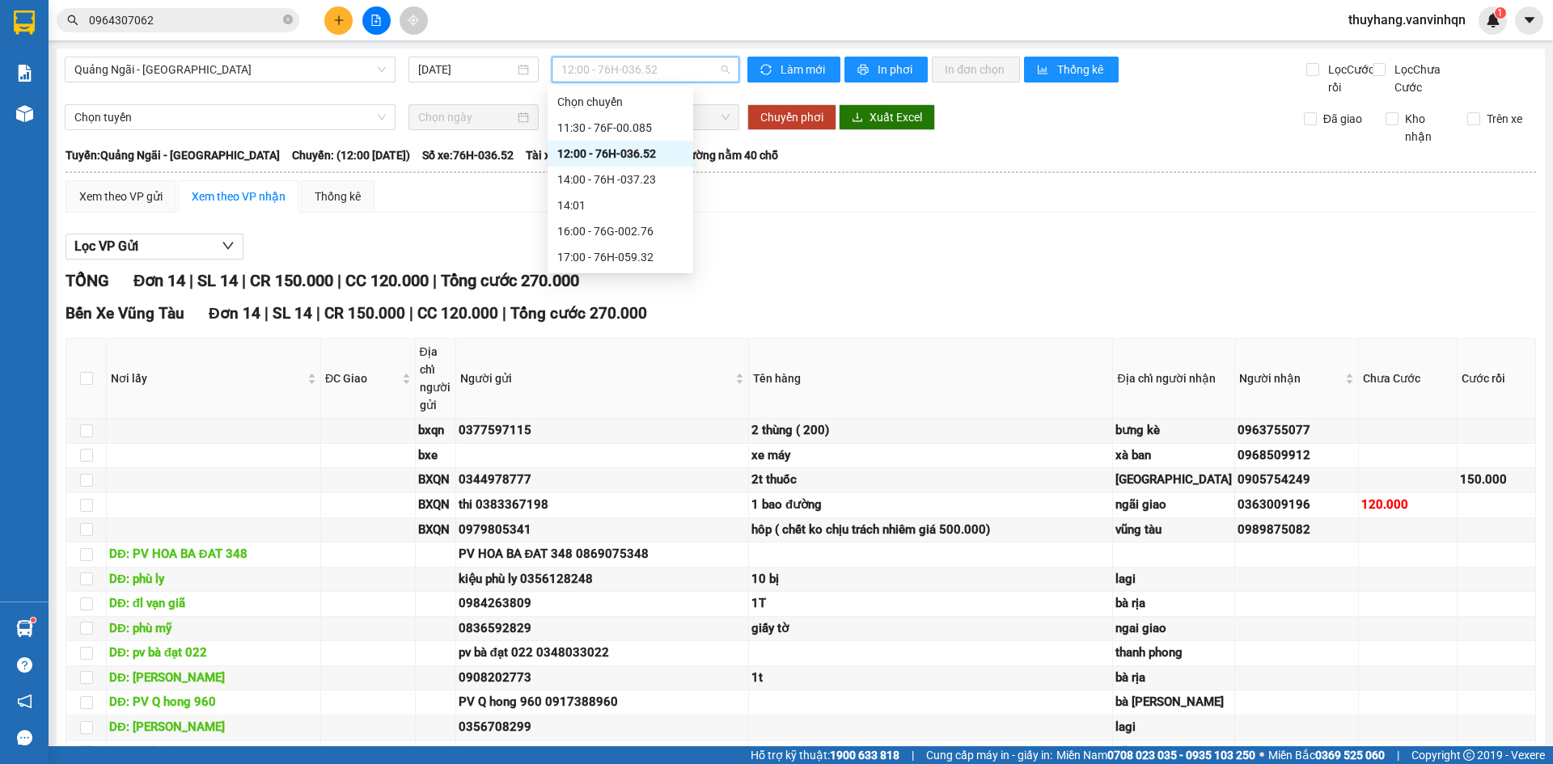
click at [646, 75] on span "12:00 - 76H-036.52" at bounding box center [645, 69] width 168 height 24
click at [642, 131] on div "11:30 - 76F-00.085" at bounding box center [620, 128] width 126 height 18
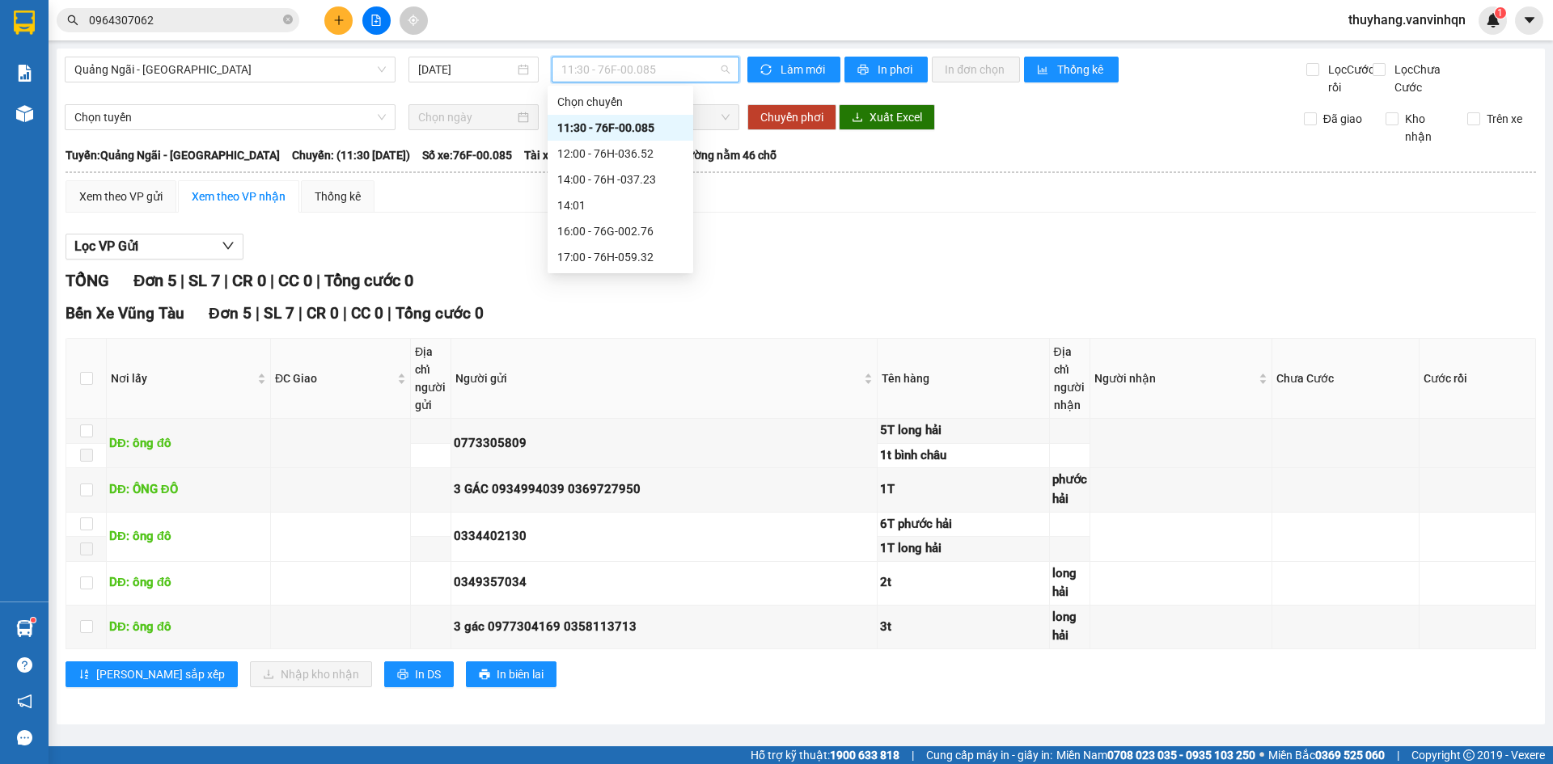
click at [641, 61] on span "11:30 - 76F-00.085" at bounding box center [645, 69] width 168 height 24
click at [641, 155] on div "12:00 - 76H-036.52" at bounding box center [620, 154] width 126 height 18
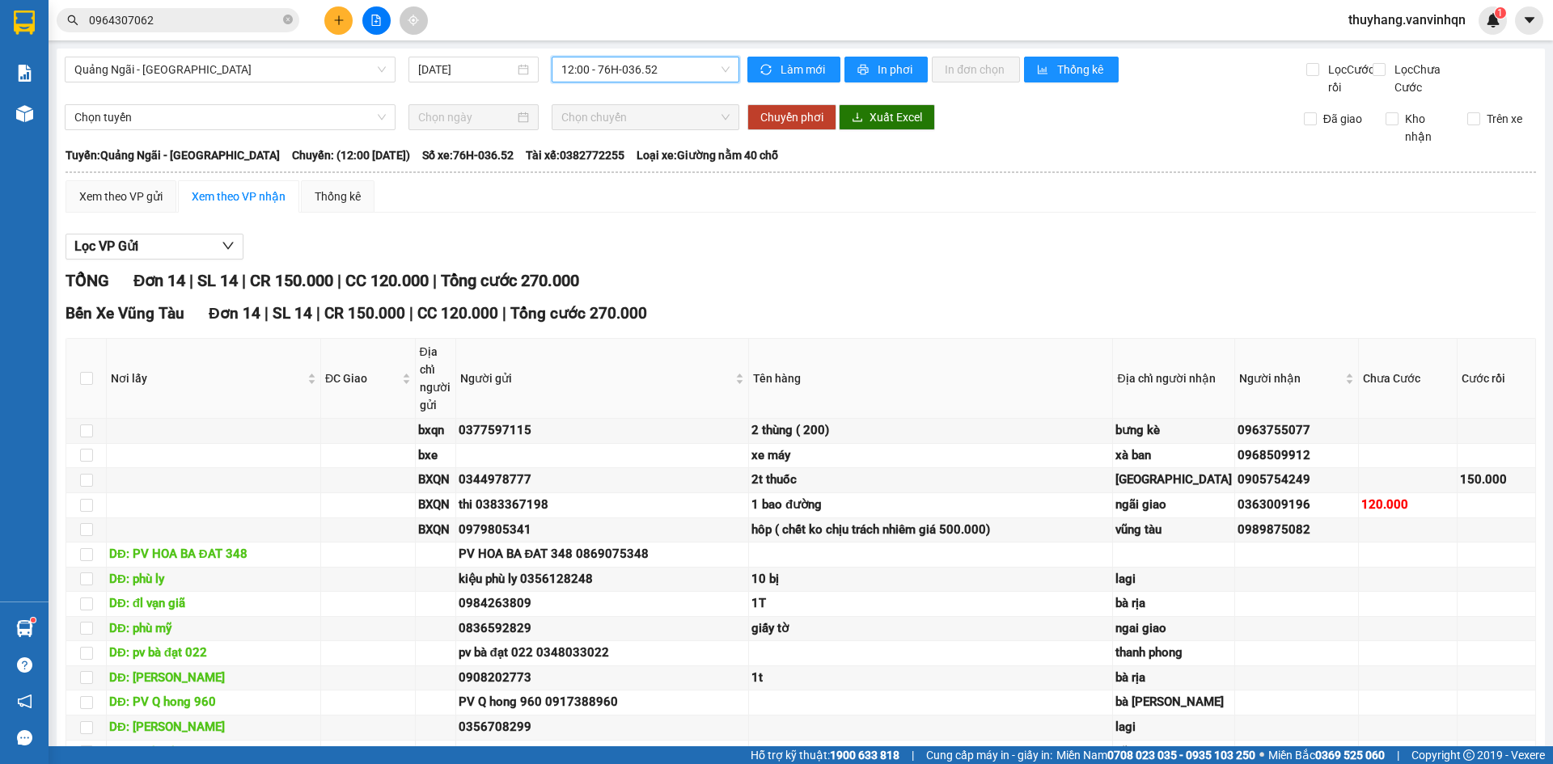
click at [684, 67] on span "12:00 - 76H-036.52" at bounding box center [645, 69] width 168 height 24
click at [654, 152] on div "12:00 - 76H-036.52" at bounding box center [620, 154] width 126 height 18
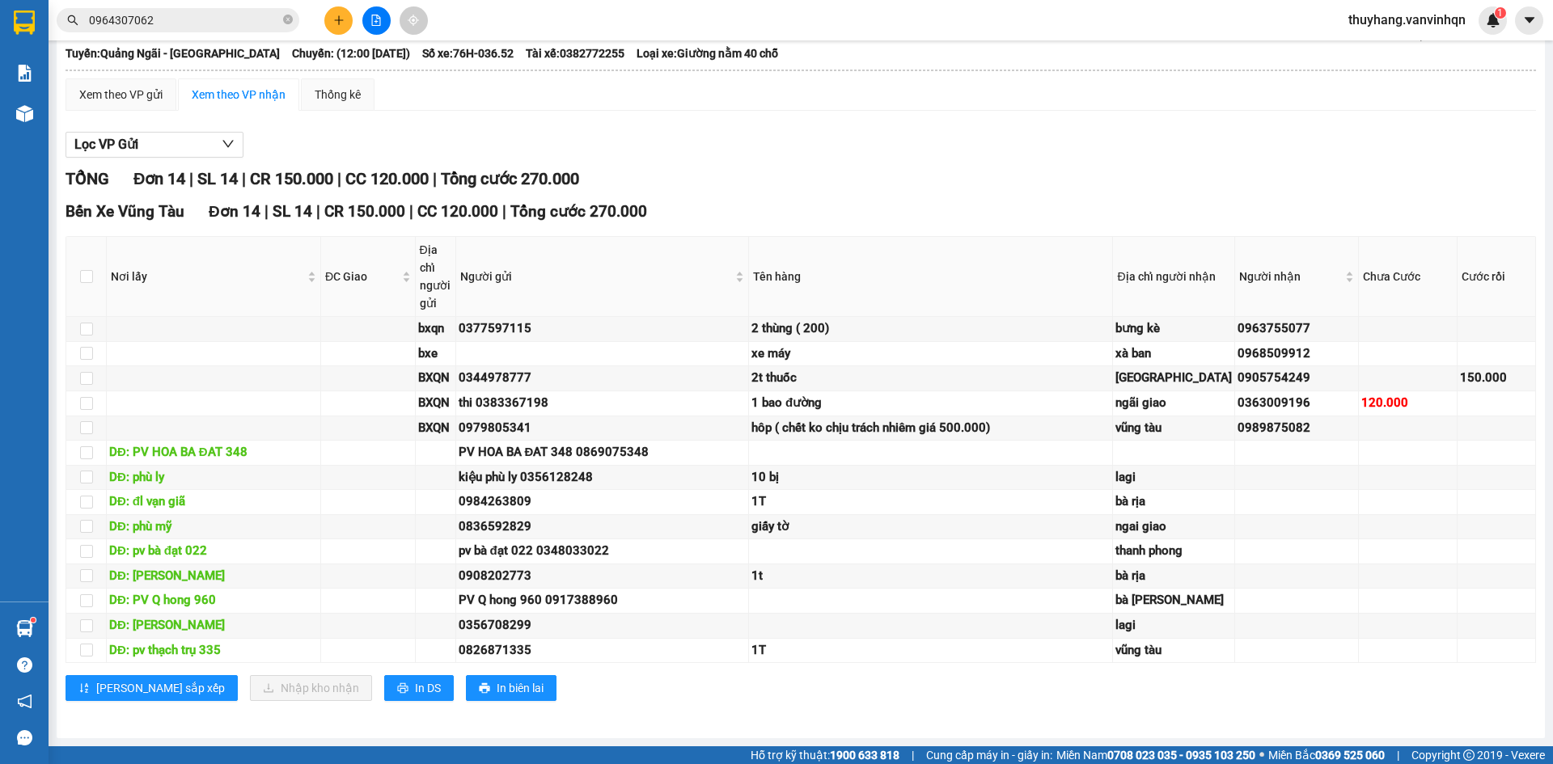
click at [341, 26] on button at bounding box center [338, 20] width 28 height 28
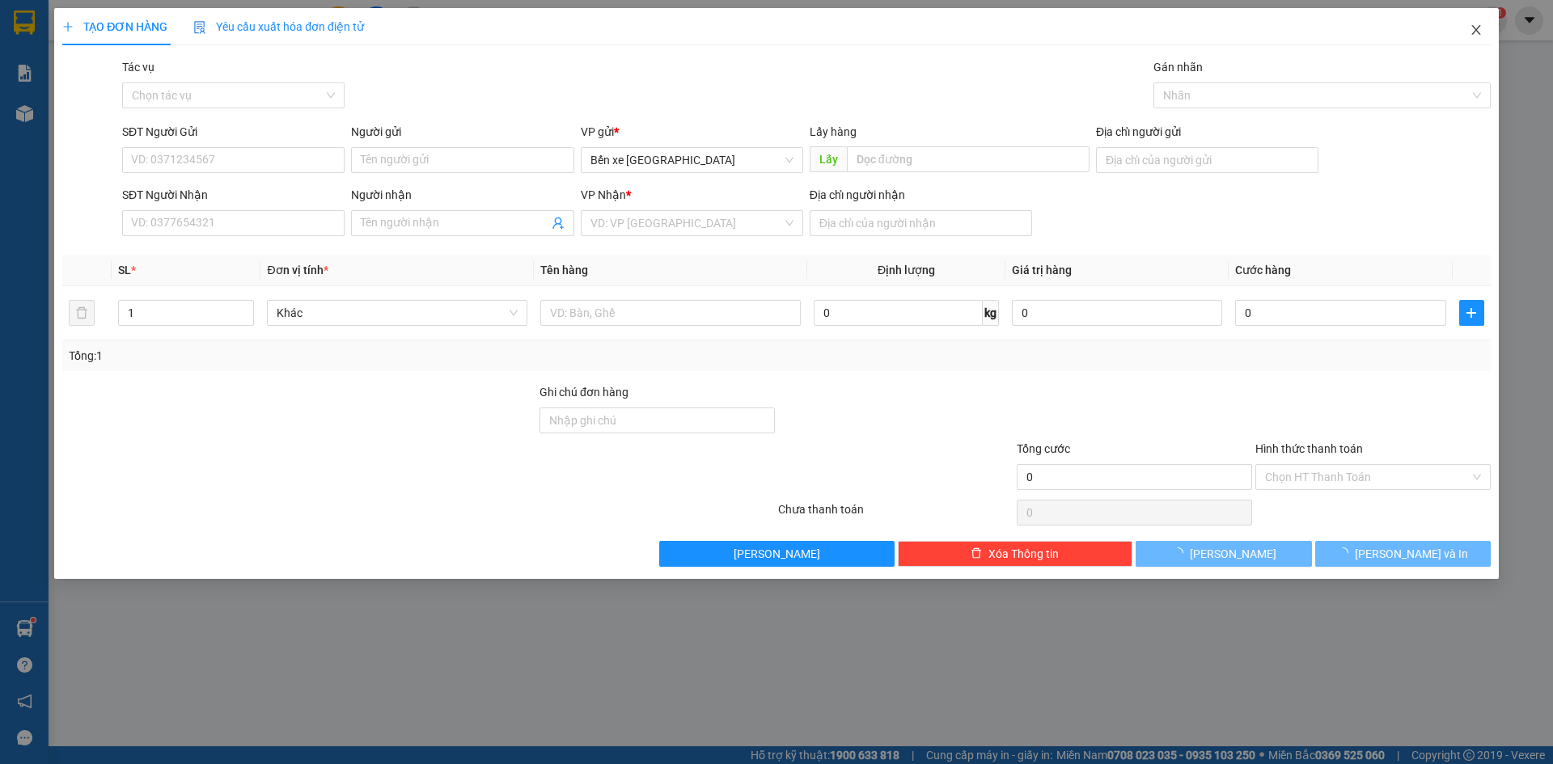
click at [1481, 40] on span "Close" at bounding box center [1476, 30] width 45 height 45
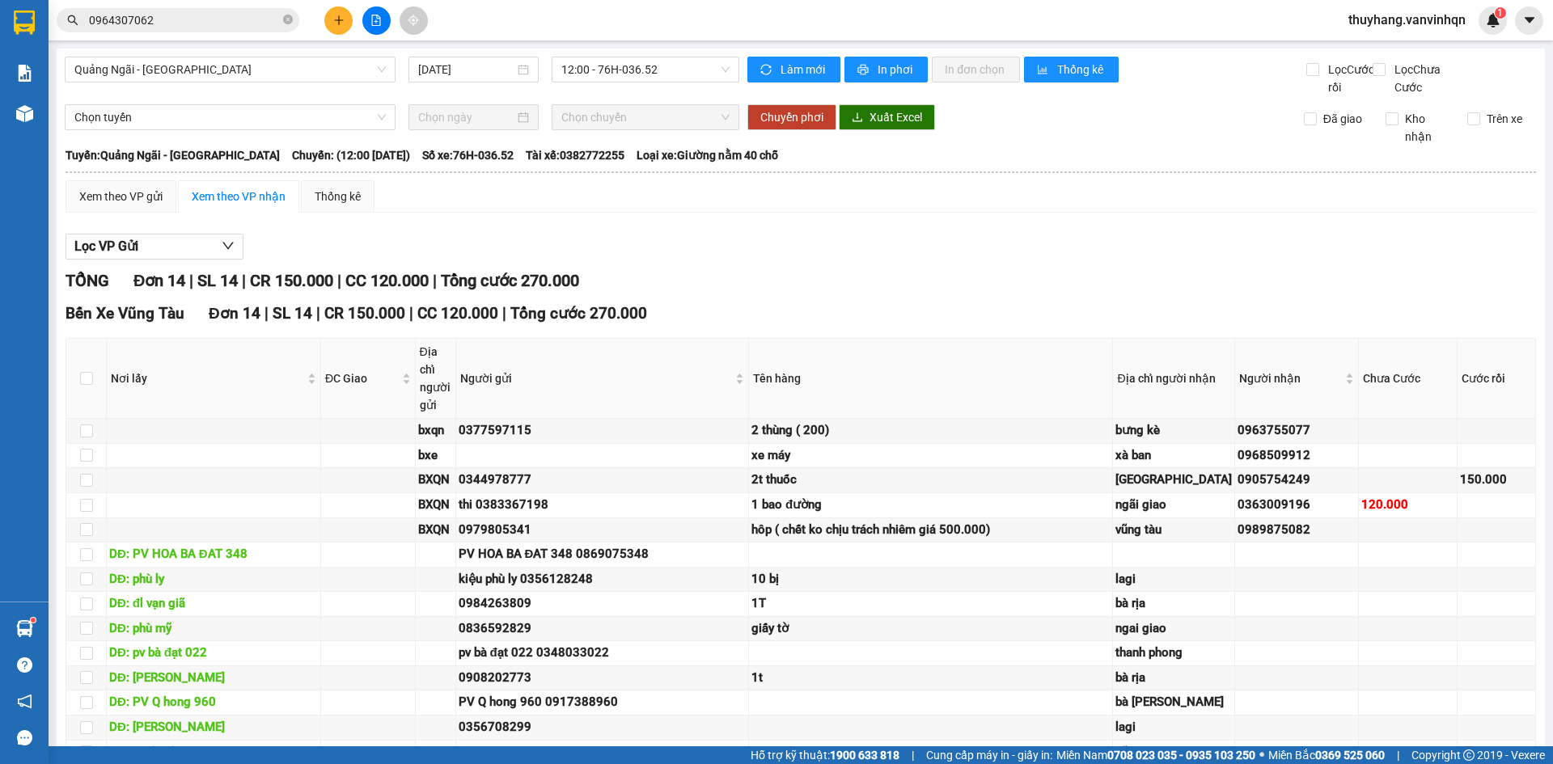
click at [616, 53] on div "Quảng Ngãi - [GEOGRAPHIC_DATA] [DATE] 12:00 - 76H-036.52 Làm mới In phơi In đơn…" at bounding box center [801, 445] width 1488 height 792
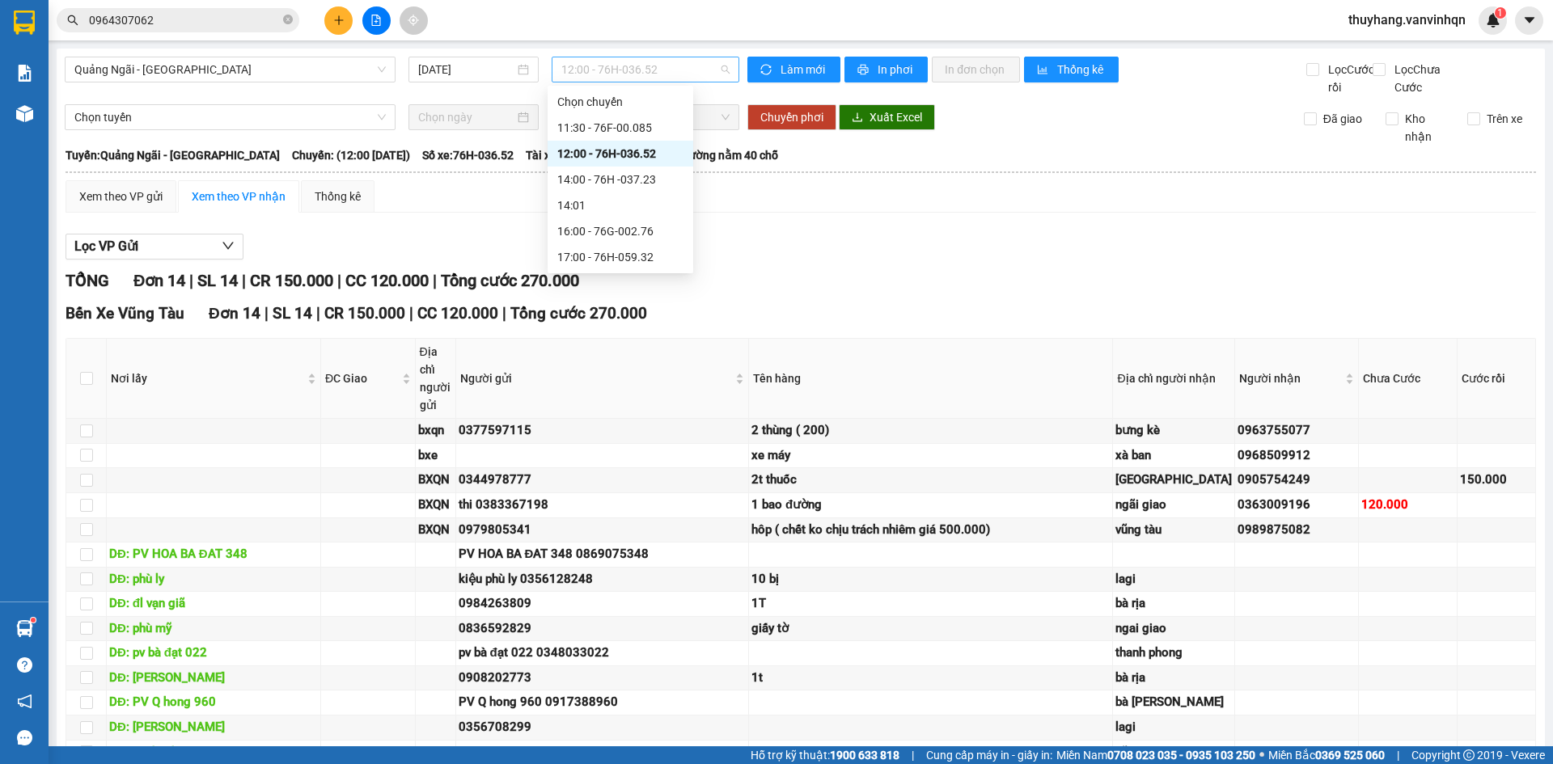
click at [637, 70] on span "12:00 - 76H-036.52" at bounding box center [645, 69] width 168 height 24
click at [663, 121] on div "11:30 - 76F-00.085" at bounding box center [620, 128] width 126 height 18
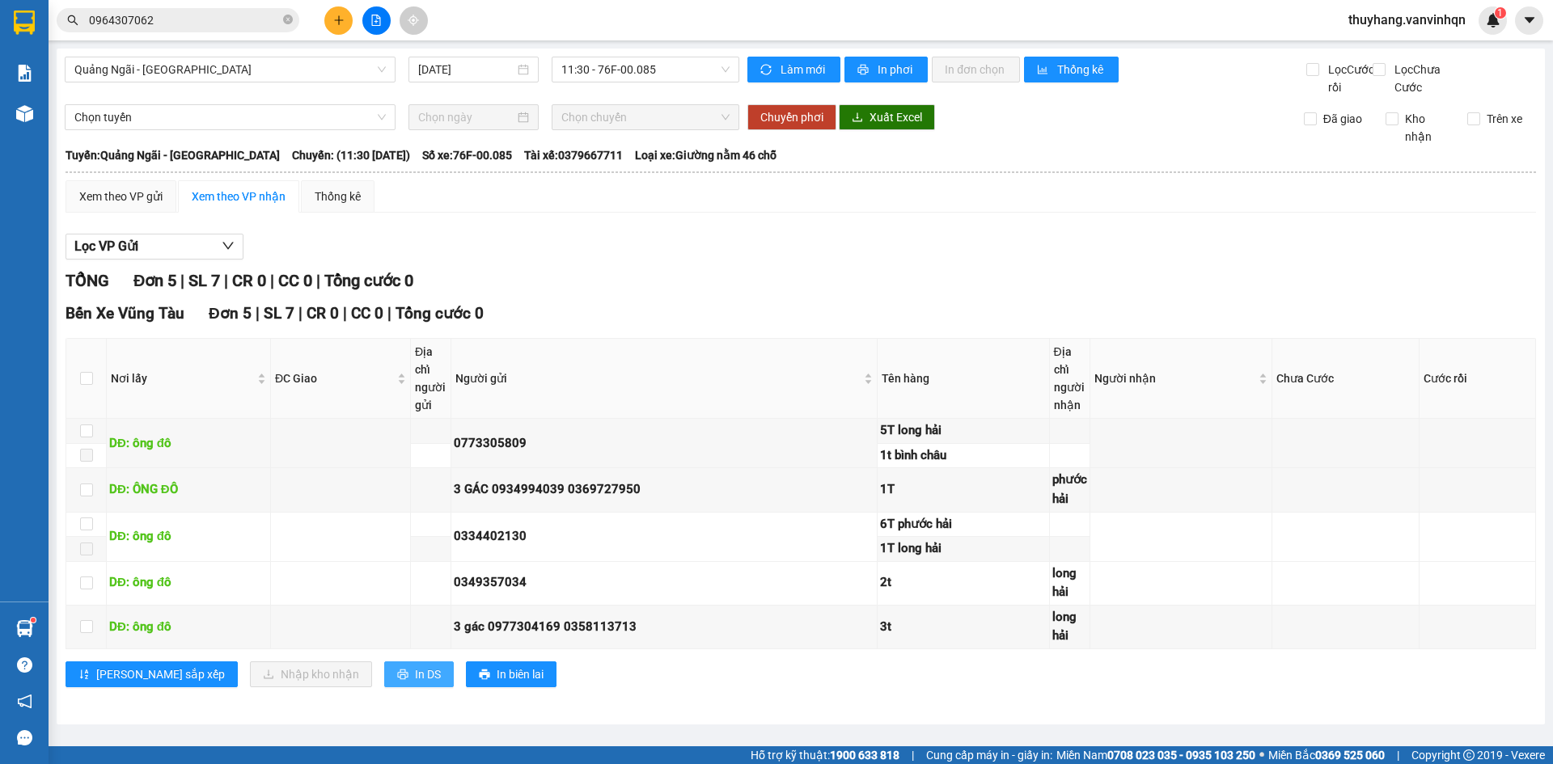
click at [415, 684] on span "In DS" at bounding box center [428, 675] width 26 height 18
click at [769, 260] on div "Lọc VP Gửi" at bounding box center [801, 247] width 1471 height 27
click at [819, 290] on div "TỔNG Đơn 5 | SL 7 | CR 0 | CC 0 | Tổng cước 0" at bounding box center [801, 281] width 1471 height 25
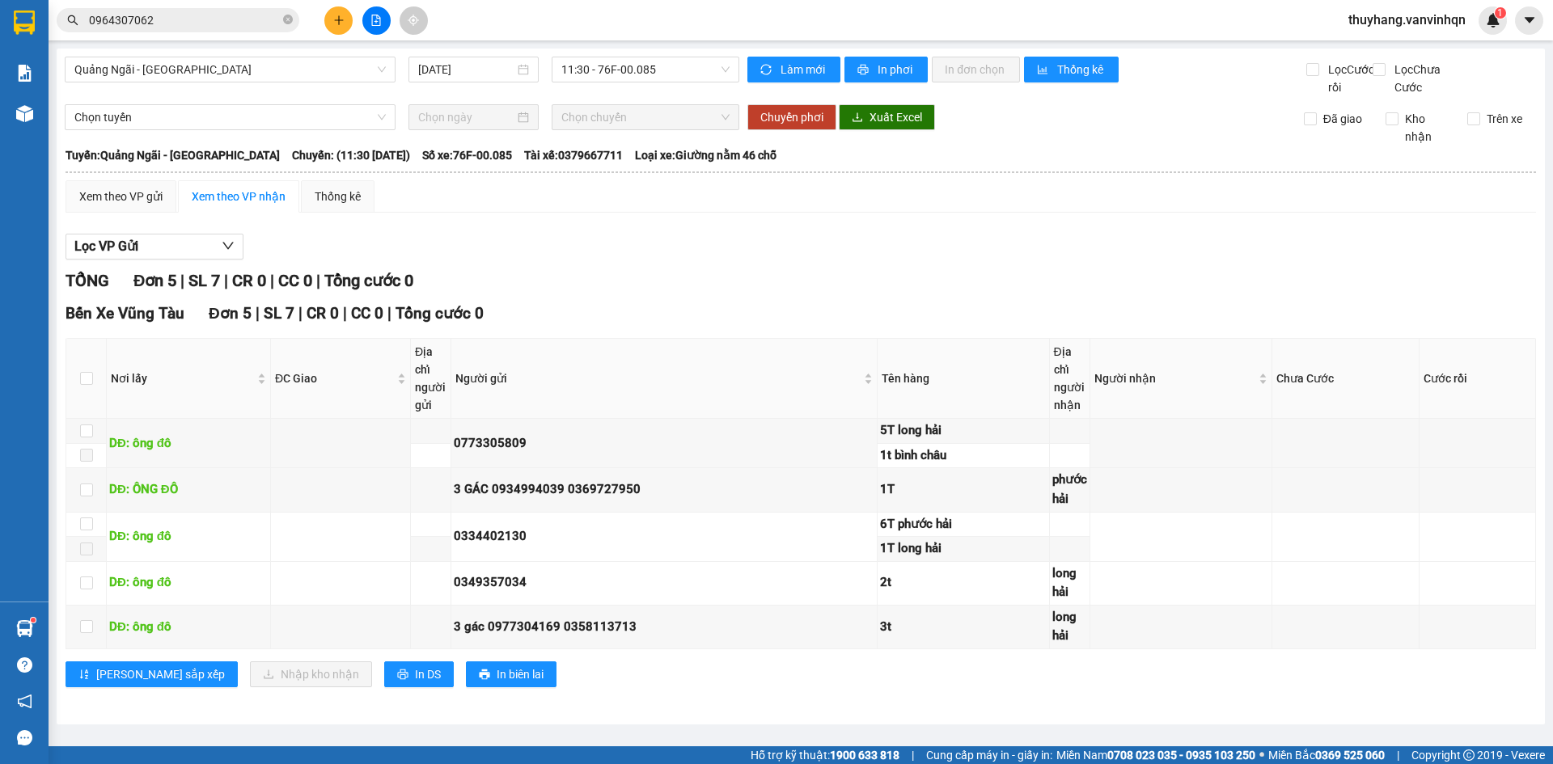
scroll to position [4, 0]
click at [650, 57] on span "11:30 - 76F-00.085" at bounding box center [645, 69] width 168 height 24
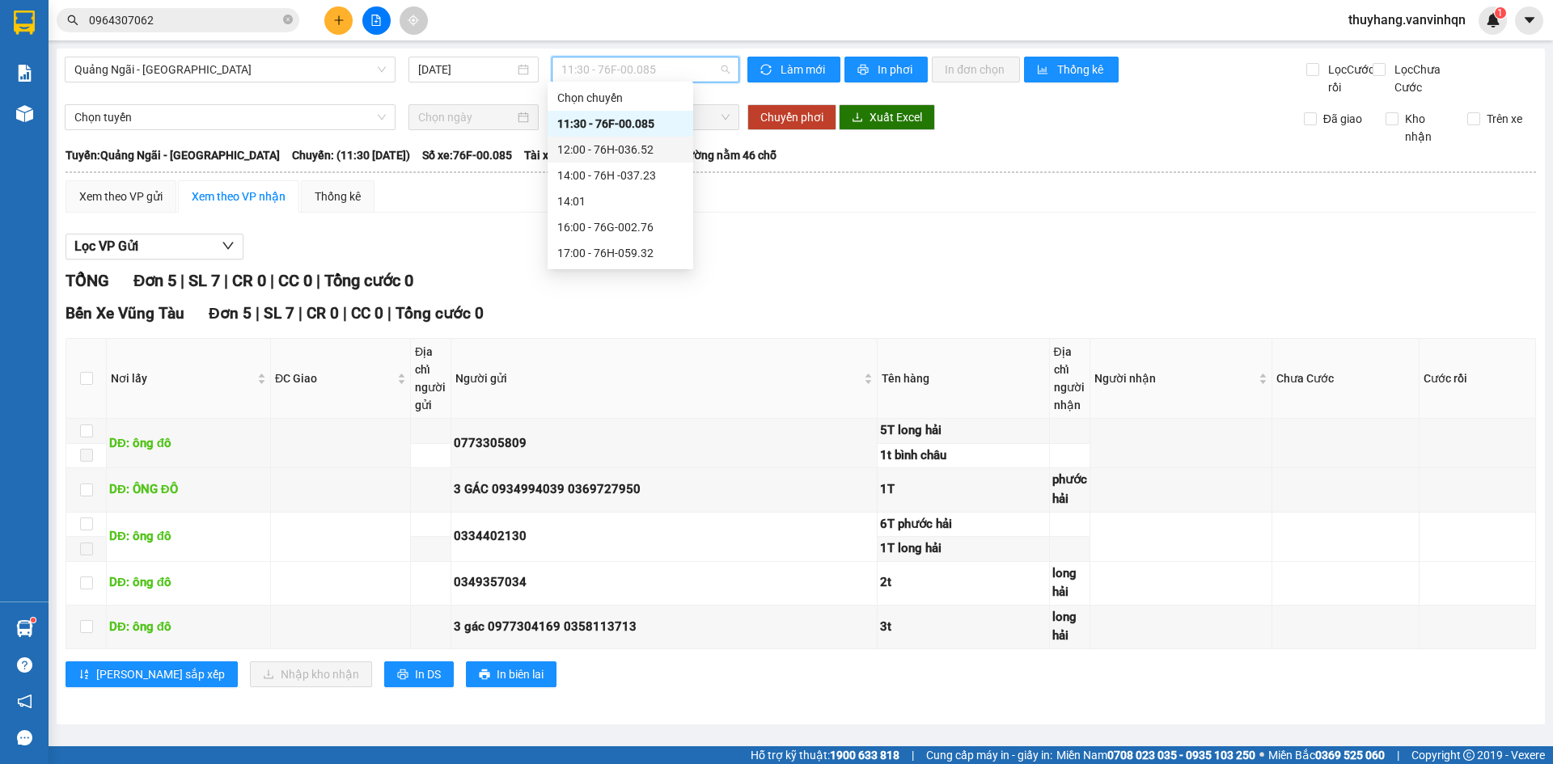
click at [622, 156] on div "12:00 - 76H-036.52" at bounding box center [620, 150] width 126 height 18
